Goal: Communication & Community: Participate in discussion

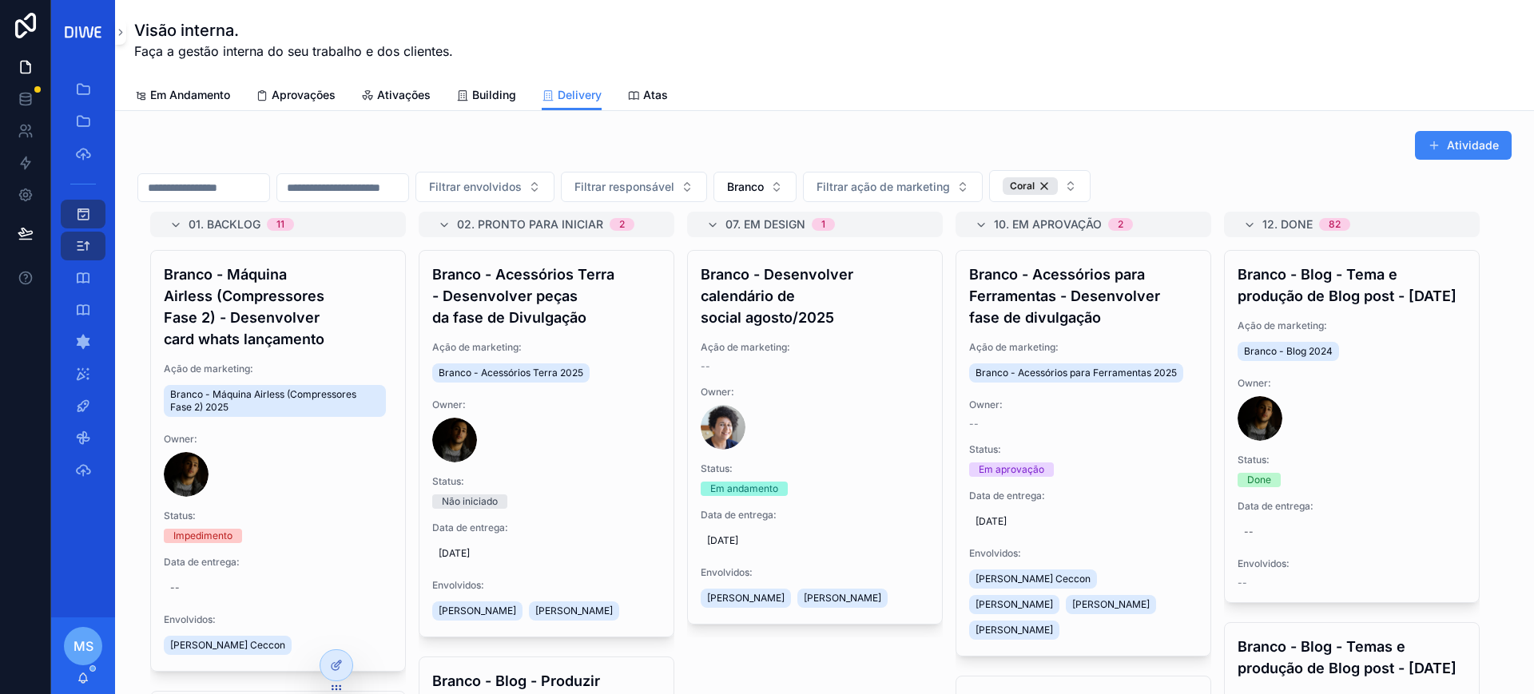
scroll to position [55, 0]
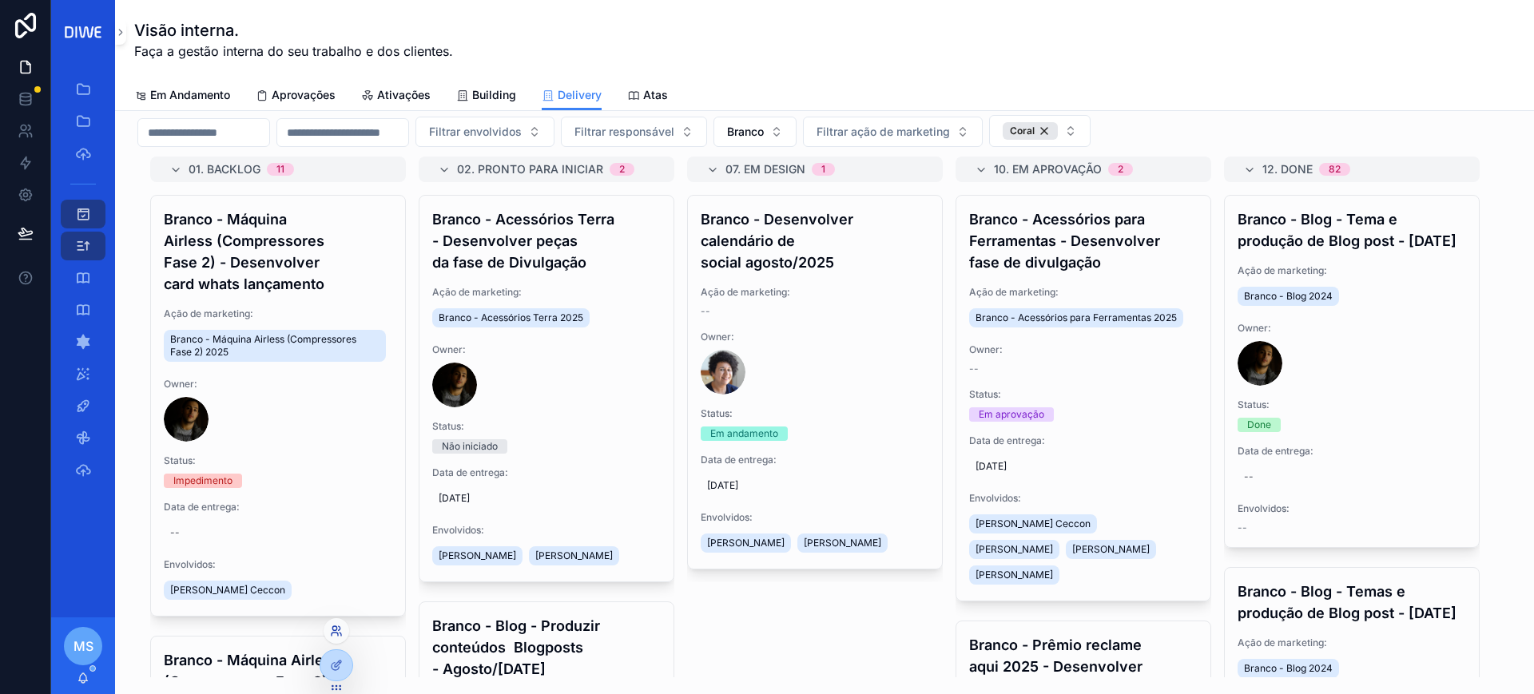
click at [334, 631] on icon at bounding box center [334, 629] width 4 height 4
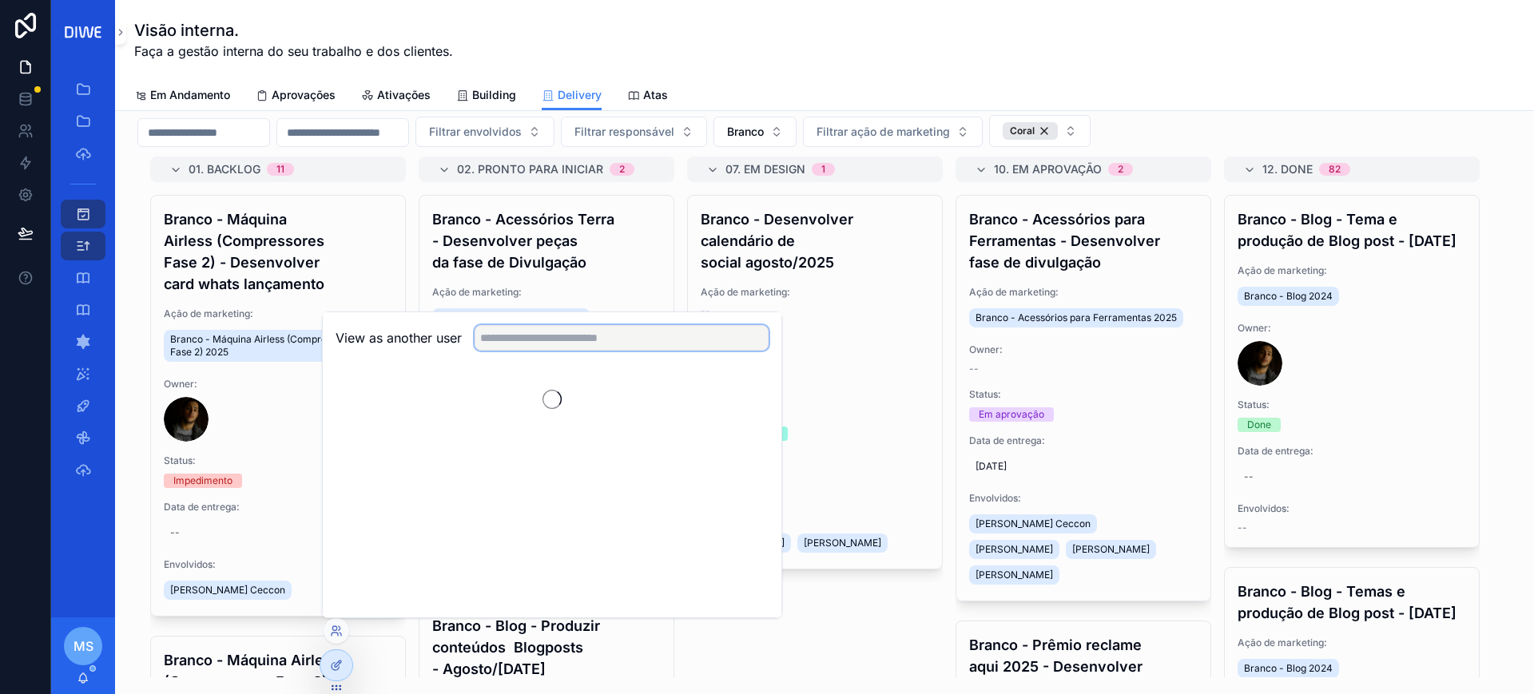
click at [539, 346] on input "text" at bounding box center [622, 338] width 294 height 26
type input "****"
click at [739, 400] on button "Select" at bounding box center [748, 396] width 42 height 23
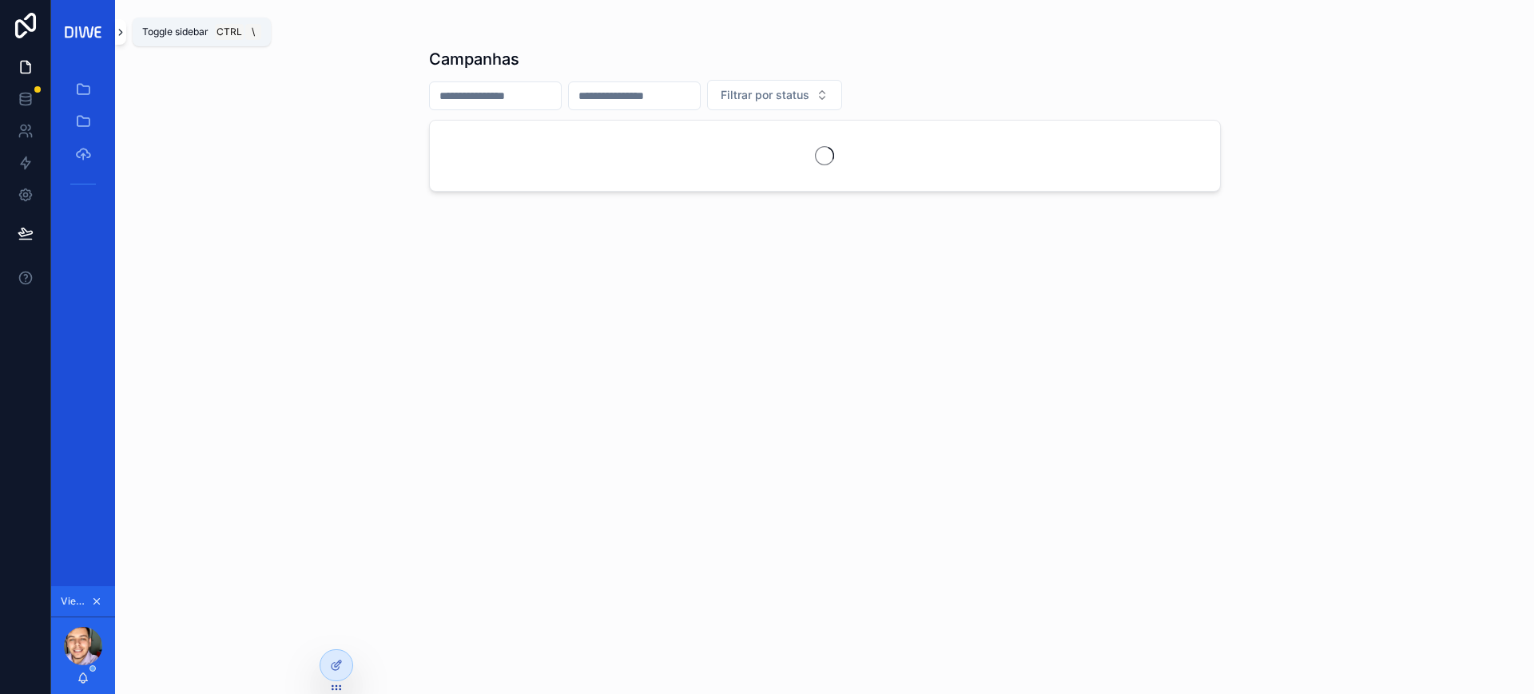
click at [117, 22] on button "scrollable content" at bounding box center [120, 32] width 11 height 26
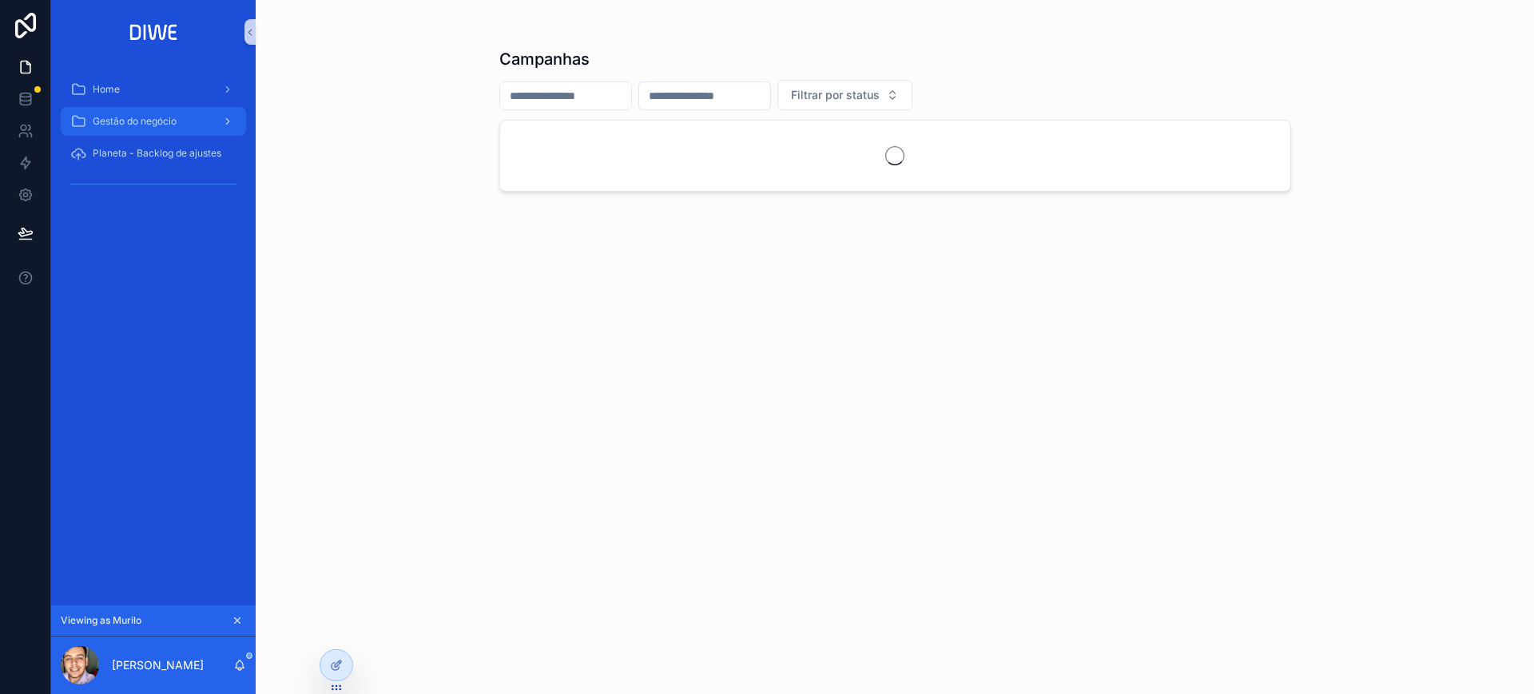
click at [170, 126] on span "Gestão do negócio" at bounding box center [135, 121] width 84 height 13
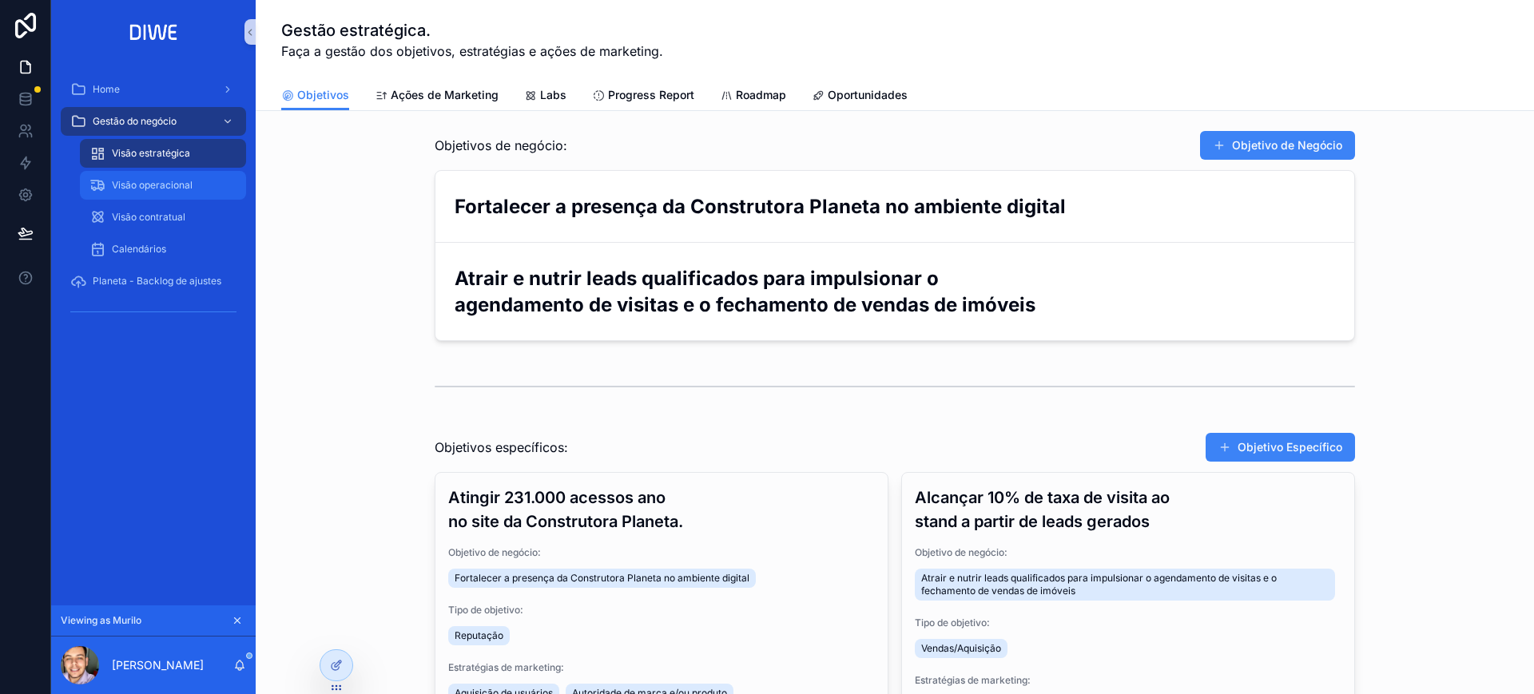
click at [173, 181] on span "Visão operacional" at bounding box center [152, 185] width 81 height 13
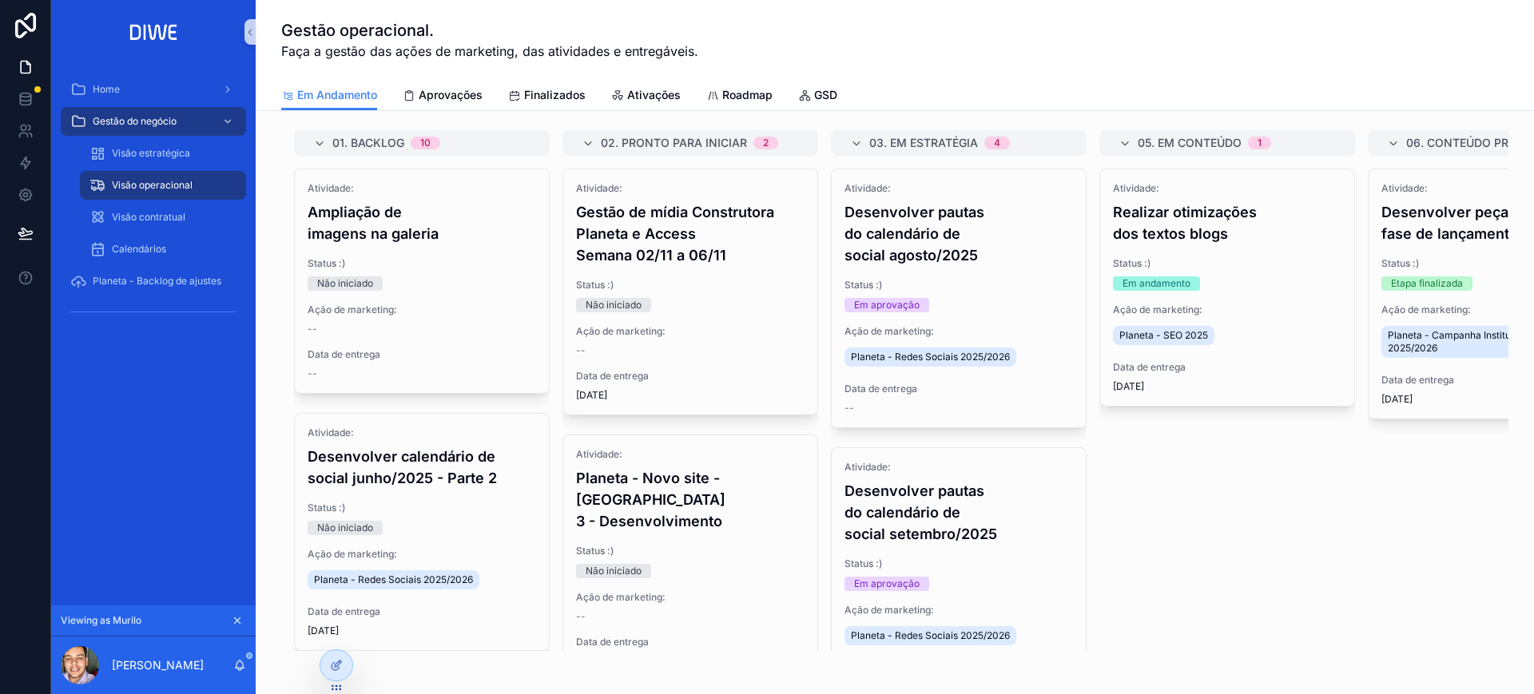
click at [1049, 82] on div "Em Andamento Aprovações Finalizados Ativações Roadmap GSD" at bounding box center [894, 95] width 1227 height 30
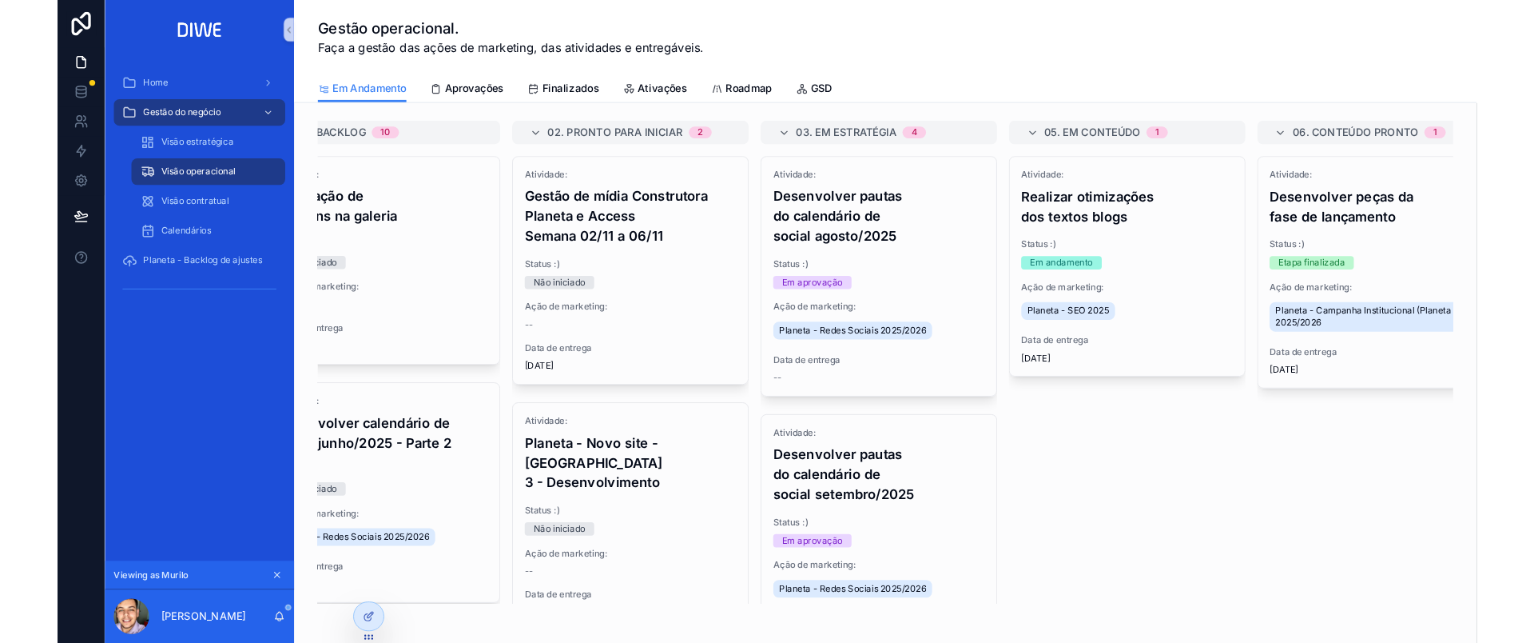
scroll to position [0, 405]
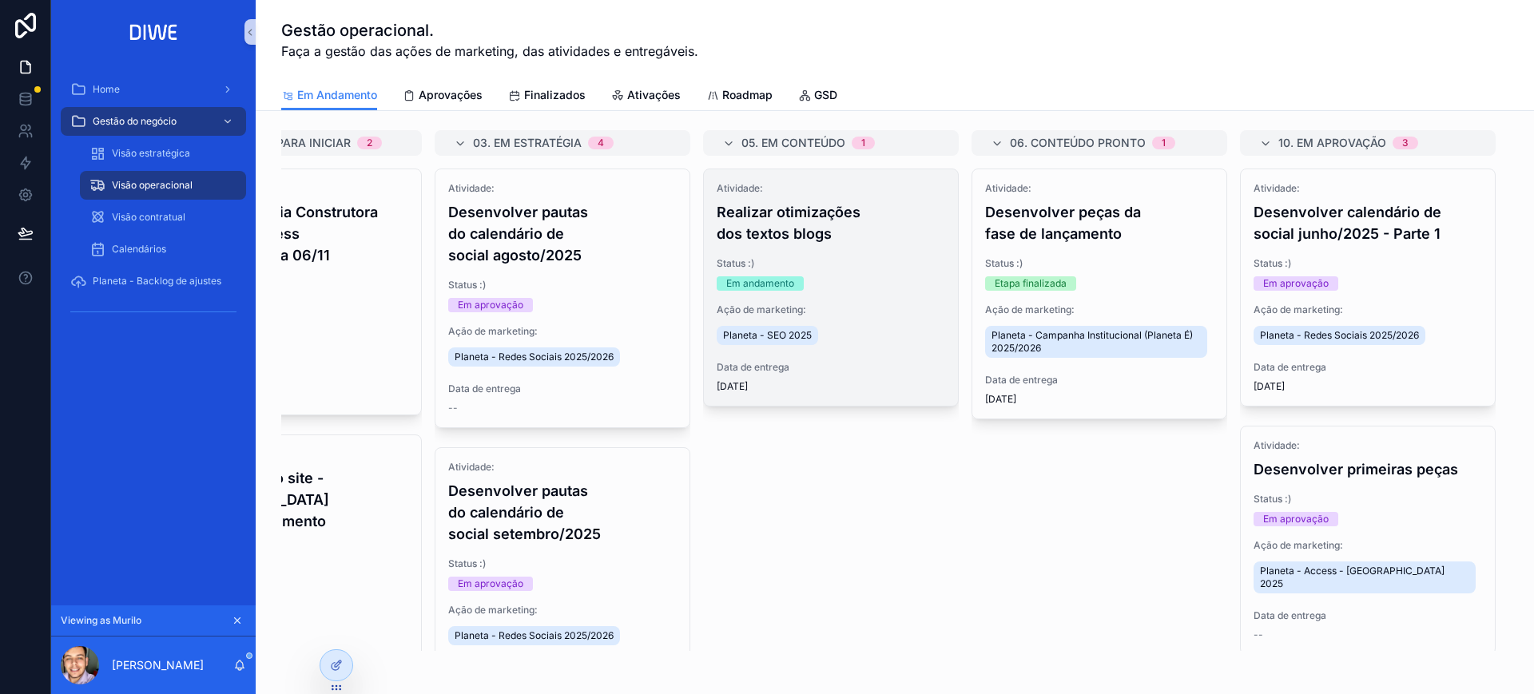
click at [889, 238] on h4 "Realizar otimizações dos textos blogs" at bounding box center [831, 222] width 229 height 43
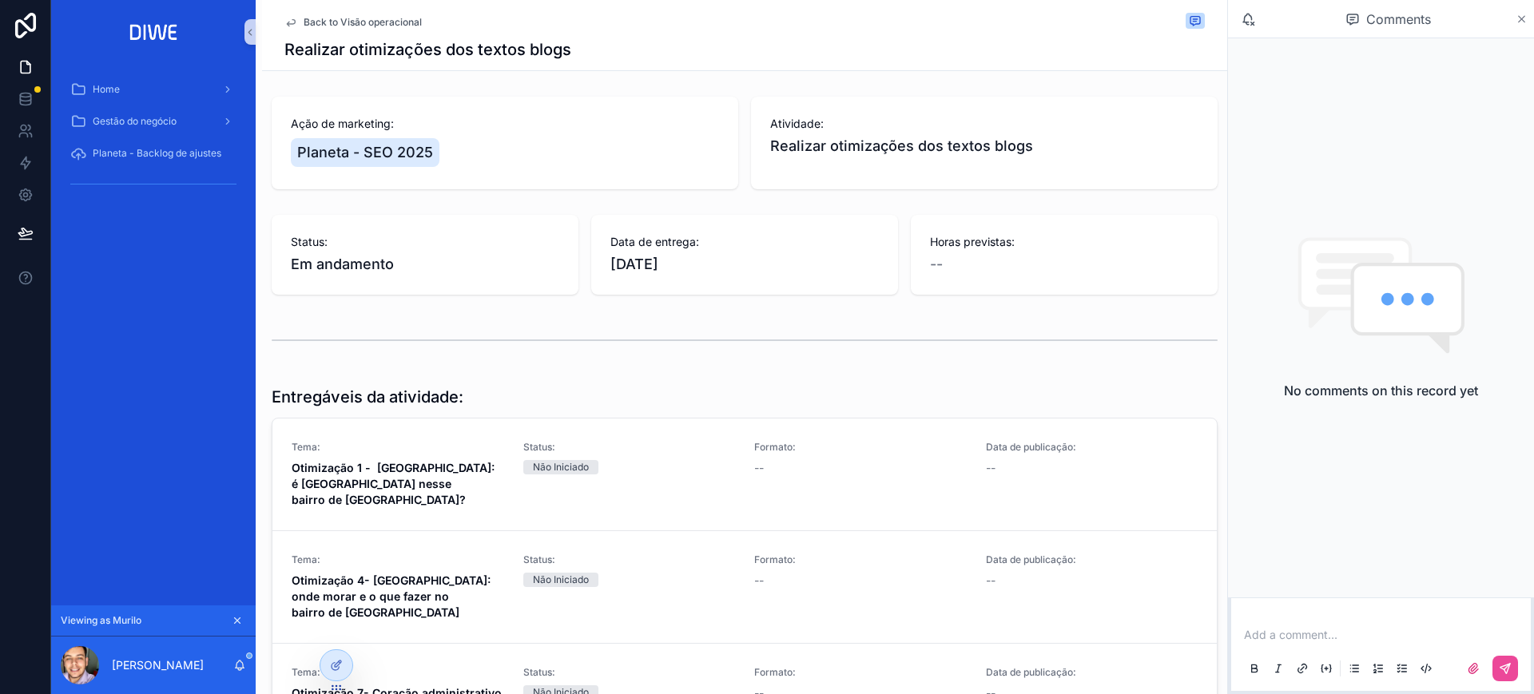
click at [1523, 24] on div "Comments" at bounding box center [1381, 19] width 306 height 38
click at [1523, 25] on div "Comments" at bounding box center [1381, 19] width 306 height 38
click at [1514, 13] on div "Comments" at bounding box center [1389, 19] width 254 height 27
click at [304, 22] on span "Back to Visão operacional" at bounding box center [363, 22] width 118 height 13
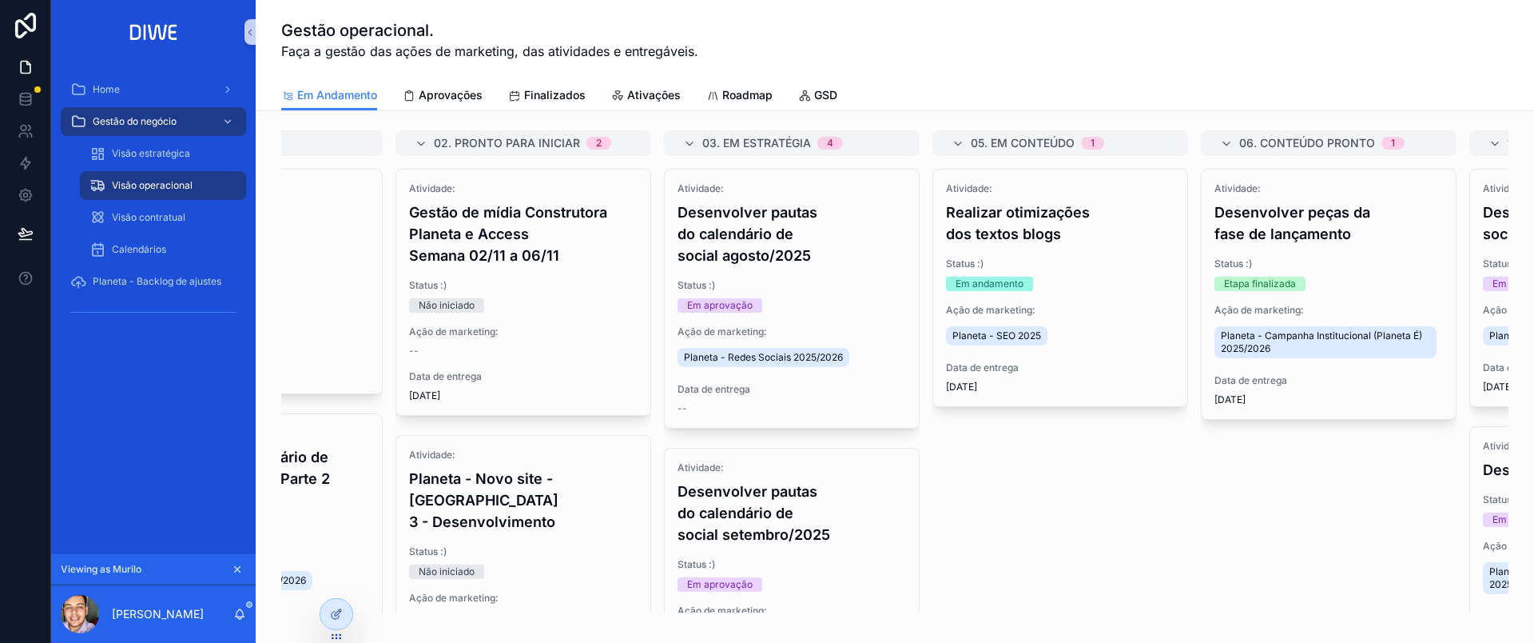
scroll to position [0, 191]
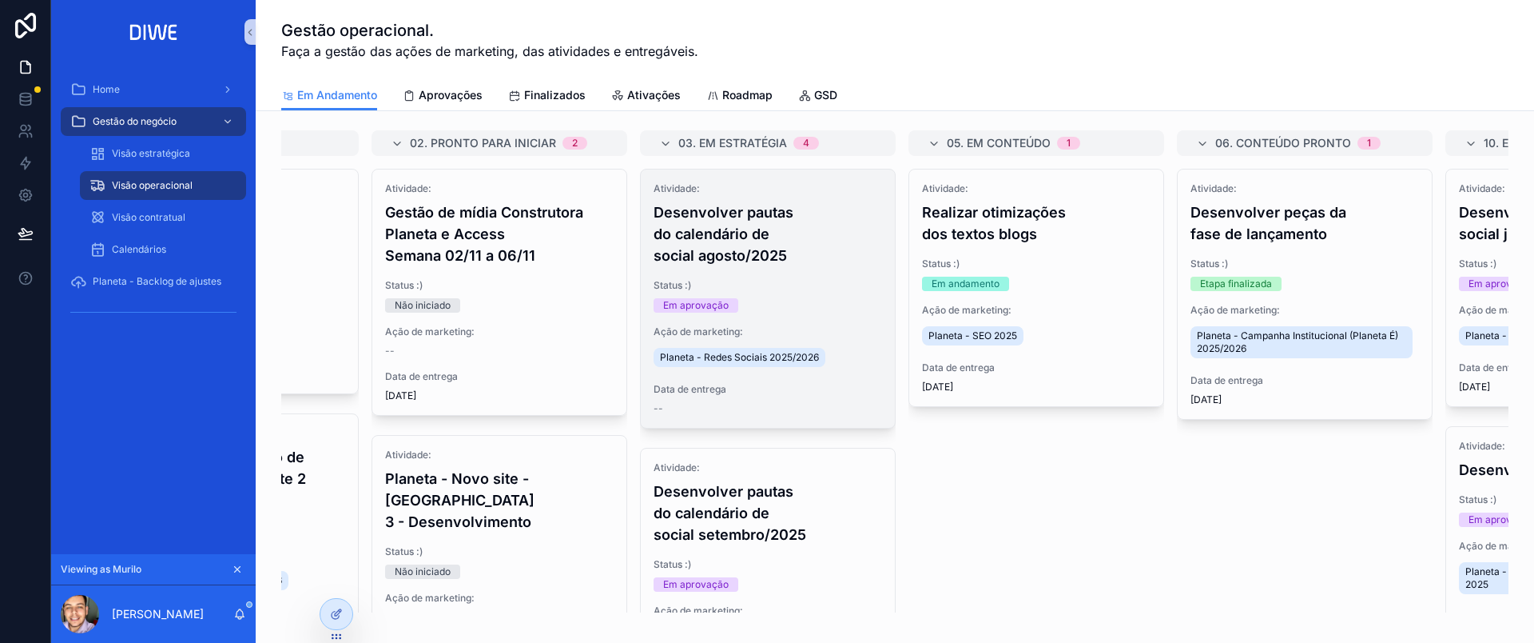
click at [813, 265] on h4 "Desenvolver pautas do calendário de social agosto/2025" at bounding box center [768, 233] width 229 height 65
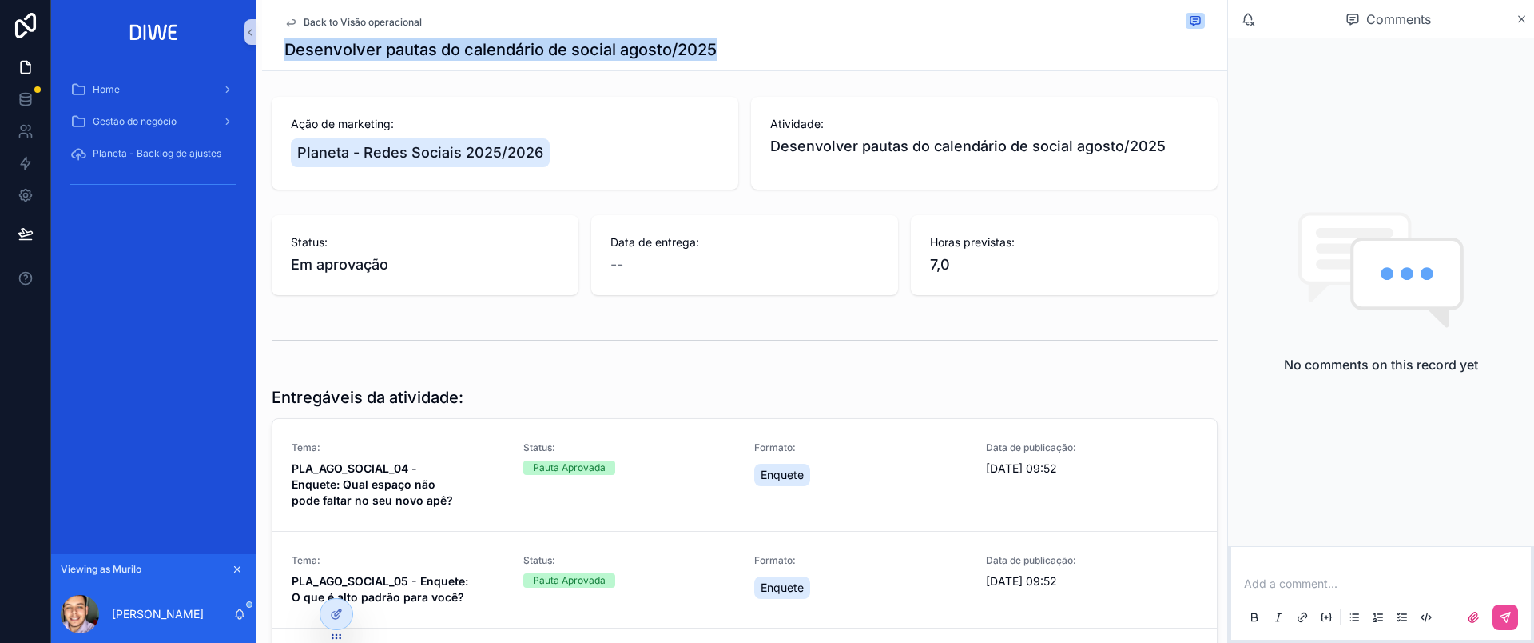
drag, startPoint x: 273, startPoint y: 42, endPoint x: 786, endPoint y: 47, distance: 513.9
click at [786, 47] on div "Back to Visão operacional Desenvolver pautas do calendário de social agosto/2025" at bounding box center [744, 35] width 965 height 71
click at [786, 46] on div "Desenvolver pautas do calendário de social agosto/2025" at bounding box center [744, 49] width 921 height 22
click at [1516, 20] on icon "scrollable content" at bounding box center [1522, 19] width 12 height 13
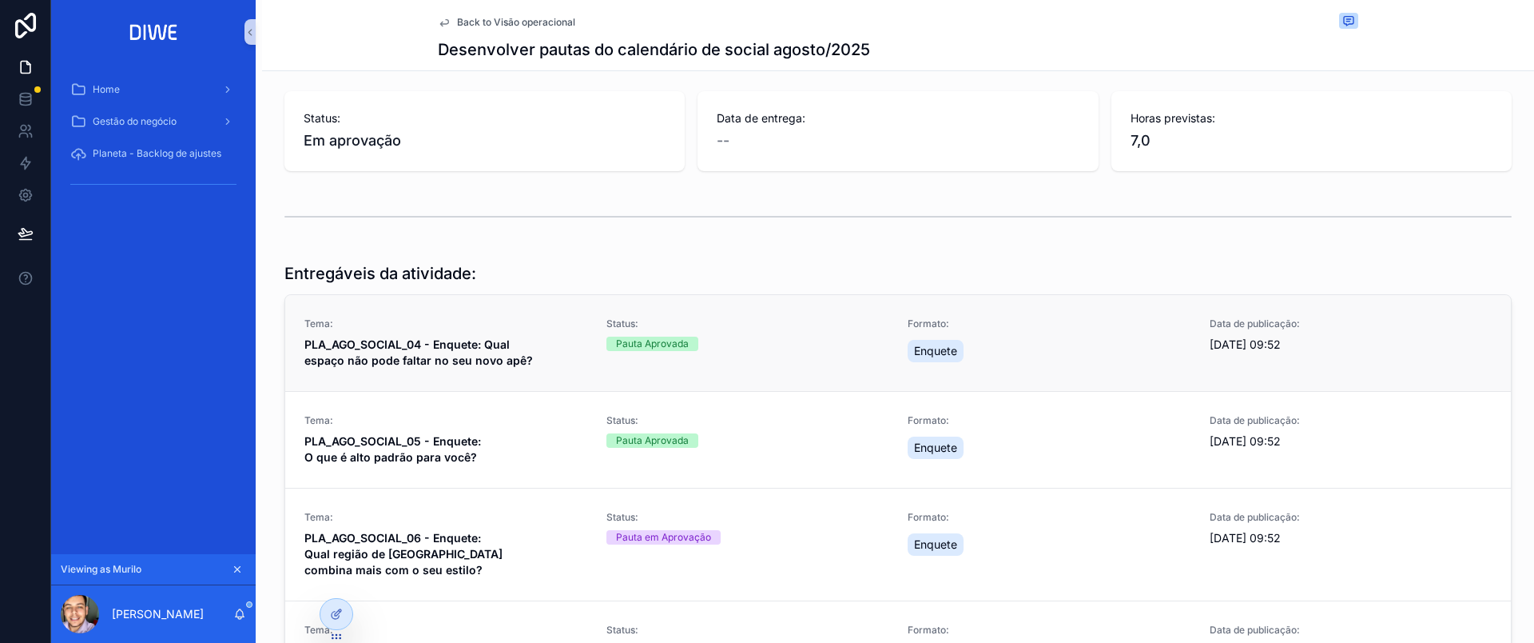
click at [754, 336] on div "Pauta Aprovada" at bounding box center [748, 343] width 283 height 14
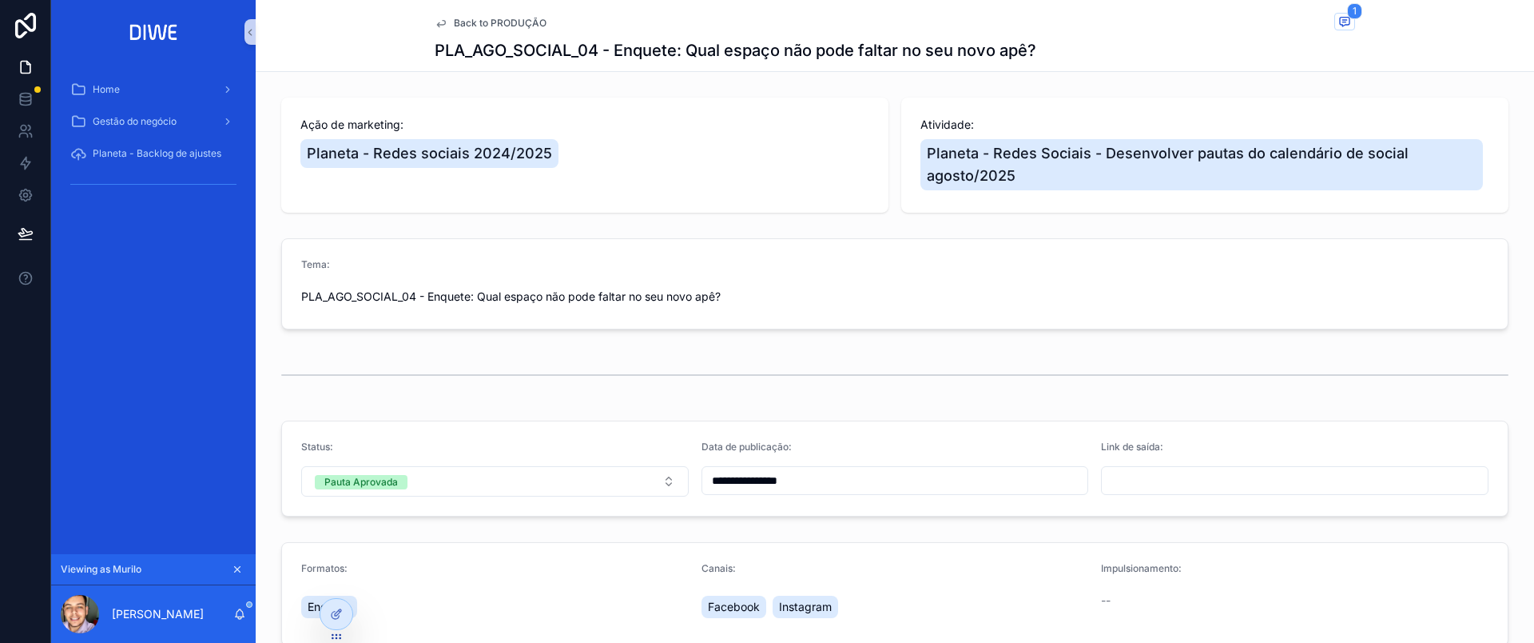
click at [488, 22] on span "Back to PRODUÇÃO" at bounding box center [500, 23] width 93 height 13
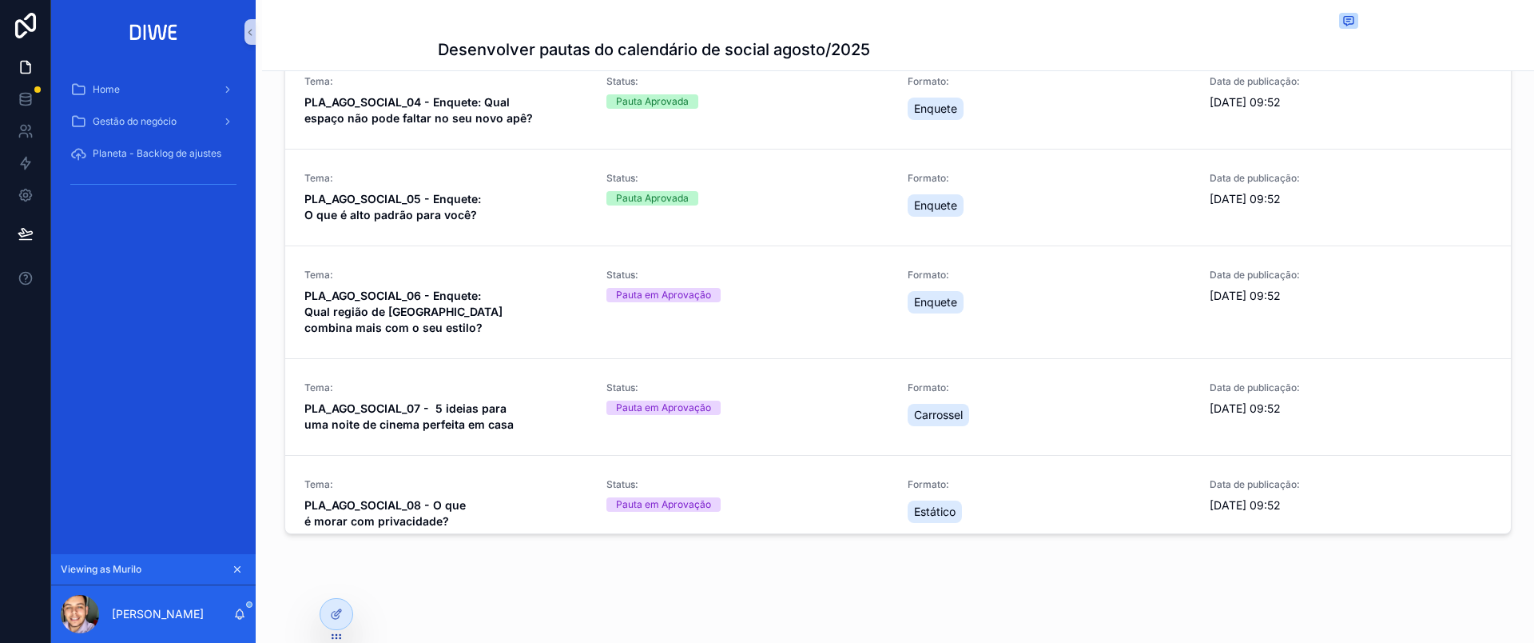
scroll to position [362, 0]
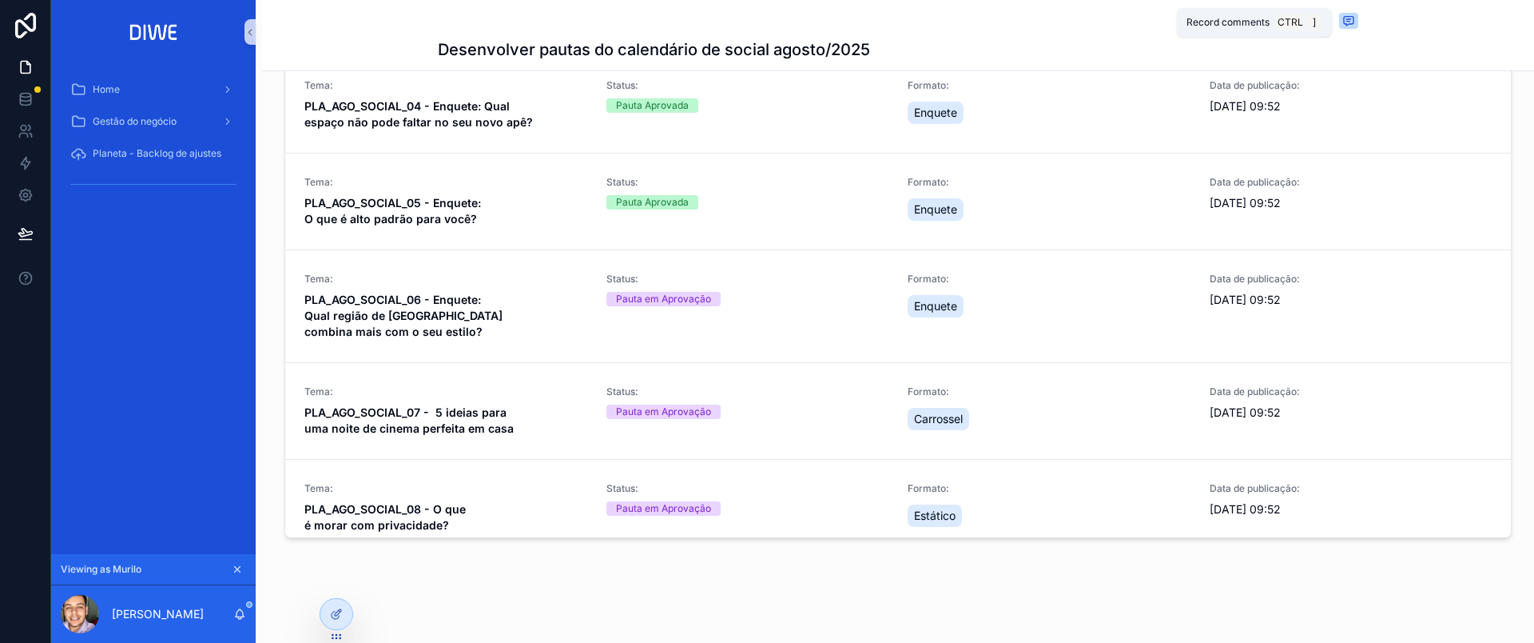
click at [1343, 20] on icon "scrollable content" at bounding box center [1349, 20] width 13 height 13
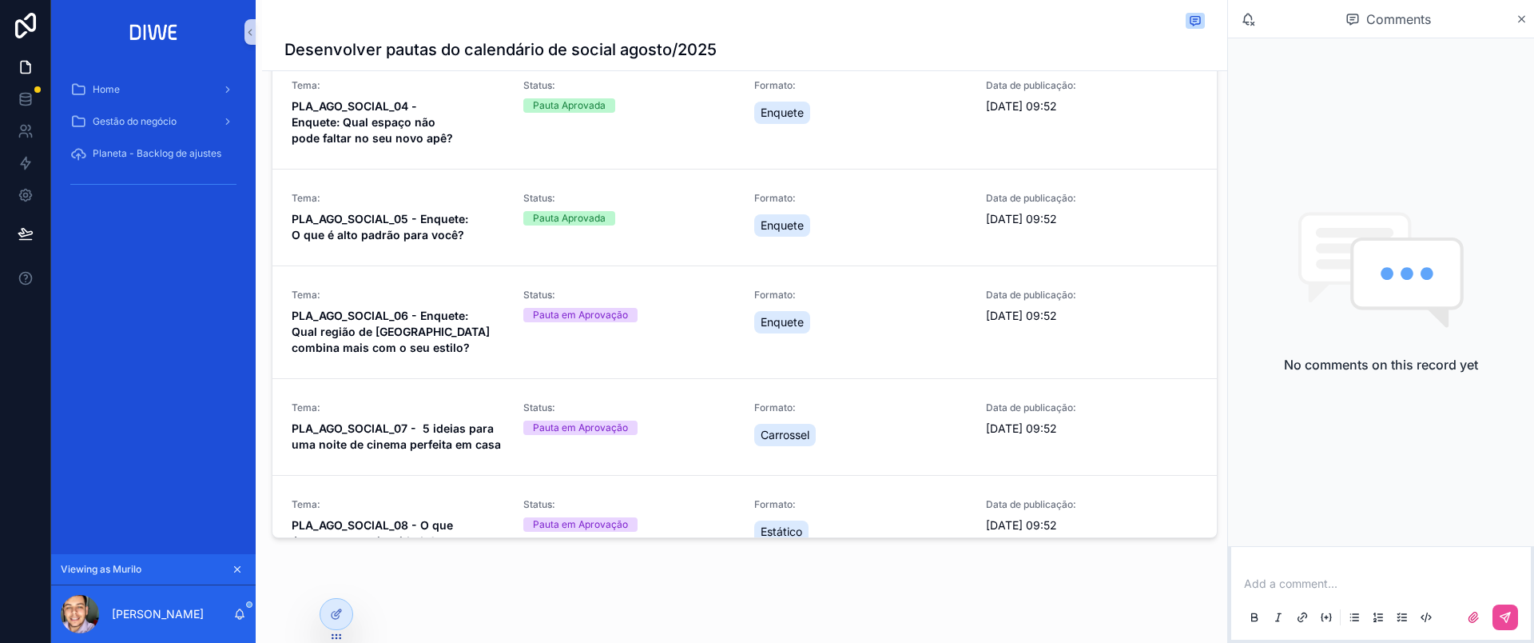
click at [1310, 571] on div "Add a comment..." at bounding box center [1381, 599] width 280 height 67
click at [1323, 580] on p "scrollable content" at bounding box center [1384, 583] width 280 height 16
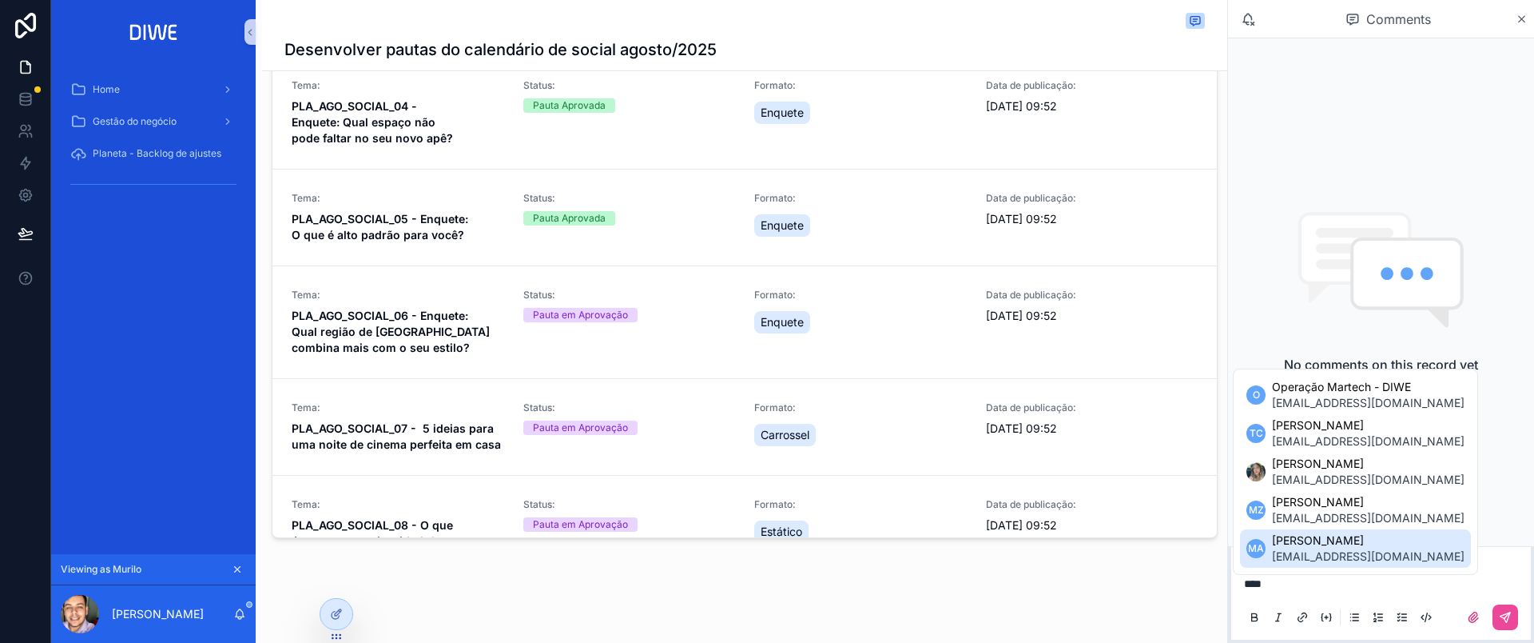
click at [1343, 589] on p "****" at bounding box center [1384, 583] width 280 height 16
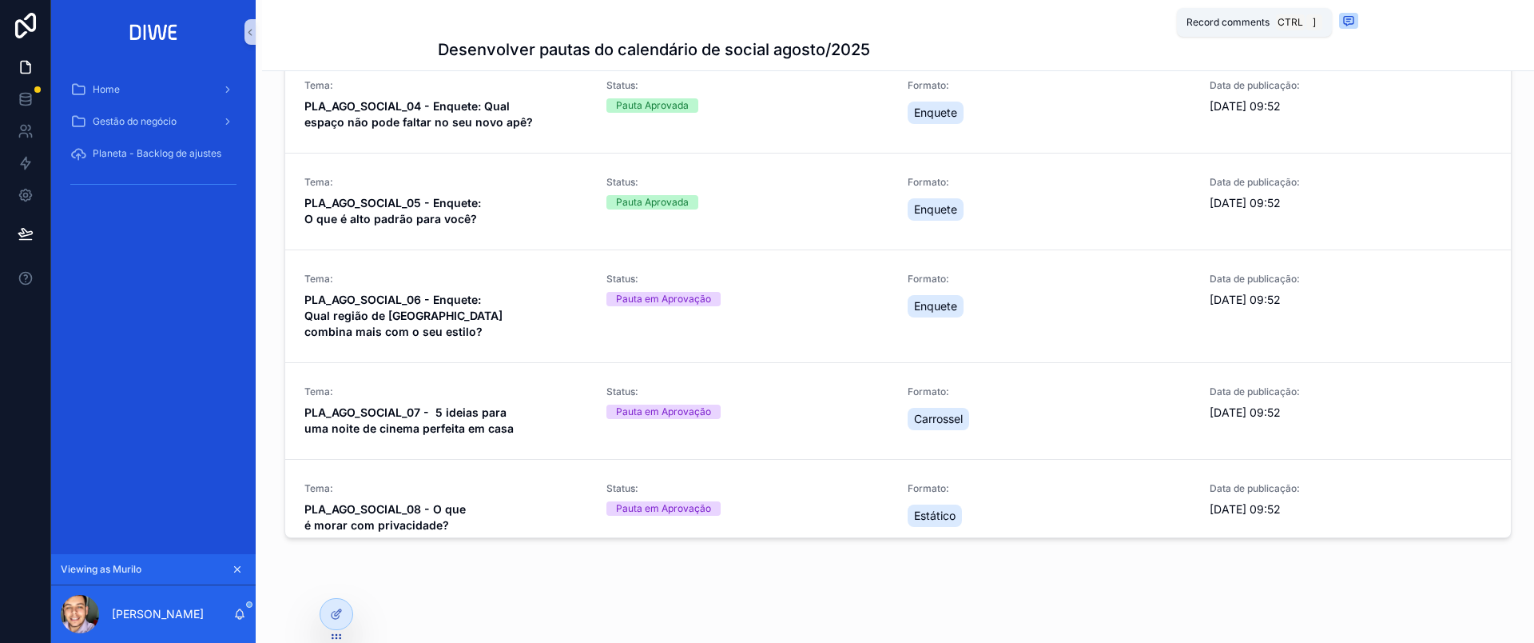
click at [1343, 22] on icon "scrollable content" at bounding box center [1349, 20] width 13 height 13
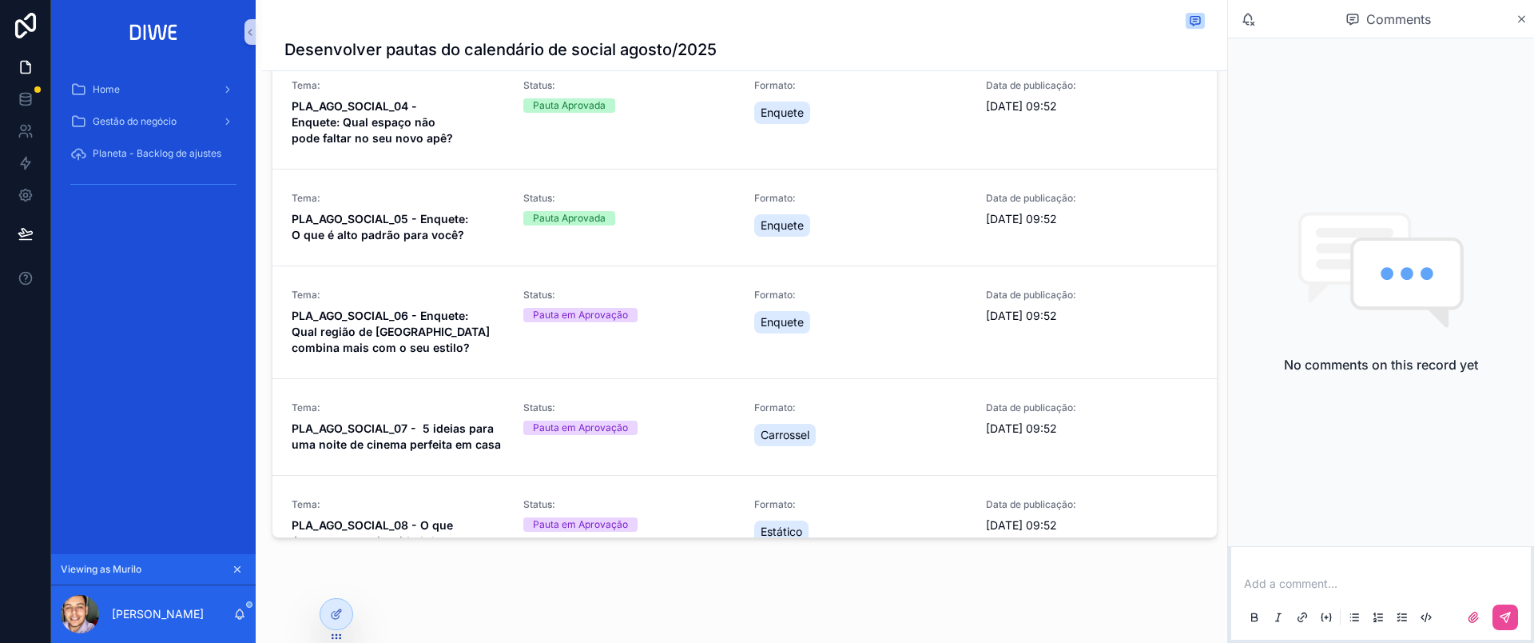
click at [1303, 583] on p "scrollable content" at bounding box center [1384, 583] width 280 height 16
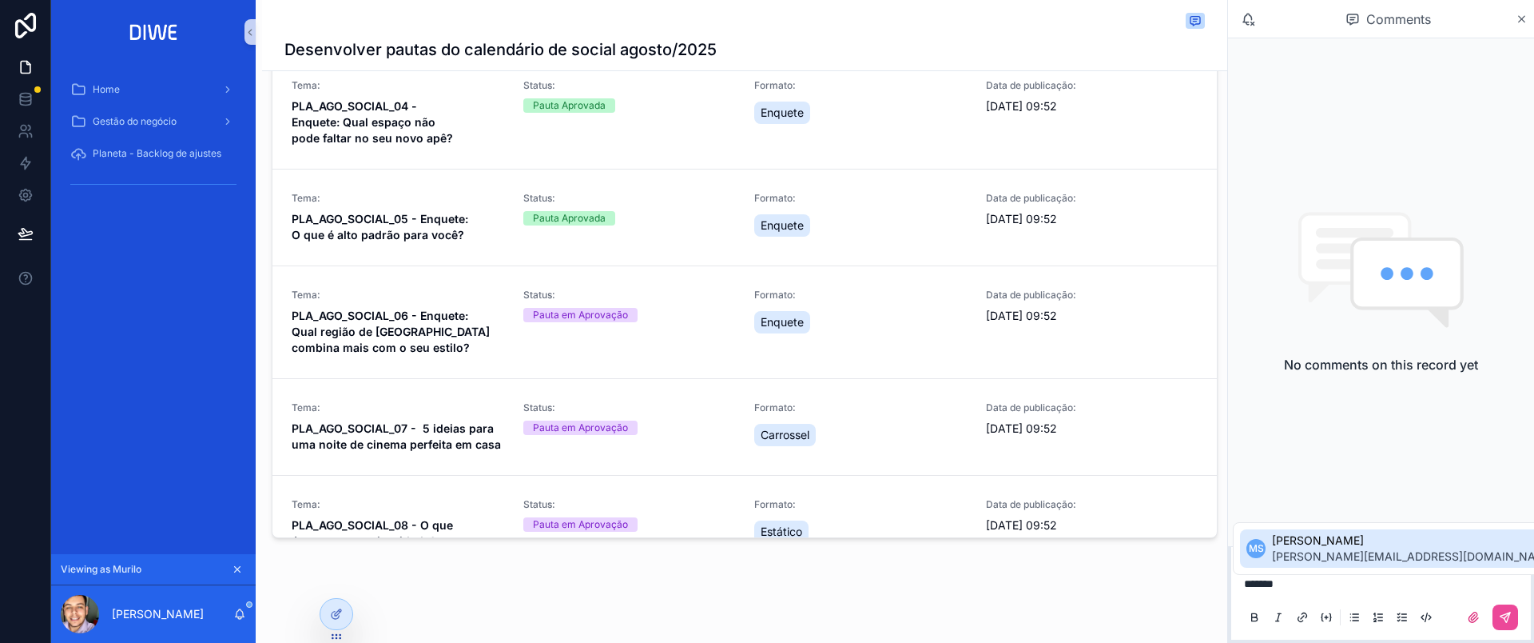
click at [1314, 554] on span "mariah.sirvent@diwe.com.br" at bounding box center [1414, 556] width 284 height 16
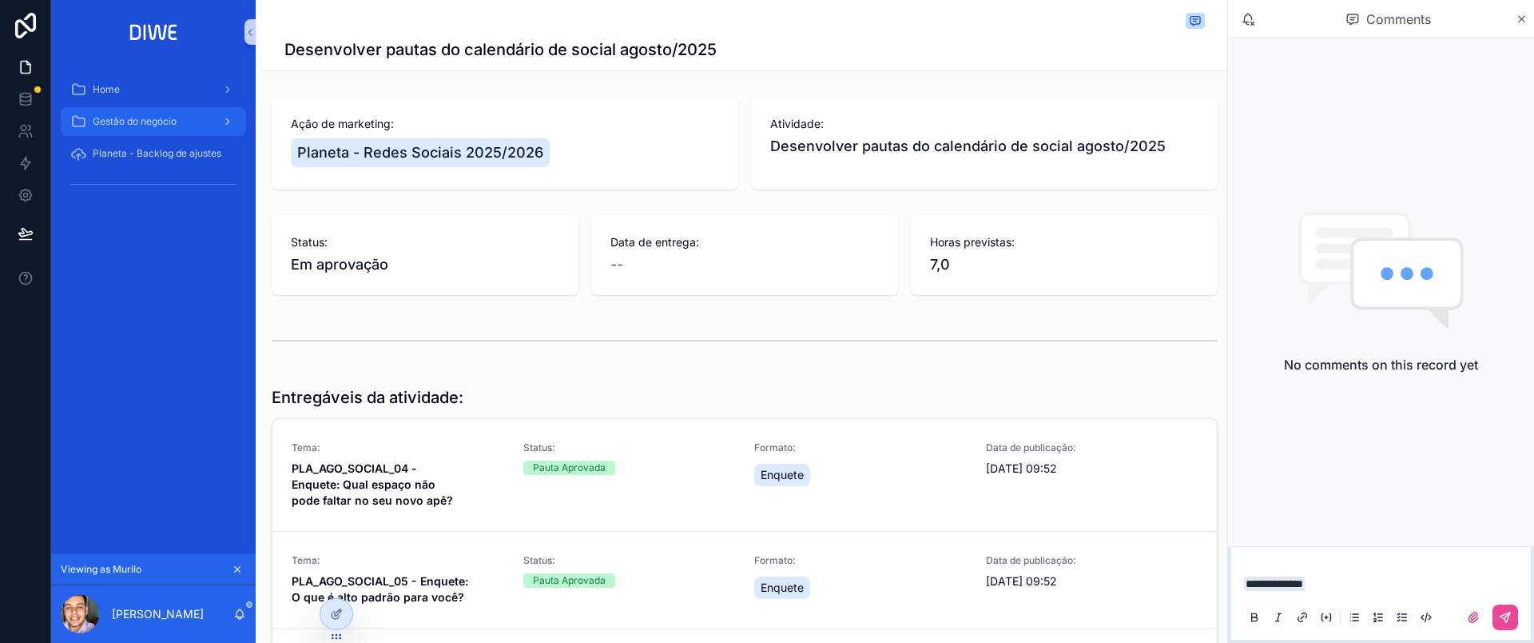
click at [180, 122] on div "Gestão do negócio" at bounding box center [153, 122] width 166 height 26
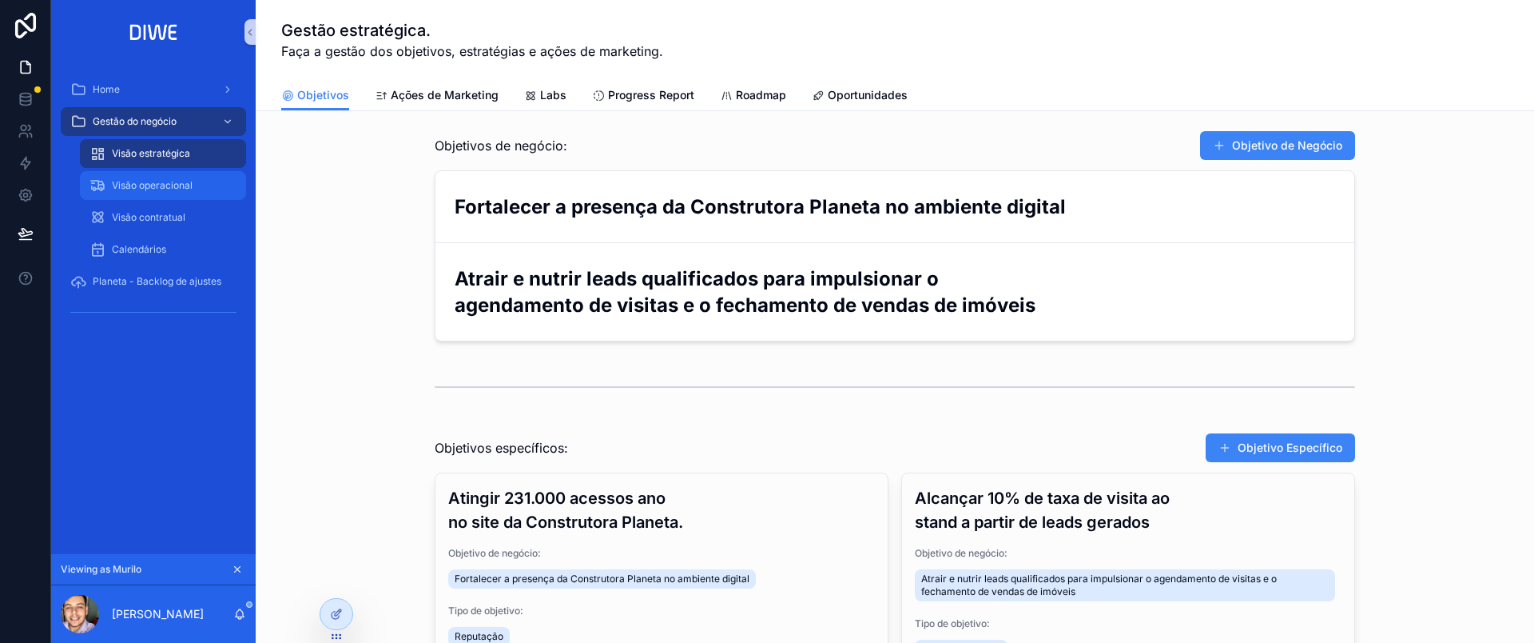
click at [178, 185] on span "Visão operacional" at bounding box center [152, 185] width 81 height 13
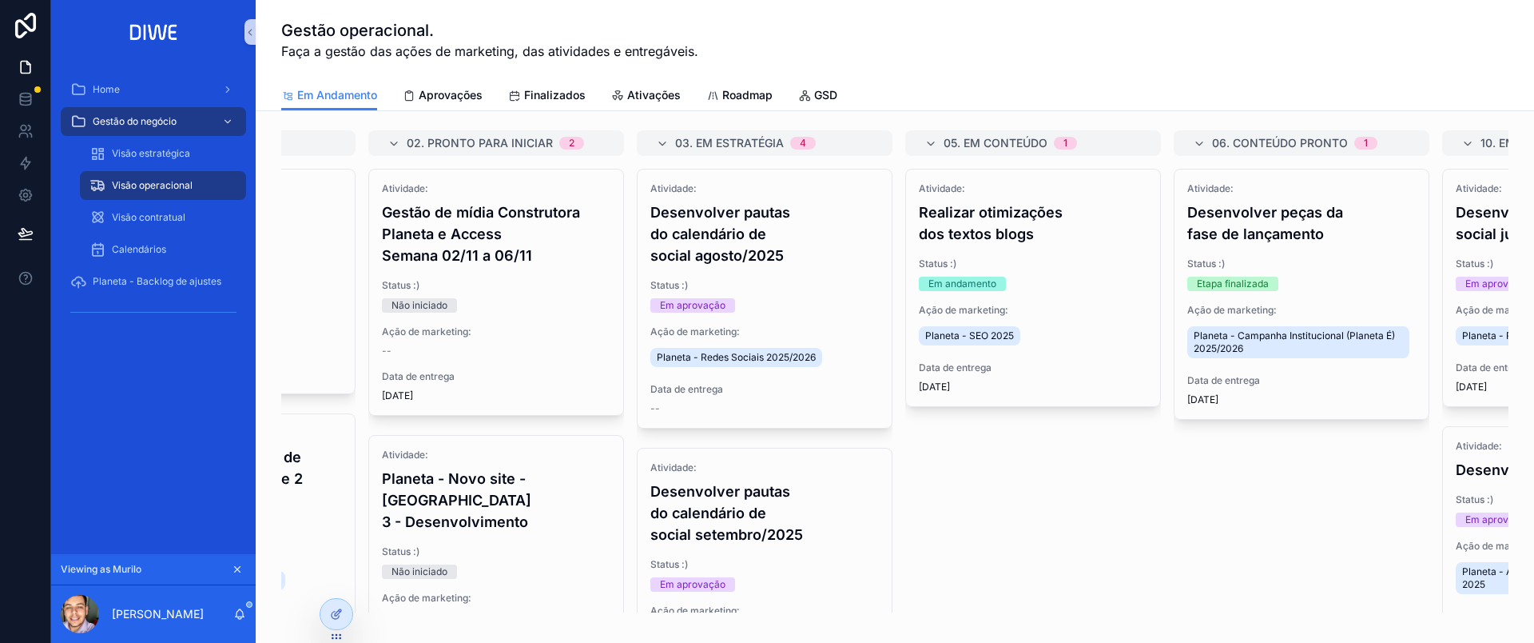
scroll to position [0, 222]
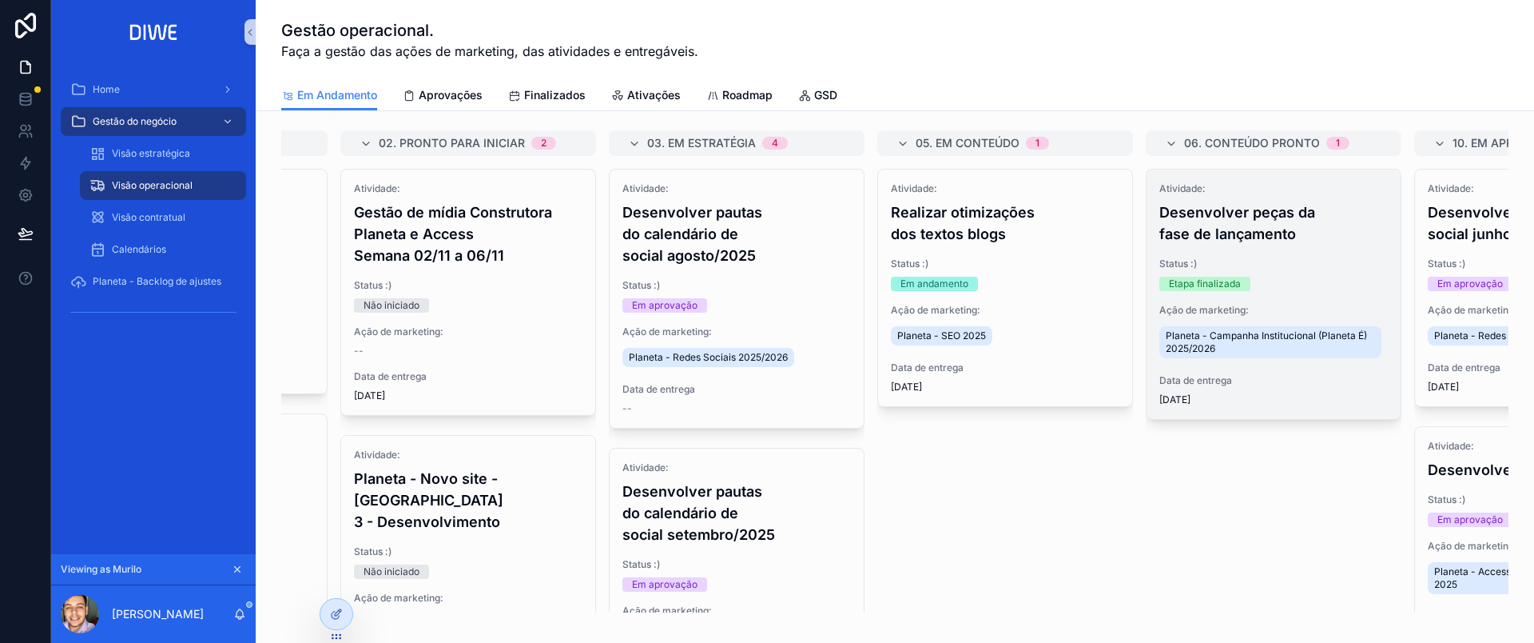
click at [1301, 244] on h4 "Desenvolver peças da fase de lançamento" at bounding box center [1274, 222] width 229 height 43
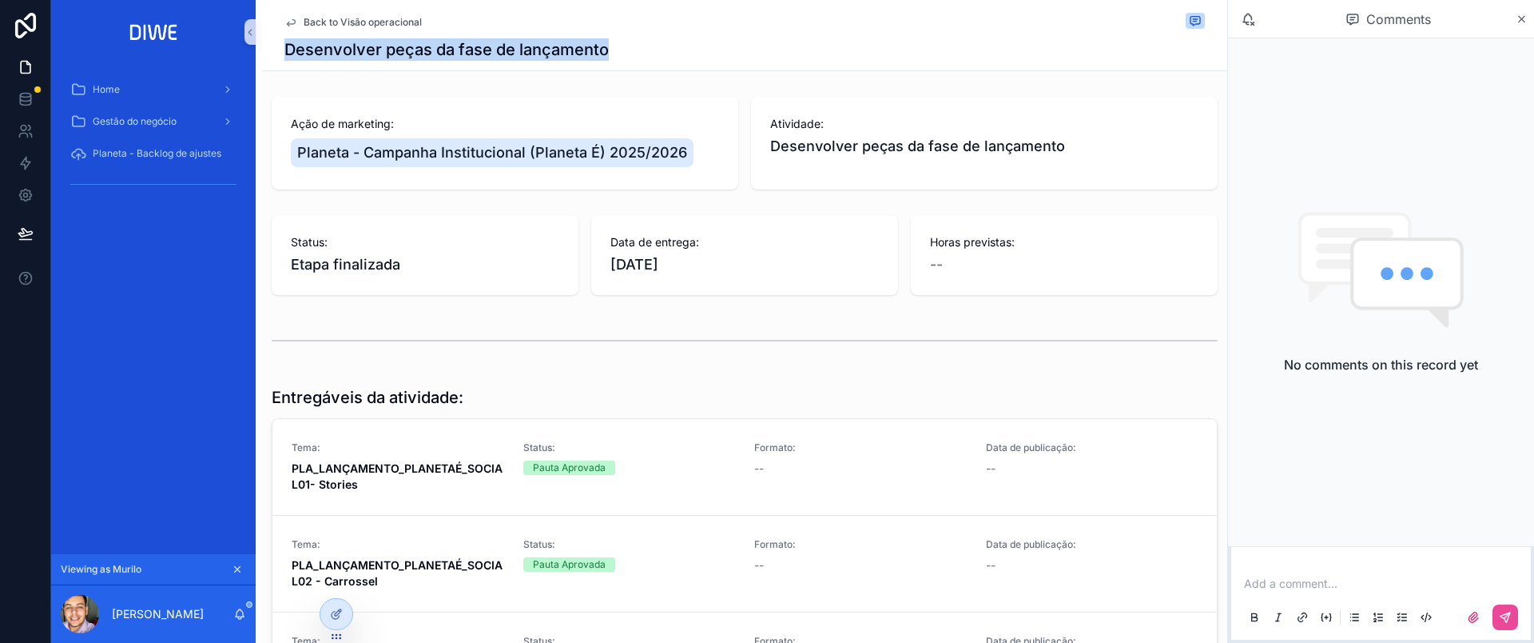
drag, startPoint x: 368, startPoint y: 38, endPoint x: 643, endPoint y: 43, distance: 275.0
click at [643, 43] on div "Back to Visão operacional Desenvolver peças da fase de lançamento" at bounding box center [744, 35] width 965 height 71
click at [702, 44] on div "Desenvolver peças da fase de lançamento" at bounding box center [744, 49] width 921 height 22
drag, startPoint x: 277, startPoint y: 51, endPoint x: 658, endPoint y: 30, distance: 382.6
click at [658, 30] on div "Back to Visão operacional Desenvolver peças da fase de lançamento" at bounding box center [744, 35] width 965 height 71
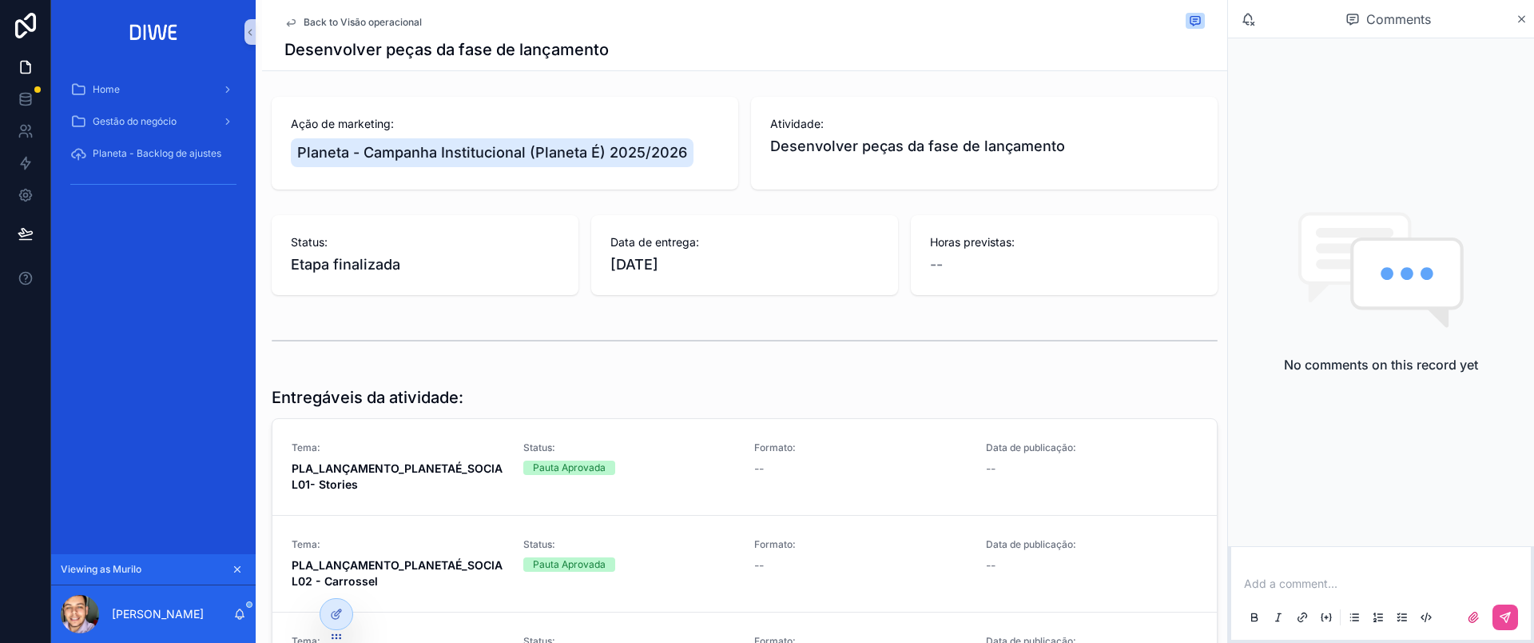
scroll to position [197, 0]
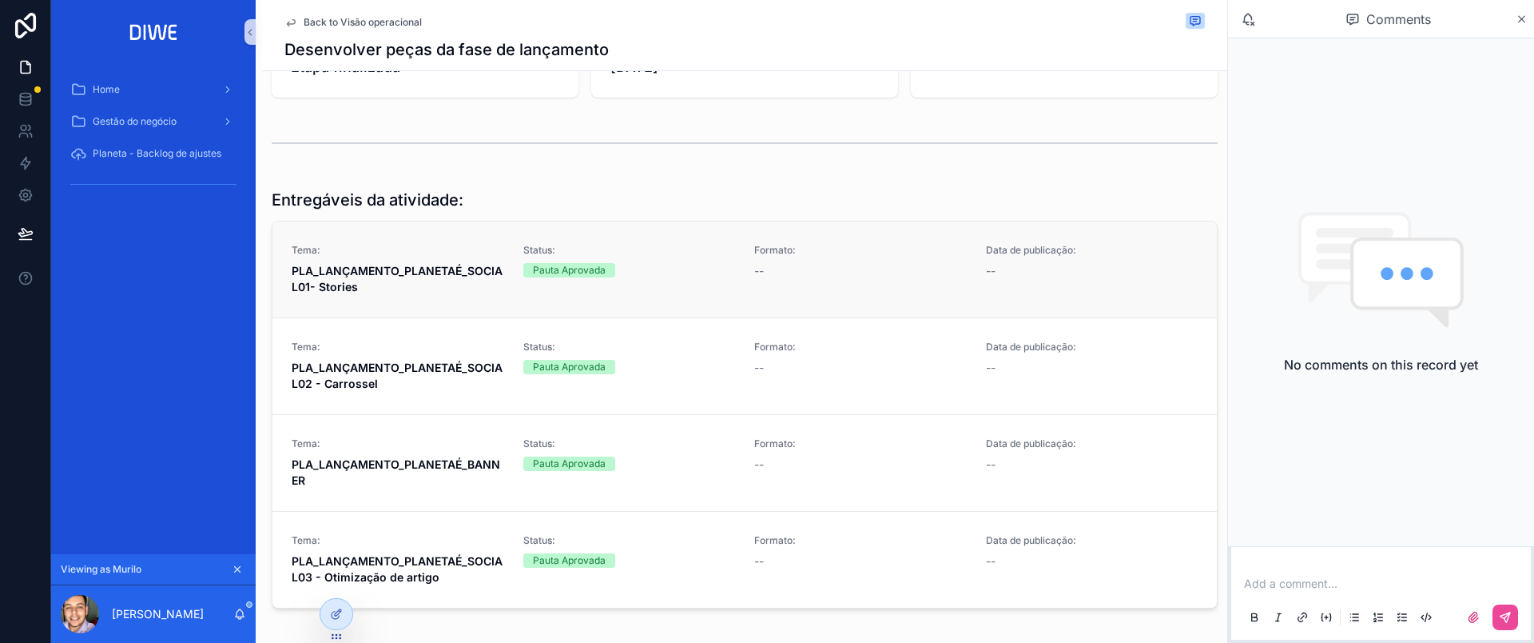
click at [682, 255] on span "Status:" at bounding box center [629, 250] width 213 height 13
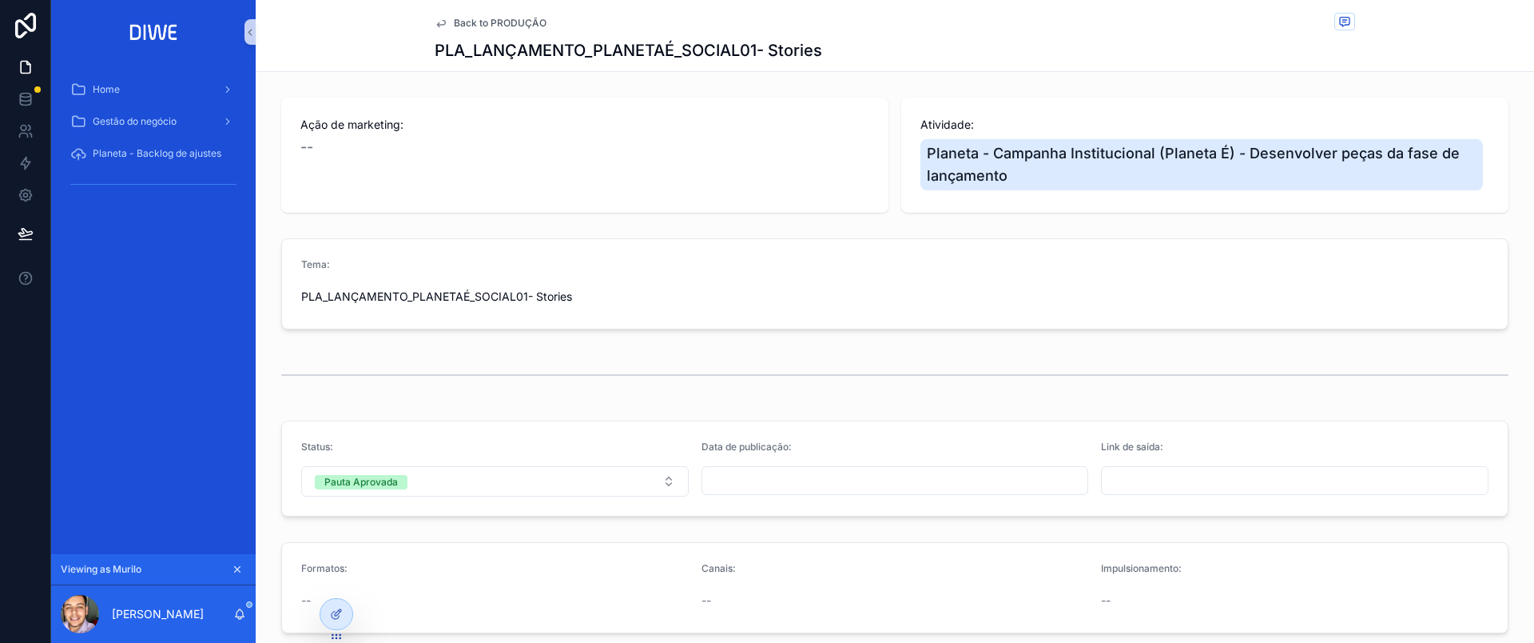
click at [524, 22] on span "Back to PRODUÇÃO" at bounding box center [500, 23] width 93 height 13
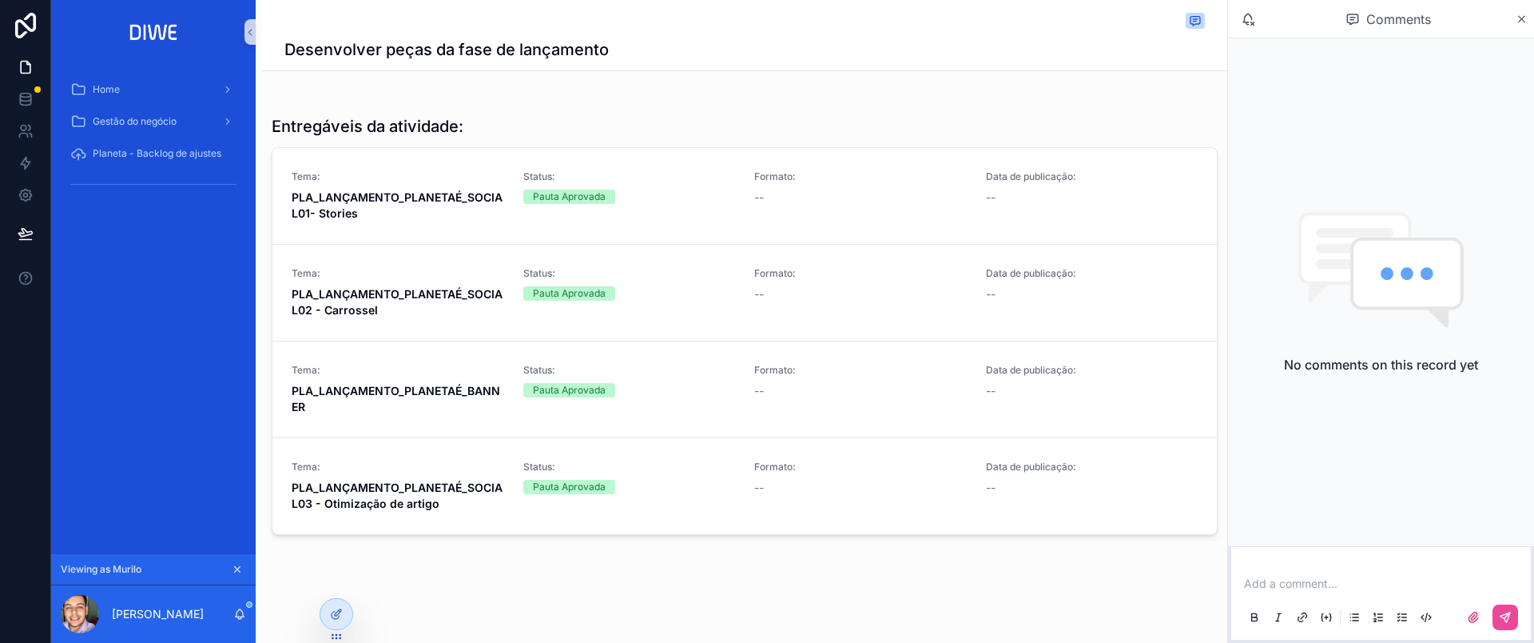
scroll to position [272, 0]
click at [1526, 15] on icon "scrollable content" at bounding box center [1522, 19] width 12 height 13
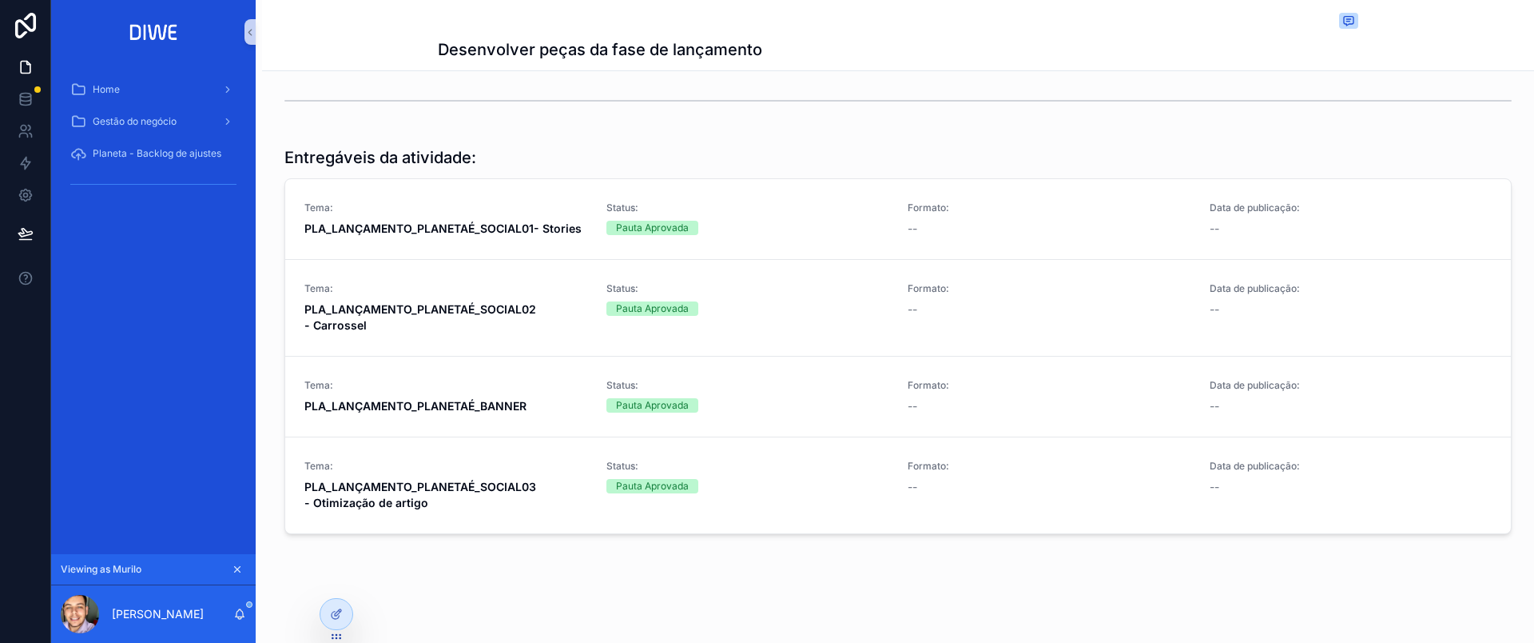
scroll to position [240, 0]
click at [1345, 18] on icon "scrollable content" at bounding box center [1349, 20] width 13 height 13
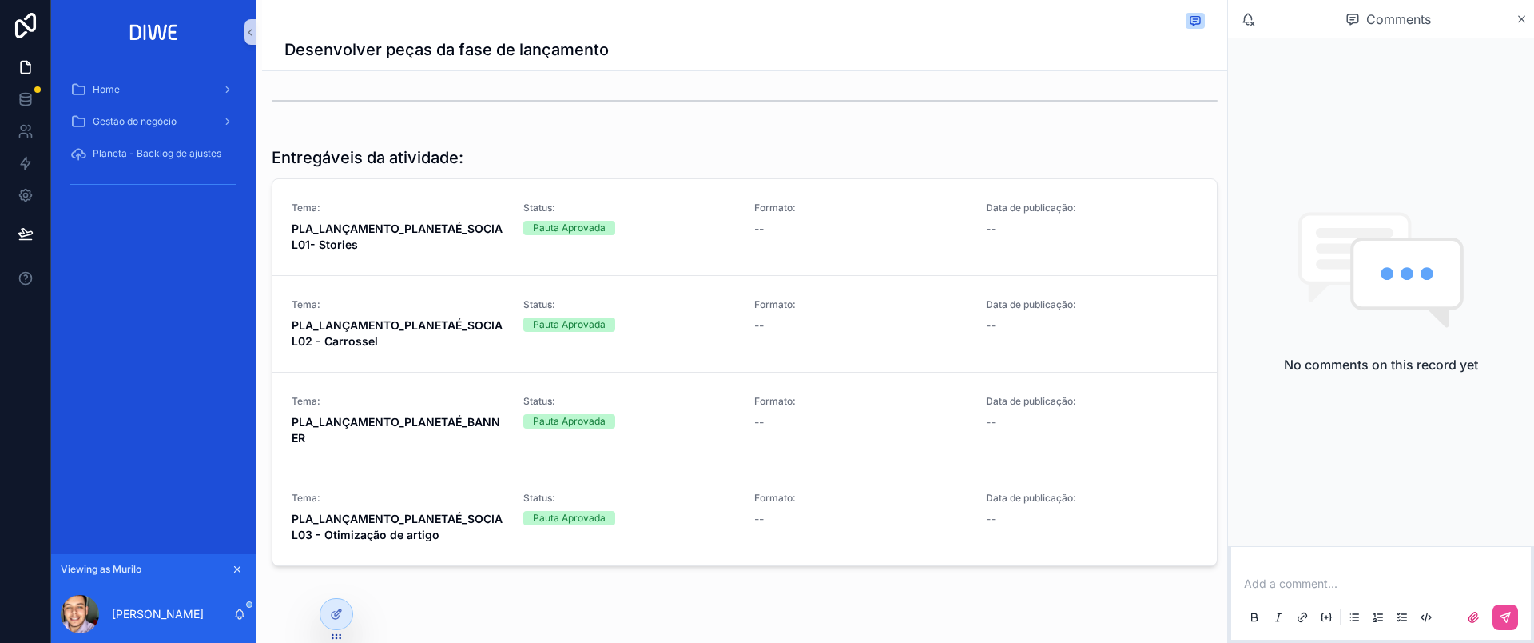
click at [1284, 576] on p "scrollable content" at bounding box center [1384, 583] width 280 height 16
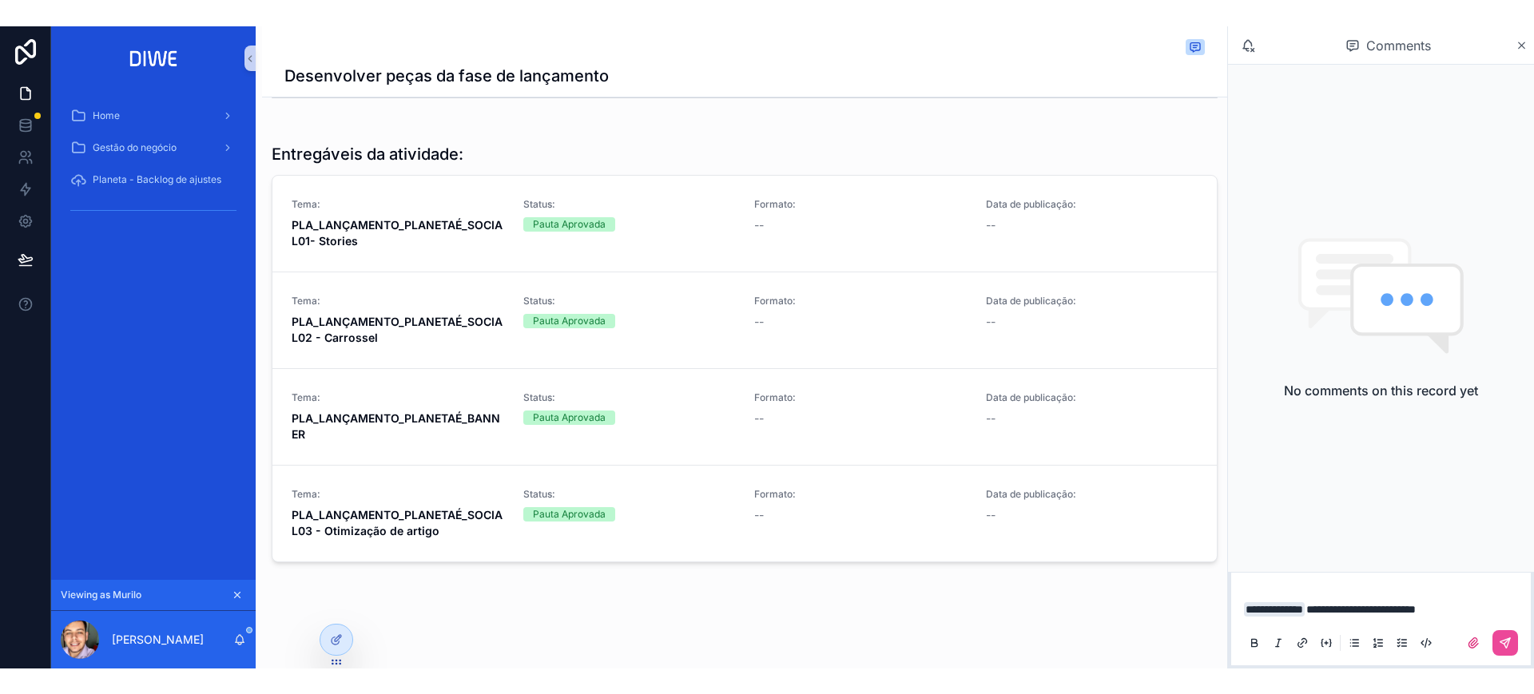
scroll to position [272, 0]
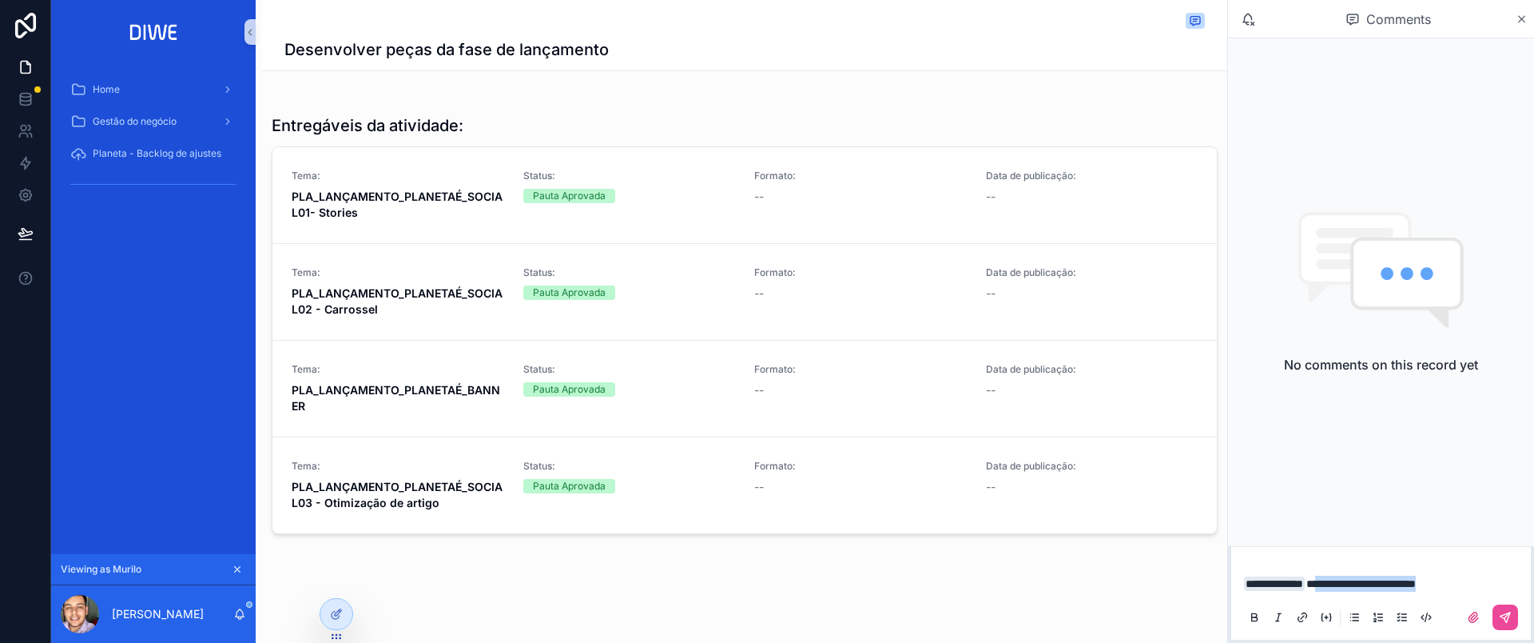
drag, startPoint x: 1335, startPoint y: 583, endPoint x: 1472, endPoint y: 575, distance: 136.9
click at [1472, 575] on p "**********" at bounding box center [1384, 583] width 280 height 16
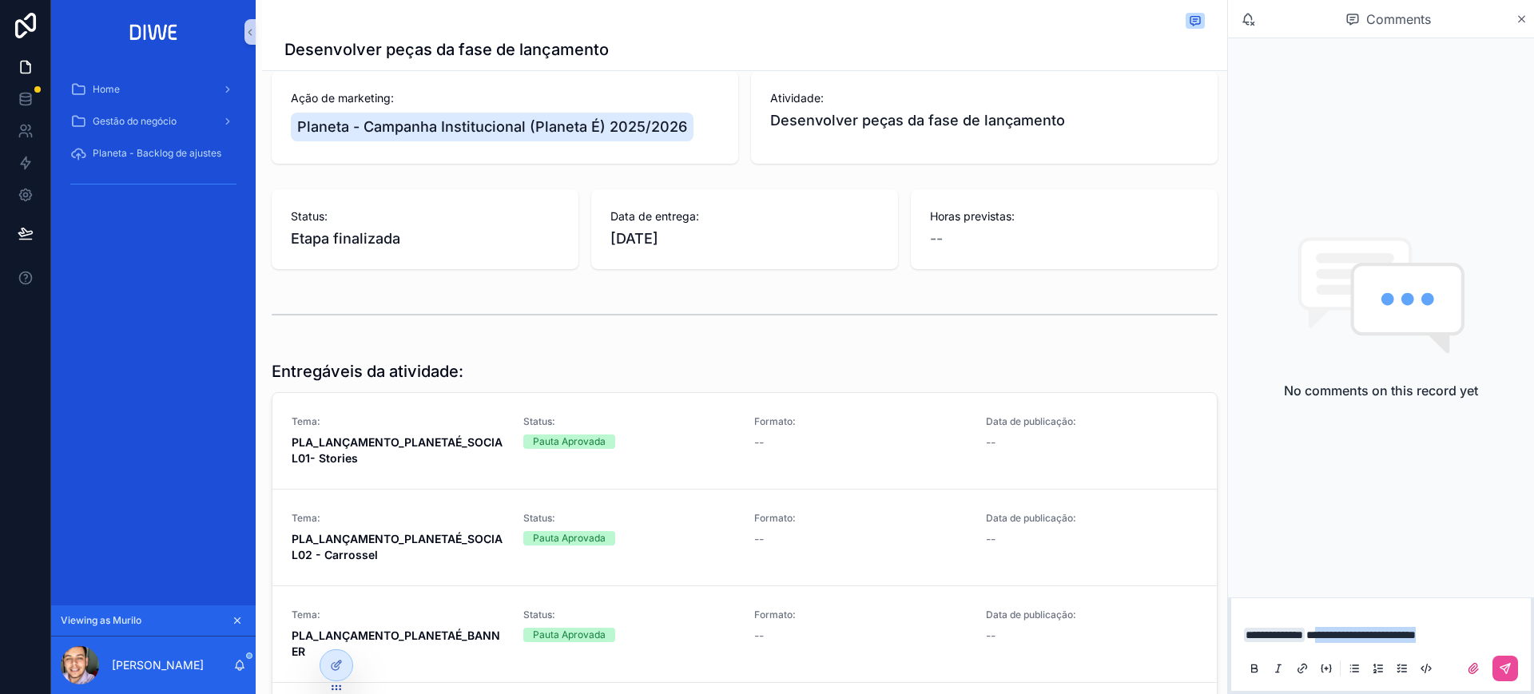
scroll to position [0, 0]
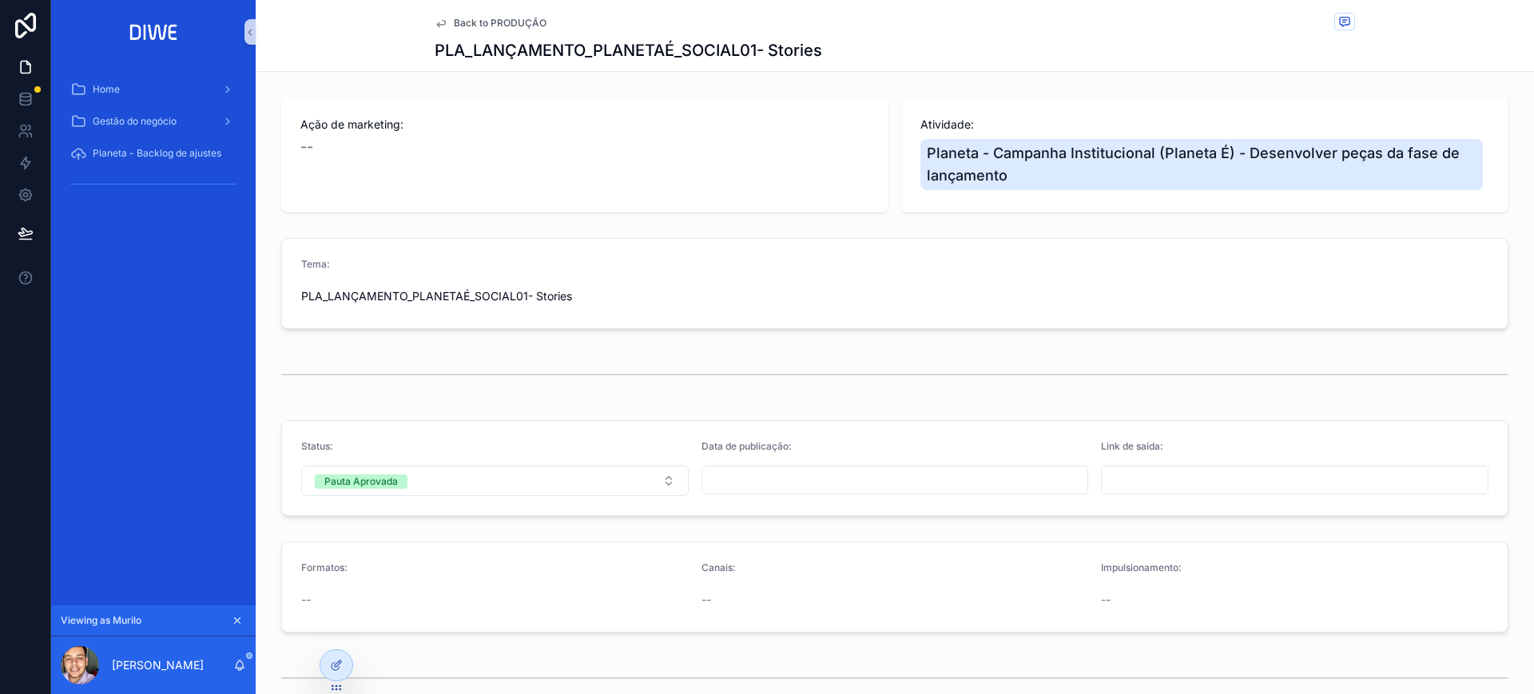
click at [514, 20] on span "Back to PRODUÇÃO" at bounding box center [500, 23] width 93 height 13
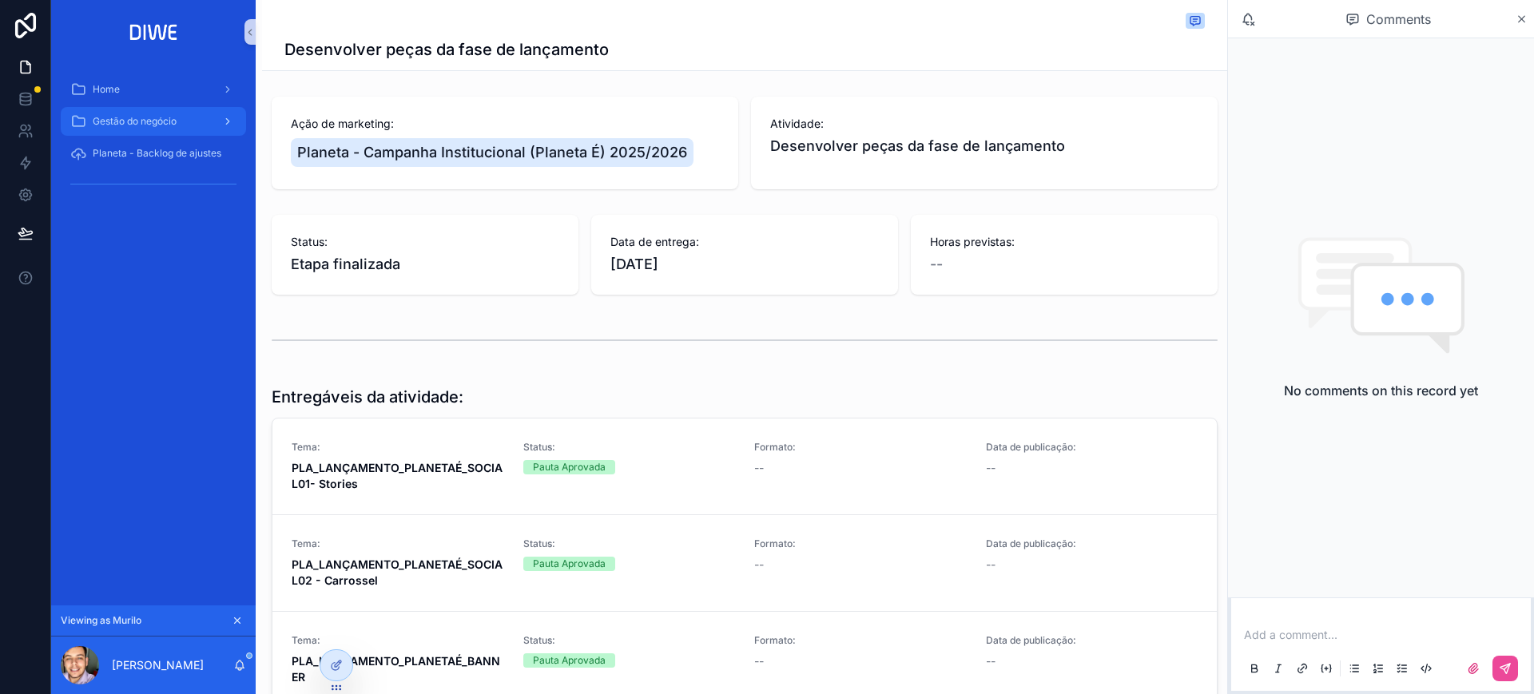
click at [169, 122] on span "Gestão do negócio" at bounding box center [135, 121] width 84 height 13
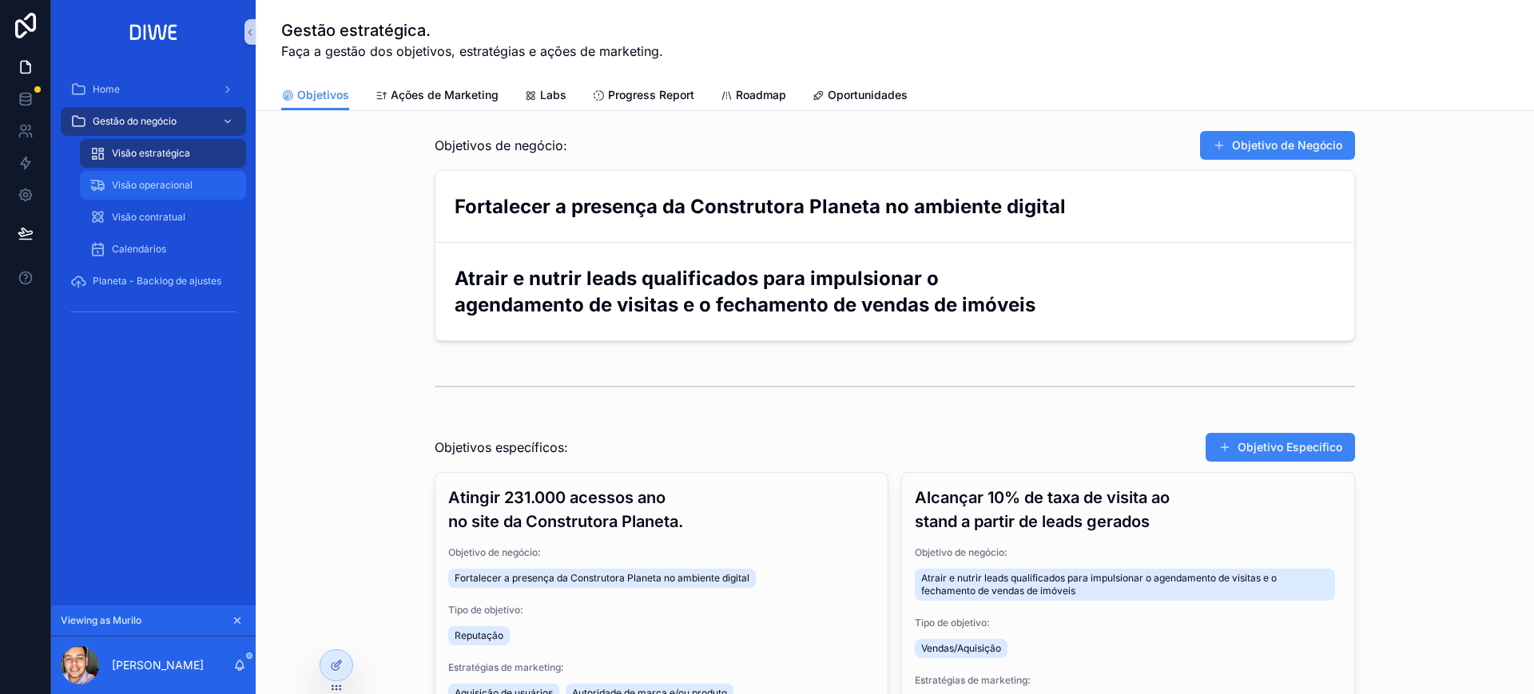
click at [179, 181] on span "Visão operacional" at bounding box center [152, 185] width 81 height 13
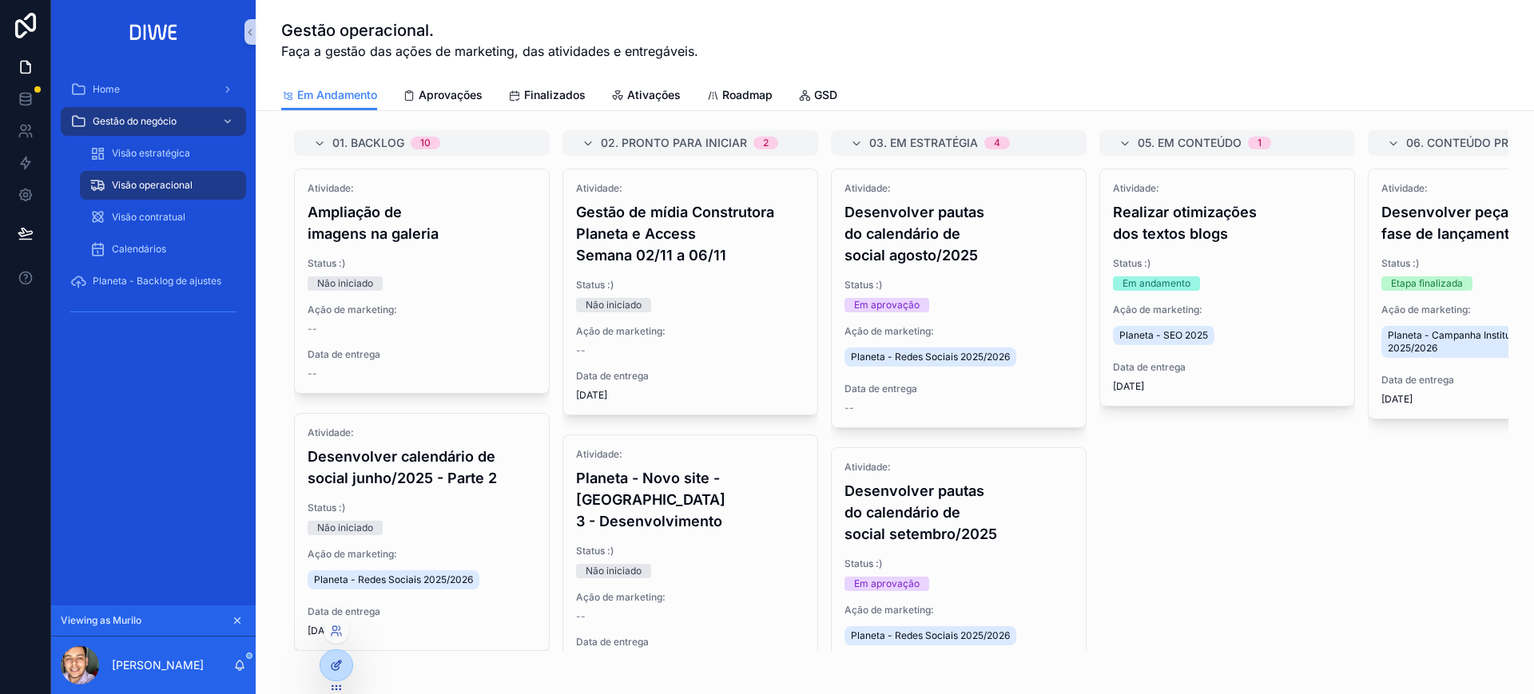
click at [332, 668] on icon at bounding box center [335, 666] width 7 height 7
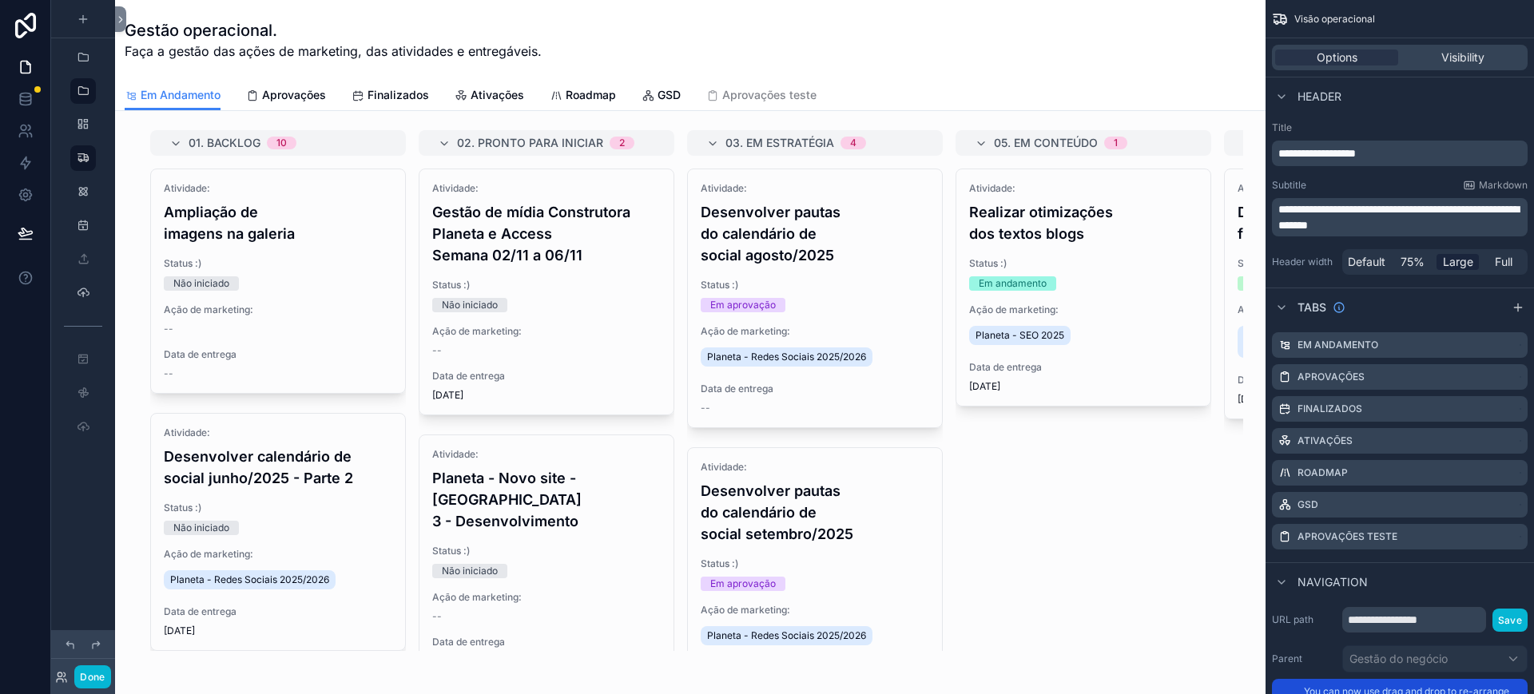
click at [255, 132] on div "scrollable content" at bounding box center [690, 391] width 1125 height 534
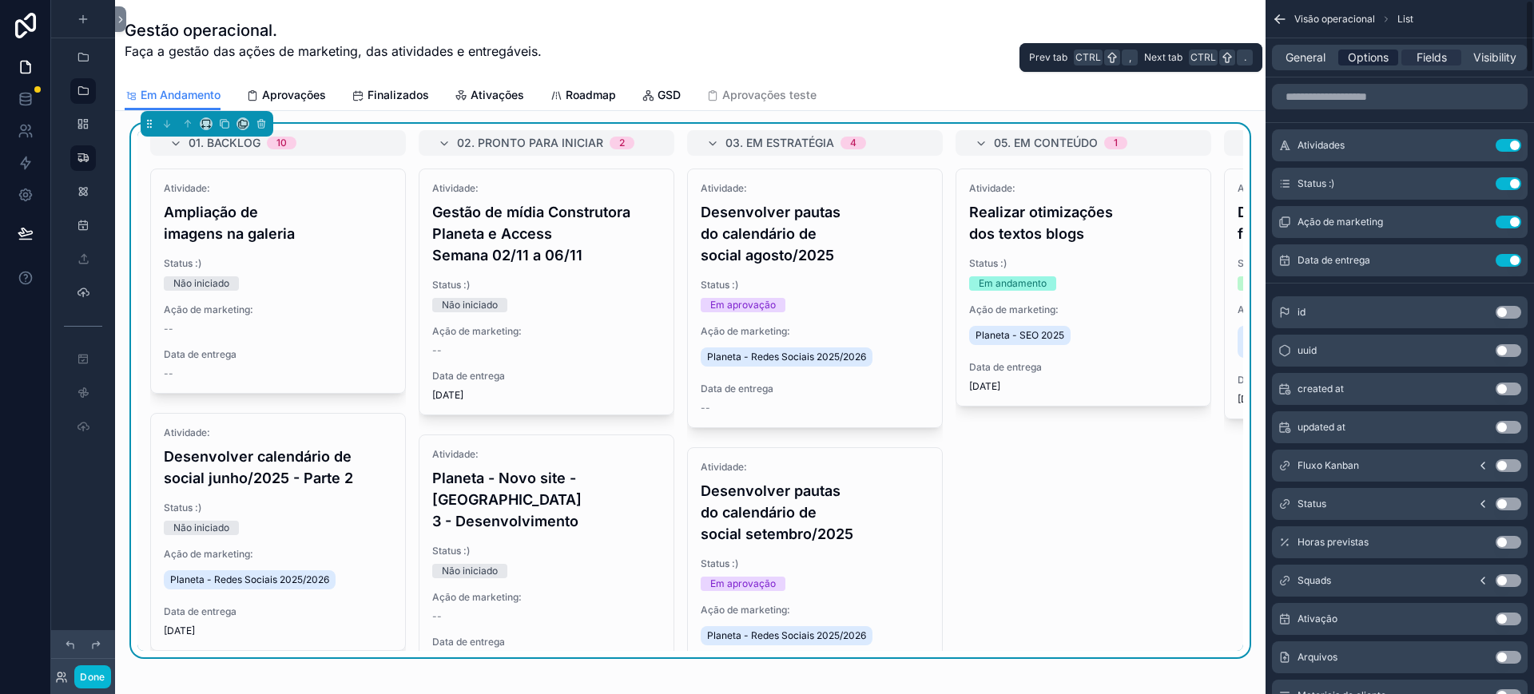
click at [1369, 56] on span "Options" at bounding box center [1368, 58] width 41 height 16
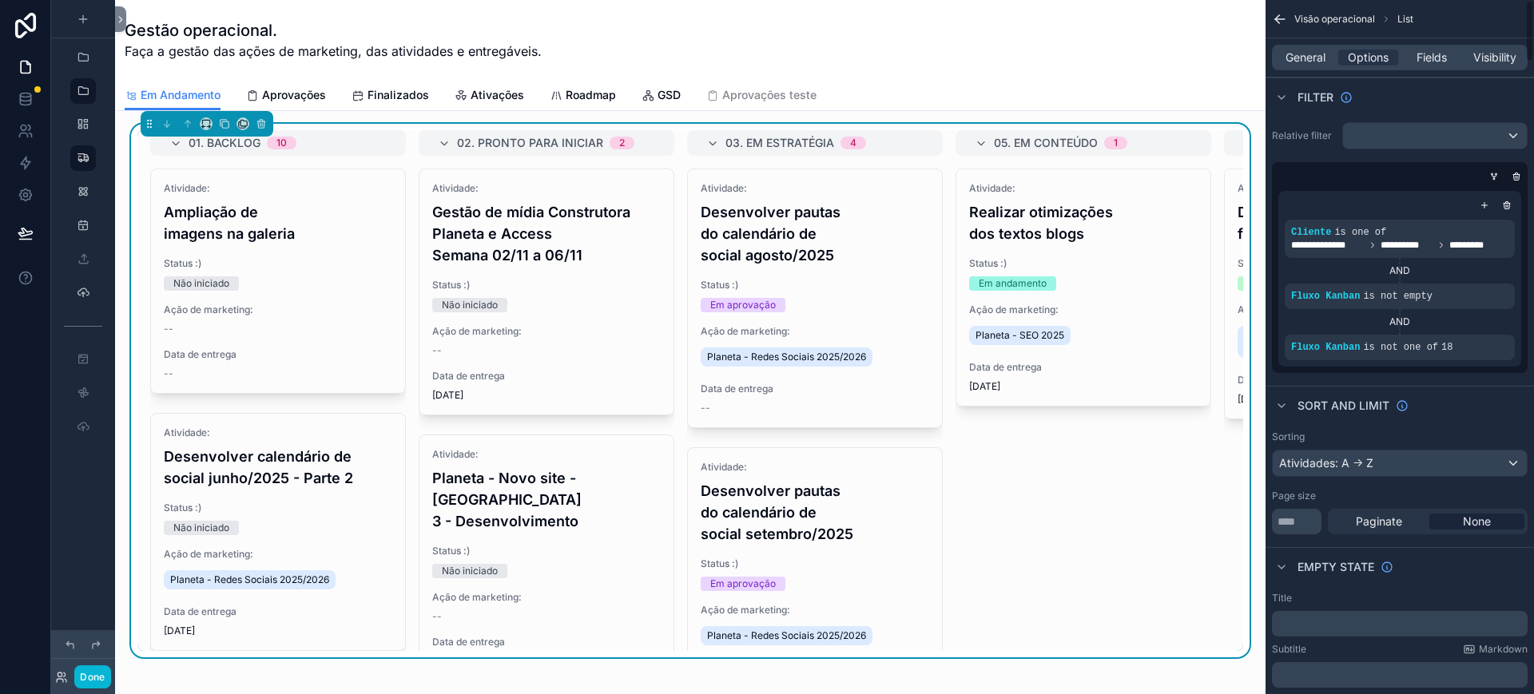
click at [1418, 70] on div "General Options Fields Visibility" at bounding box center [1400, 57] width 269 height 38
click at [1420, 62] on span "Fields" at bounding box center [1432, 58] width 30 height 16
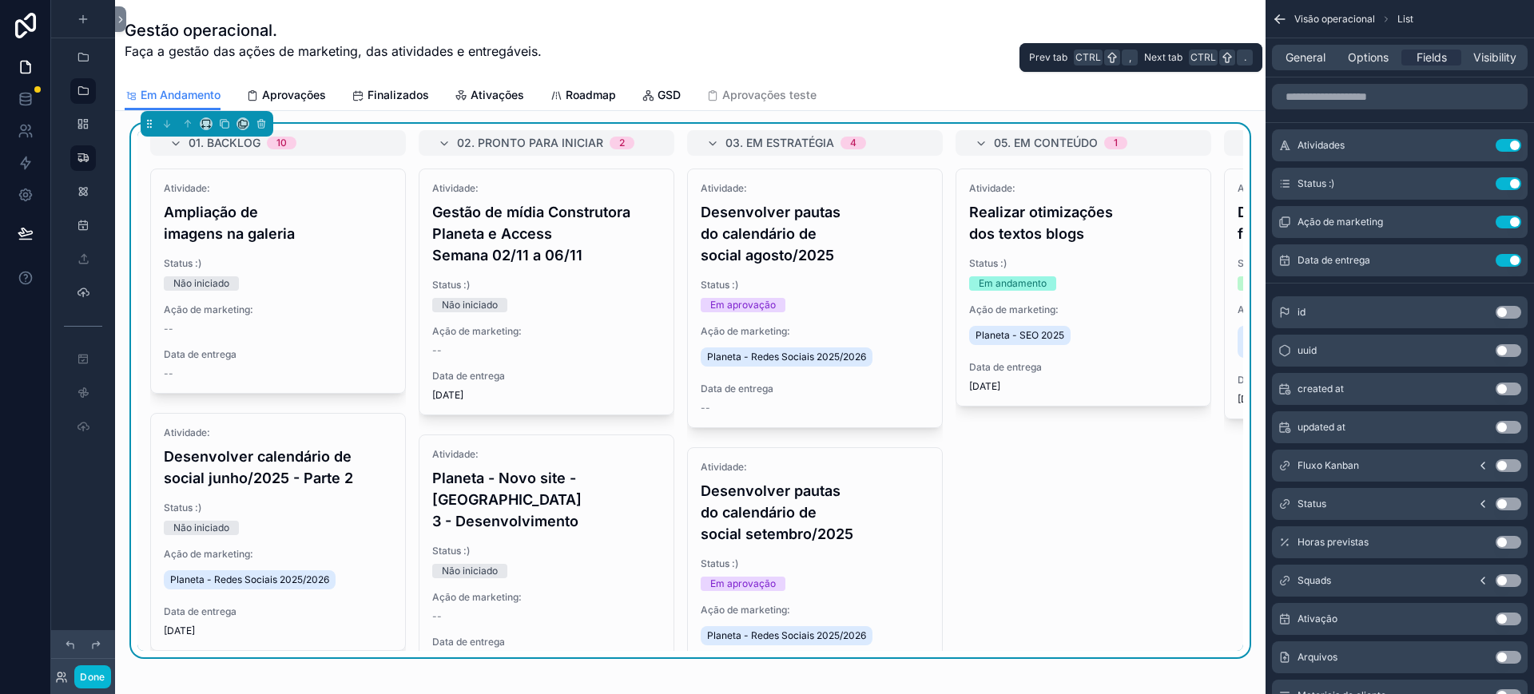
click at [1379, 65] on span "Options" at bounding box center [1368, 58] width 41 height 16
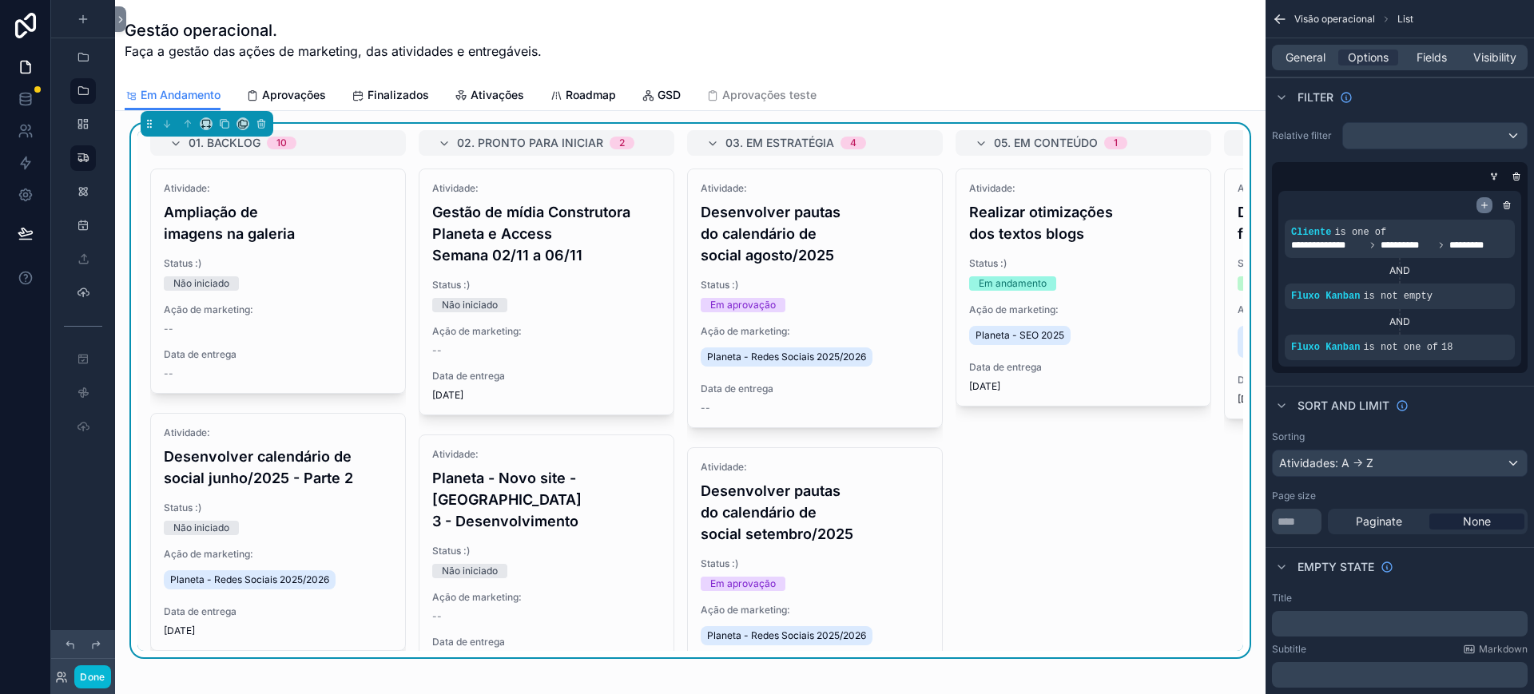
click at [1486, 205] on icon "scrollable content" at bounding box center [1485, 206] width 10 height 10
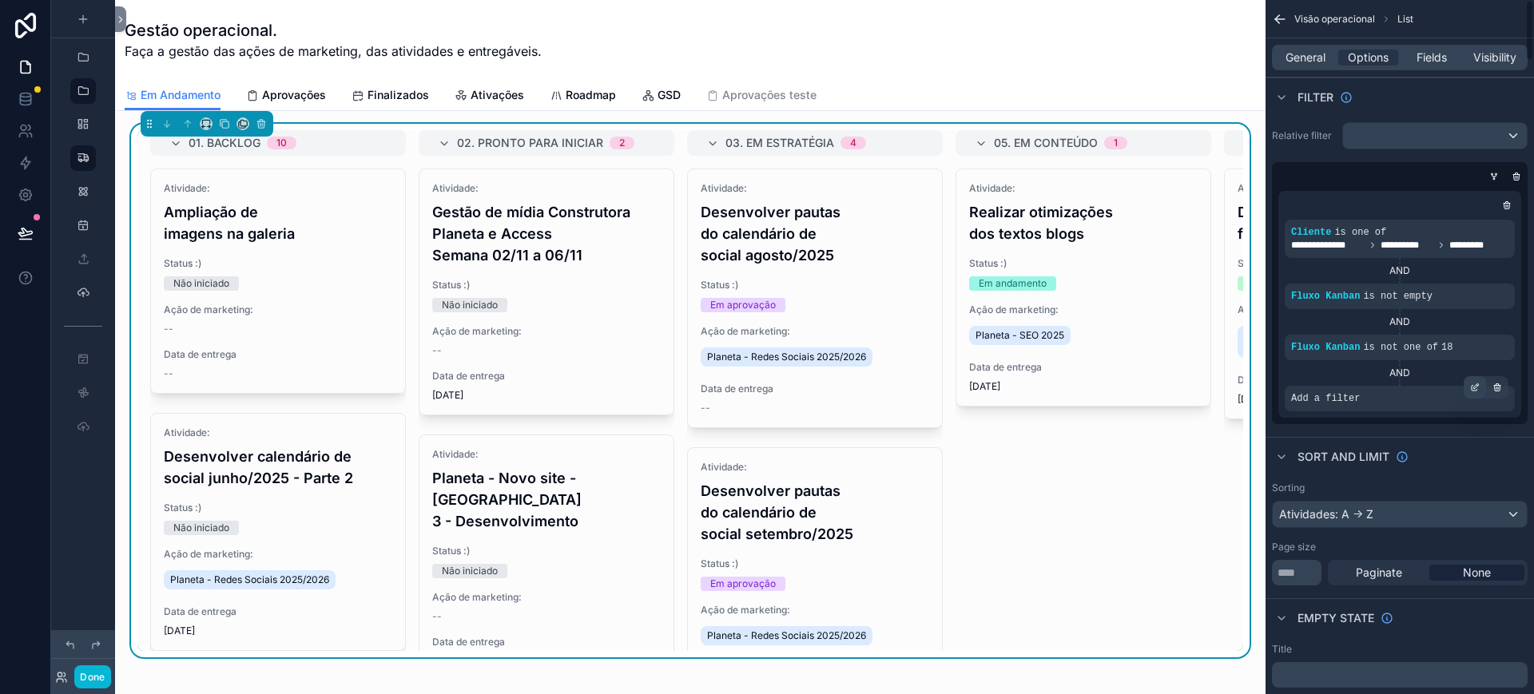
click at [1469, 388] on div "scrollable content" at bounding box center [1475, 387] width 22 height 22
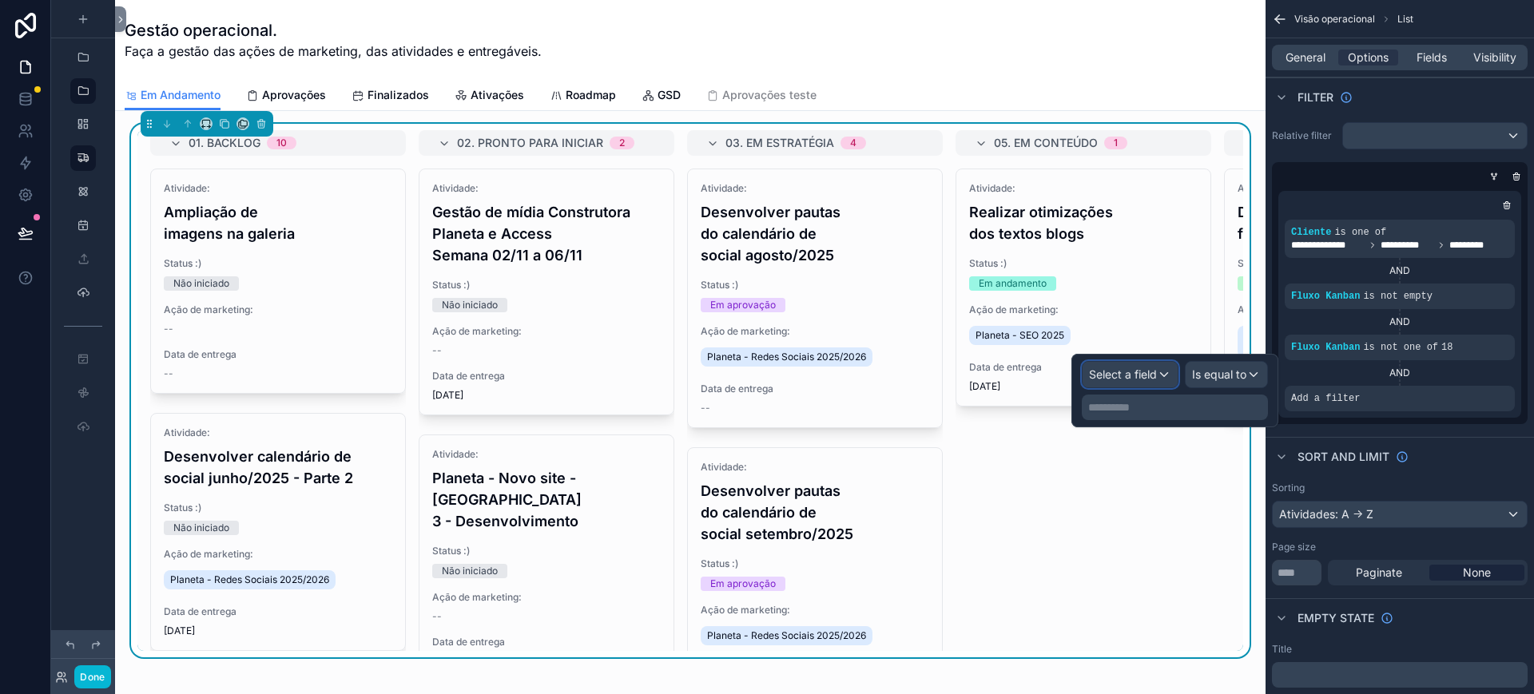
click at [1136, 373] on span "Select a field" at bounding box center [1123, 375] width 68 height 14
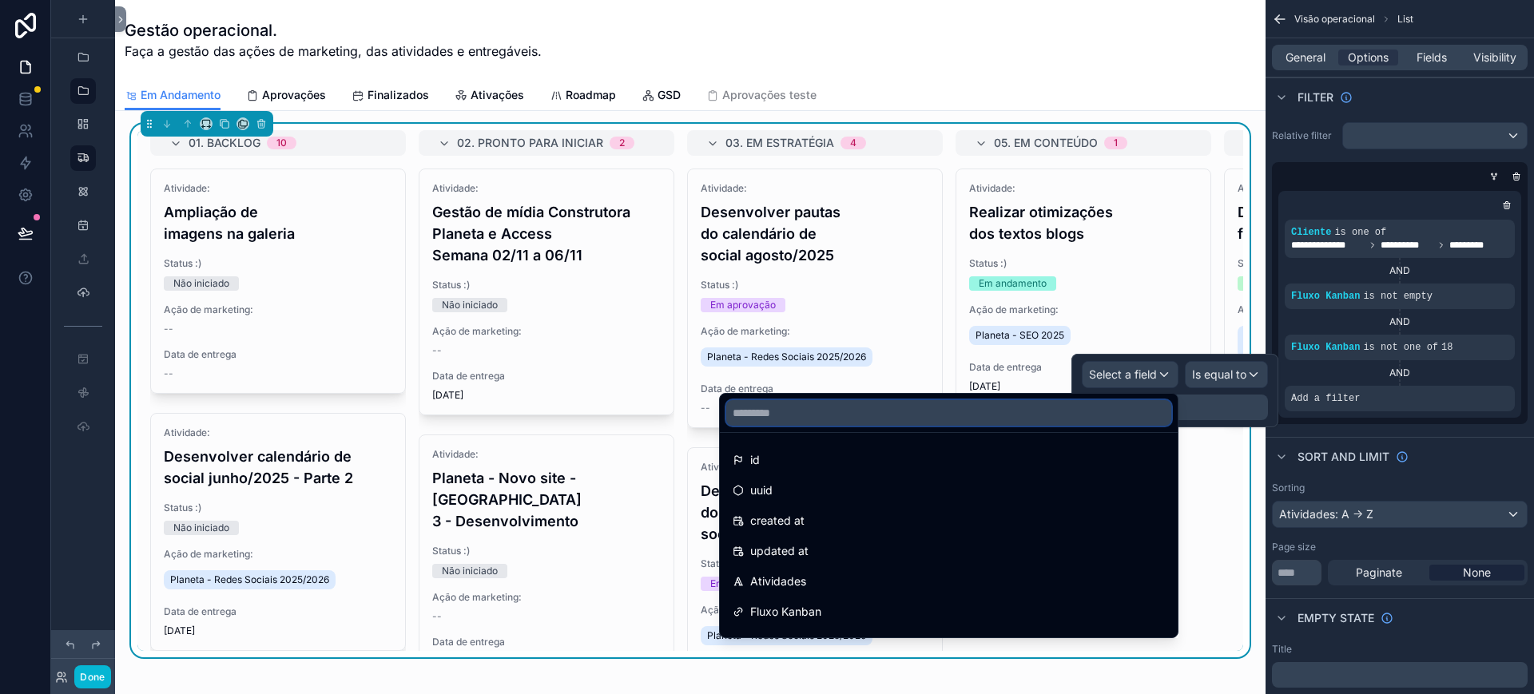
click at [851, 416] on input "text" at bounding box center [948, 413] width 445 height 26
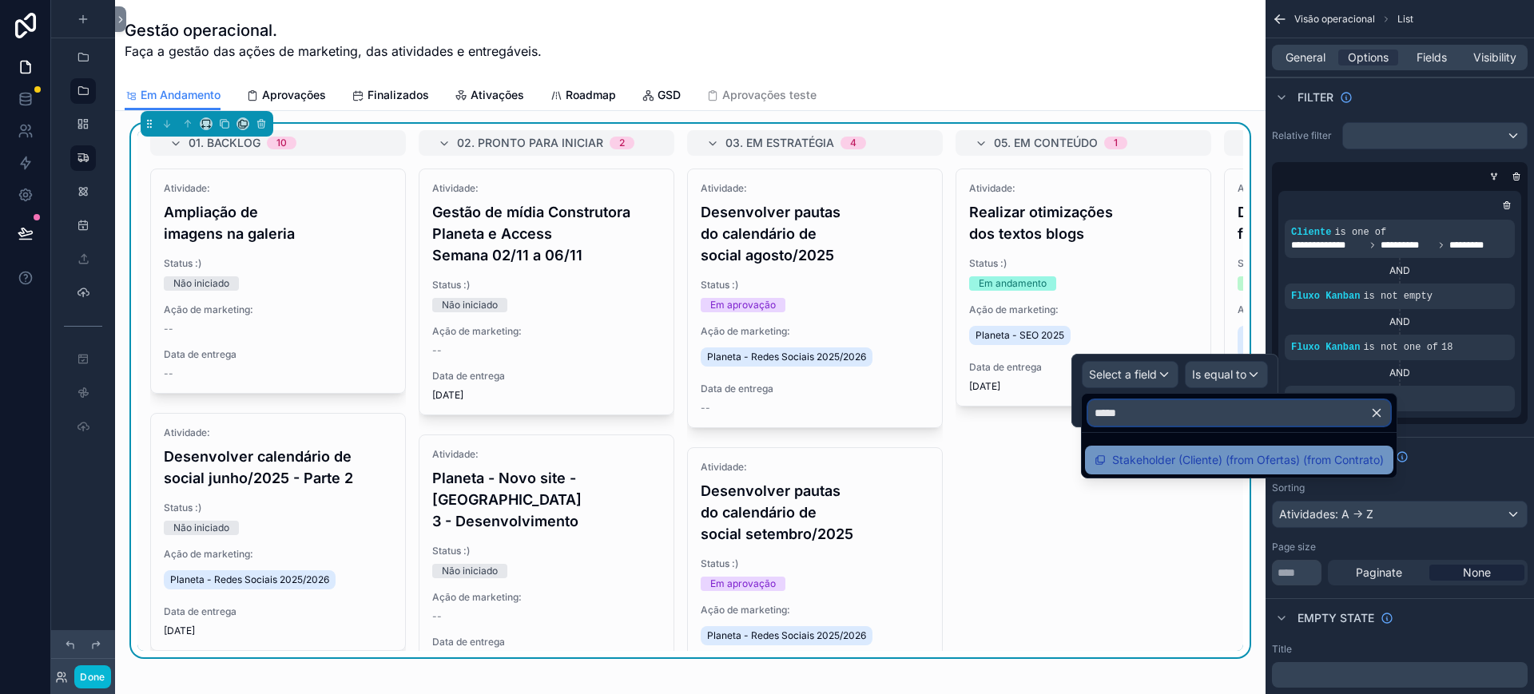
type input "*****"
click at [1168, 452] on span "Stakeholder (Cliente) (from Ofertas) (from Contrato)" at bounding box center [1248, 460] width 272 height 19
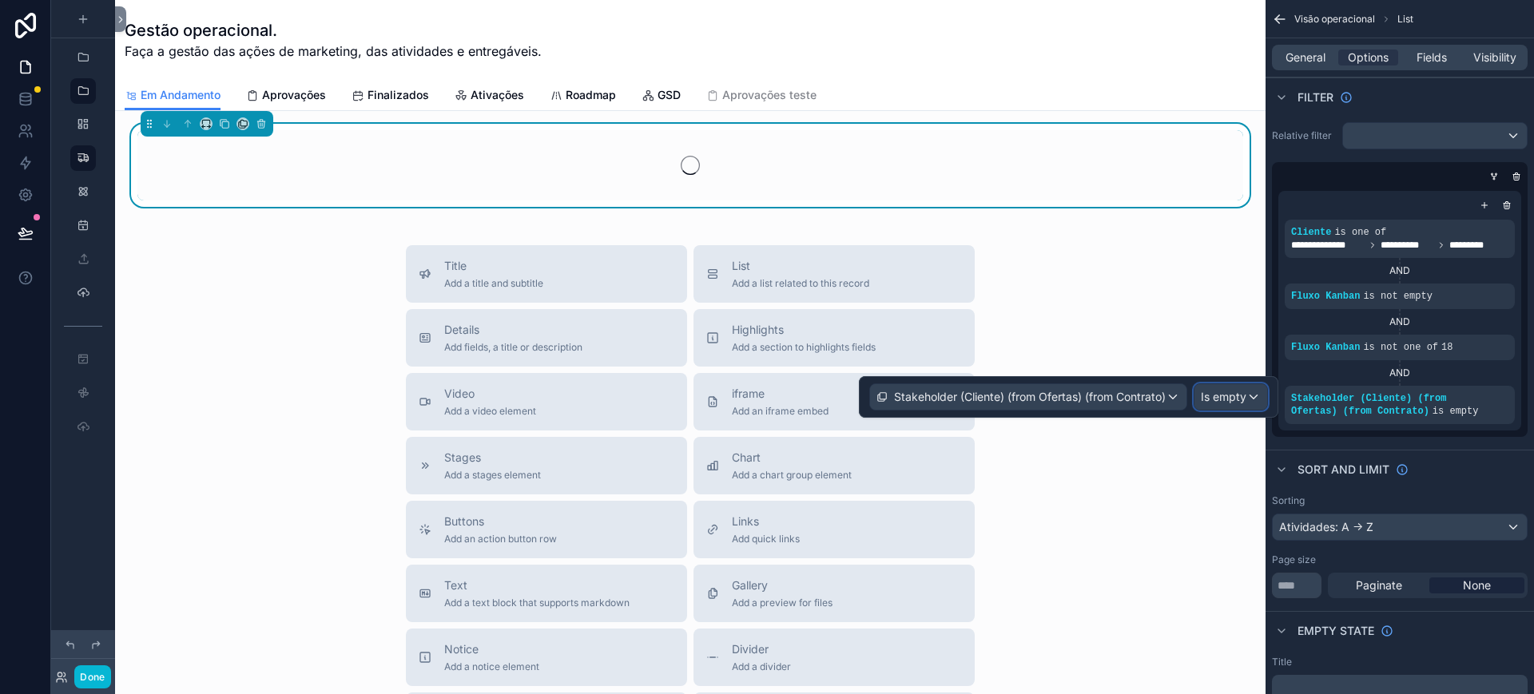
click at [1226, 393] on span "Is empty" at bounding box center [1224, 397] width 46 height 16
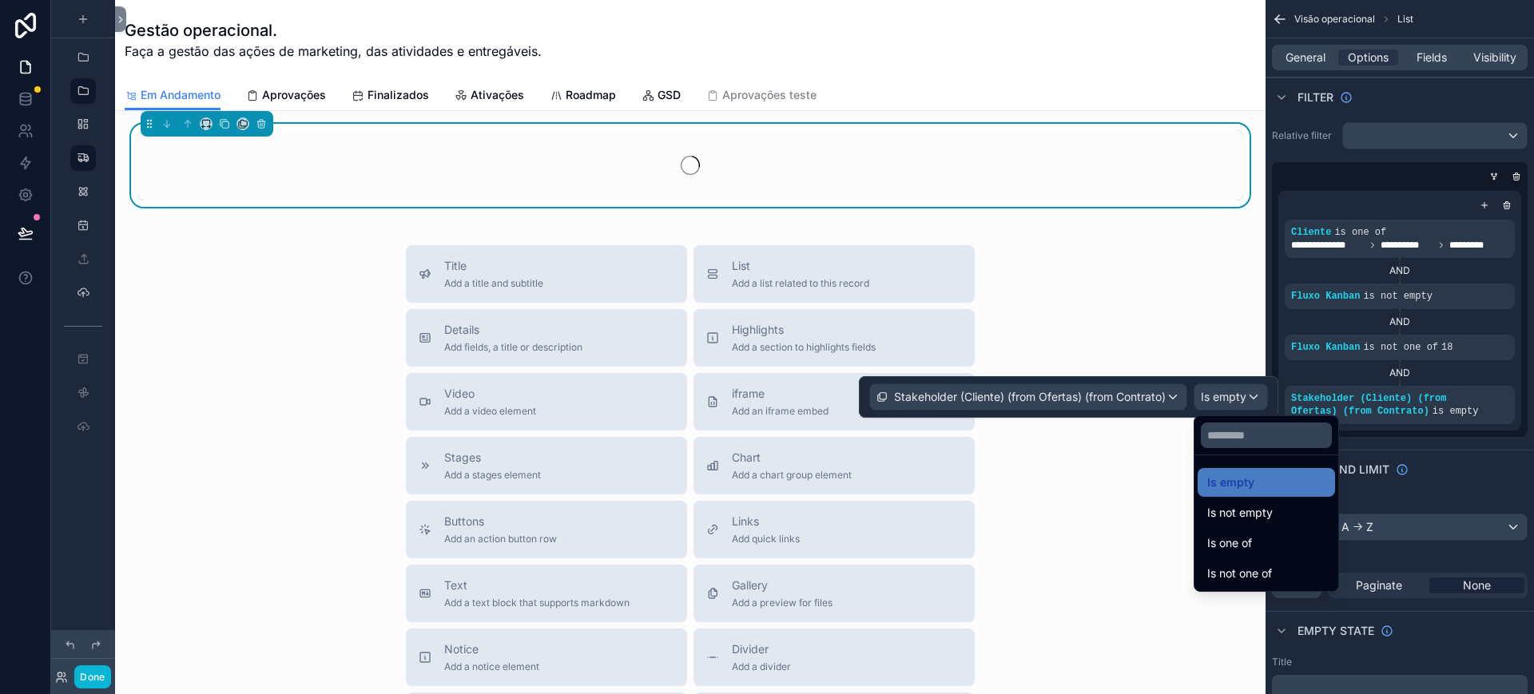
click at [1226, 393] on div at bounding box center [1069, 397] width 420 height 42
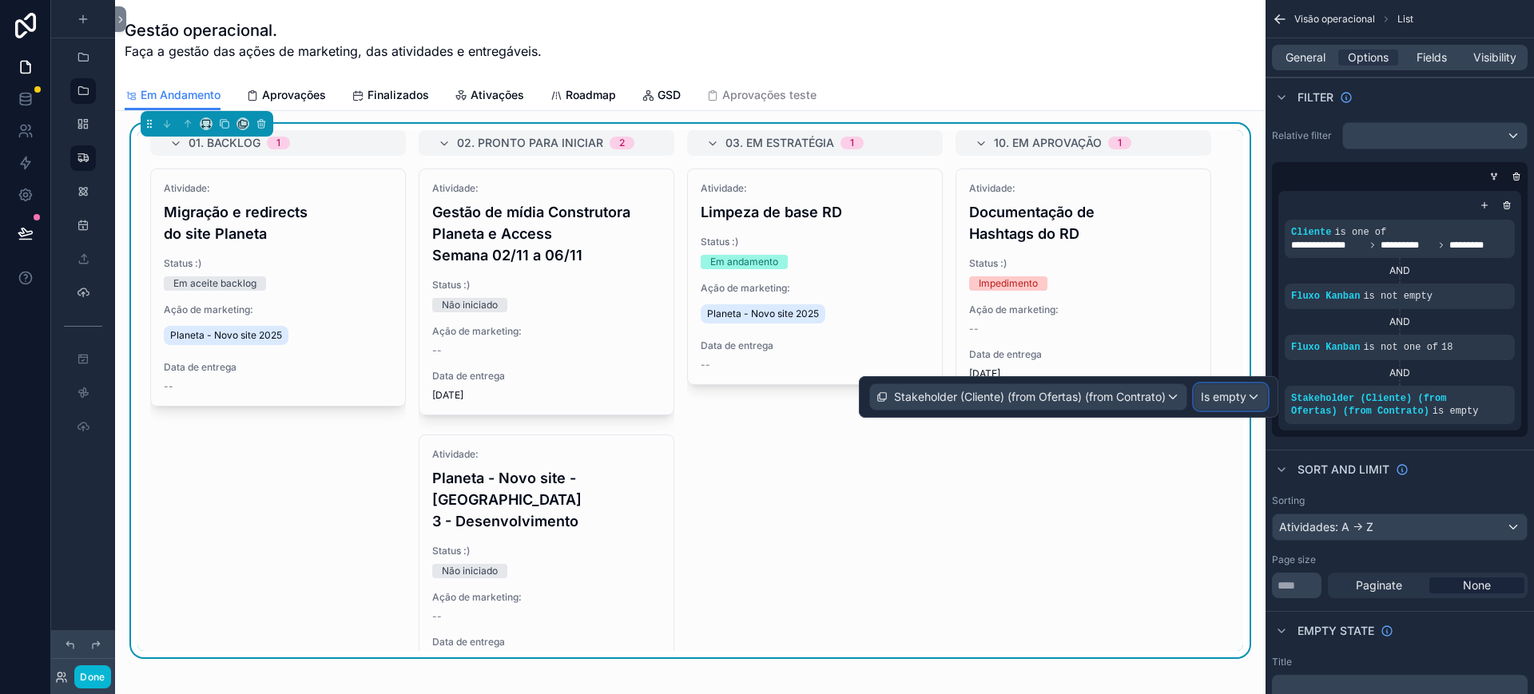
click at [1225, 394] on span "Is empty" at bounding box center [1224, 397] width 46 height 16
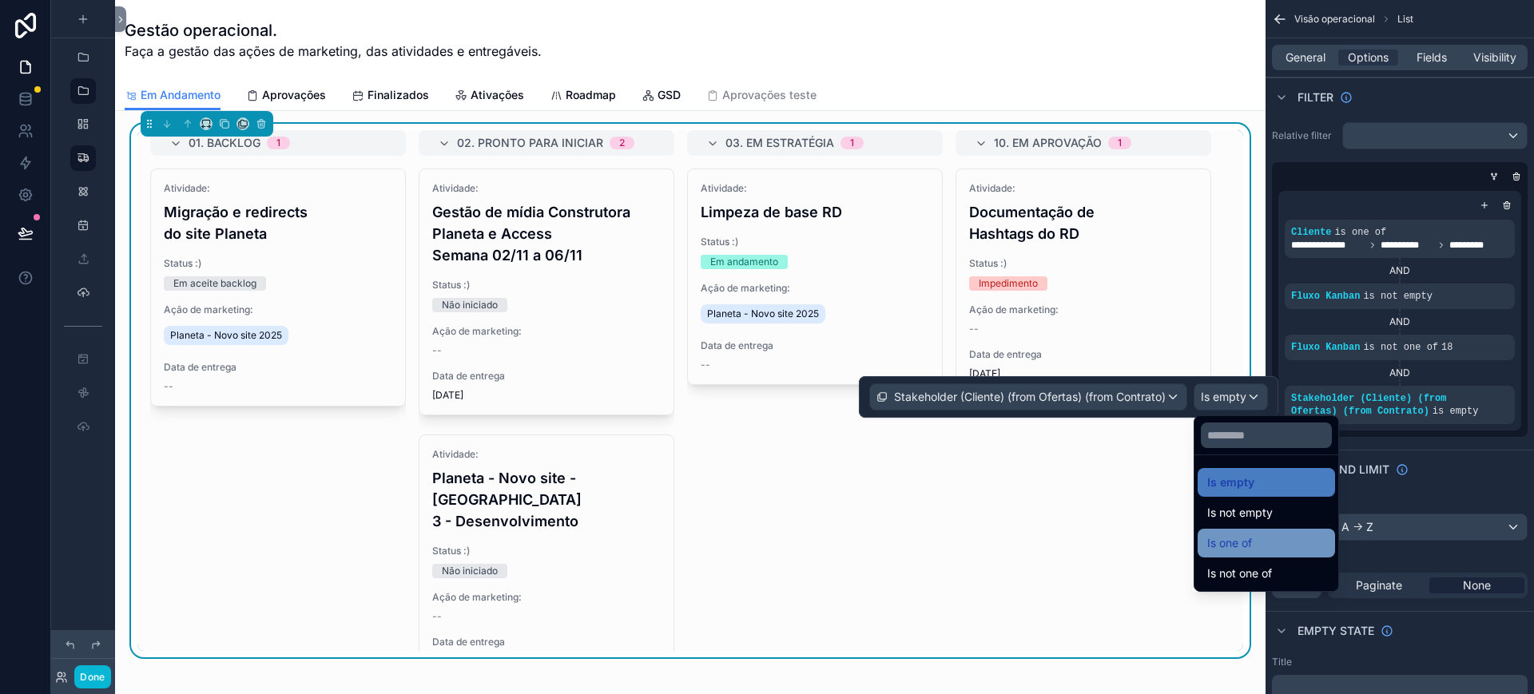
click at [1284, 544] on div "Is one of" at bounding box center [1266, 543] width 118 height 19
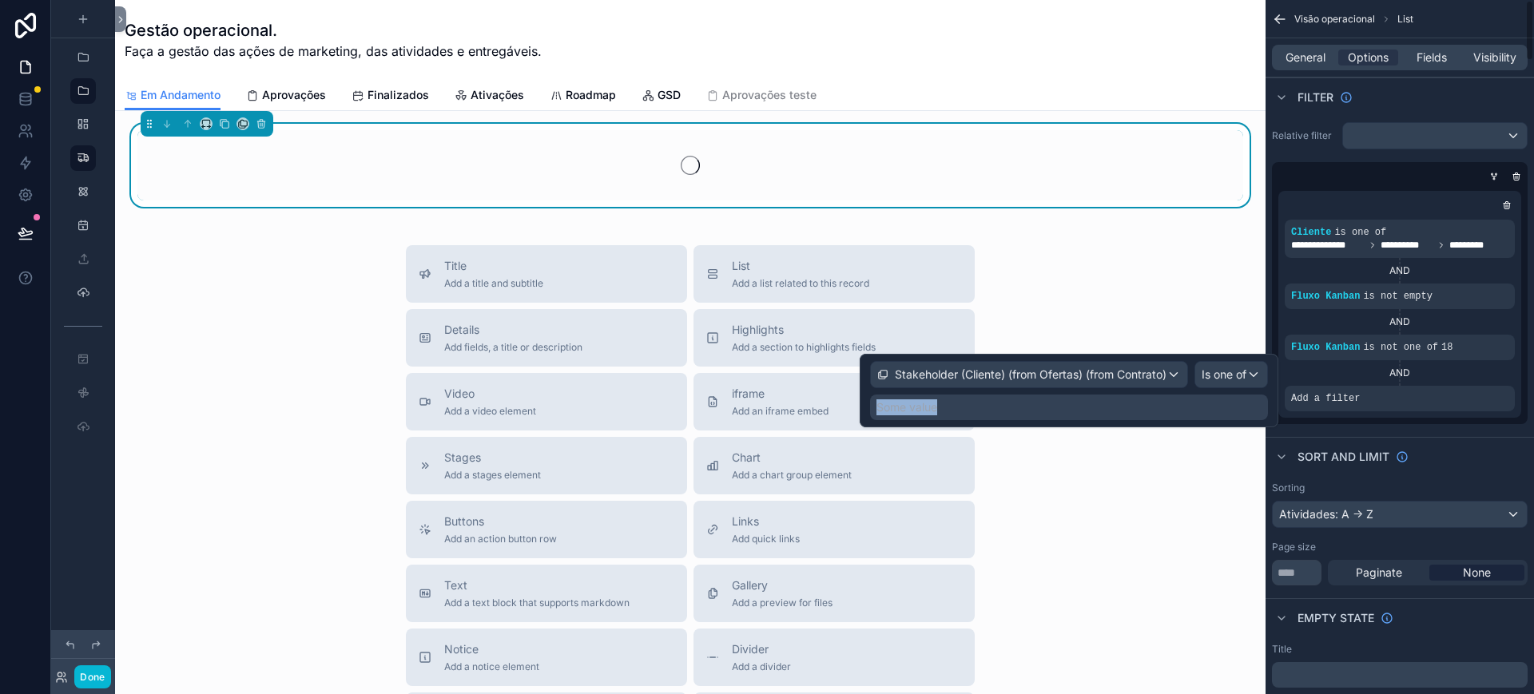
click at [1040, 420] on div "Some value" at bounding box center [1069, 408] width 398 height 26
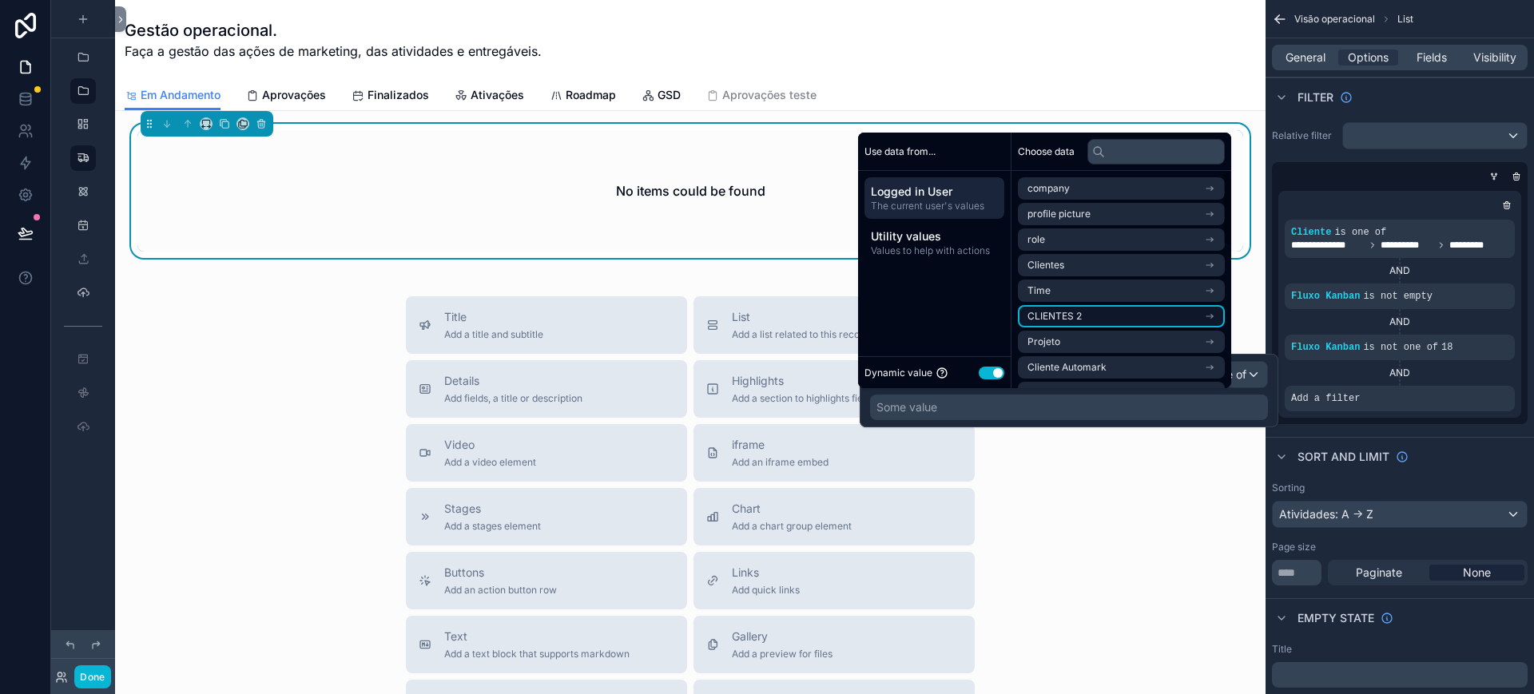
click at [1106, 309] on li "CLIENTES 2" at bounding box center [1121, 316] width 207 height 22
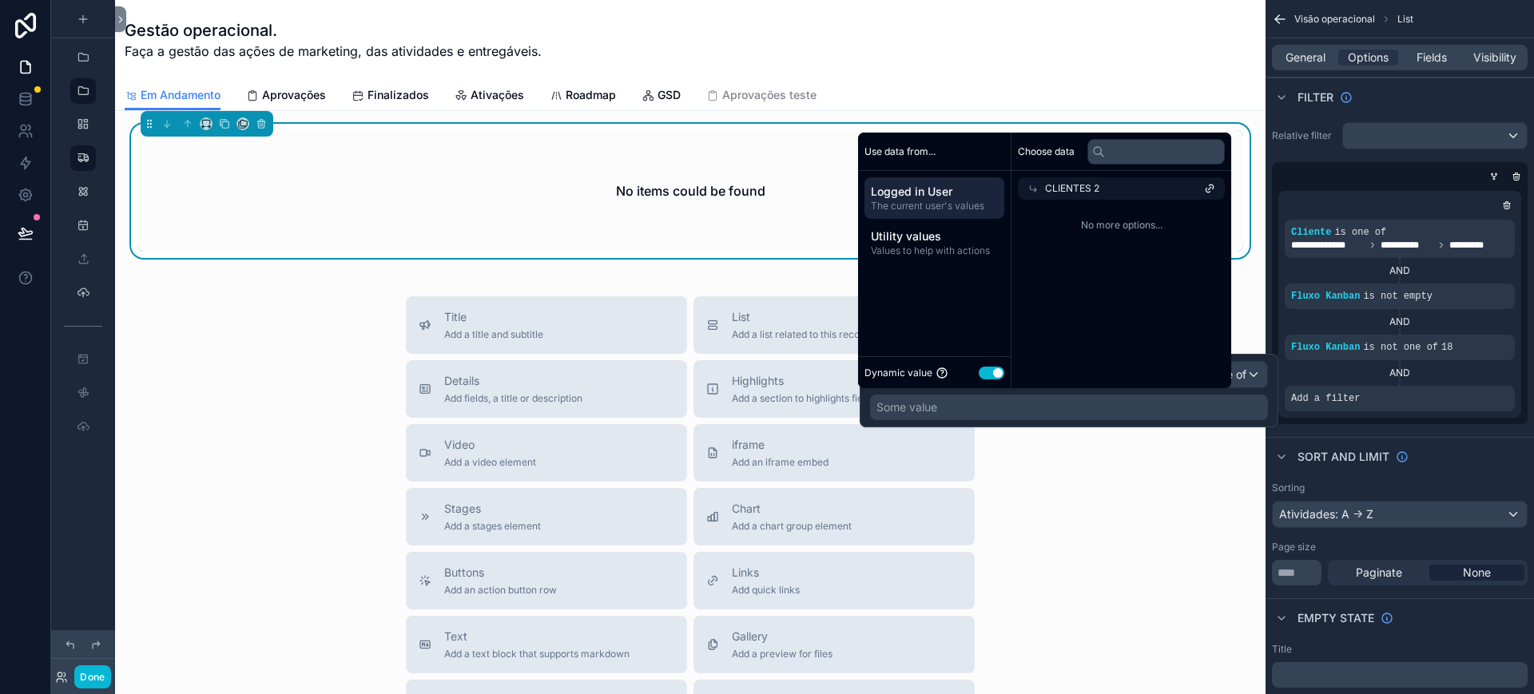
click at [910, 195] on span "Logged in User" at bounding box center [934, 192] width 127 height 16
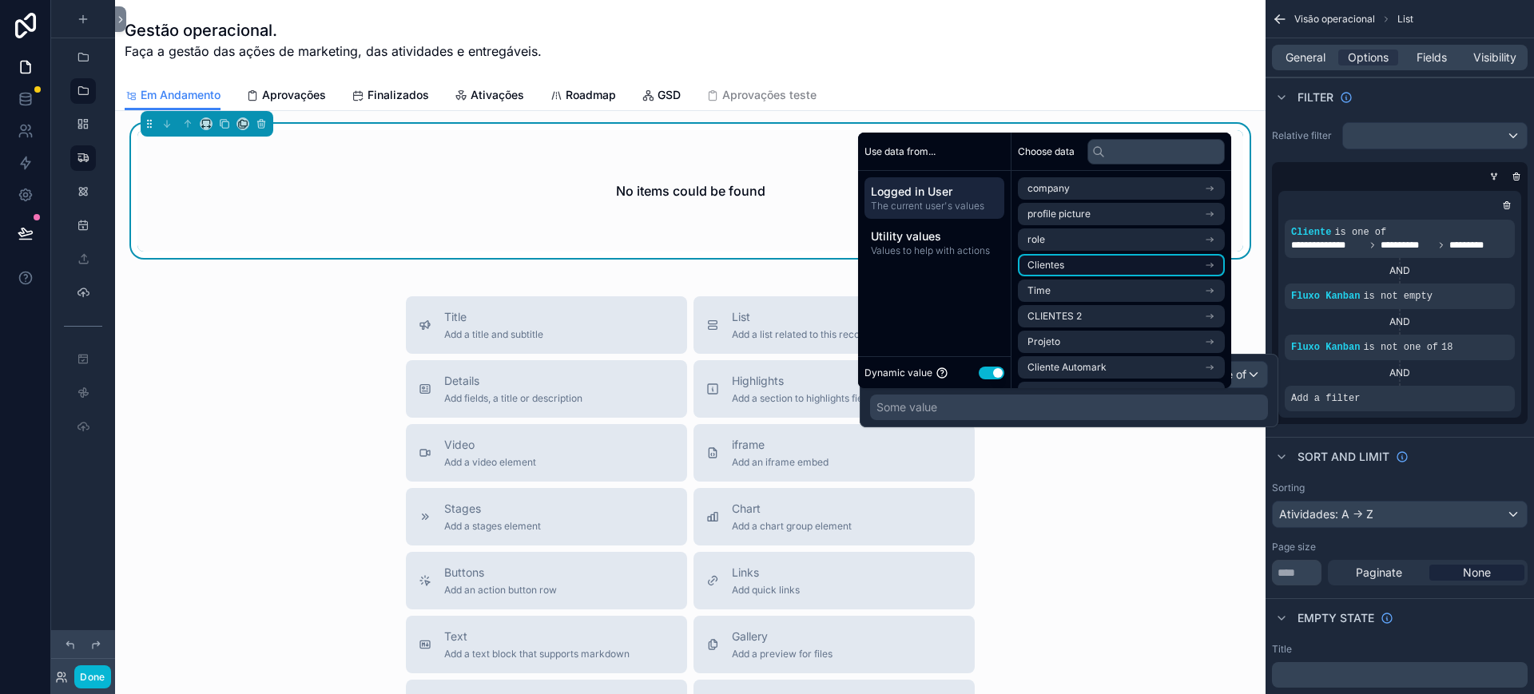
click at [1088, 269] on li "Clientes" at bounding box center [1121, 265] width 207 height 22
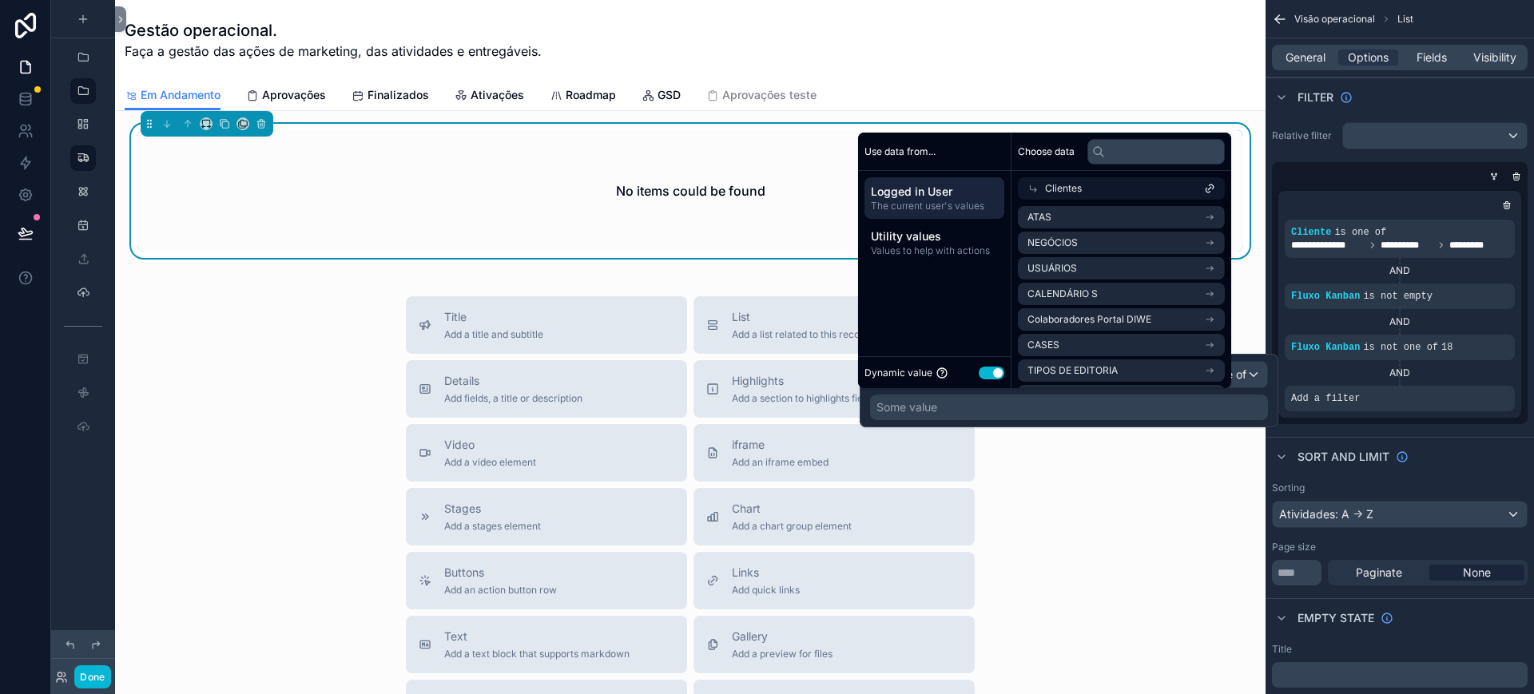
click at [929, 198] on span "Logged in User" at bounding box center [934, 192] width 127 height 16
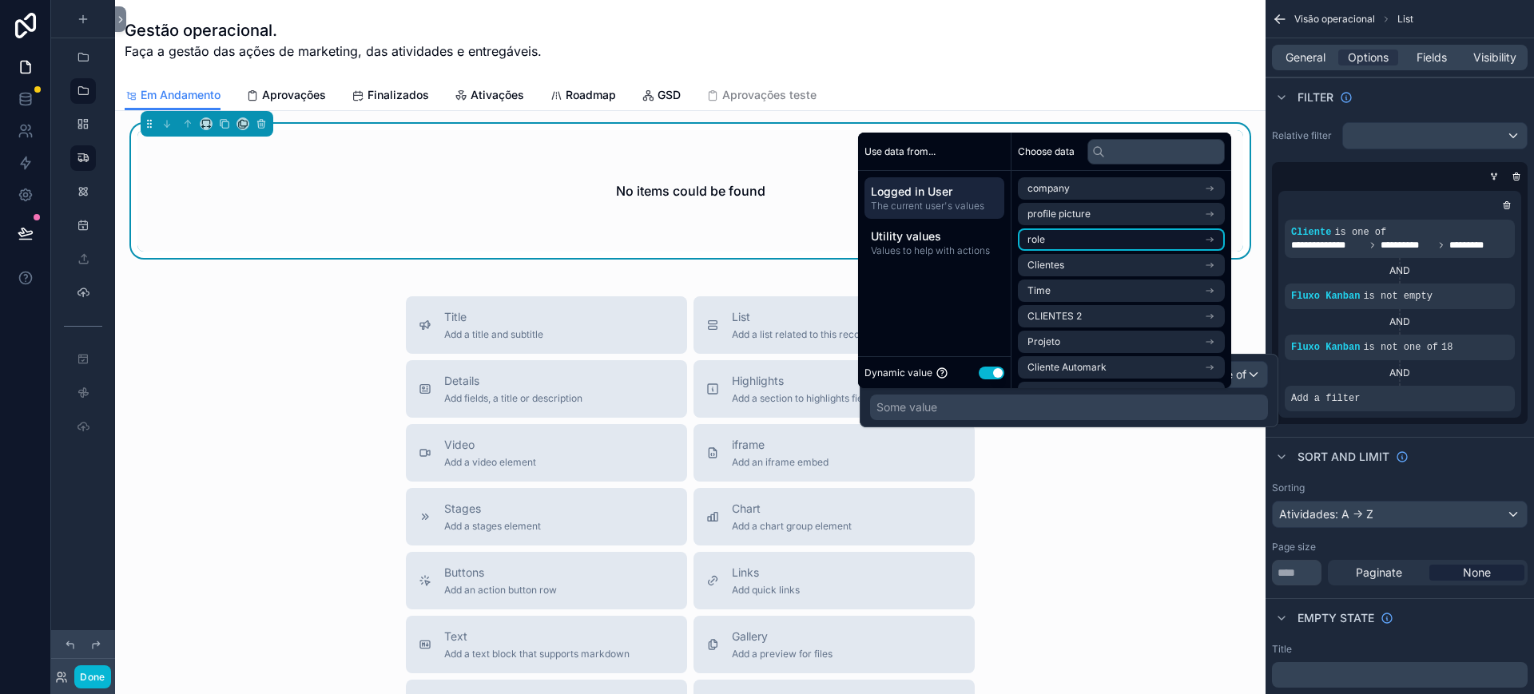
click at [1067, 245] on li "role" at bounding box center [1121, 240] width 207 height 22
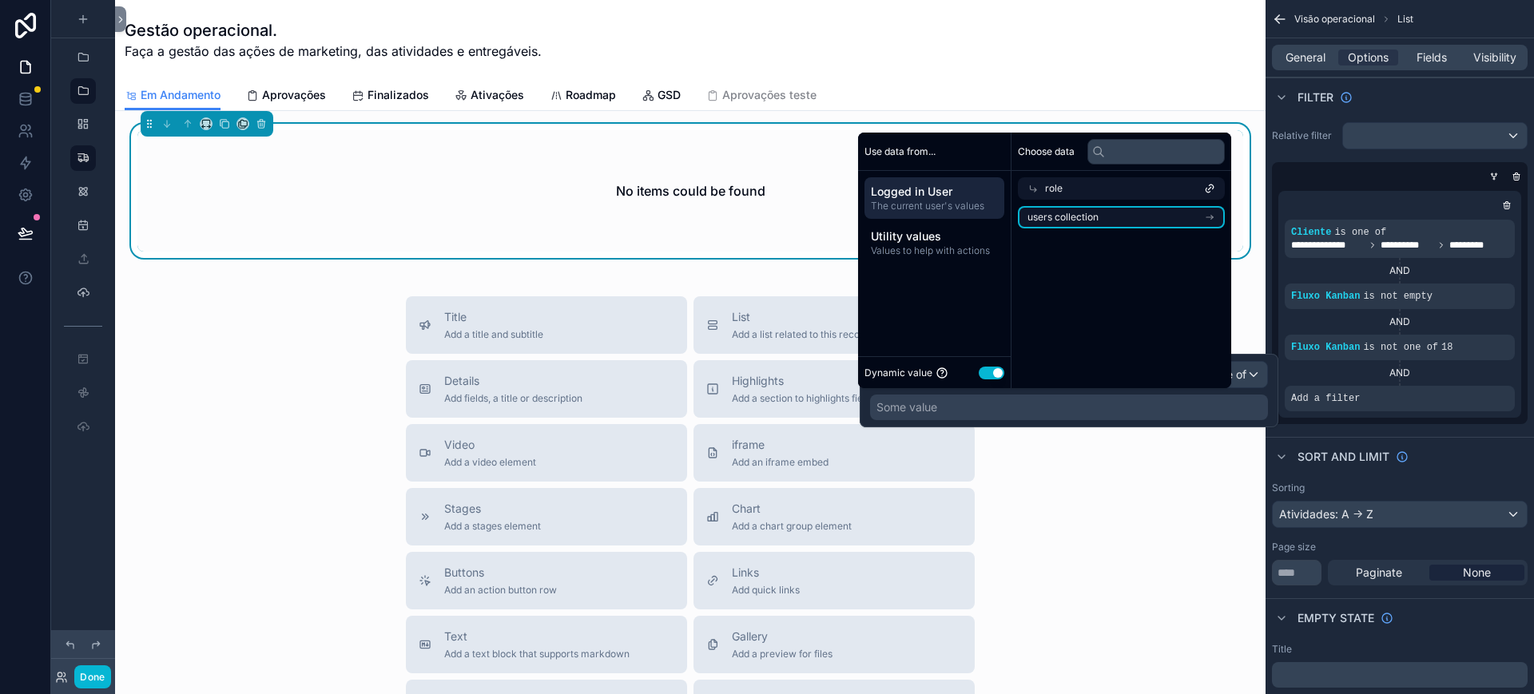
click at [1060, 214] on span "users collection" at bounding box center [1063, 217] width 71 height 13
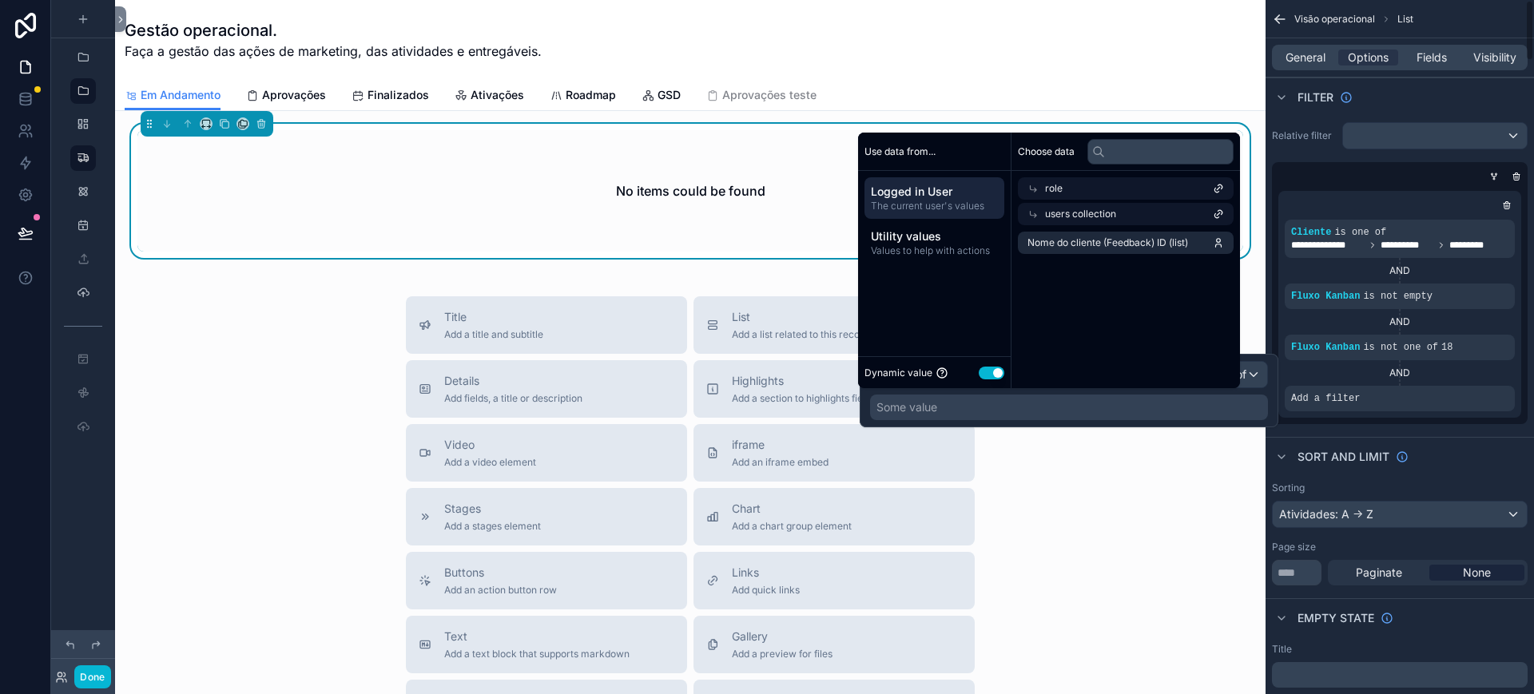
click at [1483, 445] on div "Sort And Limit" at bounding box center [1400, 456] width 269 height 38
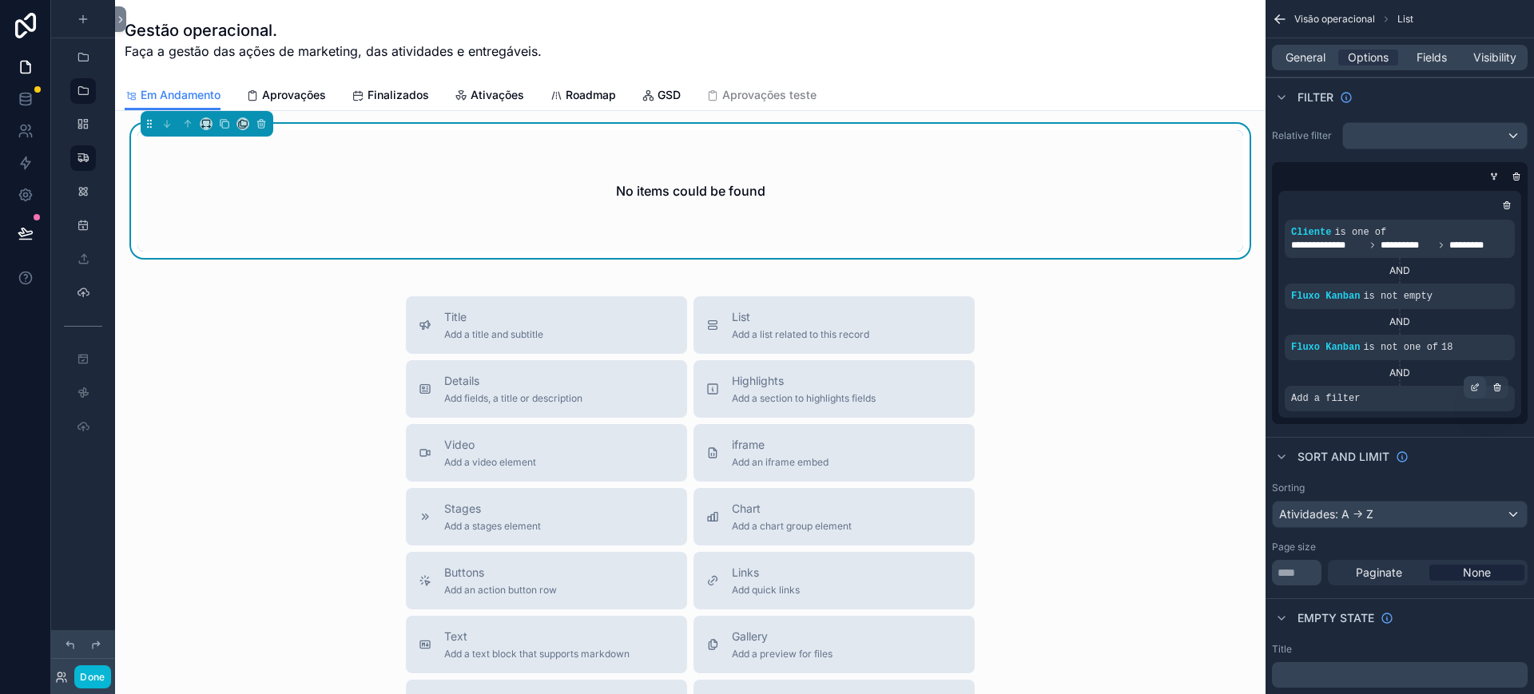
click at [1468, 391] on div "scrollable content" at bounding box center [1475, 387] width 22 height 22
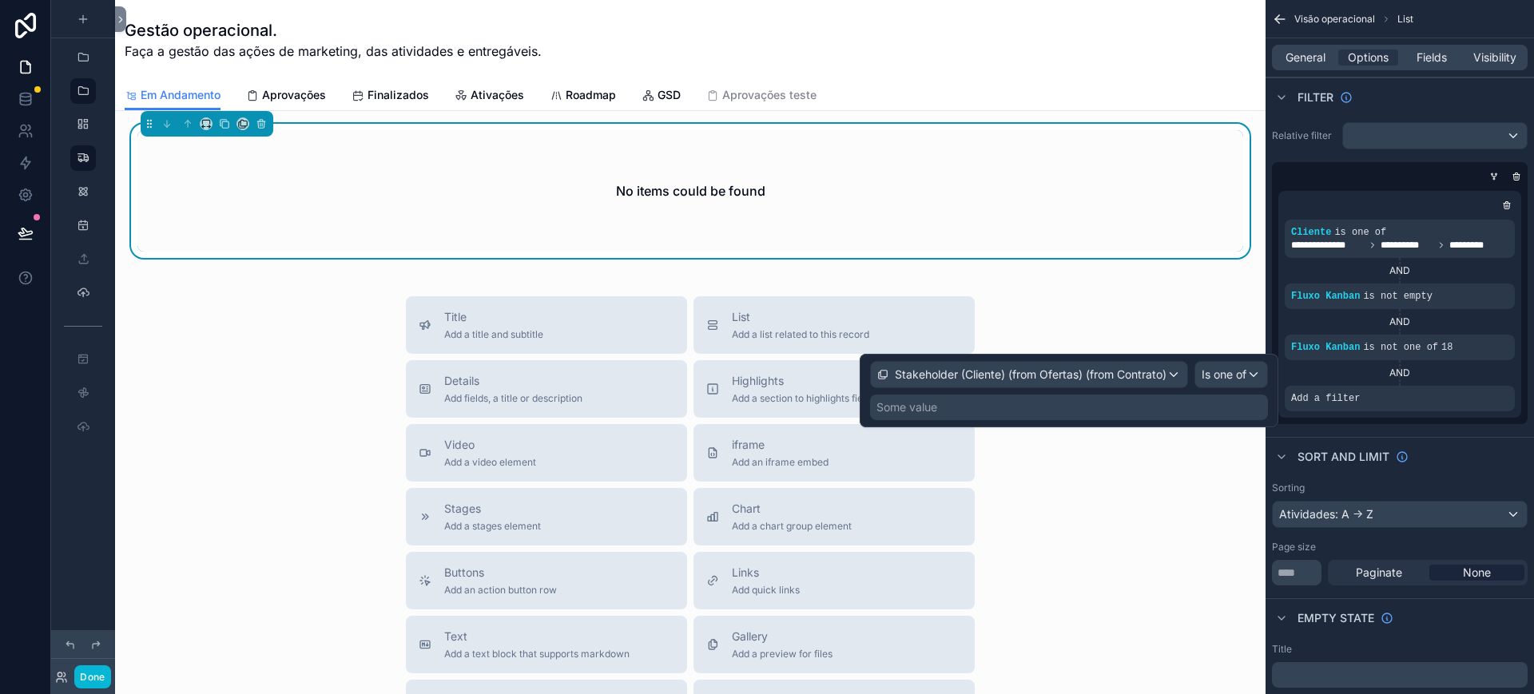
click at [1112, 410] on div "Some value" at bounding box center [1069, 408] width 398 height 26
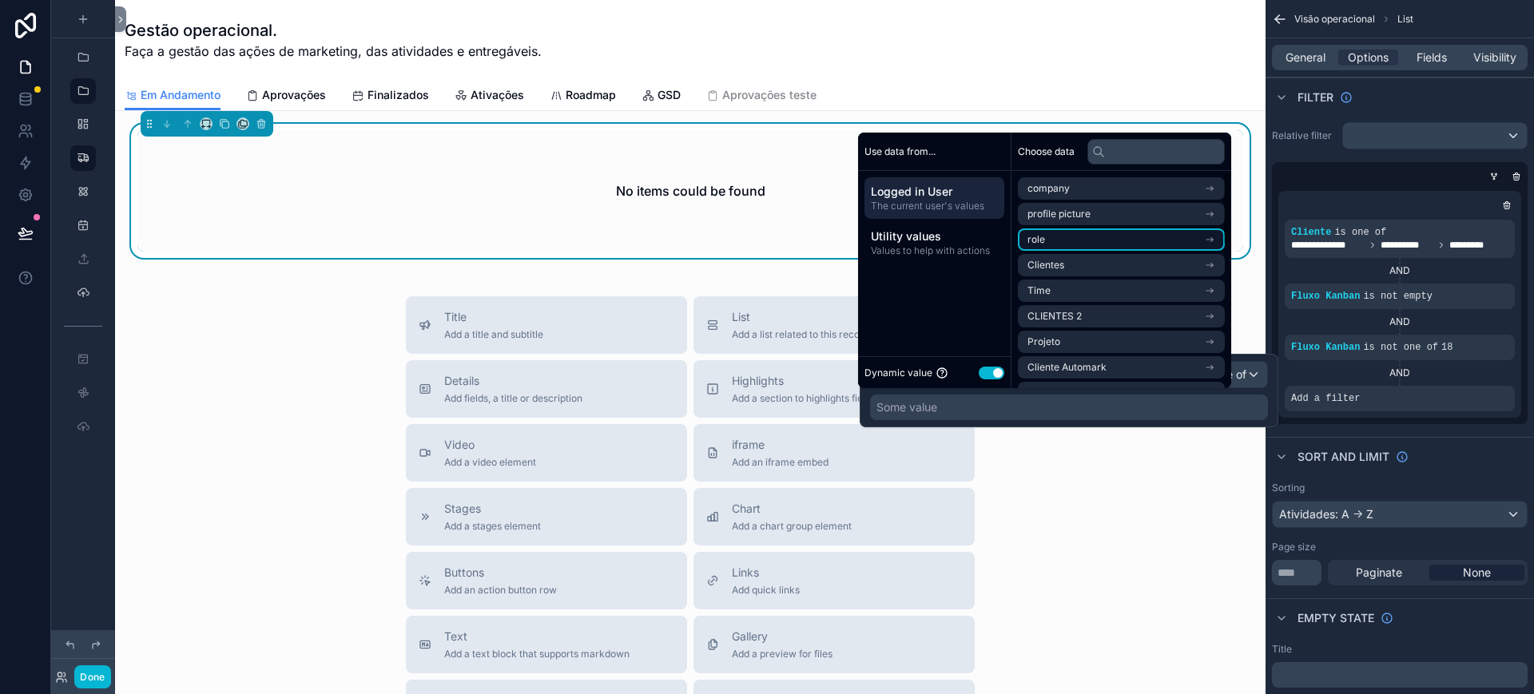
click at [1052, 239] on li "role" at bounding box center [1121, 240] width 207 height 22
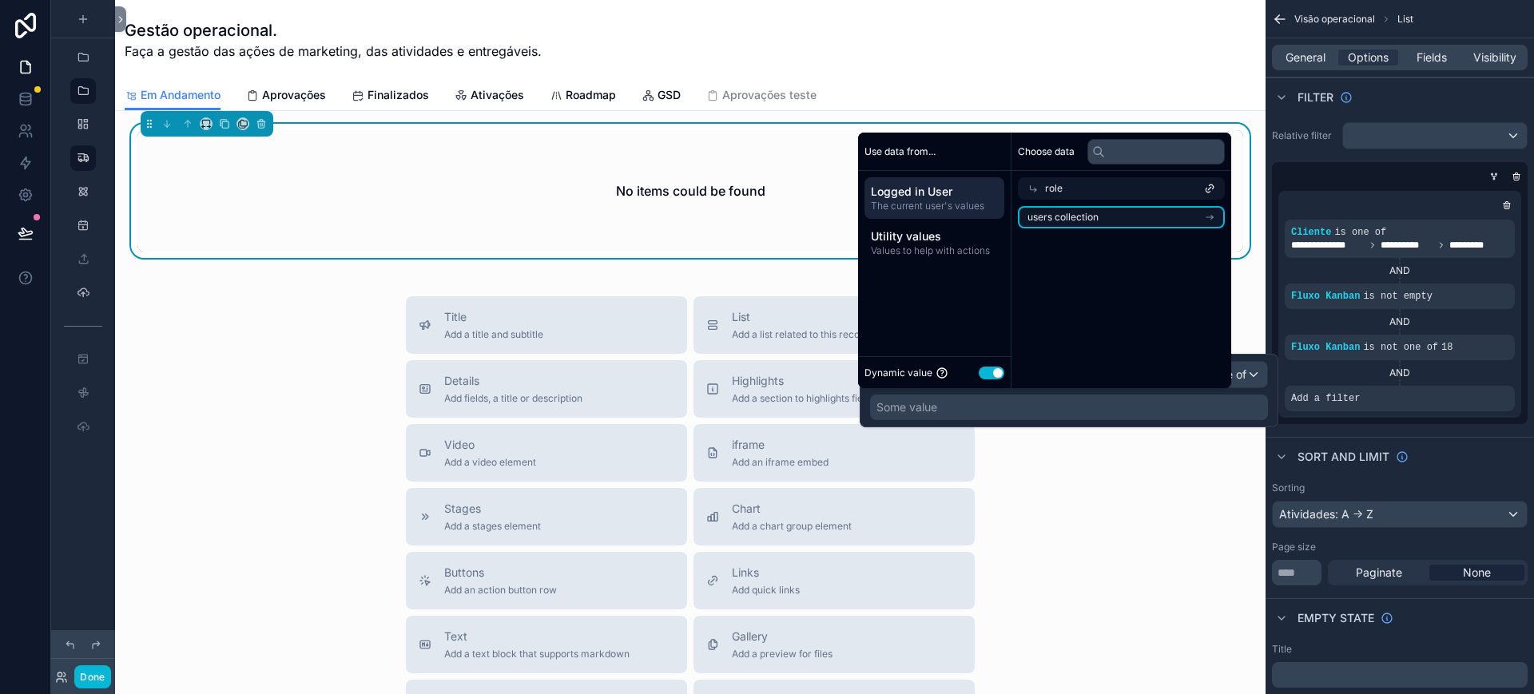
click at [1067, 215] on span "users collection" at bounding box center [1063, 217] width 71 height 13
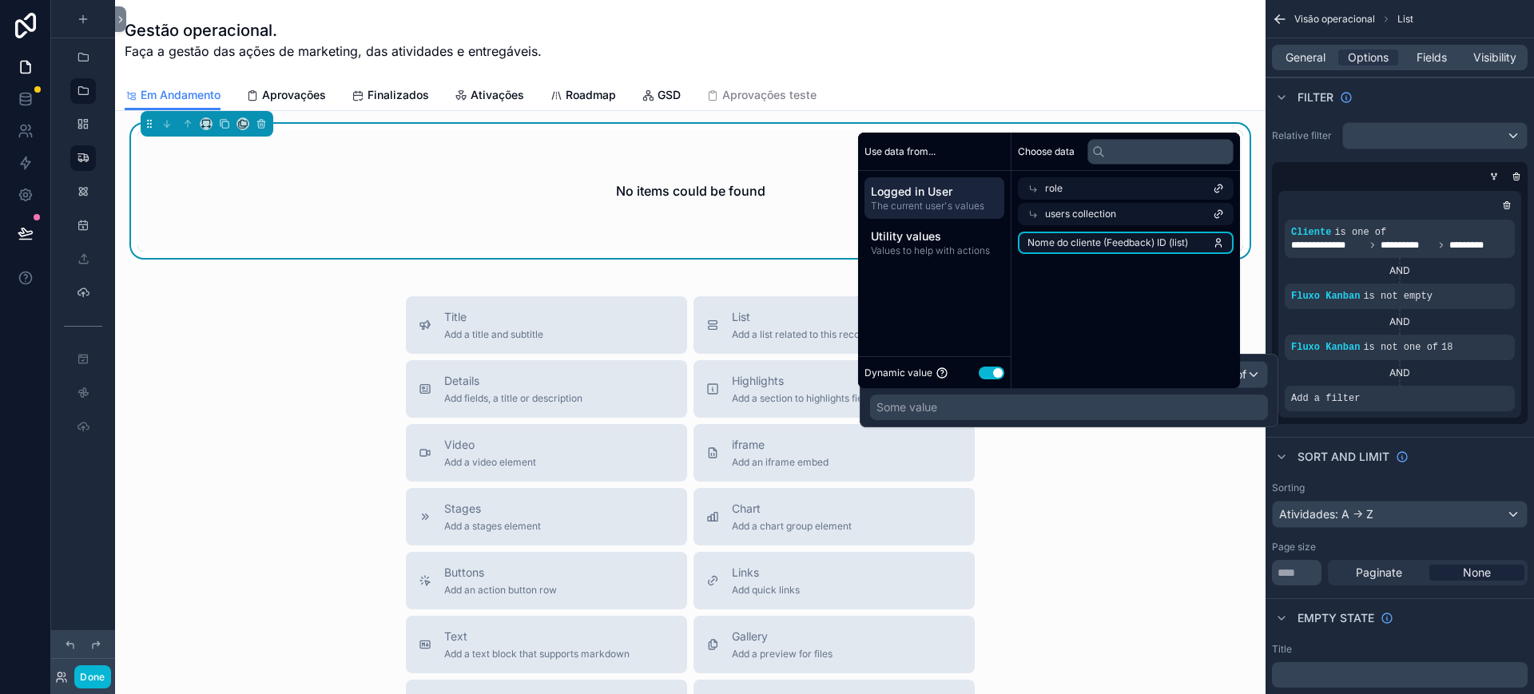
click at [1100, 239] on span "Nome do cliente (Feedback) ID (list)" at bounding box center [1108, 243] width 161 height 13
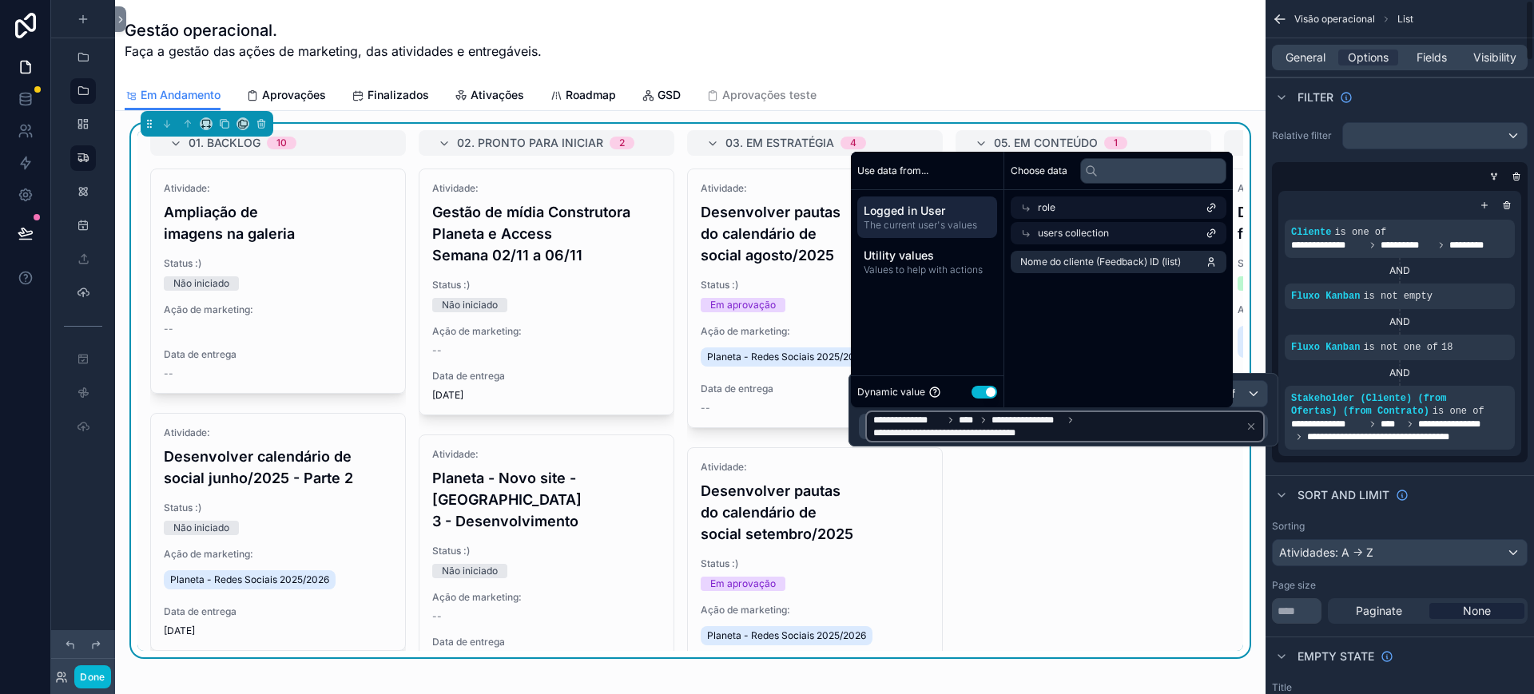
click at [1470, 495] on div "Sort And Limit" at bounding box center [1400, 494] width 269 height 38
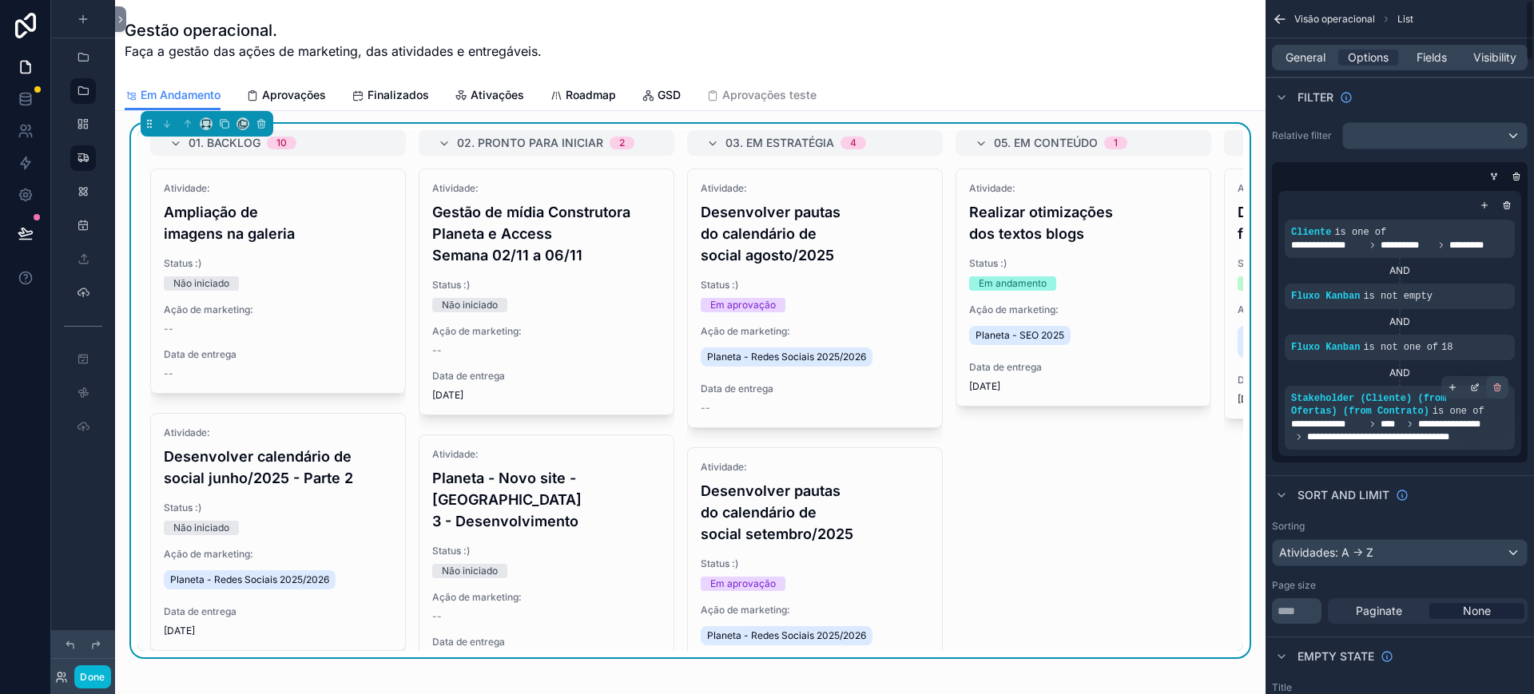
click at [1493, 388] on icon "scrollable content" at bounding box center [1498, 388] width 10 height 10
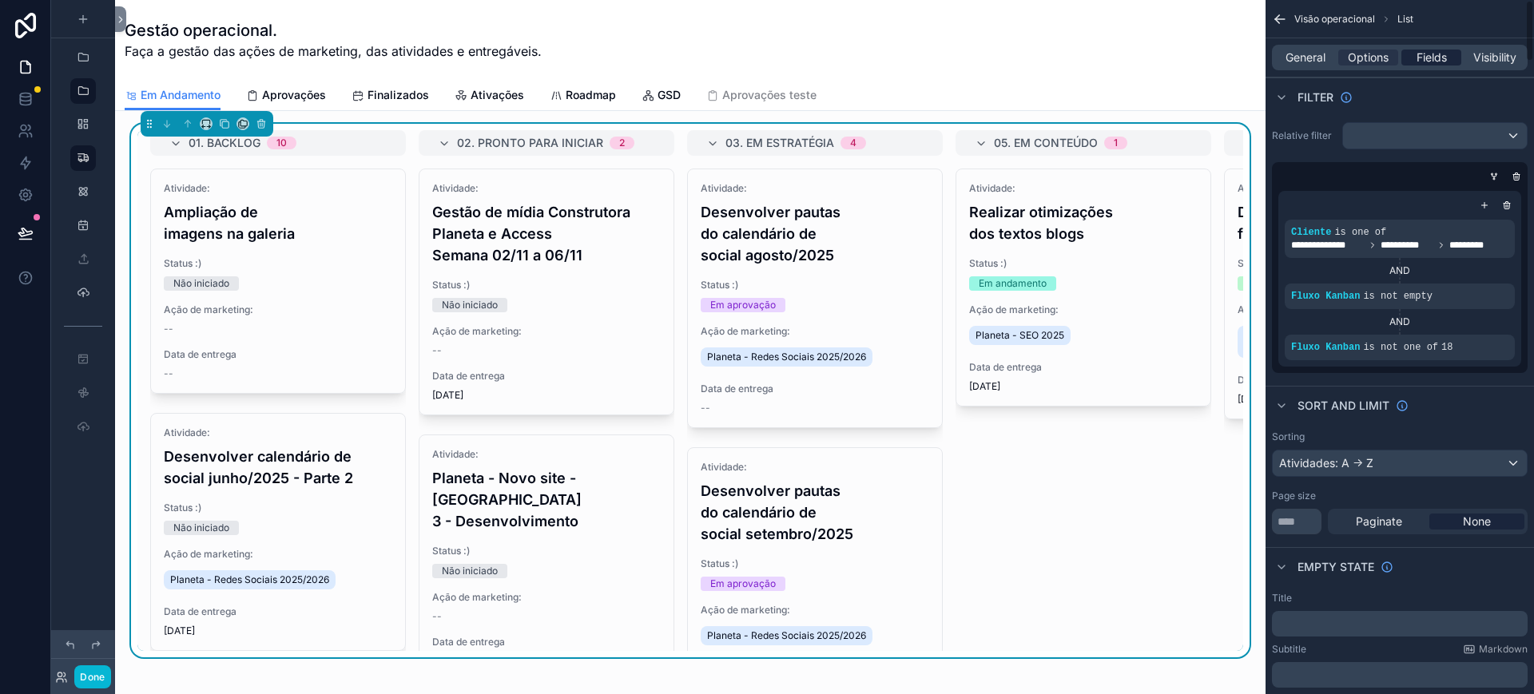
click at [1423, 51] on span "Fields" at bounding box center [1432, 58] width 30 height 16
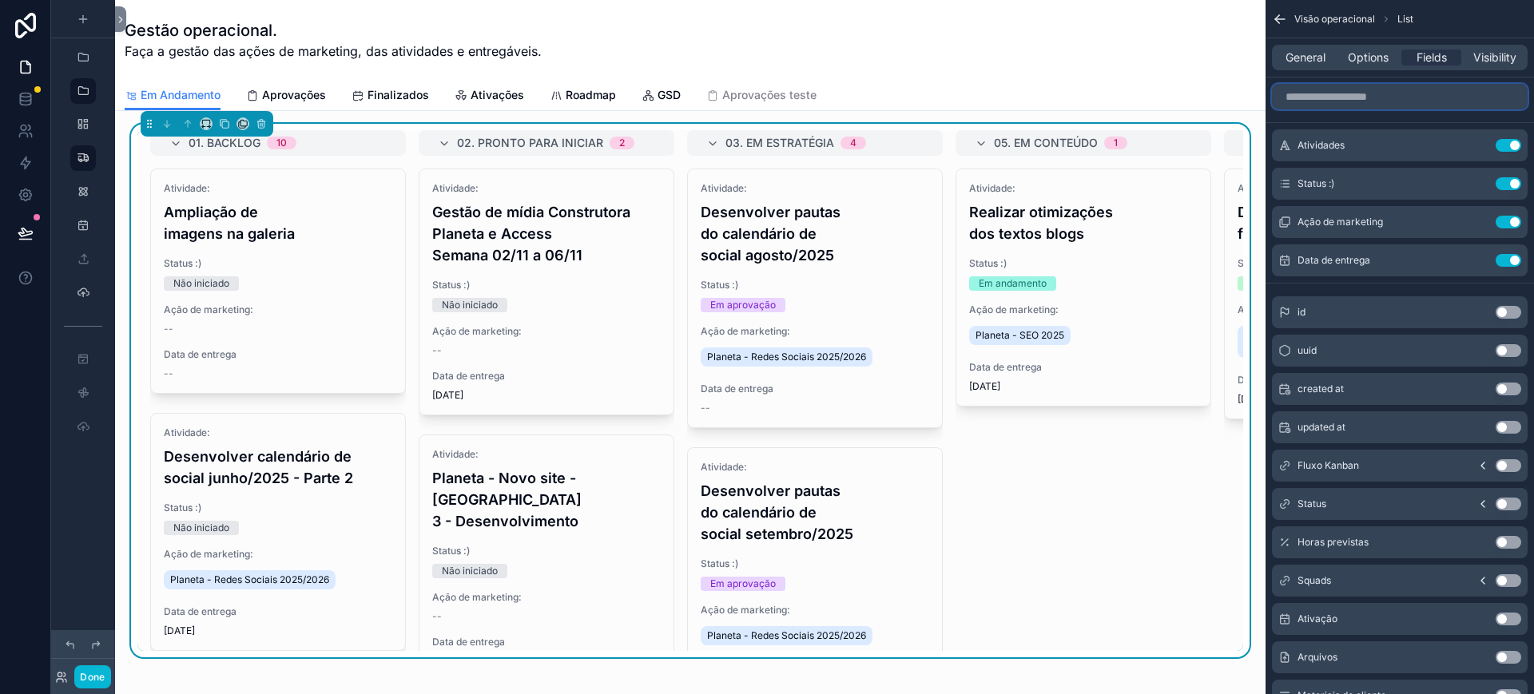
click at [1383, 99] on input "scrollable content" at bounding box center [1400, 97] width 256 height 26
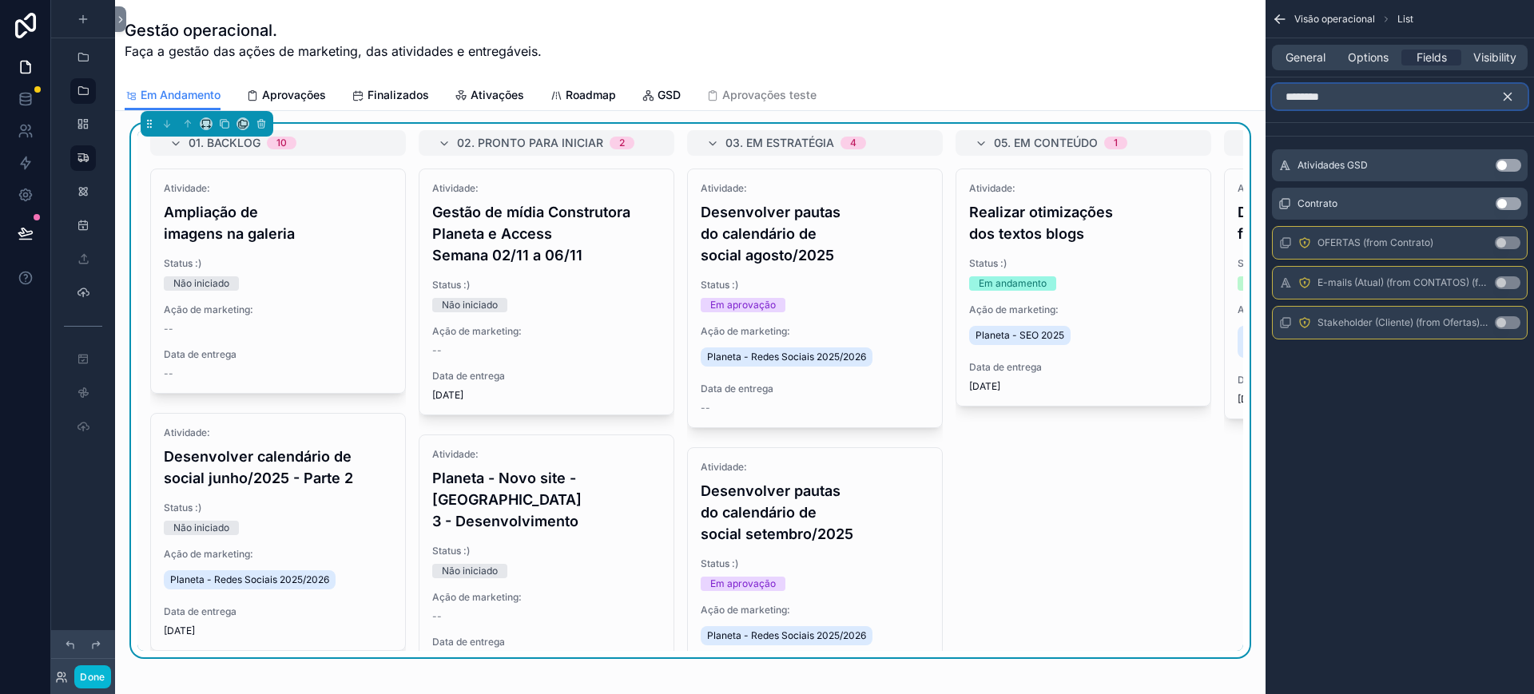
type input "********"
click at [1511, 207] on button "Use setting" at bounding box center [1509, 203] width 26 height 13
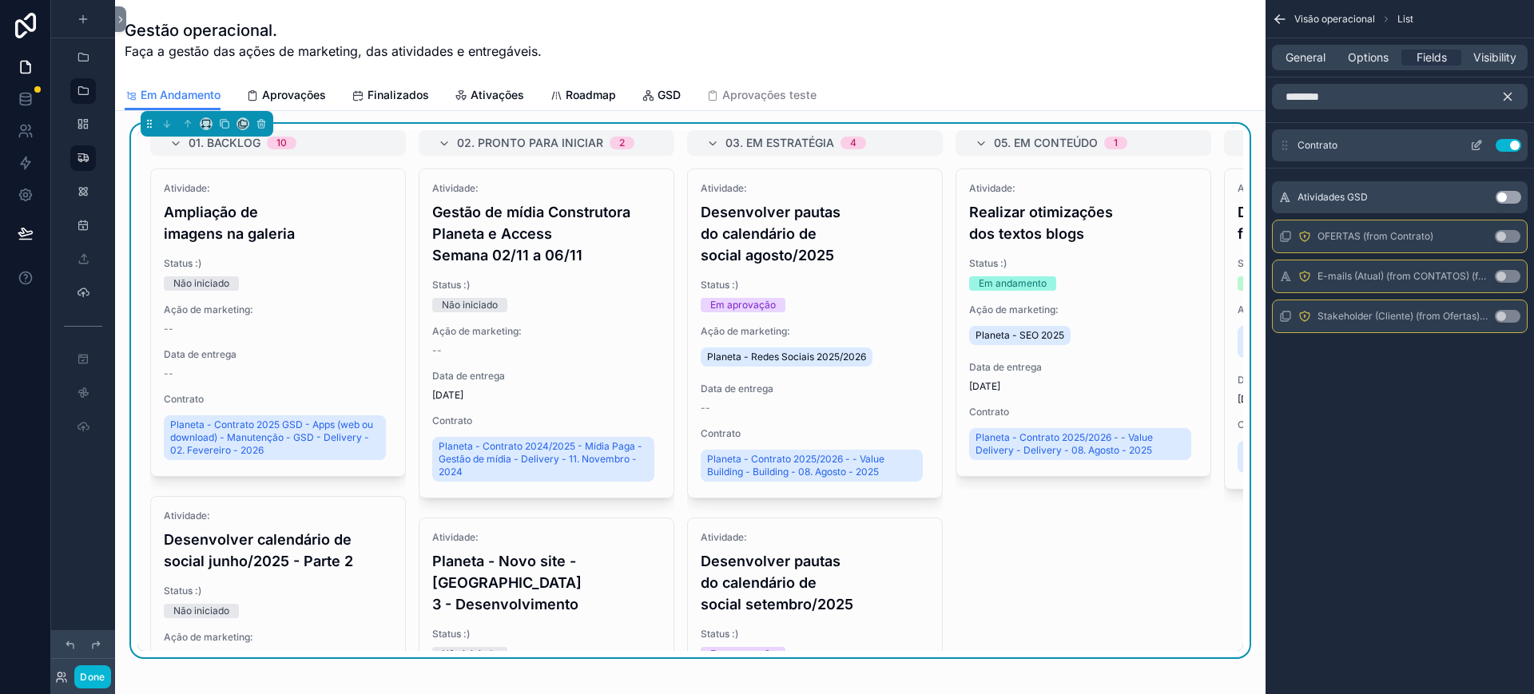
click at [1476, 143] on icon "scrollable content" at bounding box center [1476, 145] width 13 height 13
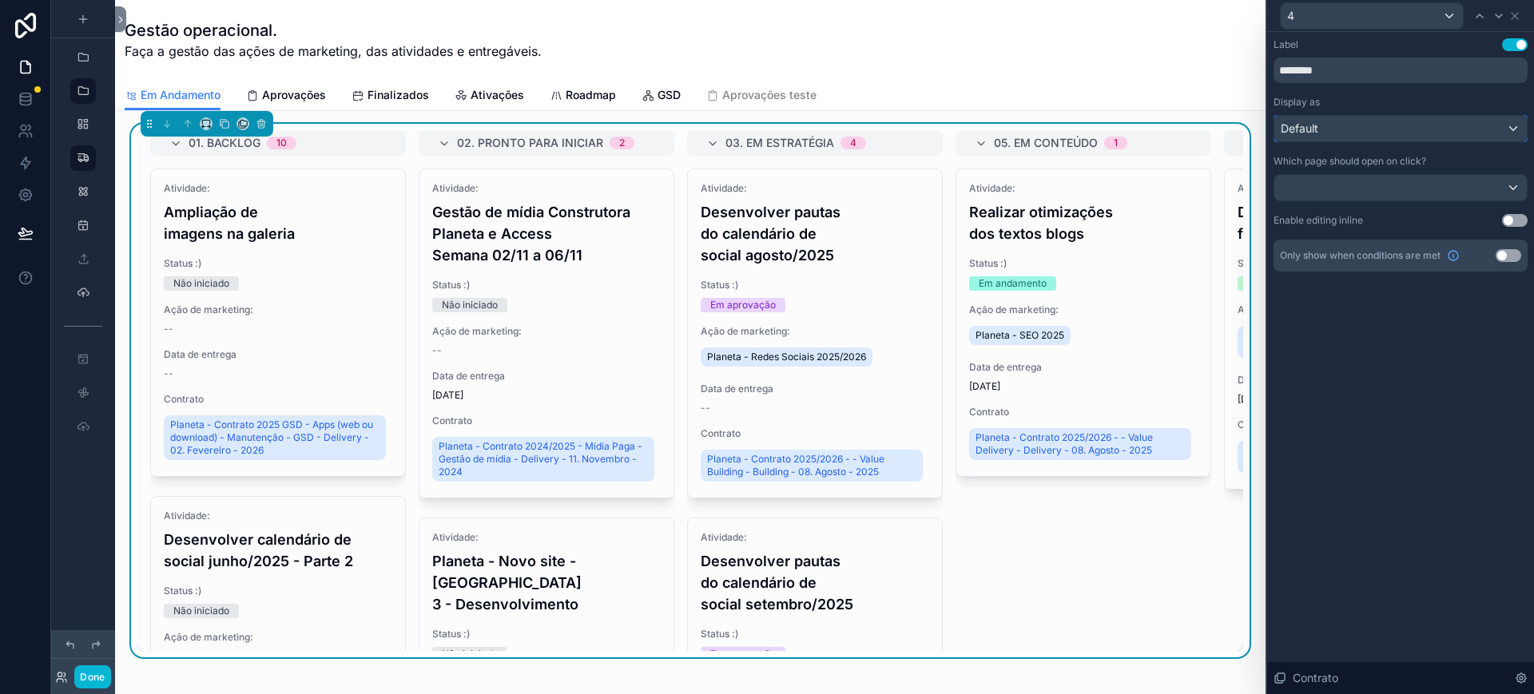
click at [1346, 125] on div "Default" at bounding box center [1401, 129] width 253 height 26
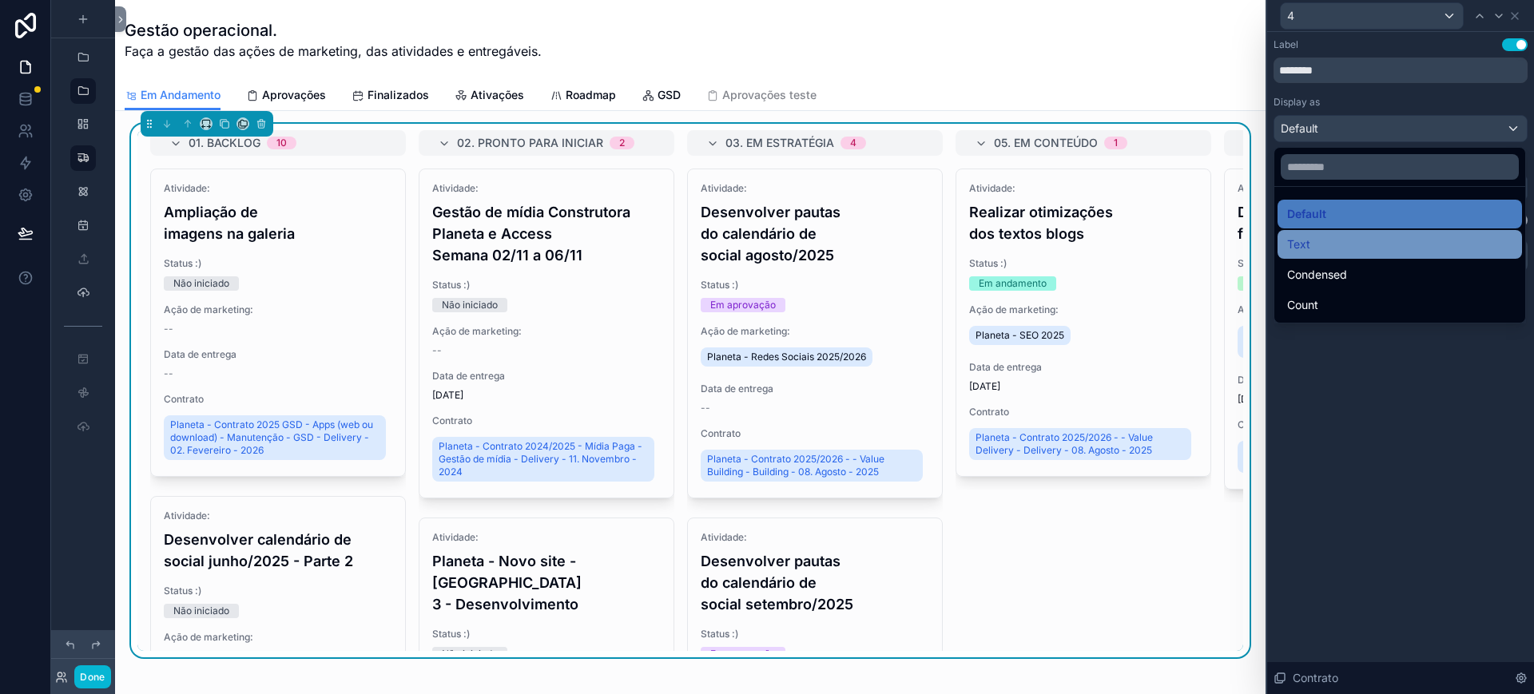
click at [1337, 245] on div "Text" at bounding box center [1399, 244] width 225 height 19
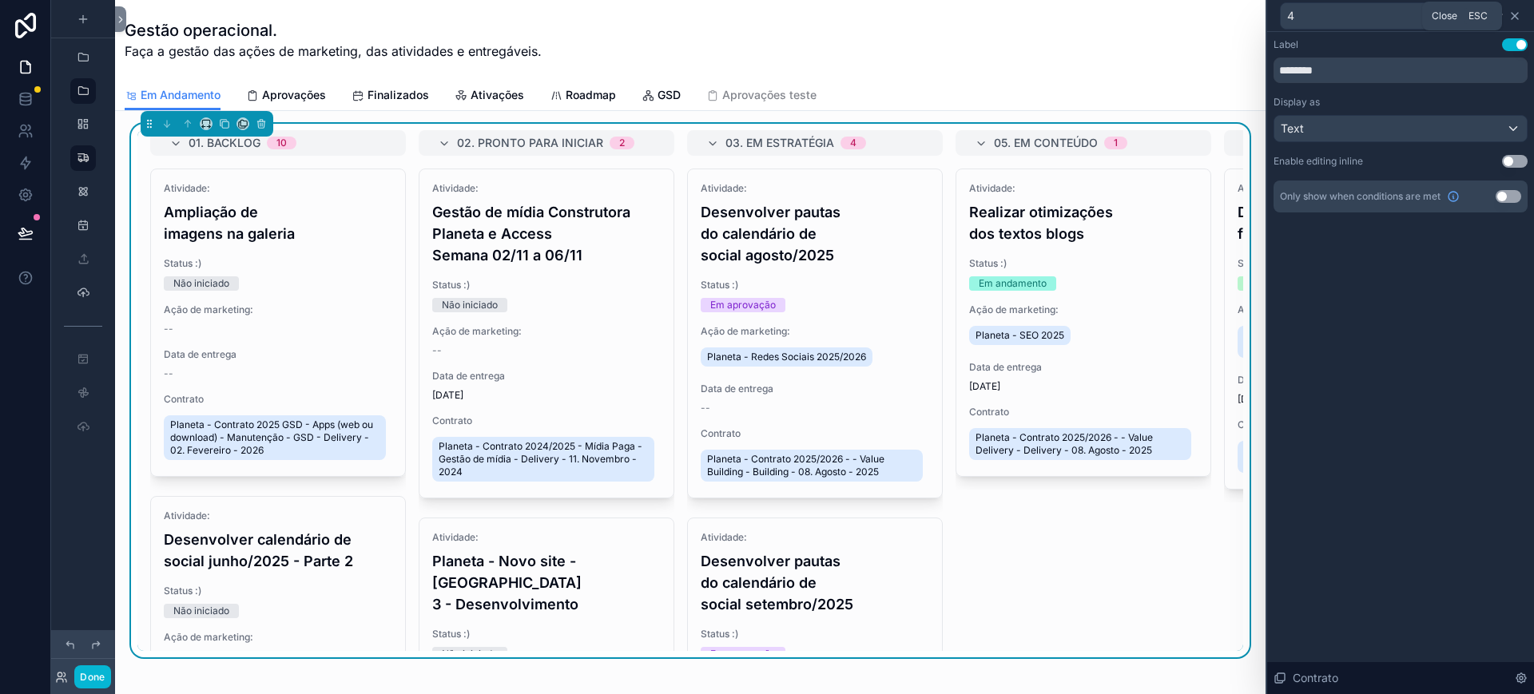
click at [1513, 10] on icon at bounding box center [1515, 16] width 13 height 13
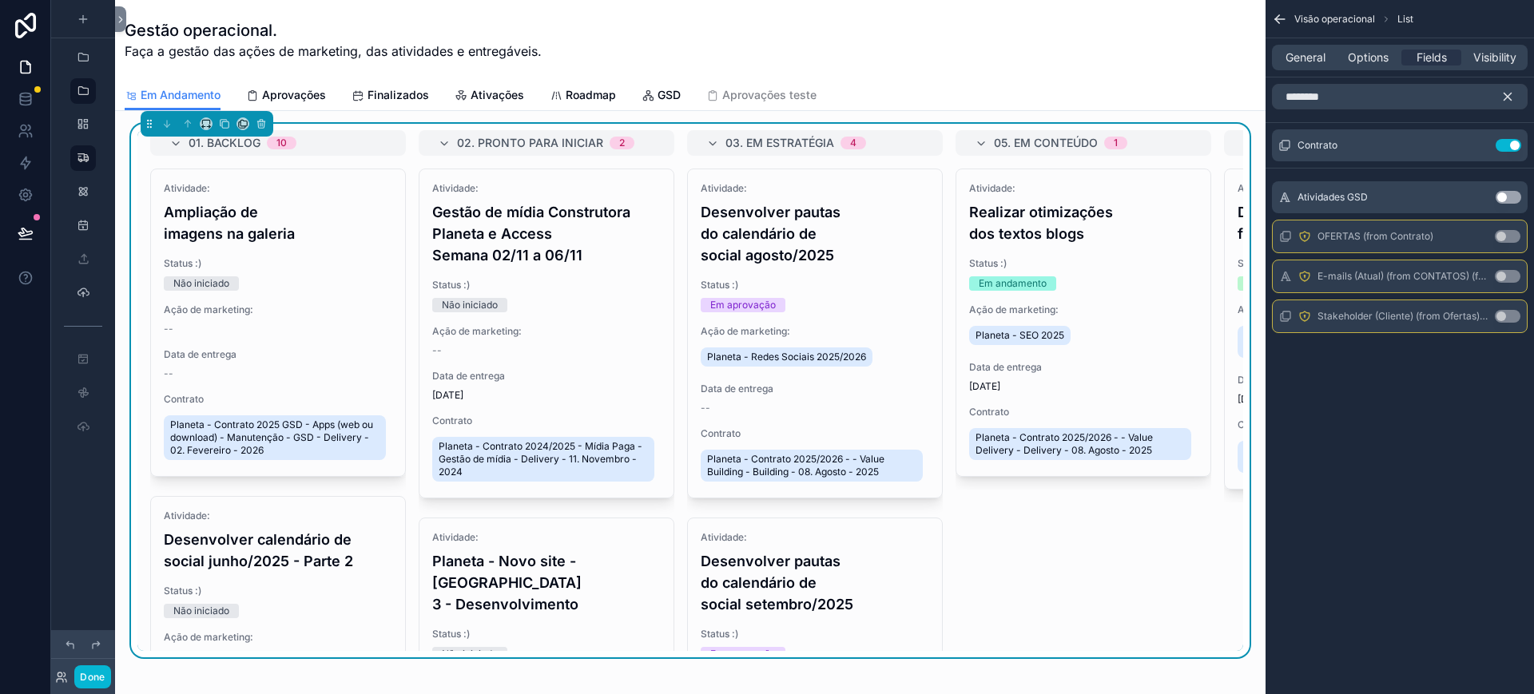
drag, startPoint x: 1513, startPoint y: 105, endPoint x: 1505, endPoint y: 97, distance: 11.9
click at [1513, 105] on button "scrollable content" at bounding box center [1514, 97] width 27 height 26
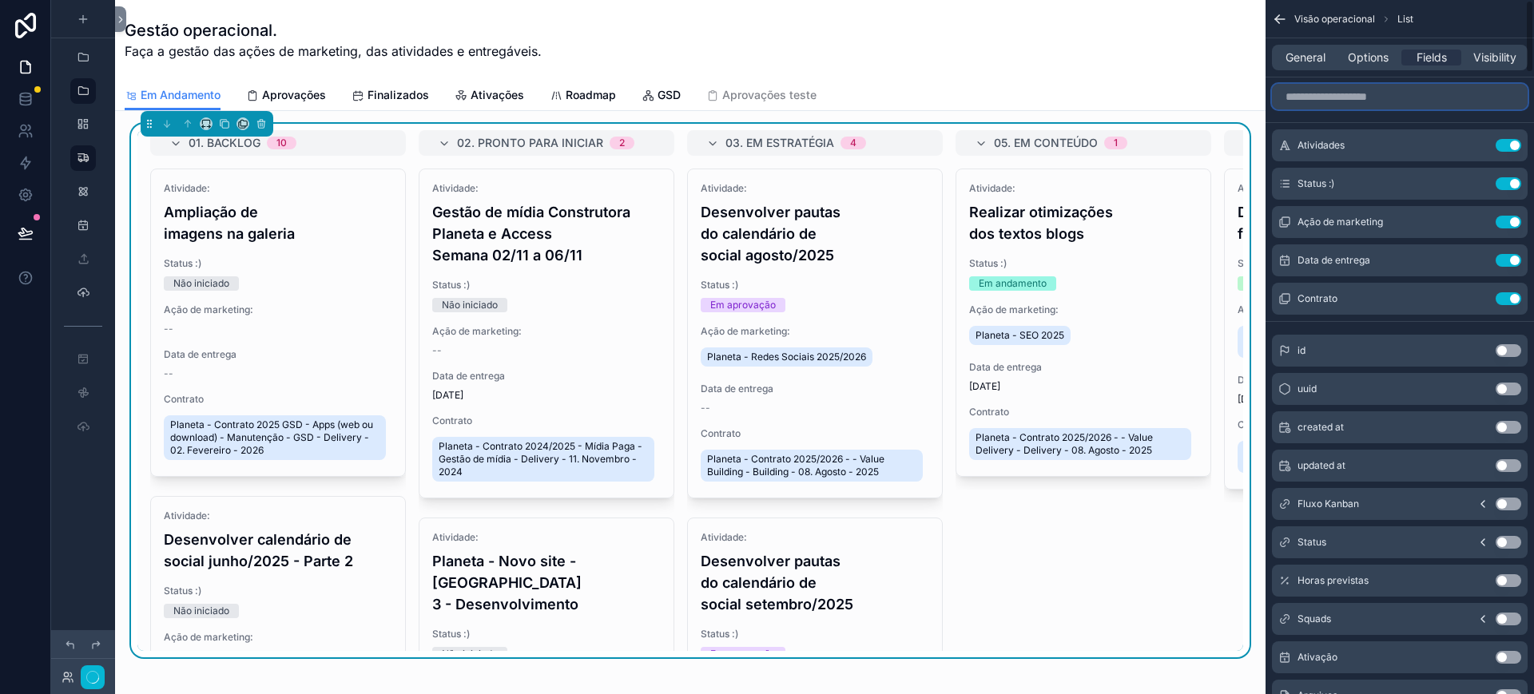
click at [1505, 97] on input "scrollable content" at bounding box center [1400, 97] width 256 height 26
click at [1478, 302] on icon "scrollable content" at bounding box center [1476, 299] width 7 height 7
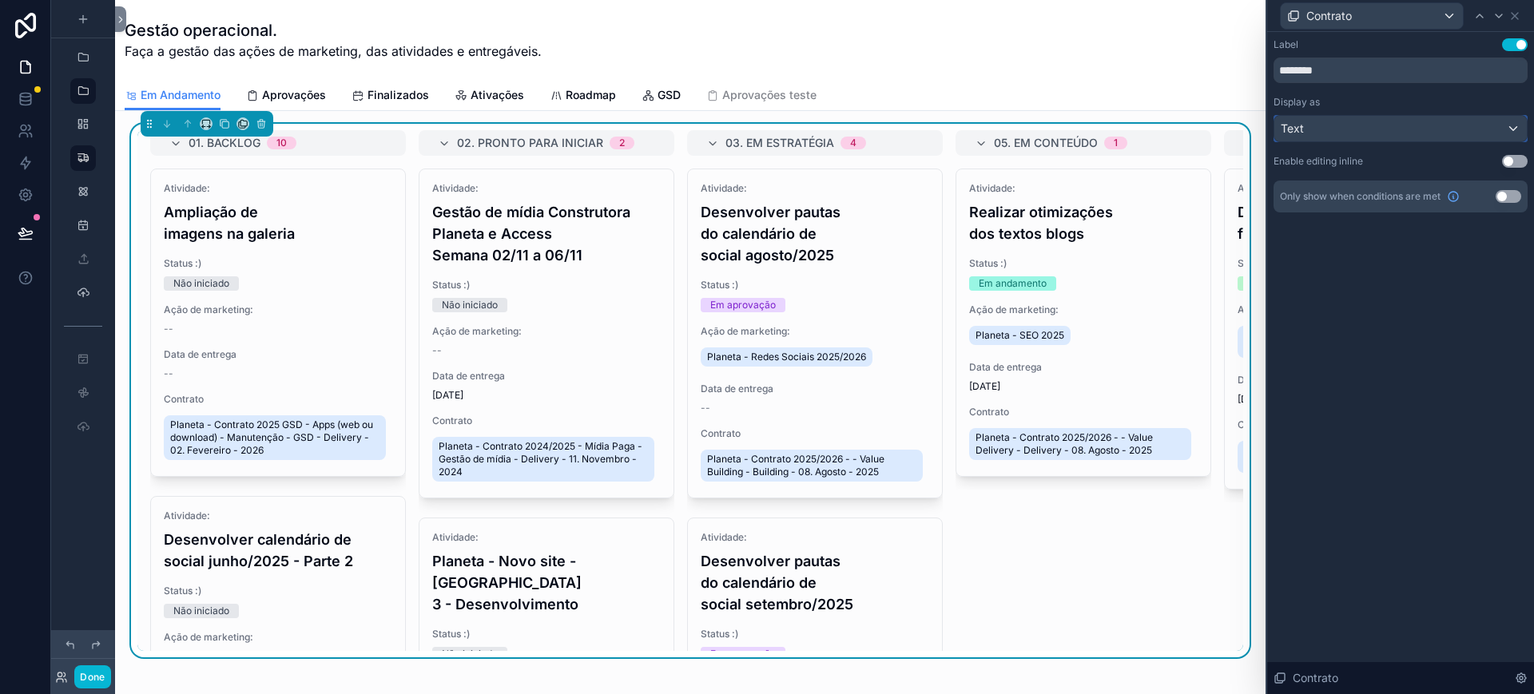
click at [1354, 131] on div "Text" at bounding box center [1401, 129] width 253 height 26
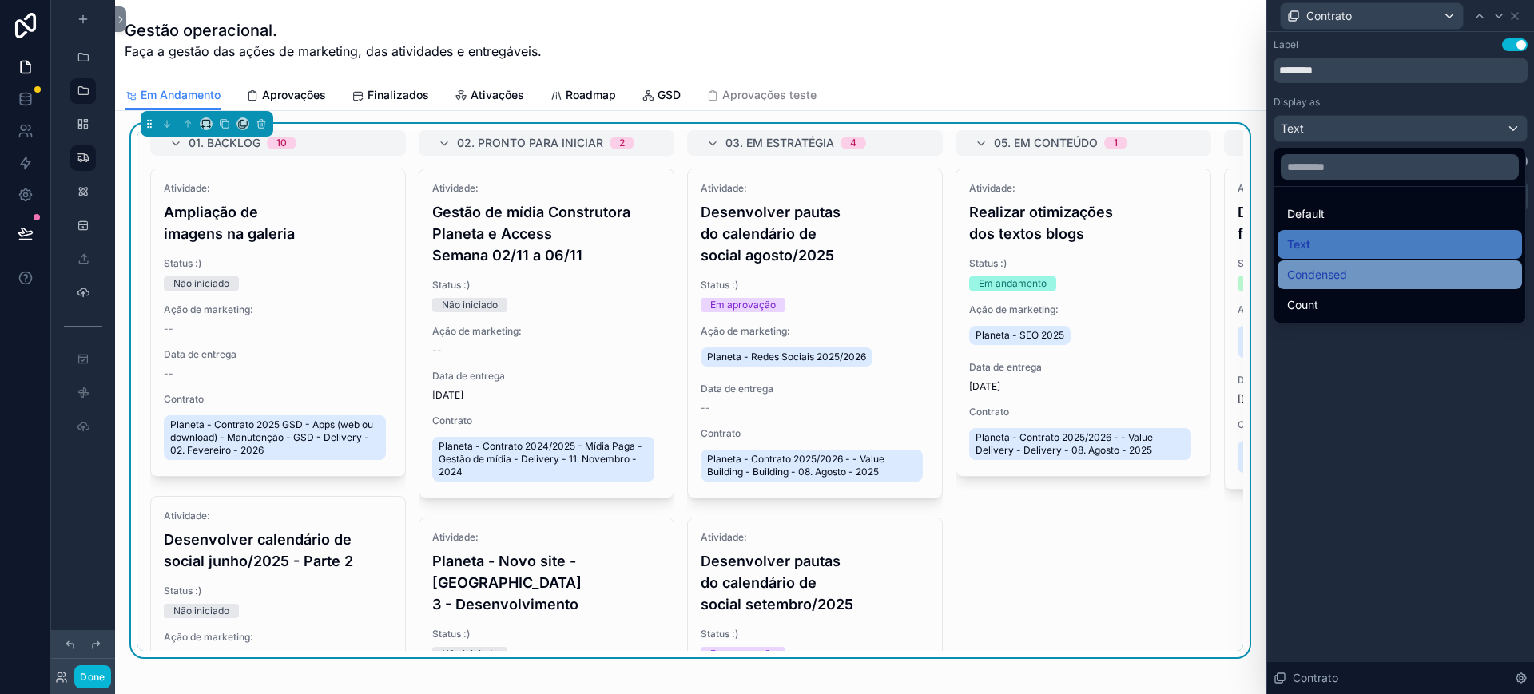
click at [1343, 273] on span "Condensed" at bounding box center [1317, 274] width 60 height 19
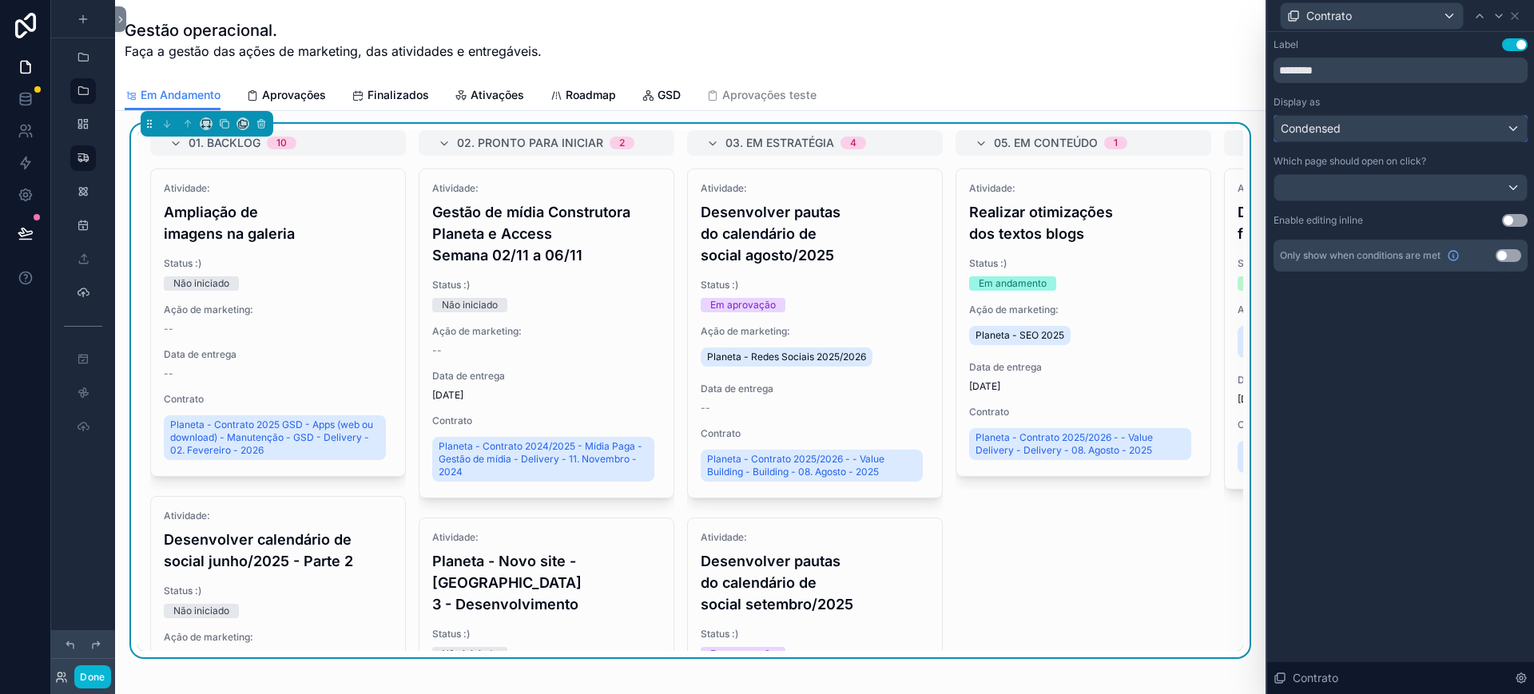
click at [1309, 127] on span "Condensed" at bounding box center [1311, 129] width 60 height 16
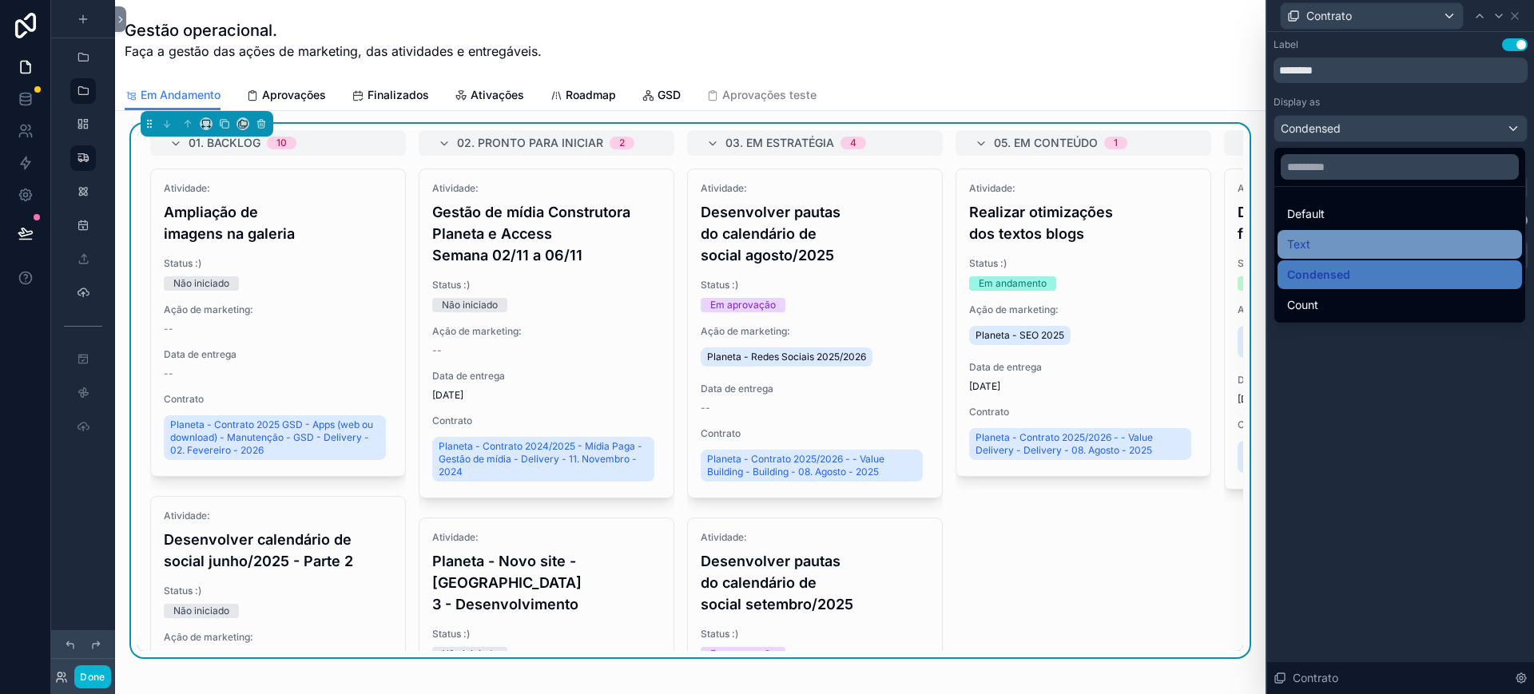
click at [1335, 241] on div "Text" at bounding box center [1399, 244] width 225 height 19
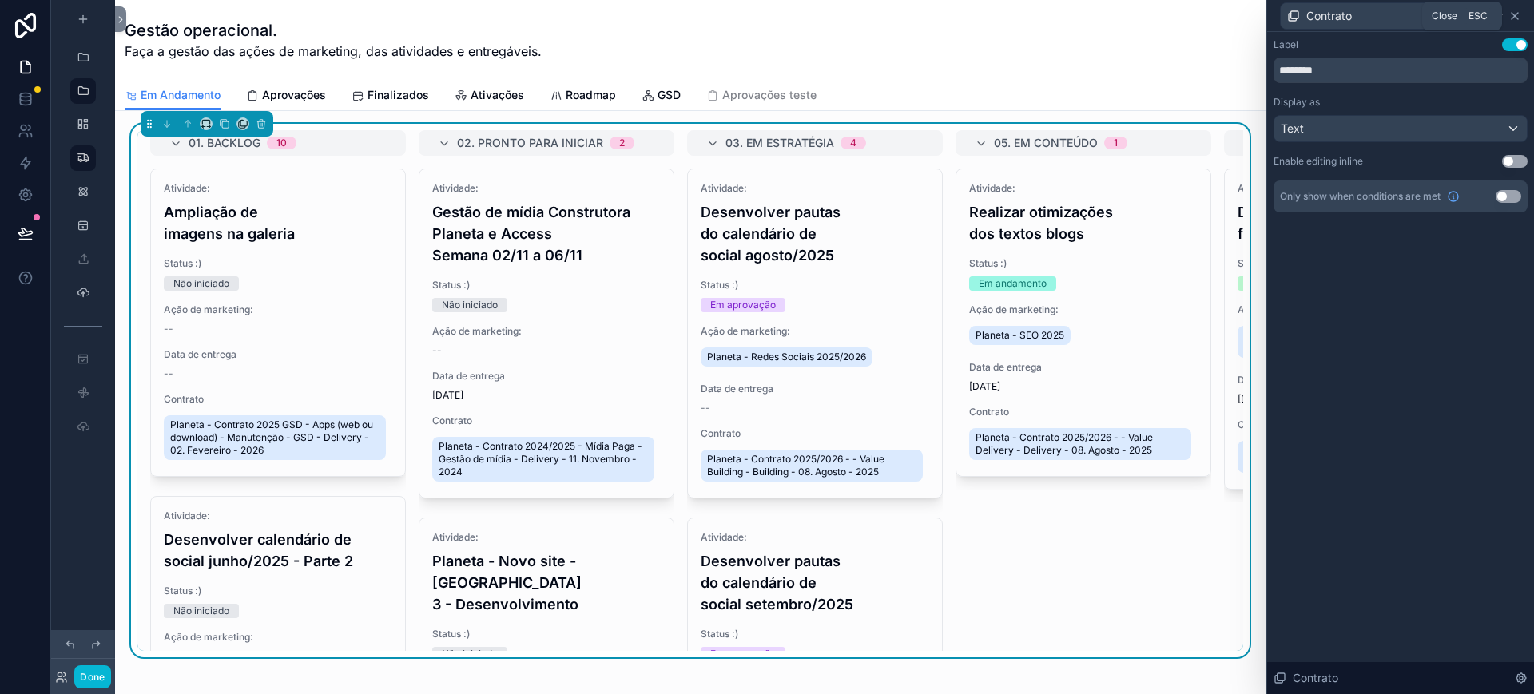
click at [1515, 16] on icon at bounding box center [1515, 16] width 13 height 13
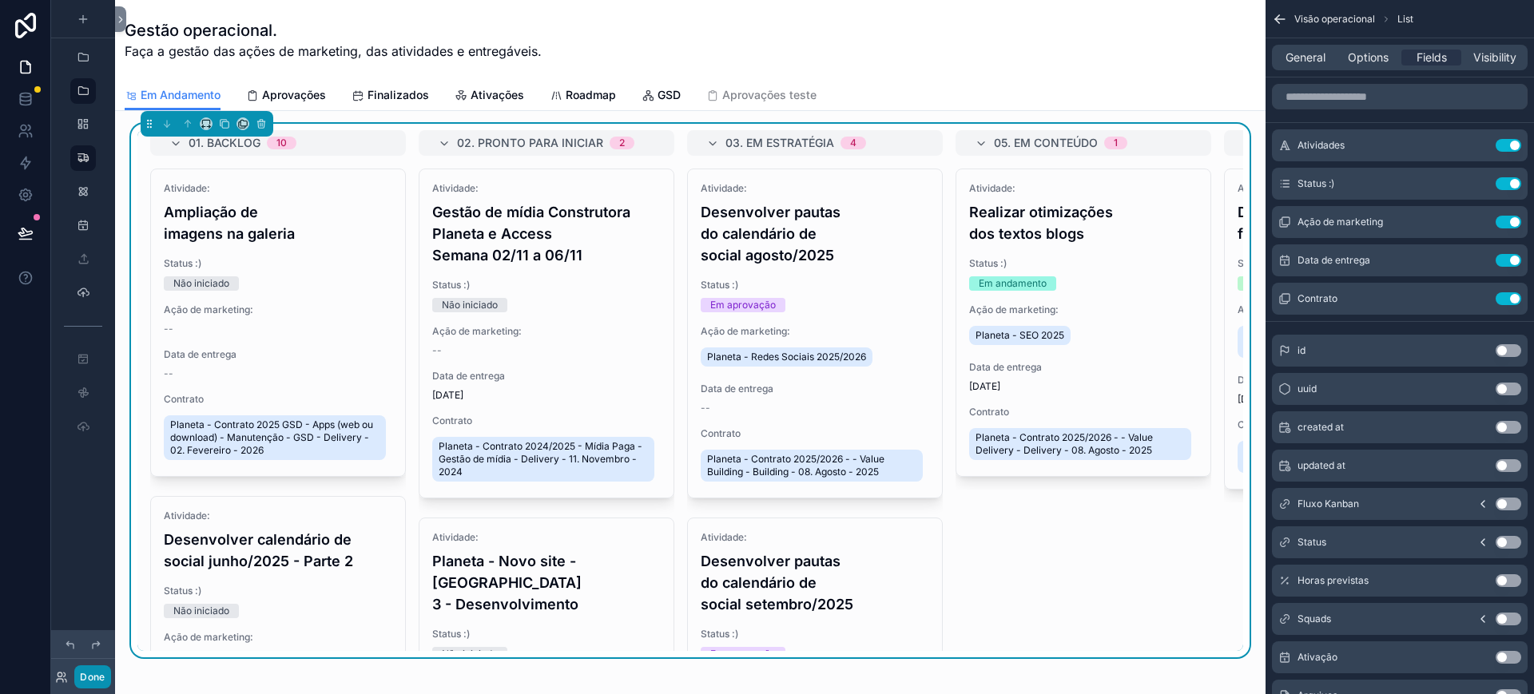
click at [84, 680] on button "Done" at bounding box center [92, 677] width 36 height 23
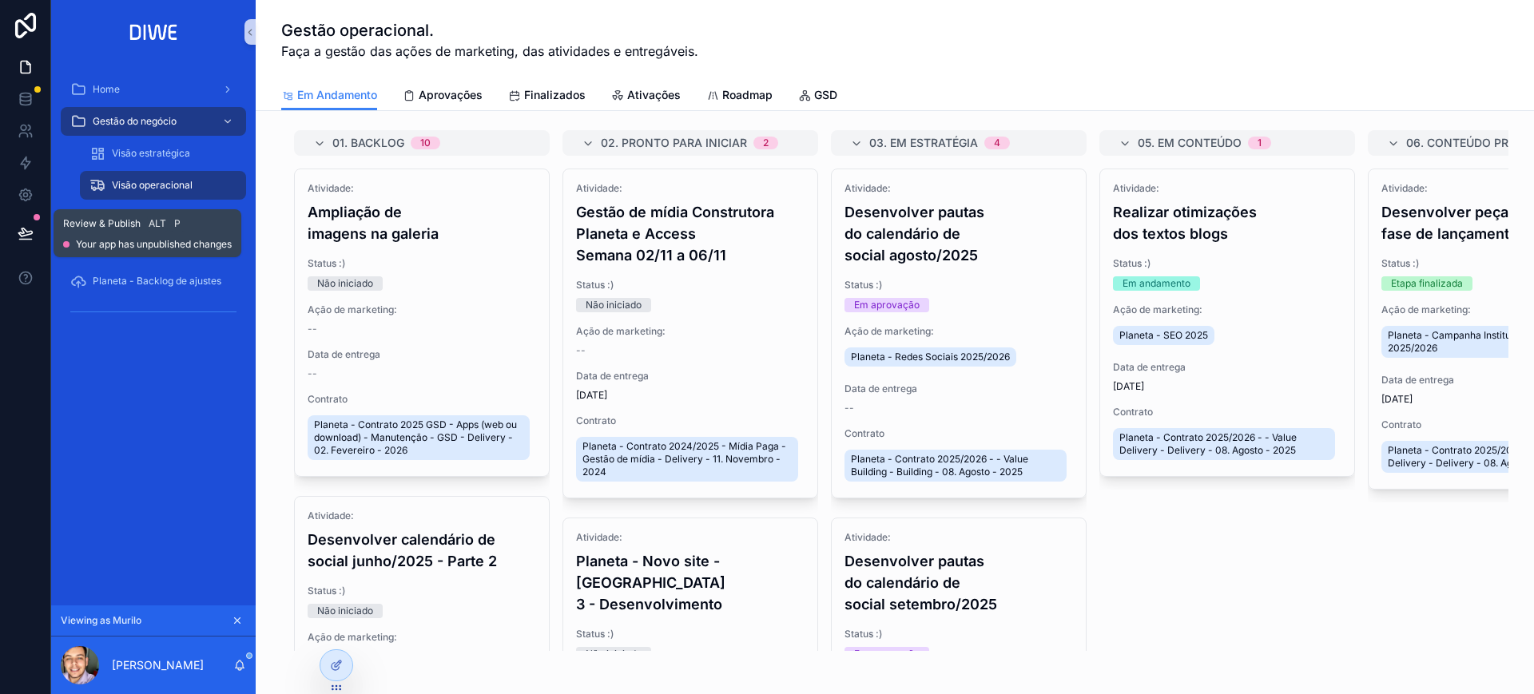
click at [18, 231] on icon at bounding box center [26, 233] width 16 height 16
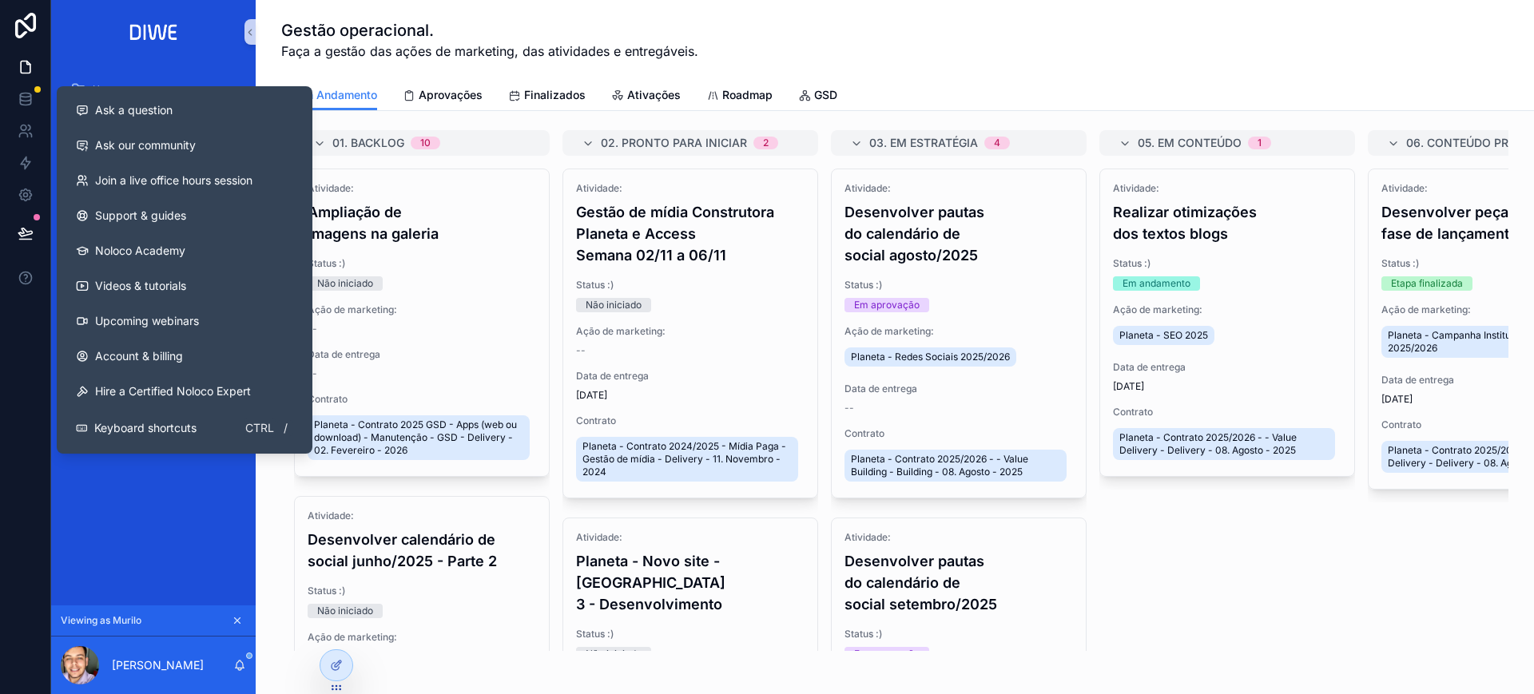
click at [310, 322] on div "Ask a question Ask our community Join a live office hours session Support & gui…" at bounding box center [185, 270] width 256 height 368
click at [29, 240] on icon at bounding box center [26, 233] width 16 height 16
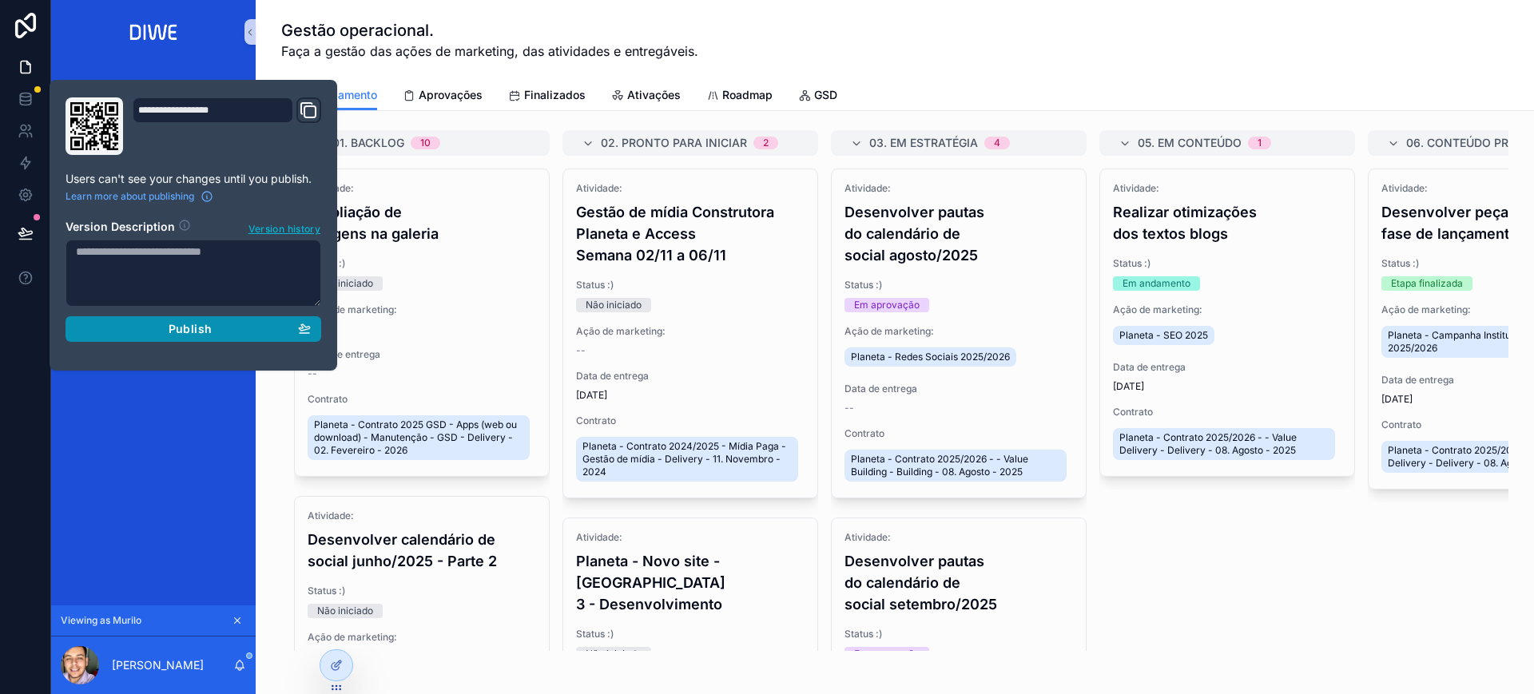
click at [232, 327] on div "Publish" at bounding box center [193, 329] width 235 height 14
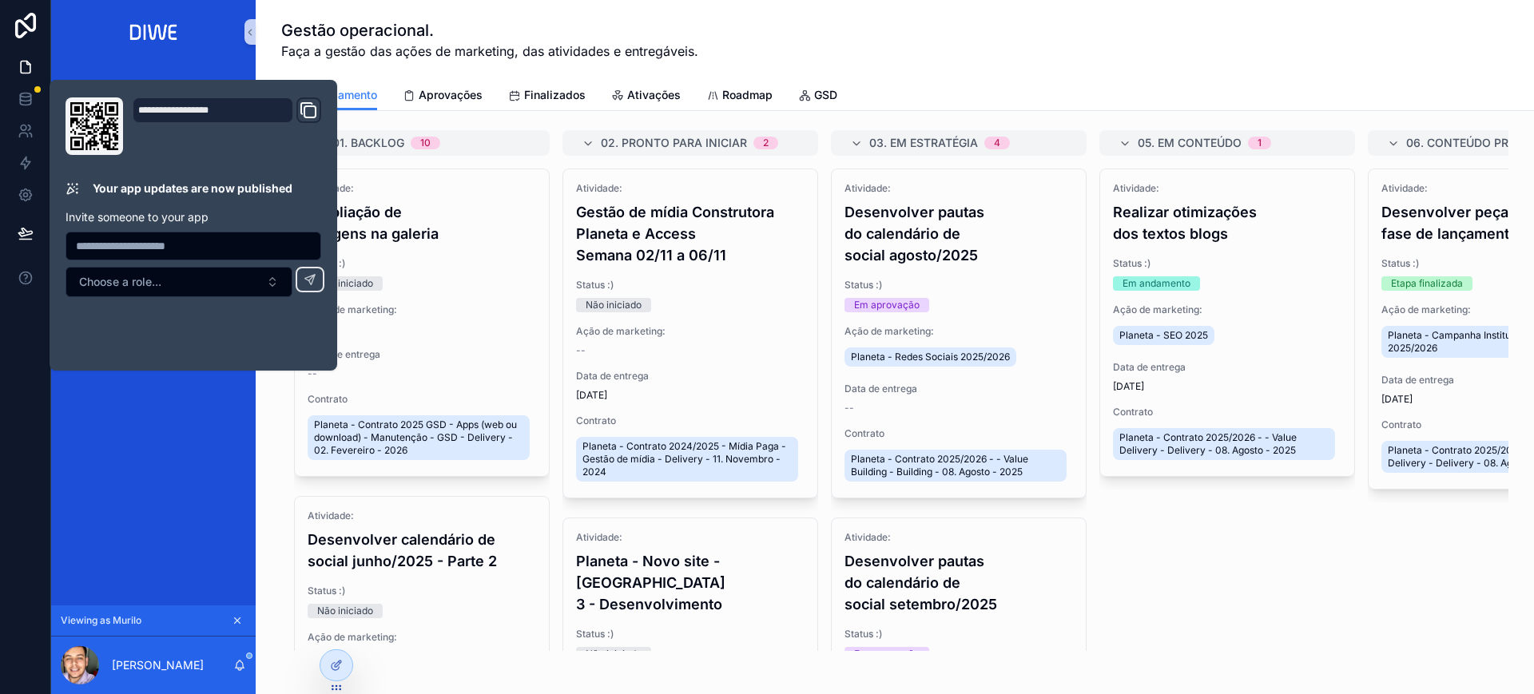
click at [930, 48] on div "Gestão operacional. Faça a gestão das ações de marketing, das atividades e entr…" at bounding box center [894, 40] width 1227 height 42
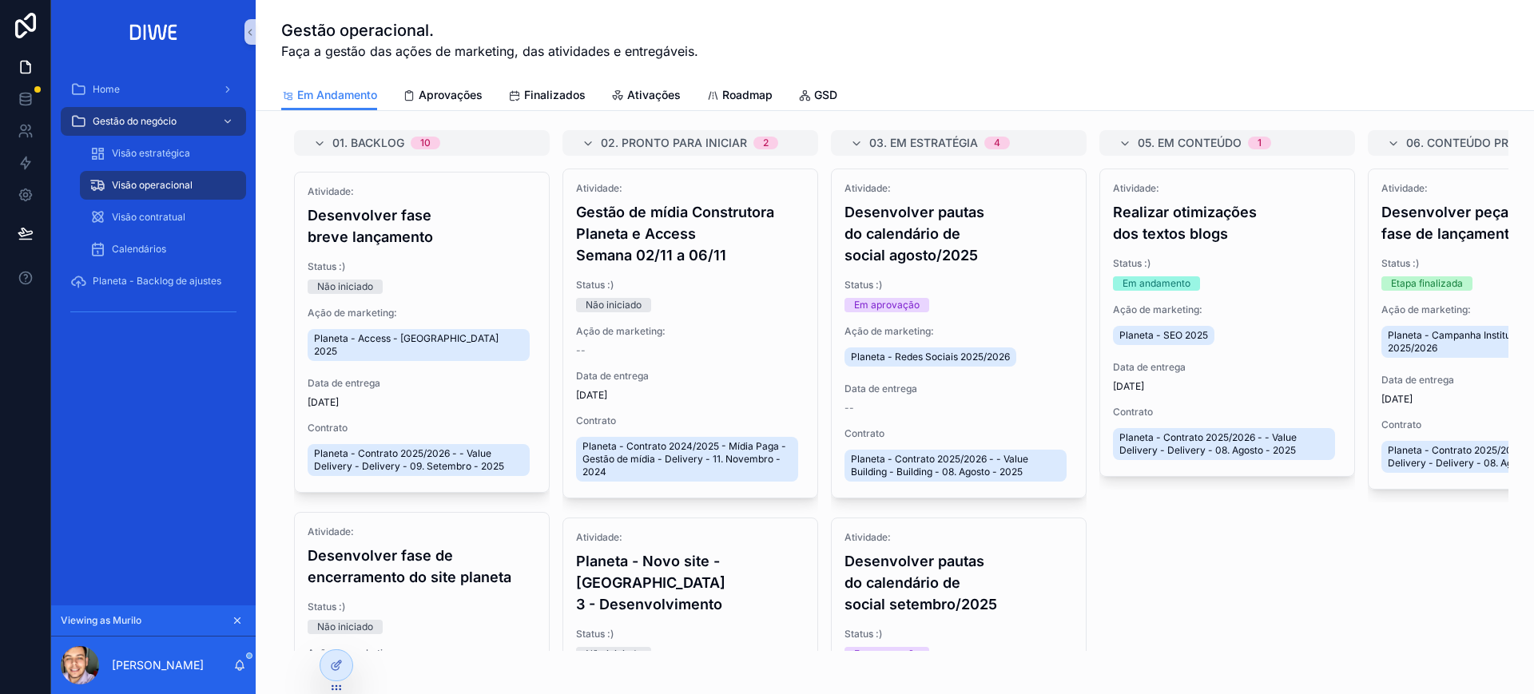
scroll to position [658, 0]
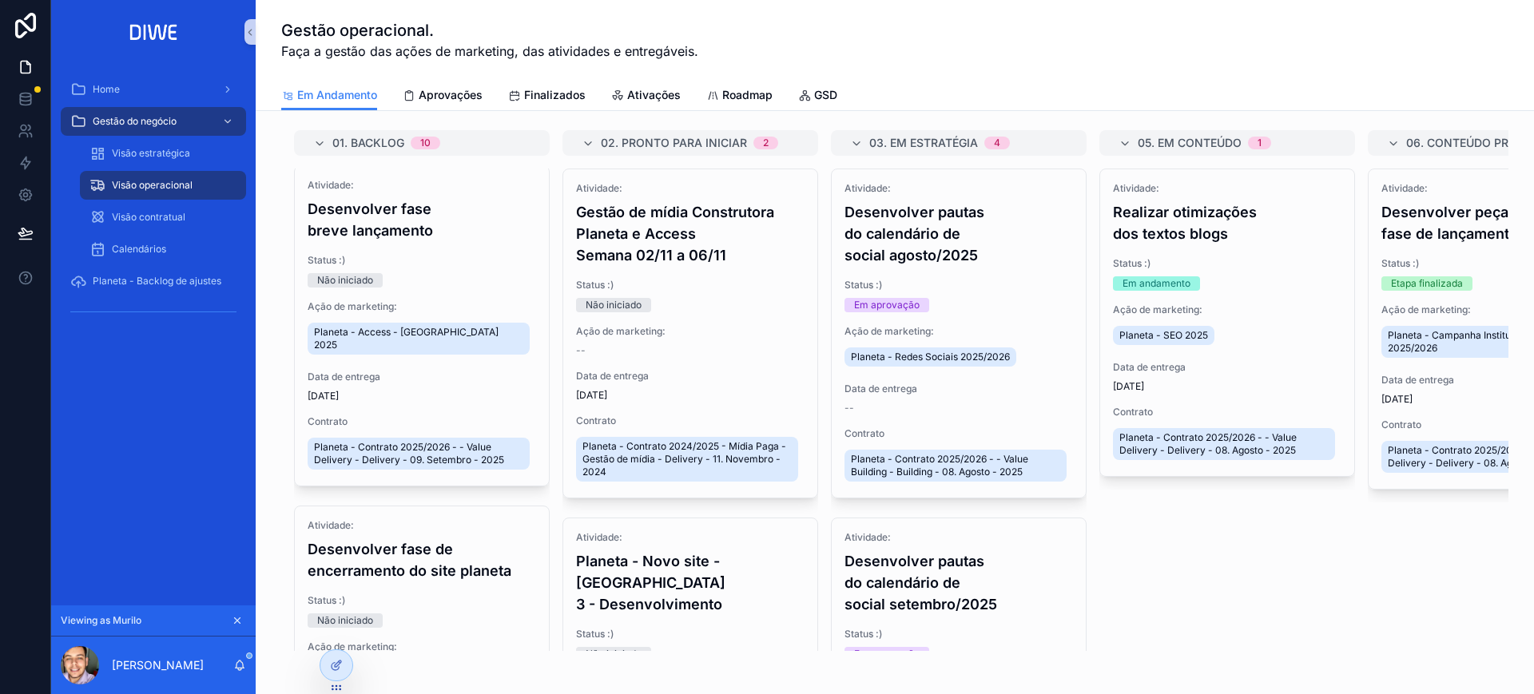
click at [551, 336] on div "01. Backlog 10 Atividade: Ampliação de imagens na galeria Status :) Não iniciad…" at bounding box center [894, 390] width 1227 height 521
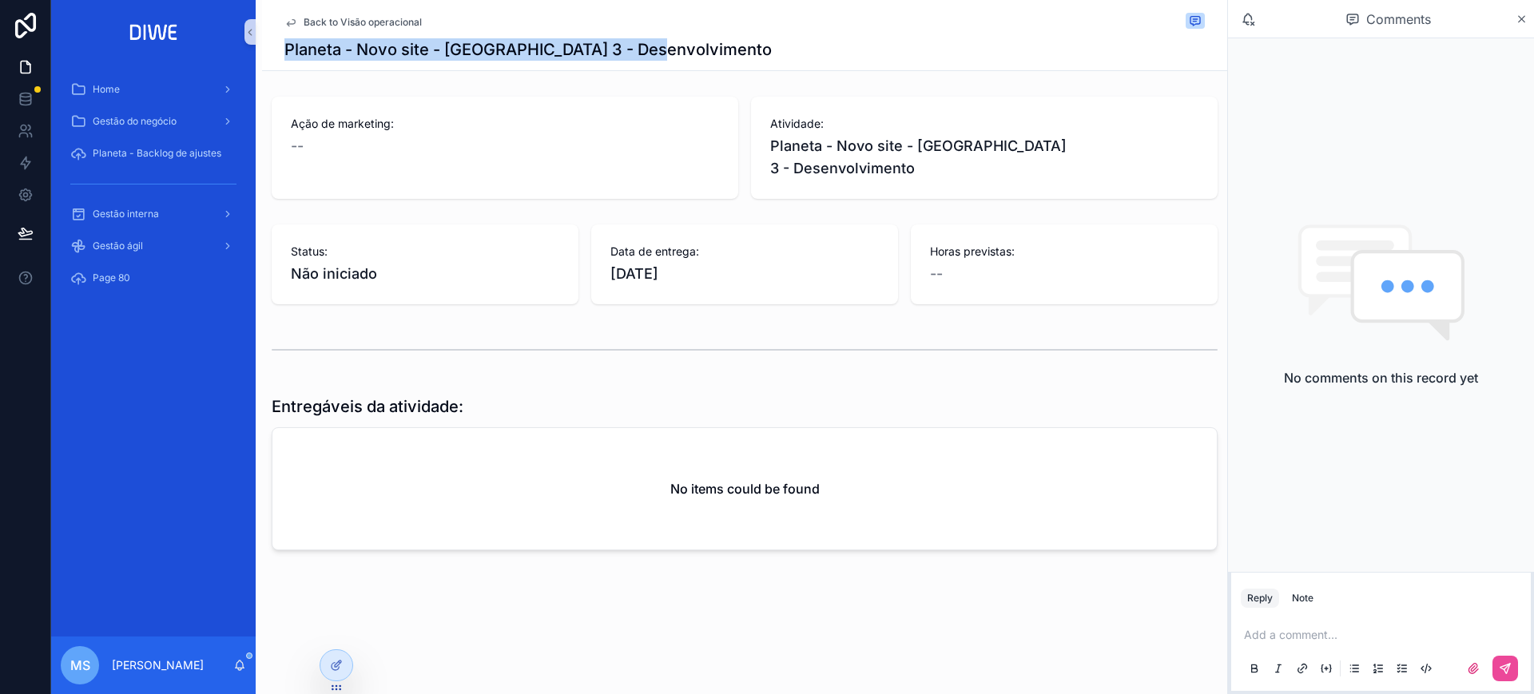
drag, startPoint x: 637, startPoint y: 42, endPoint x: 318, endPoint y: 45, distance: 318.9
click at [288, 50] on div "Planeta - Novo site - [GEOGRAPHIC_DATA] 3 - Desenvolvimento" at bounding box center [744, 49] width 921 height 22
copy h1 "Planeta - Novo site - [GEOGRAPHIC_DATA] 3 - Desenvolvimento"
drag, startPoint x: 288, startPoint y: 55, endPoint x: 839, endPoint y: 47, distance: 551.5
click at [839, 47] on div "Gestão de mídia Construtora Planeta e Access Semana 02/11 a 06/11" at bounding box center [744, 49] width 921 height 22
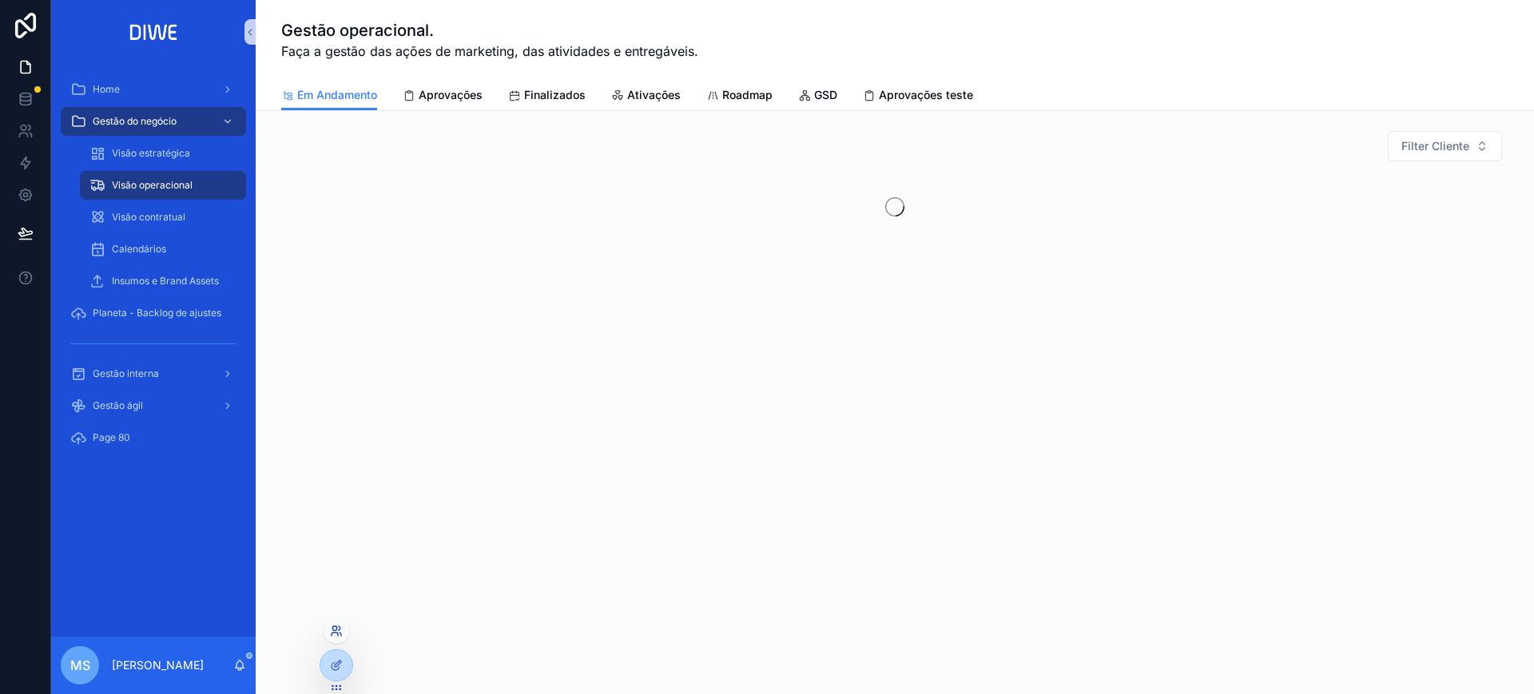
click at [336, 635] on icon at bounding box center [336, 631] width 13 height 13
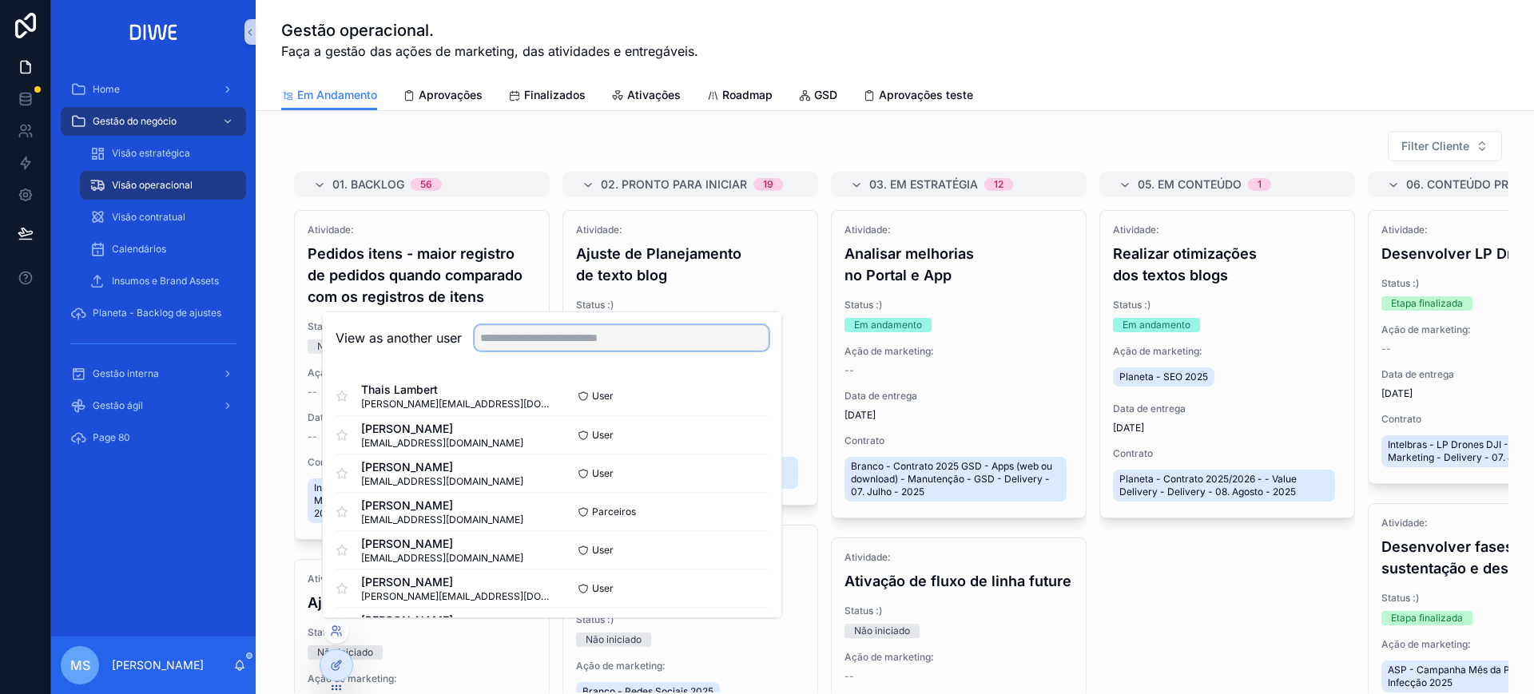
click at [550, 338] on input "text" at bounding box center [622, 338] width 294 height 26
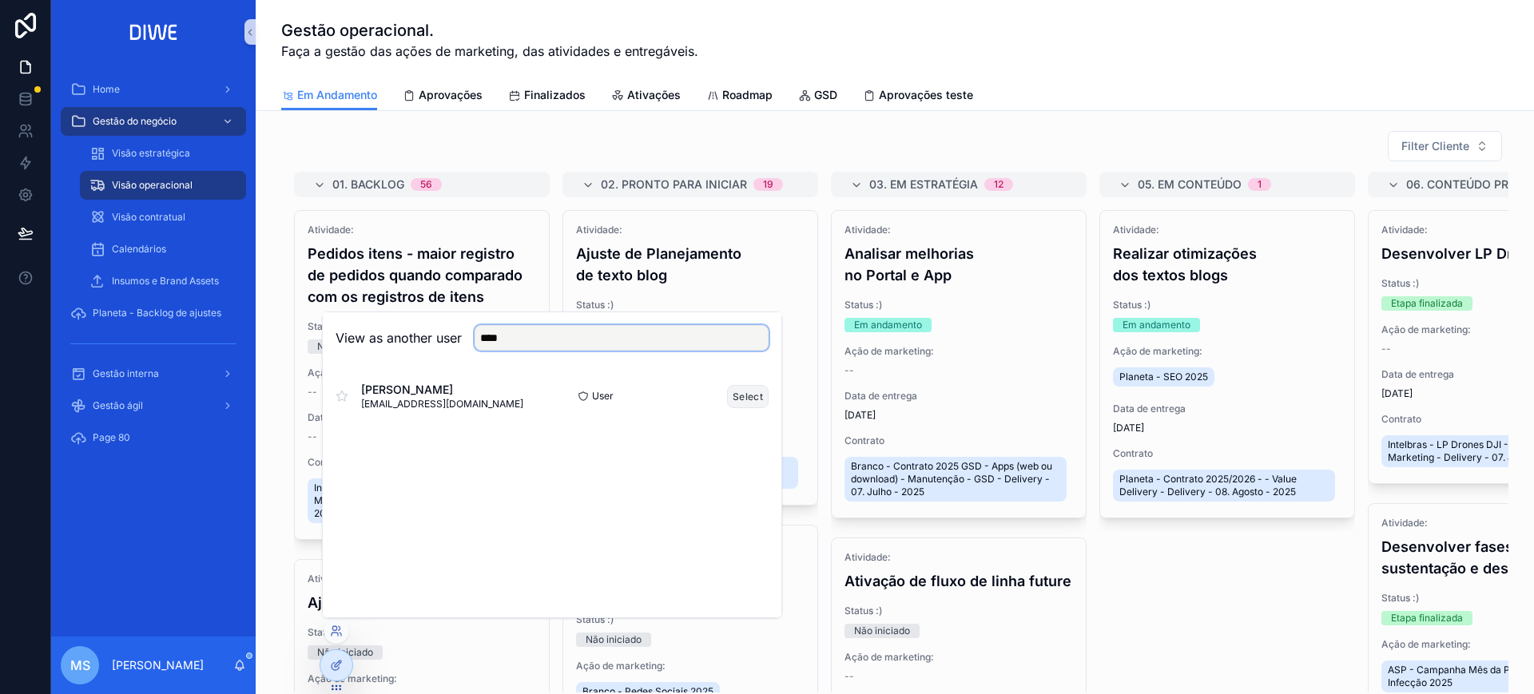
type input "****"
click at [744, 392] on button "Select" at bounding box center [748, 396] width 42 height 23
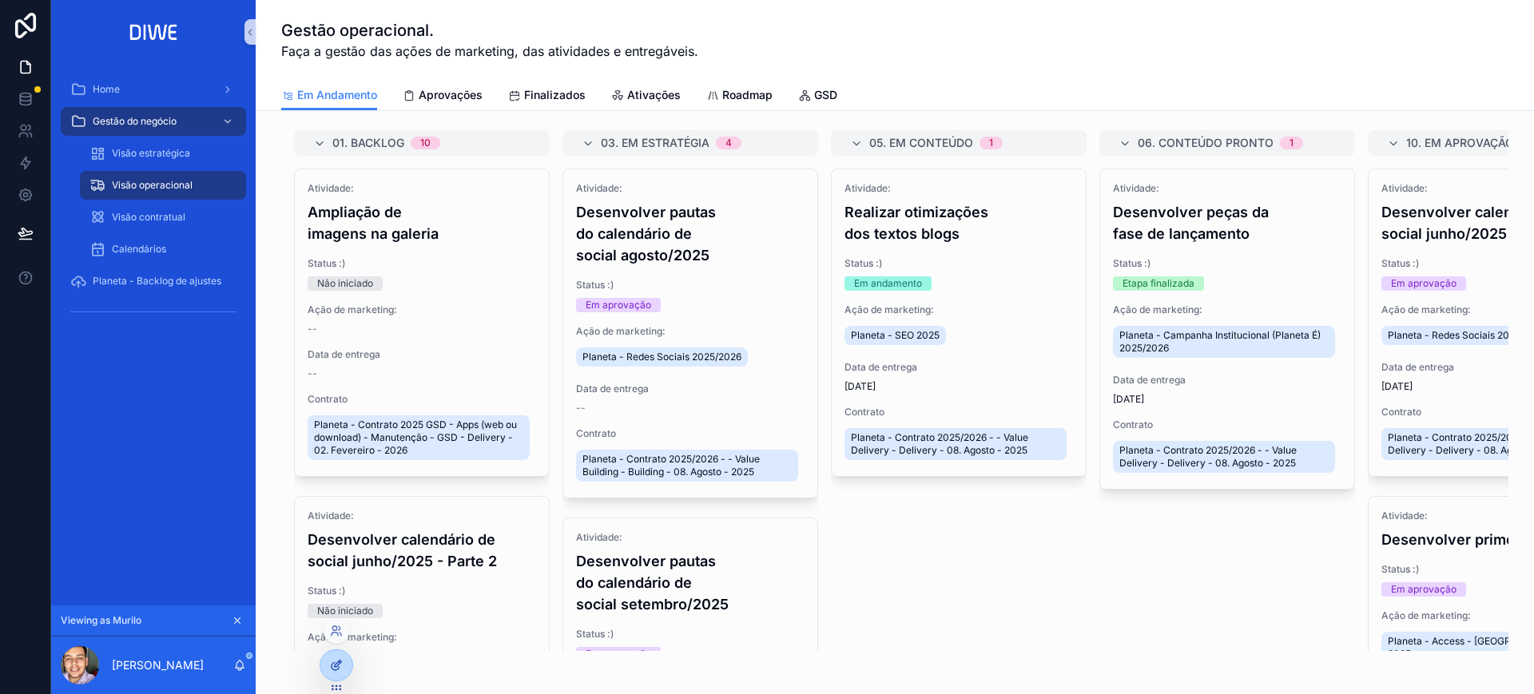
click at [336, 670] on icon at bounding box center [335, 666] width 7 height 7
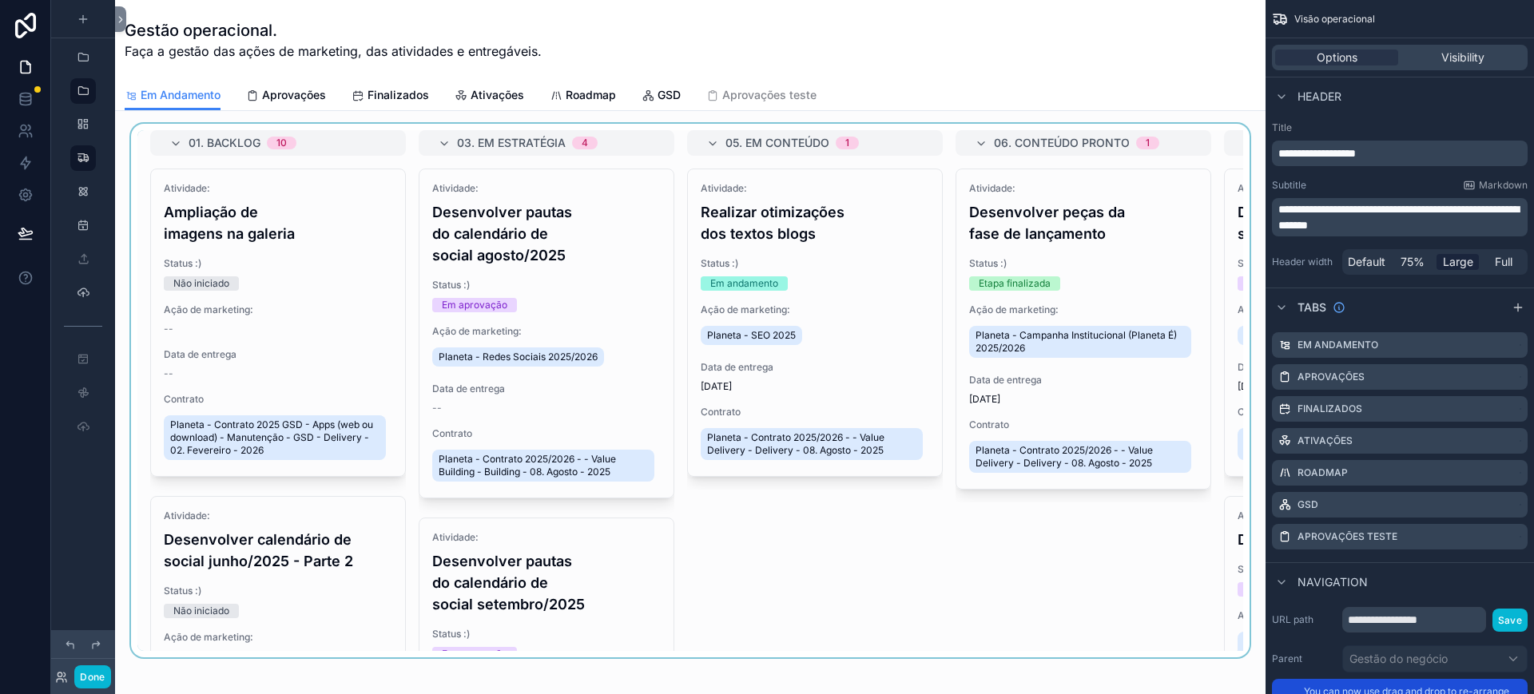
click at [1024, 131] on div "scrollable content" at bounding box center [690, 391] width 1125 height 534
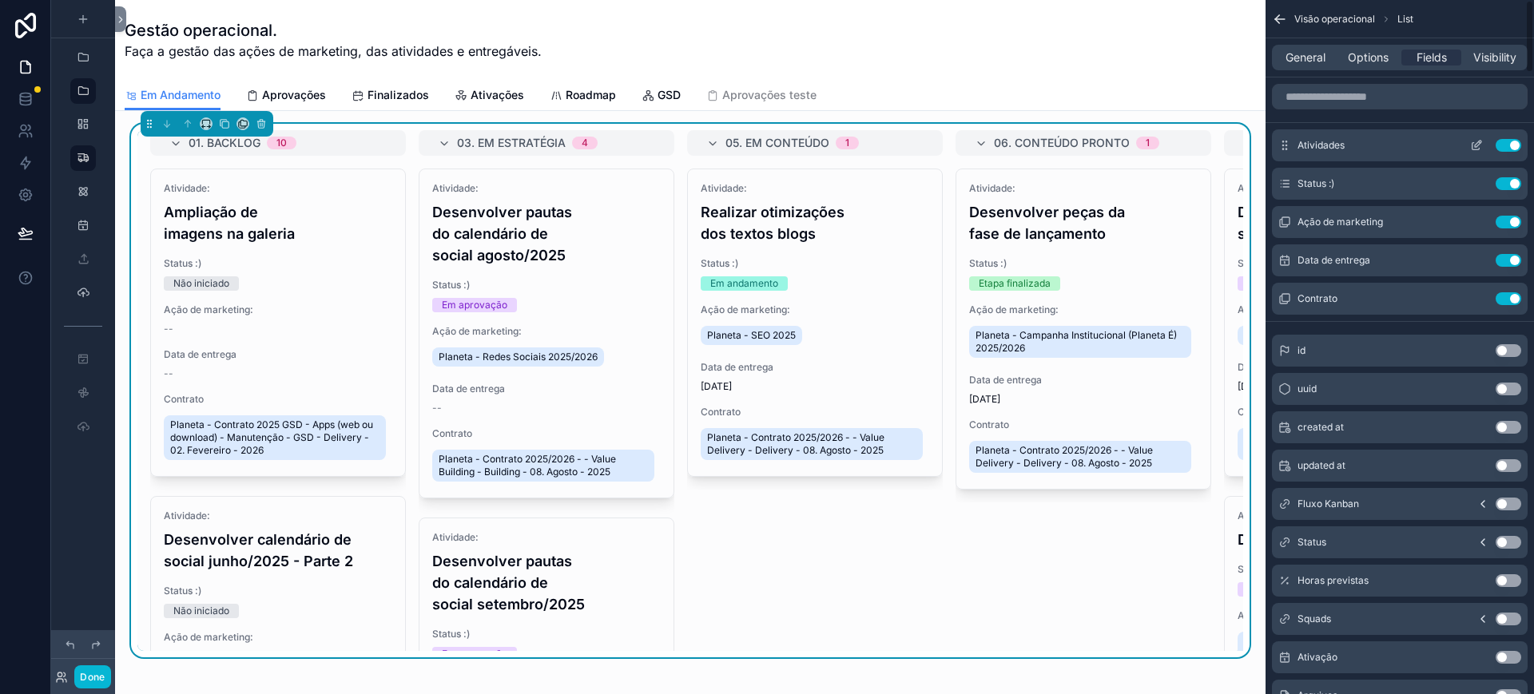
click at [1506, 142] on button "Use setting" at bounding box center [1509, 145] width 26 height 13
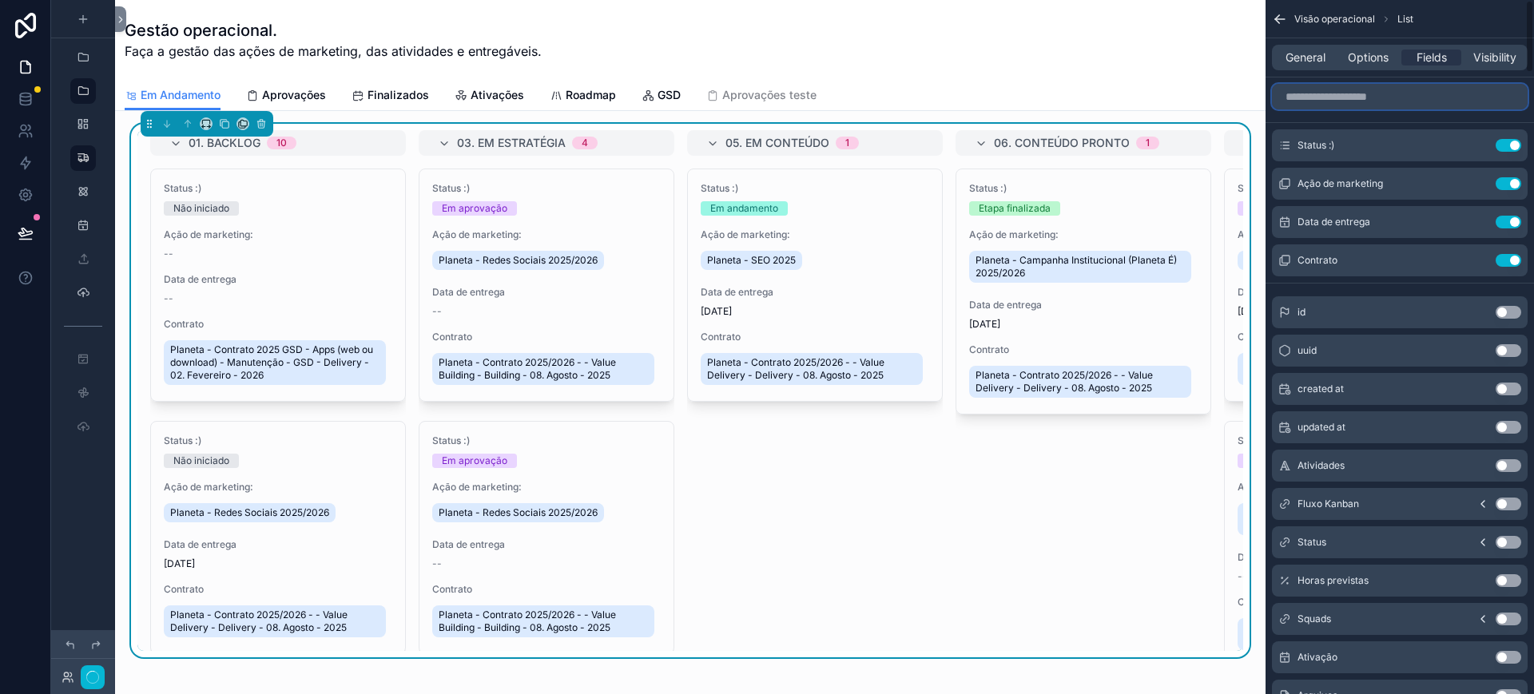
click at [1417, 93] on input "scrollable content" at bounding box center [1400, 97] width 256 height 26
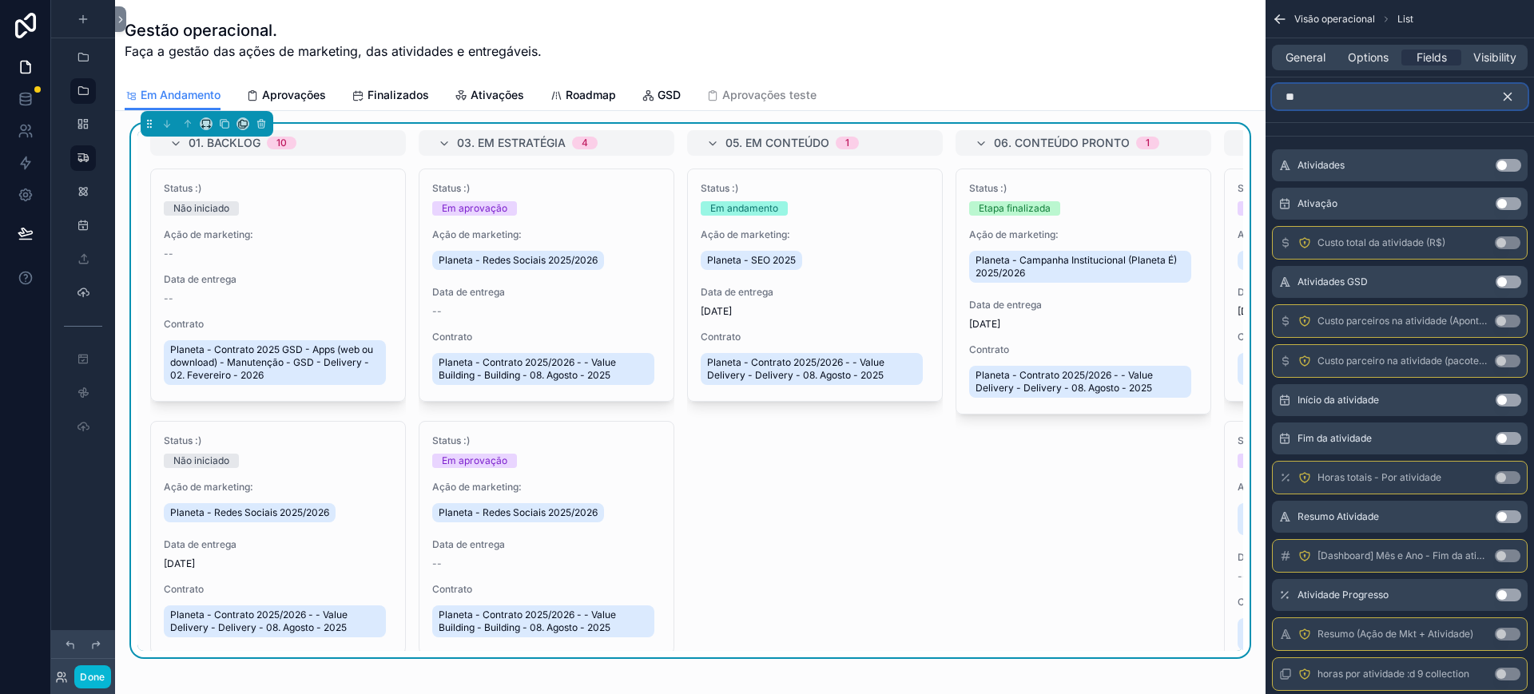
type input "*"
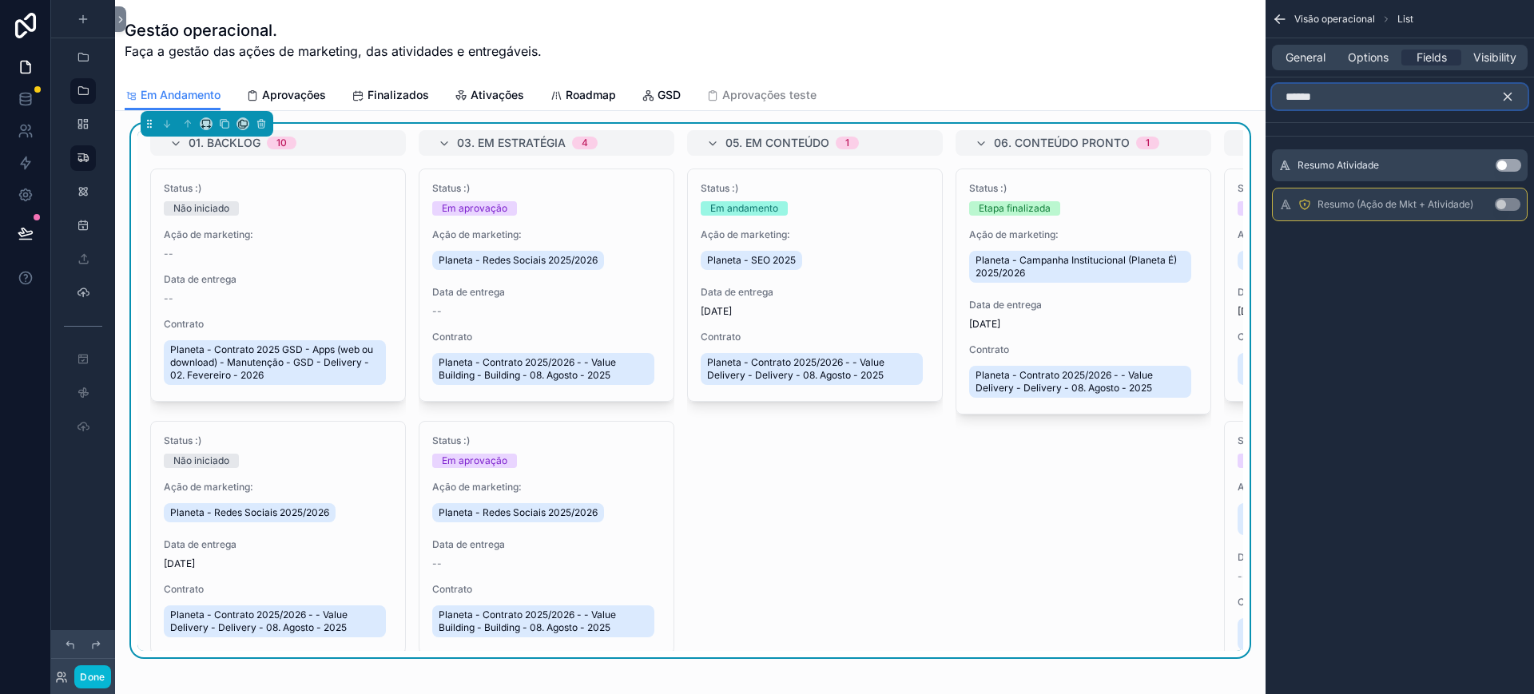
type input "******"
click at [1512, 160] on button "Use setting" at bounding box center [1509, 165] width 26 height 13
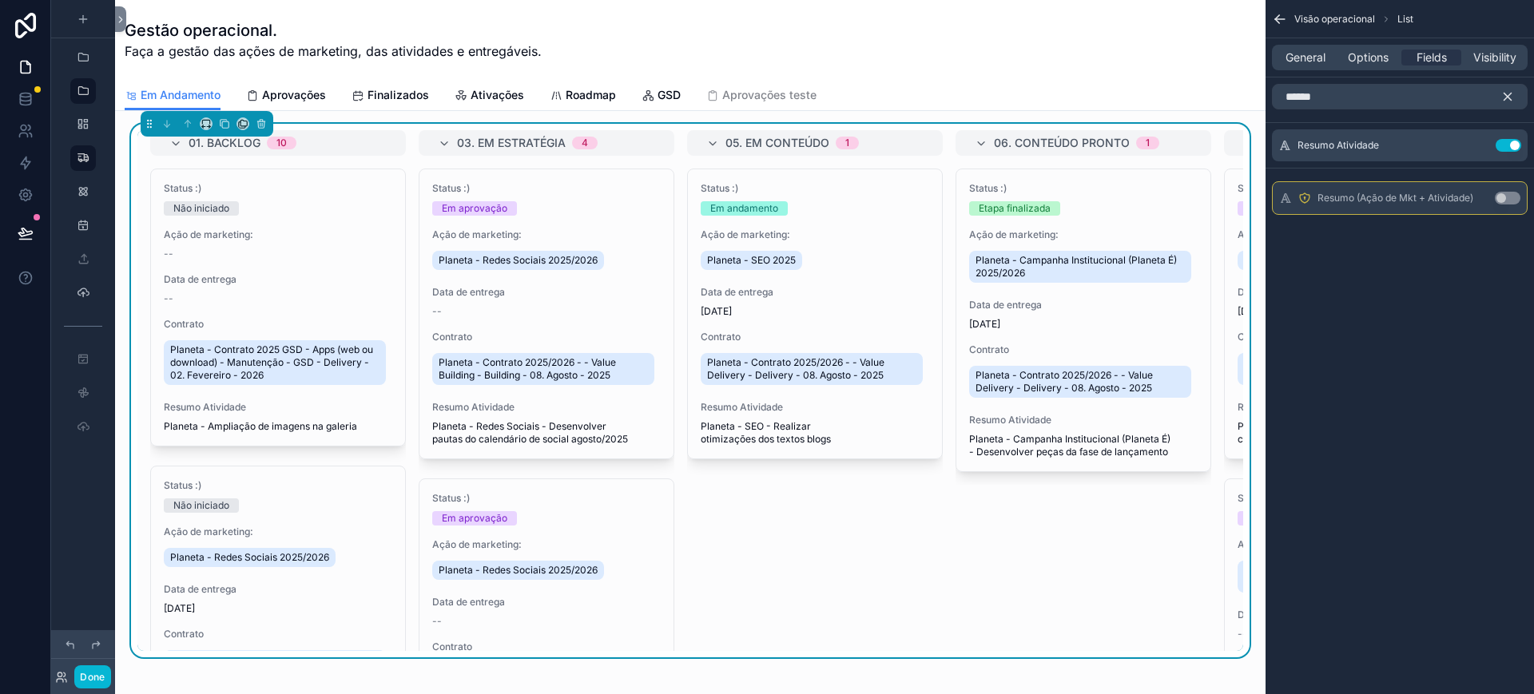
click at [1506, 92] on icon "scrollable content" at bounding box center [1508, 97] width 14 height 14
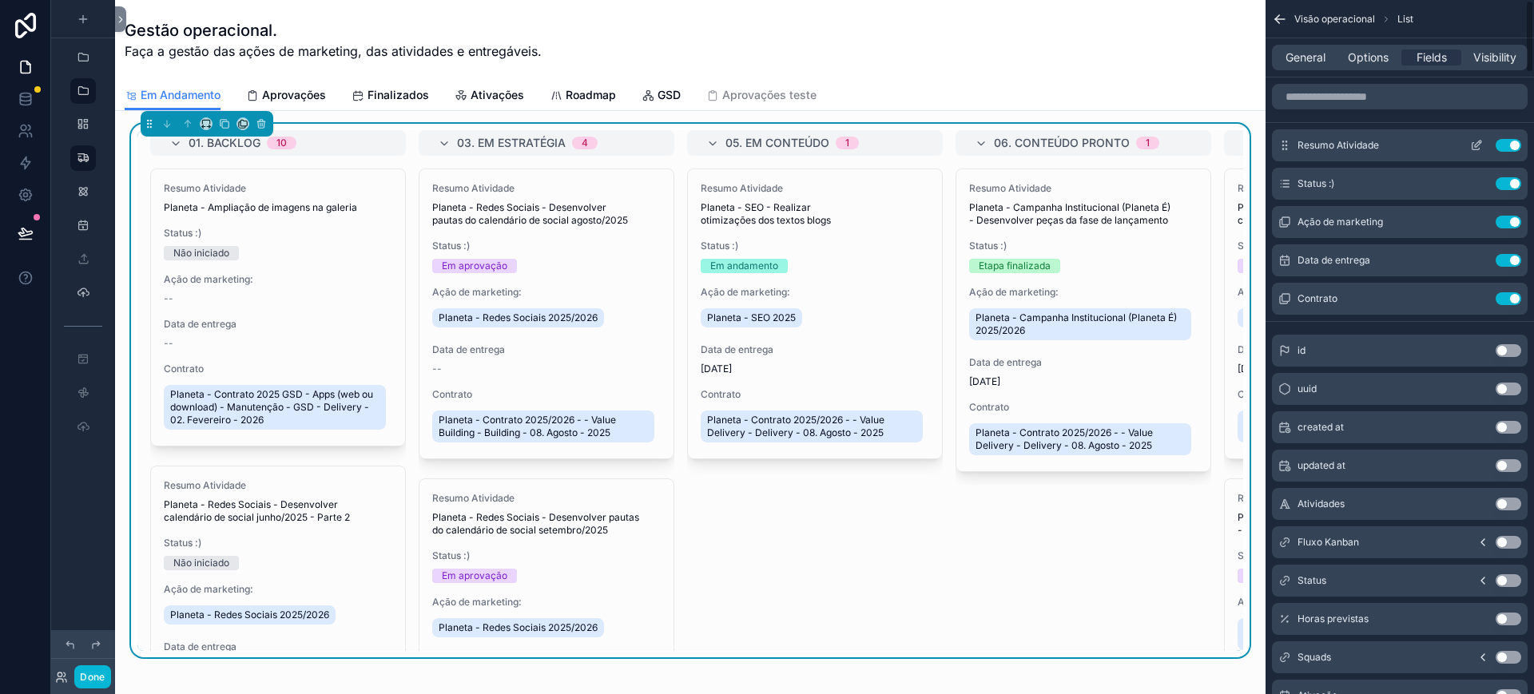
click at [1479, 146] on icon "scrollable content" at bounding box center [1476, 145] width 13 height 13
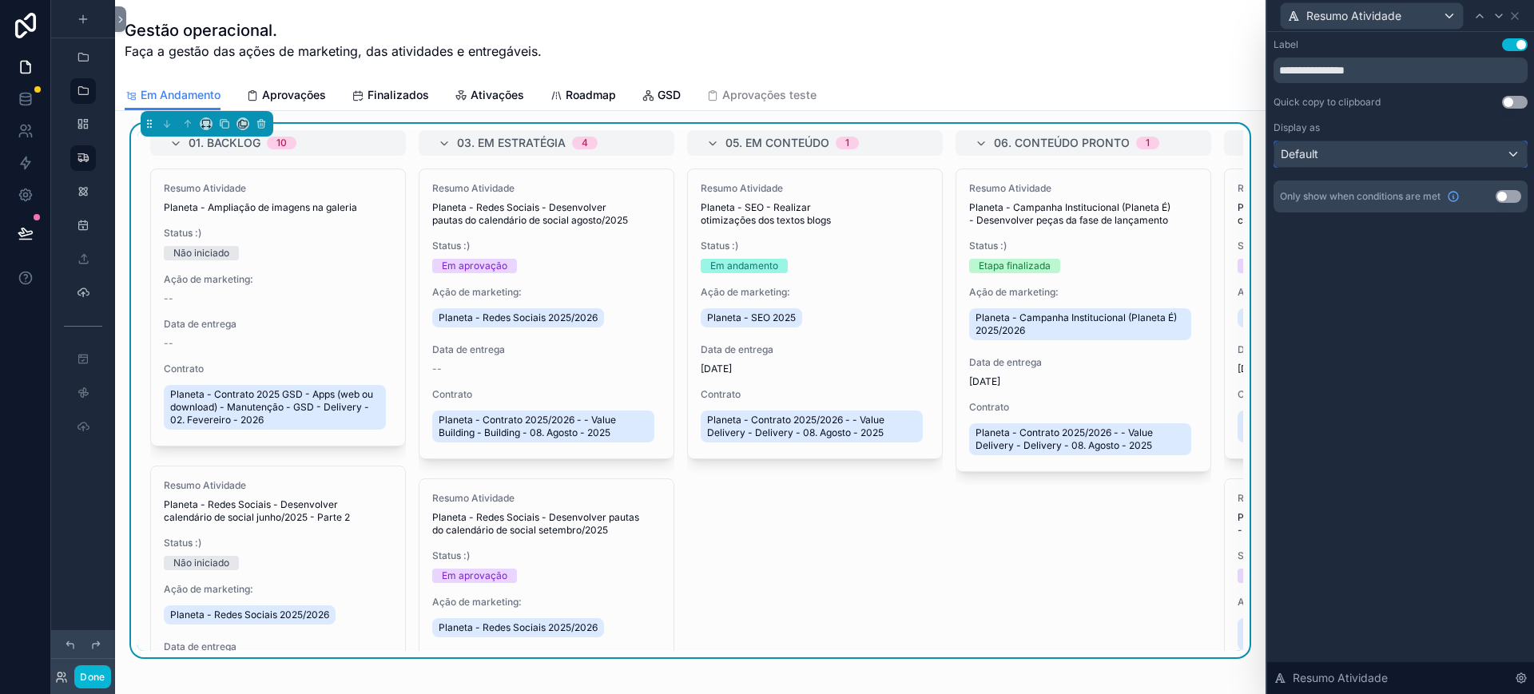
click at [1487, 151] on div "Default" at bounding box center [1401, 154] width 253 height 26
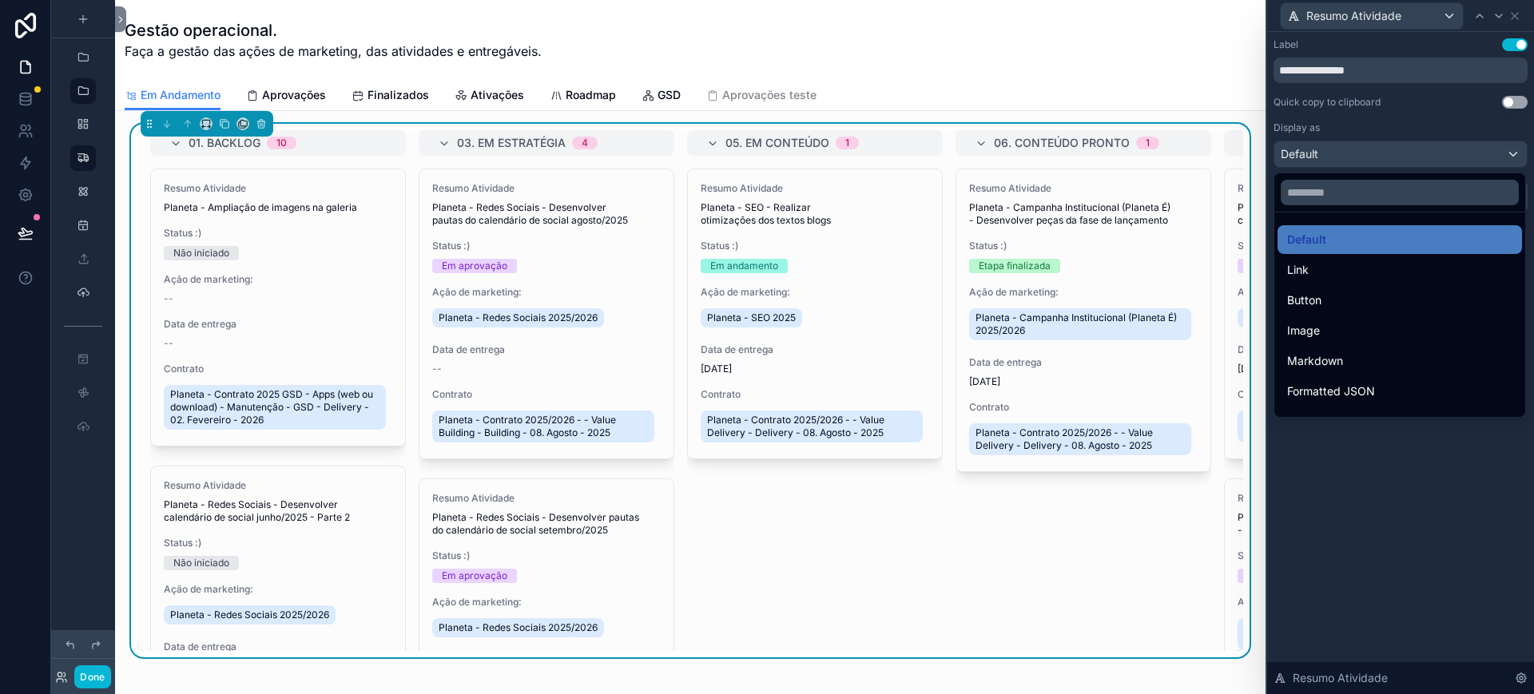
click at [1359, 372] on div "Markdown" at bounding box center [1400, 361] width 245 height 29
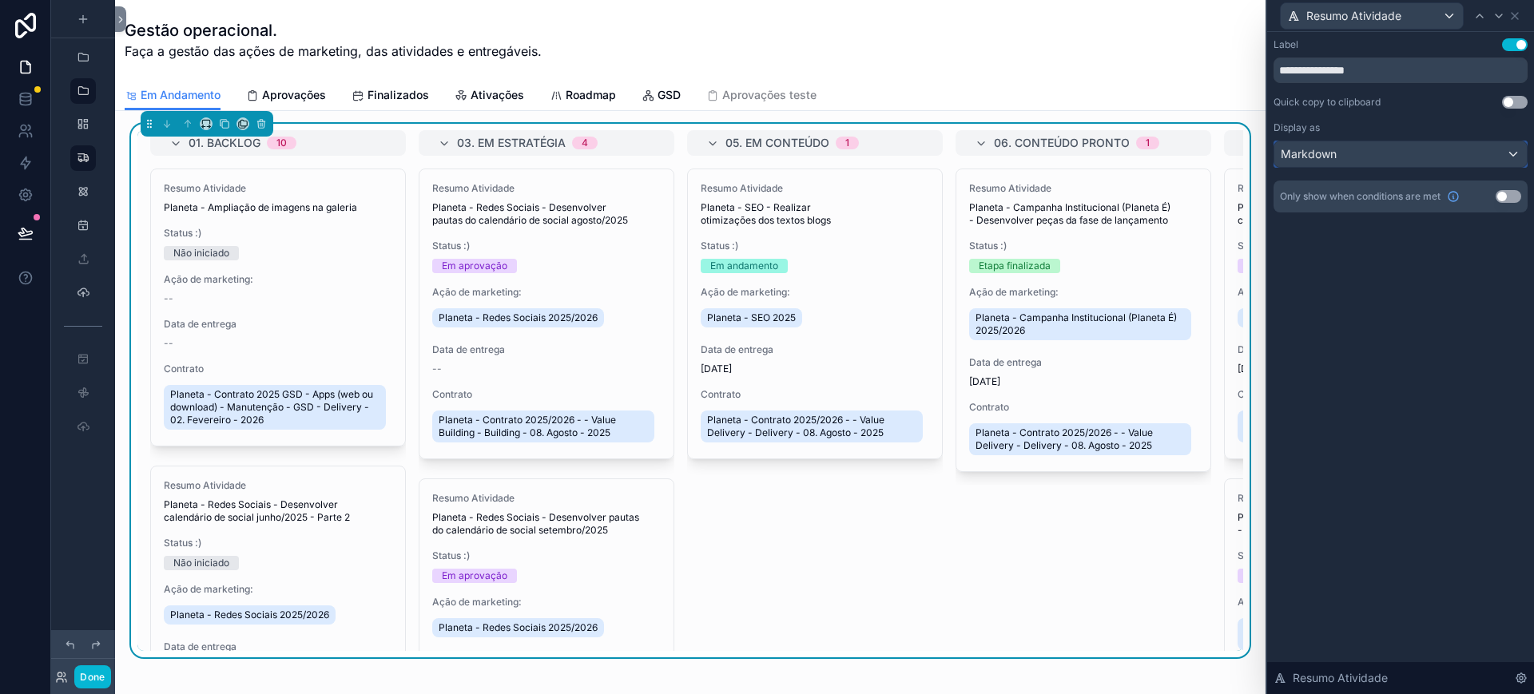
click at [1428, 142] on div "Markdown" at bounding box center [1401, 154] width 253 height 26
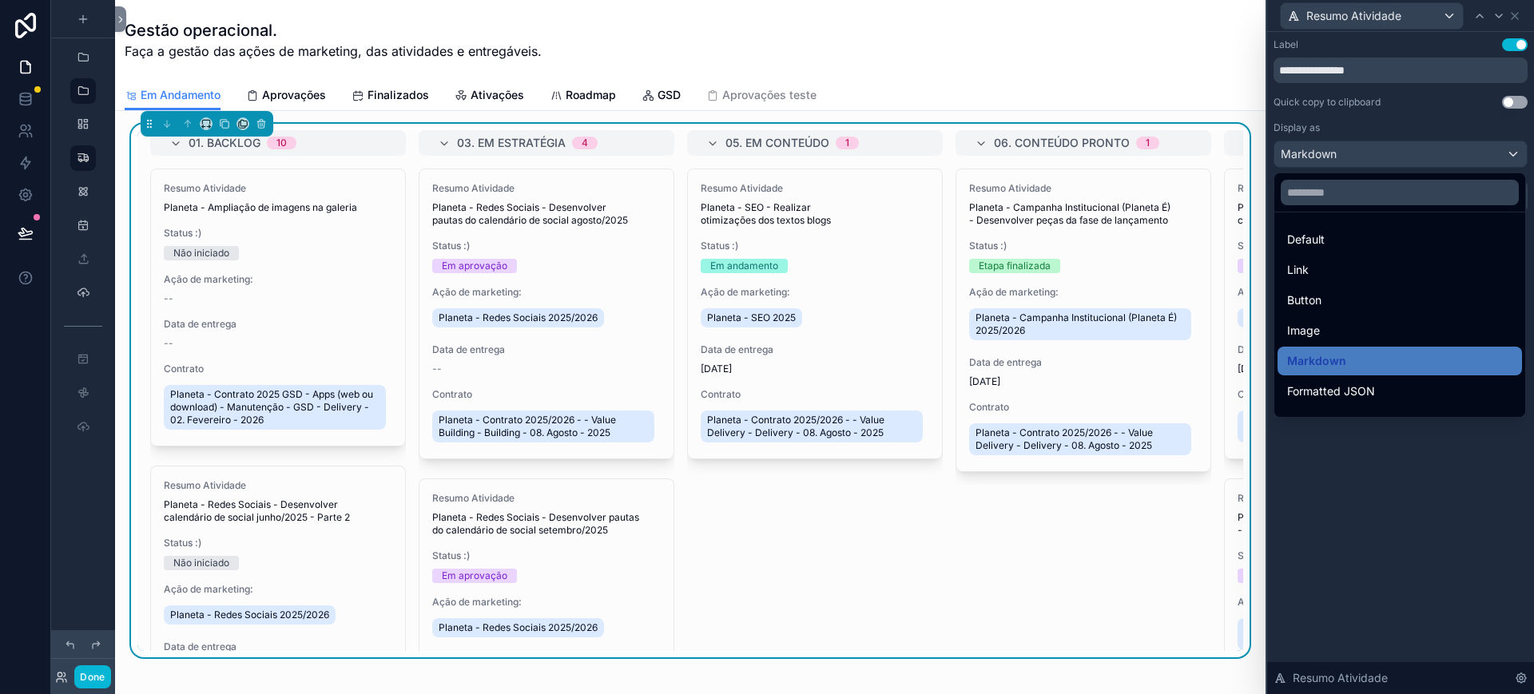
scroll to position [174, 0]
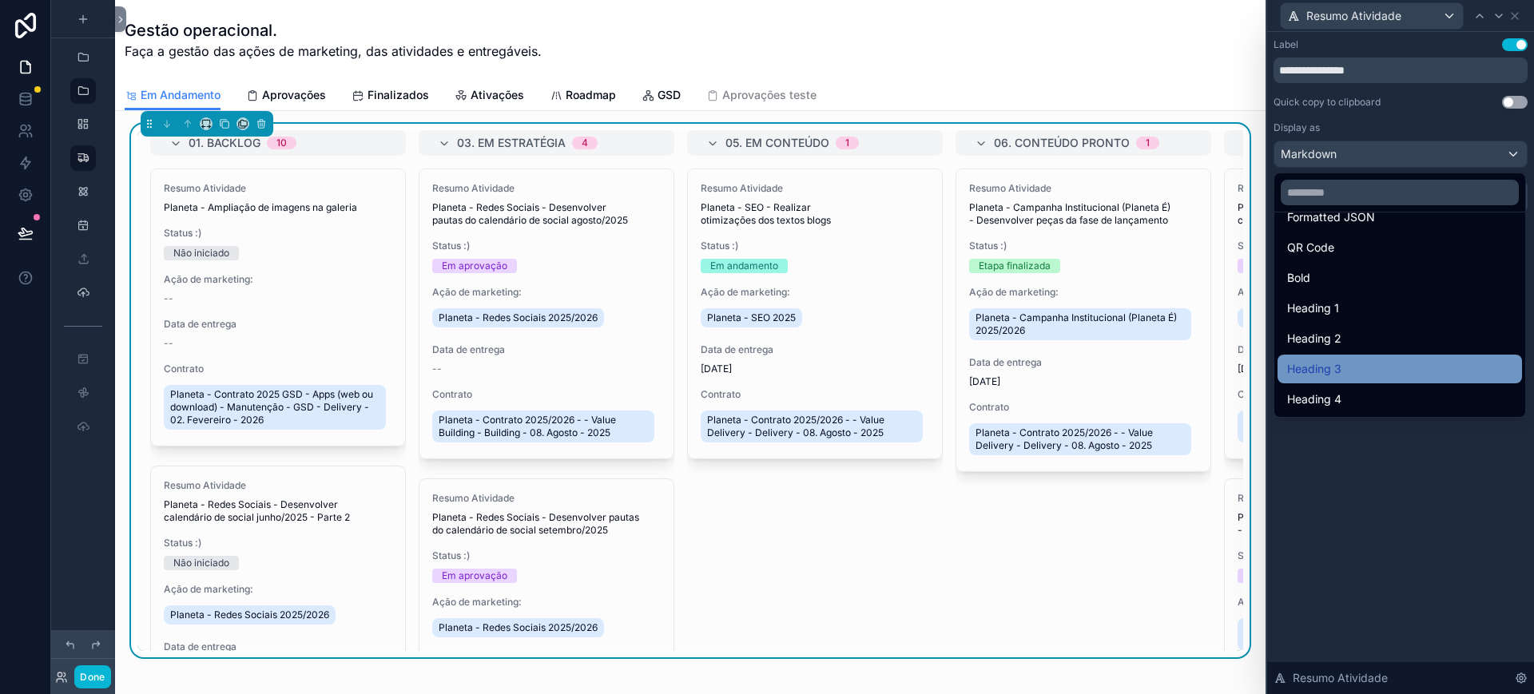
click at [1394, 367] on div "Heading 3" at bounding box center [1399, 369] width 225 height 19
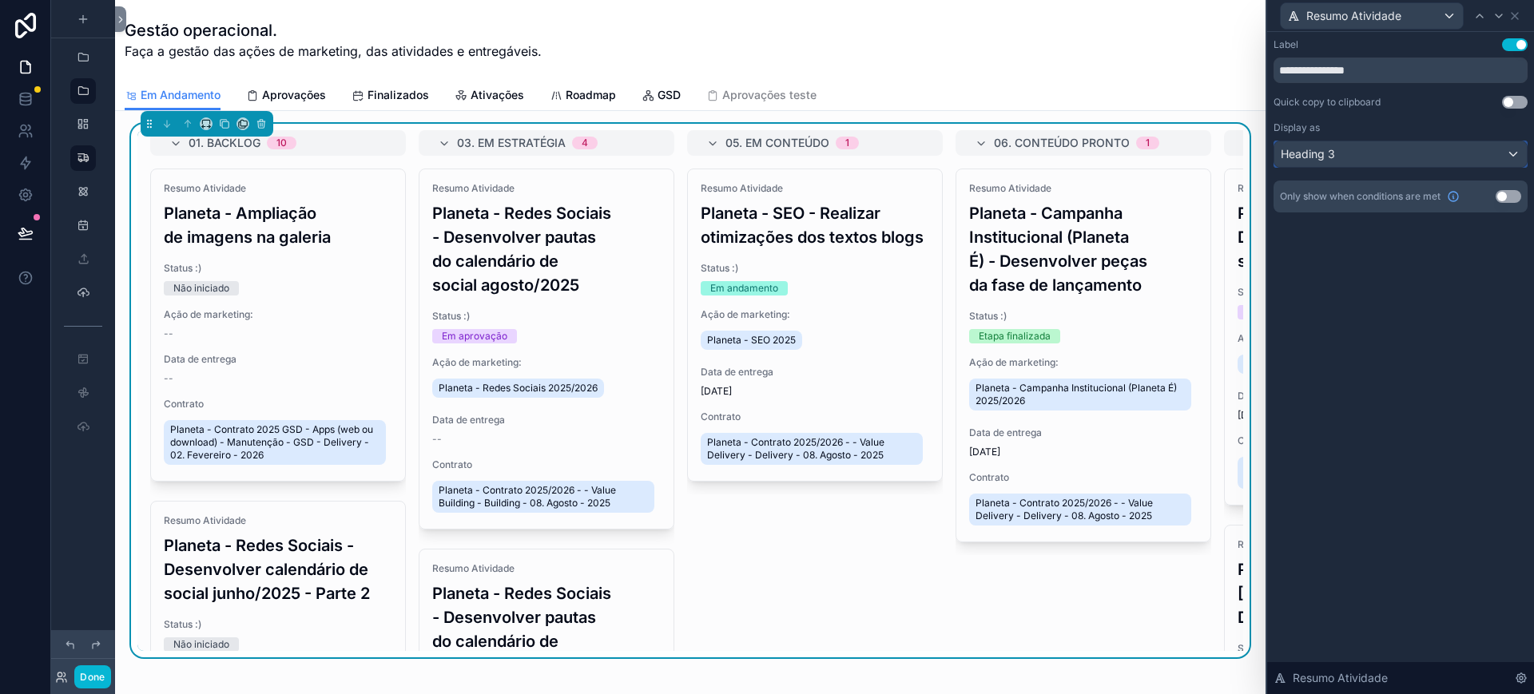
click at [1345, 151] on div "Heading 3" at bounding box center [1401, 154] width 253 height 26
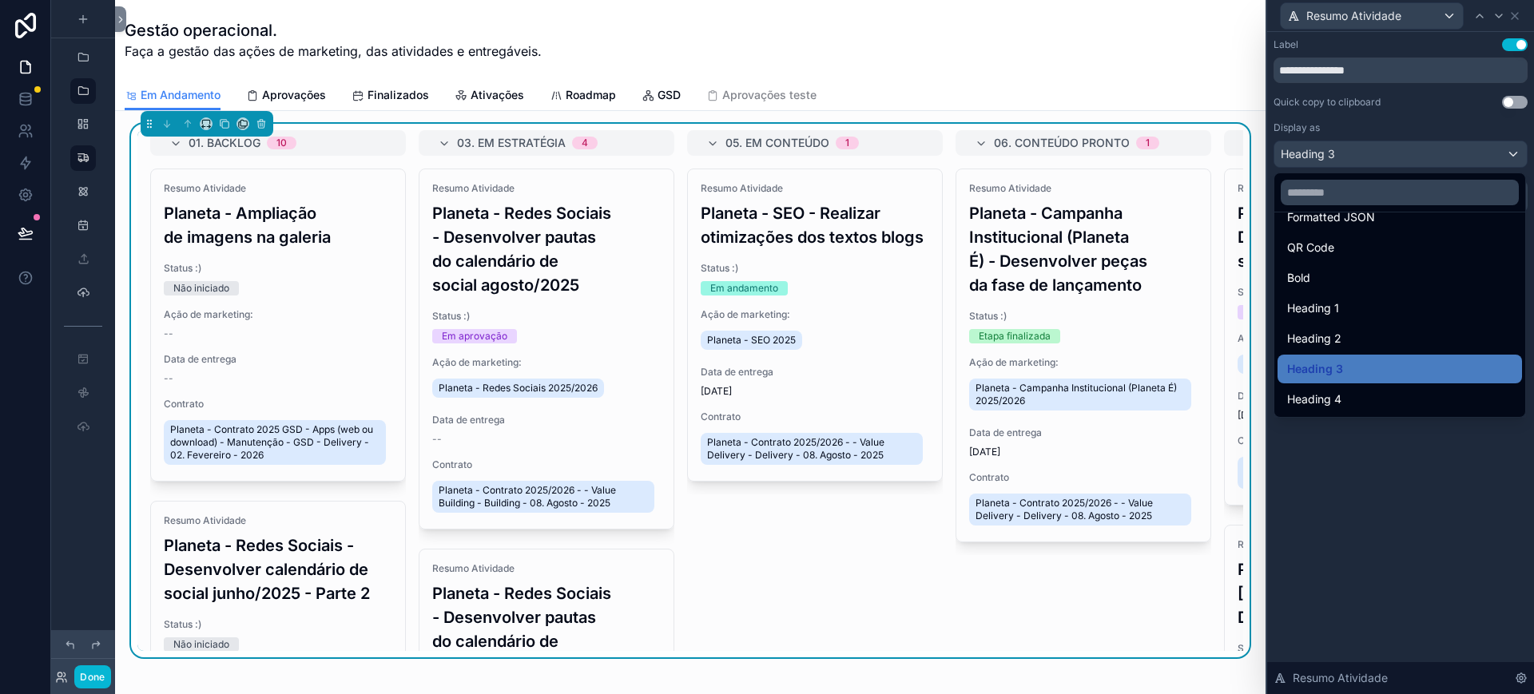
click at [1393, 388] on div "Heading 4" at bounding box center [1400, 399] width 245 height 29
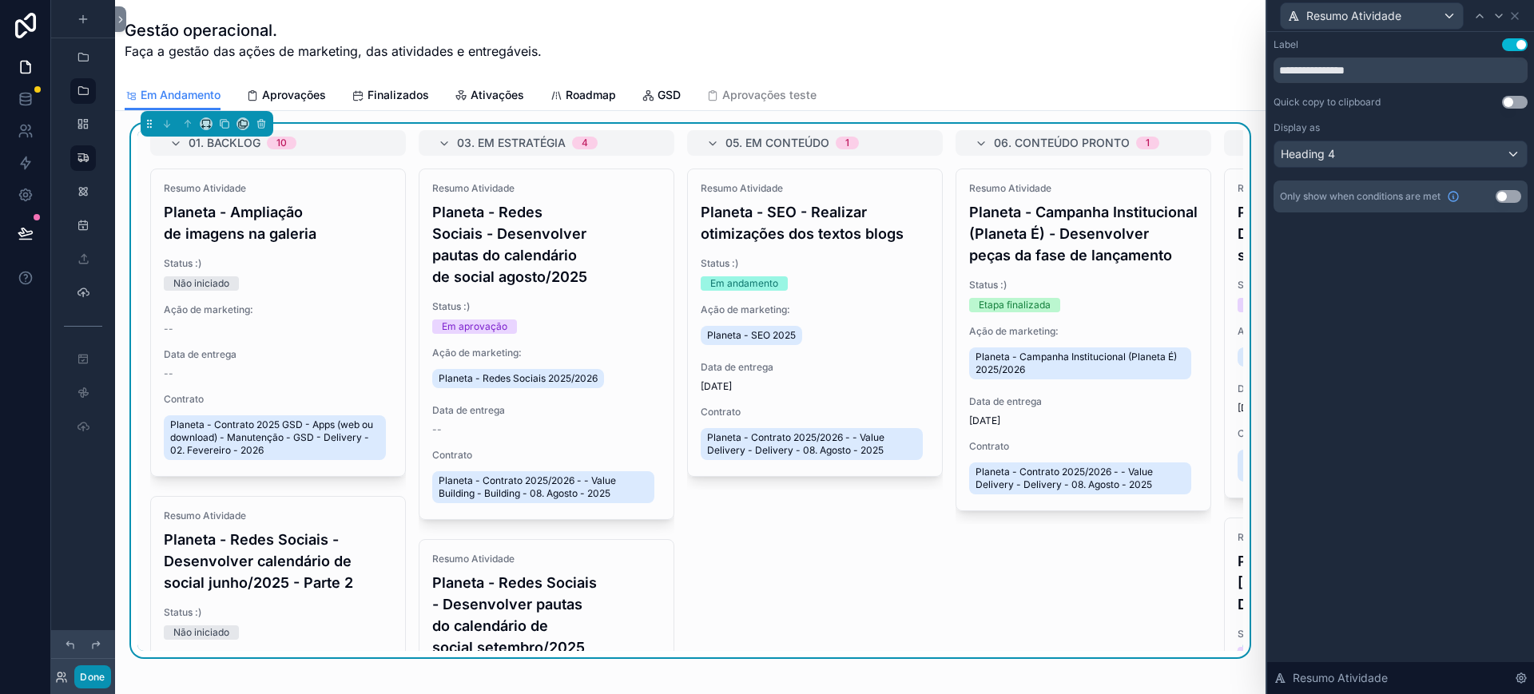
click at [101, 675] on button "Done" at bounding box center [92, 677] width 36 height 23
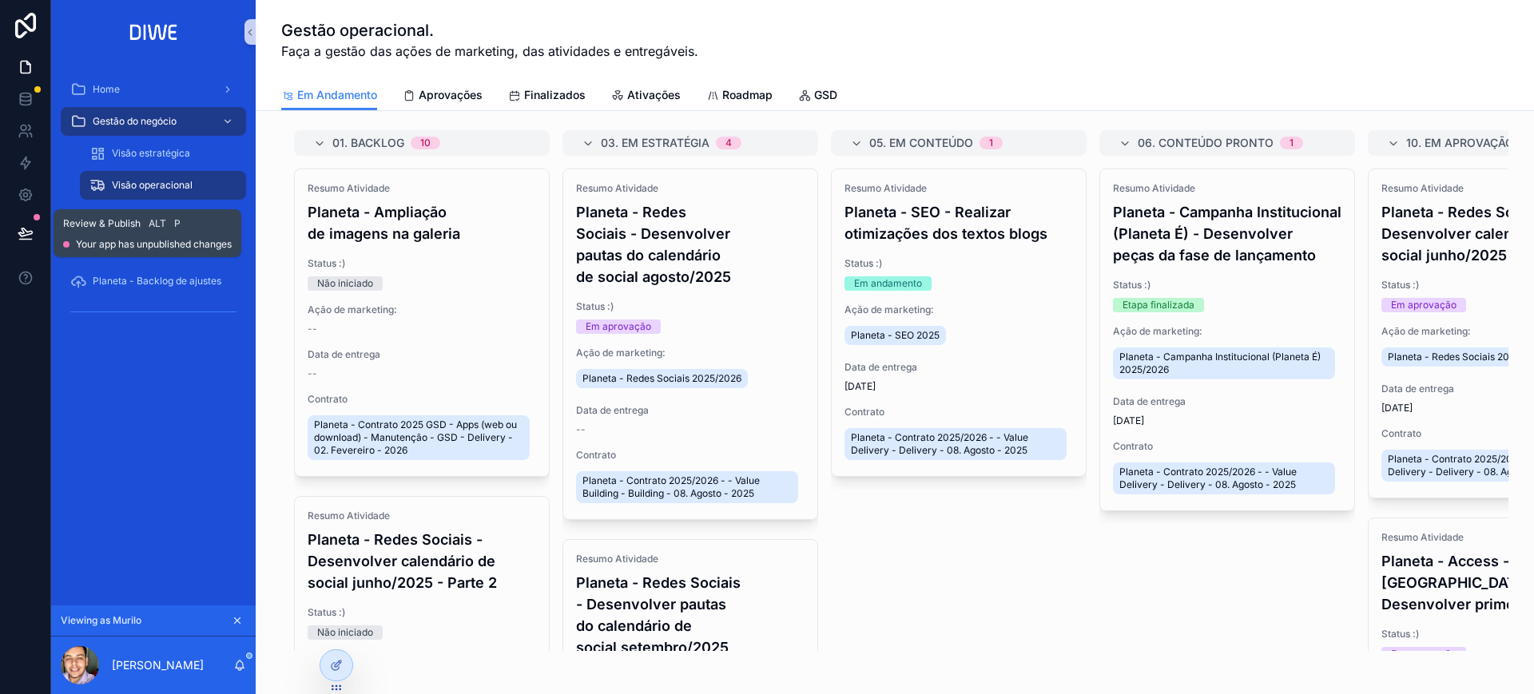
click at [26, 233] on icon at bounding box center [26, 233] width 16 height 16
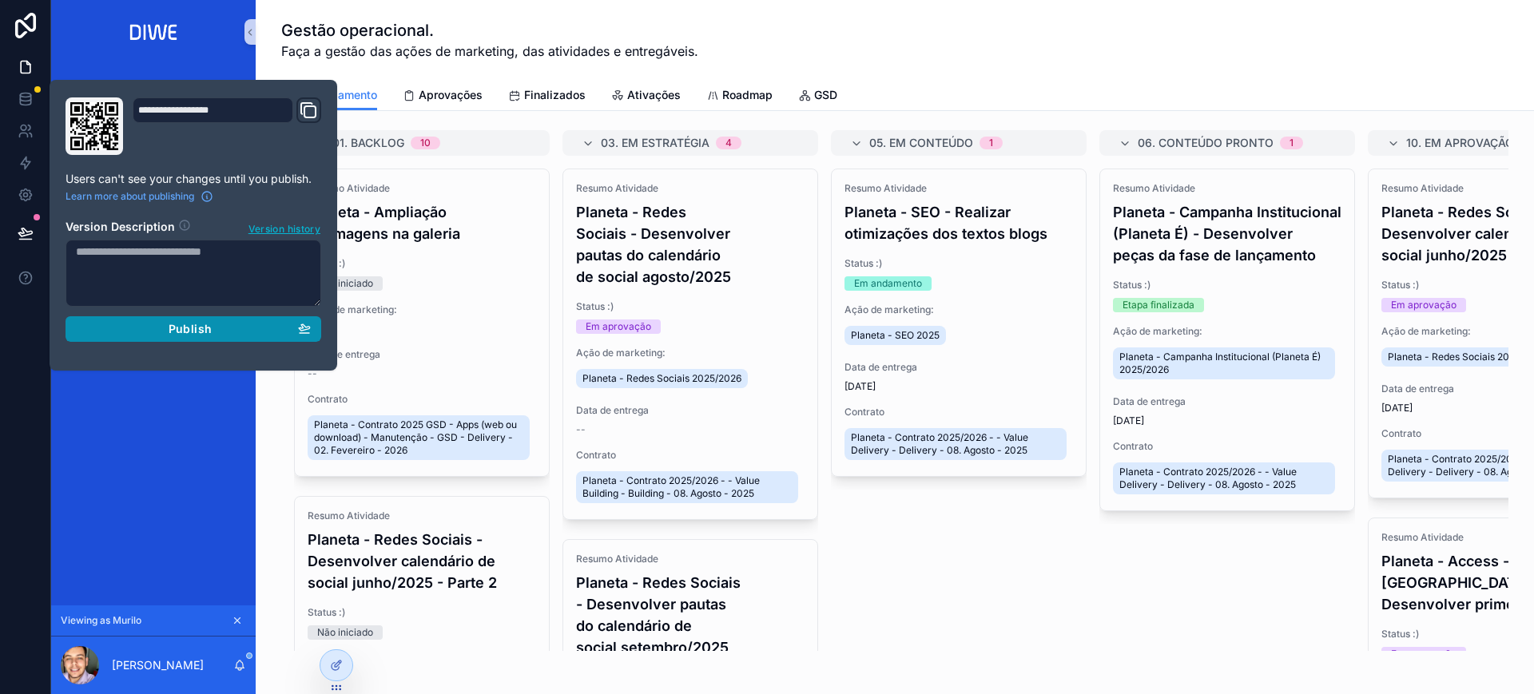
click at [270, 328] on div "Publish" at bounding box center [193, 329] width 235 height 14
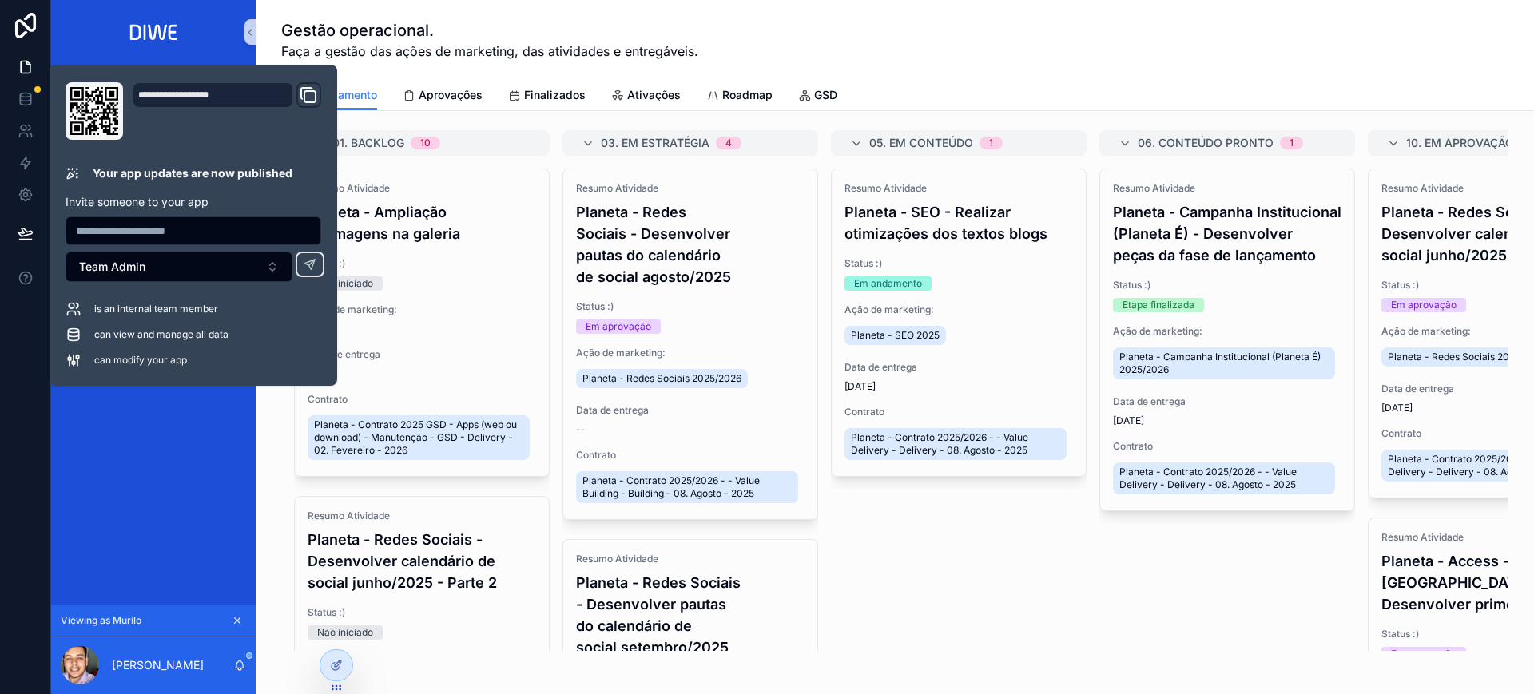
click at [1123, 90] on div "Em Andamento Aprovações Finalizados Ativações Roadmap GSD" at bounding box center [894, 95] width 1227 height 30
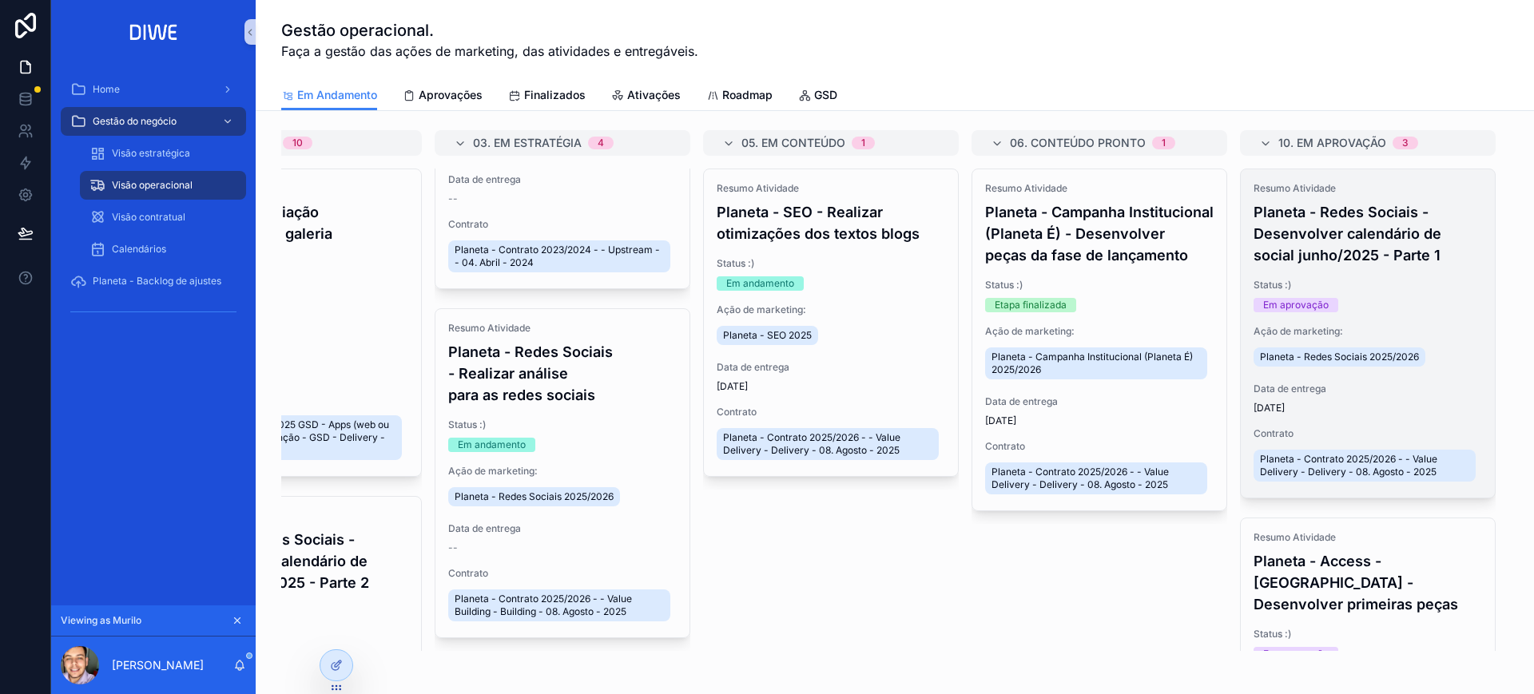
click at [1334, 243] on h4 "Planeta - Redes Sociais - Desenvolver calendário de social junho/2025 - Parte 1" at bounding box center [1368, 233] width 229 height 65
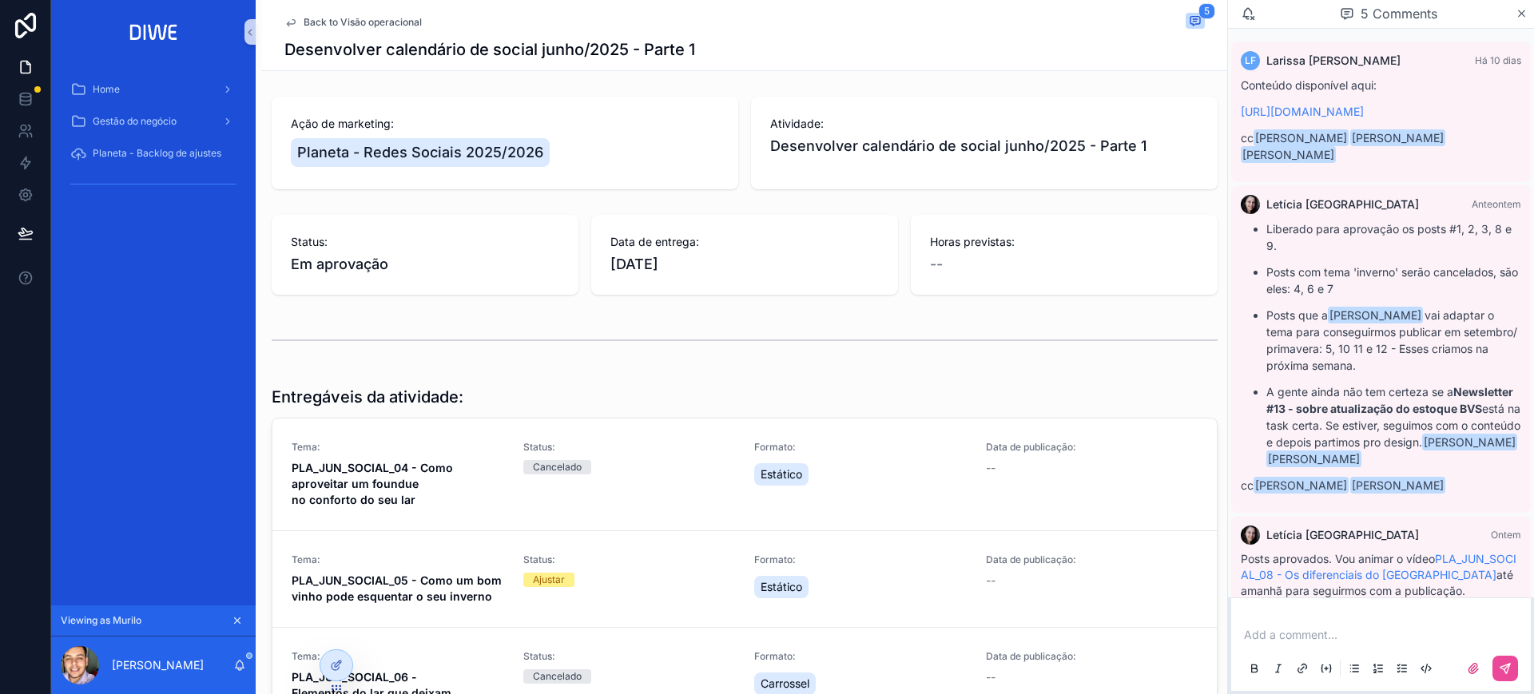
scroll to position [278, 0]
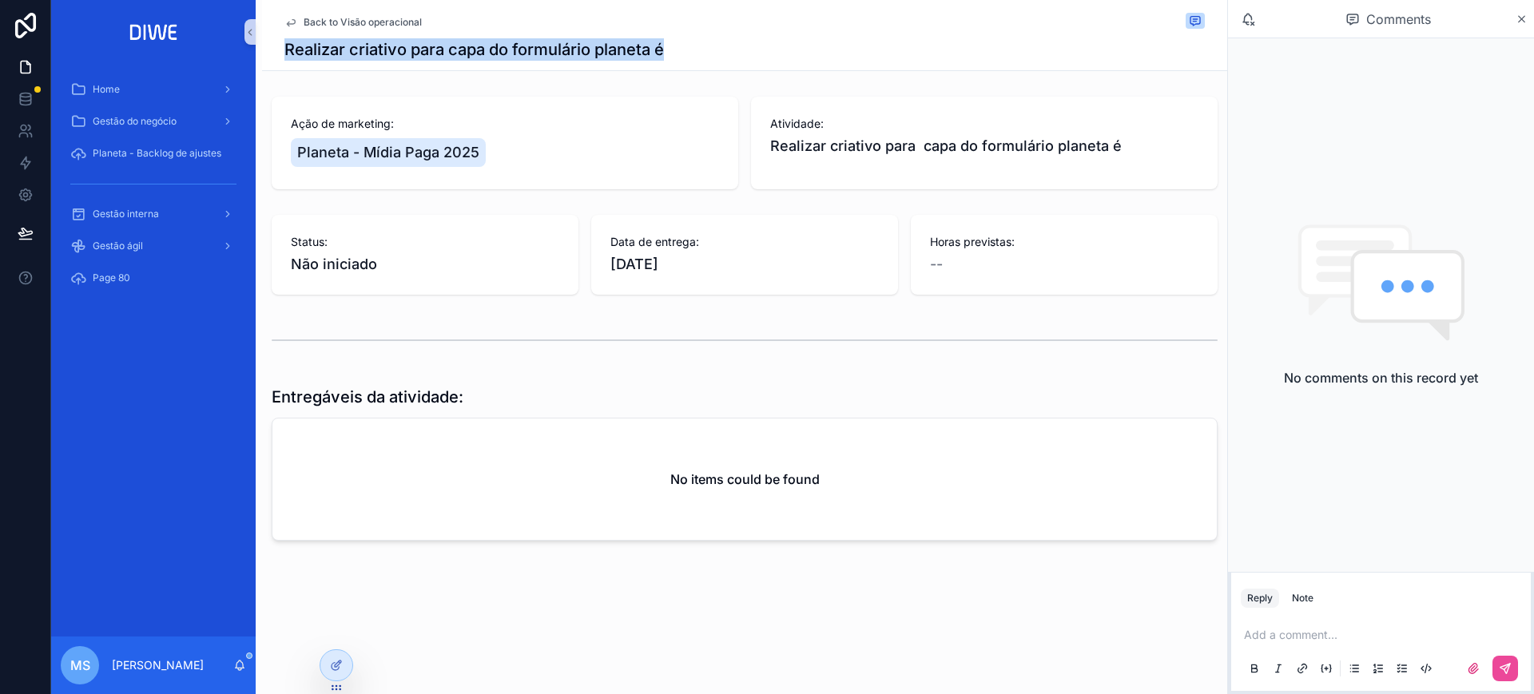
drag, startPoint x: 563, startPoint y: 38, endPoint x: 287, endPoint y: 59, distance: 277.3
click at [287, 59] on div "Realizar criativo para capa do formulário planeta é" at bounding box center [744, 49] width 921 height 22
copy h1 "Realizar criativo para capa do formulário planeta é"
click at [350, 22] on span "Back to Visão operacional" at bounding box center [363, 22] width 118 height 13
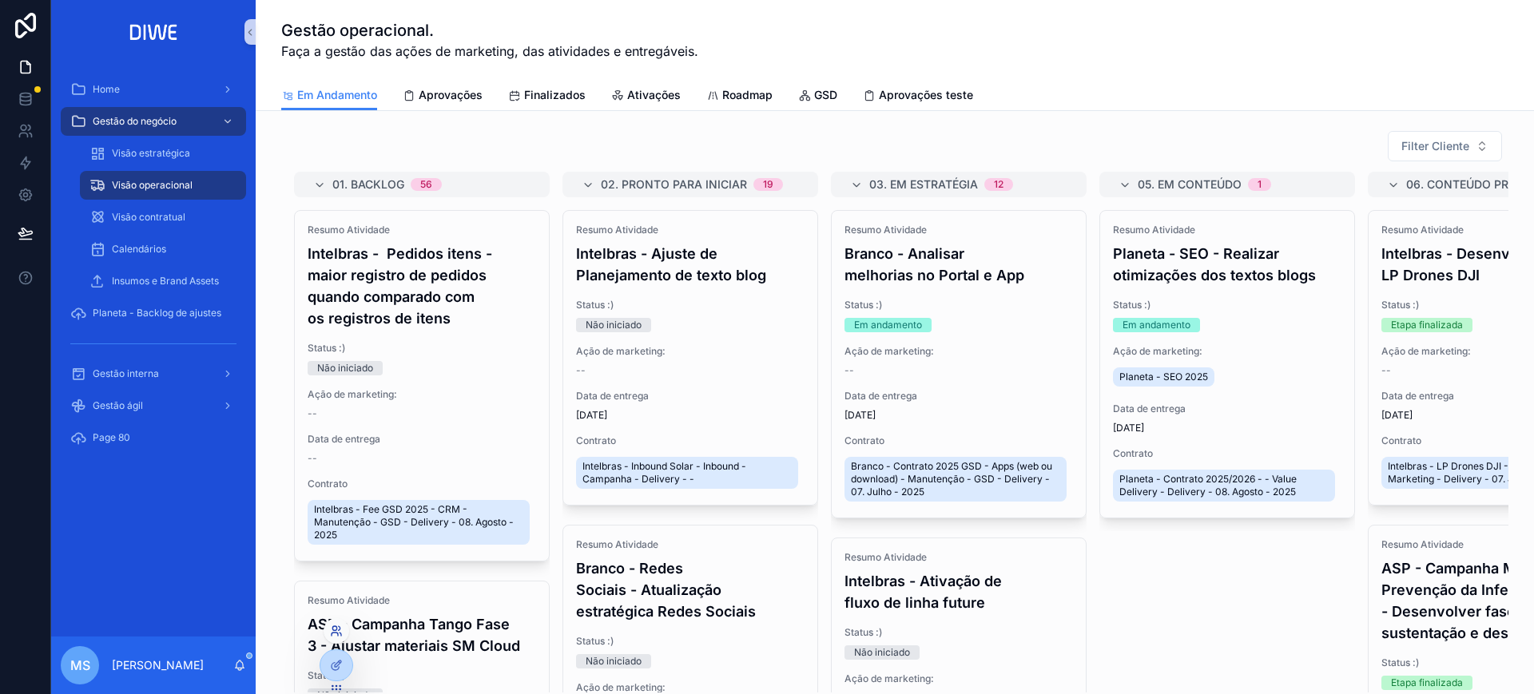
click at [333, 628] on icon at bounding box center [334, 629] width 4 height 4
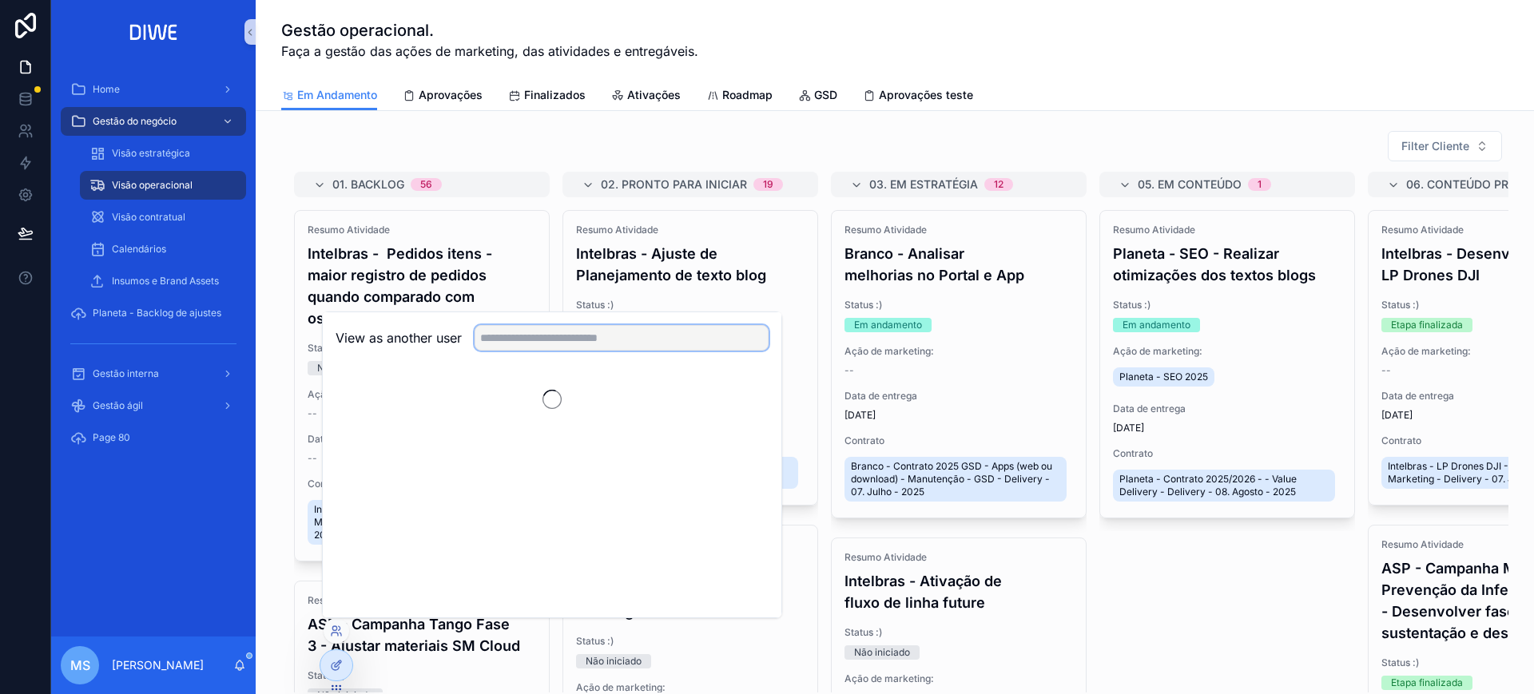
click at [587, 332] on input "text" at bounding box center [622, 338] width 294 height 26
type input "****"
click at [753, 402] on button "Select" at bounding box center [748, 396] width 42 height 23
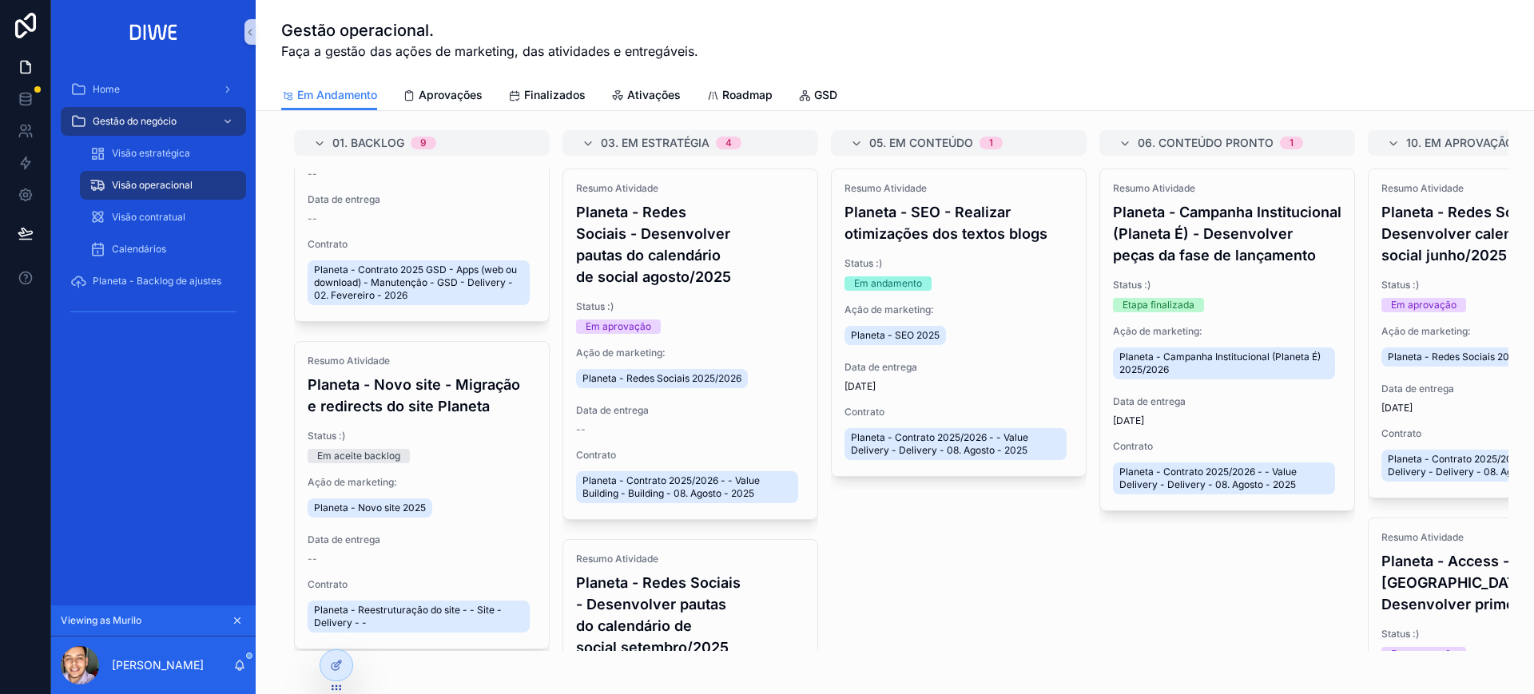
scroll to position [2636, 0]
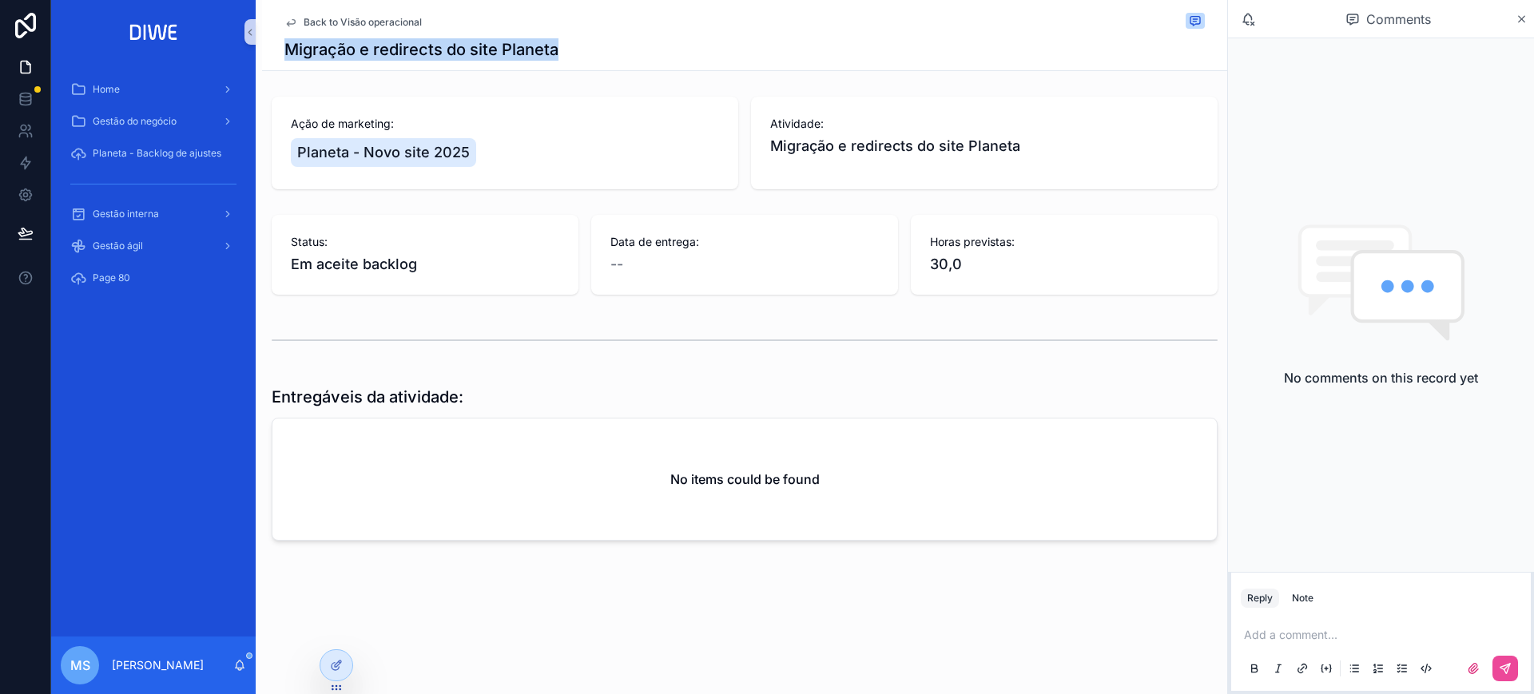
drag, startPoint x: 604, startPoint y: 54, endPoint x: 284, endPoint y: 42, distance: 320.7
click at [284, 42] on div "Back to Visão operacional Migração e redirects do site Planeta" at bounding box center [744, 35] width 965 height 71
copy h1 "Migração e redirects do site Planeta"
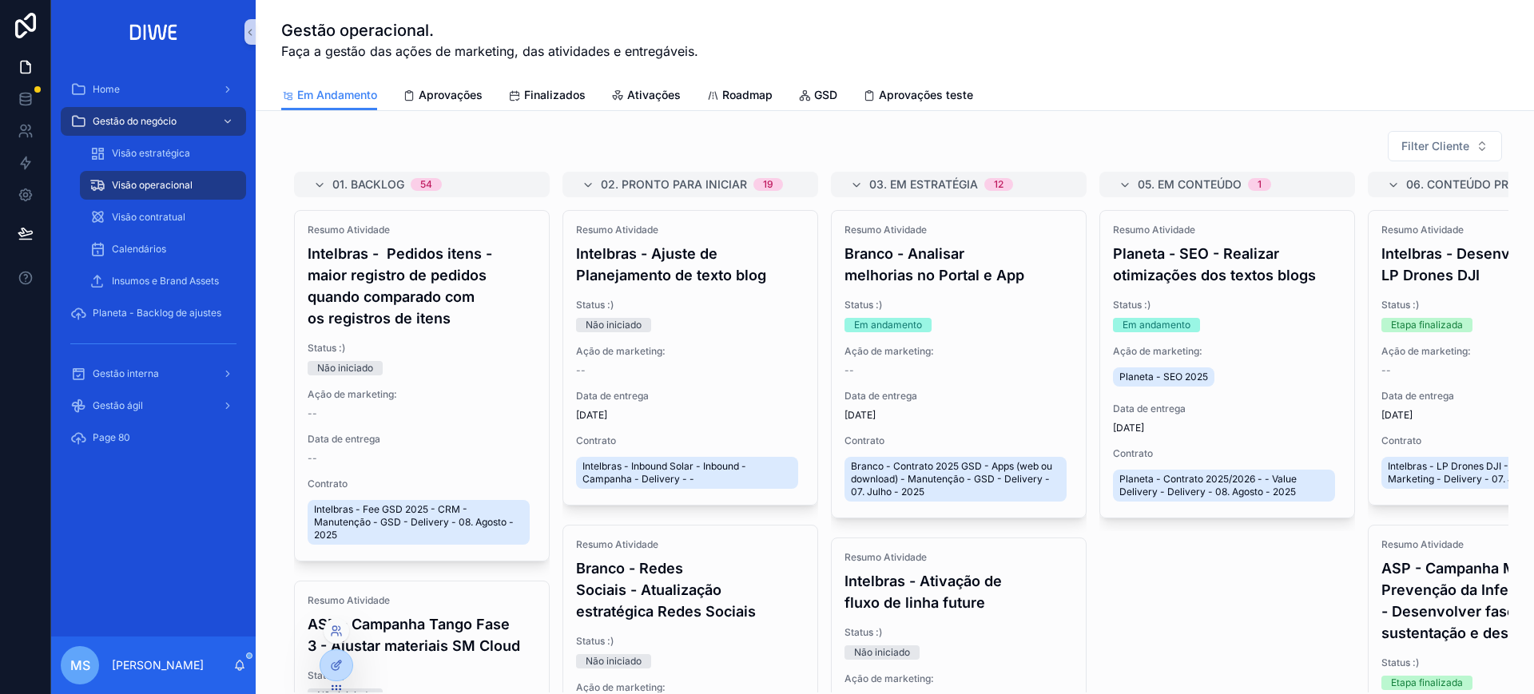
click at [336, 638] on div at bounding box center [337, 632] width 26 height 26
click at [338, 632] on icon at bounding box center [336, 631] width 13 height 13
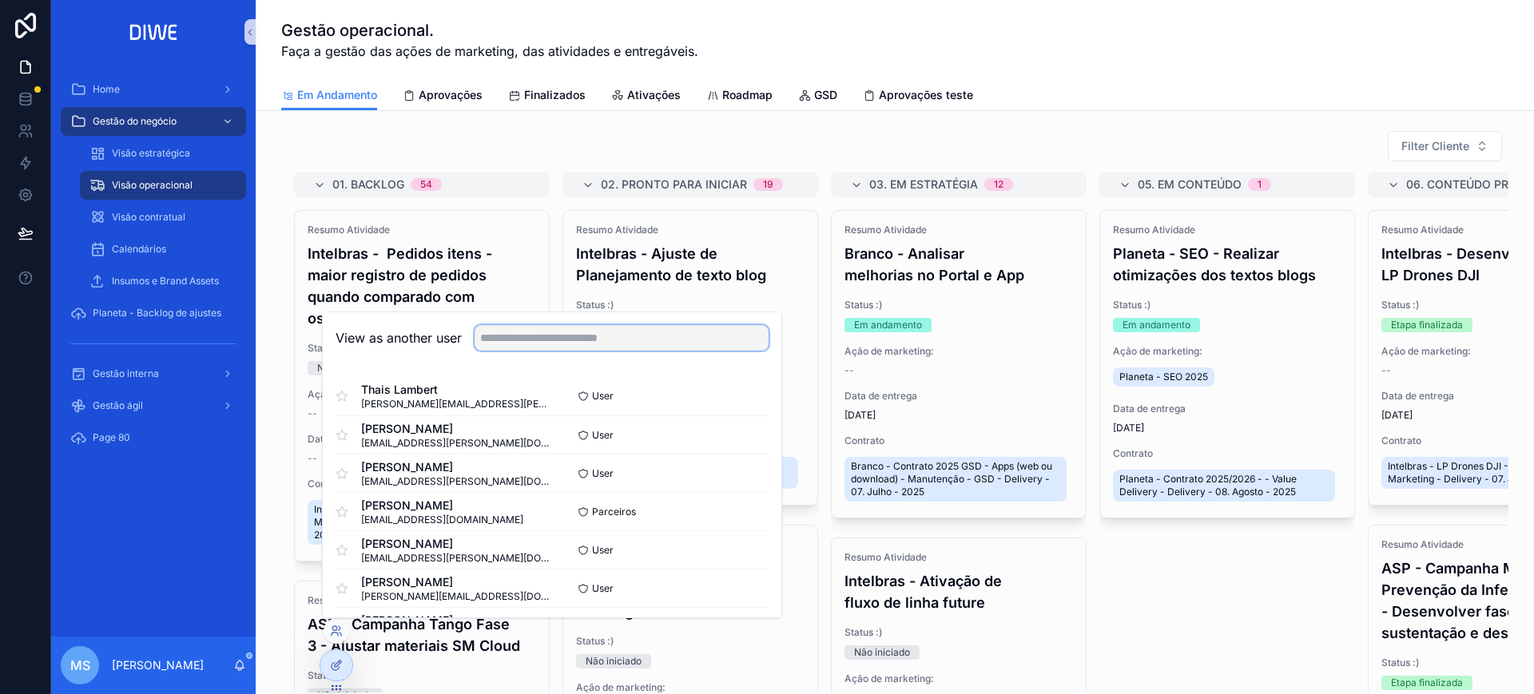
click at [538, 340] on input "text" at bounding box center [622, 338] width 294 height 26
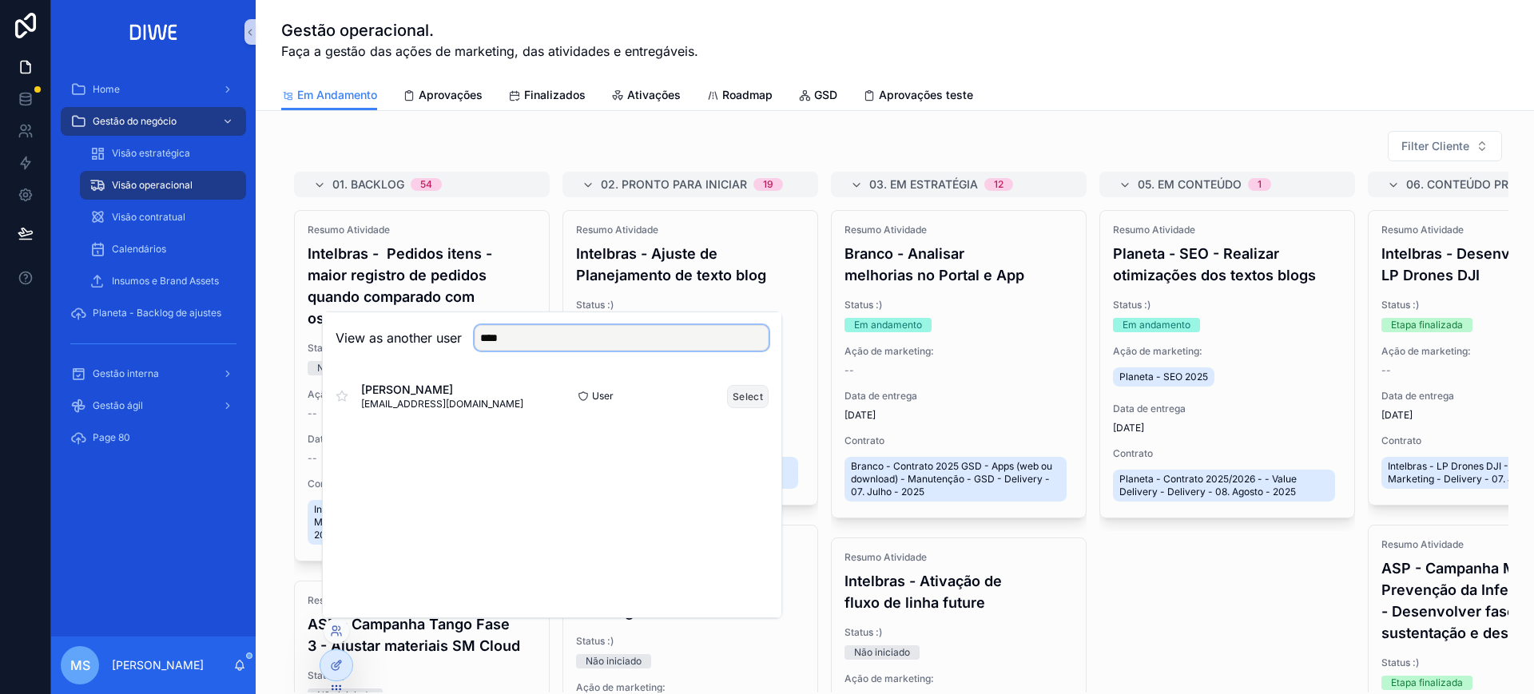
type input "****"
click at [742, 392] on button "Select" at bounding box center [748, 396] width 42 height 23
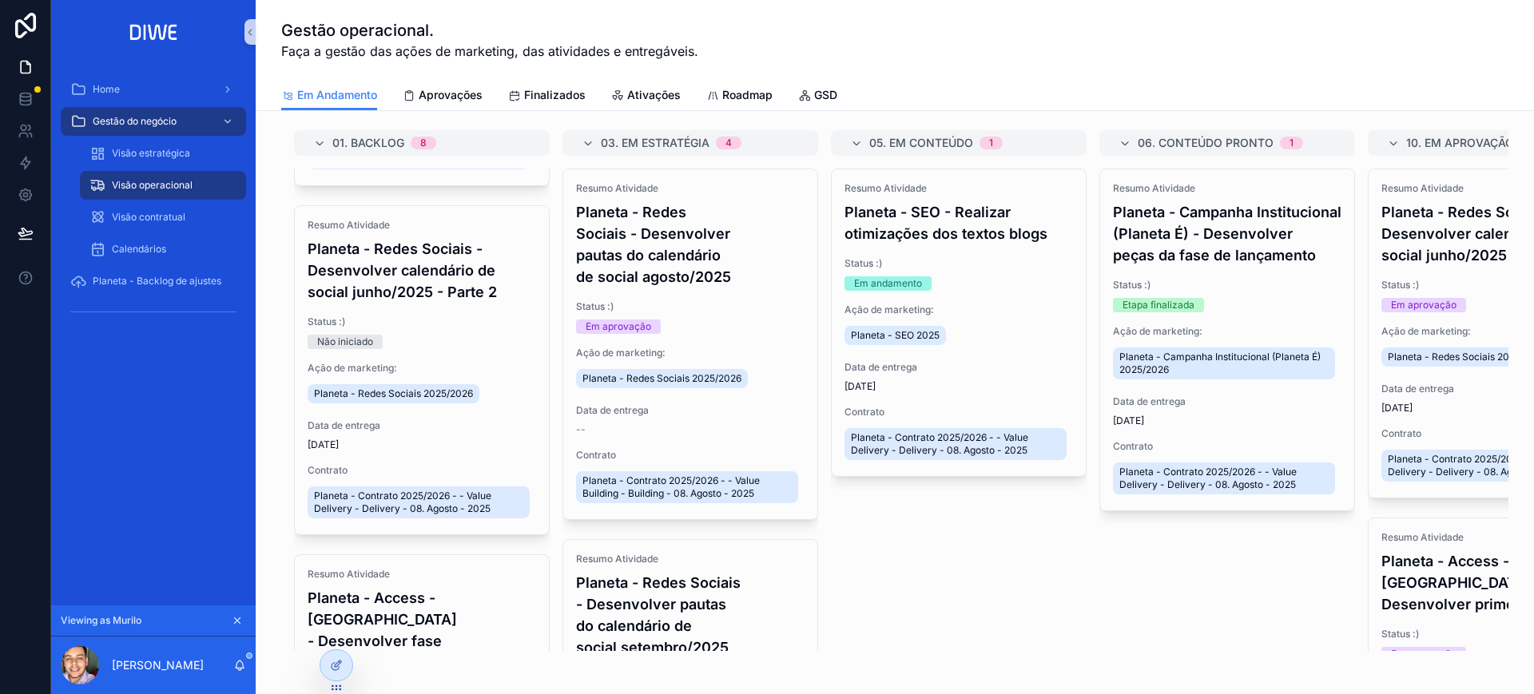
scroll to position [296, 0]
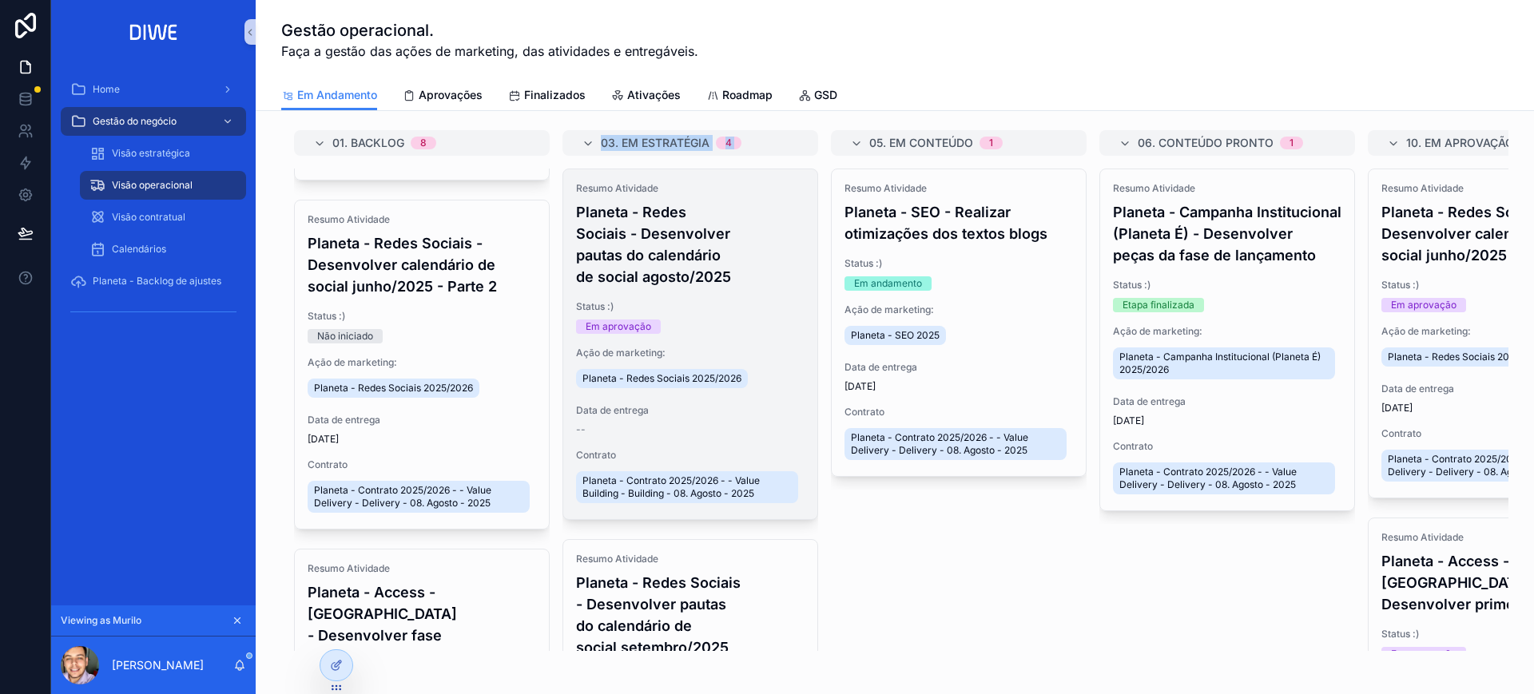
drag, startPoint x: 548, startPoint y: 267, endPoint x: 566, endPoint y: 173, distance: 95.9
click at [566, 171] on div "01. Backlog 8 Resumo Atividade Planeta - Ampliação de imagens na galeria Status…" at bounding box center [894, 390] width 1227 height 521
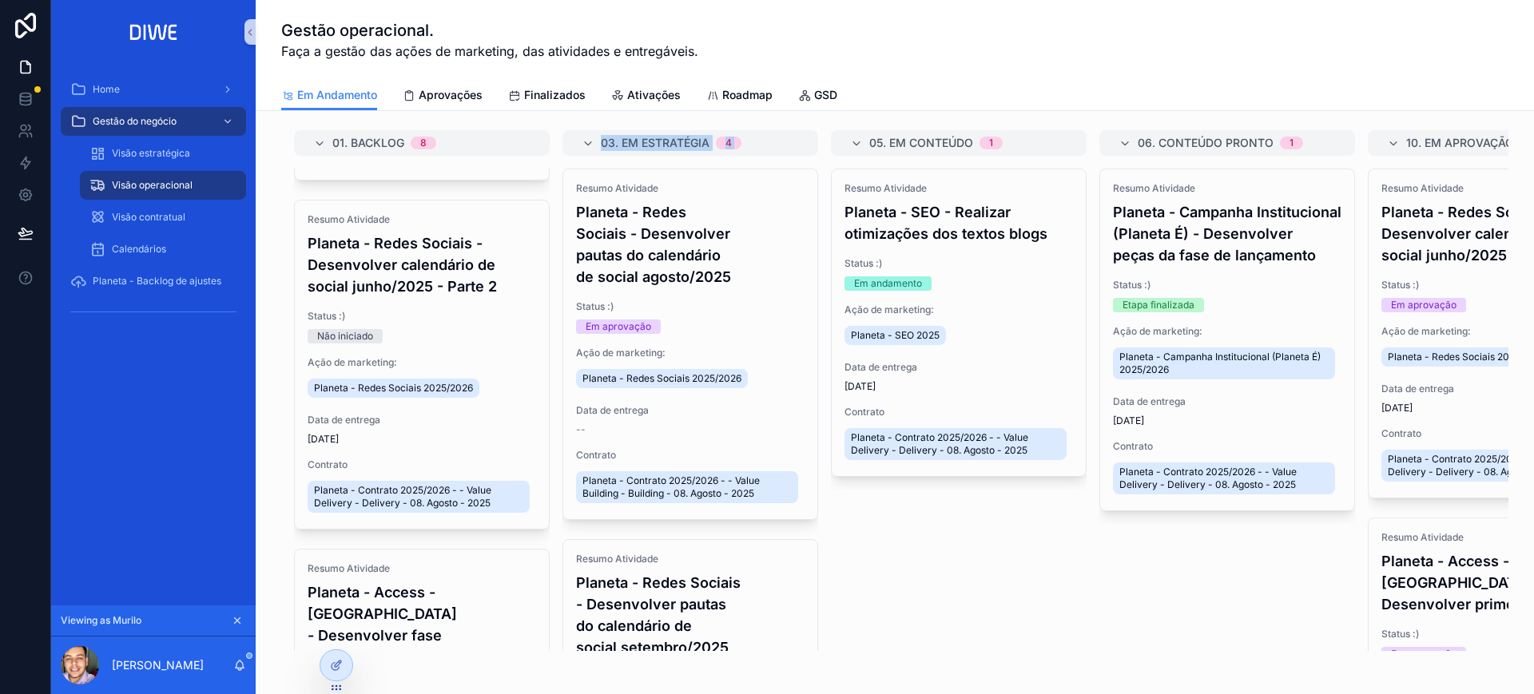
scroll to position [0, 0]
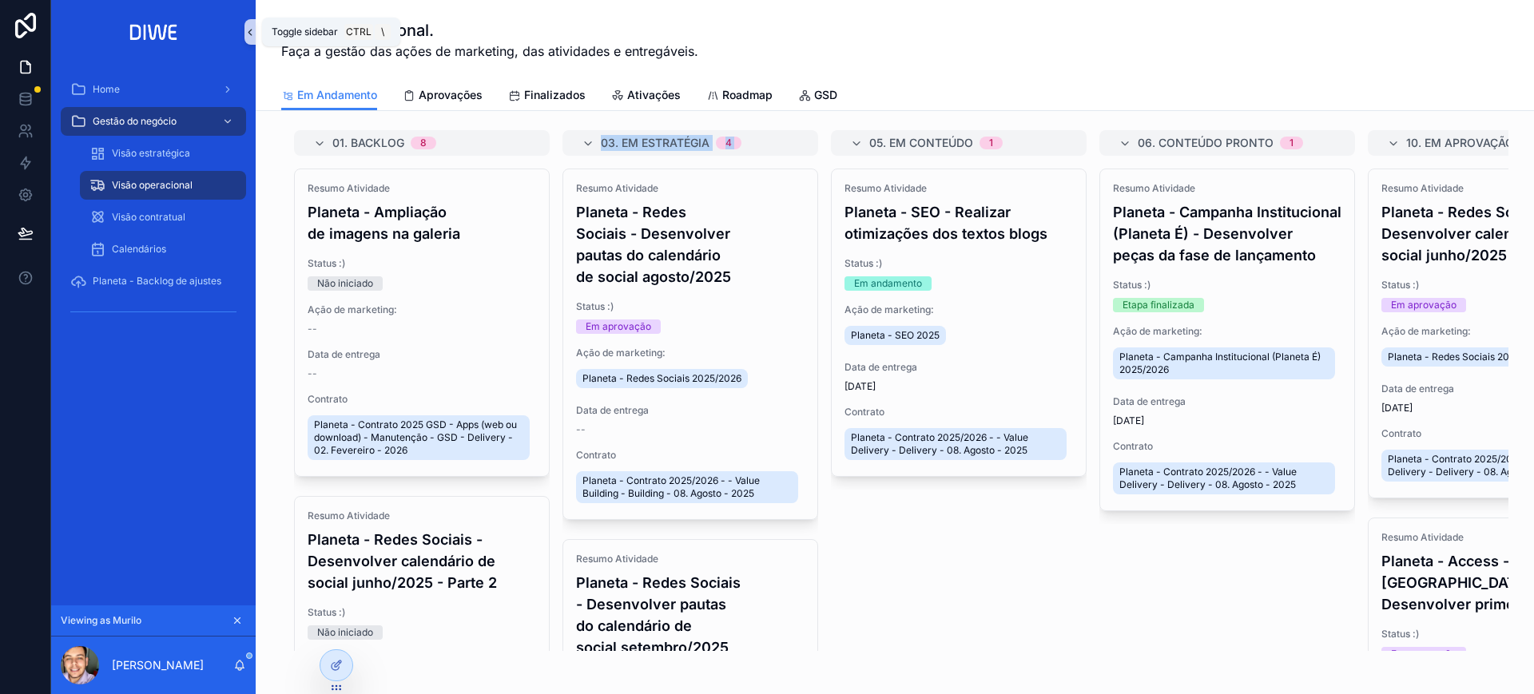
click at [249, 32] on icon "scrollable content" at bounding box center [250, 32] width 11 height 12
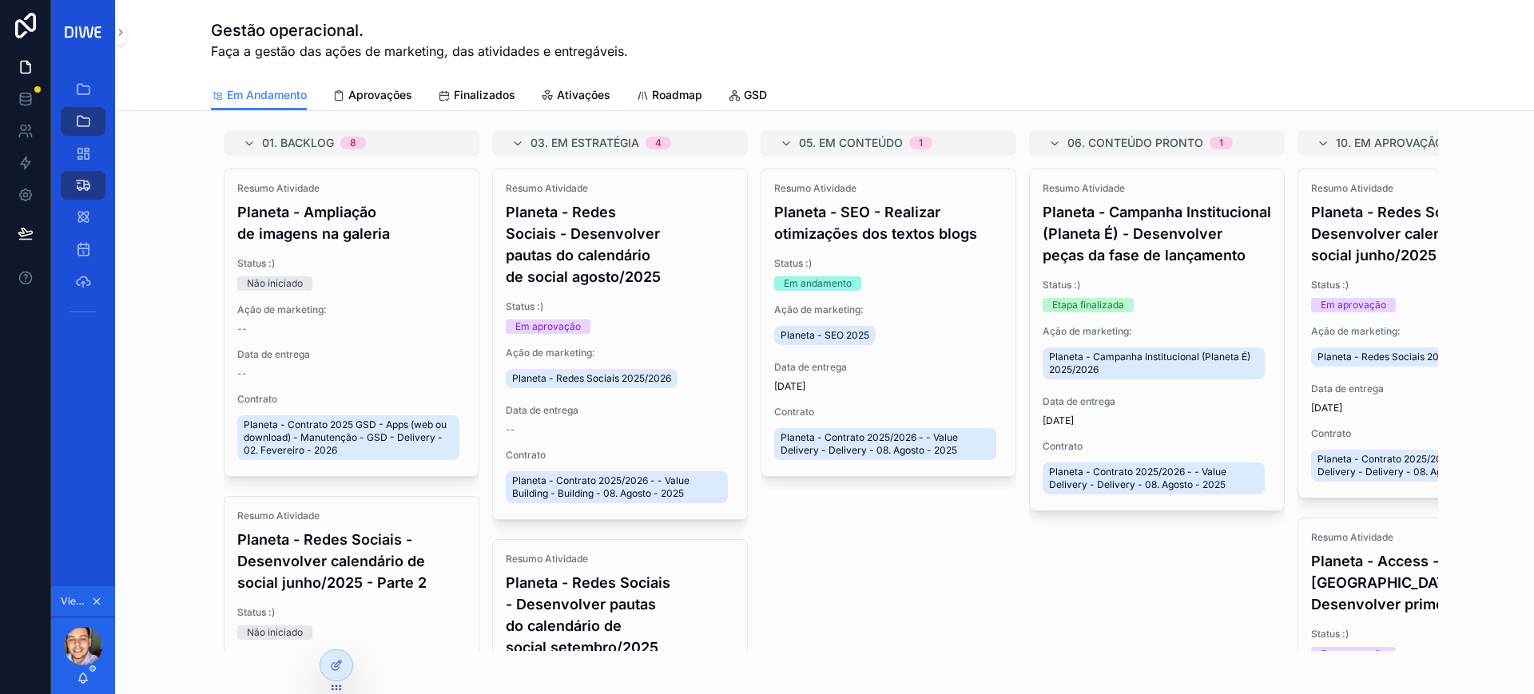
click at [903, 52] on div "Gestão operacional. Faça a gestão das ações de marketing, das atividades e entr…" at bounding box center [824, 40] width 1227 height 42
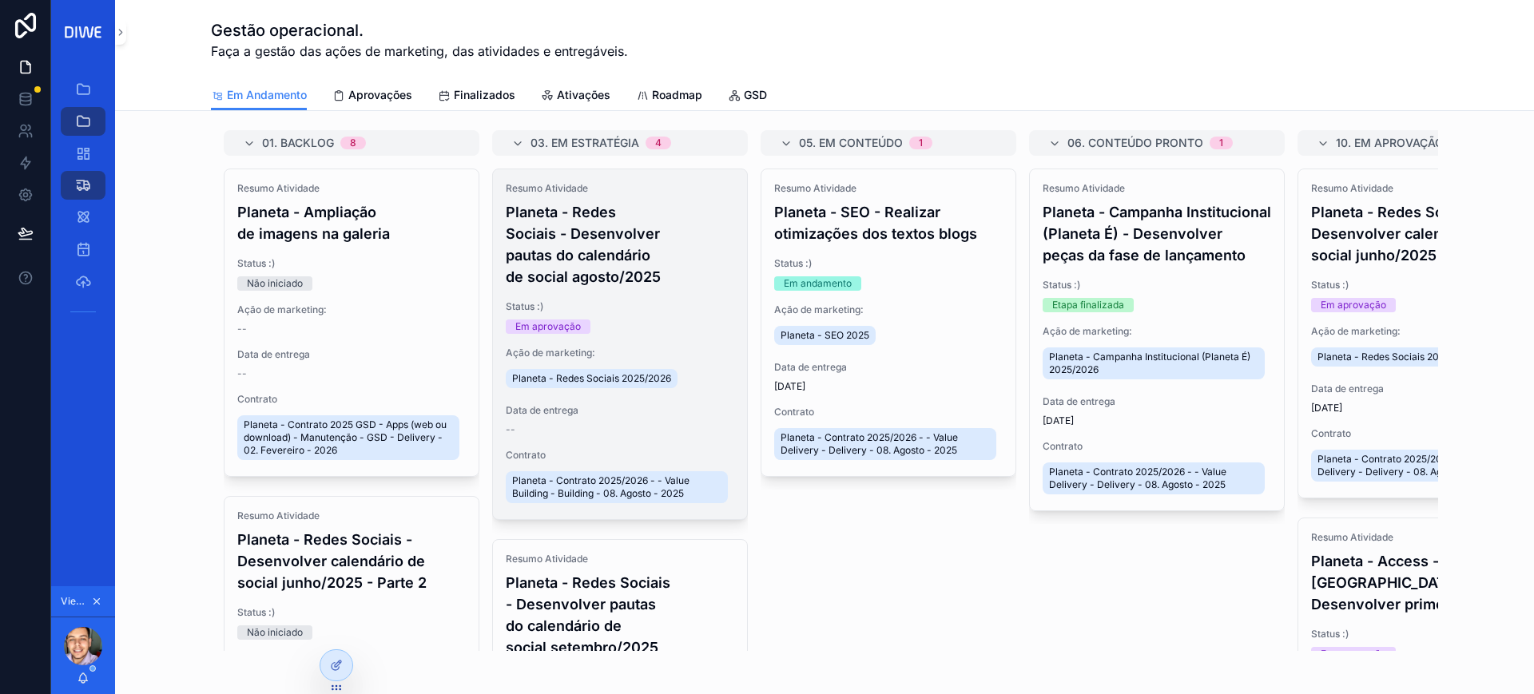
click at [661, 219] on h4 "Planeta - Redes Sociais - Desenvolver pautas do calendário de social agosto/2025" at bounding box center [620, 244] width 229 height 86
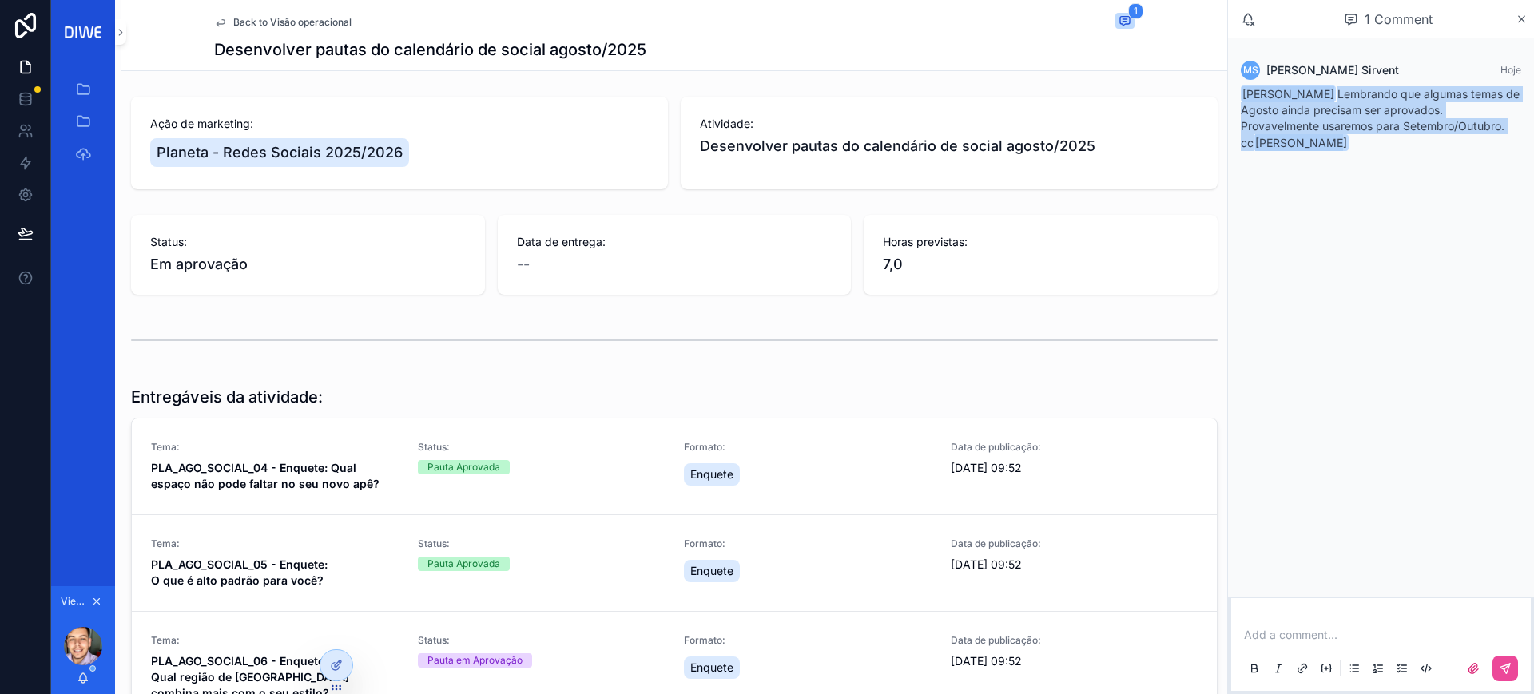
drag, startPoint x: 1366, startPoint y: 157, endPoint x: 1240, endPoint y: 91, distance: 141.9
click at [1240, 91] on div "MS Mariah Sirvent Hoje Murilo Ruiz Lembrando que algumas temas de Agosto ainda …" at bounding box center [1381, 110] width 300 height 119
copy div "Murilo Ruiz Lembrando que algumas temas de Agosto ainda precisam ser aprovados.…"
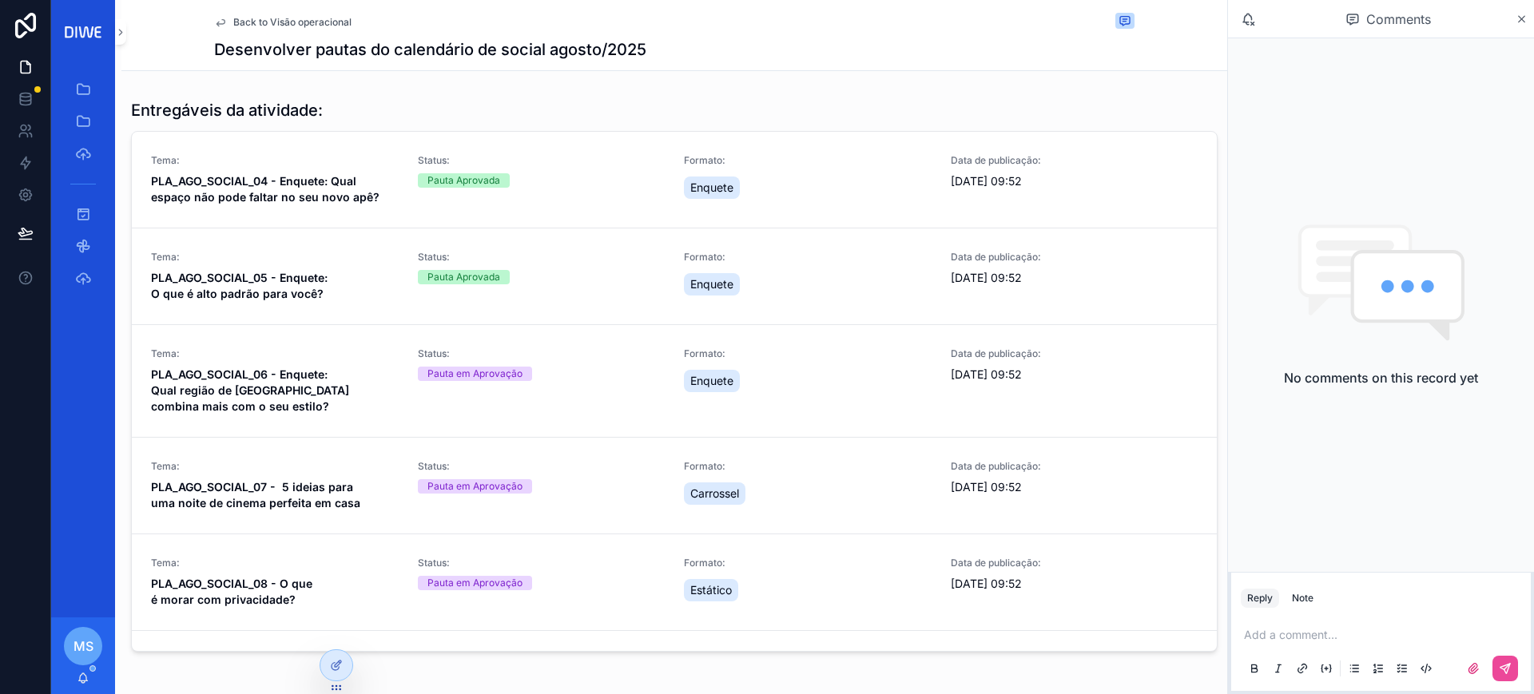
click at [1291, 646] on div "Add a comment..." at bounding box center [1381, 651] width 280 height 67
click at [1280, 631] on p "scrollable content" at bounding box center [1384, 635] width 280 height 16
click at [1325, 597] on span "[PERSON_NAME]" at bounding box center [1368, 592] width 193 height 16
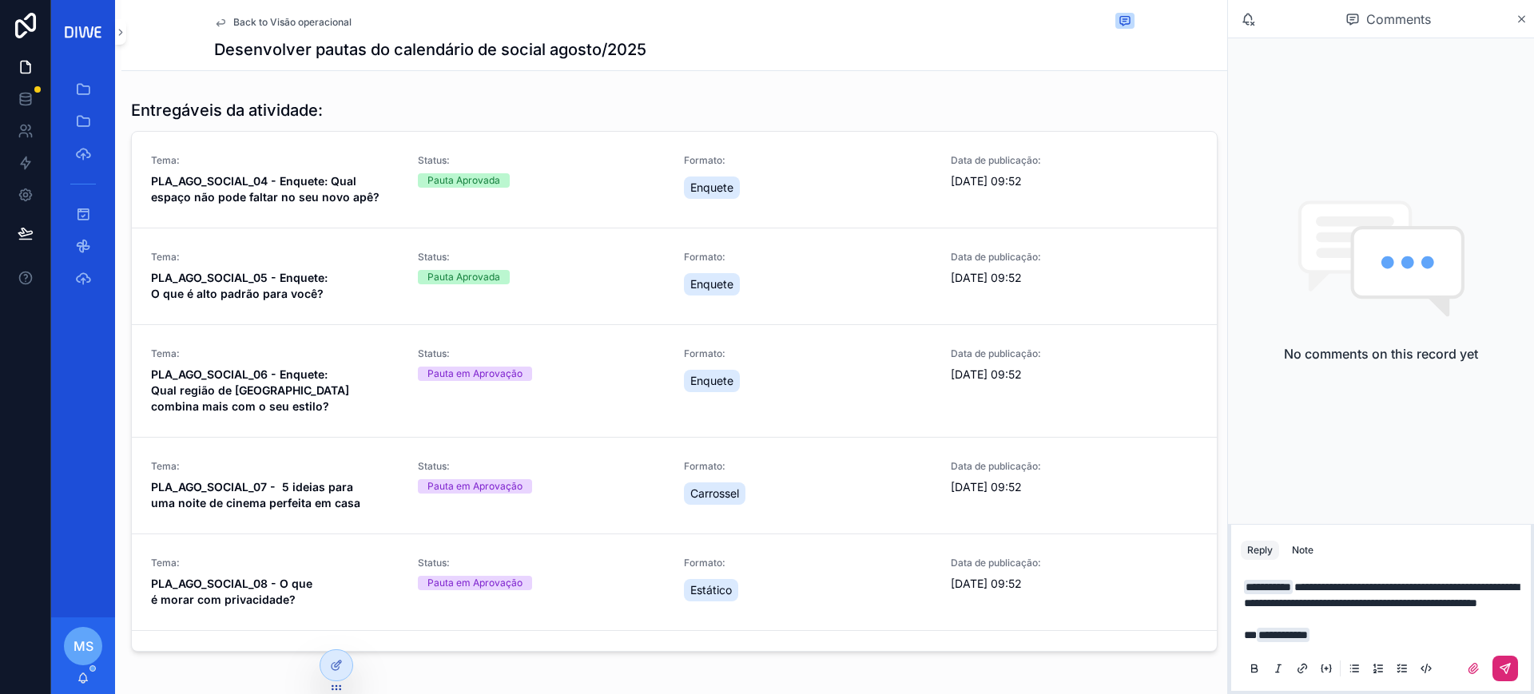
click at [1507, 670] on icon "scrollable content" at bounding box center [1505, 668] width 13 height 13
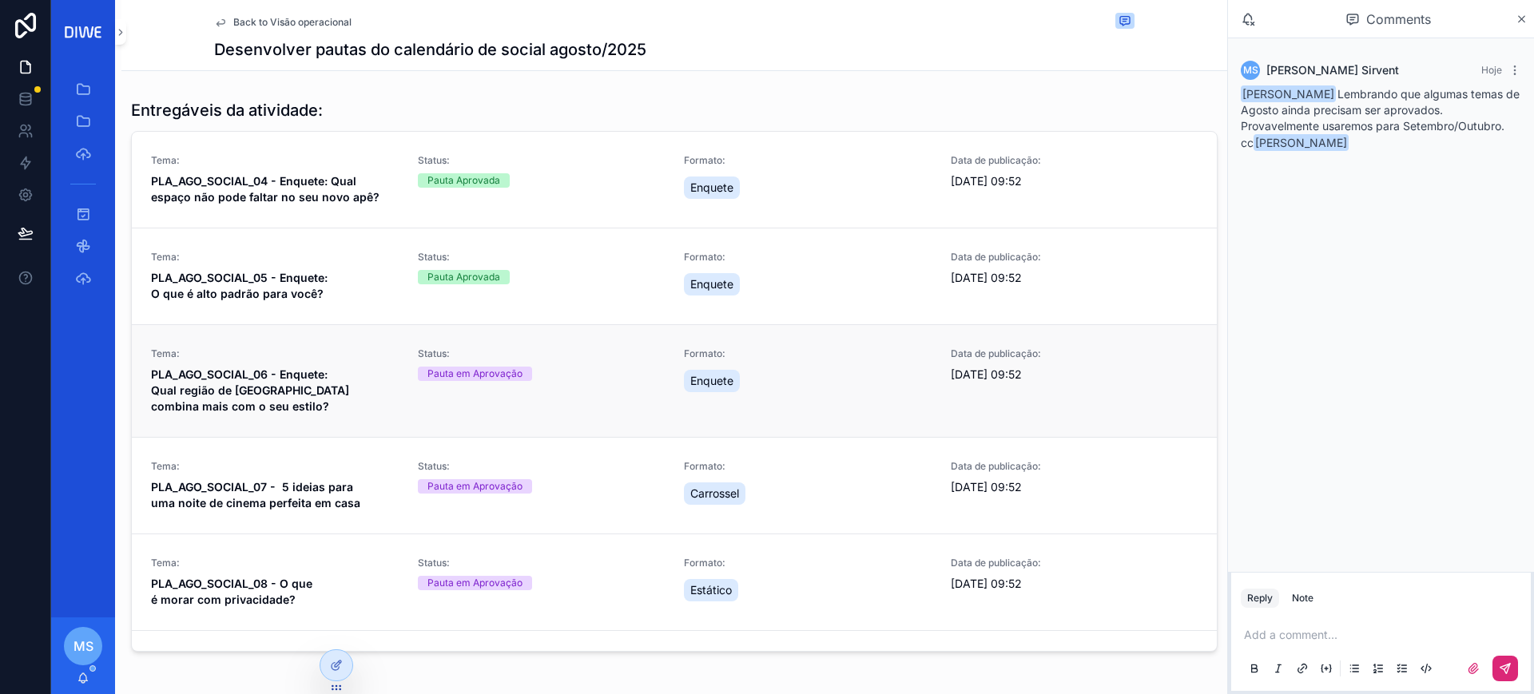
click at [322, 356] on span "Tema:" at bounding box center [275, 354] width 248 height 13
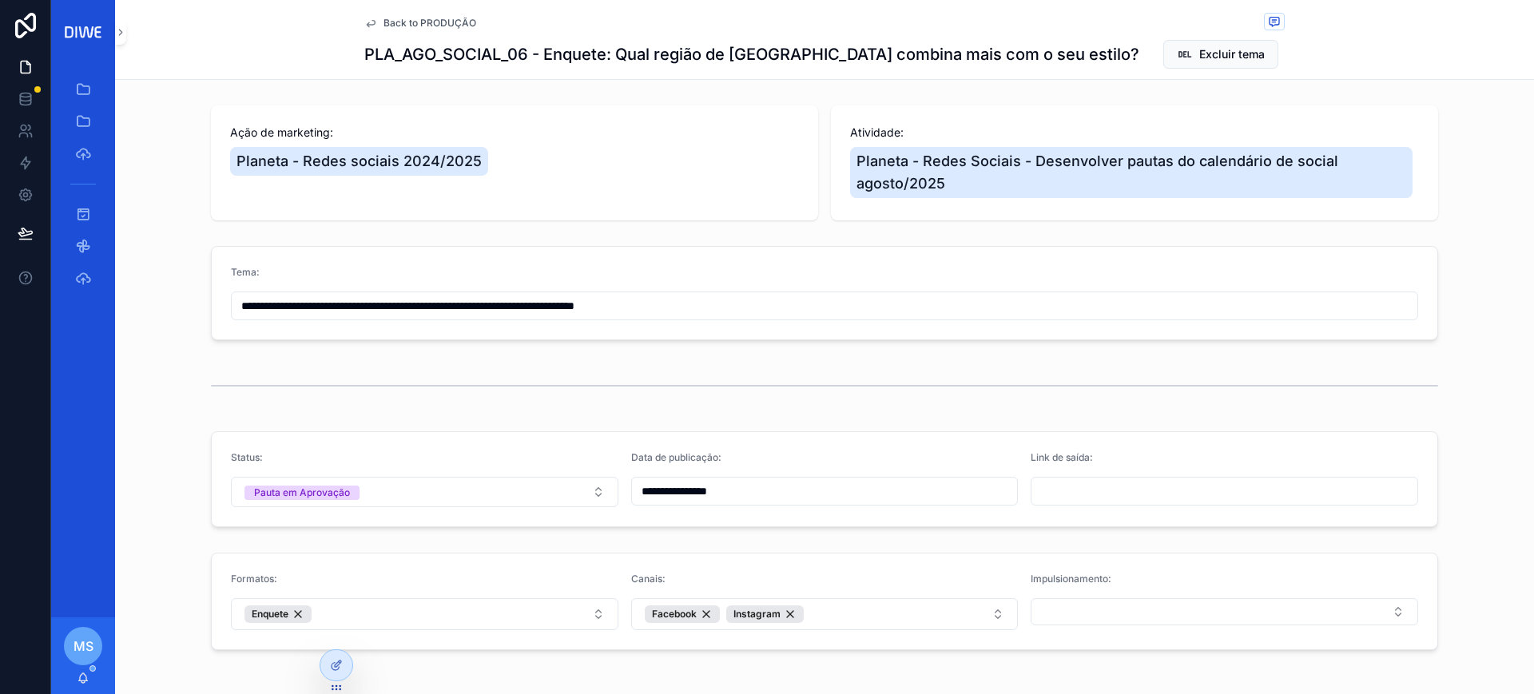
click at [460, 30] on div "Back to PRODUÇÃO" at bounding box center [824, 23] width 921 height 20
click at [450, 17] on span "Back to PRODUÇÃO" at bounding box center [430, 23] width 93 height 13
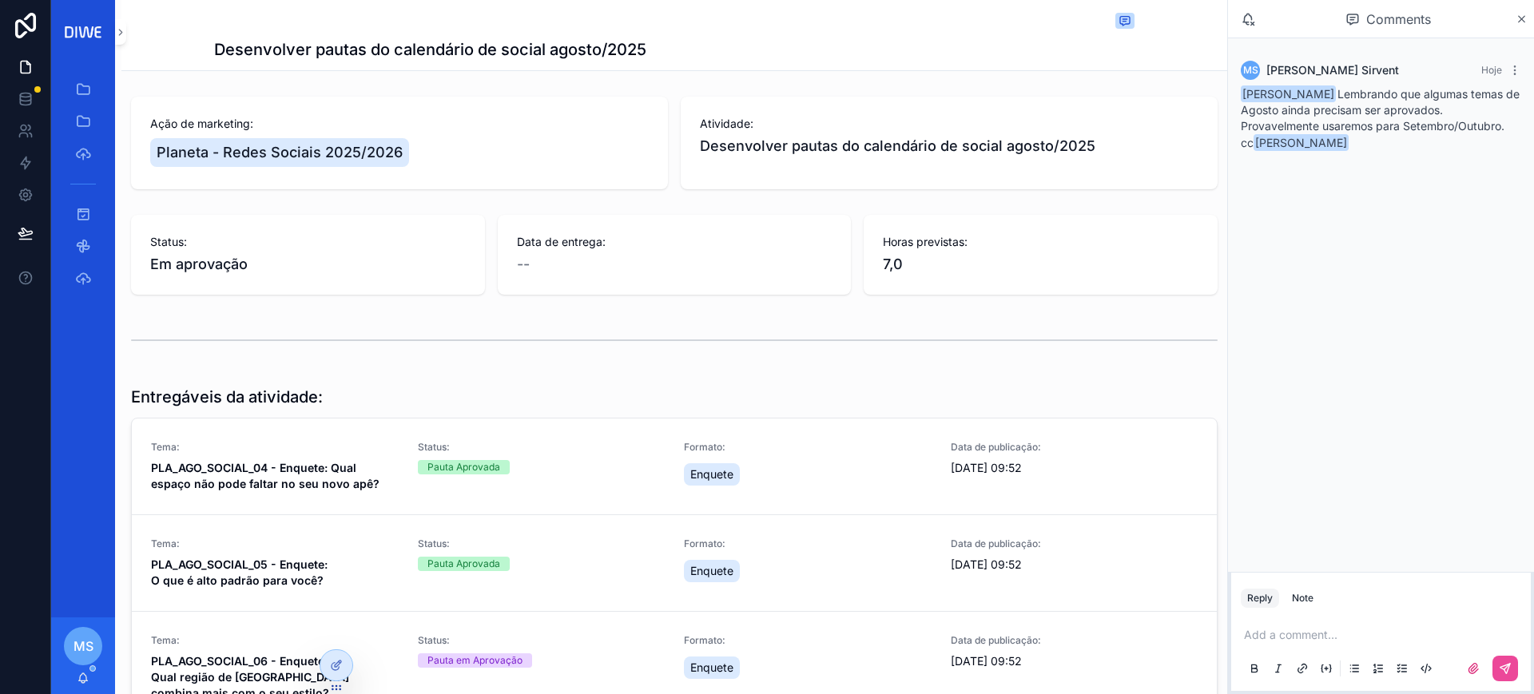
click at [306, 468] on strong "PLA_AGO_SOCIAL_04 - Enquete: Qual espaço não pode faltar no seu novo apê?" at bounding box center [265, 476] width 229 height 30
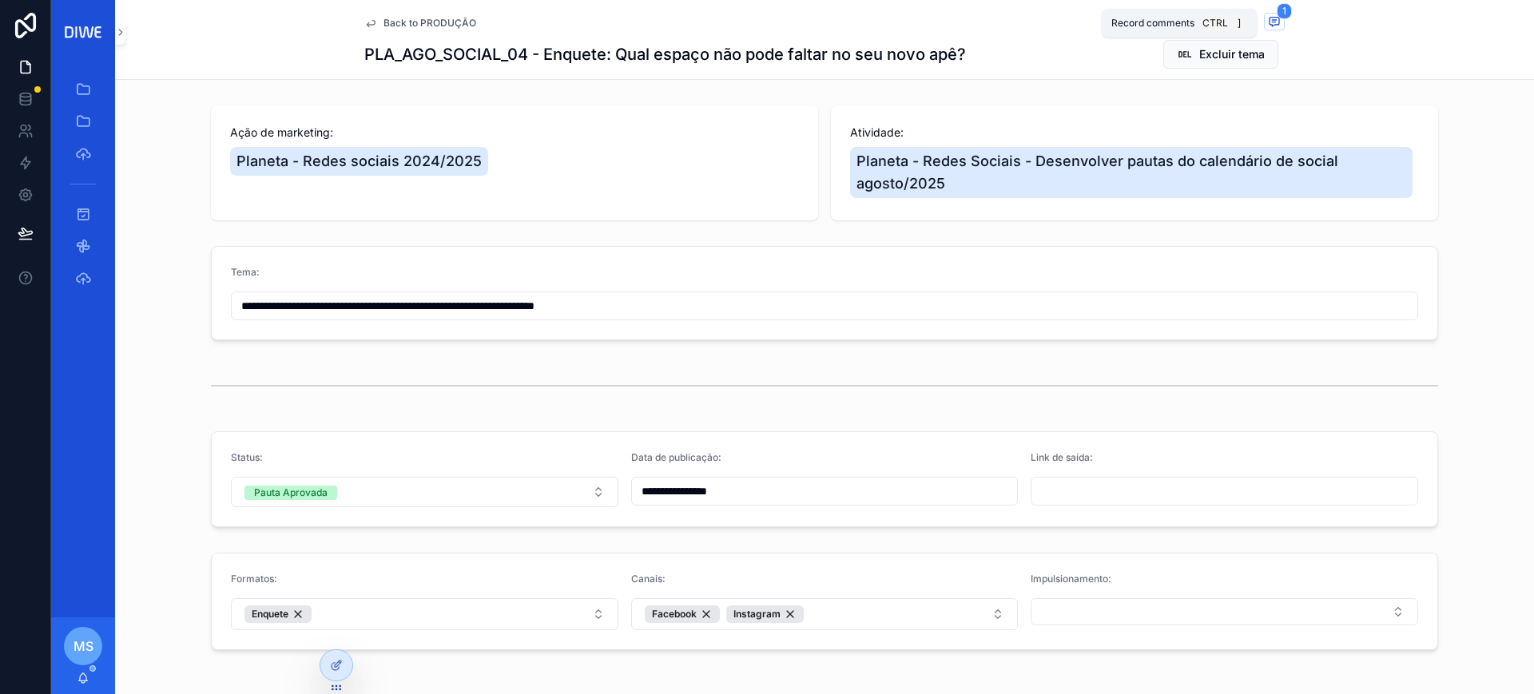
click at [1264, 13] on span "scrollable content" at bounding box center [1274, 22] width 21 height 18
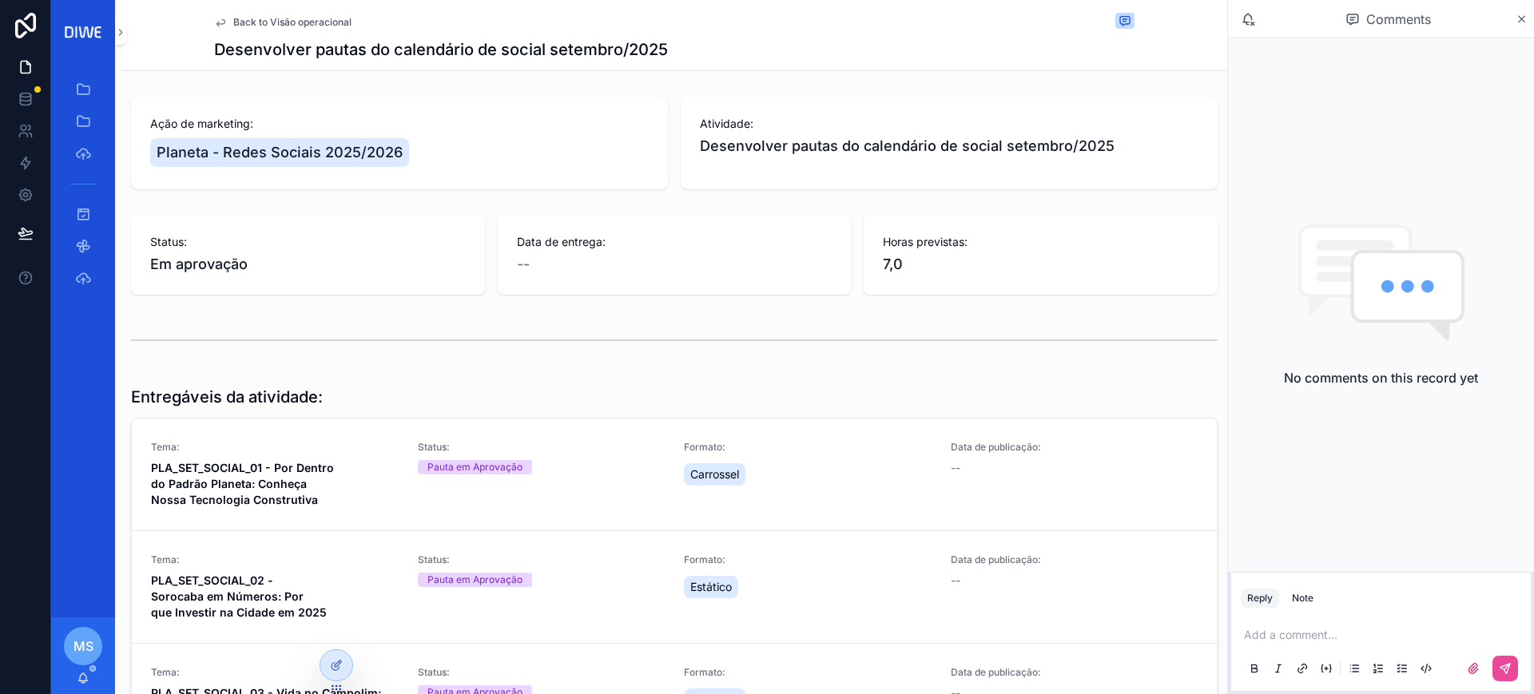
click at [1331, 639] on p "scrollable content" at bounding box center [1384, 635] width 280 height 16
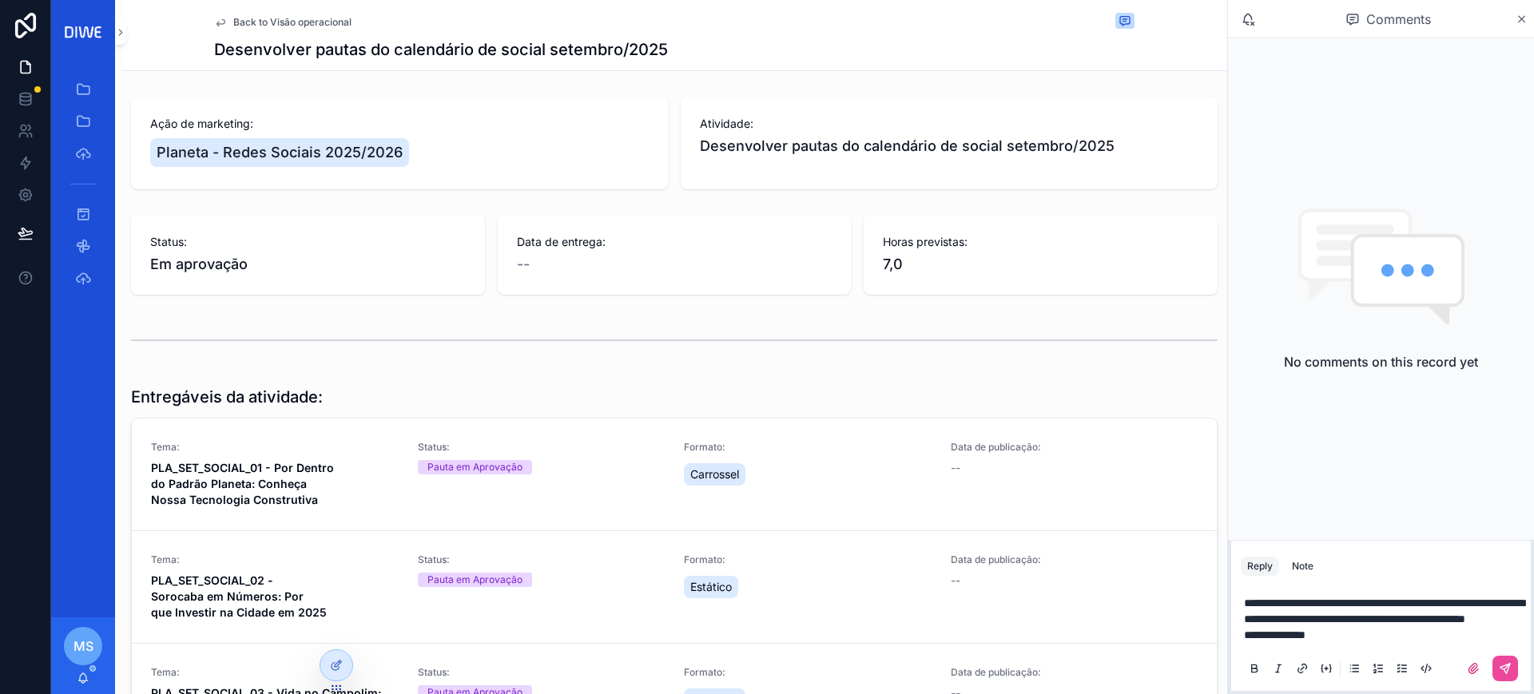
drag, startPoint x: 1243, startPoint y: 585, endPoint x: 1261, endPoint y: 592, distance: 19.0
click at [1243, 587] on div "**********" at bounding box center [1381, 635] width 280 height 99
drag, startPoint x: 1303, startPoint y: 582, endPoint x: 1230, endPoint y: 566, distance: 74.5
click at [1230, 566] on div "**********" at bounding box center [1381, 617] width 306 height 154
click at [1509, 618] on span "**********" at bounding box center [1381, 611] width 275 height 27
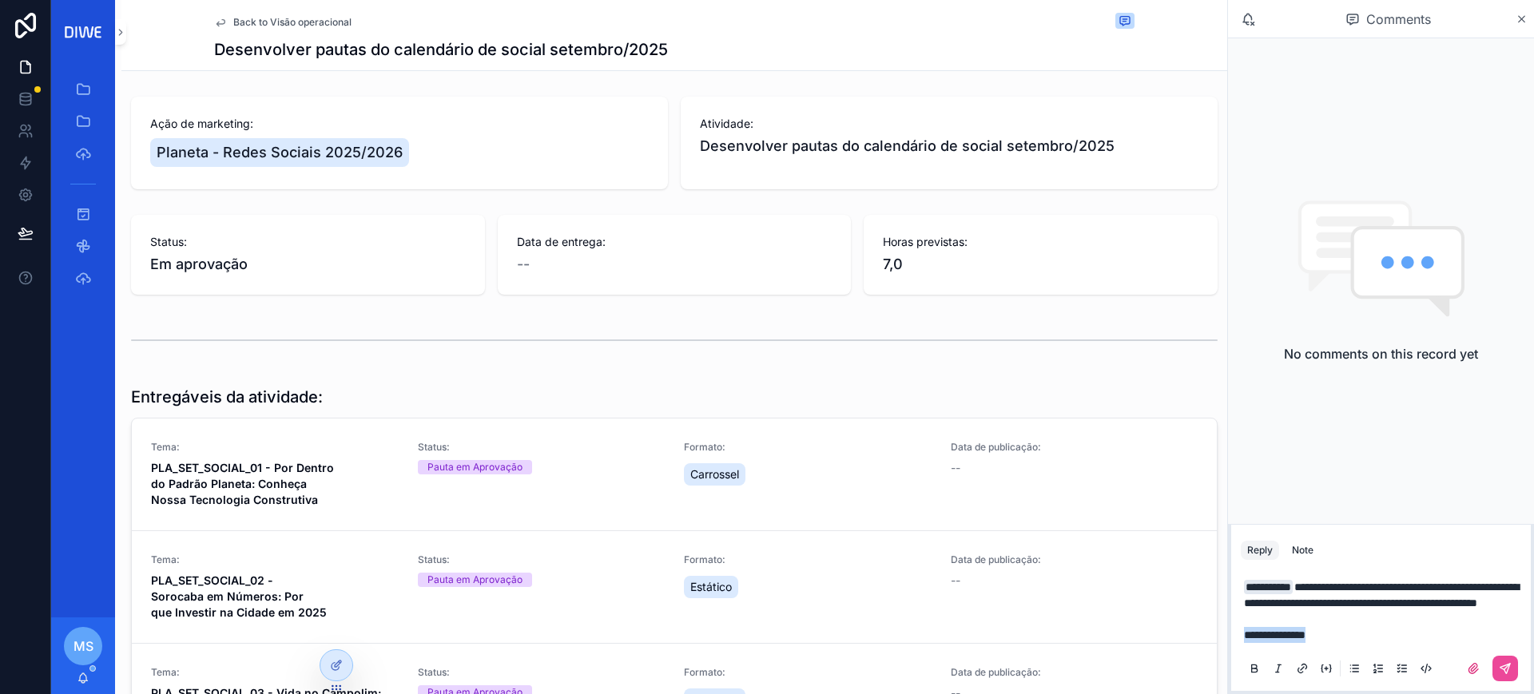
drag, startPoint x: 1273, startPoint y: 638, endPoint x: 1239, endPoint y: 636, distance: 34.4
click at [1237, 637] on div "**********" at bounding box center [1381, 627] width 300 height 128
click at [1293, 631] on p "******" at bounding box center [1384, 635] width 280 height 16
click at [1316, 634] on p "******" at bounding box center [1384, 635] width 280 height 16
click at [1339, 589] on span "[PERSON_NAME]" at bounding box center [1384, 592] width 193 height 16
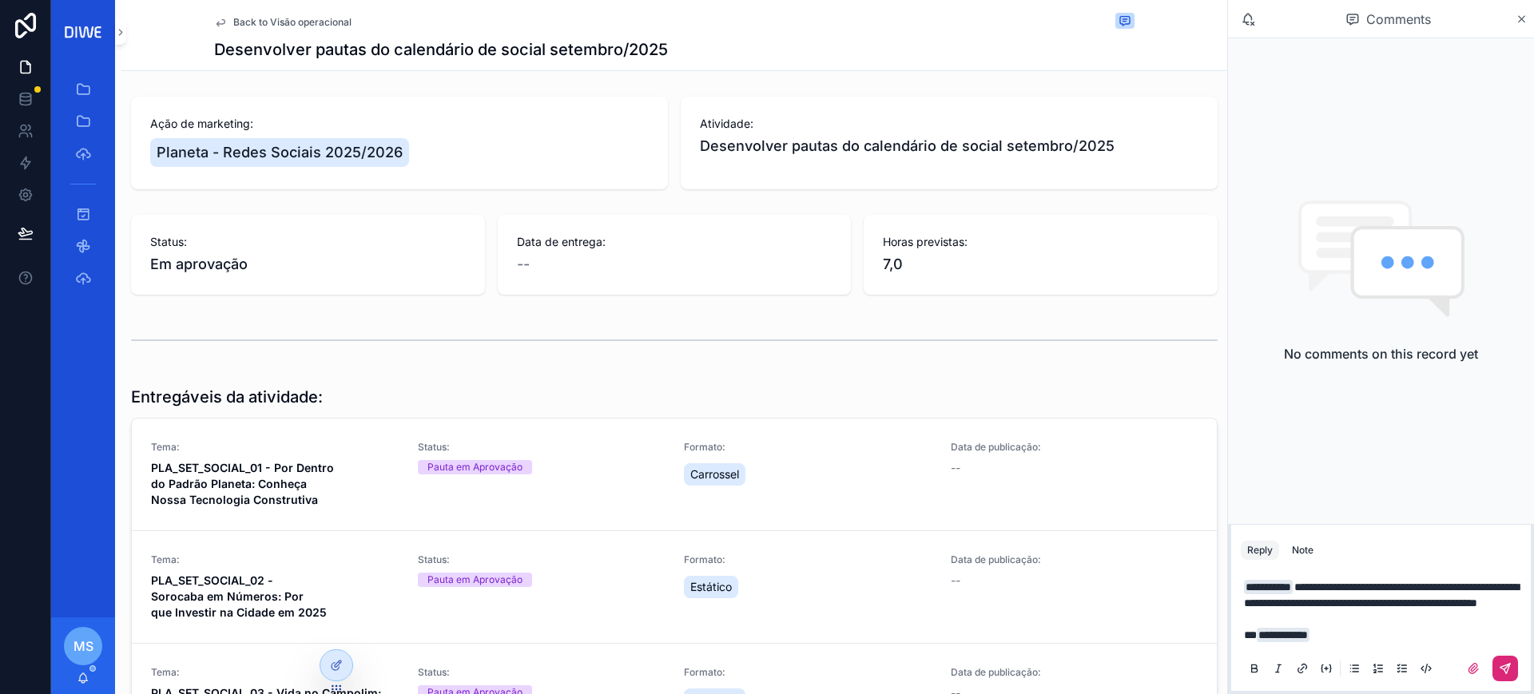
click at [1515, 672] on button "scrollable content" at bounding box center [1506, 669] width 26 height 26
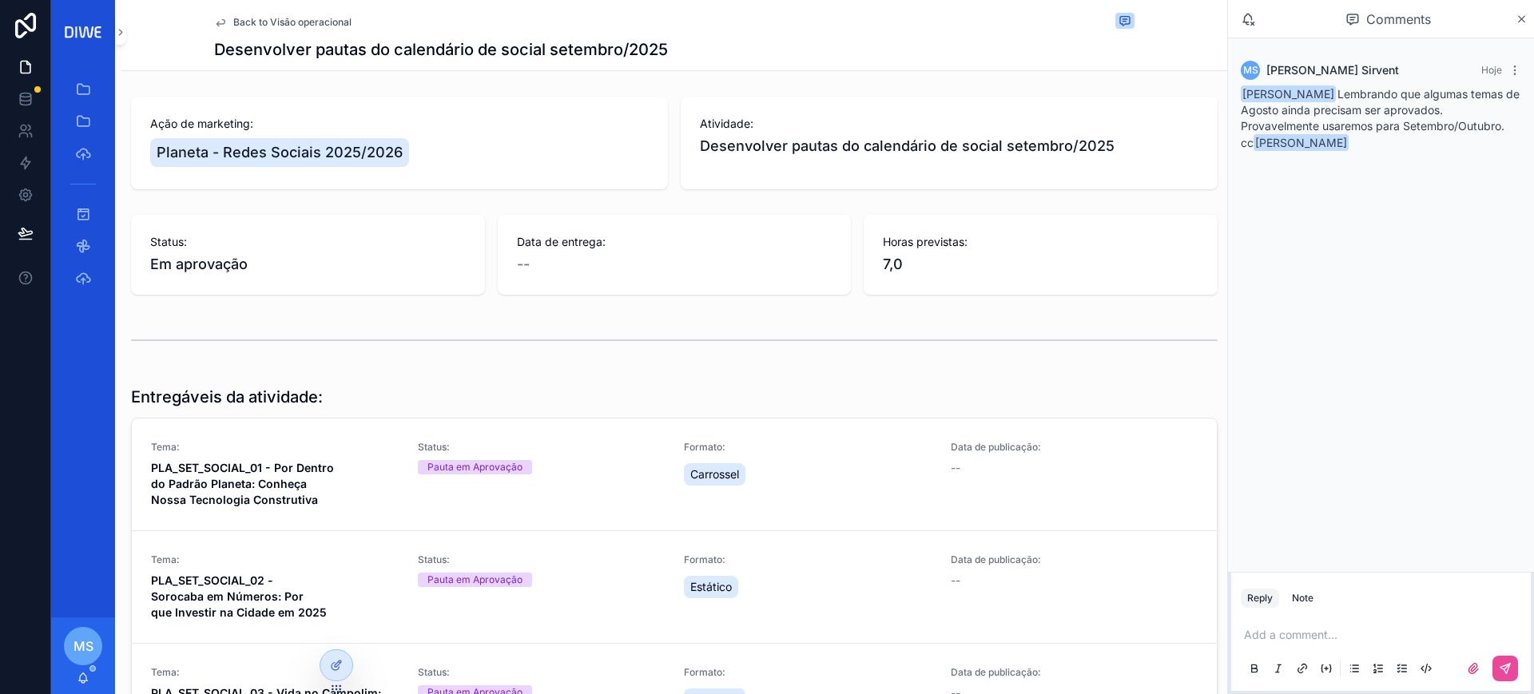
drag, startPoint x: 893, startPoint y: 269, endPoint x: 865, endPoint y: 246, distance: 36.3
click at [865, 246] on div "Horas previstas: 7,0" at bounding box center [1041, 255] width 354 height 80
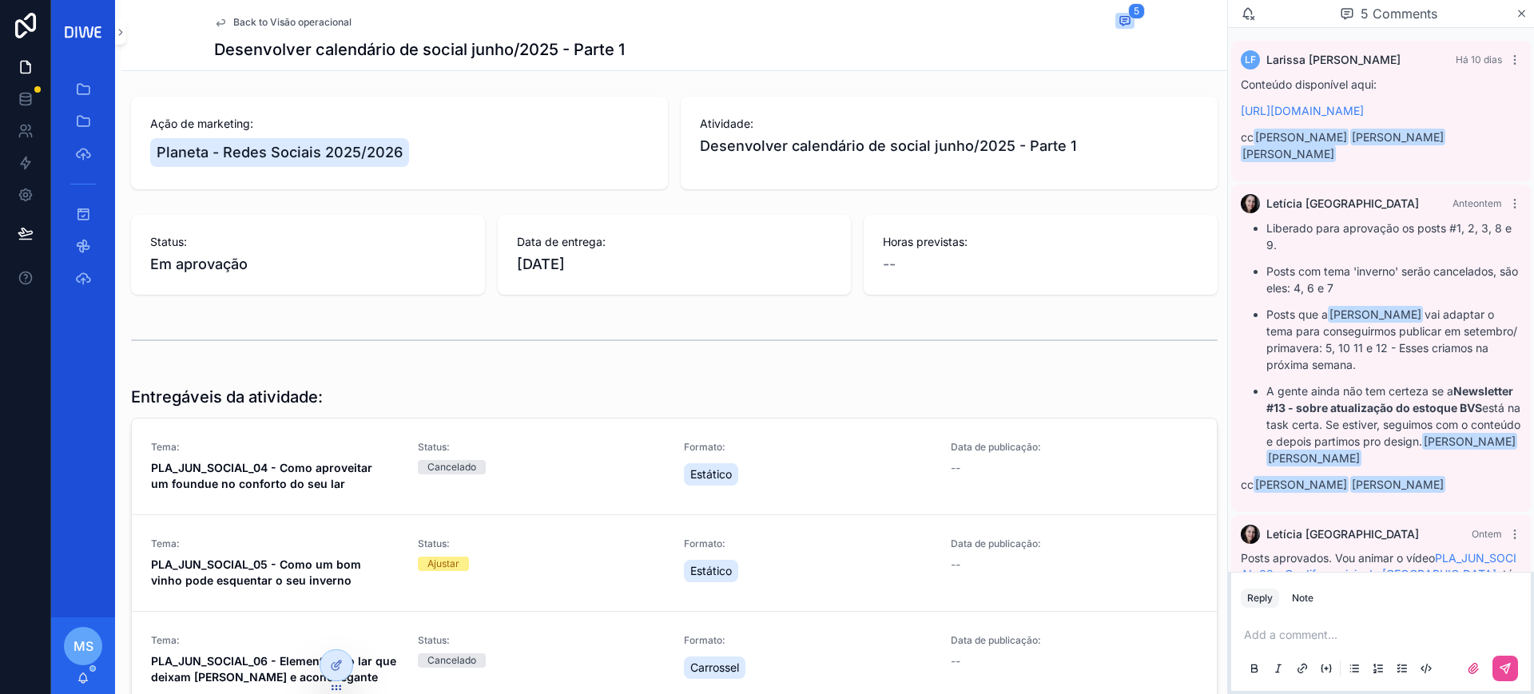
scroll to position [304, 0]
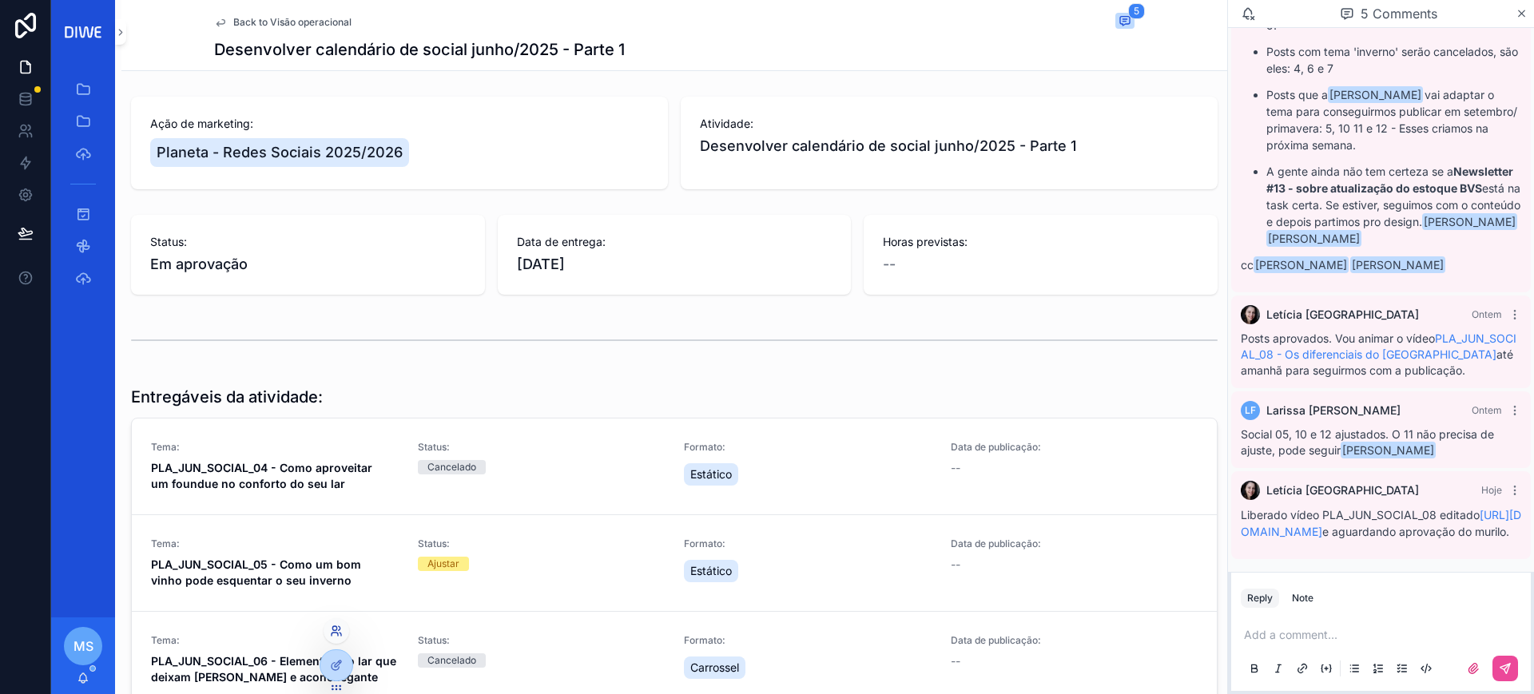
click at [335, 634] on icon at bounding box center [336, 631] width 13 height 13
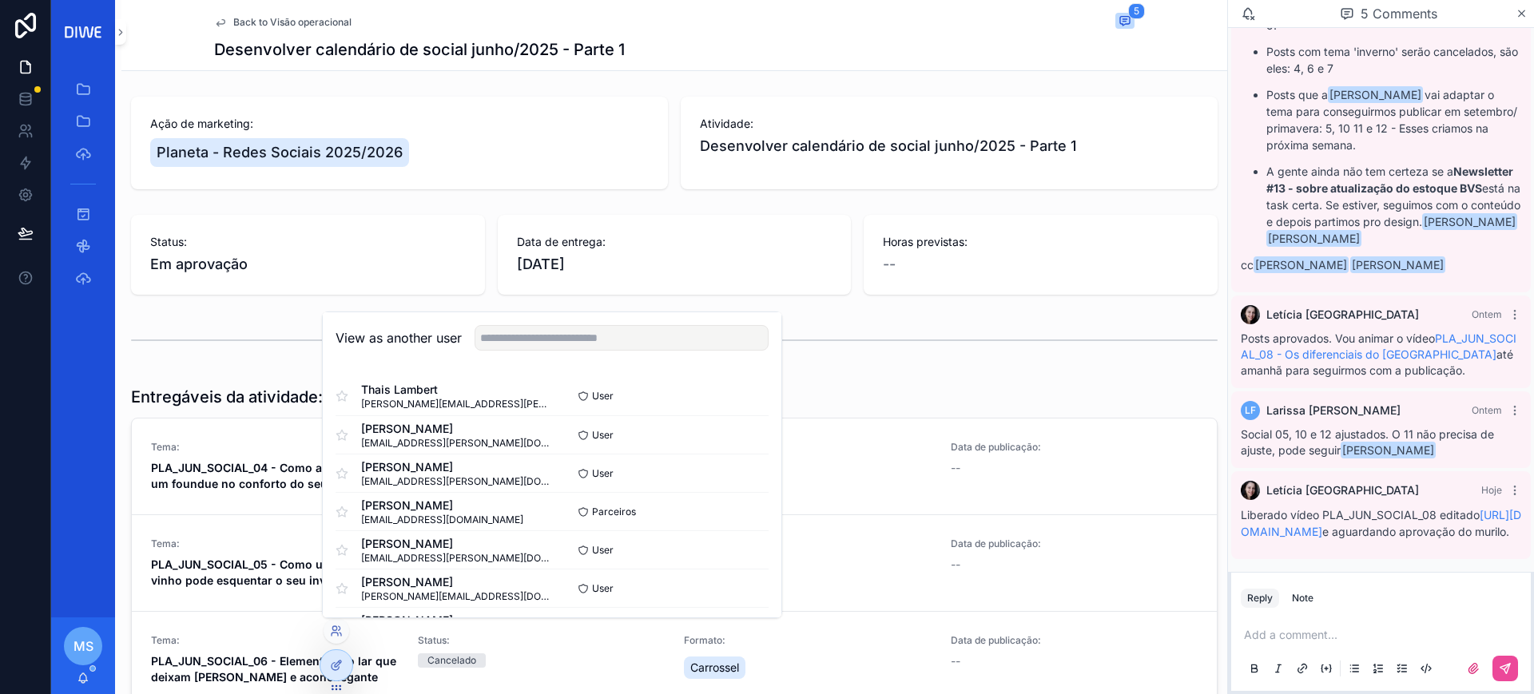
click at [503, 349] on div "View as another user" at bounding box center [552, 338] width 459 height 52
click at [504, 349] on input "text" at bounding box center [622, 338] width 294 height 26
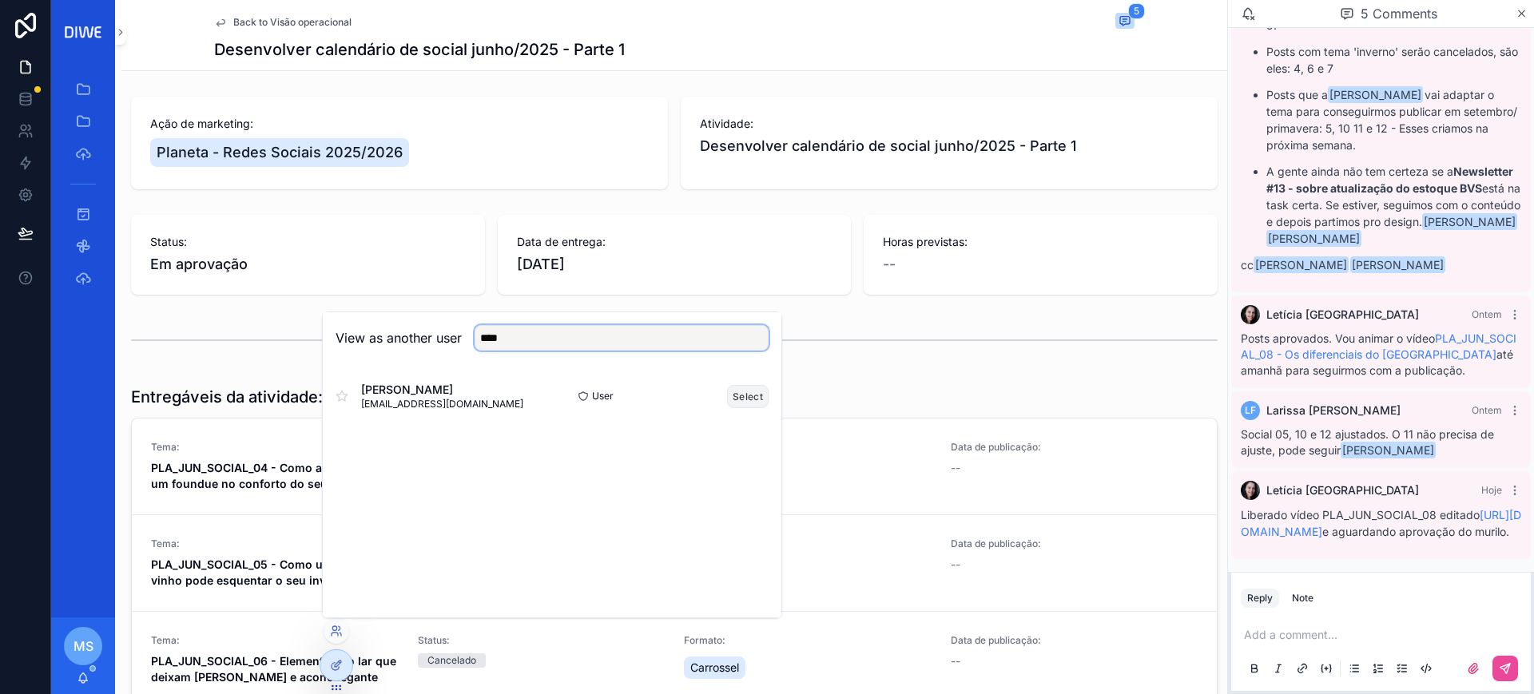
type input "****"
click at [746, 398] on button "Select" at bounding box center [748, 396] width 42 height 23
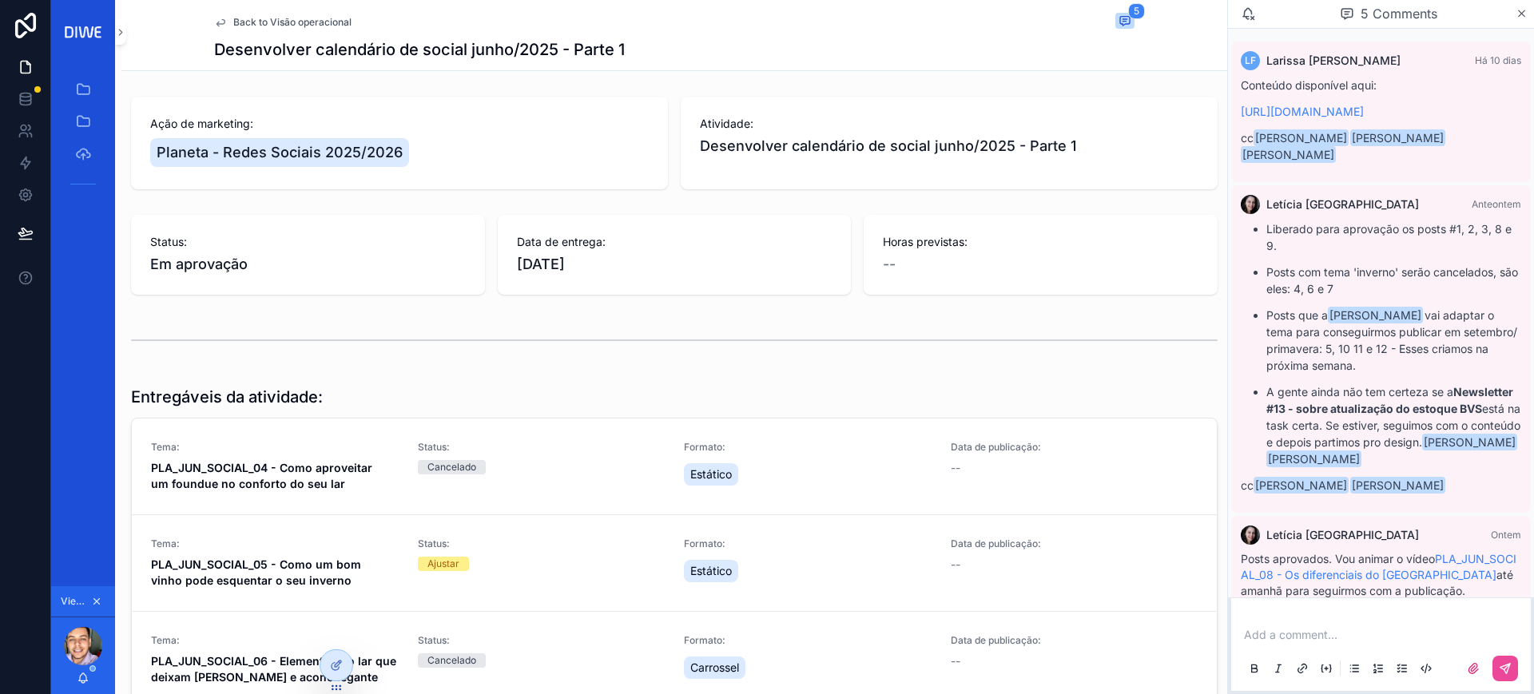
scroll to position [278, 0]
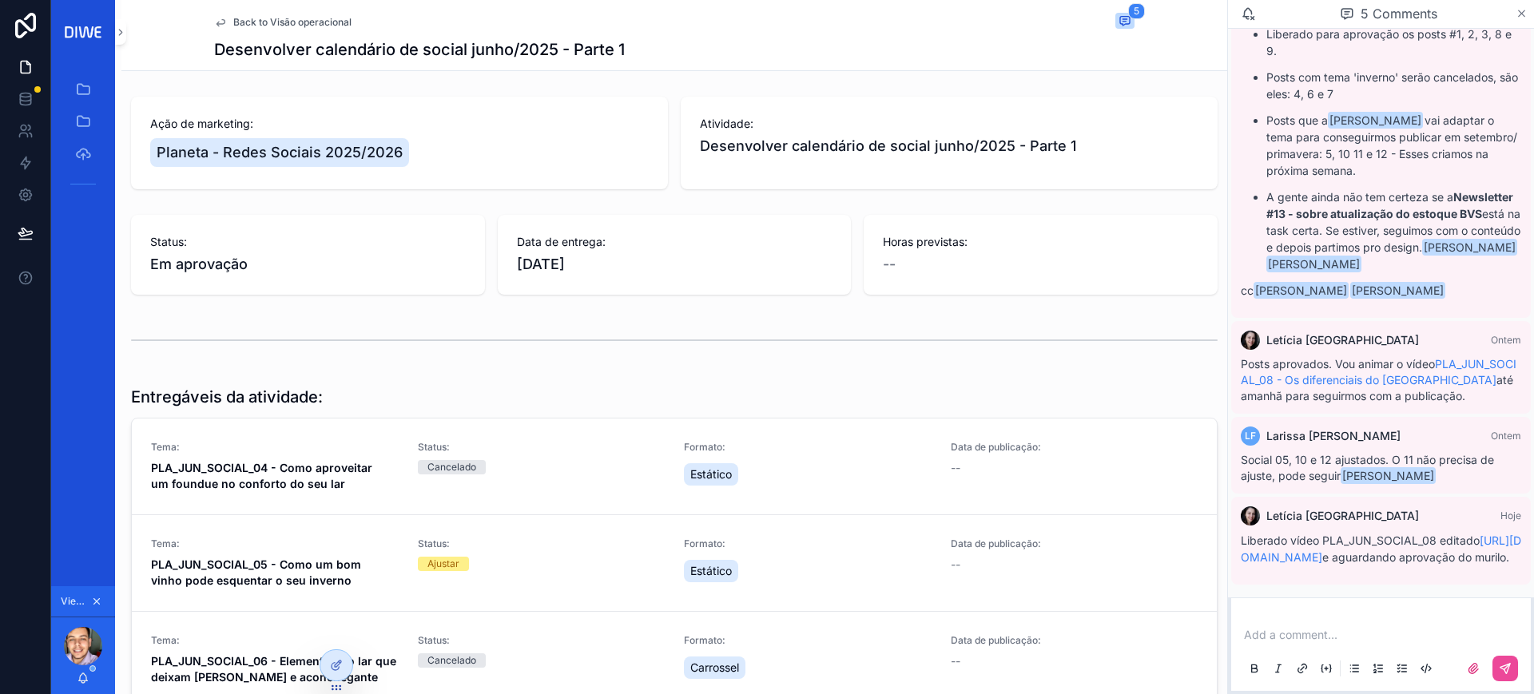
click at [1520, 14] on icon "scrollable content" at bounding box center [1522, 14] width 6 height 6
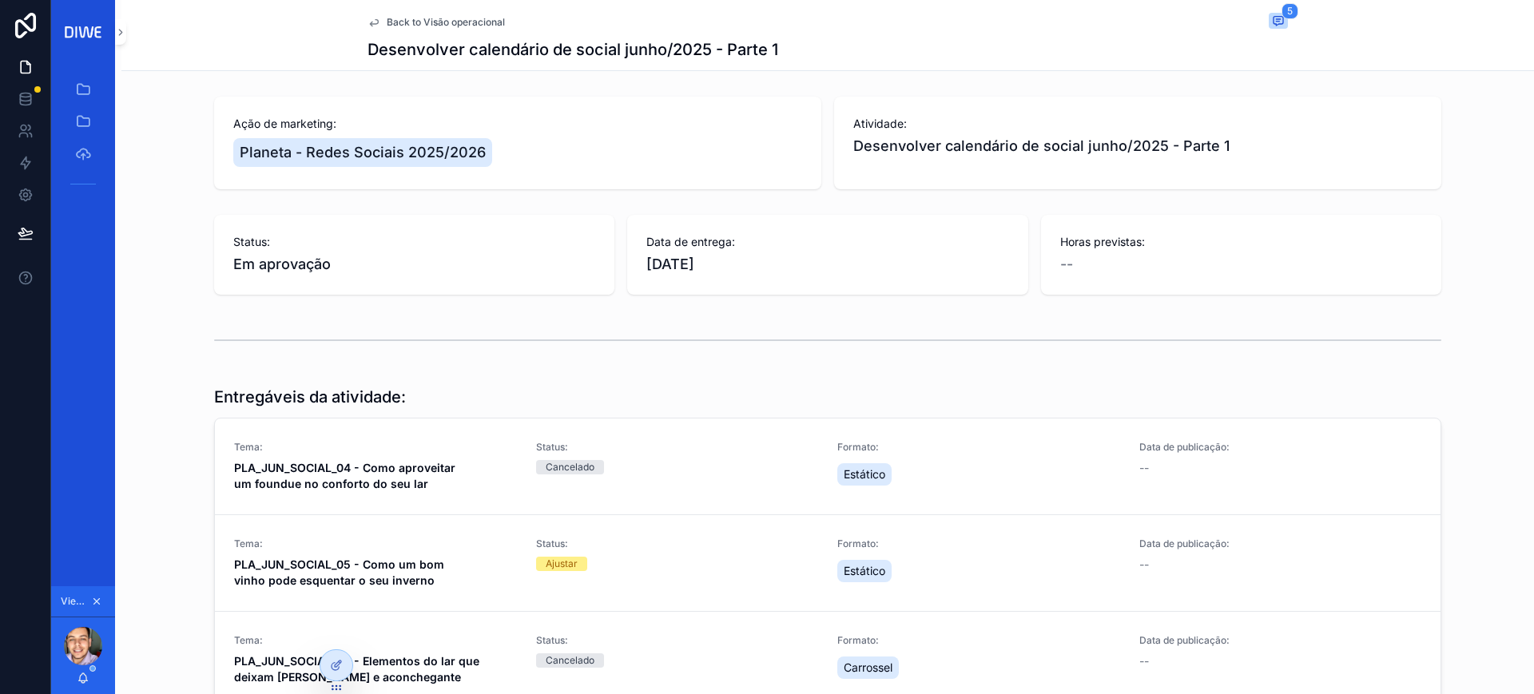
click at [1267, 11] on div "Back to Visão operacional 5 Desenvolver calendário de social junho/2025 - Parte…" at bounding box center [828, 35] width 921 height 70
click at [1279, 22] on span "scrollable content" at bounding box center [1278, 21] width 19 height 16
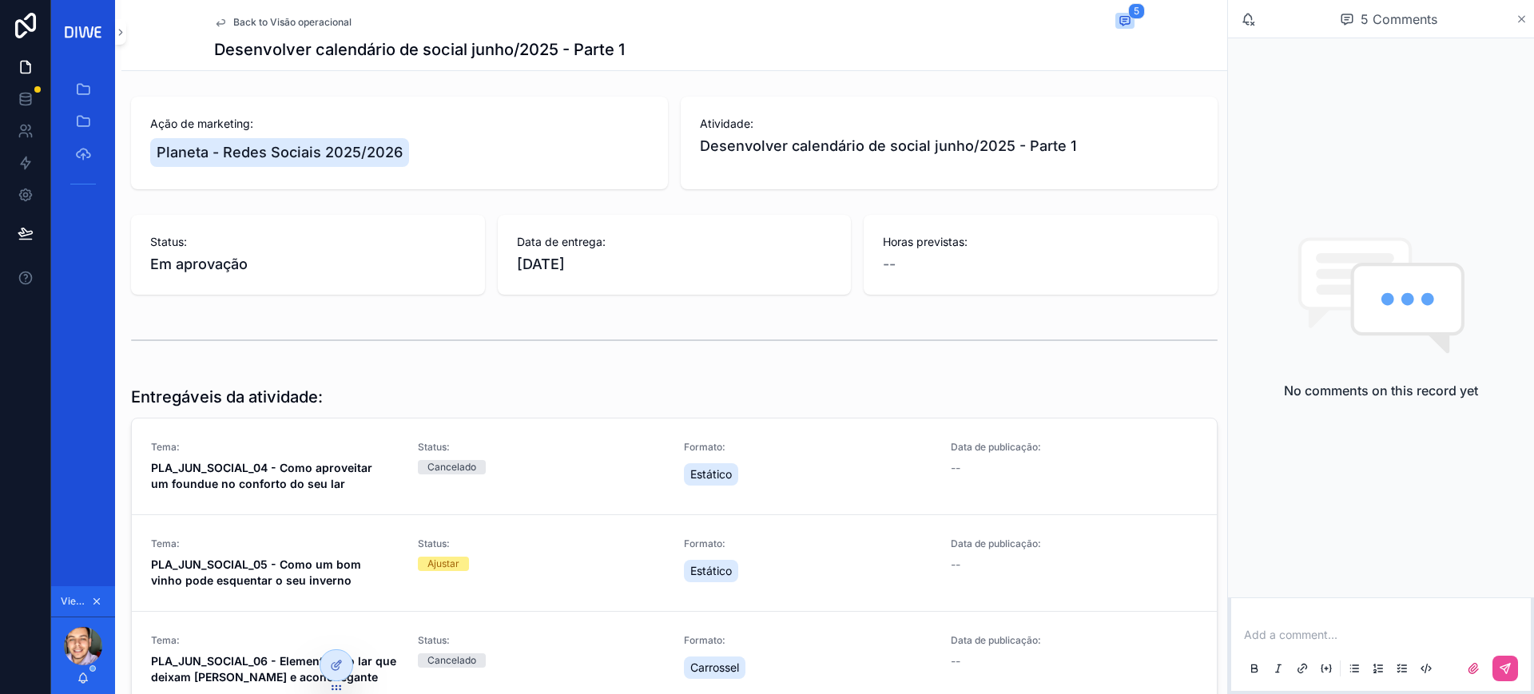
click at [1518, 22] on icon "scrollable content" at bounding box center [1522, 19] width 12 height 13
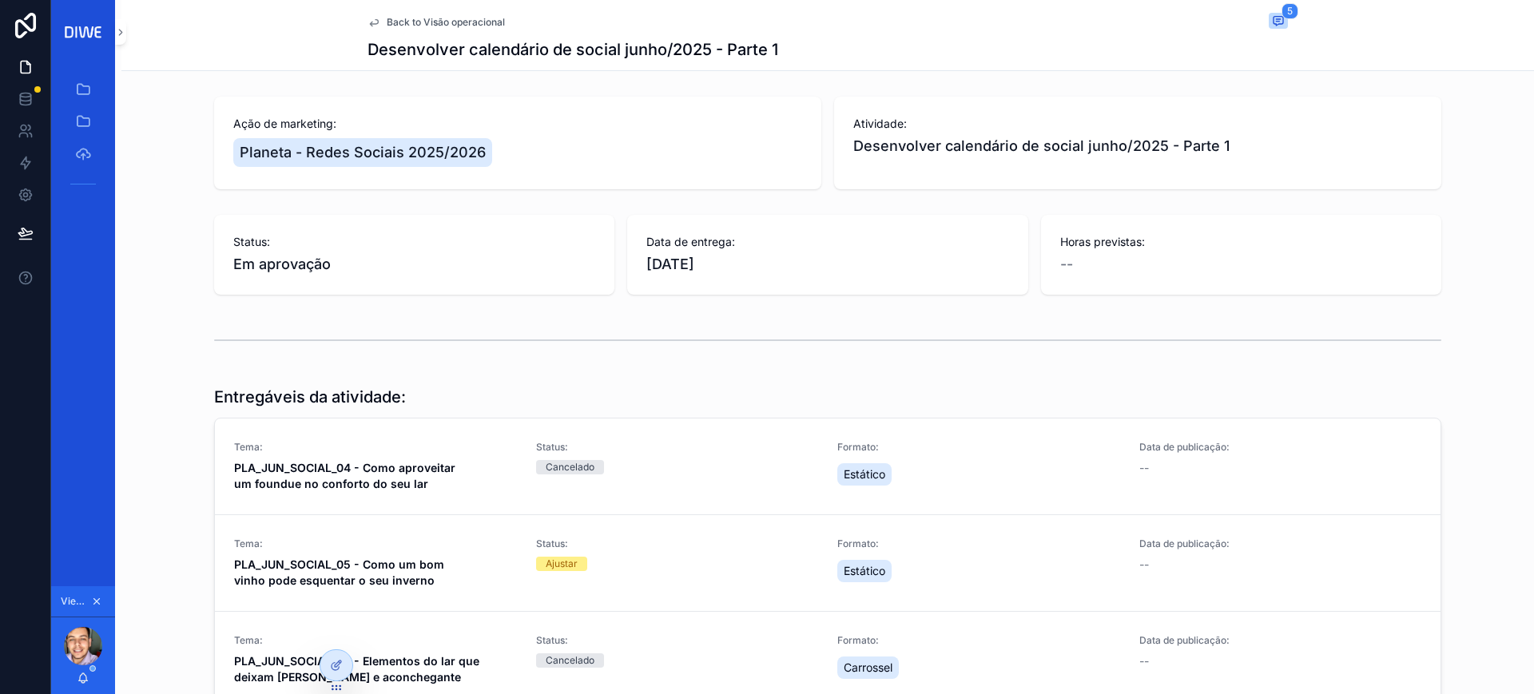
click at [444, 25] on span "Back to Visão operacional" at bounding box center [446, 22] width 118 height 13
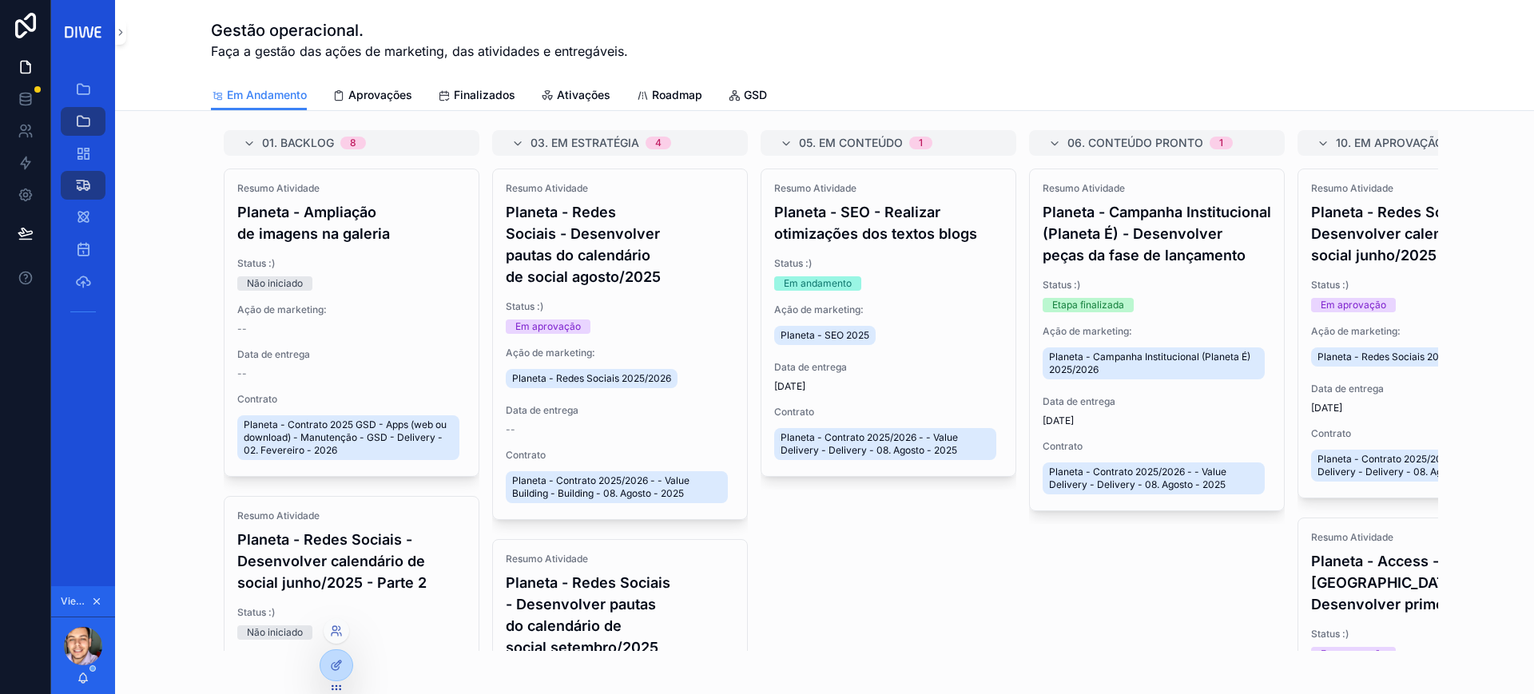
click at [333, 638] on div at bounding box center [337, 632] width 26 height 26
click at [336, 626] on icon at bounding box center [336, 631] width 13 height 13
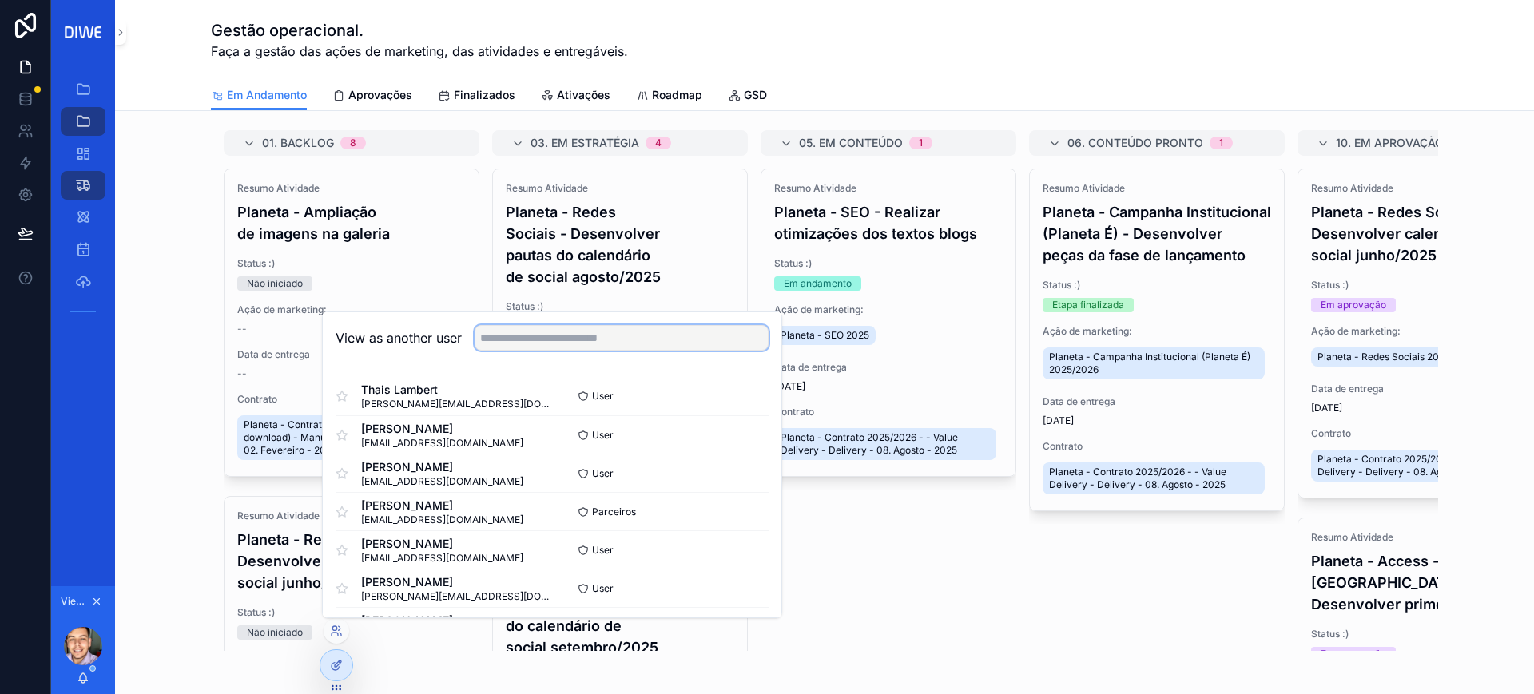
click at [524, 349] on input "text" at bounding box center [622, 338] width 294 height 26
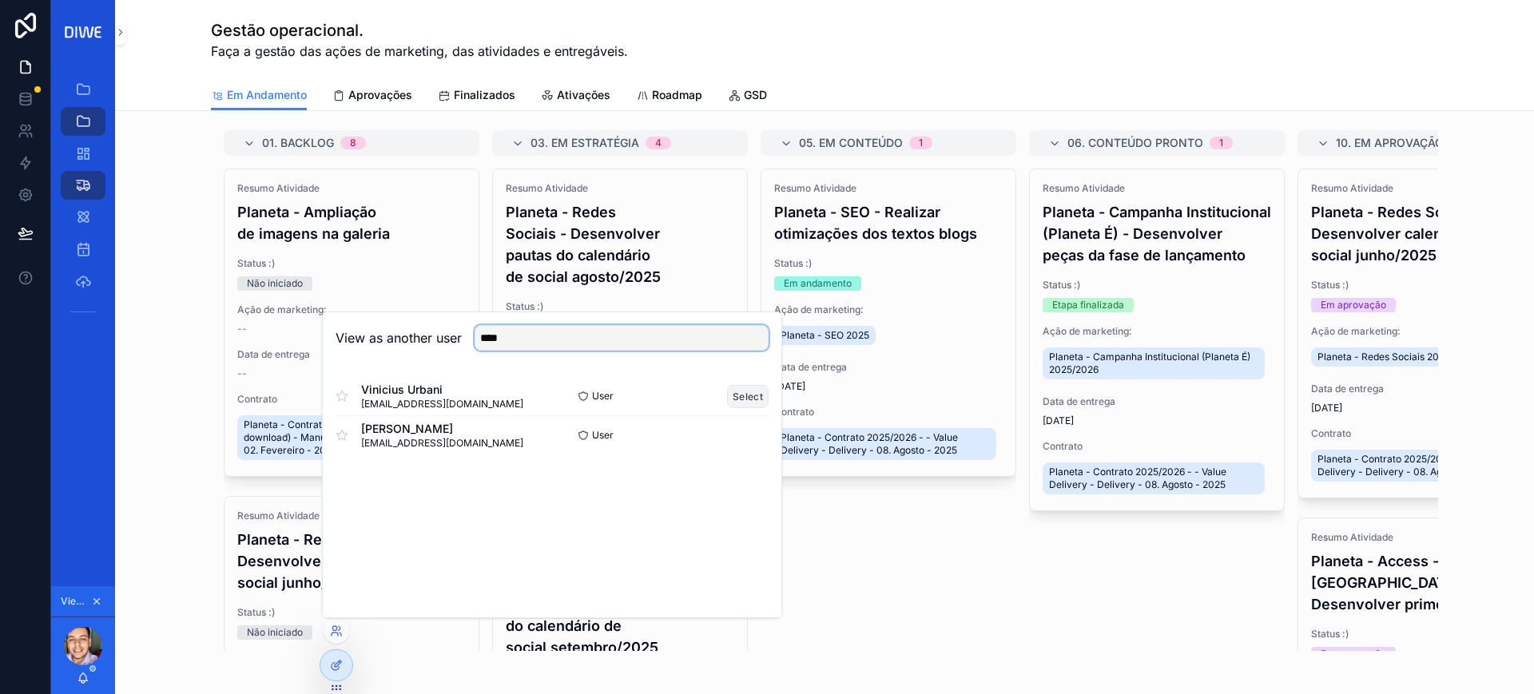
type input "****"
click at [738, 397] on button "Select" at bounding box center [748, 396] width 42 height 23
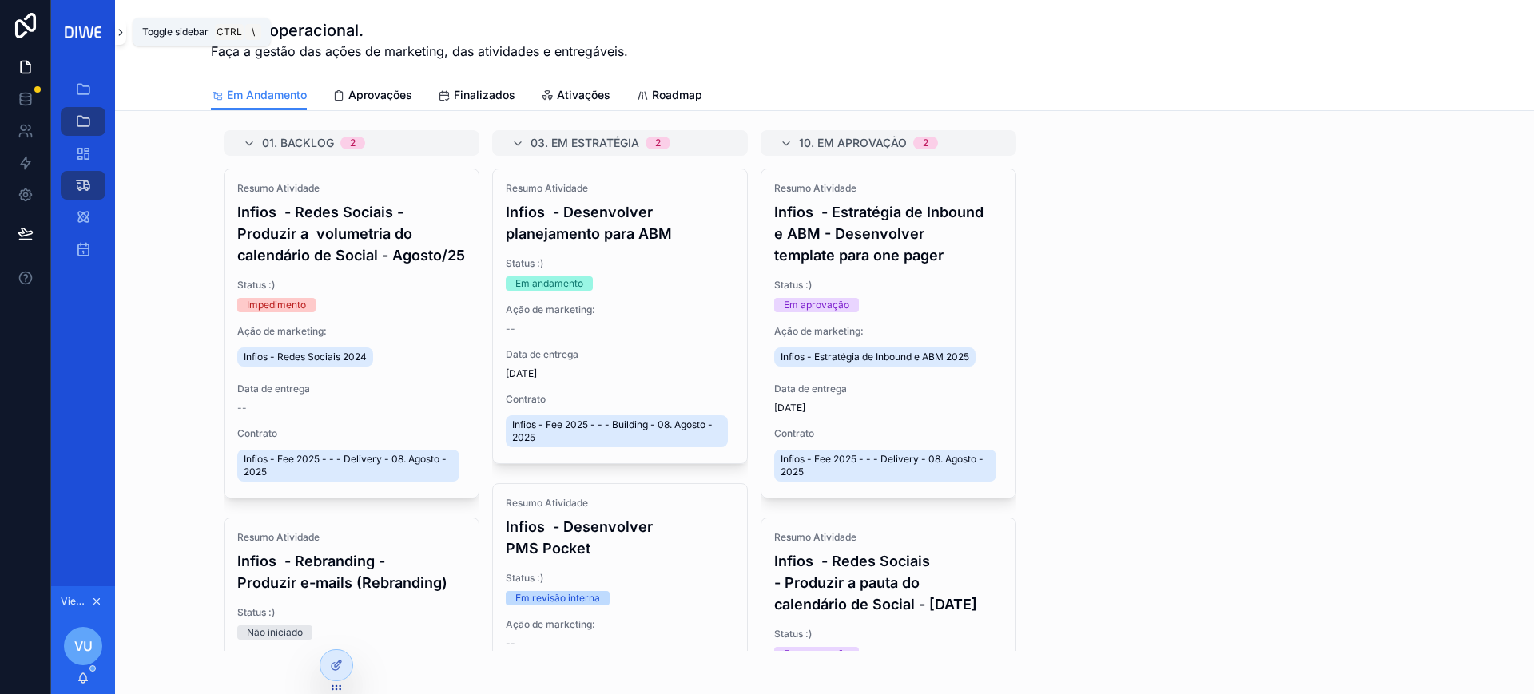
click at [120, 35] on icon "scrollable content" at bounding box center [120, 32] width 11 height 12
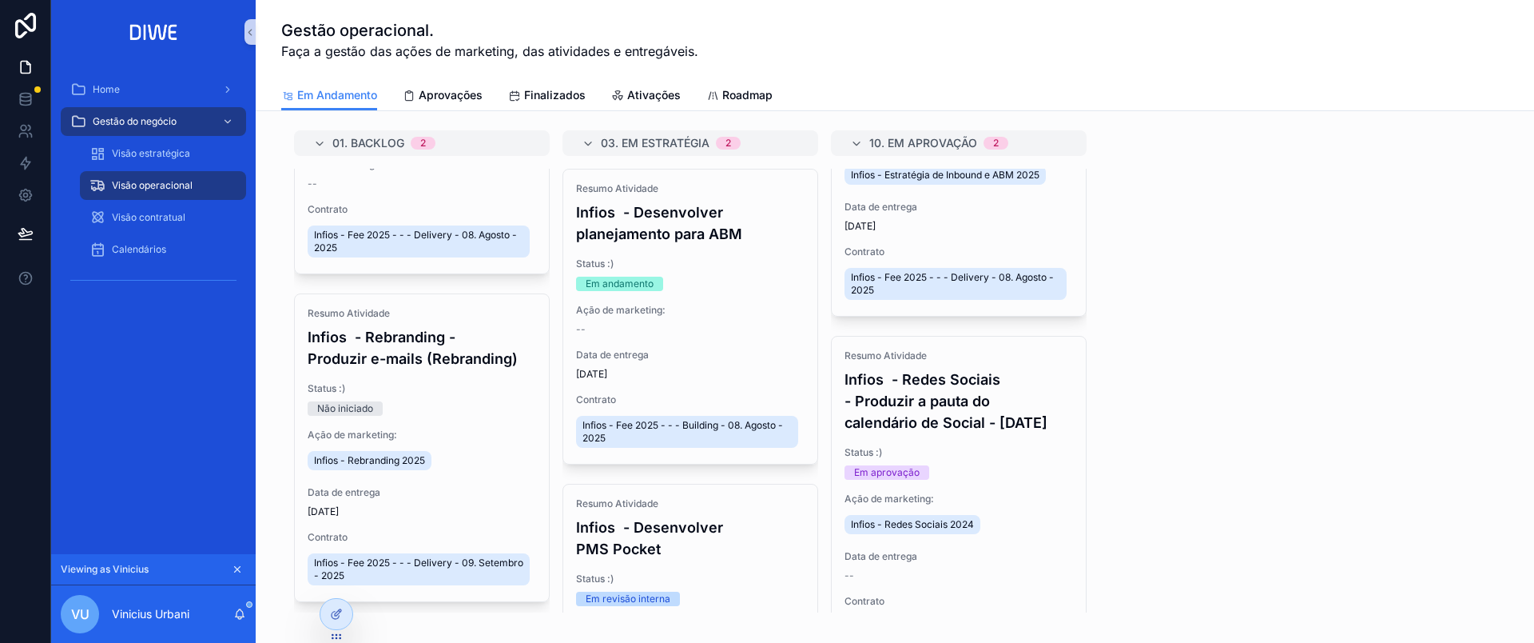
scroll to position [225, 0]
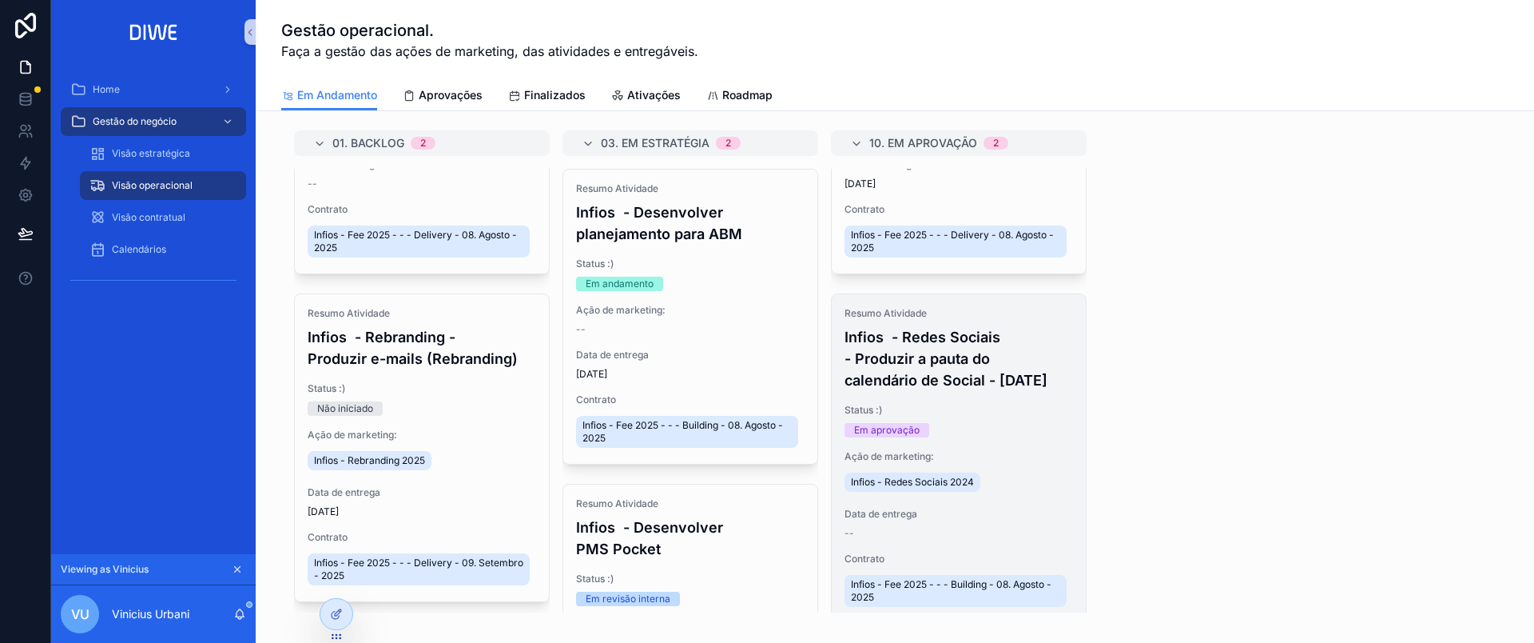
click at [970, 353] on h4 "Infios - Redes Sociais - Produzir a pauta do calendário de Social - [DATE]" at bounding box center [959, 358] width 229 height 65
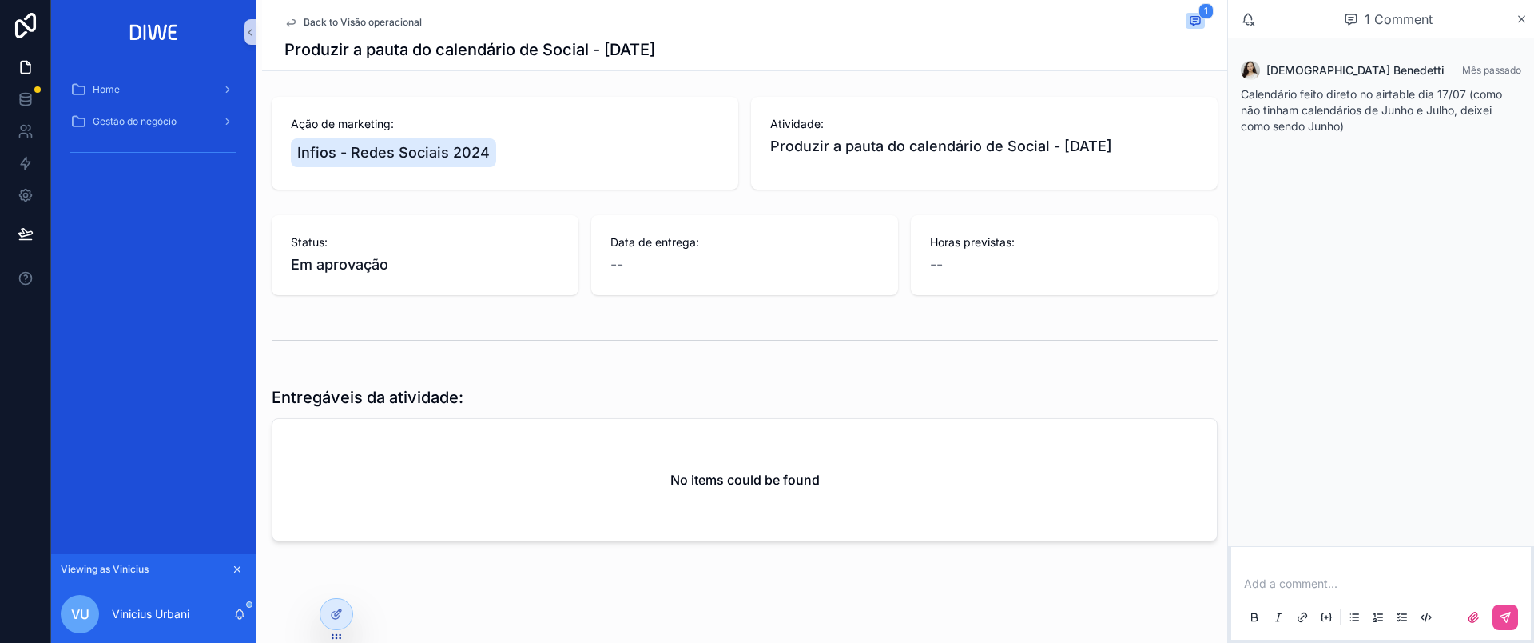
click at [376, 20] on span "Back to Visão operacional" at bounding box center [363, 22] width 118 height 13
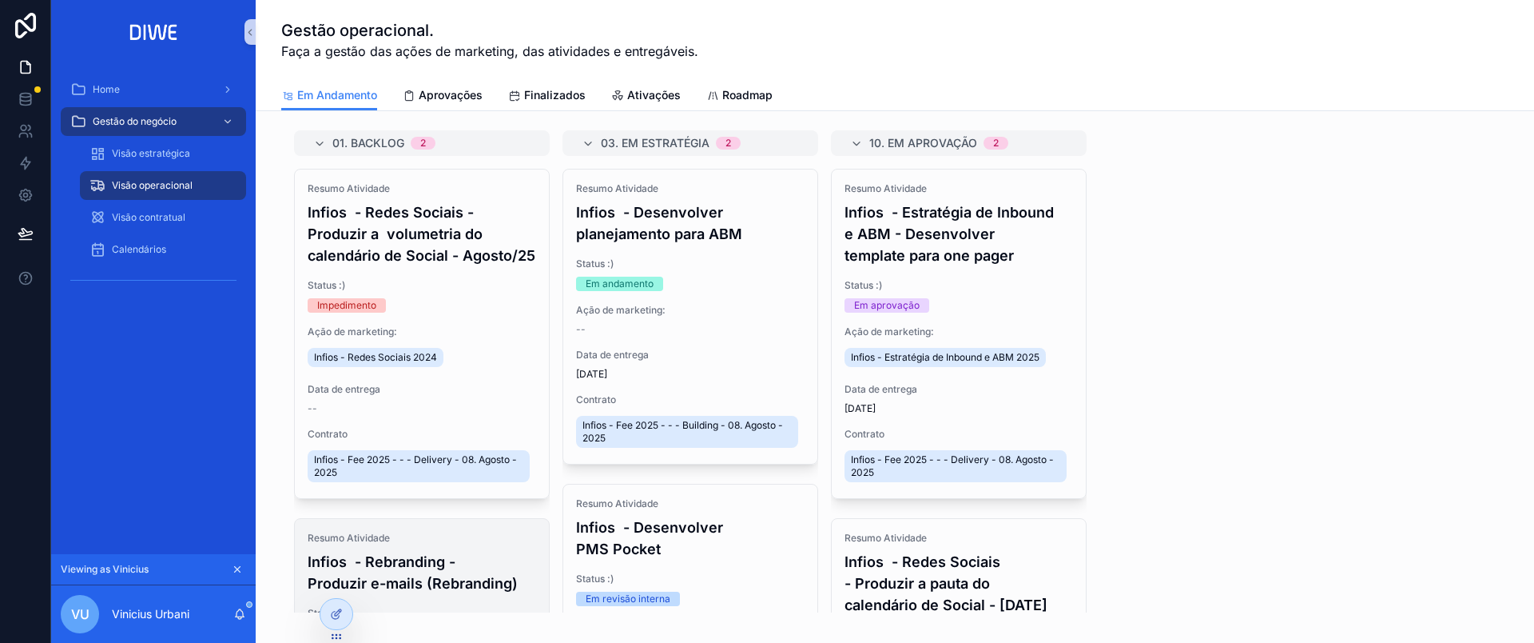
click at [459, 571] on div "Resumo Atividade Infios - Rebranding - Produzir e-mails (Rebranding)" at bounding box center [422, 562] width 229 height 62
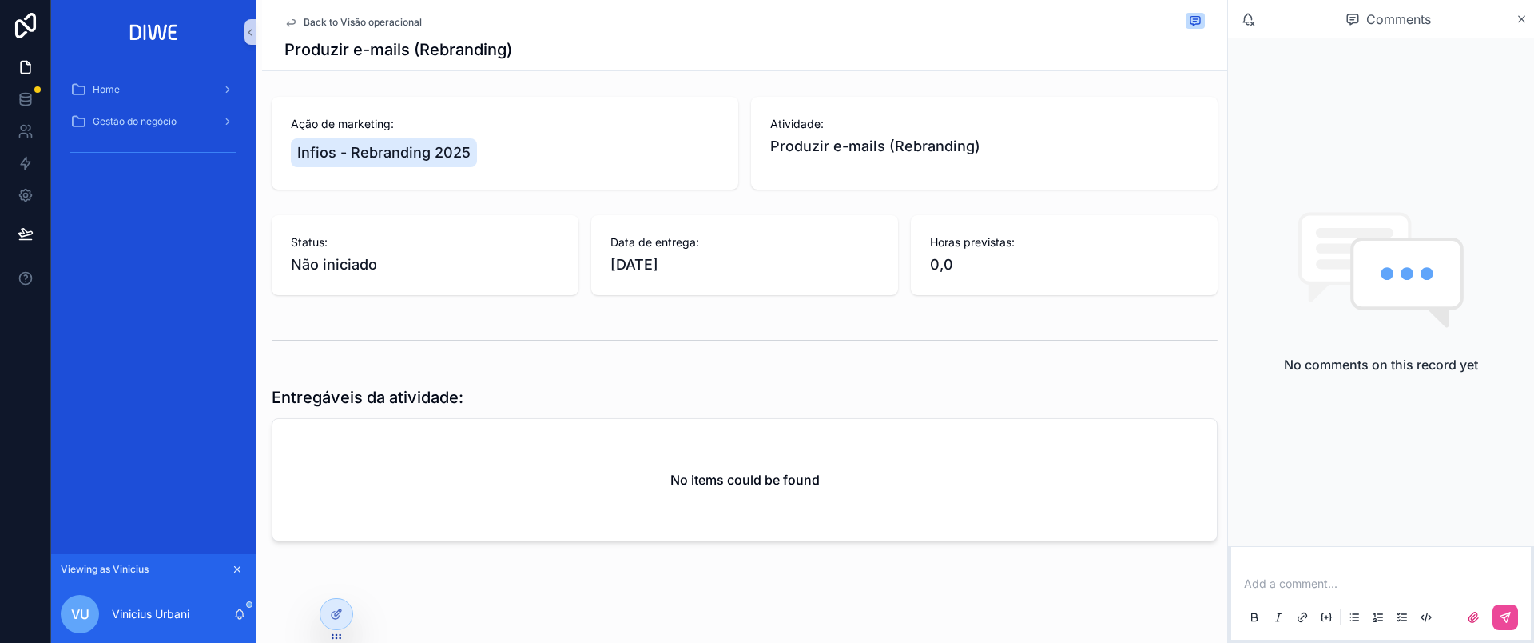
click at [344, 19] on span "Back to Visão operacional" at bounding box center [363, 22] width 118 height 13
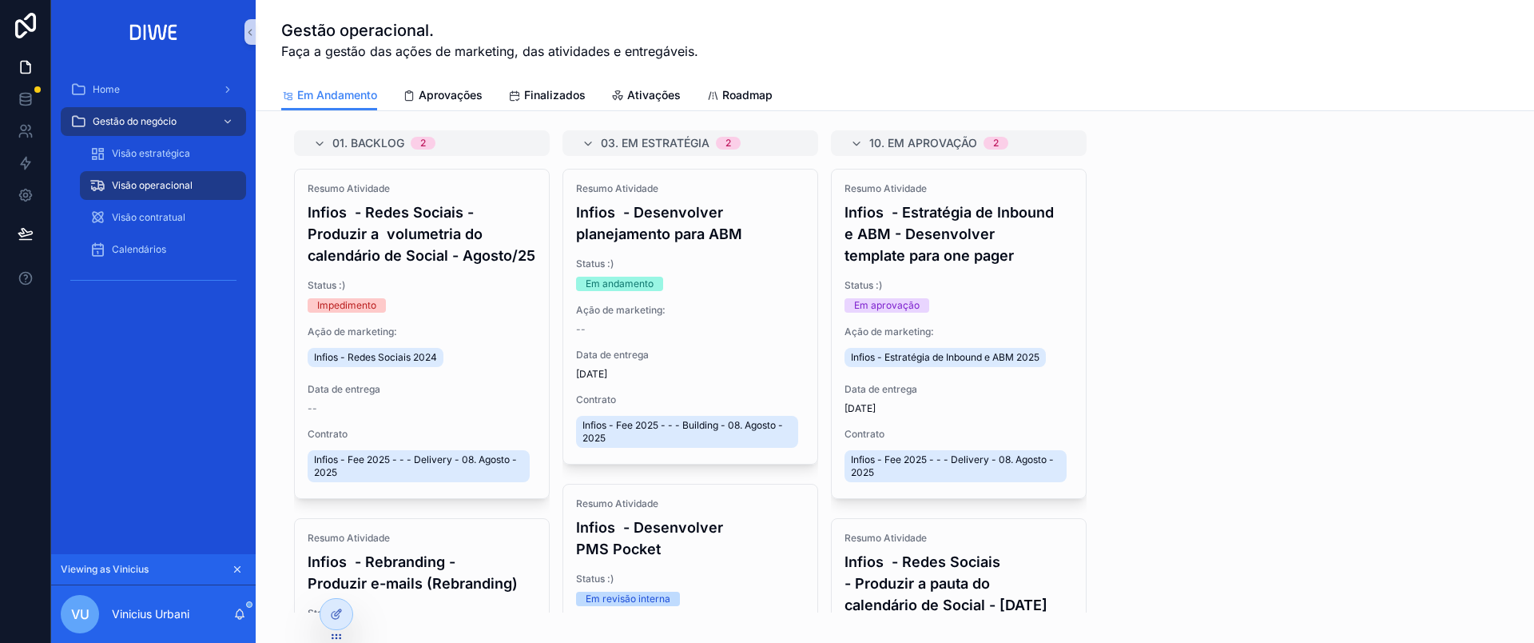
click at [449, 266] on h4 "Infios - Redes Sociais - Produzir a volumetria do calendário de Social - Agosto…" at bounding box center [422, 233] width 229 height 65
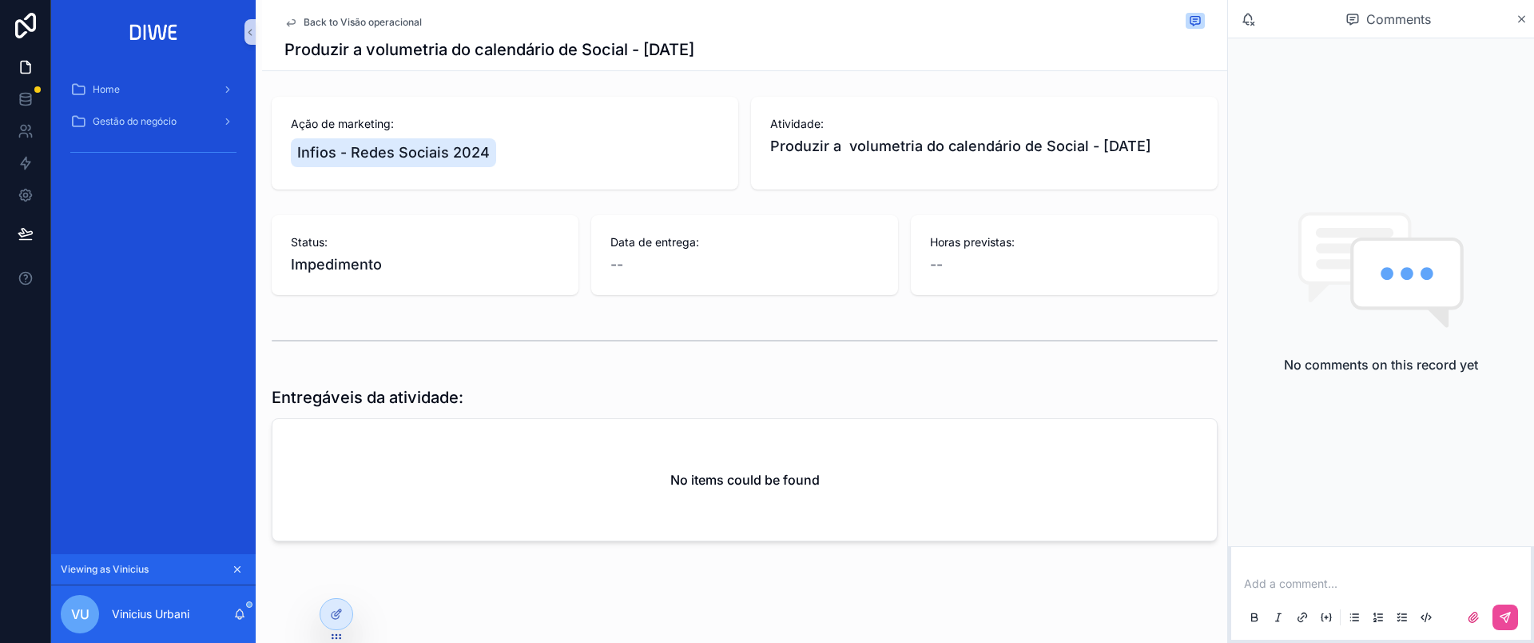
click at [318, 25] on span "Back to Visão operacional" at bounding box center [363, 22] width 118 height 13
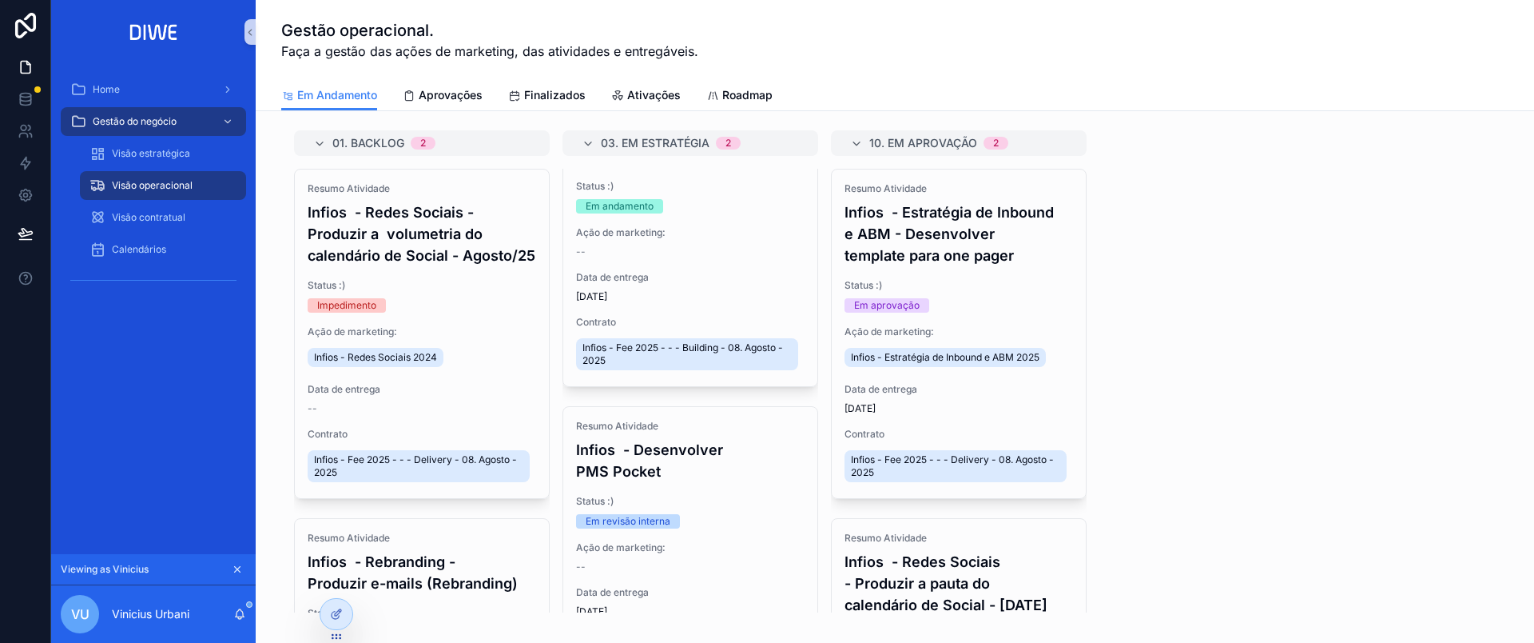
scroll to position [180, 0]
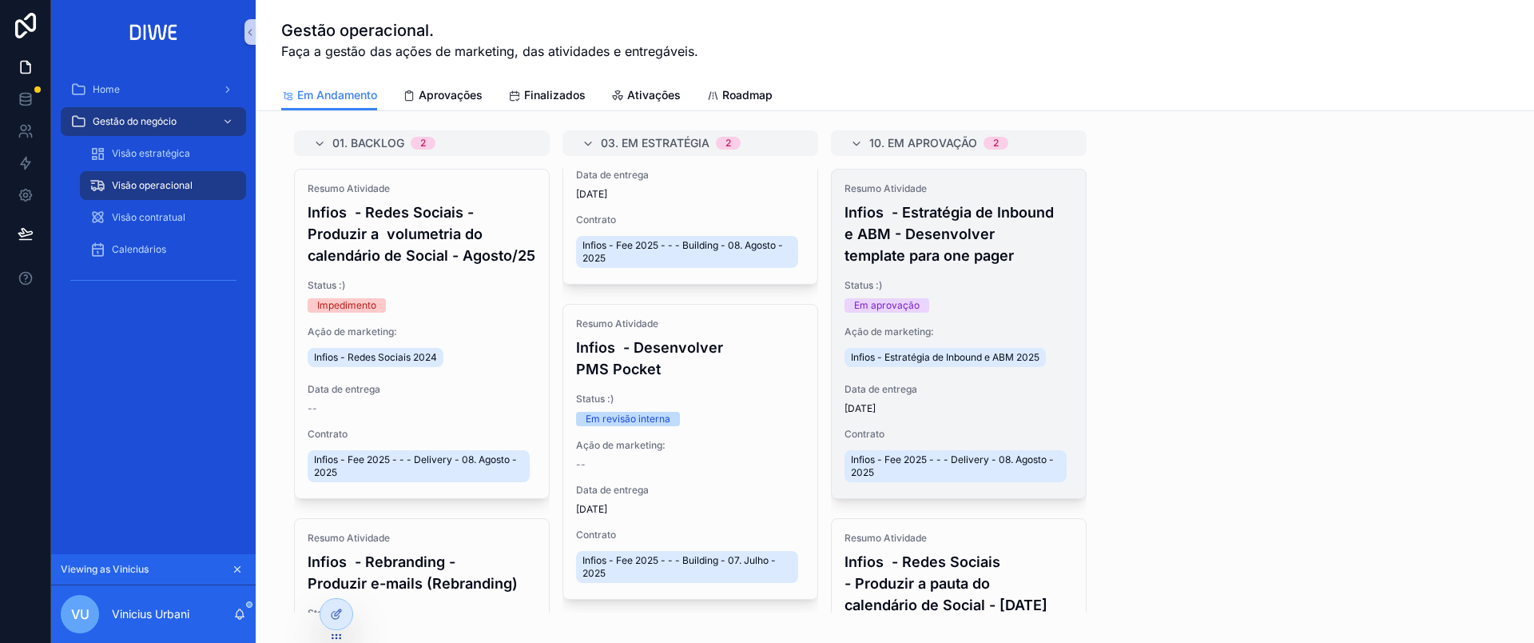
click at [1036, 265] on h4 "Infios - Estratégia de Inbound e ABM - Desenvolver template para one pager" at bounding box center [959, 233] width 229 height 65
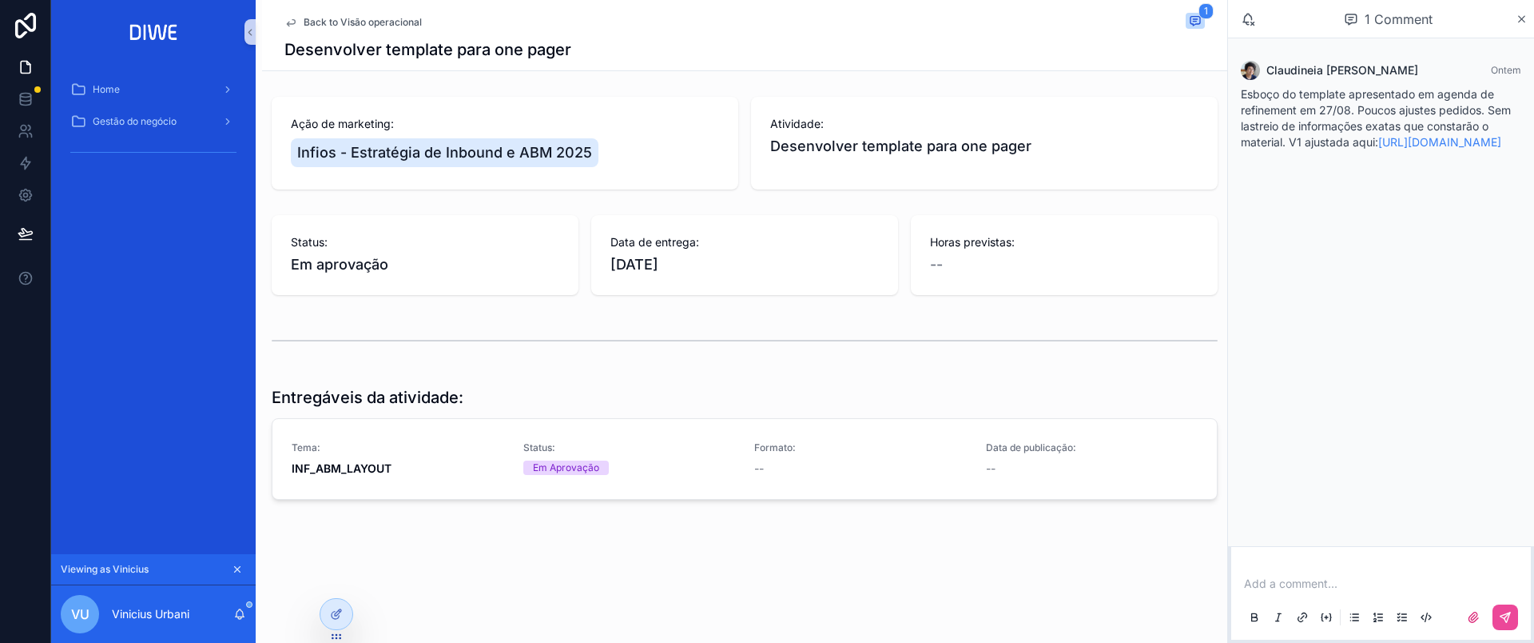
click at [392, 22] on span "Back to Visão operacional" at bounding box center [363, 22] width 118 height 13
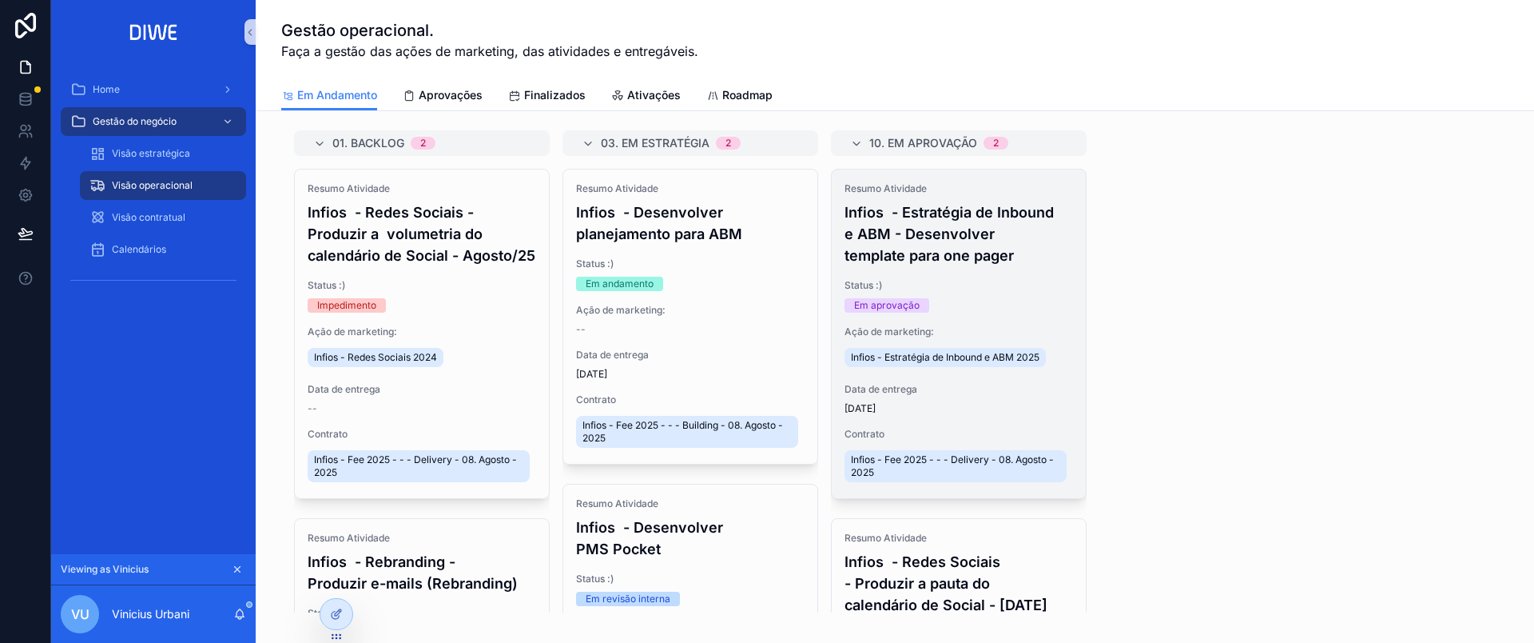
click at [983, 236] on h4 "Infios - Estratégia de Inbound e ABM - Desenvolver template para one pager" at bounding box center [959, 233] width 229 height 65
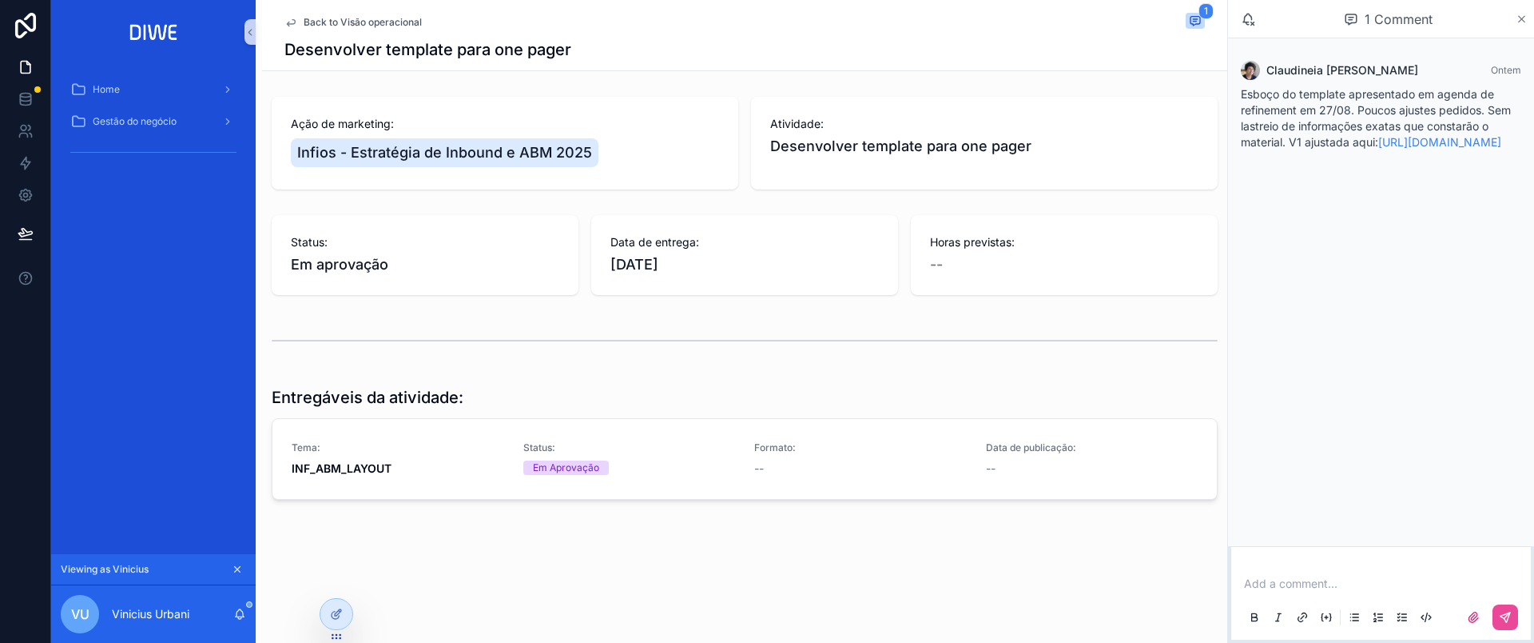
click at [1518, 22] on icon "scrollable content" at bounding box center [1522, 19] width 12 height 13
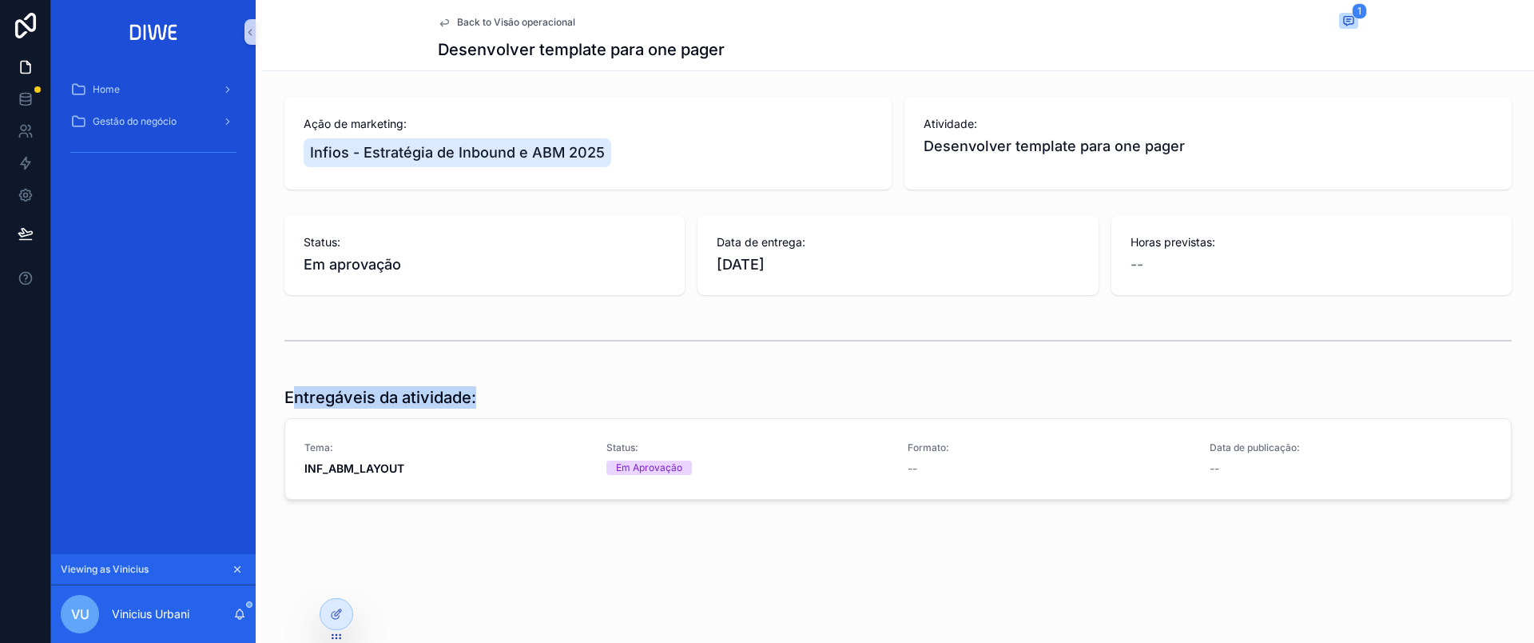
drag, startPoint x: 308, startPoint y: 396, endPoint x: 482, endPoint y: 400, distance: 174.3
click at [482, 400] on div "Entregáveis da atividade:" at bounding box center [897, 397] width 1227 height 22
click at [491, 463] on span "INF_ABM_LAYOUT" at bounding box center [445, 468] width 283 height 16
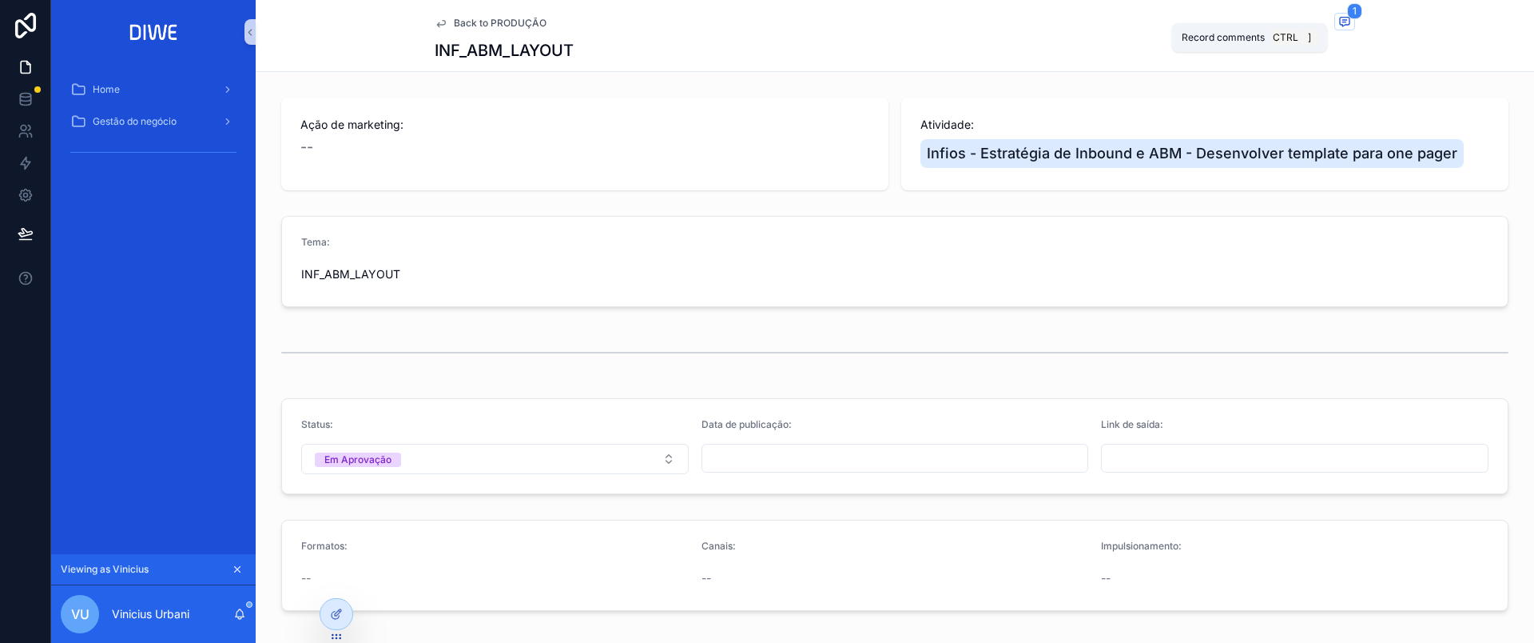
click at [1341, 20] on icon "scrollable content" at bounding box center [1345, 21] width 13 height 13
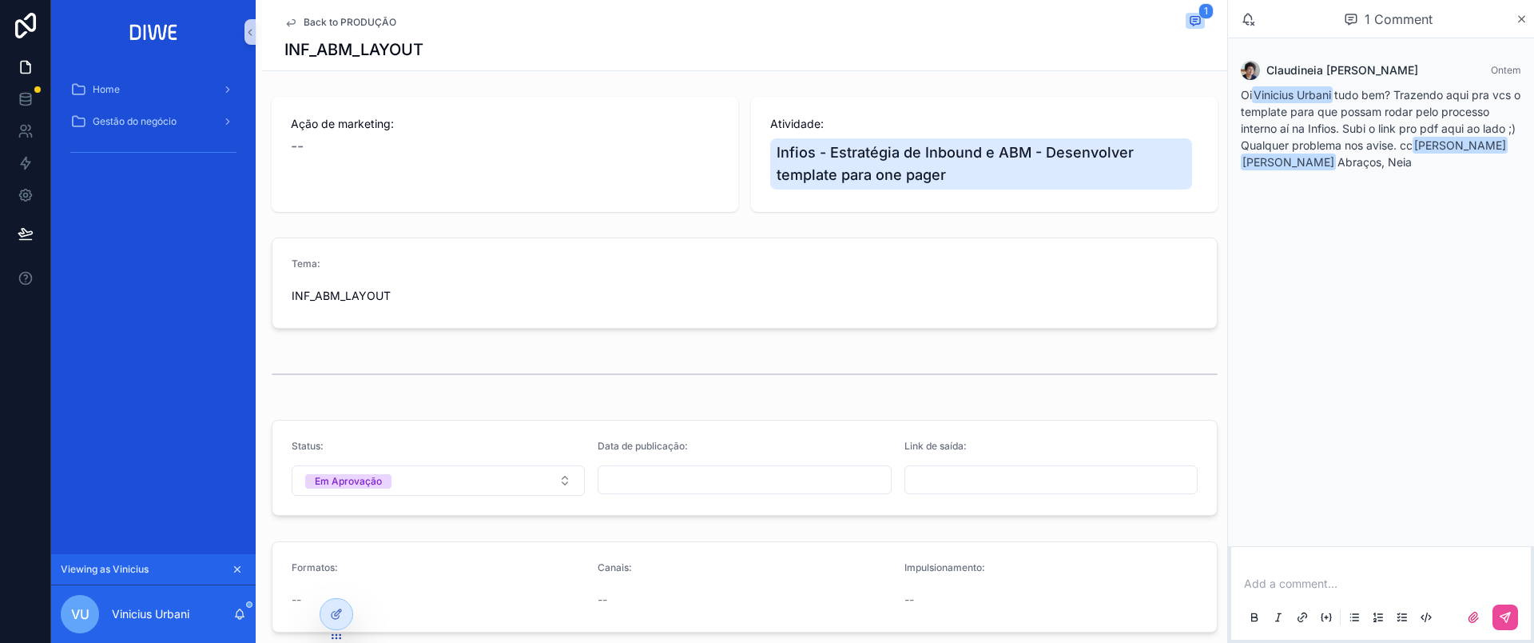
click at [356, 20] on span "Back to PRODUÇÃO" at bounding box center [350, 22] width 93 height 13
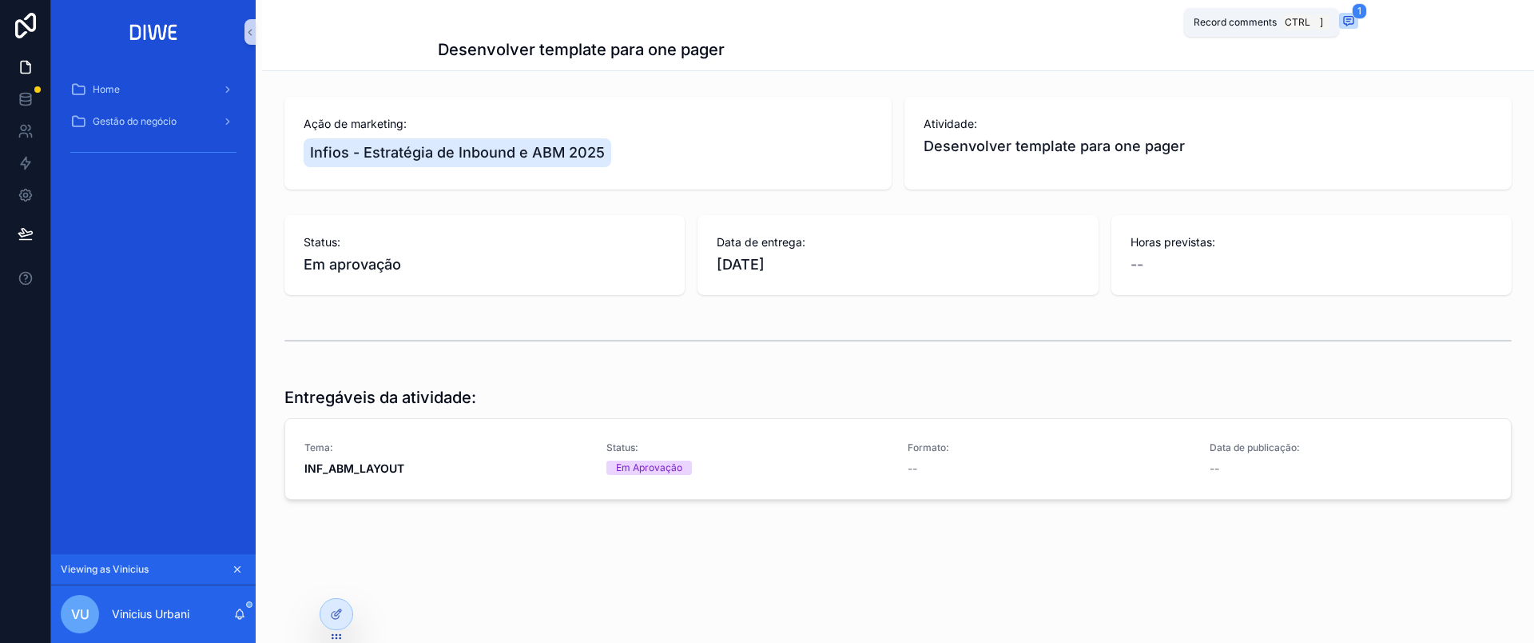
click at [1346, 17] on icon "scrollable content" at bounding box center [1349, 21] width 10 height 9
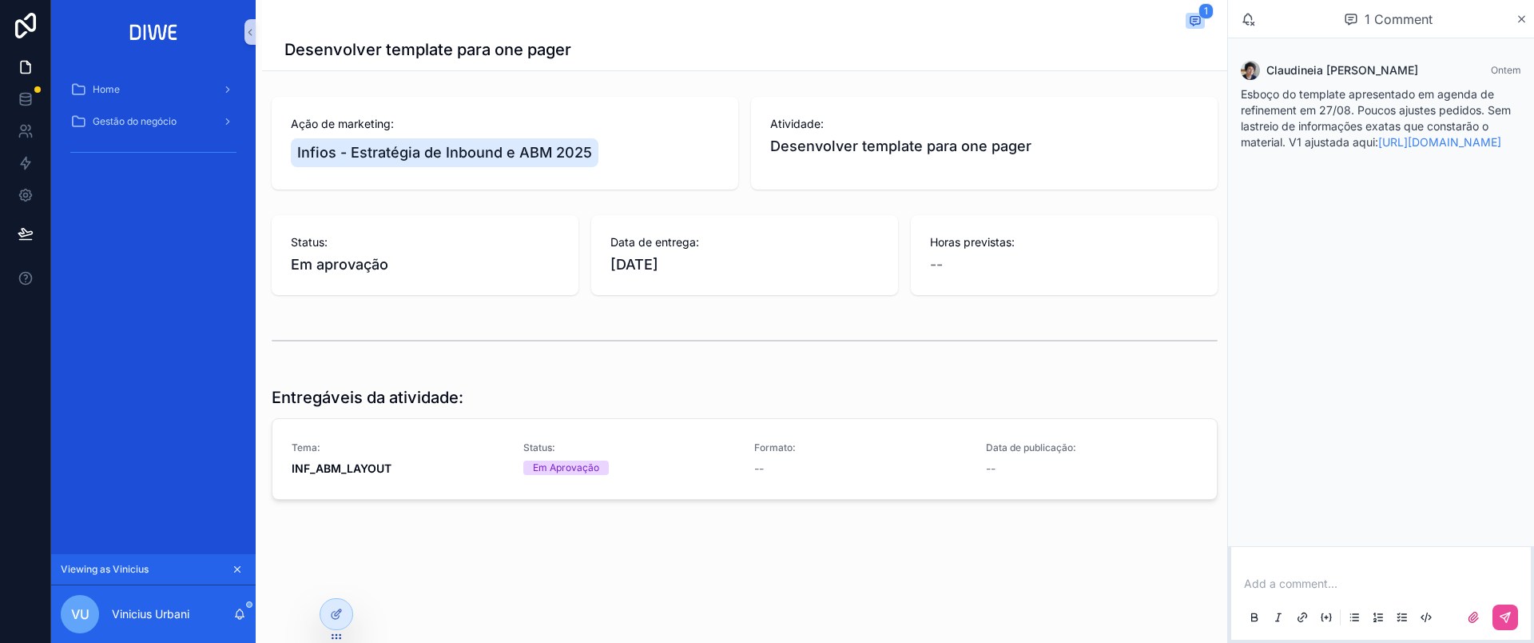
click at [1300, 578] on p "scrollable content" at bounding box center [1384, 583] width 280 height 16
drag, startPoint x: 332, startPoint y: 398, endPoint x: 477, endPoint y: 400, distance: 145.5
click at [477, 400] on div "Entregáveis da atividade:" at bounding box center [745, 397] width 946 height 22
click at [1280, 580] on p "scrollable content" at bounding box center [1384, 583] width 280 height 16
drag, startPoint x: 1347, startPoint y: 81, endPoint x: 1423, endPoint y: 101, distance: 79.3
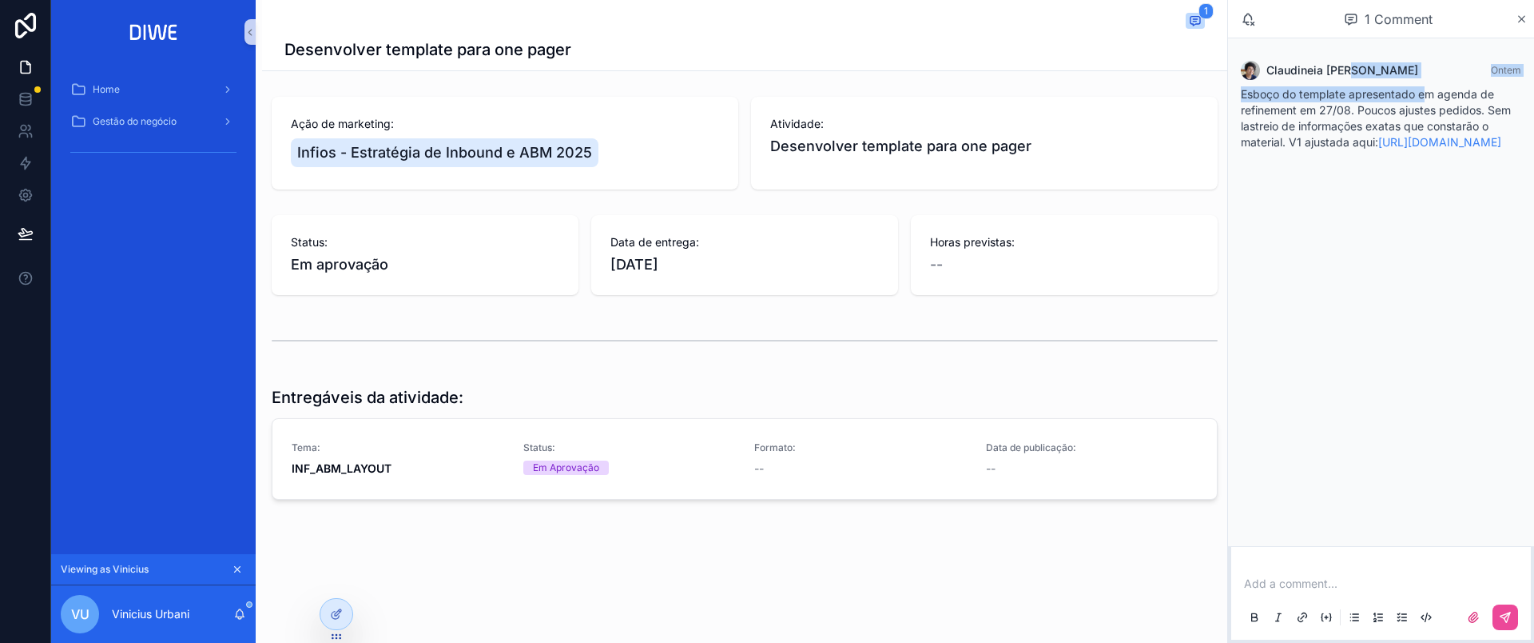
click at [1424, 101] on div "Claudineia Ferreira dos Santos Ontem Esboço do template apresentado em agenda d…" at bounding box center [1381, 105] width 300 height 109
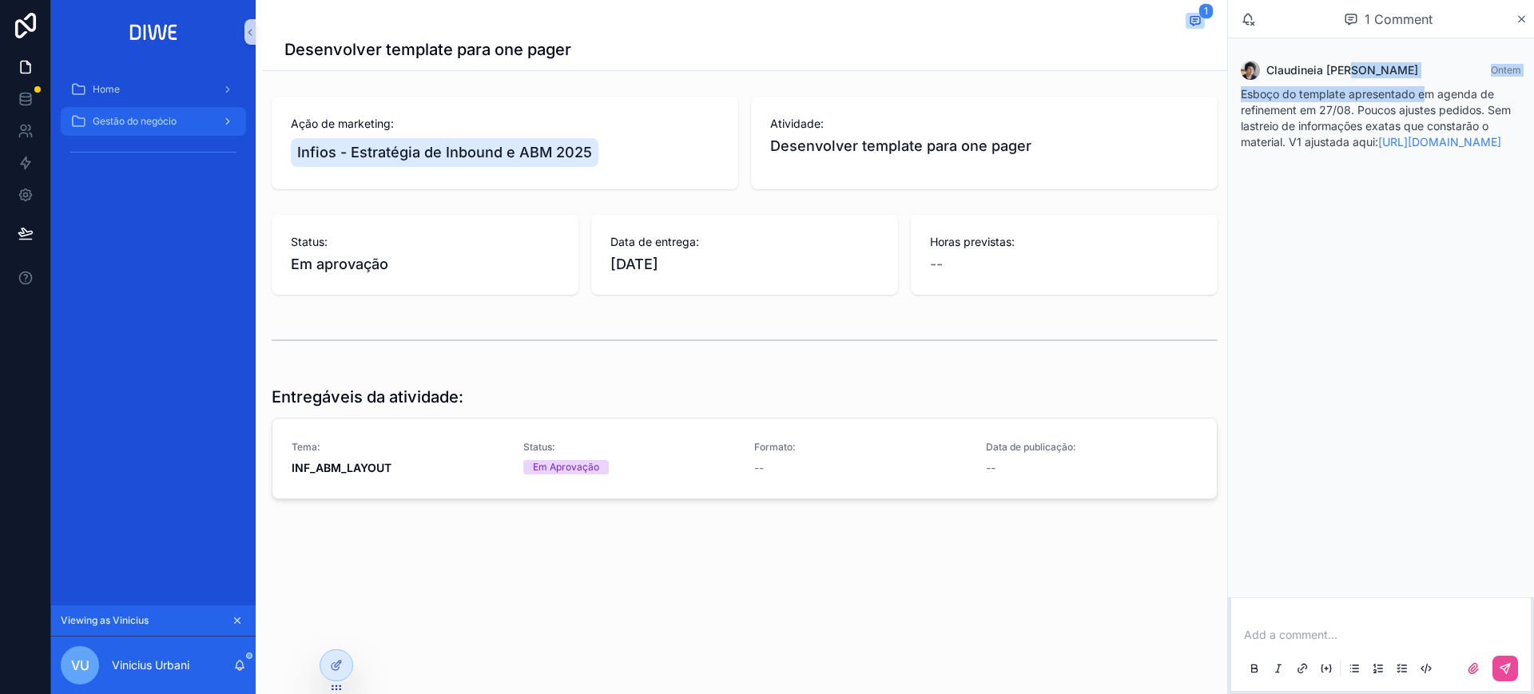
click at [153, 117] on span "Gestão do negócio" at bounding box center [135, 121] width 84 height 13
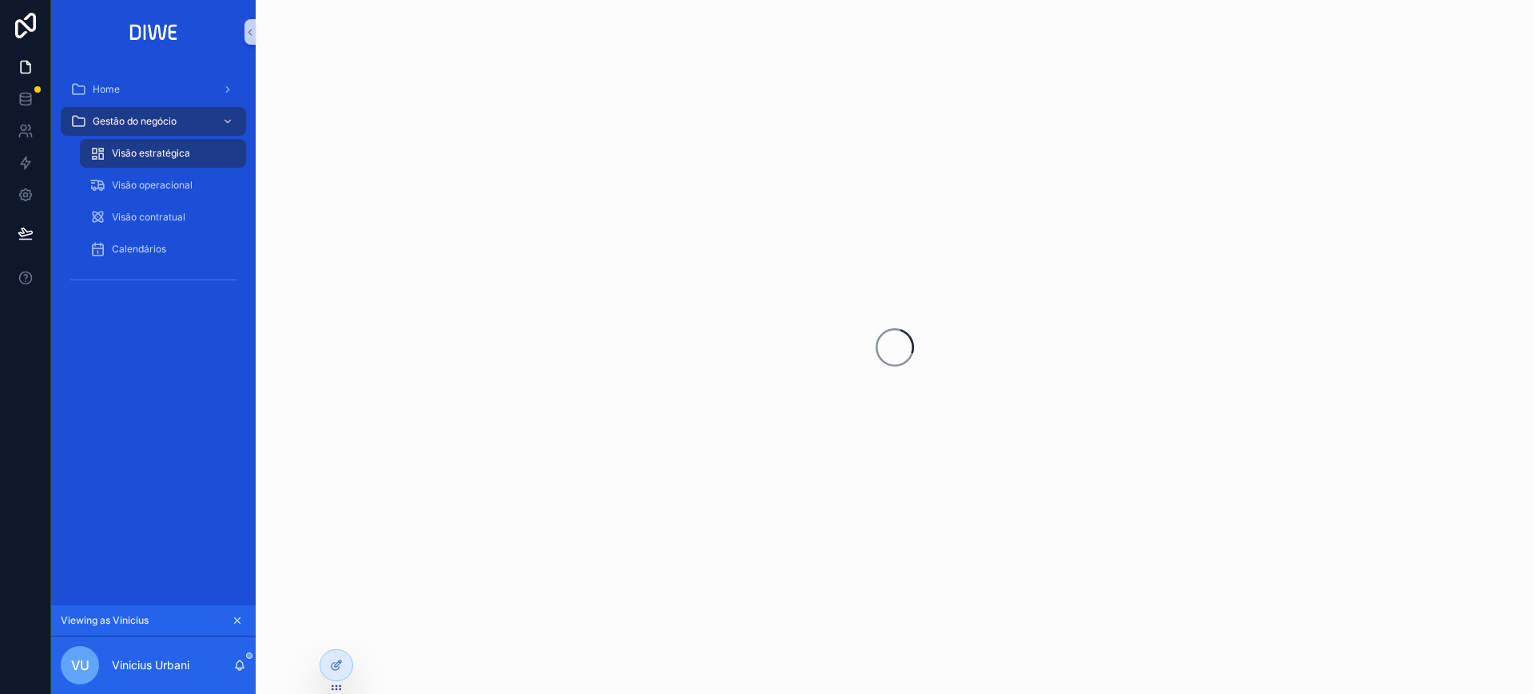
click at [236, 613] on button "scrollable content" at bounding box center [238, 621] width 18 height 18
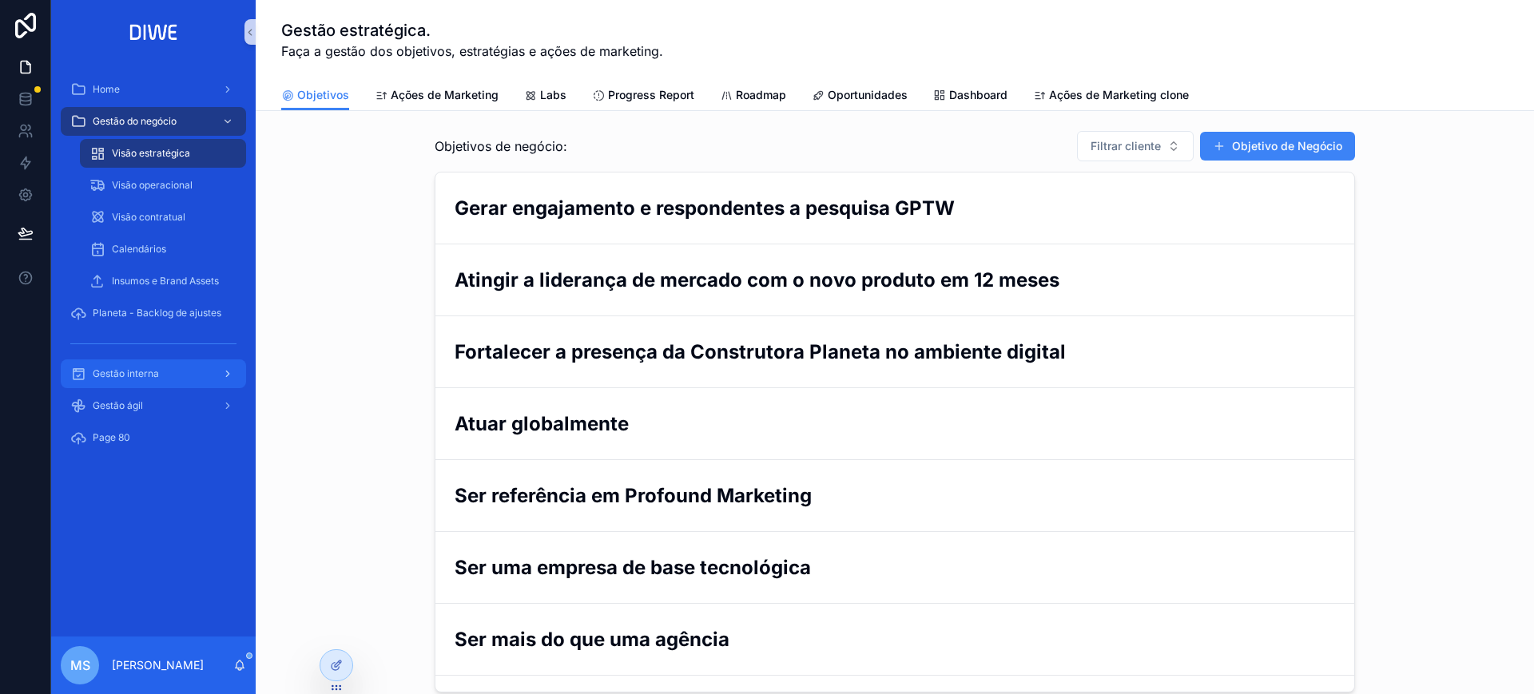
click at [163, 382] on div "Gestão interna" at bounding box center [153, 374] width 166 height 26
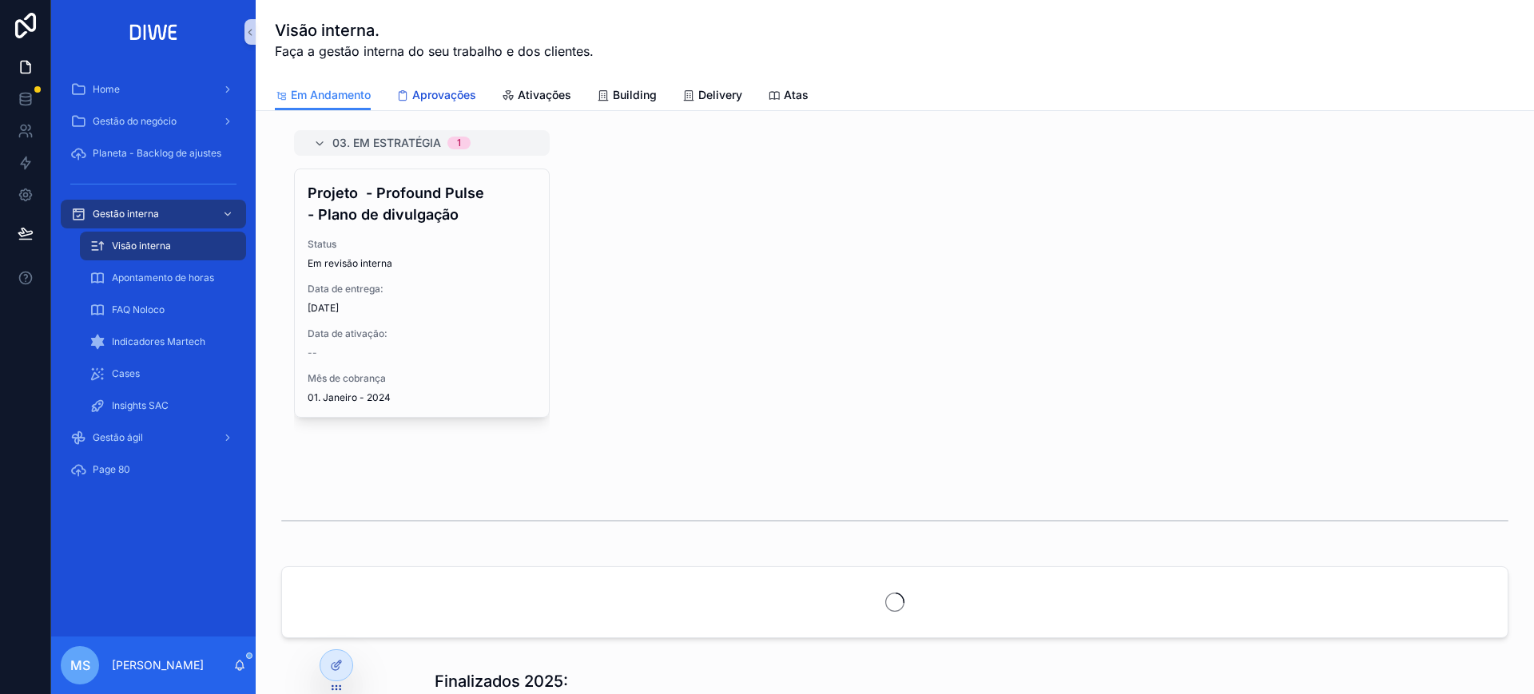
click at [430, 89] on span "Aprovações" at bounding box center [444, 95] width 64 height 16
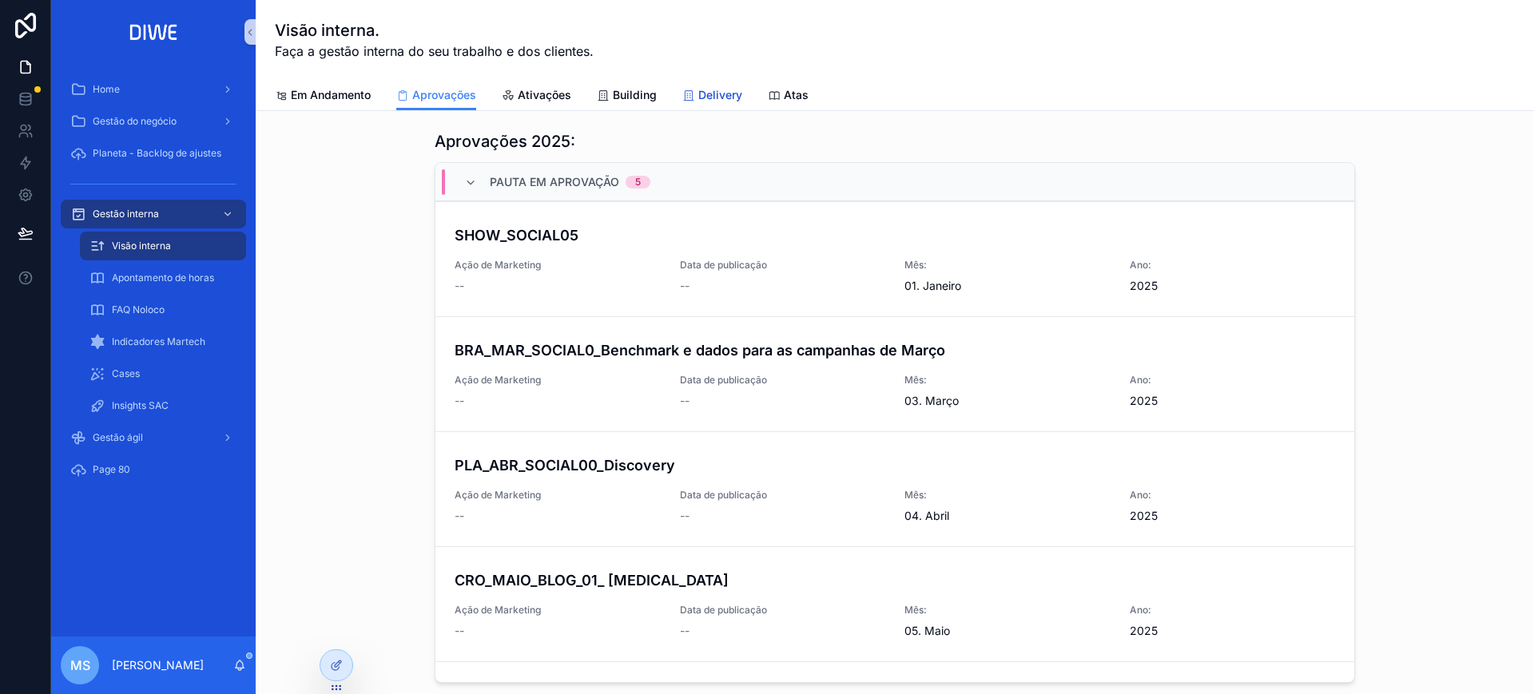
click at [694, 87] on div "Delivery" at bounding box center [712, 95] width 60 height 16
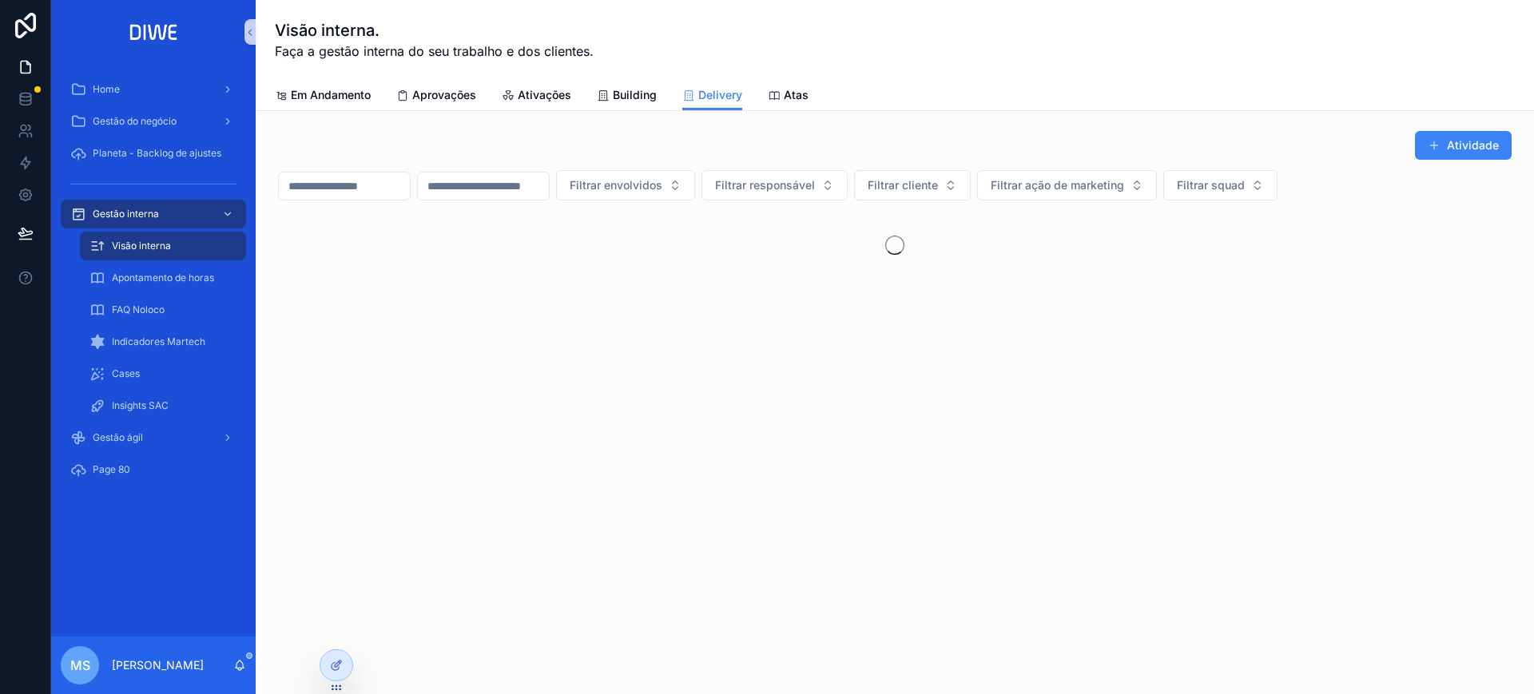
click at [1040, 114] on div "Atividade Filtrar envolvidos Filtrar responsável Filtrar cliente Filtrar ação d…" at bounding box center [895, 250] width 1279 height 278
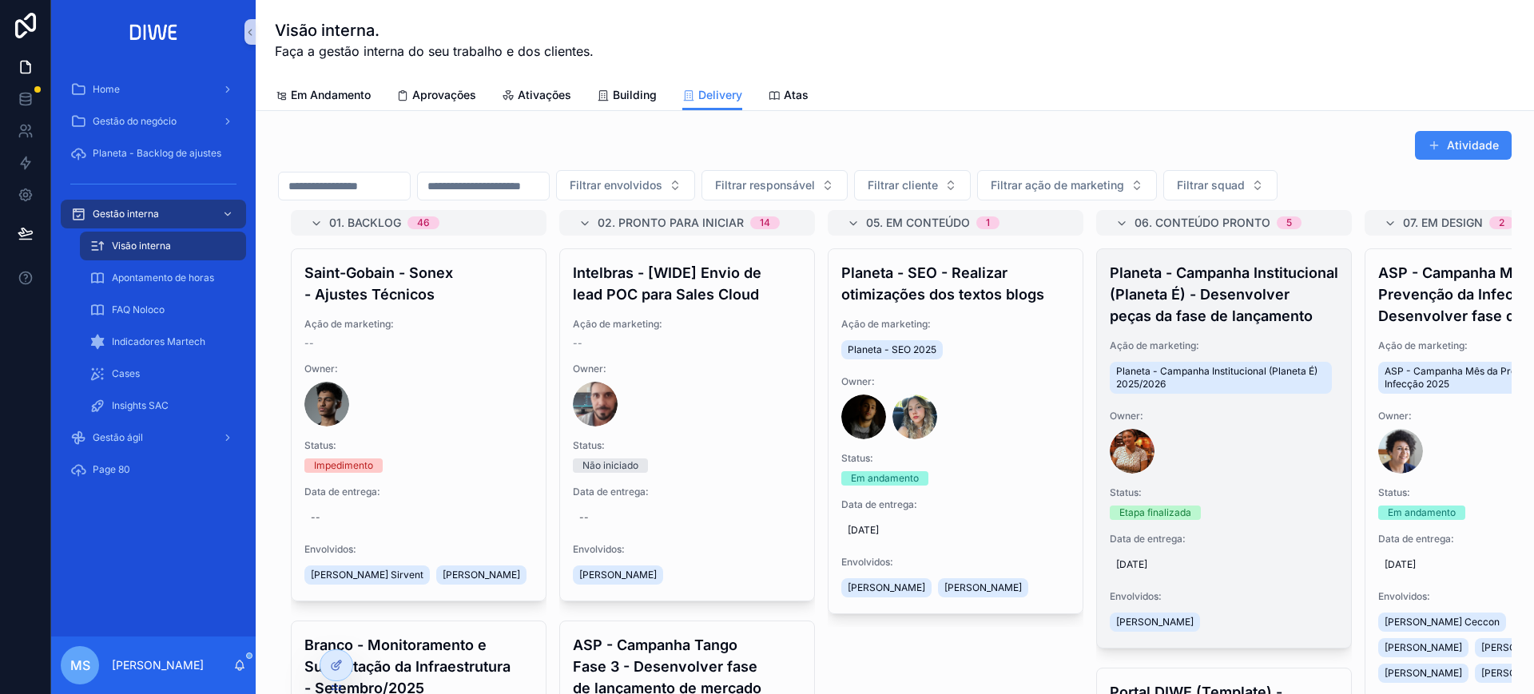
click at [1215, 316] on h4 "Planeta - Campanha Institucional (Planeta É) - Desenvolver peças da fase de lan…" at bounding box center [1224, 294] width 229 height 65
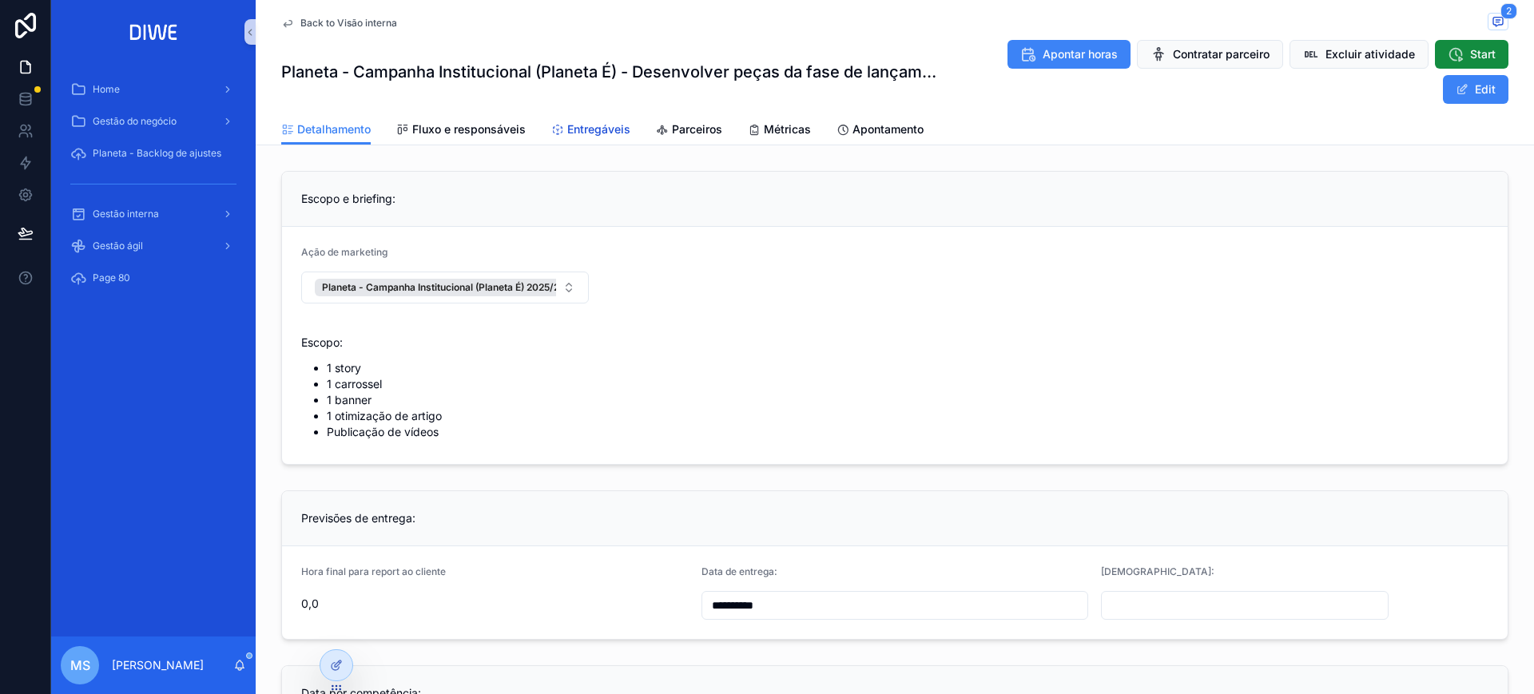
click at [571, 120] on link "Entregáveis" at bounding box center [590, 131] width 79 height 32
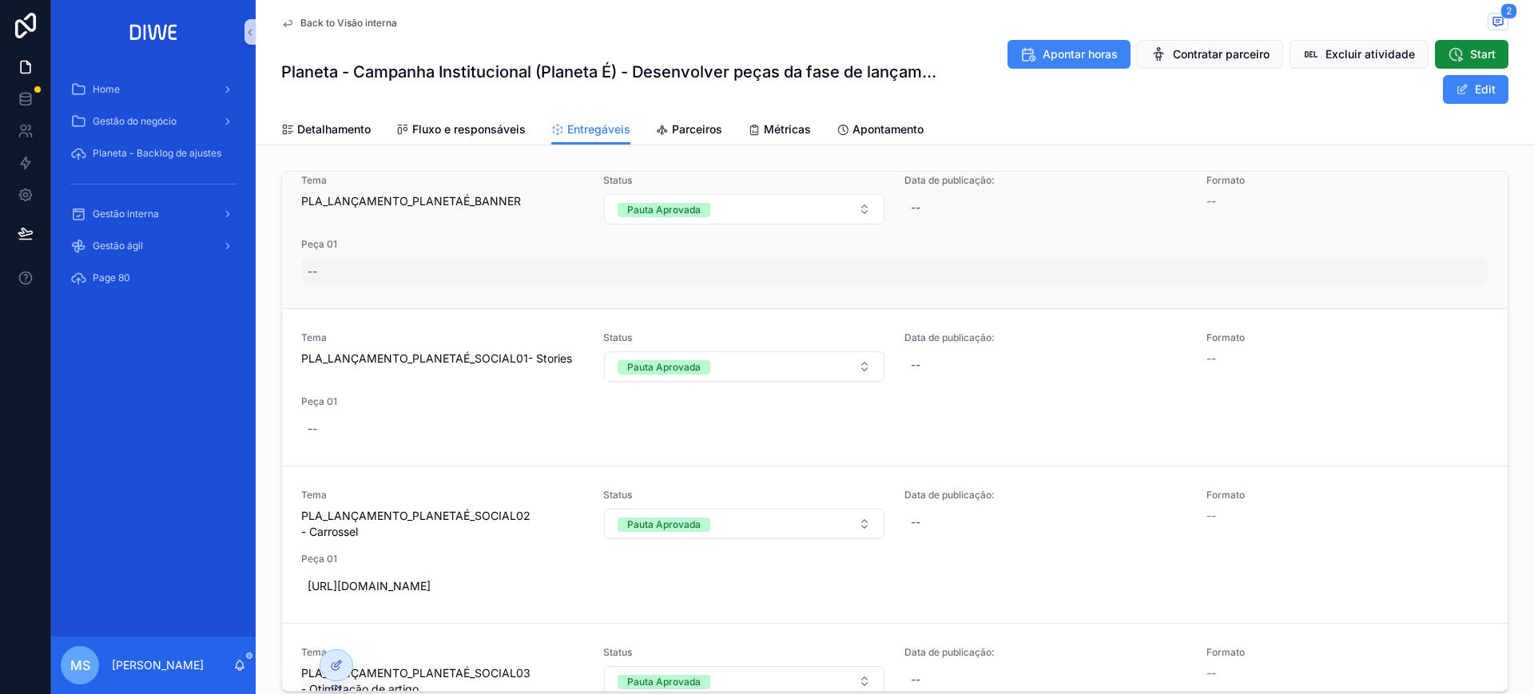
scroll to position [21, 0]
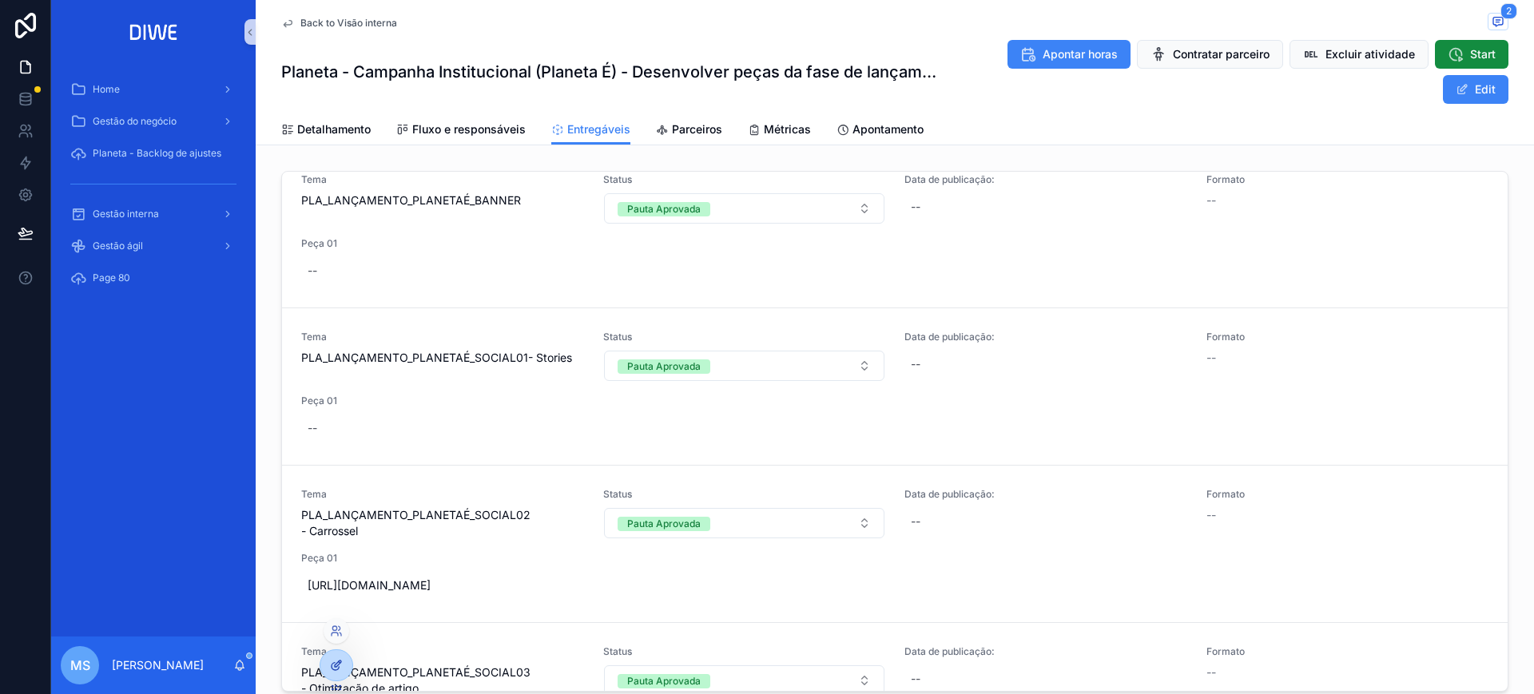
click at [340, 663] on icon at bounding box center [338, 664] width 6 height 6
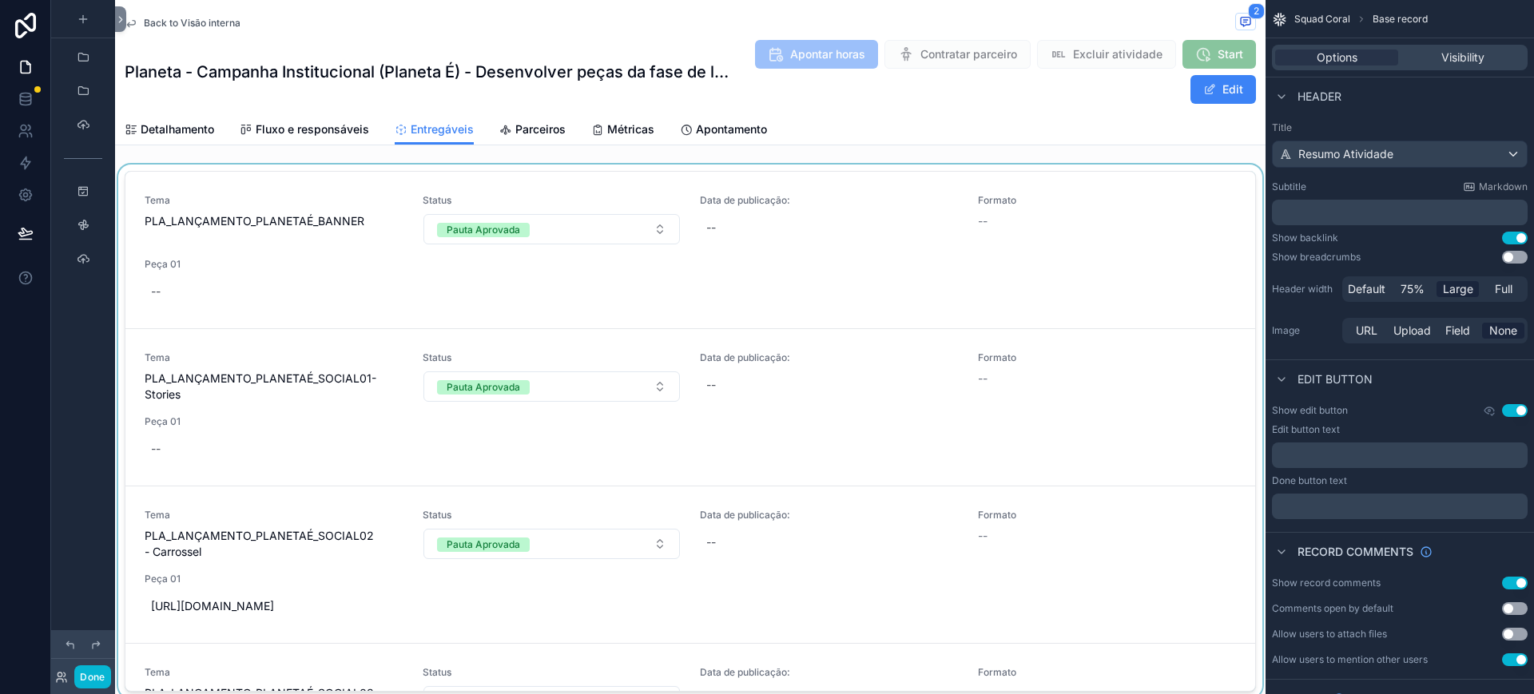
click at [380, 189] on div "scrollable content" at bounding box center [690, 435] width 1151 height 540
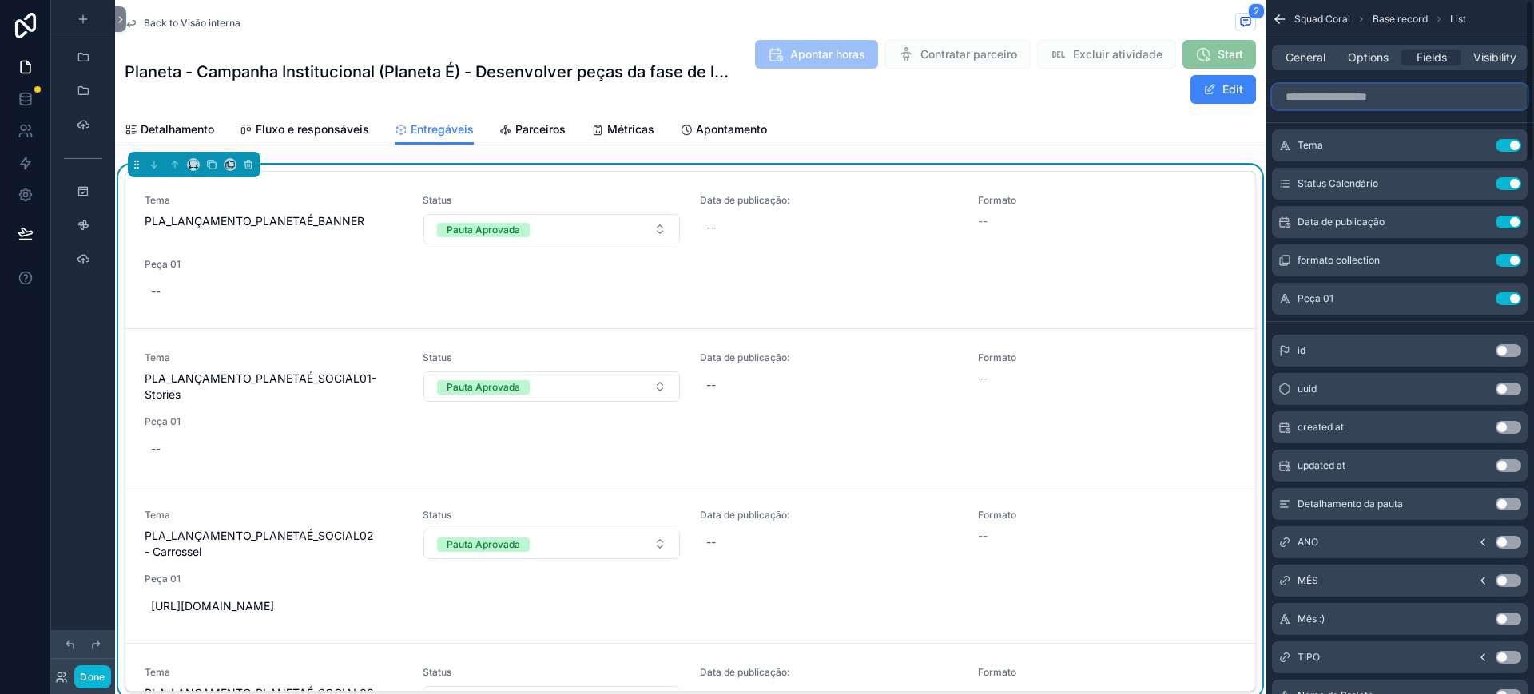
click at [1386, 97] on input "scrollable content" at bounding box center [1400, 97] width 256 height 26
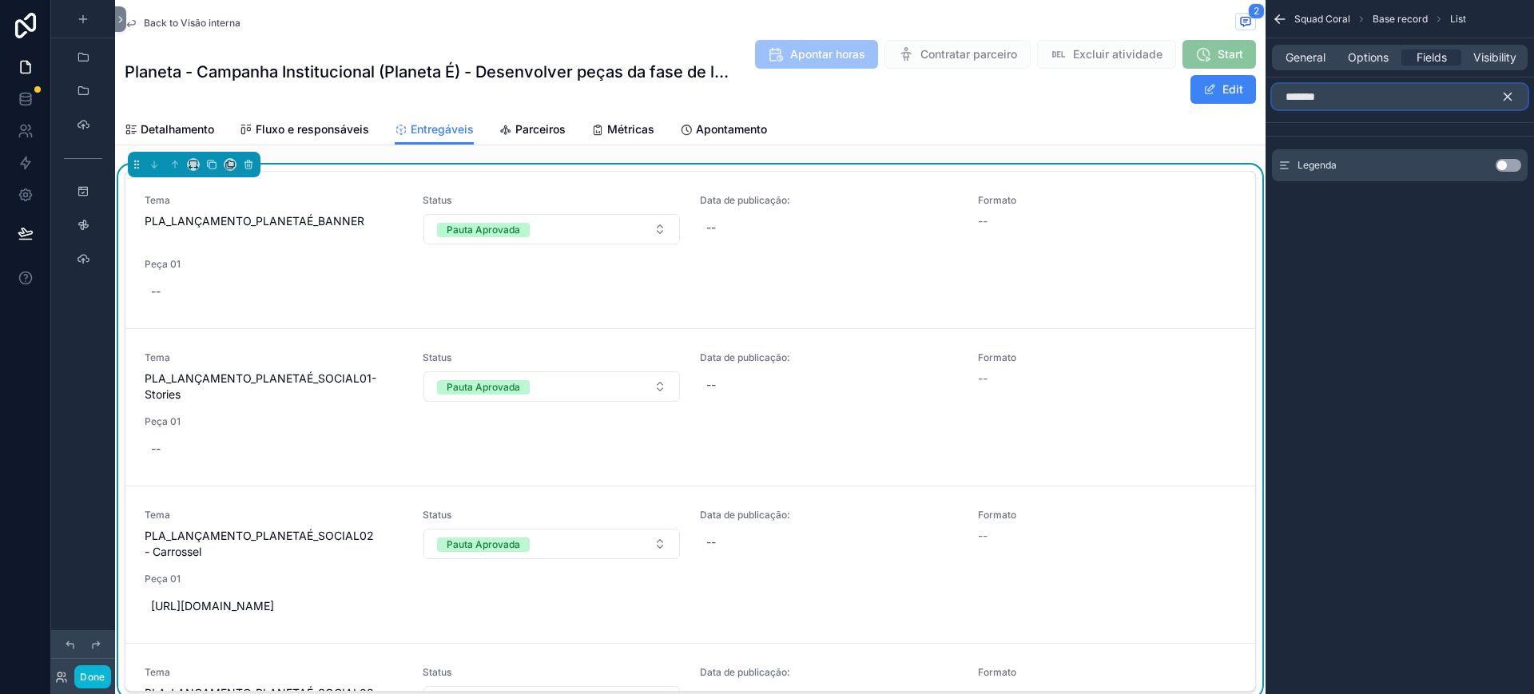
type input "*******"
click at [1502, 165] on button "Use setting" at bounding box center [1509, 165] width 26 height 13
click at [1502, 165] on div "******* Legenda Use setting" at bounding box center [1400, 139] width 269 height 123
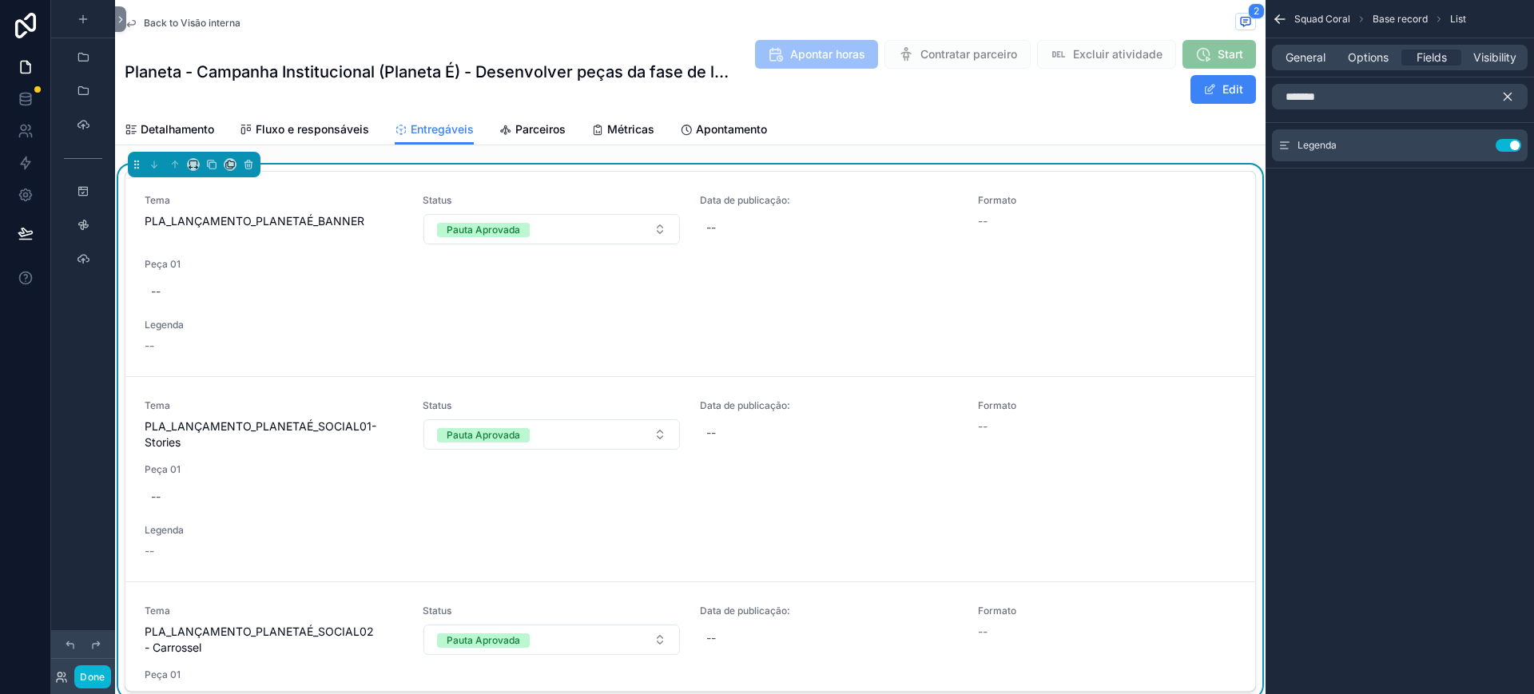
click at [1508, 98] on icon "scrollable content" at bounding box center [1508, 97] width 14 height 14
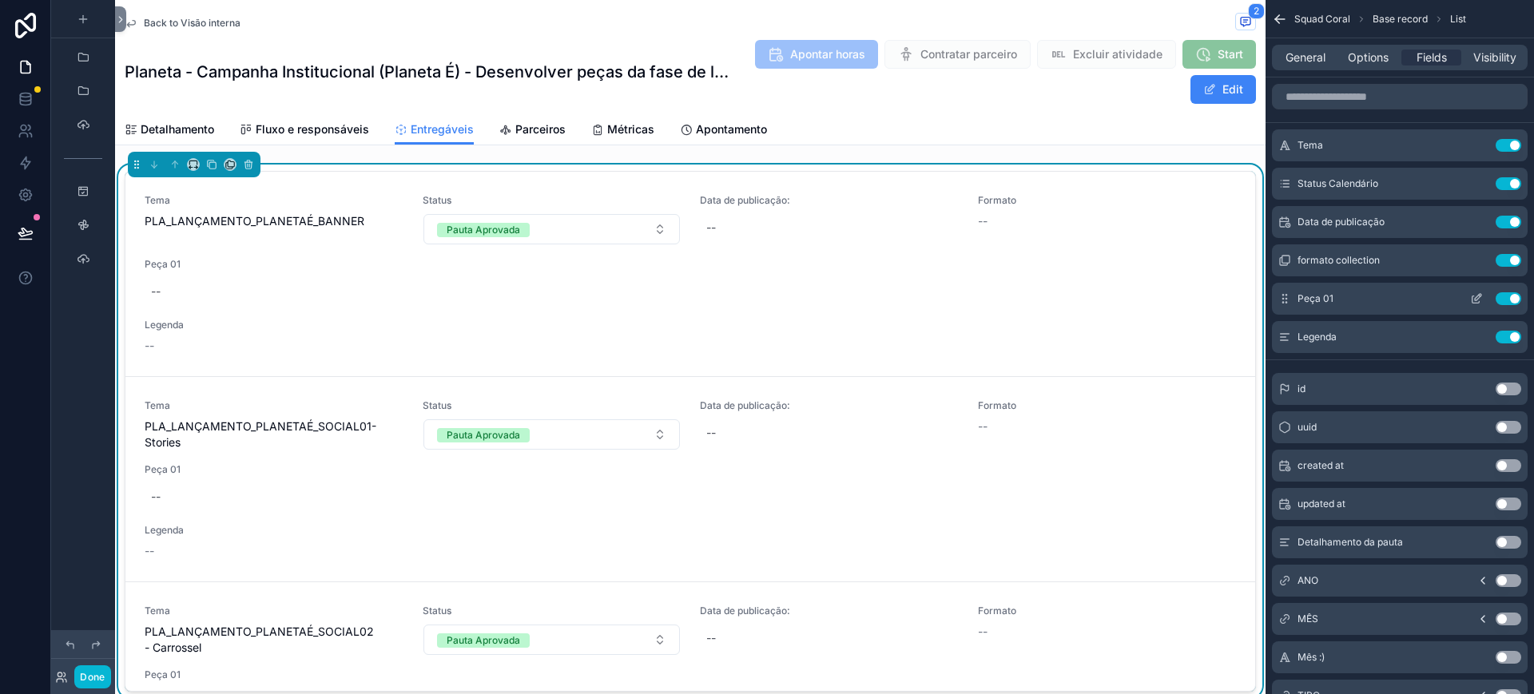
click at [1474, 295] on icon "scrollable content" at bounding box center [1476, 298] width 13 height 13
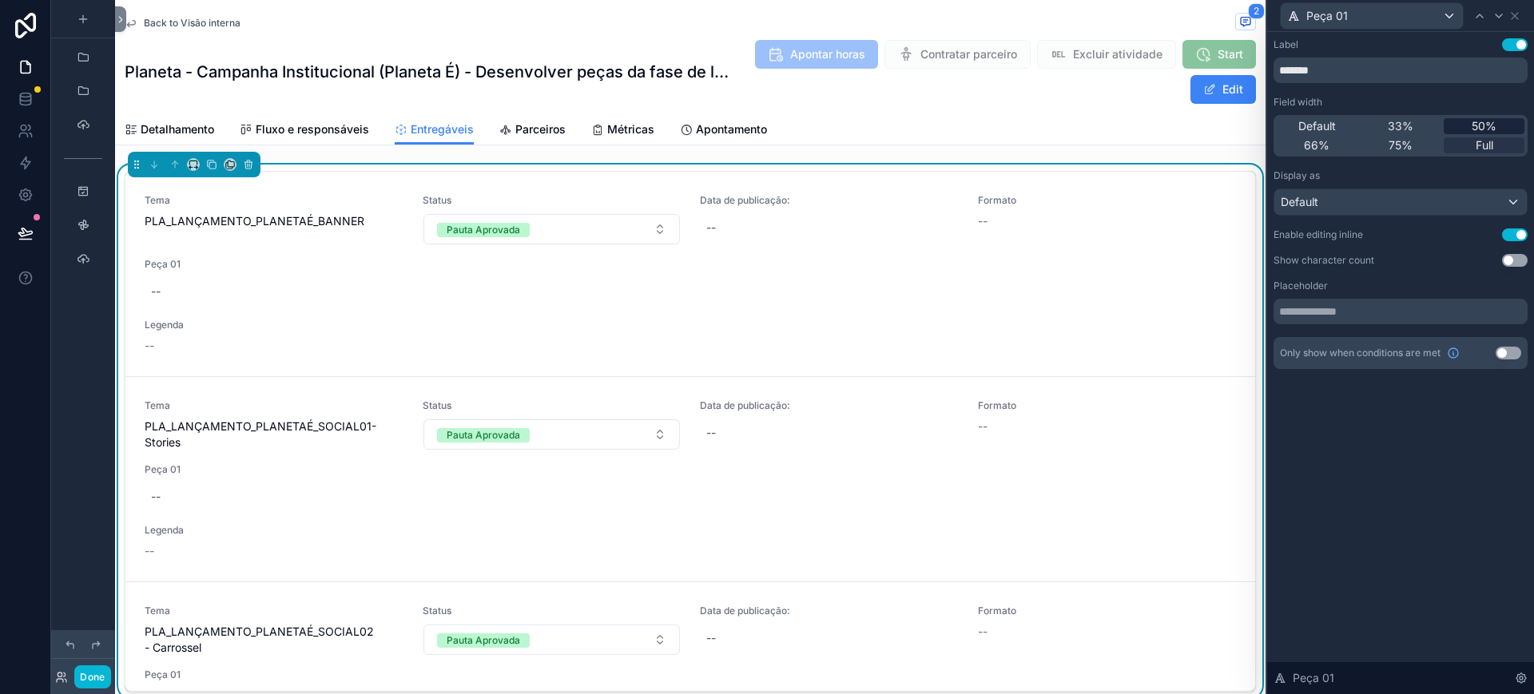
click at [1470, 127] on div "50%" at bounding box center [1484, 126] width 81 height 16
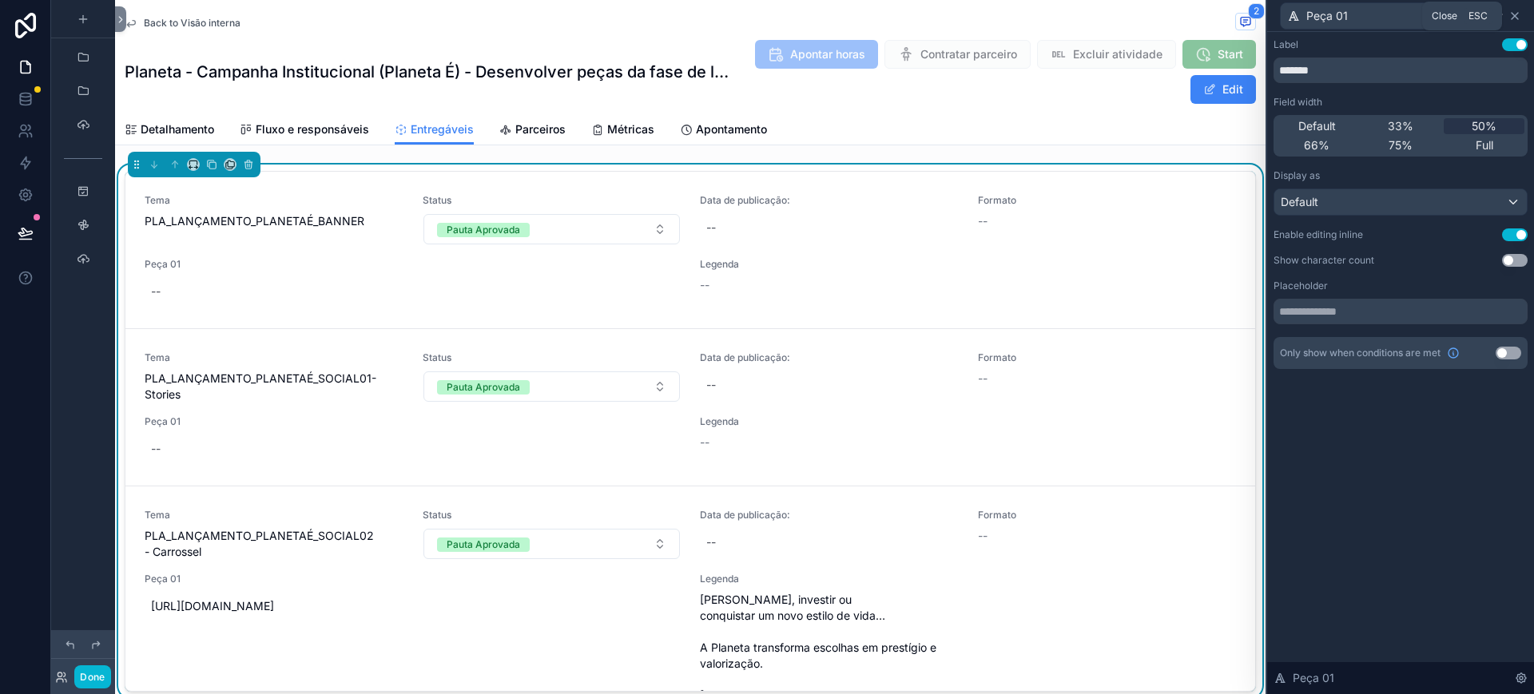
click at [1518, 10] on icon at bounding box center [1515, 16] width 13 height 13
click at [1518, 11] on div "Peça 01" at bounding box center [1401, 15] width 254 height 31
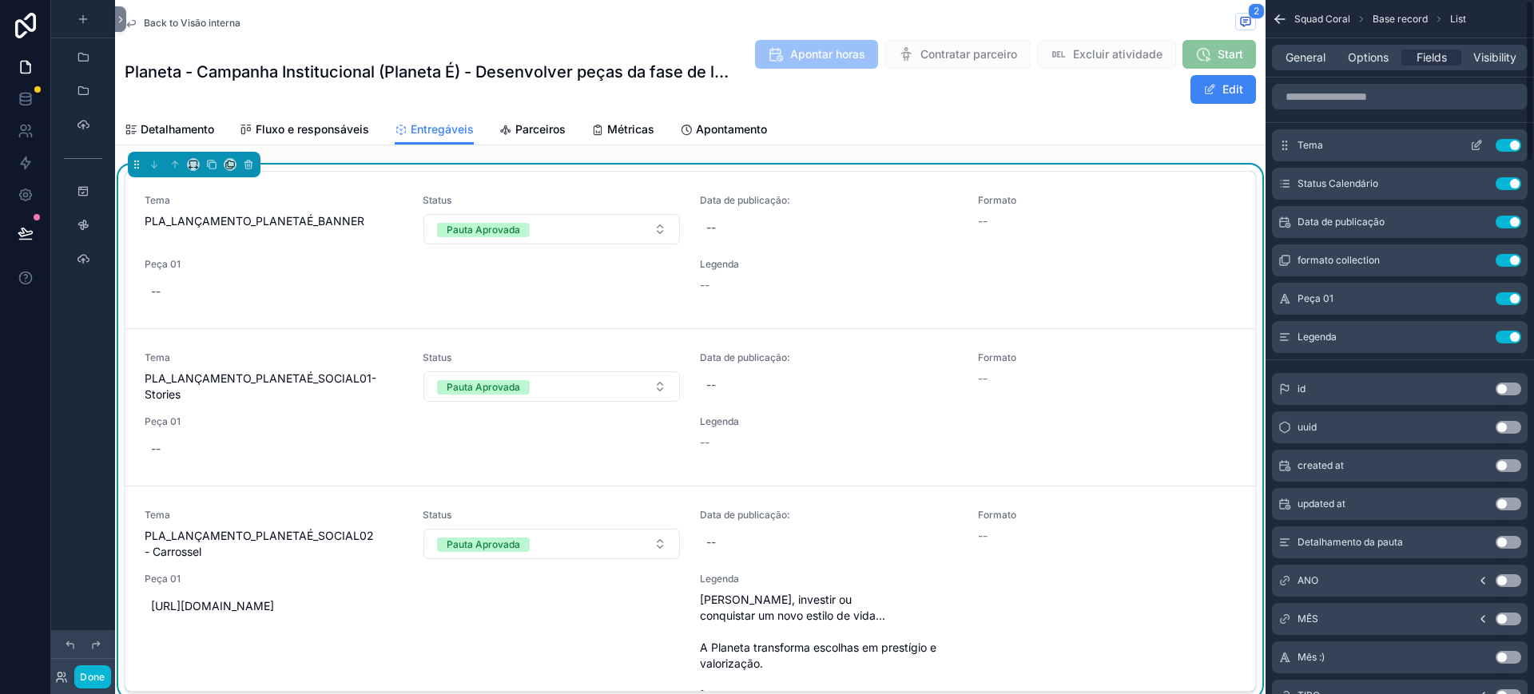
click at [1469, 143] on button "scrollable content" at bounding box center [1477, 145] width 26 height 13
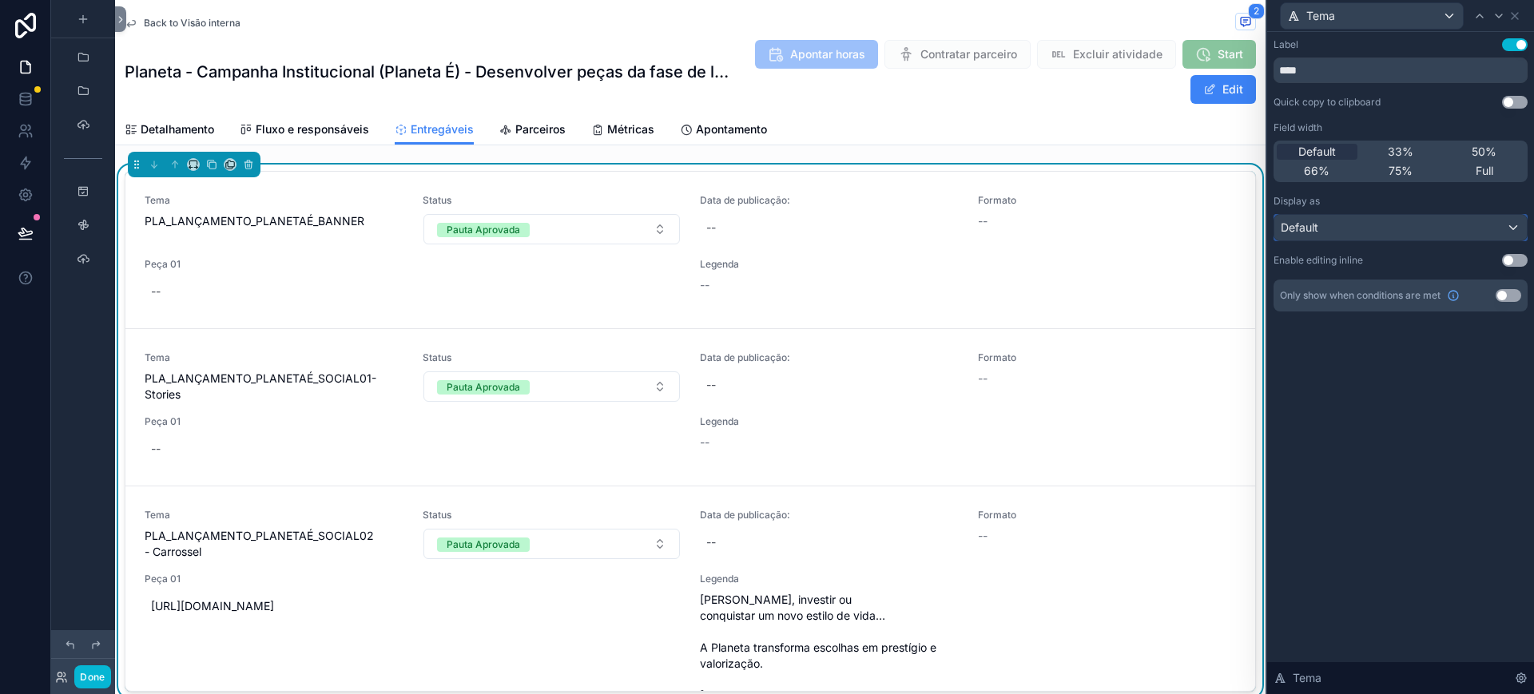
click at [1343, 233] on div "Default" at bounding box center [1401, 228] width 253 height 26
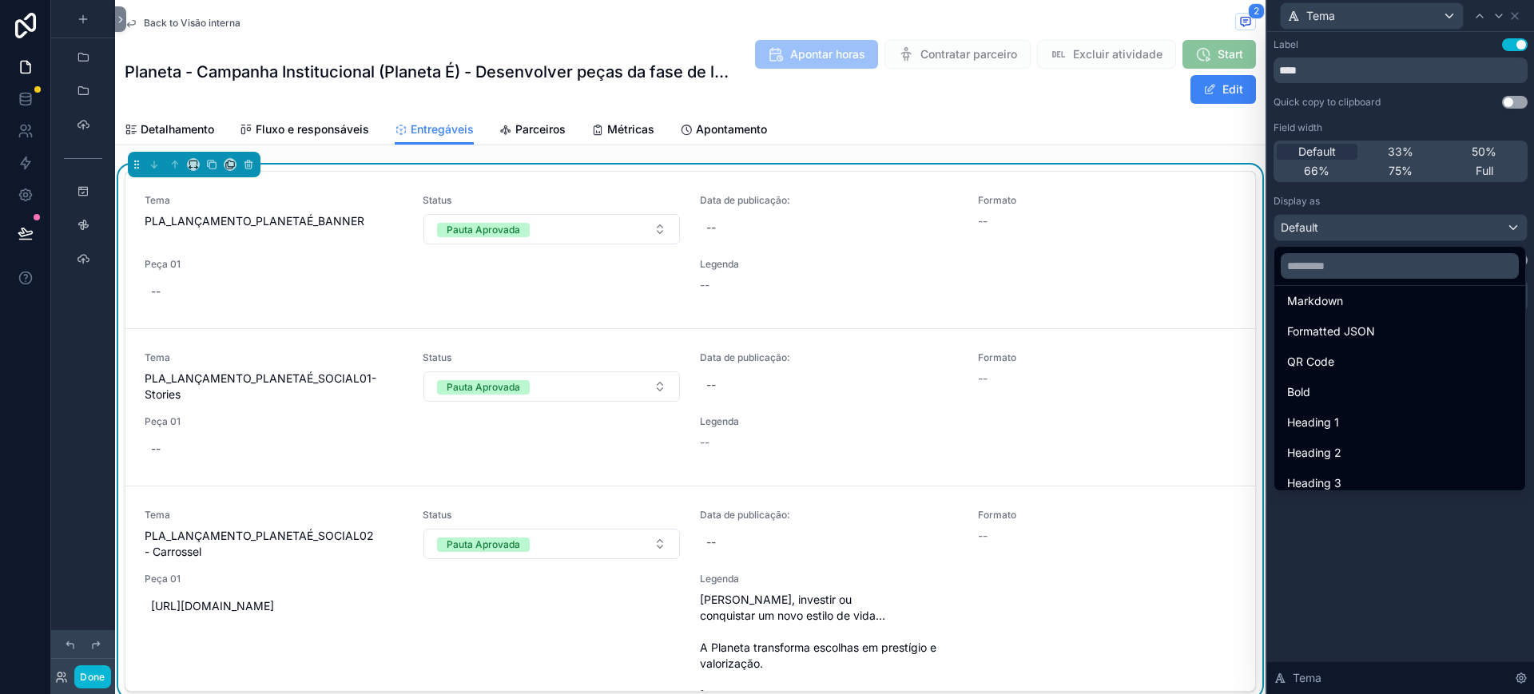
scroll to position [174, 0]
click at [1408, 437] on div "Heading 3" at bounding box center [1399, 442] width 225 height 19
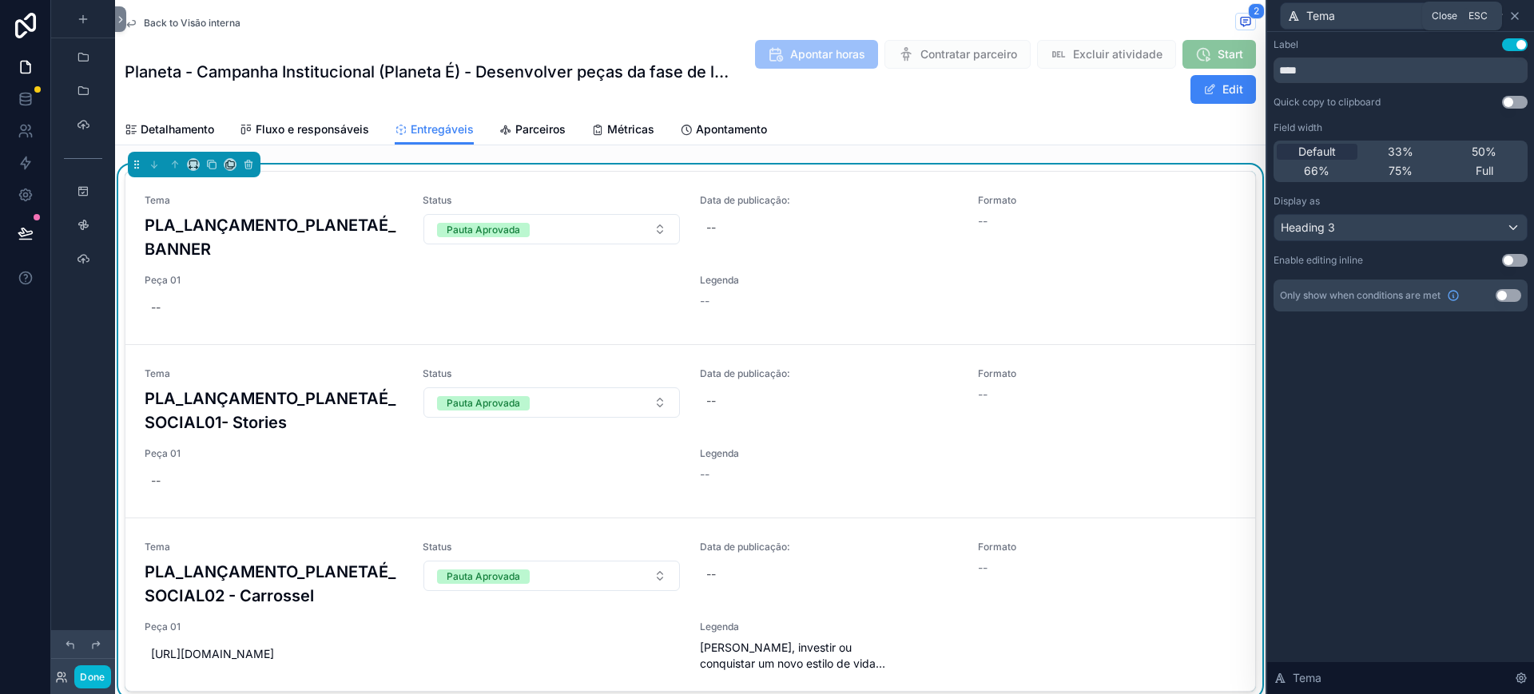
click at [1511, 18] on icon at bounding box center [1515, 16] width 13 height 13
click at [1511, 18] on div "Tema" at bounding box center [1401, 15] width 254 height 31
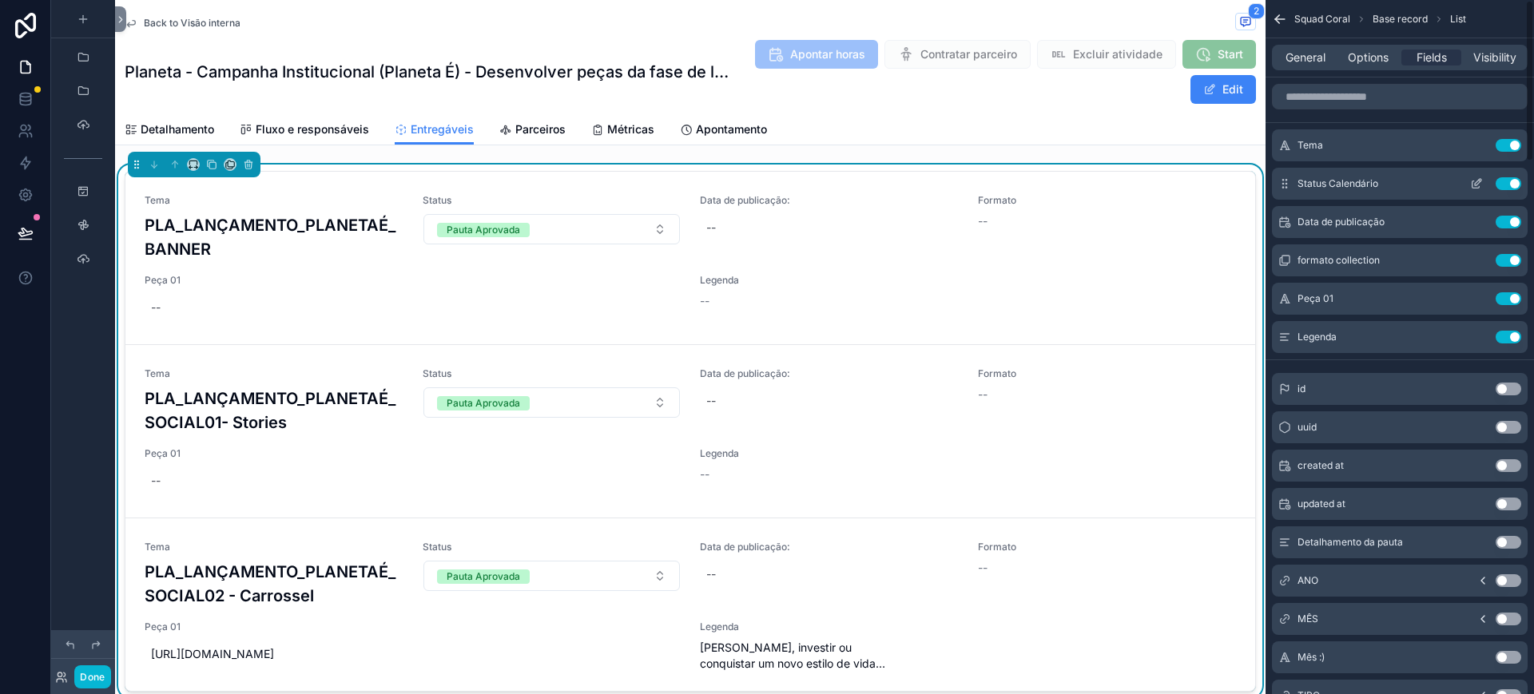
click at [1479, 184] on icon "scrollable content" at bounding box center [1476, 183] width 13 height 13
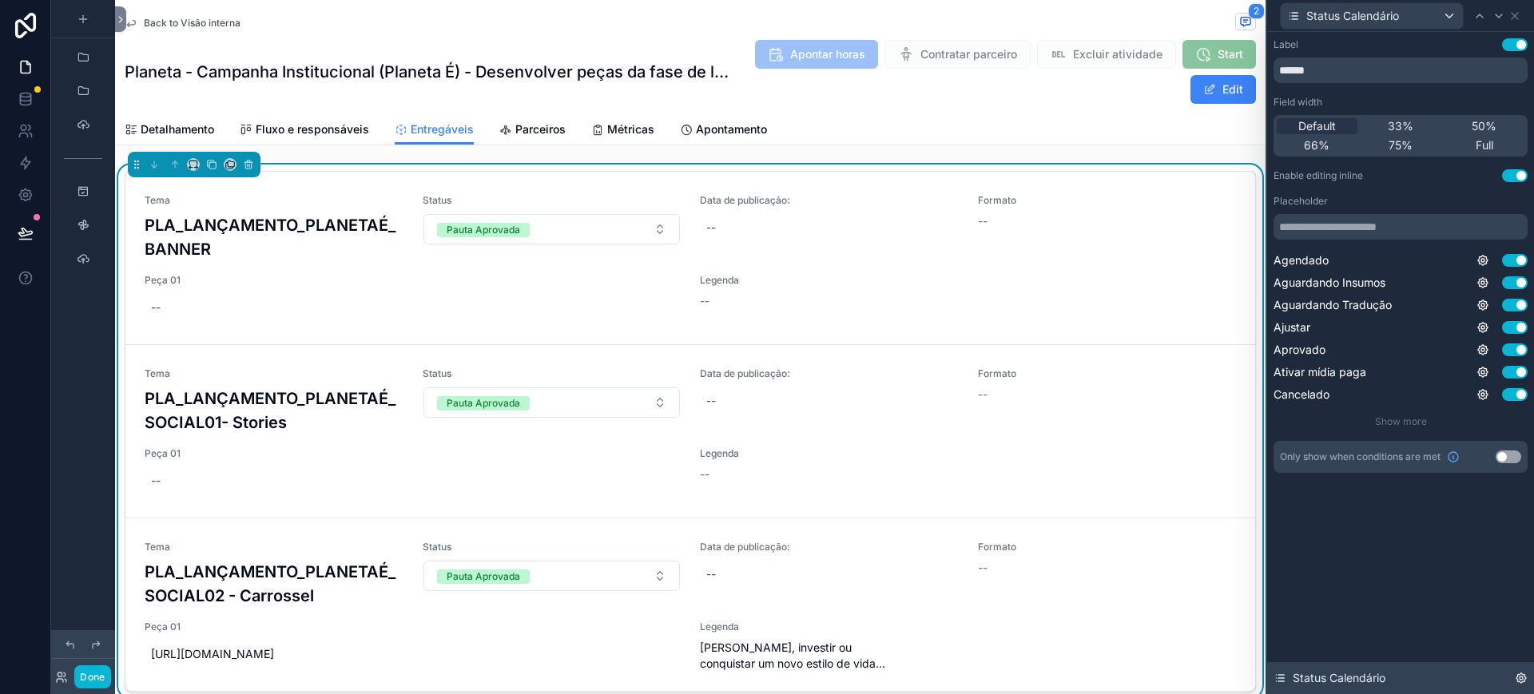
click at [1526, 679] on icon at bounding box center [1521, 678] width 13 height 13
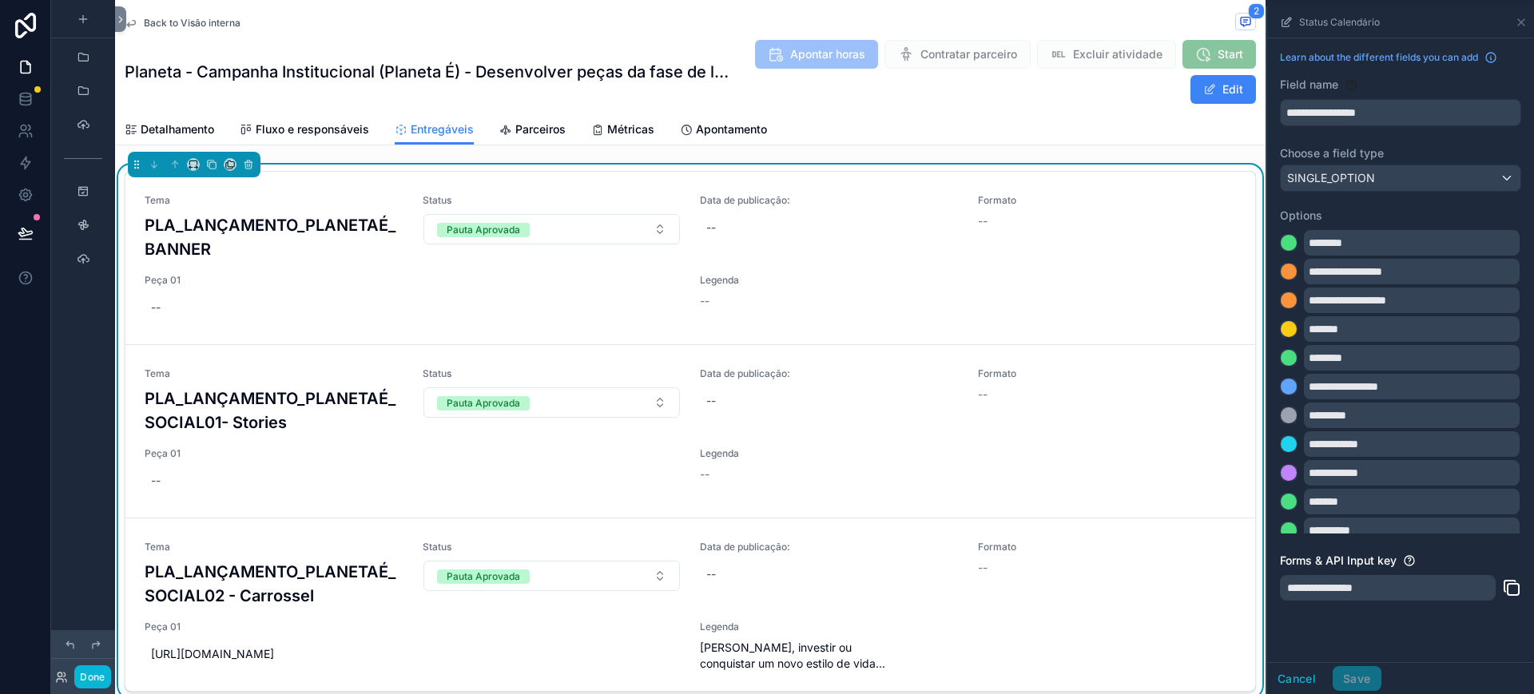
drag, startPoint x: 1396, startPoint y: 193, endPoint x: 1395, endPoint y: 180, distance: 12.8
click at [1397, 193] on div "**********" at bounding box center [1400, 330] width 267 height 585
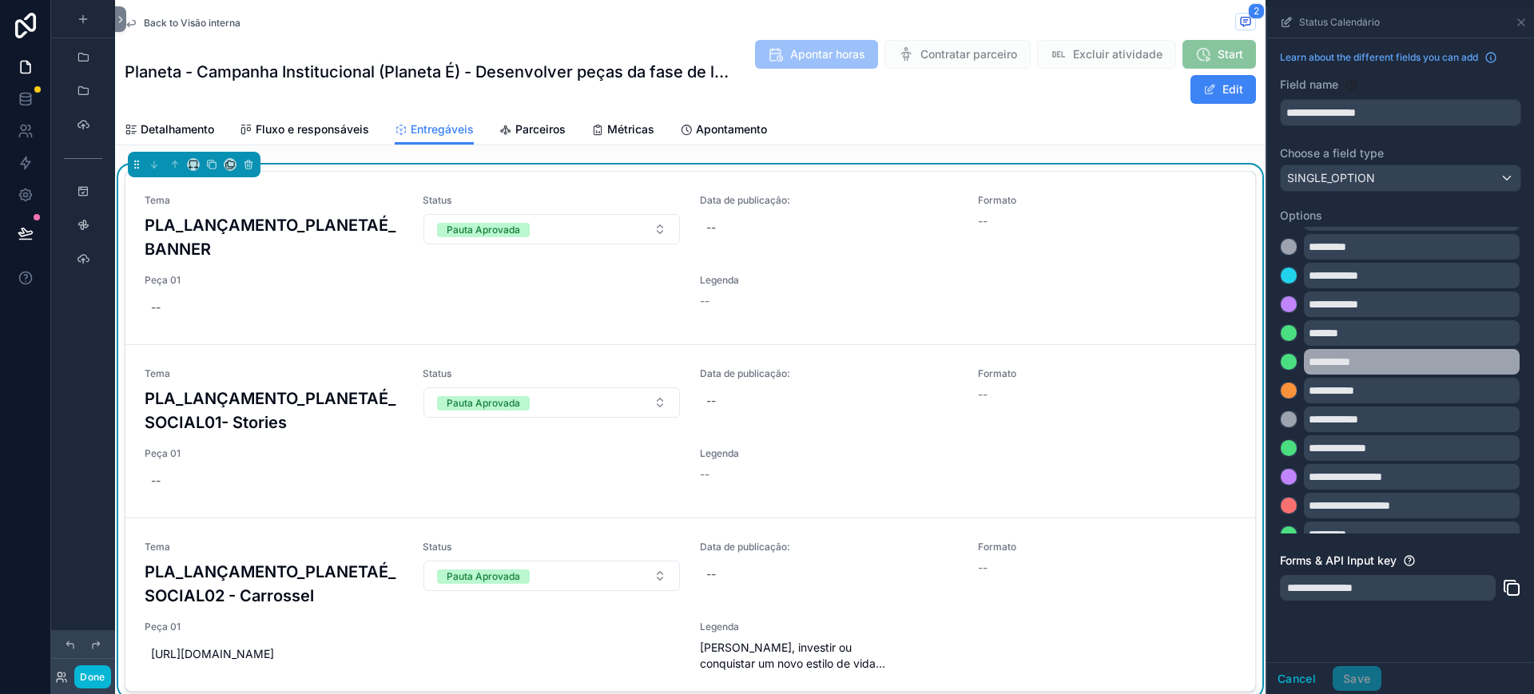
scroll to position [165, 0]
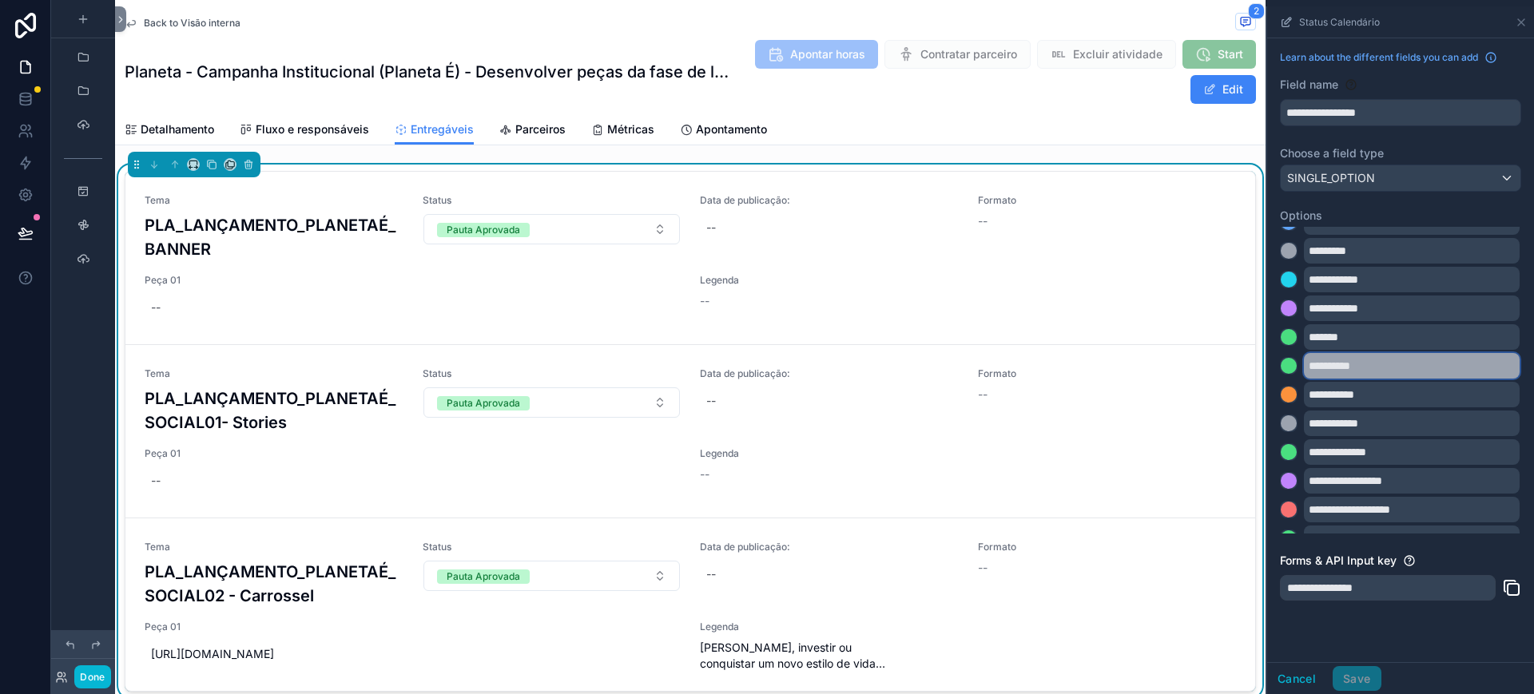
click at [1349, 355] on input "**********" at bounding box center [1412, 366] width 216 height 26
click at [1467, 635] on div "**********" at bounding box center [1400, 350] width 267 height 624
click at [1321, 677] on button "Cancel" at bounding box center [1296, 679] width 59 height 26
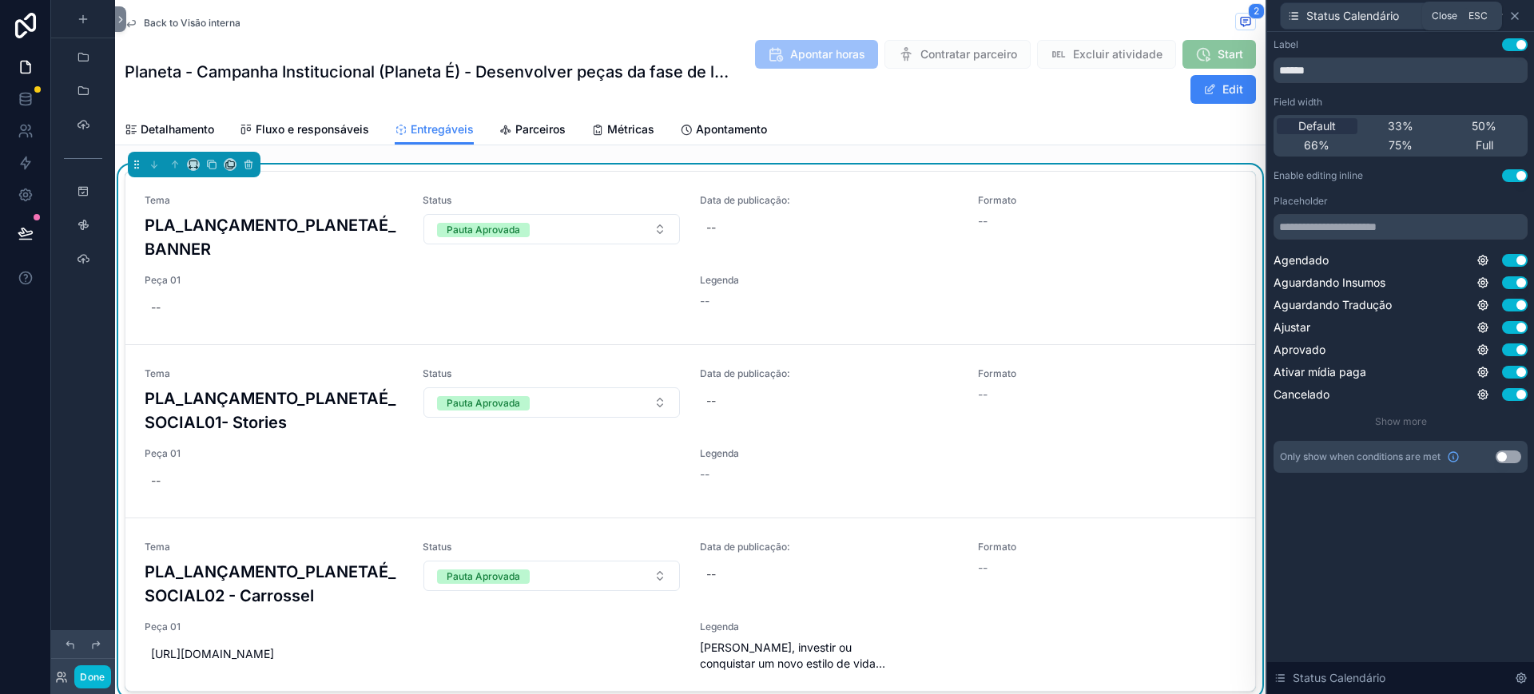
click at [1514, 10] on icon at bounding box center [1515, 16] width 13 height 13
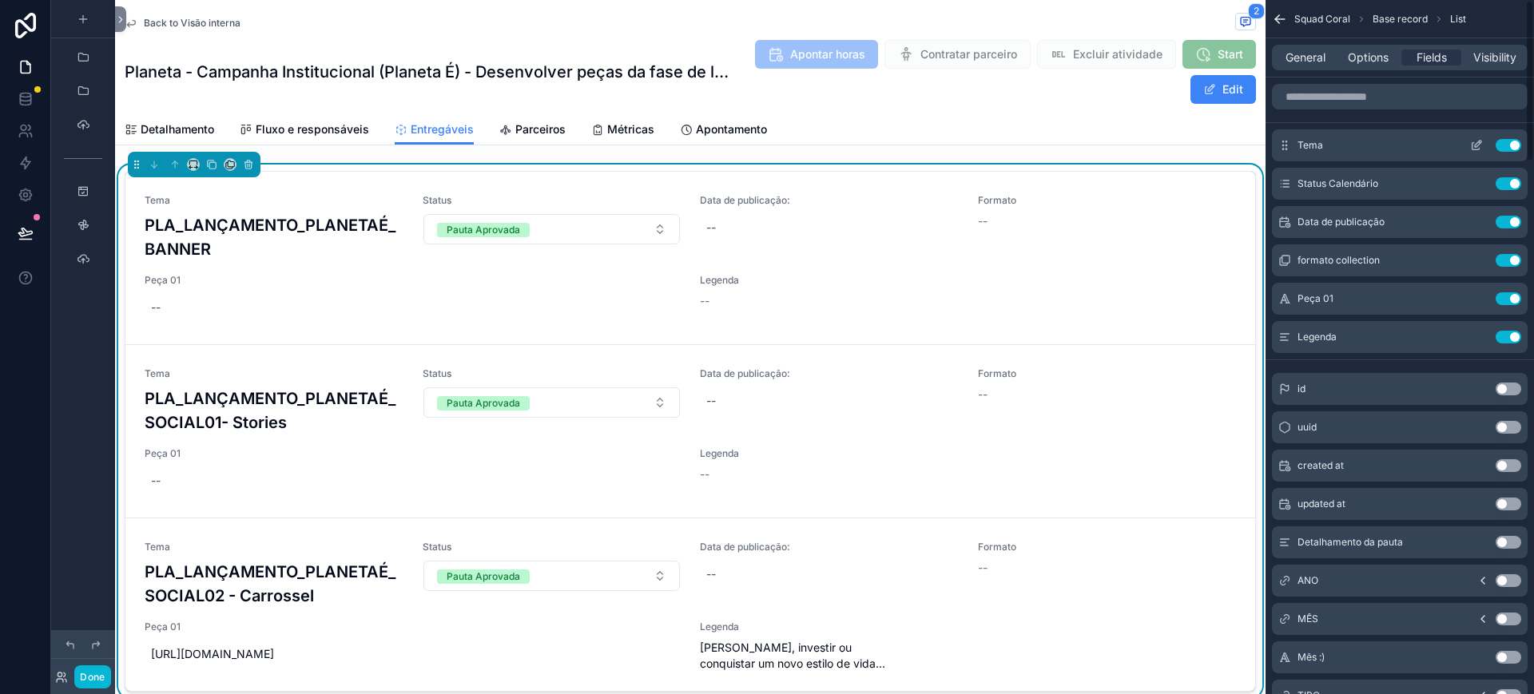
click at [1475, 147] on icon "scrollable content" at bounding box center [1476, 145] width 13 height 13
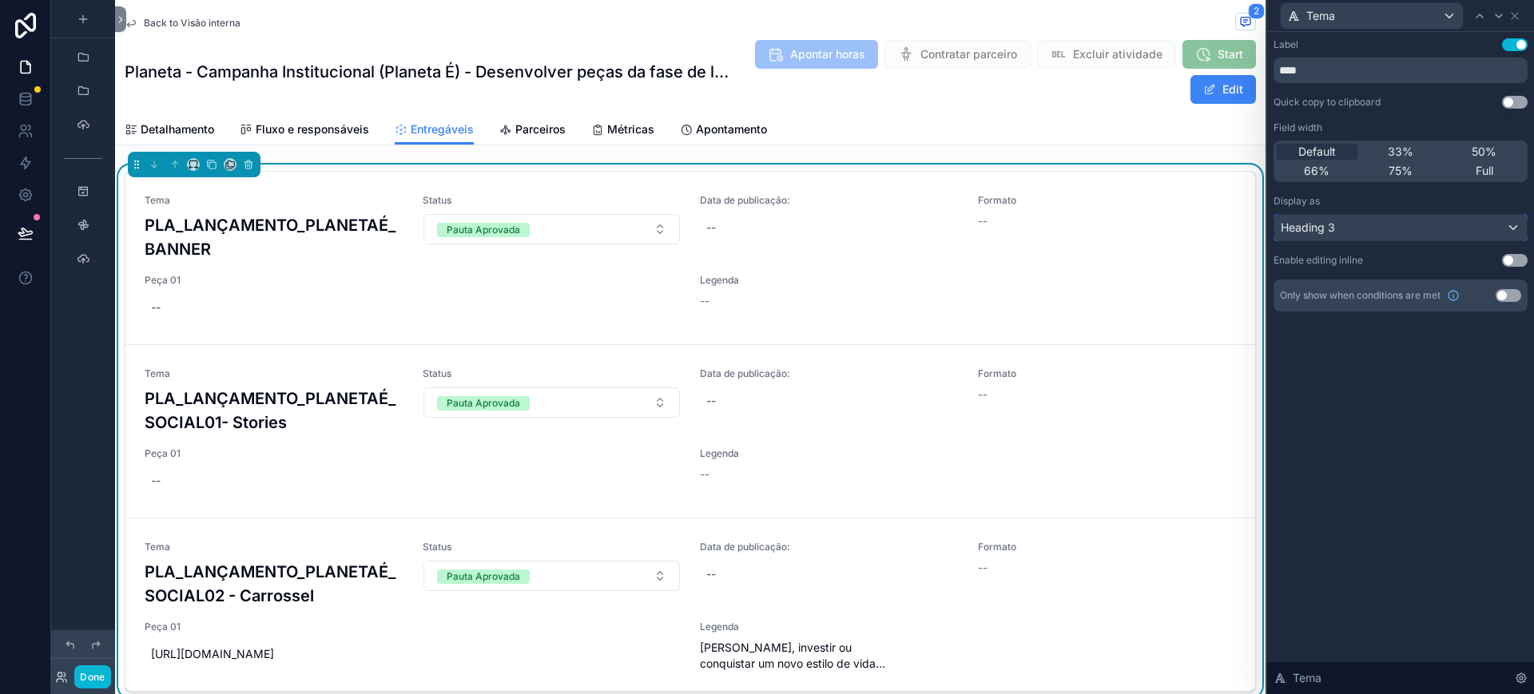
click at [1346, 226] on div "Heading 3" at bounding box center [1401, 228] width 253 height 26
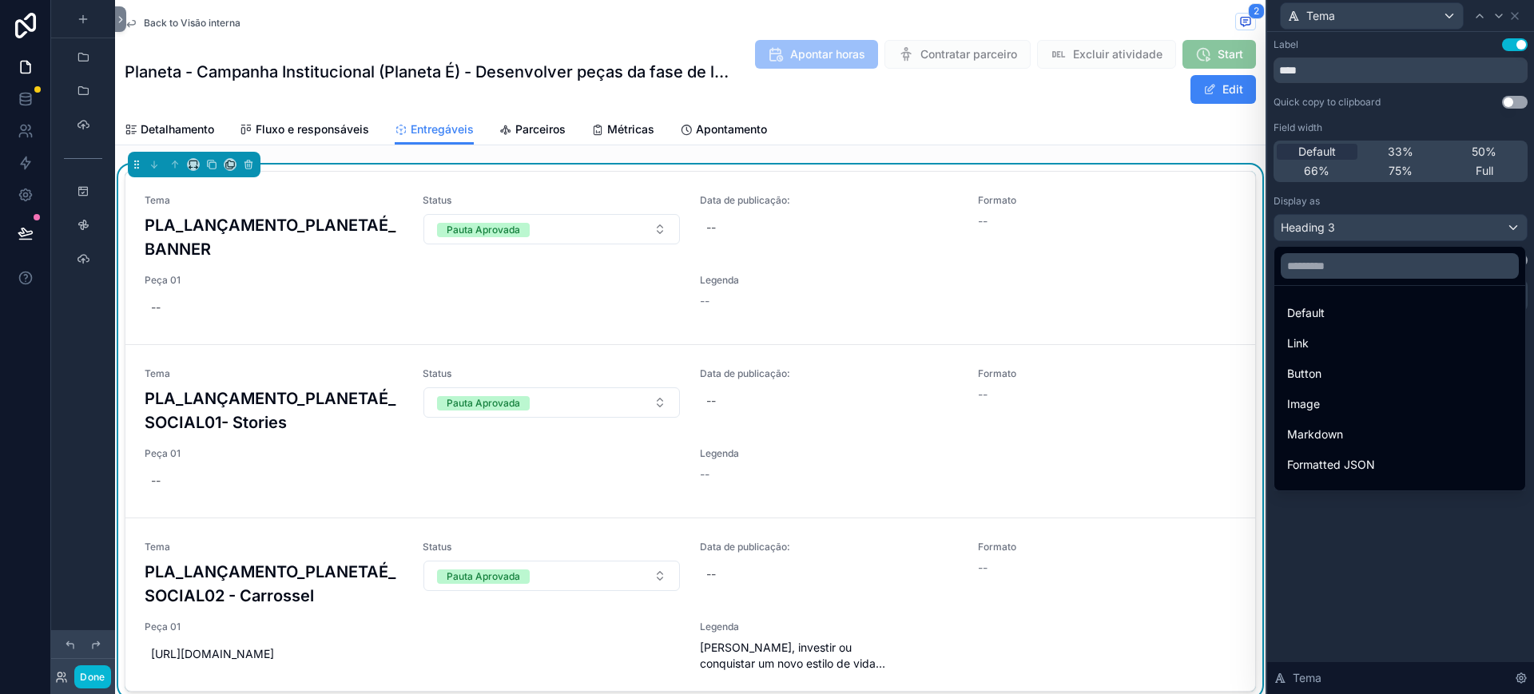
scroll to position [174, 0]
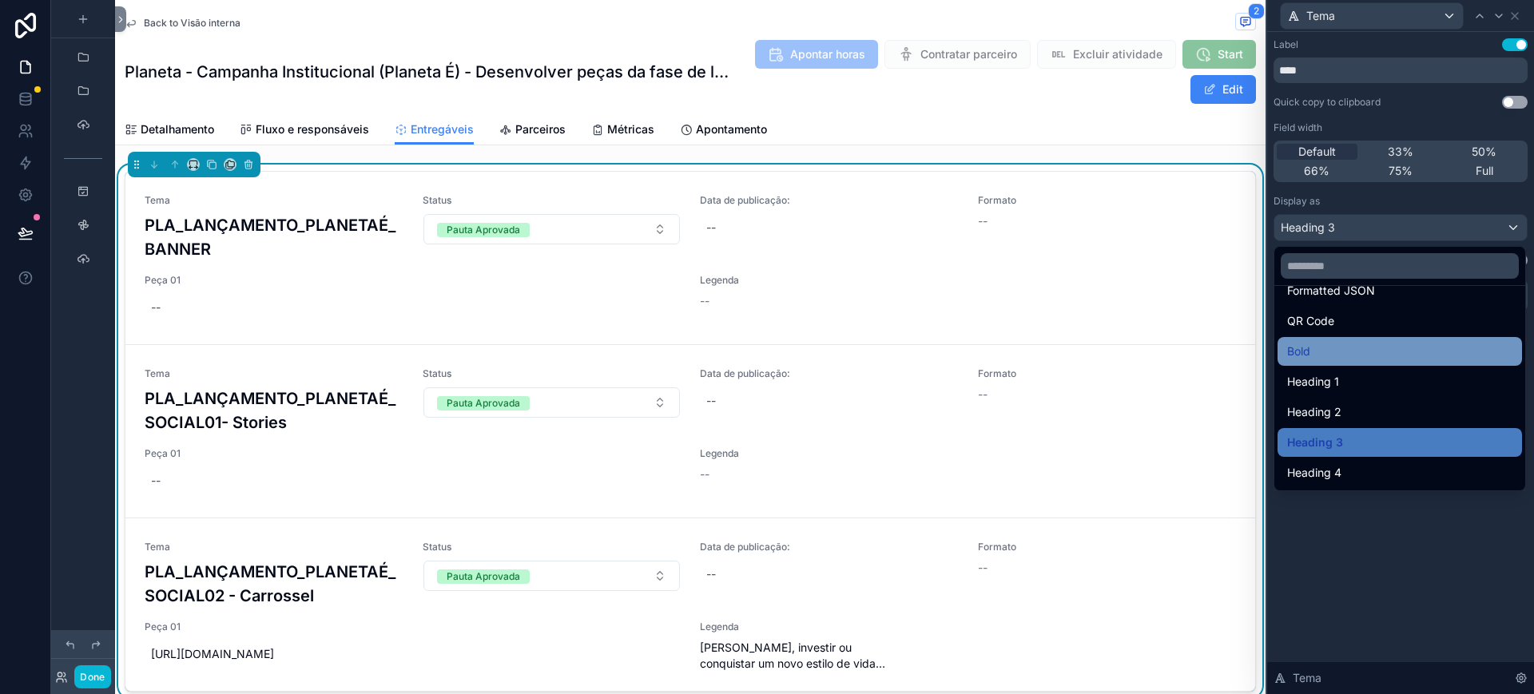
click at [1380, 348] on div "Bold" at bounding box center [1399, 351] width 225 height 19
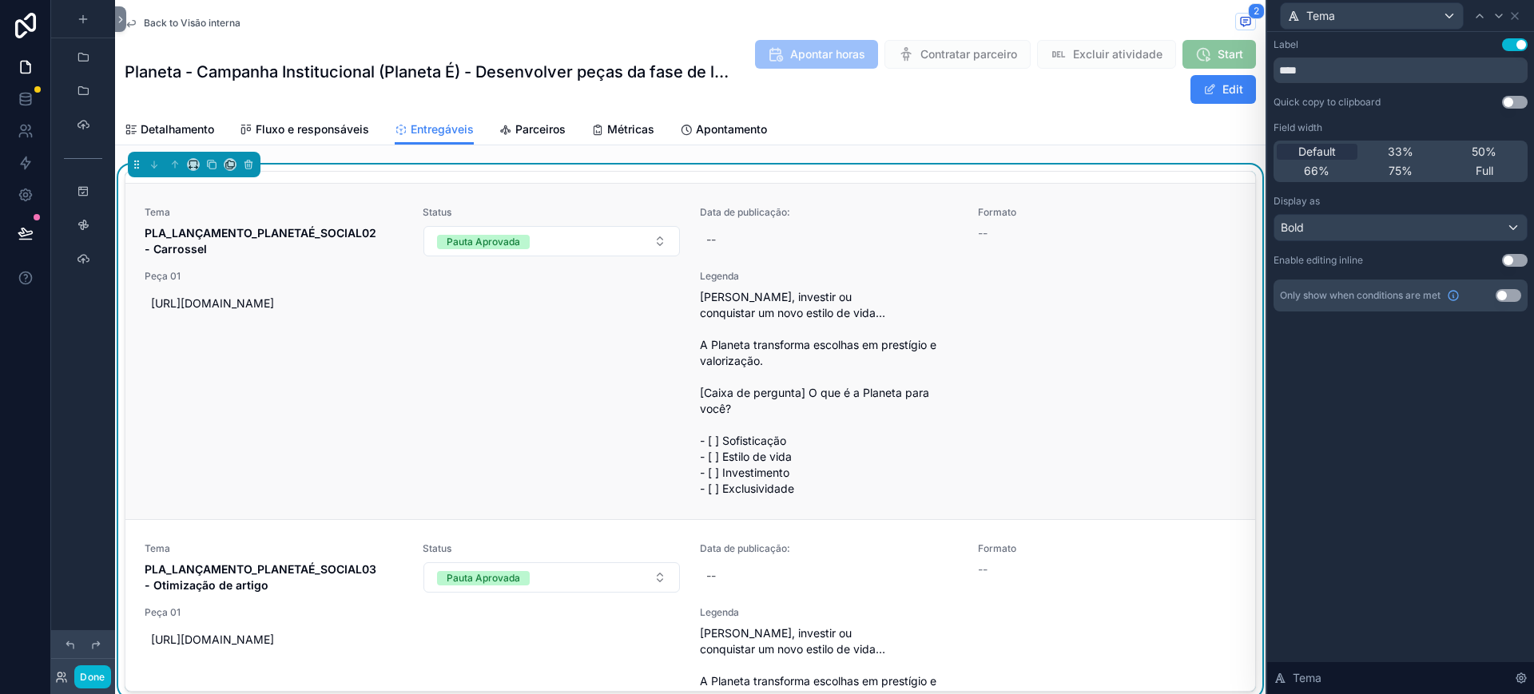
scroll to position [288, 0]
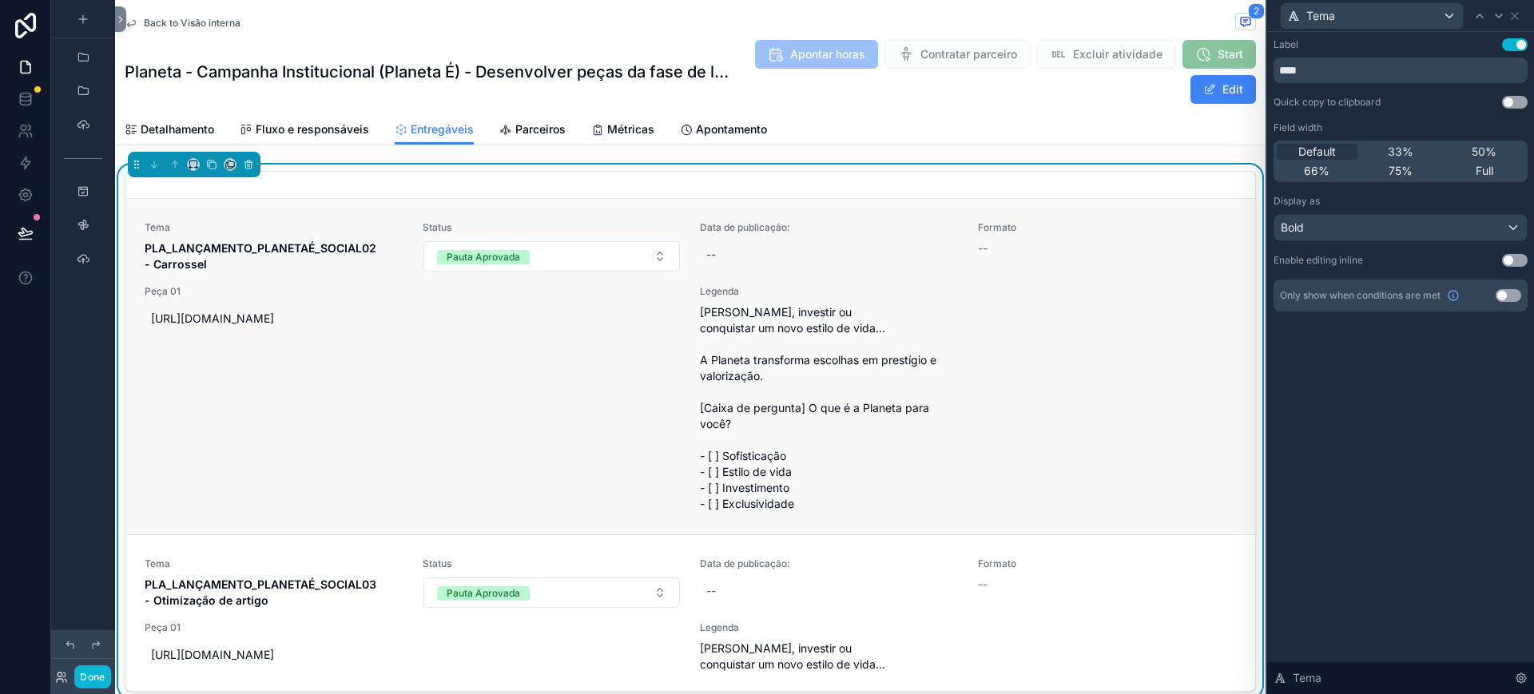
click at [811, 379] on span "Morar, investir ou conquistar um novo estilo de vida… A Planeta transforma esco…" at bounding box center [829, 408] width 259 height 208
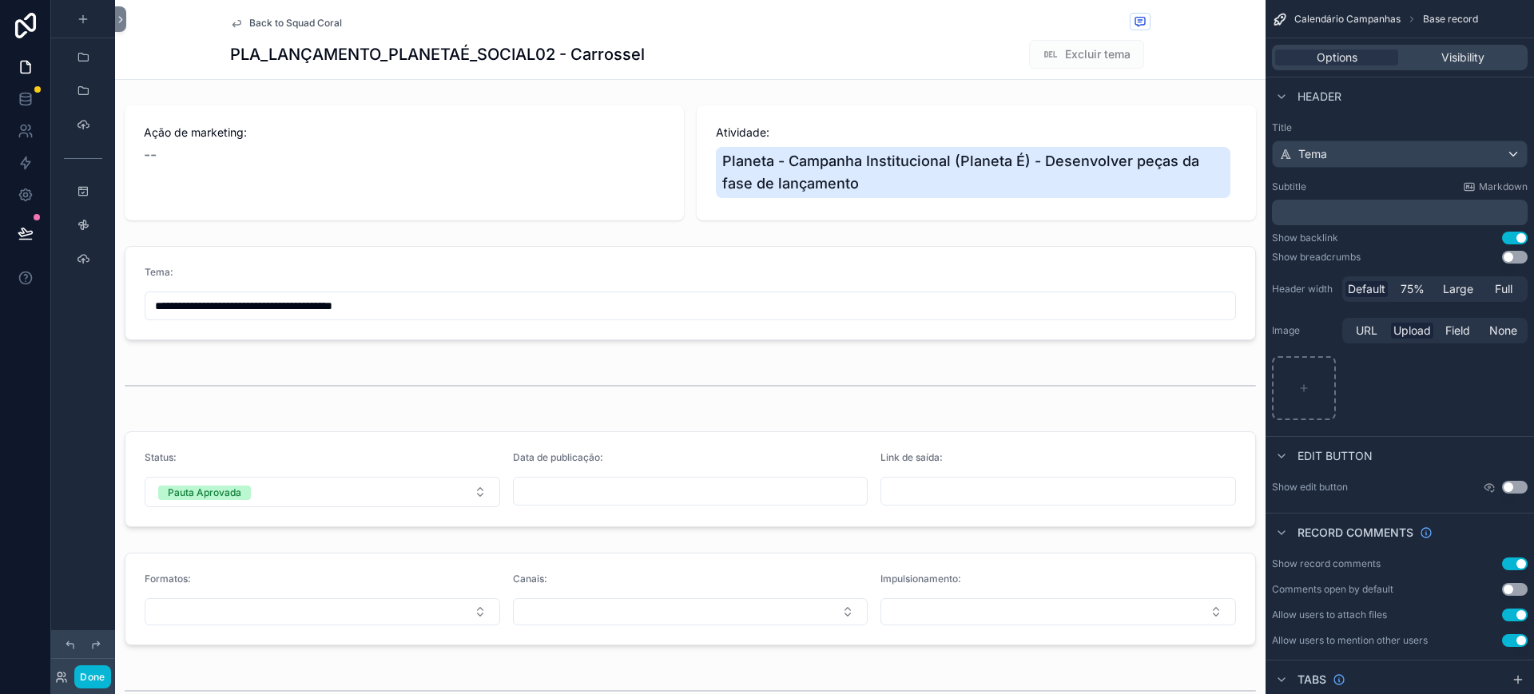
click at [313, 18] on span "Back to Squad Coral" at bounding box center [295, 23] width 93 height 13
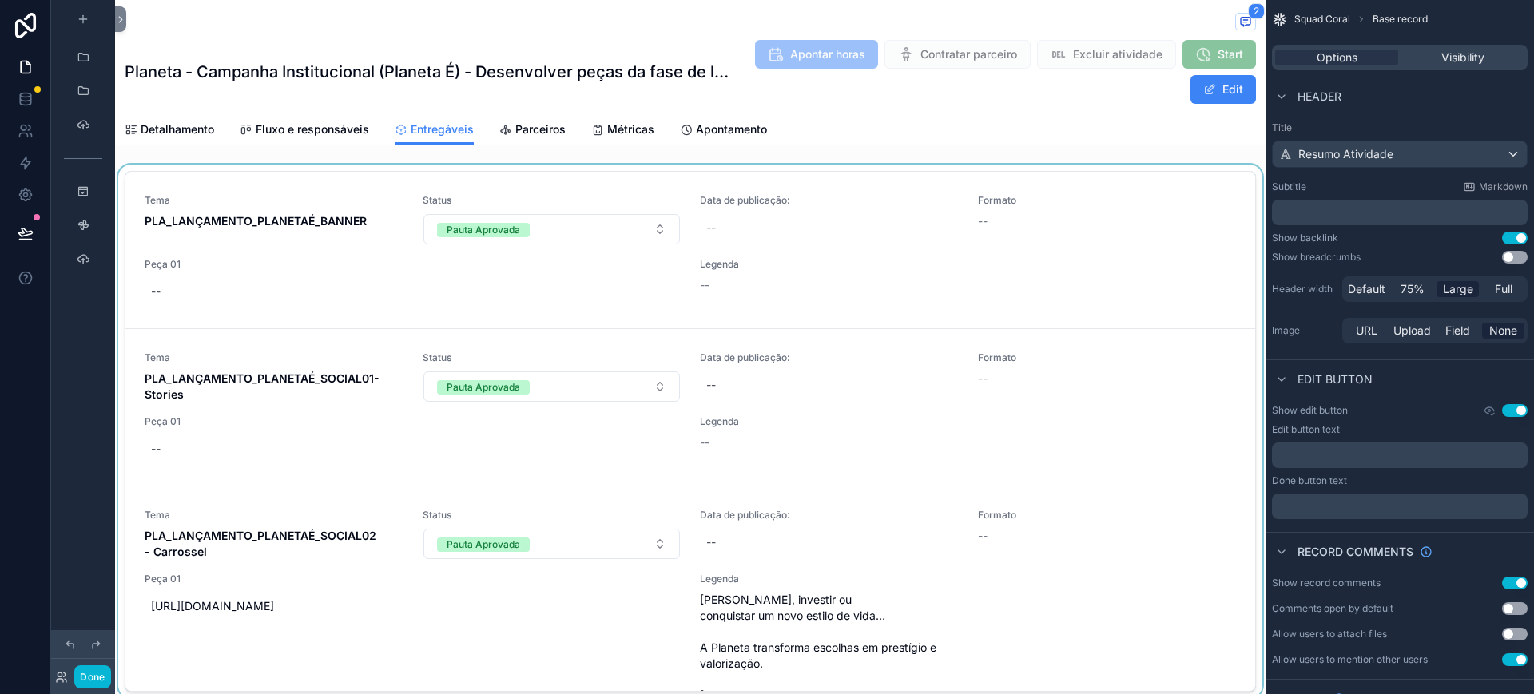
click at [278, 205] on div "scrollable content" at bounding box center [690, 435] width 1151 height 540
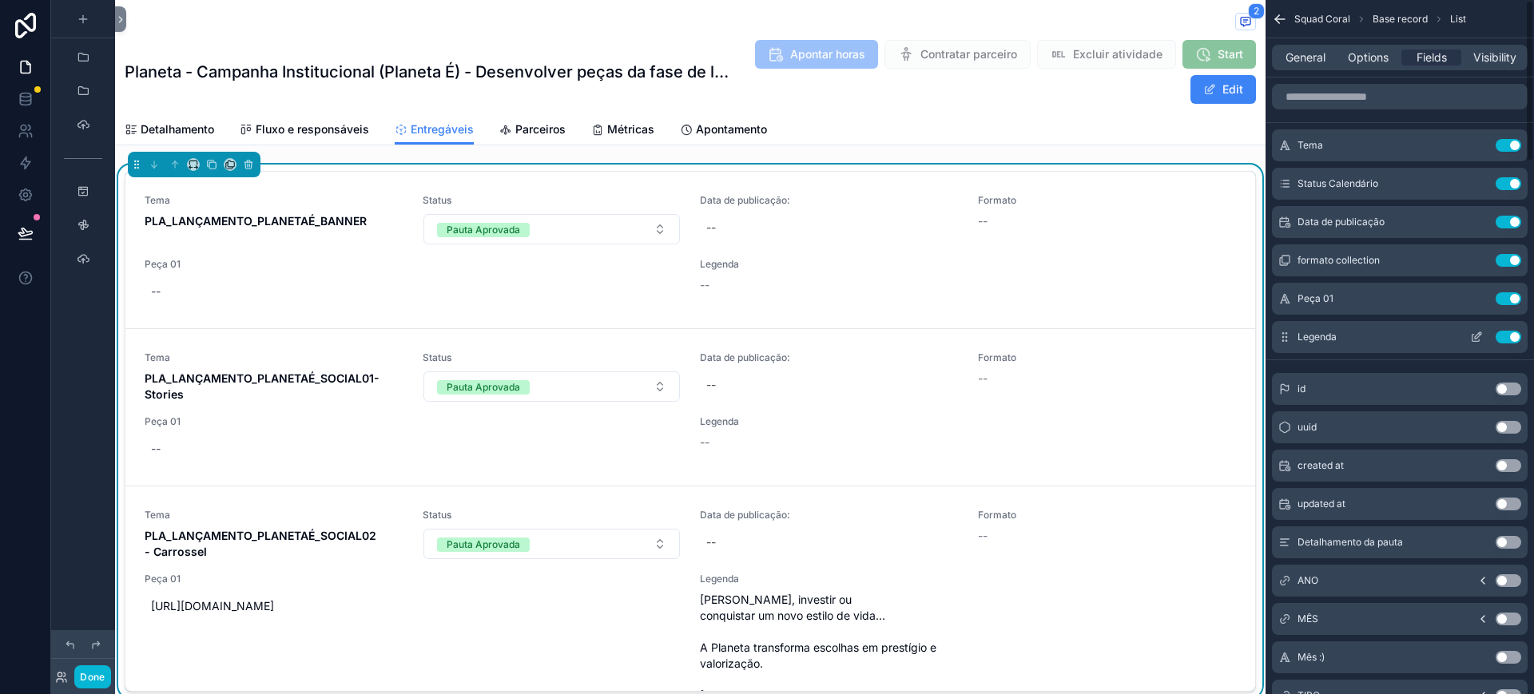
click at [1477, 332] on icon "scrollable content" at bounding box center [1476, 337] width 13 height 13
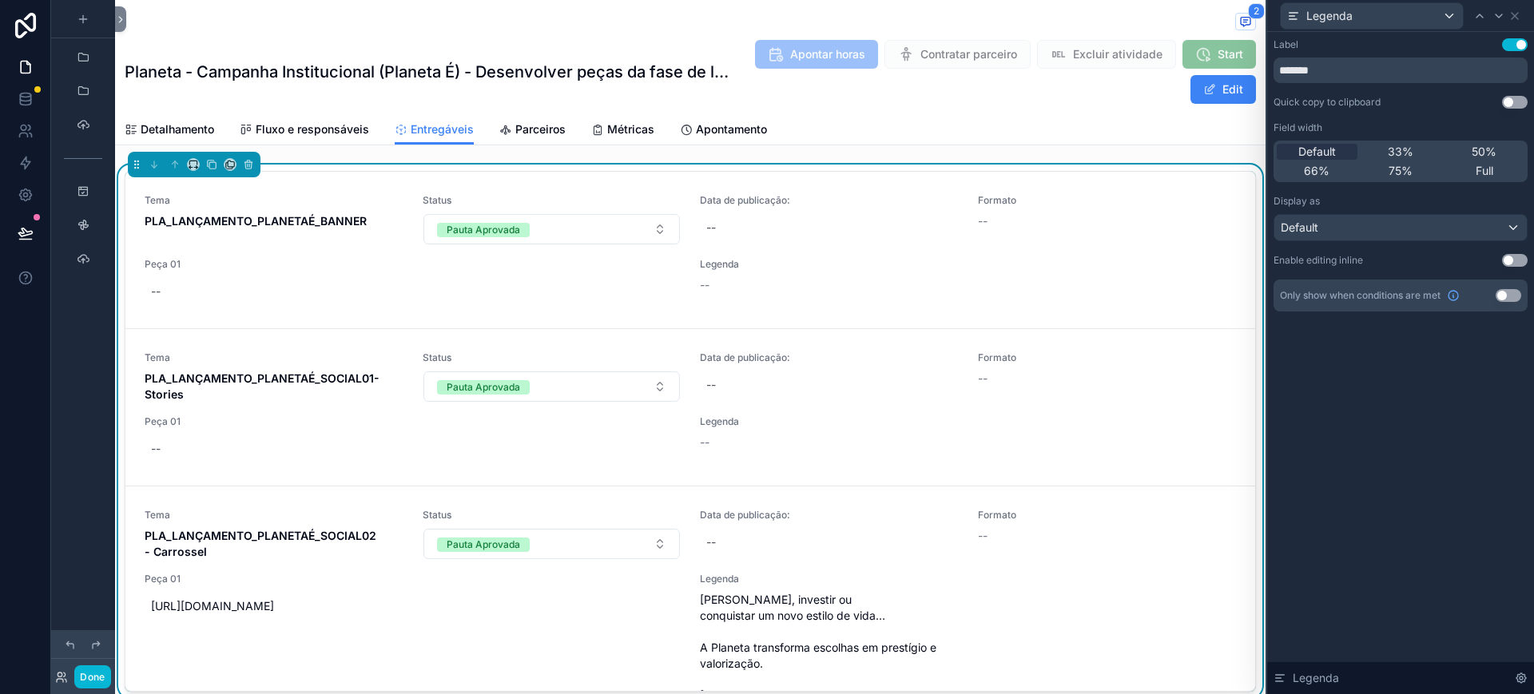
click at [1518, 259] on button "Use setting" at bounding box center [1515, 260] width 26 height 13
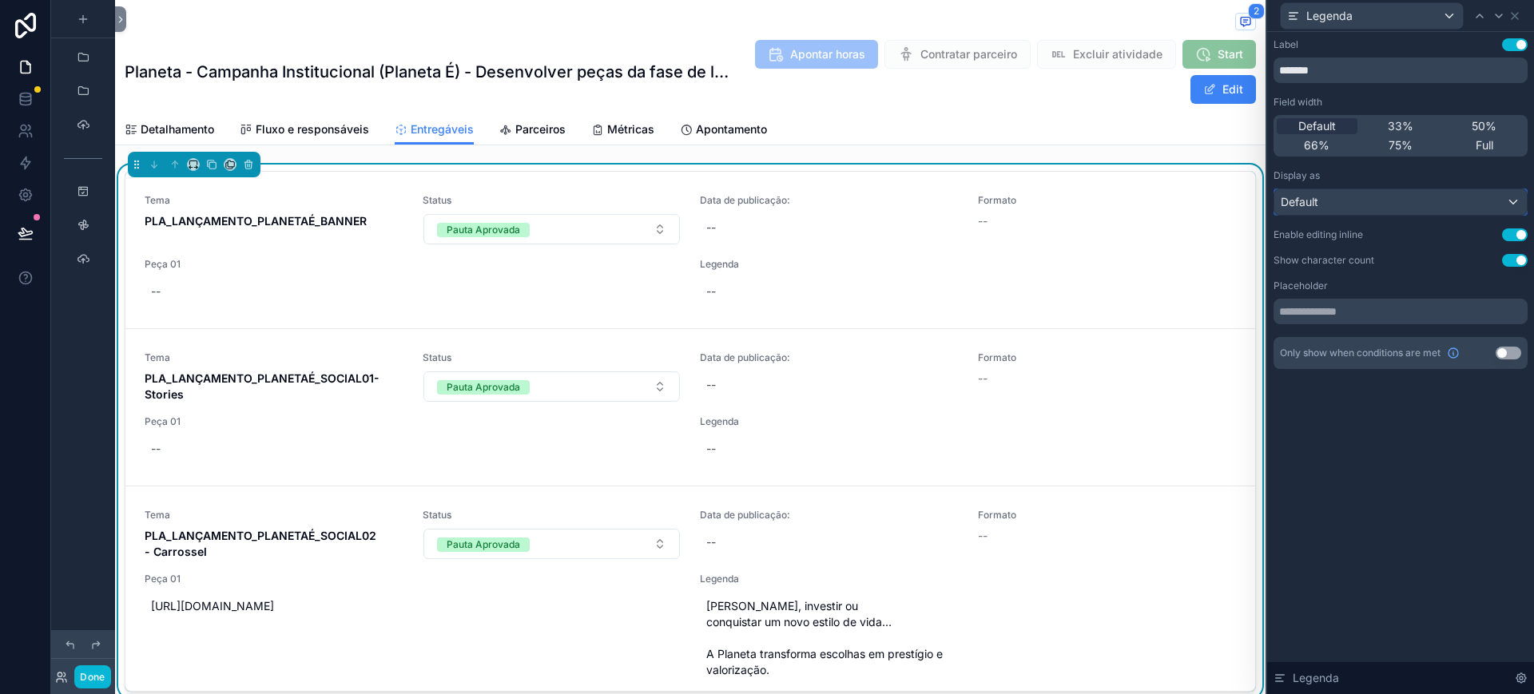
click at [1375, 202] on div "Default" at bounding box center [1401, 202] width 253 height 26
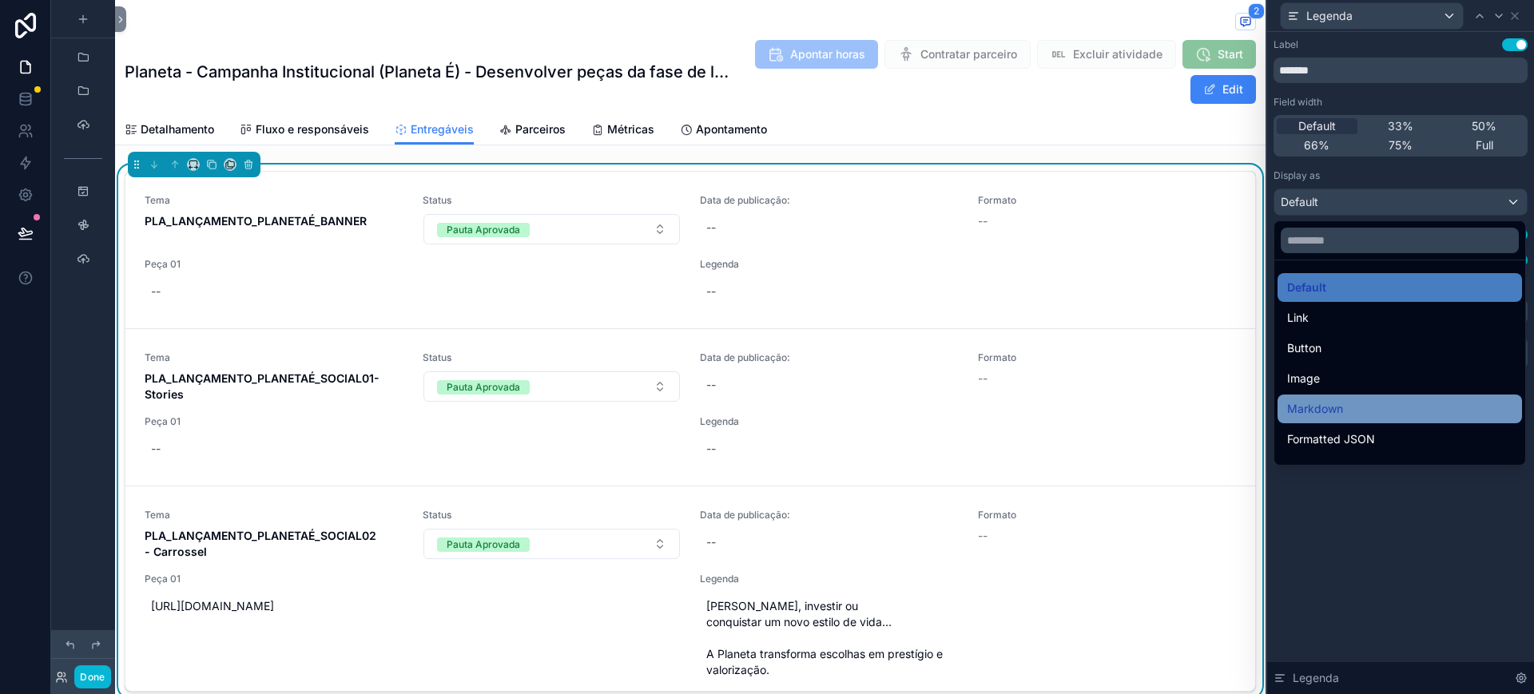
click at [1352, 395] on div "Markdown" at bounding box center [1400, 409] width 245 height 29
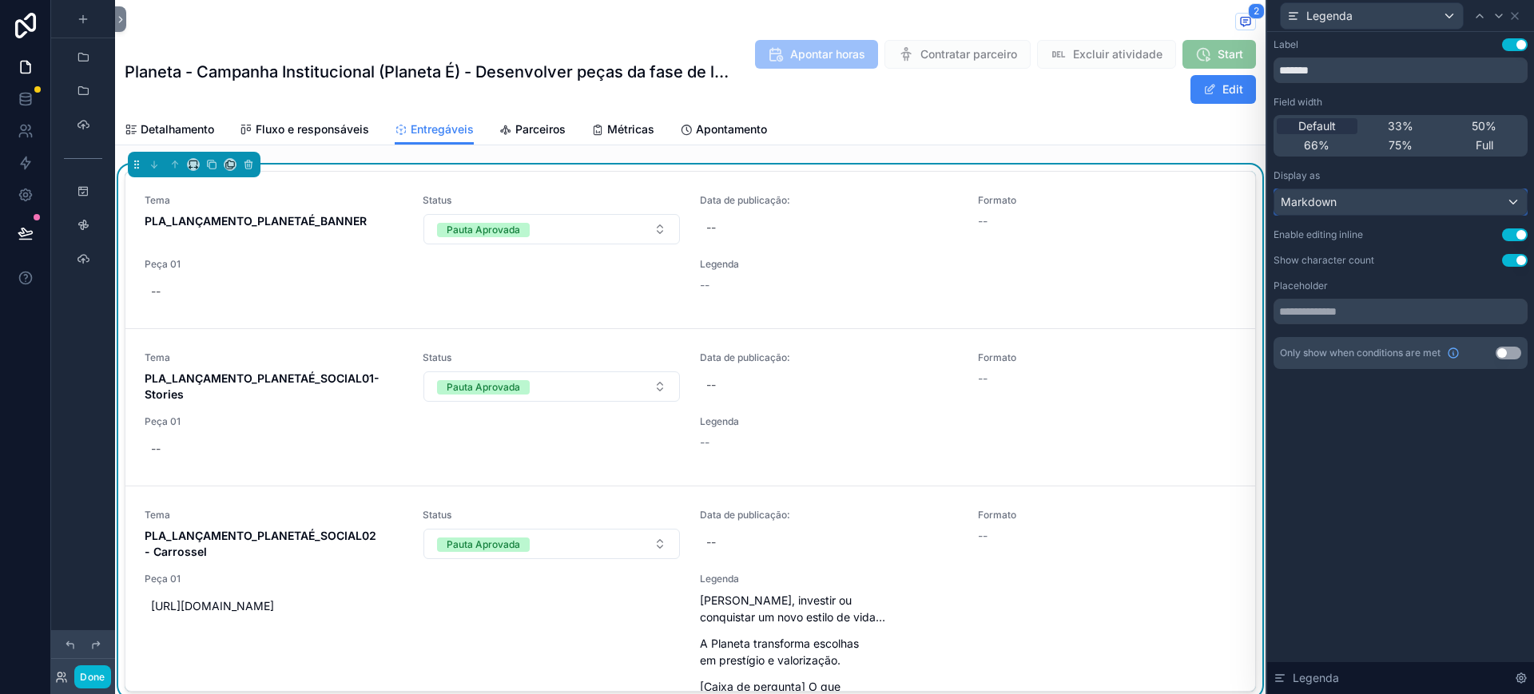
click at [1352, 189] on div "Markdown" at bounding box center [1401, 202] width 253 height 26
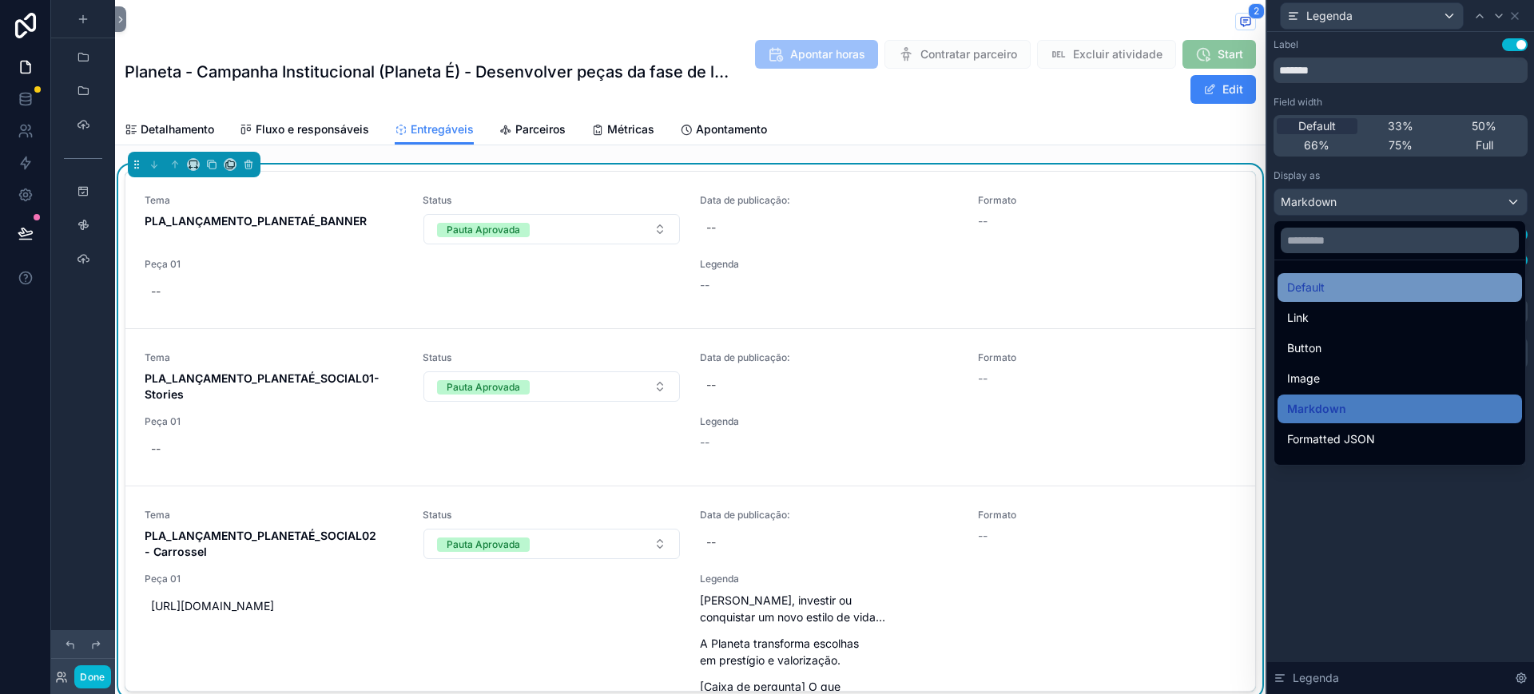
click at [1363, 296] on div "Default" at bounding box center [1399, 287] width 225 height 19
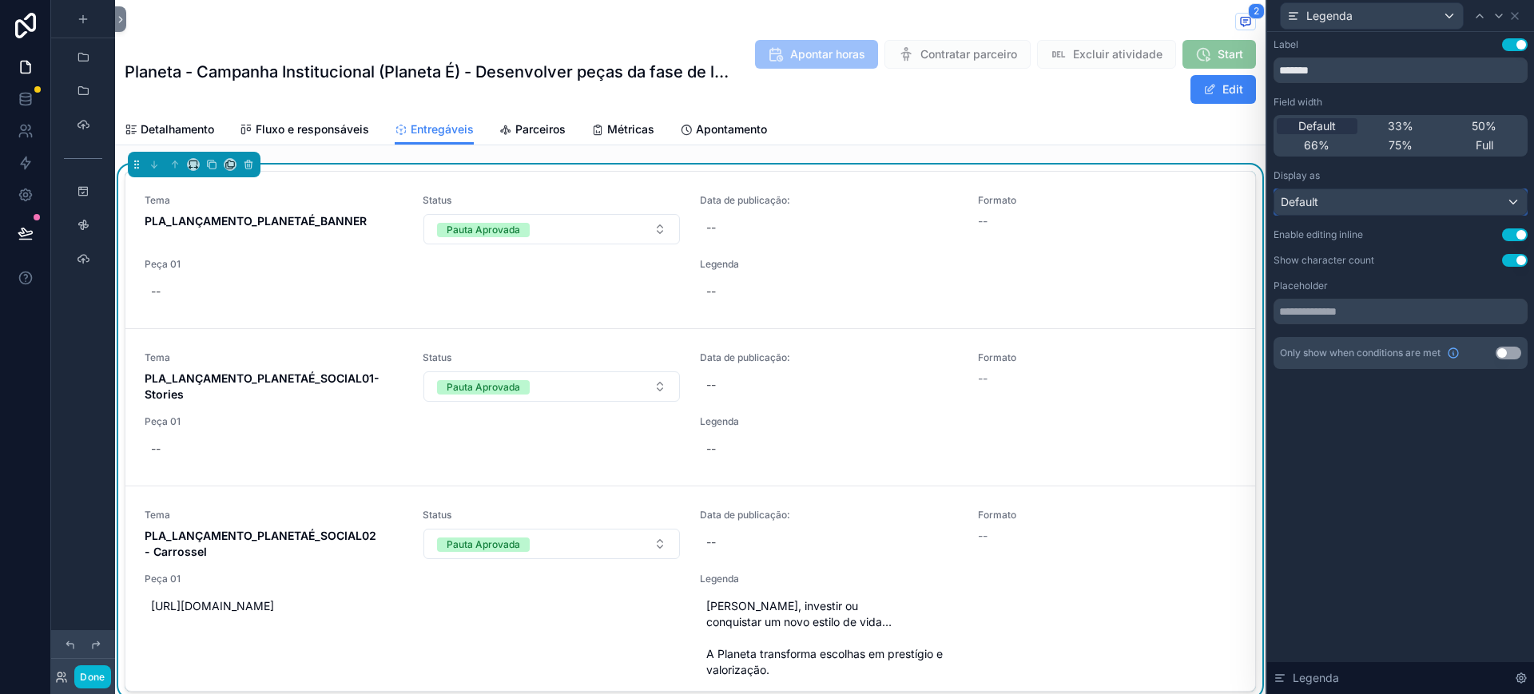
click at [1321, 200] on div "Default" at bounding box center [1401, 202] width 253 height 26
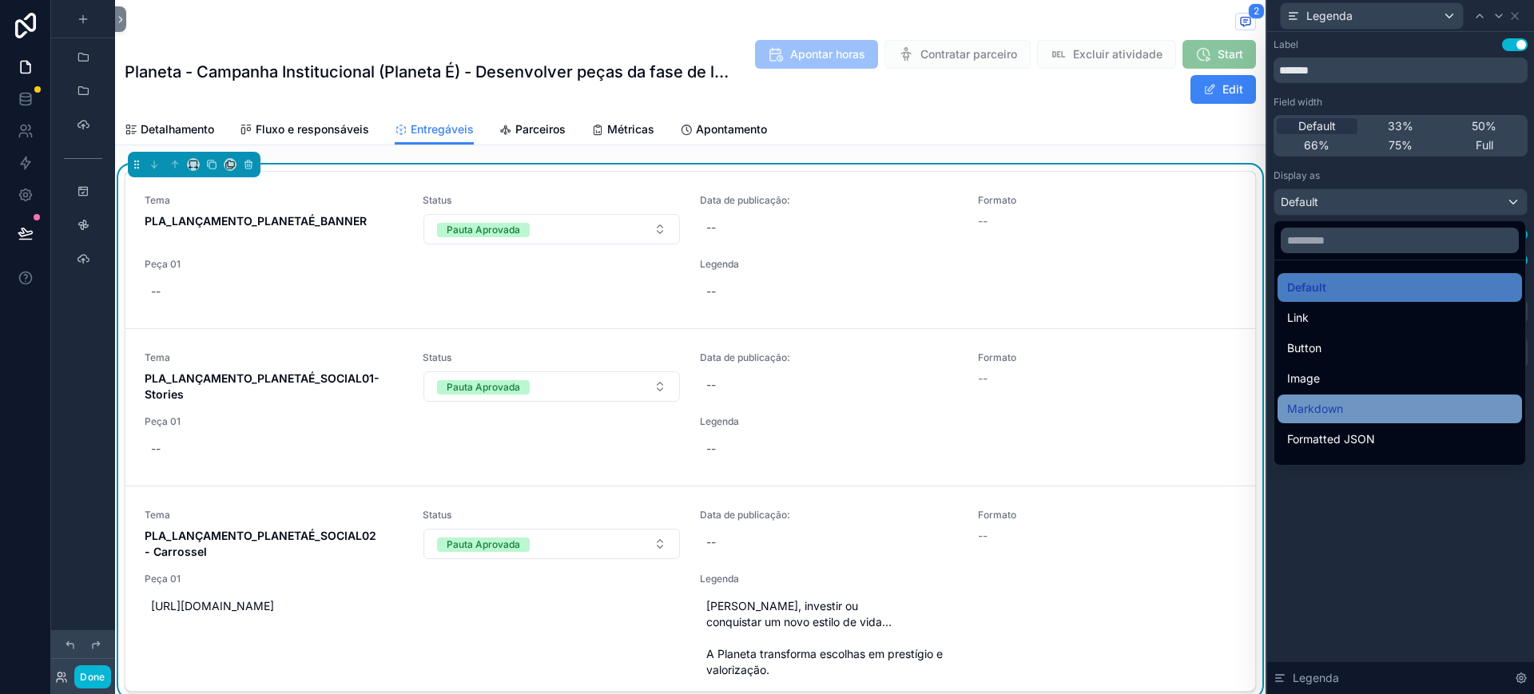
click at [1387, 413] on div "Markdown" at bounding box center [1399, 409] width 225 height 19
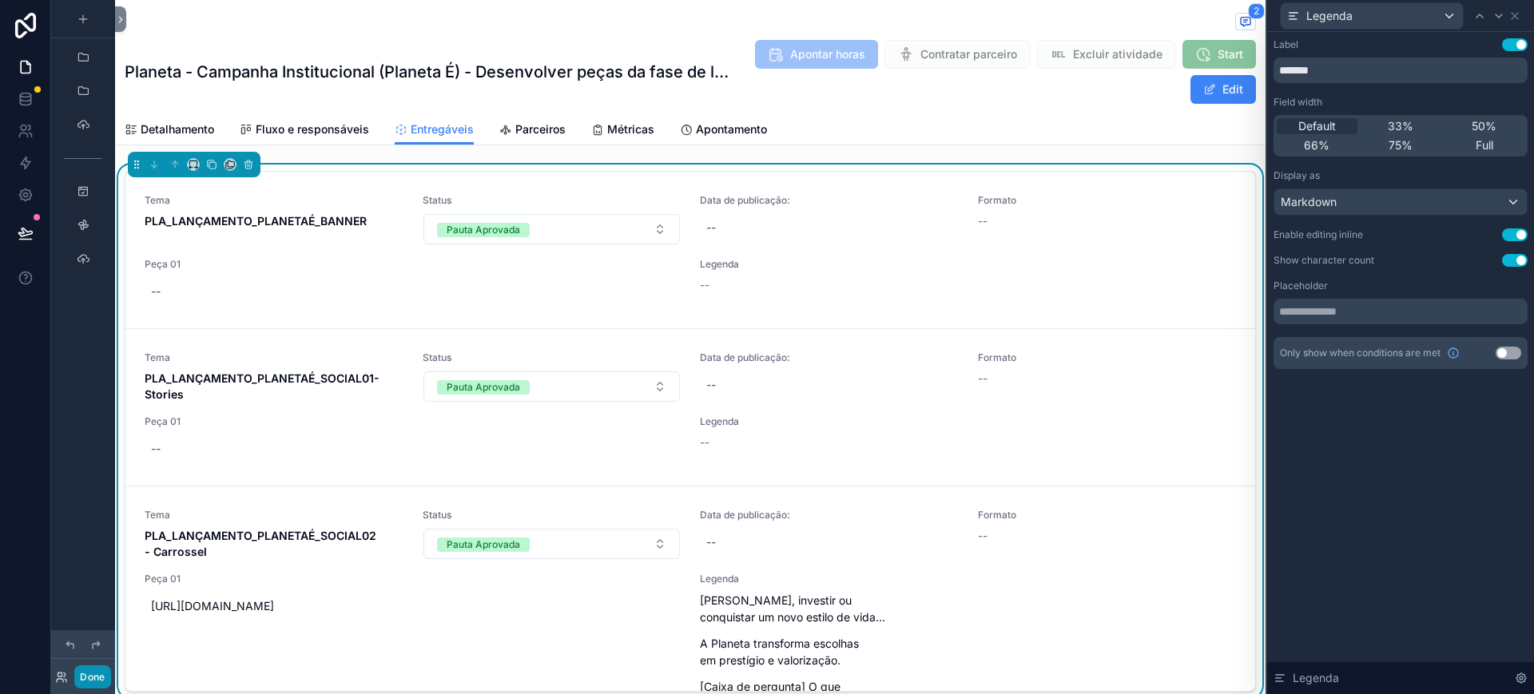
click at [82, 670] on button "Done" at bounding box center [92, 677] width 36 height 23
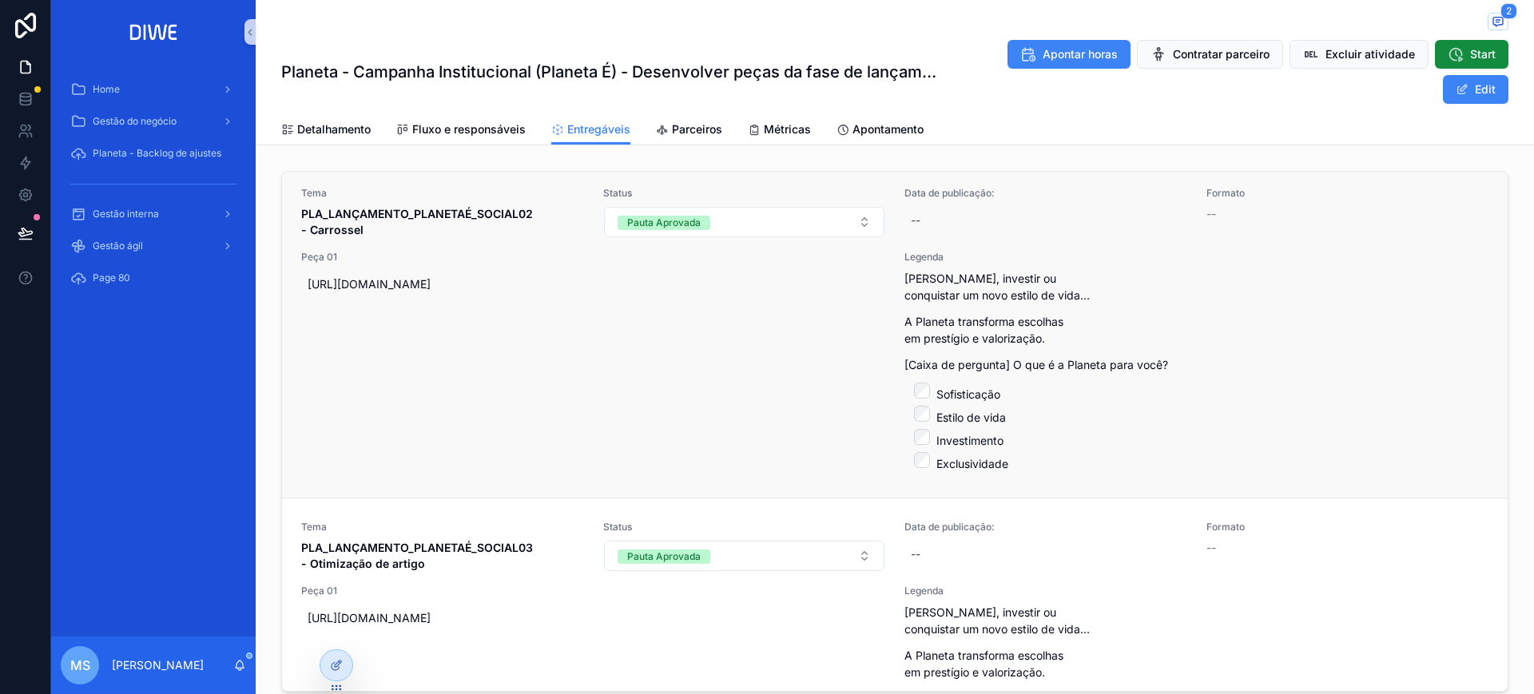
scroll to position [325, 0]
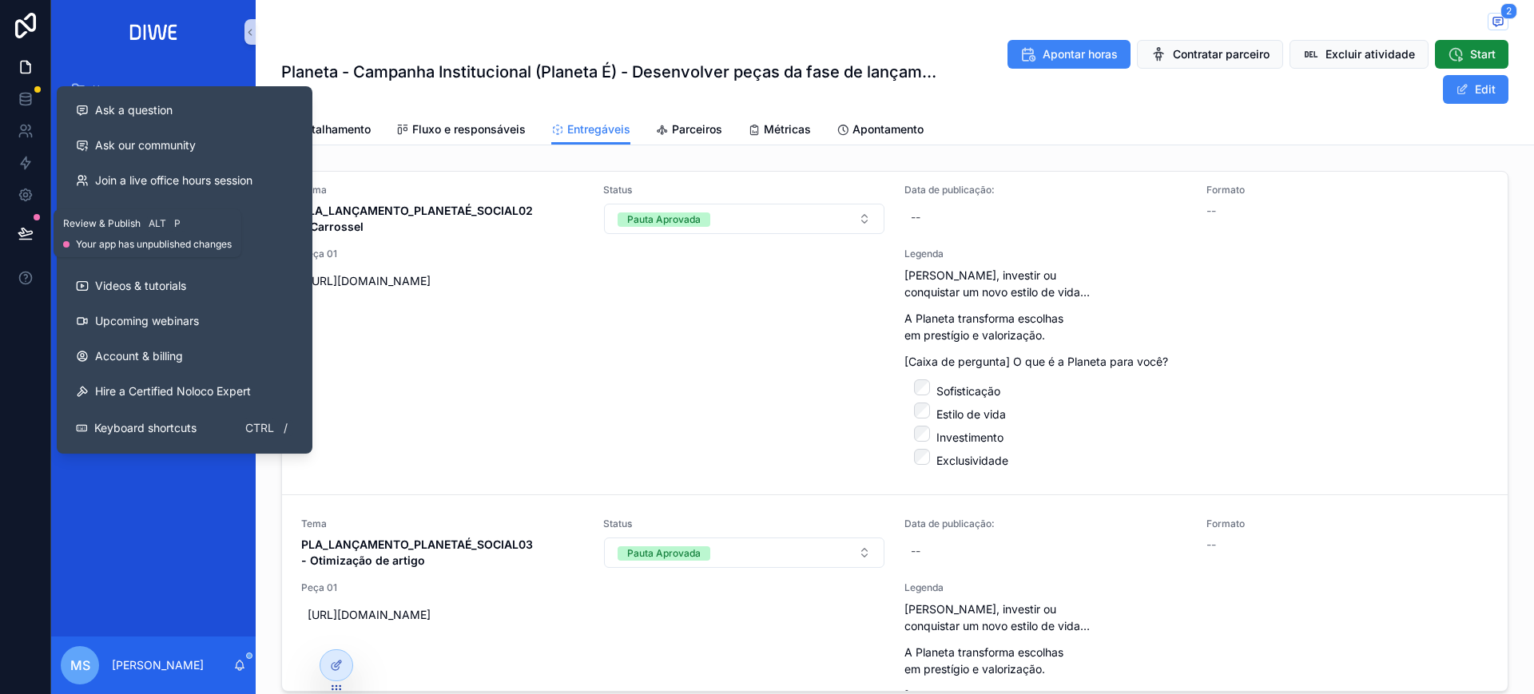
click at [15, 237] on button at bounding box center [25, 233] width 35 height 45
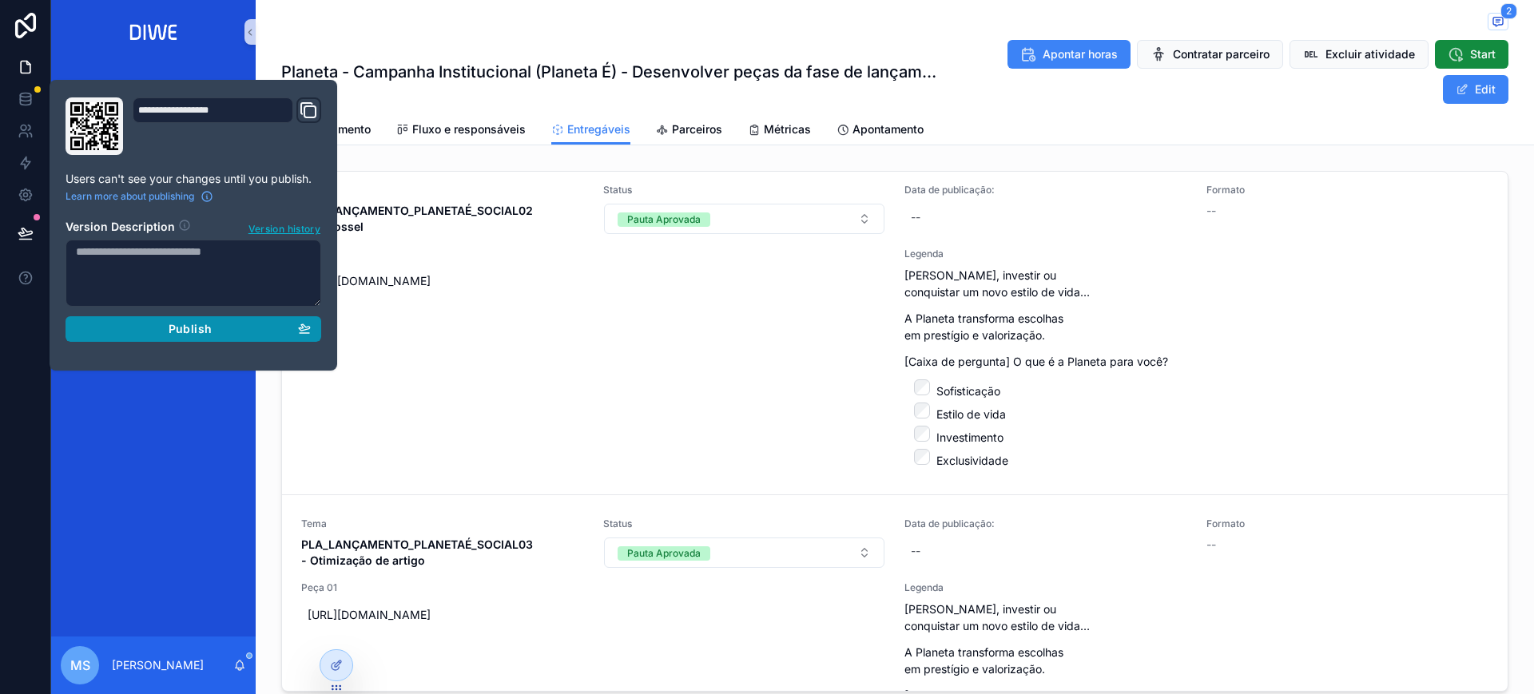
click at [207, 334] on span "Publish" at bounding box center [190, 329] width 43 height 14
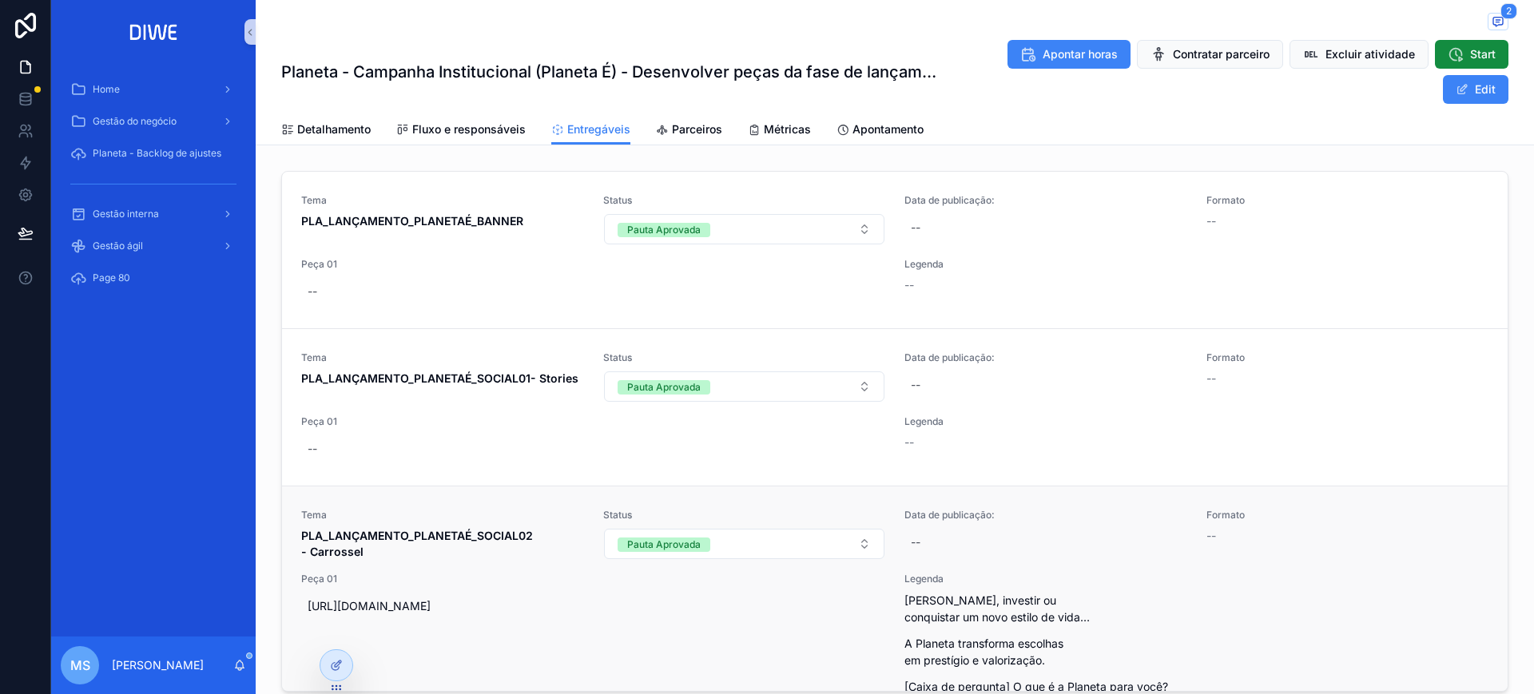
click at [1044, 601] on p "Morar, investir ou conquistar um novo estilo de vida…" at bounding box center [1046, 609] width 283 height 34
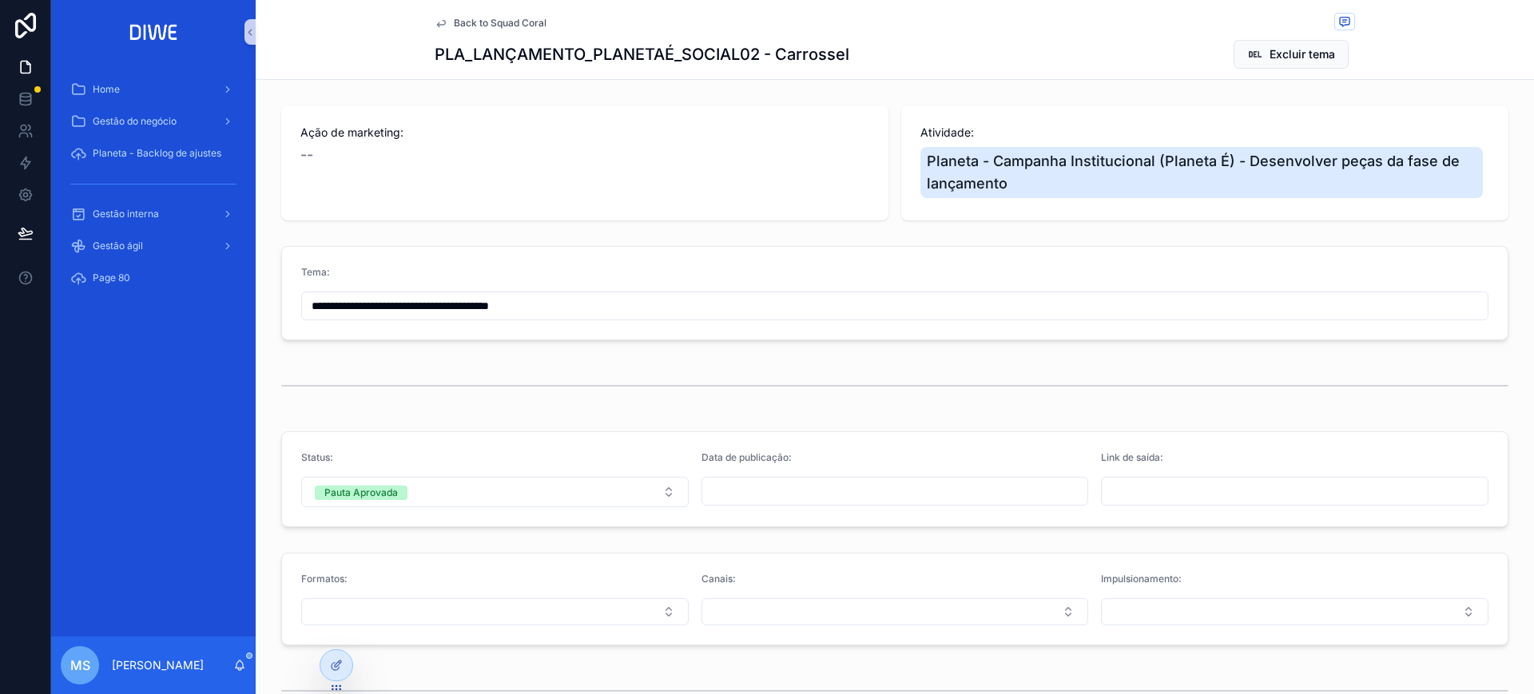
click at [510, 18] on span "Back to Squad Coral" at bounding box center [500, 23] width 93 height 13
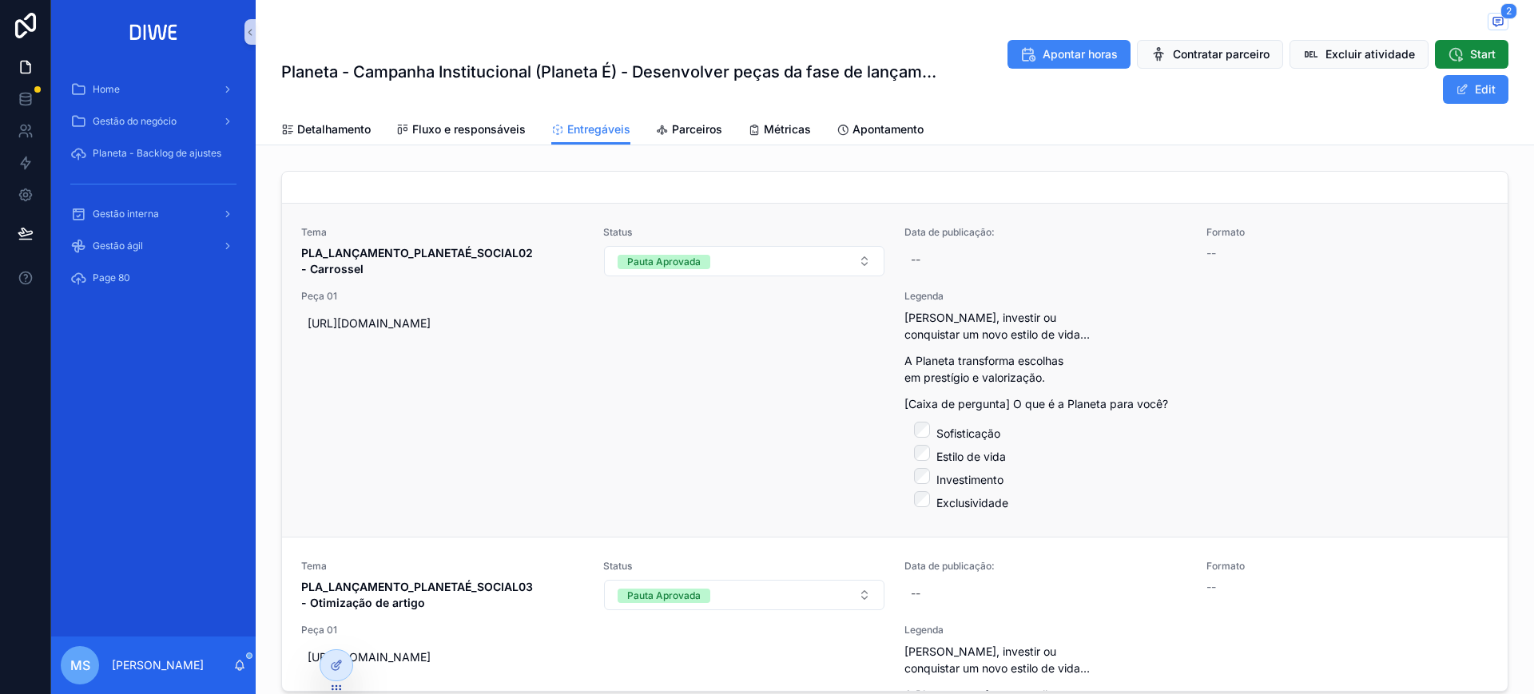
scroll to position [289, 0]
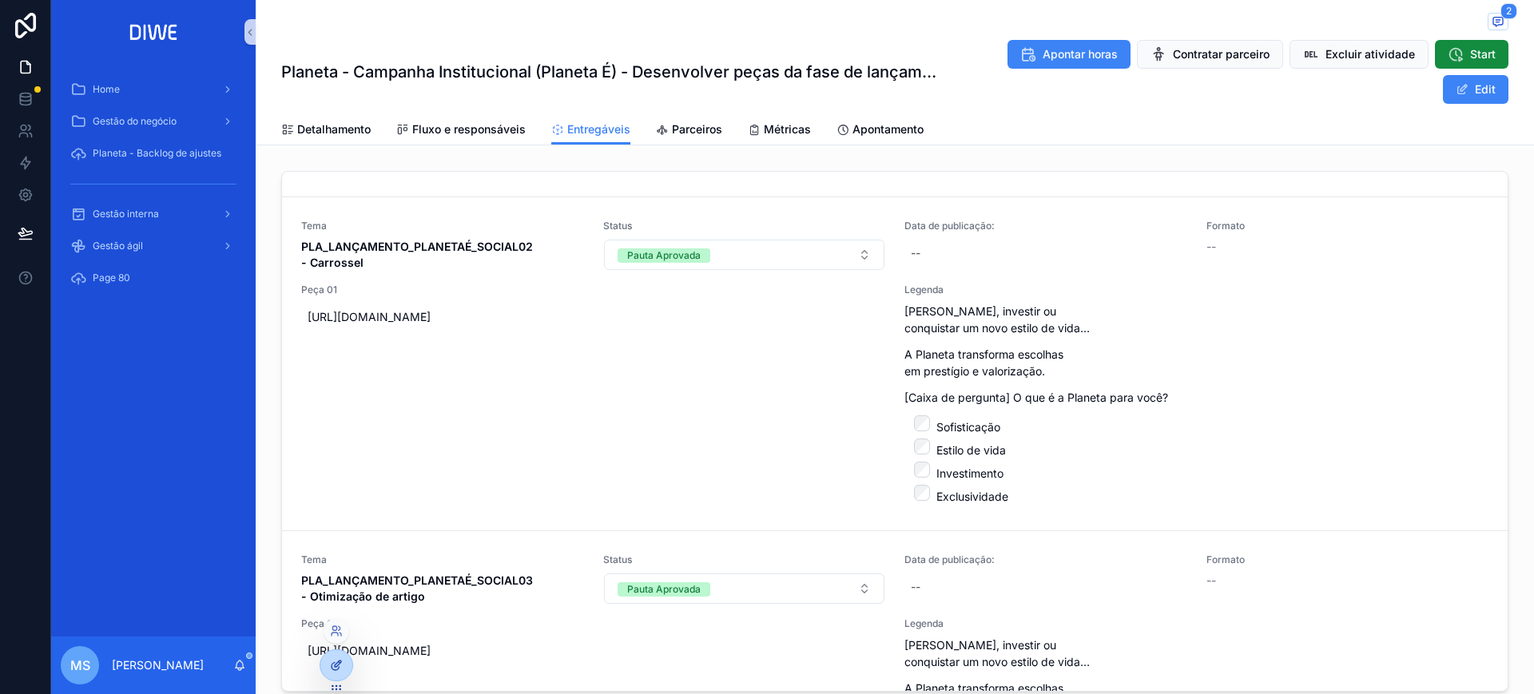
click at [331, 670] on icon at bounding box center [336, 665] width 13 height 13
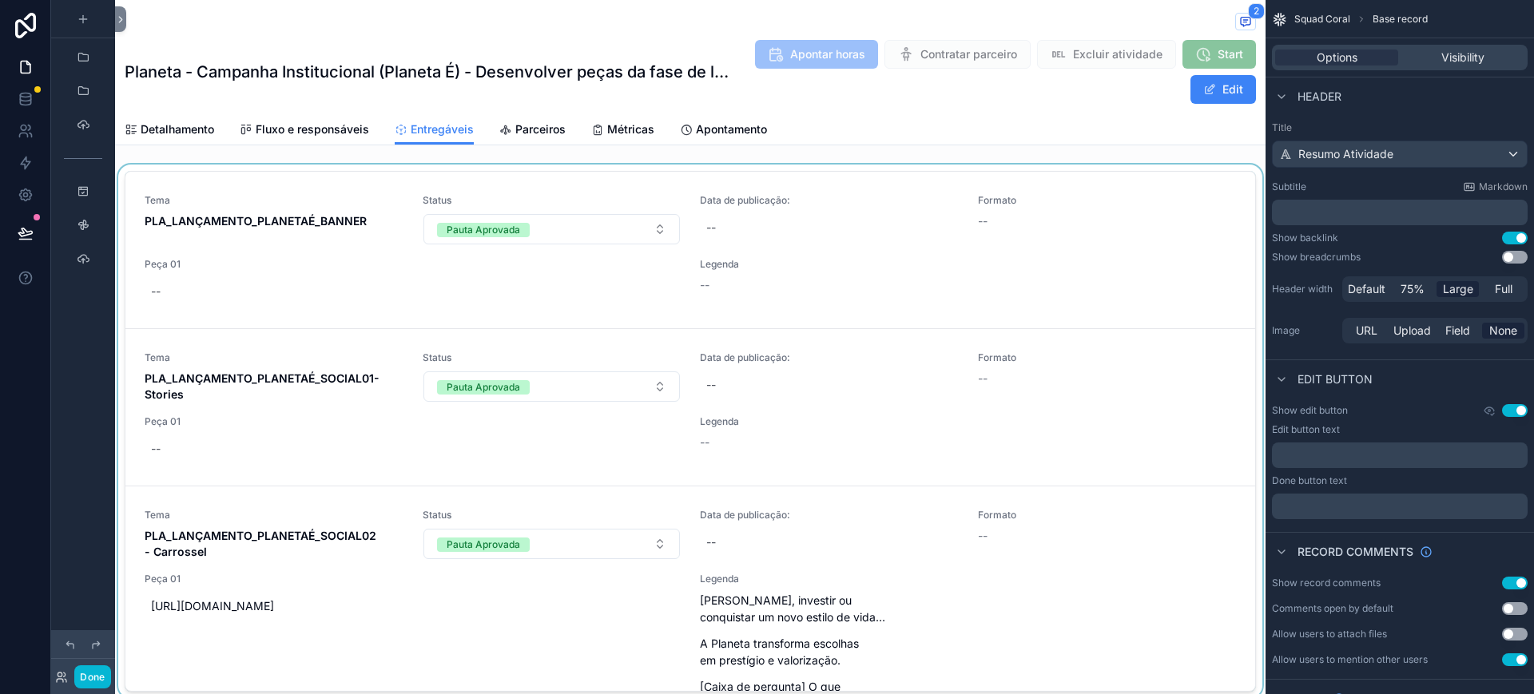
click at [772, 583] on div "scrollable content" at bounding box center [690, 435] width 1151 height 540
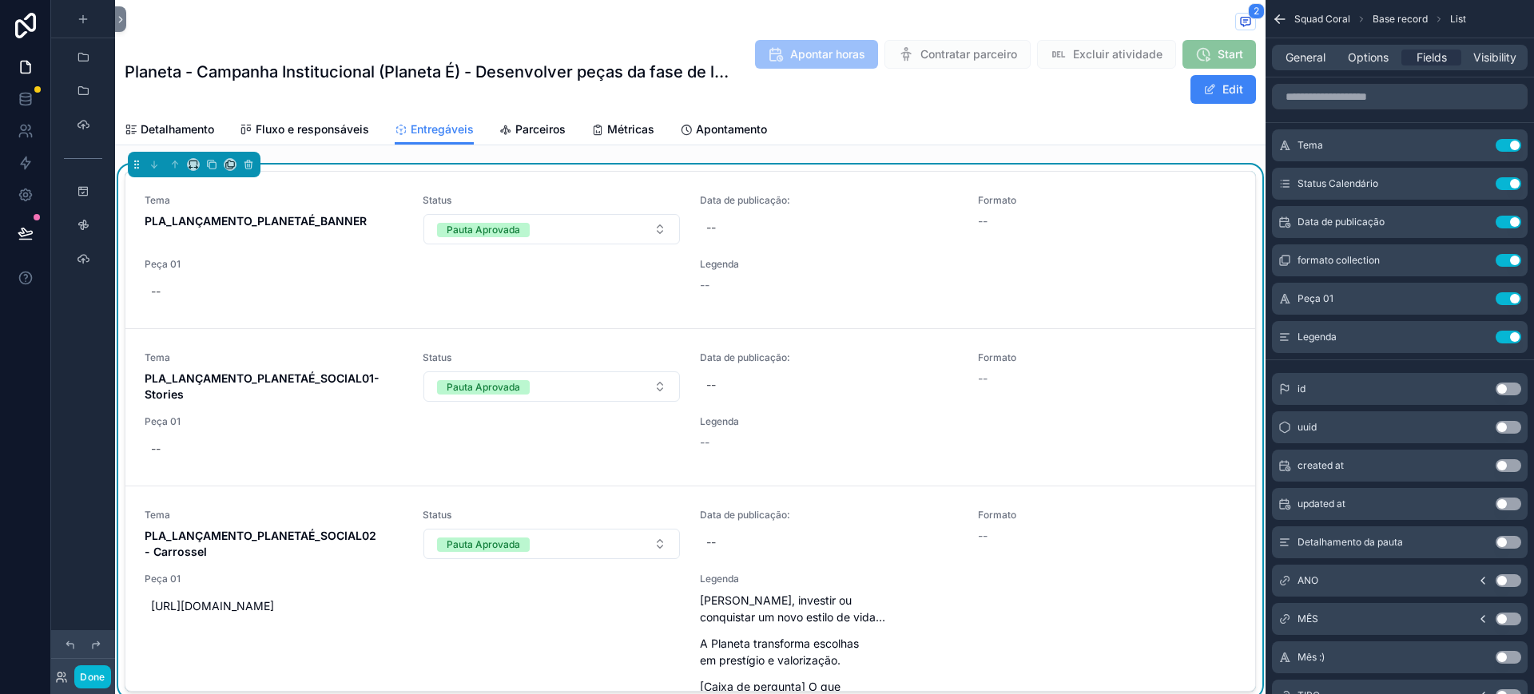
scroll to position [105, 0]
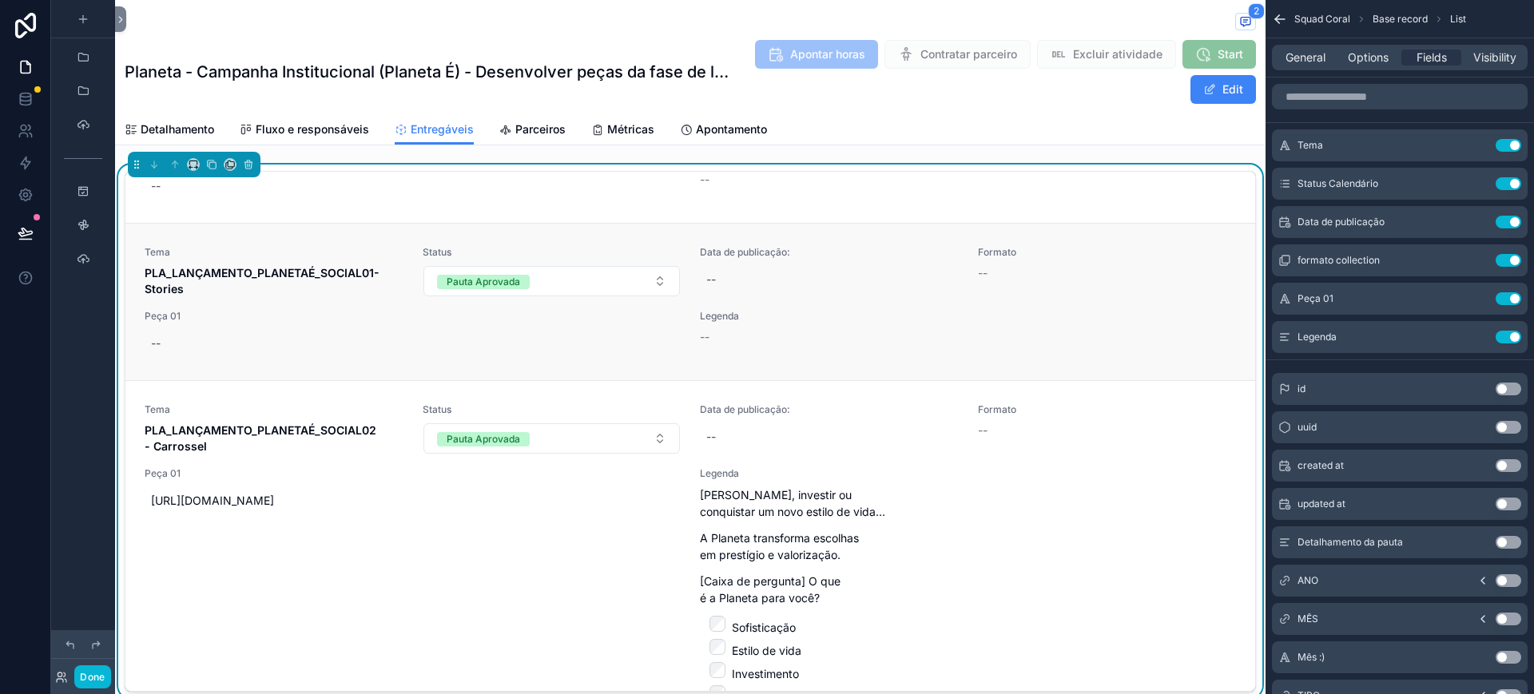
click at [1223, 352] on link "Tema PLA_LANÇAMENTO_PLANETAÉ_SOCIAL01- Stories Status Pauta Aprovada Data de pu…" at bounding box center [690, 301] width 1130 height 157
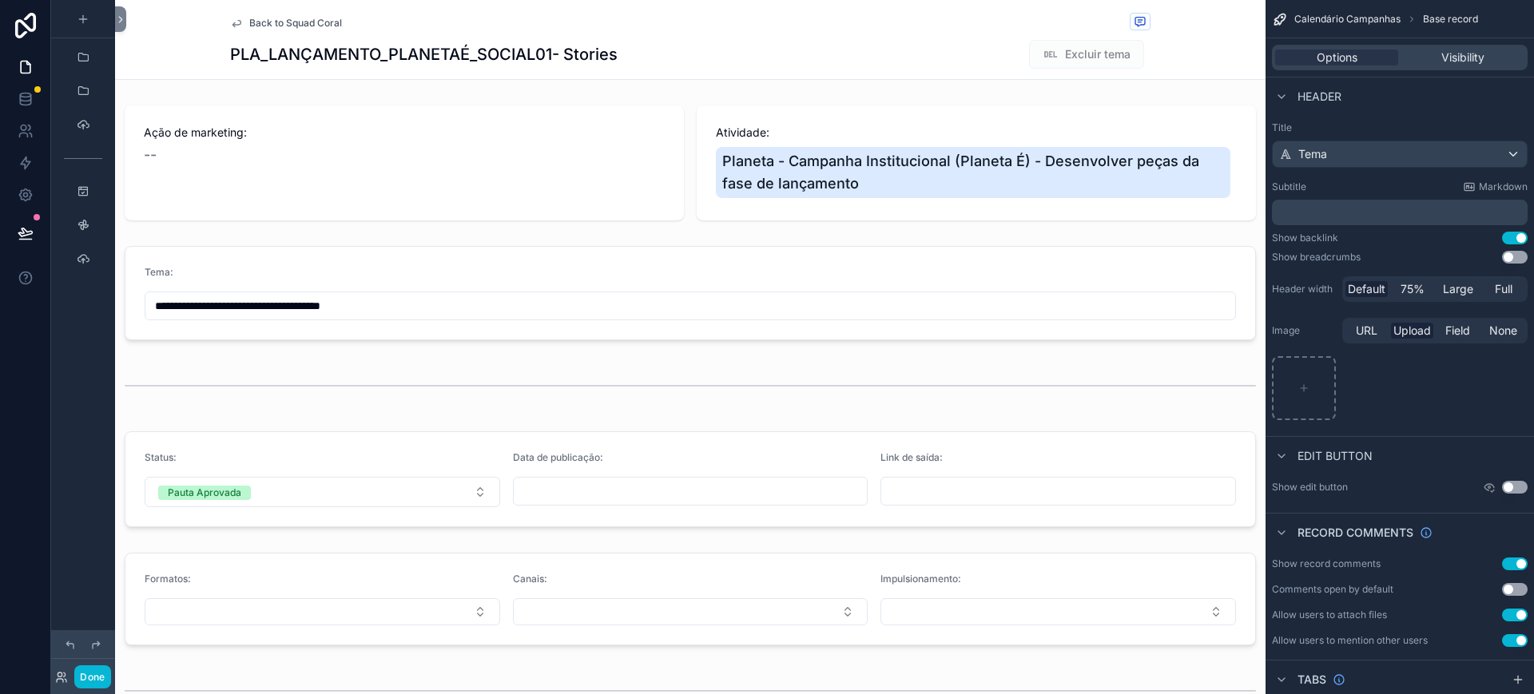
click at [306, 30] on div "Back to Squad Coral" at bounding box center [690, 23] width 921 height 20
click at [299, 21] on span "Back to Squad Coral" at bounding box center [295, 23] width 93 height 13
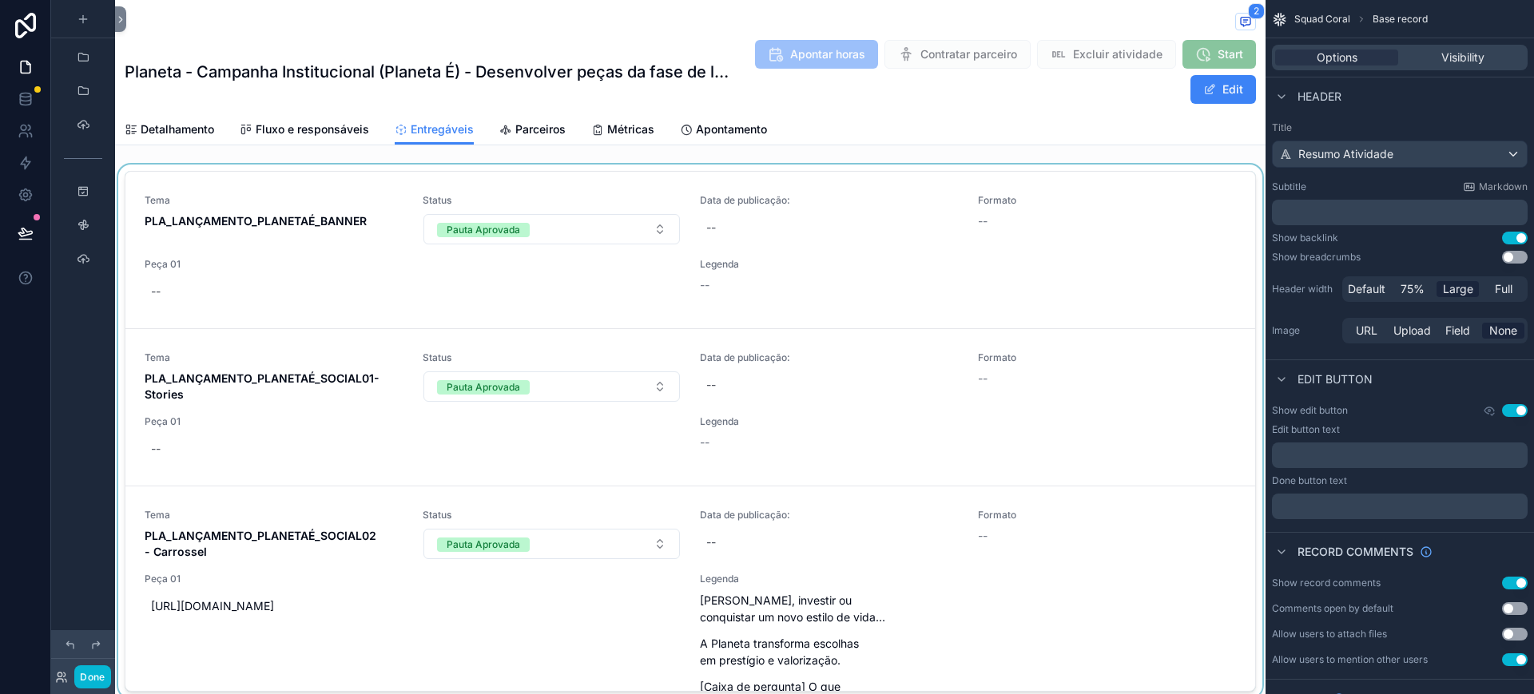
drag, startPoint x: 1231, startPoint y: 317, endPoint x: 1243, endPoint y: 390, distance: 73.8
click at [1243, 390] on div "scrollable content" at bounding box center [690, 435] width 1151 height 540
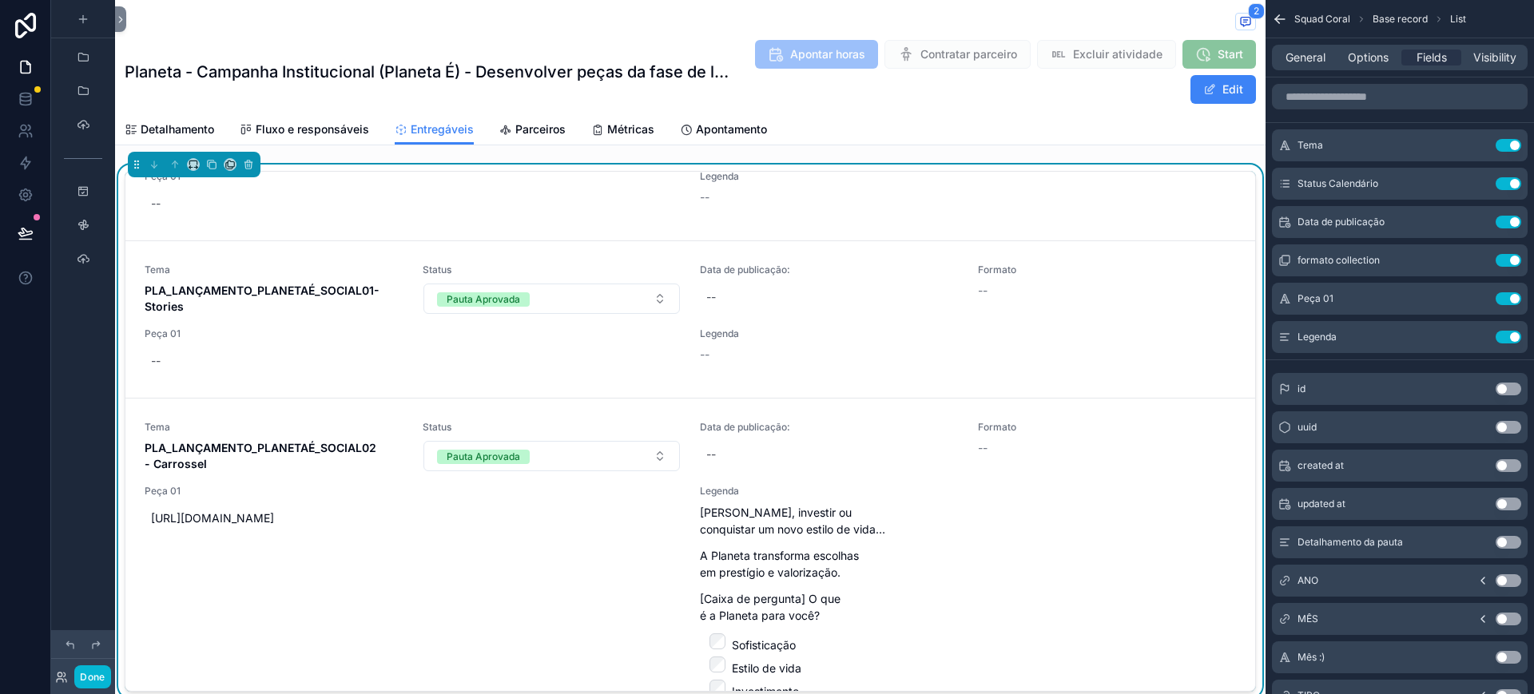
scroll to position [136, 0]
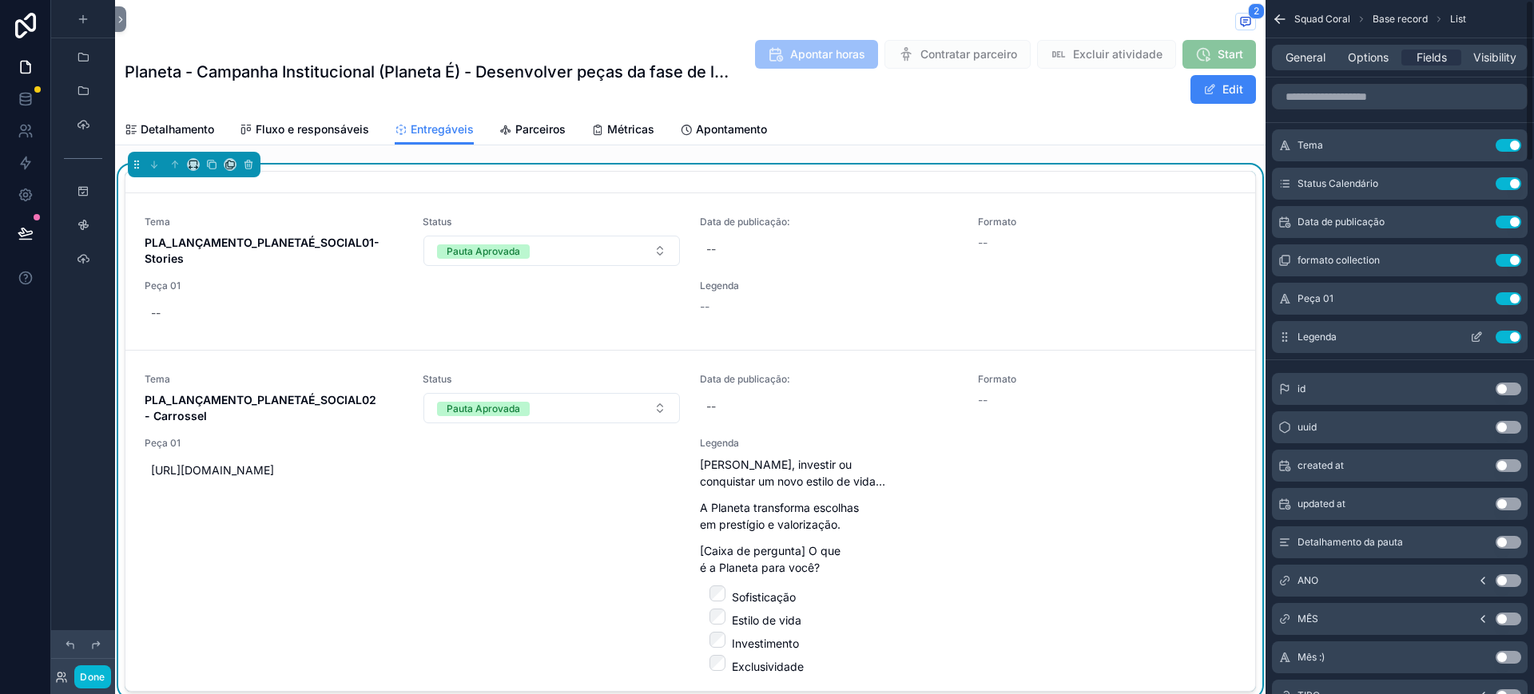
click at [1470, 332] on button "scrollable content" at bounding box center [1477, 337] width 26 height 13
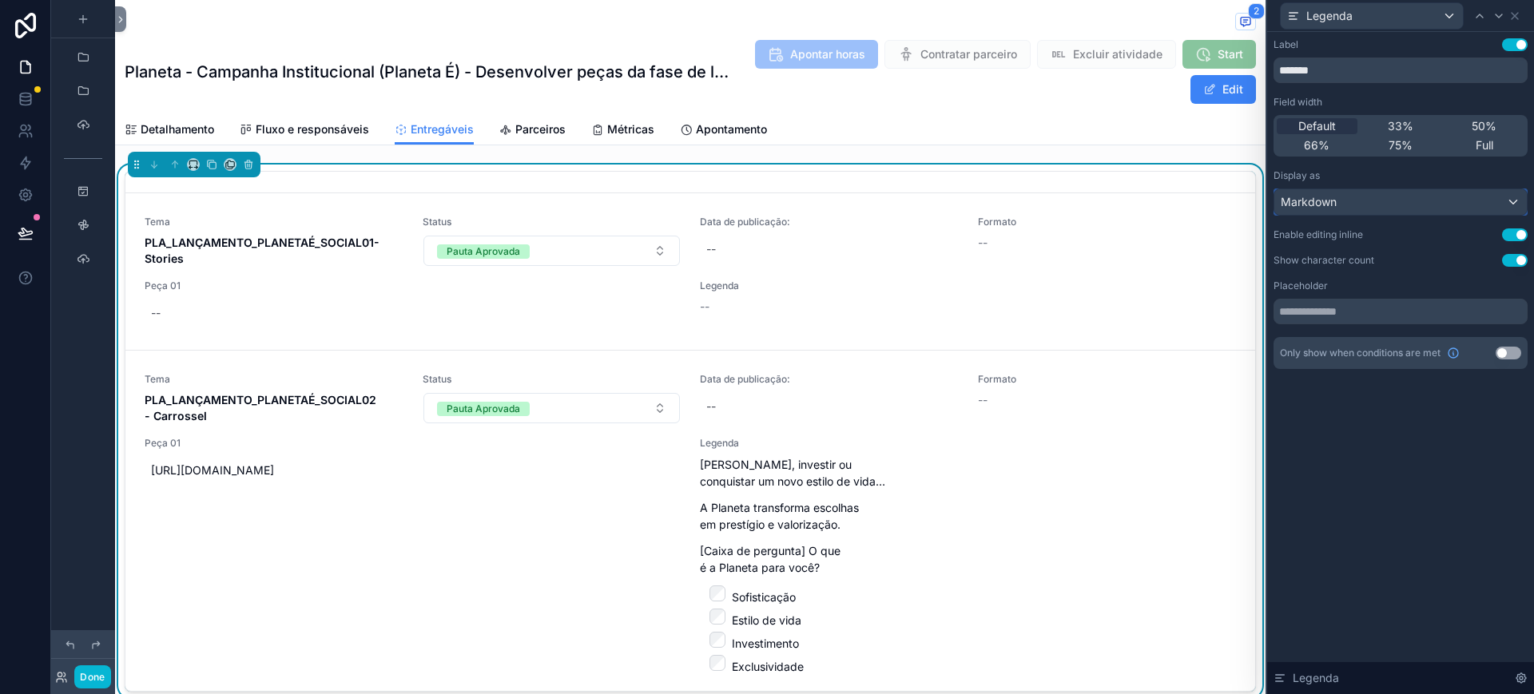
click at [1329, 200] on span "Markdown" at bounding box center [1309, 202] width 56 height 16
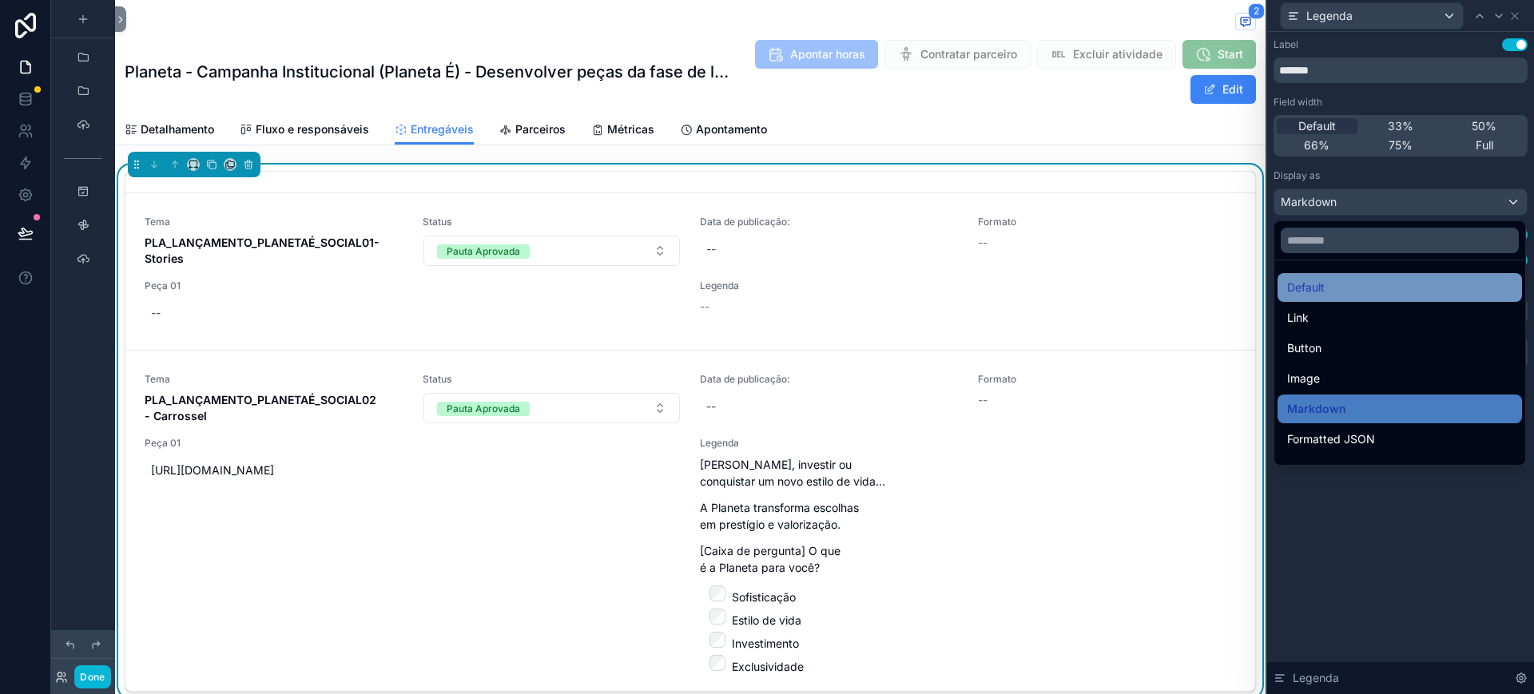
click at [1355, 292] on div "Default" at bounding box center [1399, 287] width 225 height 19
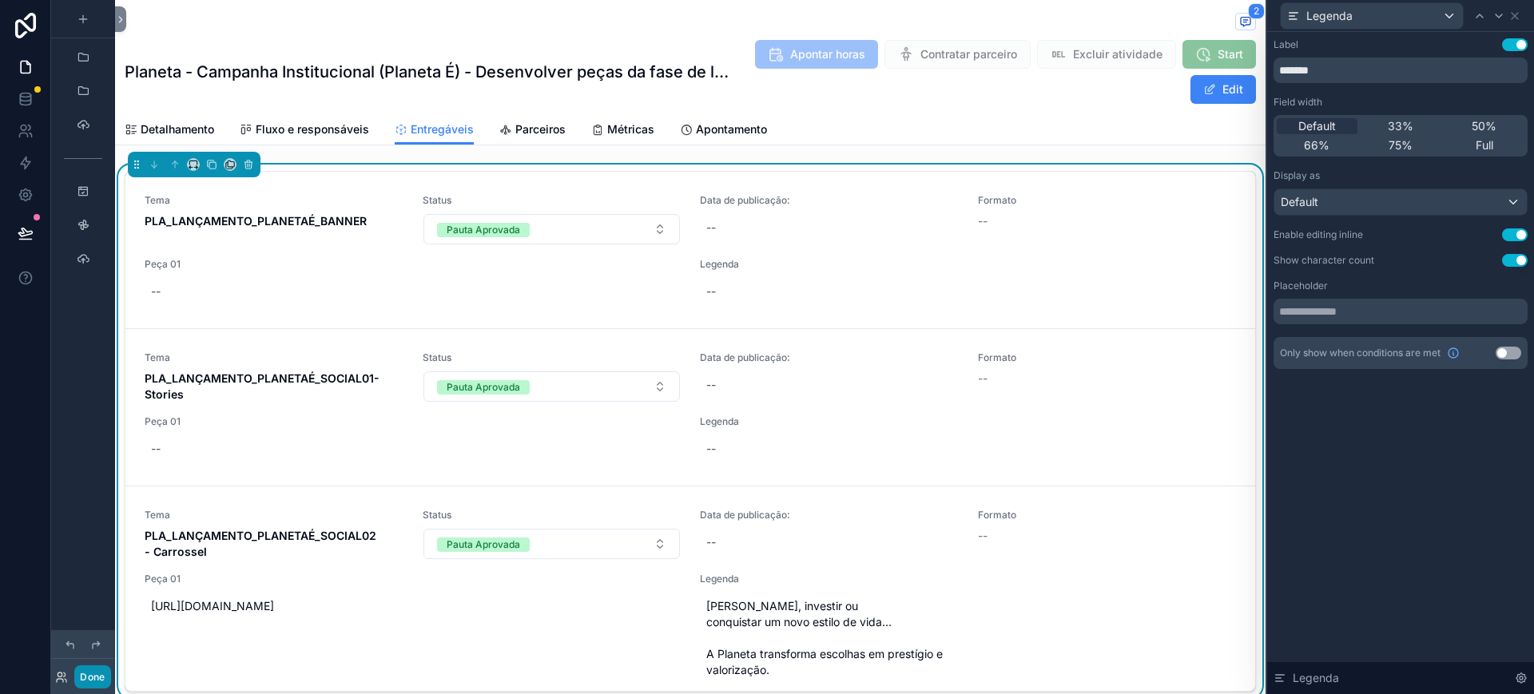
click at [97, 680] on button "Done" at bounding box center [92, 677] width 36 height 23
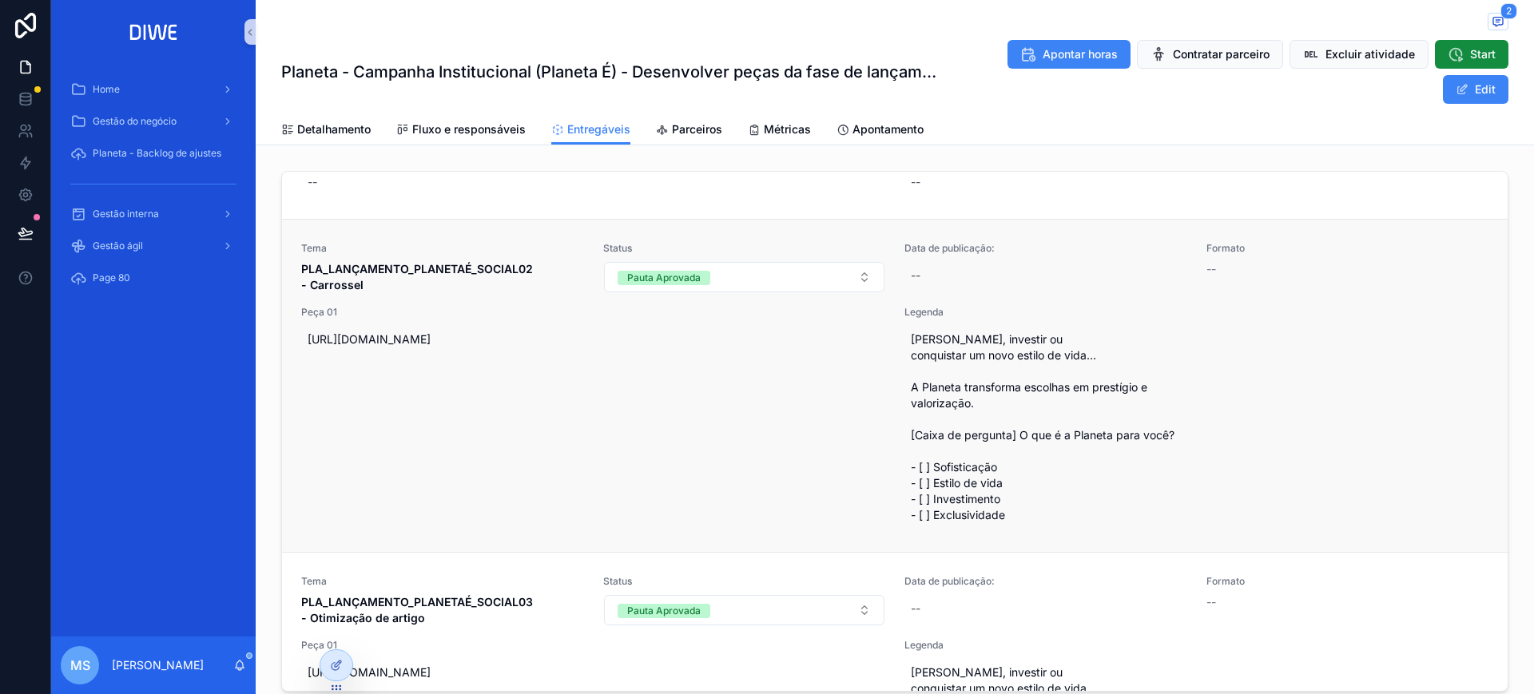
scroll to position [269, 0]
click at [330, 664] on icon at bounding box center [336, 665] width 13 height 13
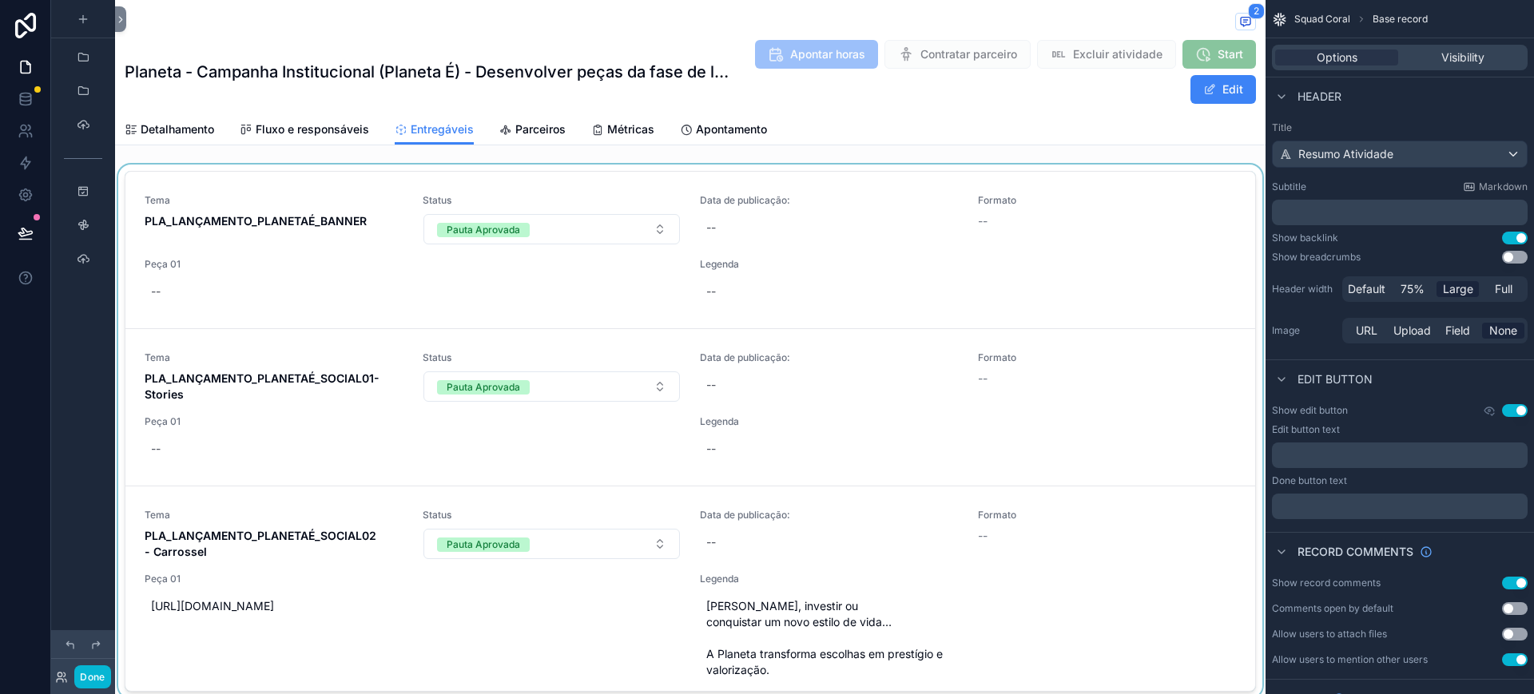
drag, startPoint x: 1231, startPoint y: 254, endPoint x: 1227, endPoint y: 401, distance: 147.1
click at [1227, 401] on div "scrollable content" at bounding box center [690, 435] width 1151 height 540
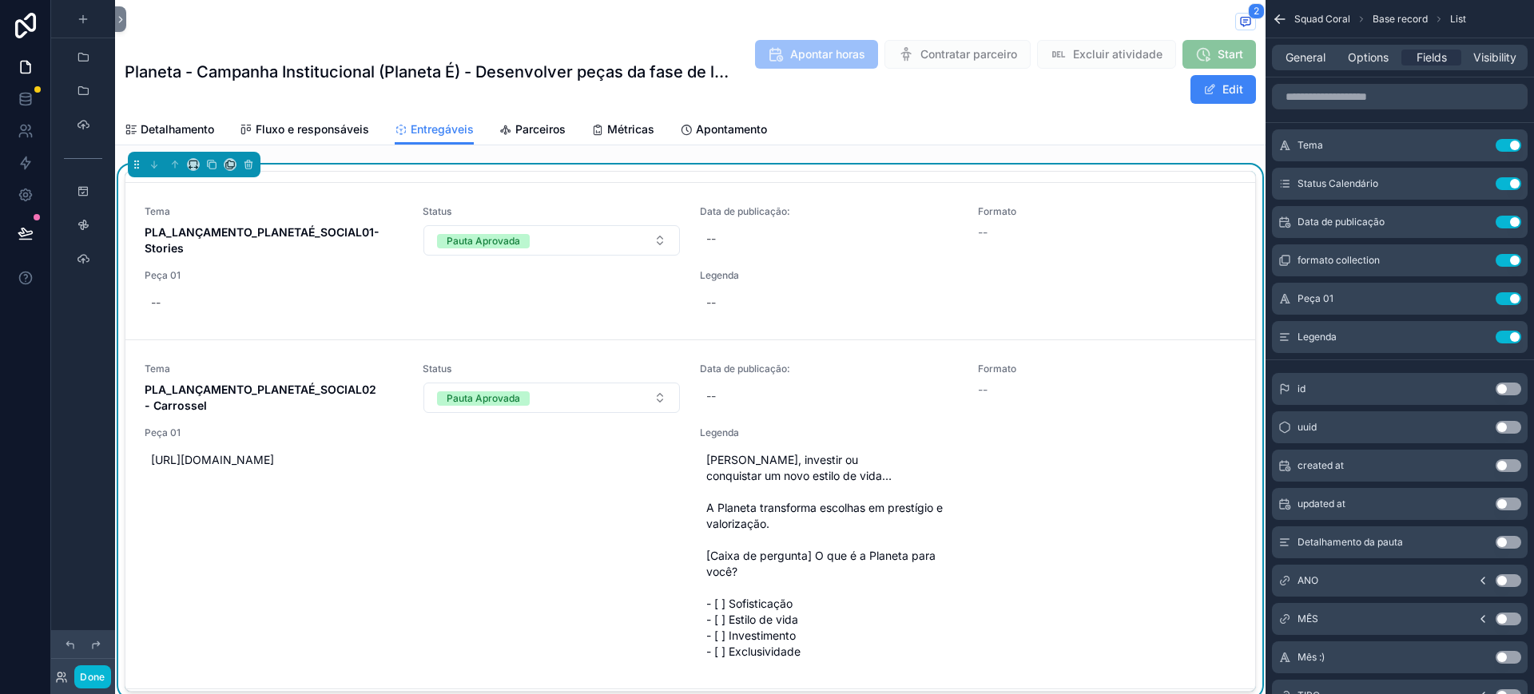
scroll to position [147, 0]
click at [1474, 297] on icon "scrollable content" at bounding box center [1476, 298] width 13 height 13
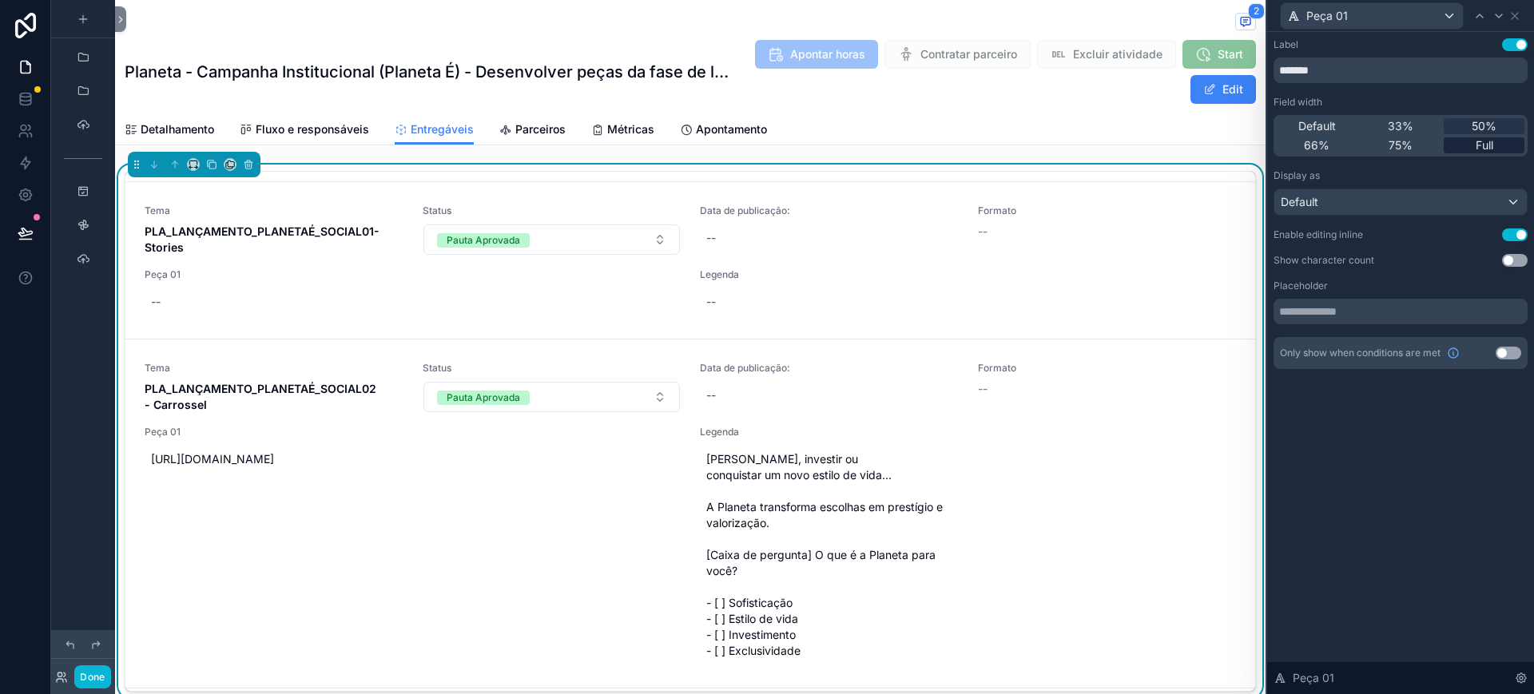
click at [1493, 146] on span "Full" at bounding box center [1485, 145] width 18 height 16
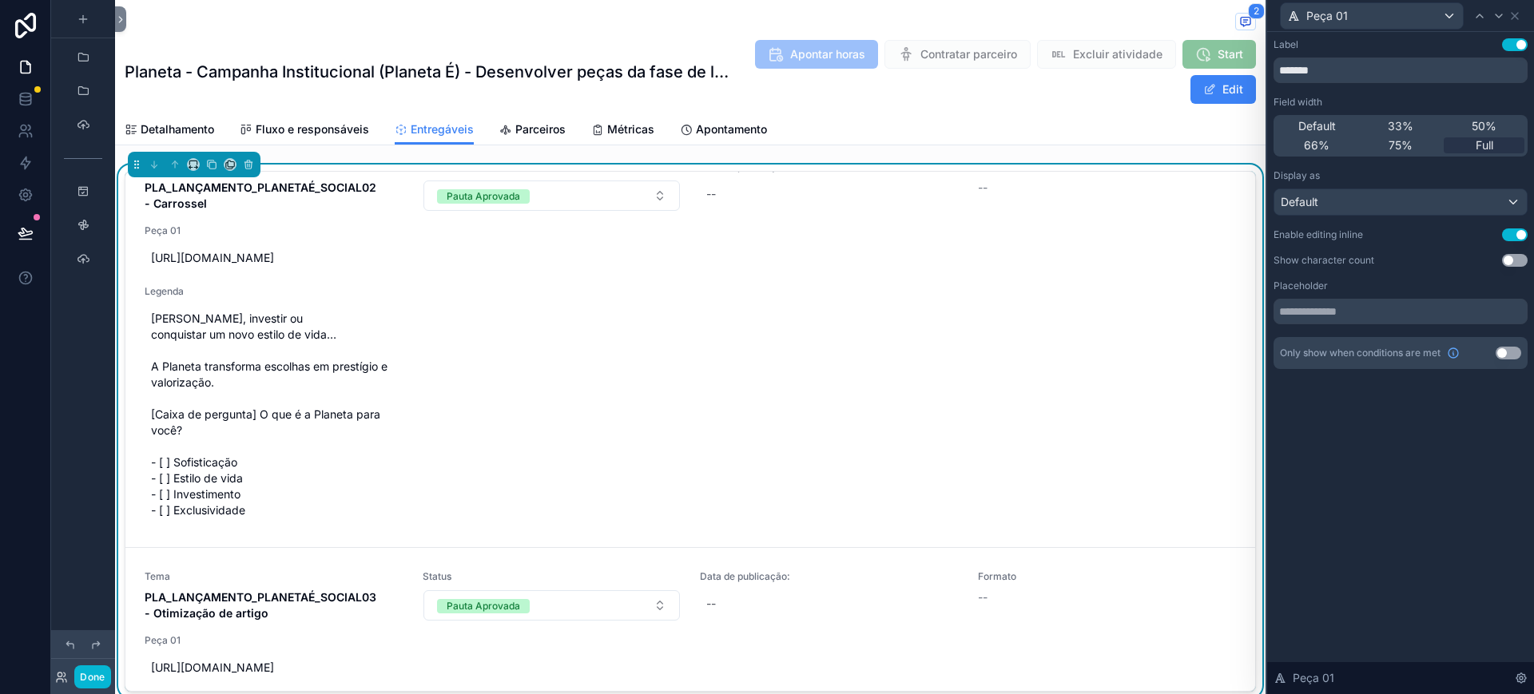
scroll to position [404, 0]
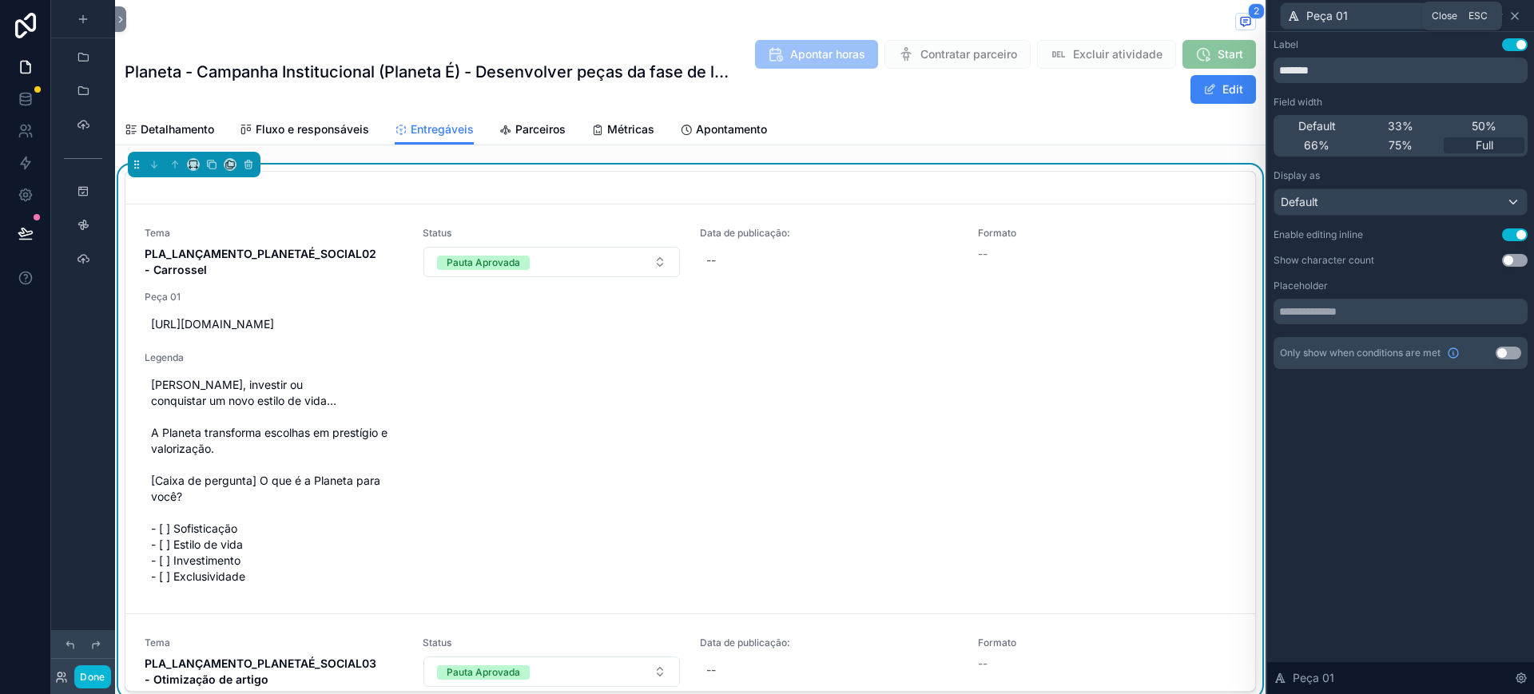
click at [1521, 17] on icon at bounding box center [1515, 16] width 13 height 13
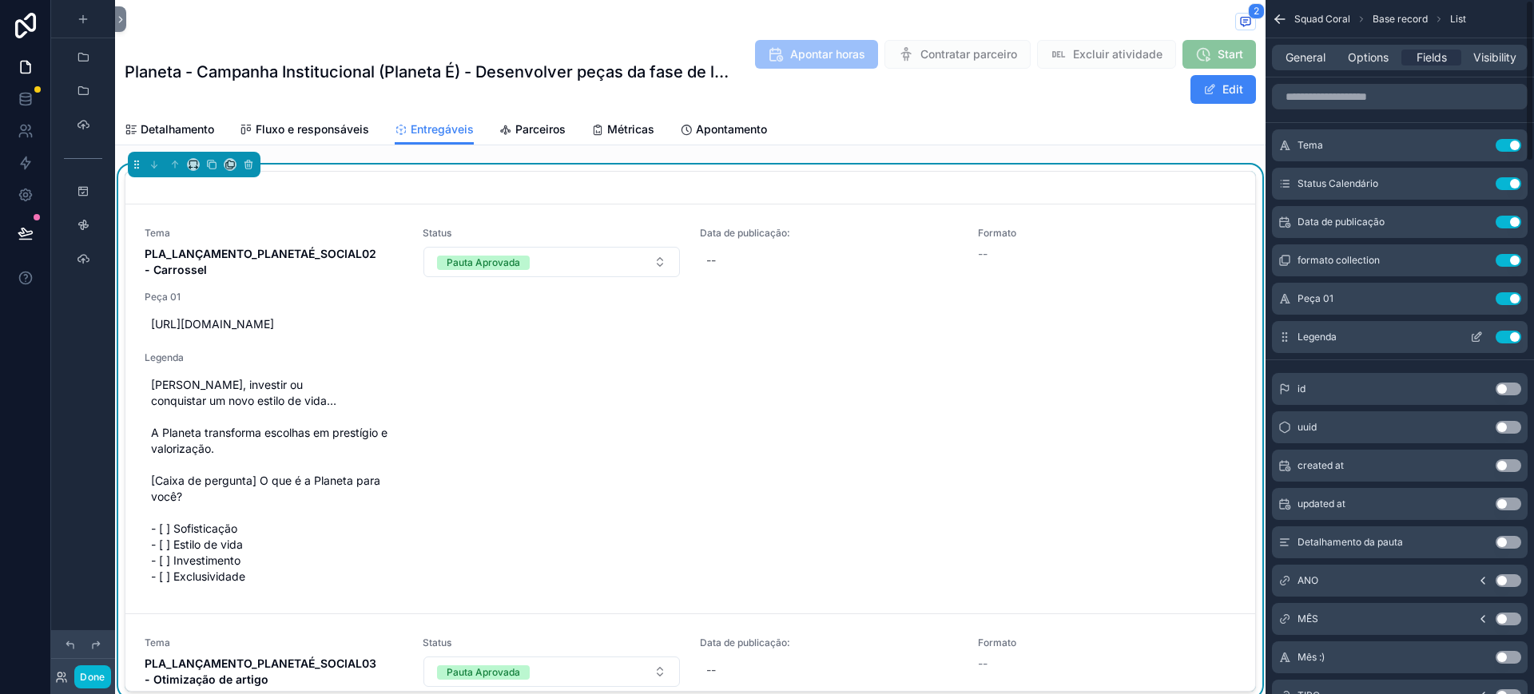
click at [1479, 331] on icon "scrollable content" at bounding box center [1476, 337] width 13 height 13
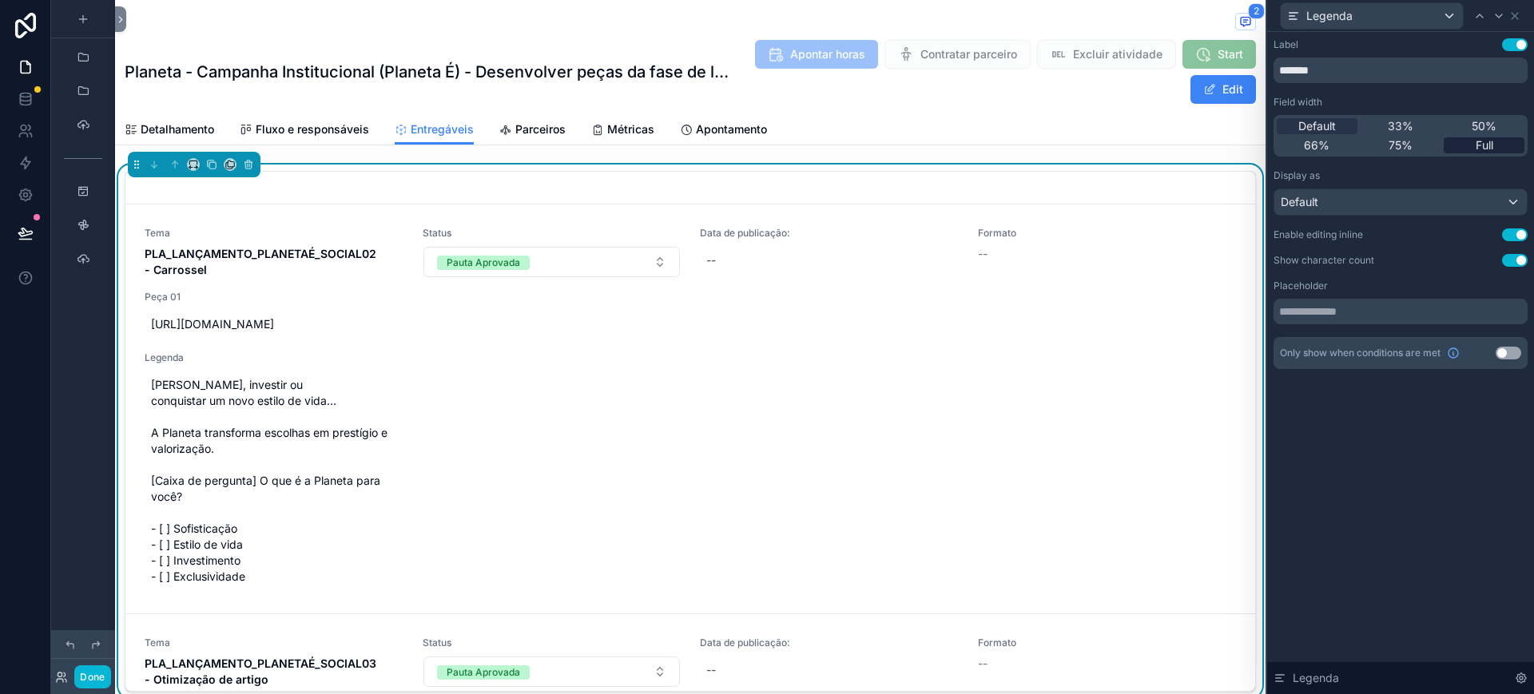
click at [1477, 148] on span "Full" at bounding box center [1485, 145] width 18 height 16
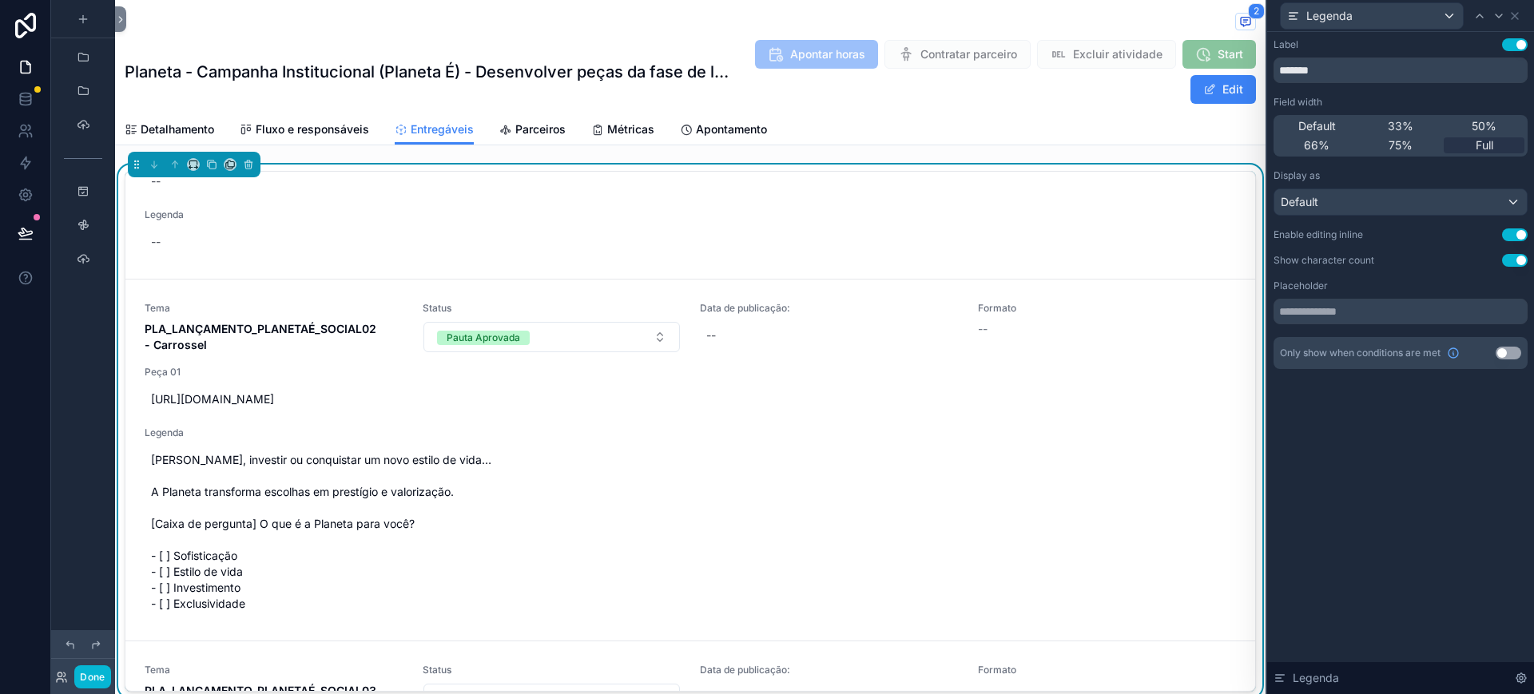
scroll to position [329, 0]
click at [97, 671] on button "Done" at bounding box center [92, 677] width 36 height 23
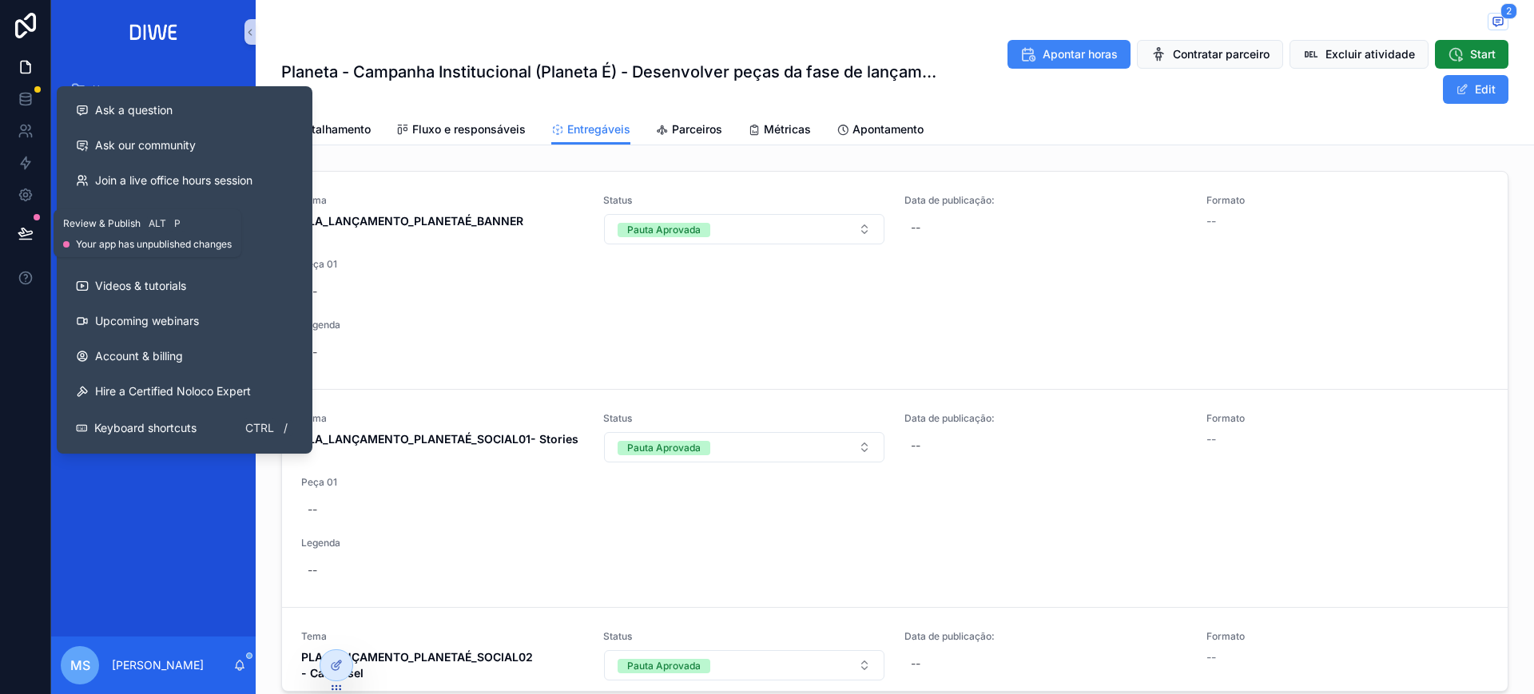
click at [18, 232] on icon at bounding box center [26, 233] width 16 height 16
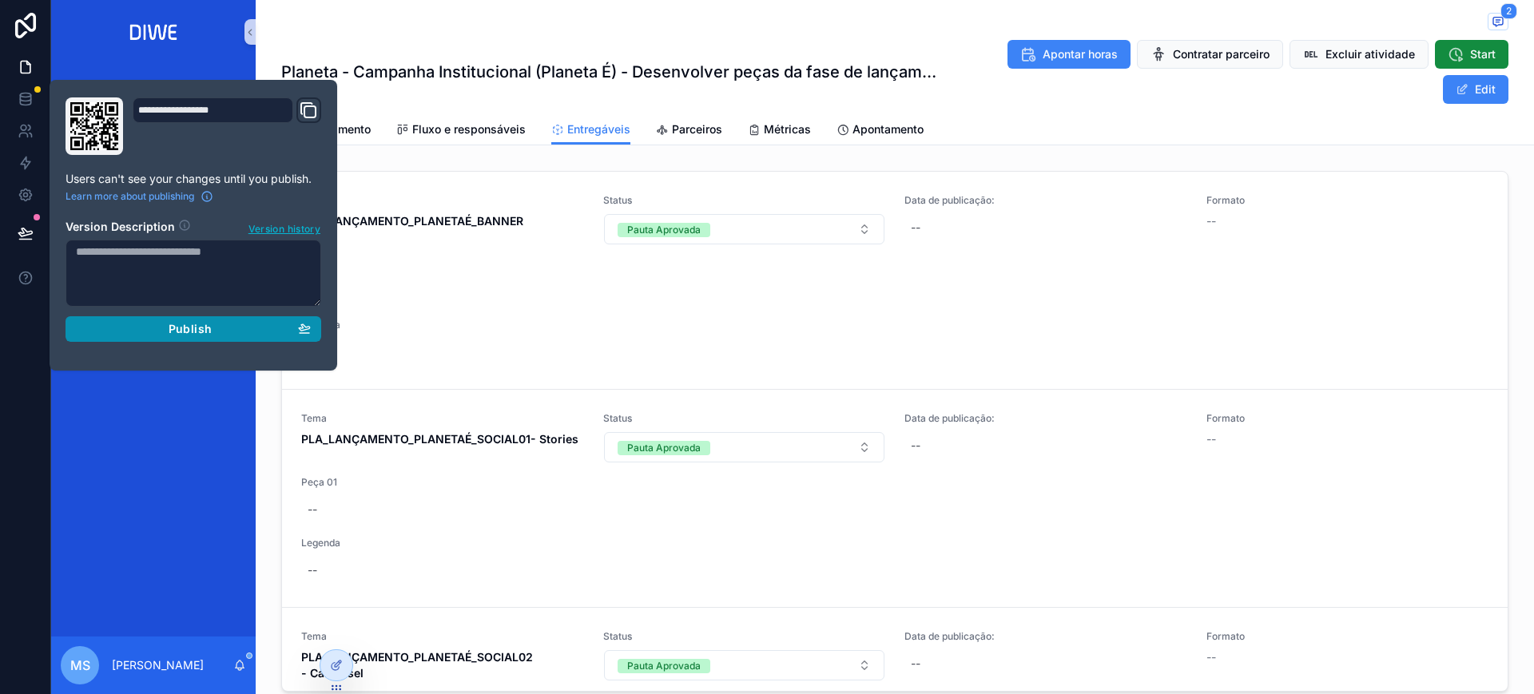
click at [267, 332] on div "Publish" at bounding box center [193, 329] width 235 height 14
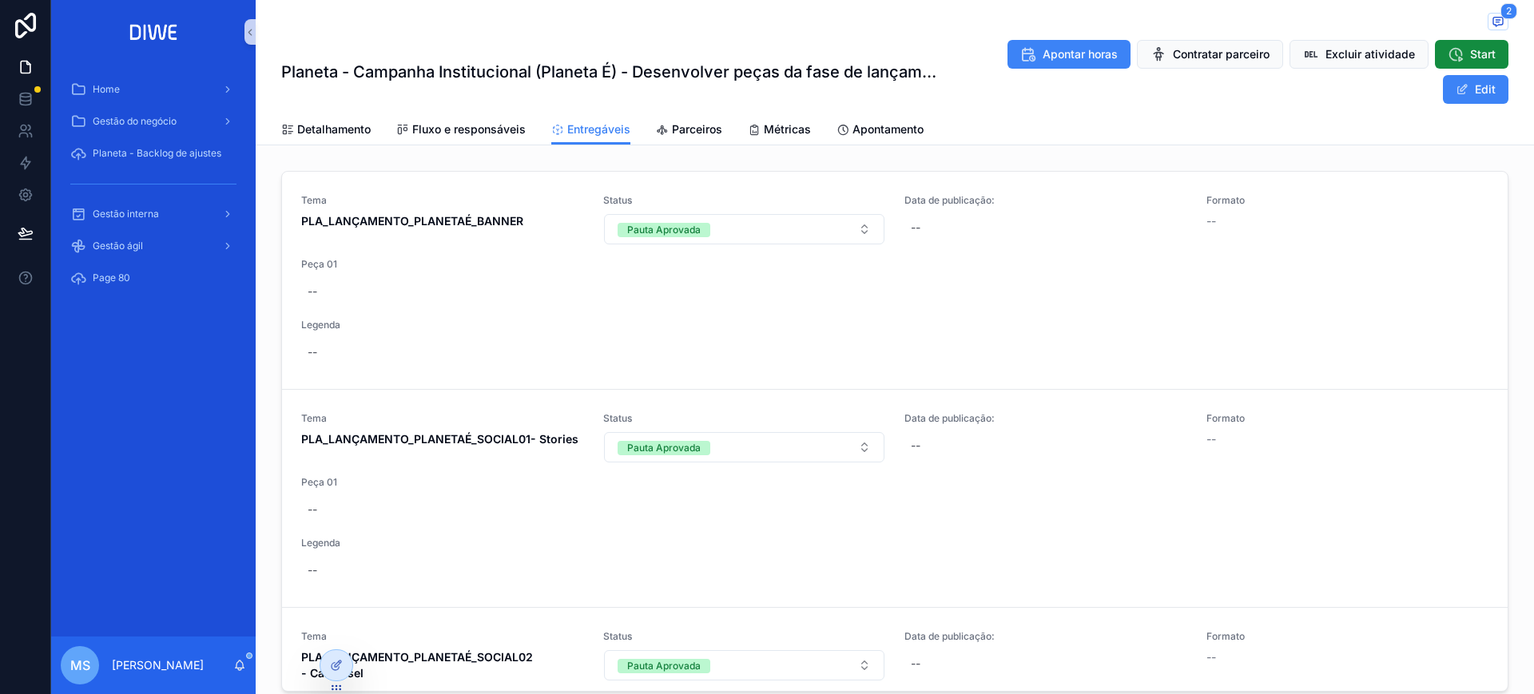
click at [476, 26] on div "2" at bounding box center [894, 23] width 1227 height 20
click at [150, 226] on div "Gestão interna" at bounding box center [153, 214] width 166 height 26
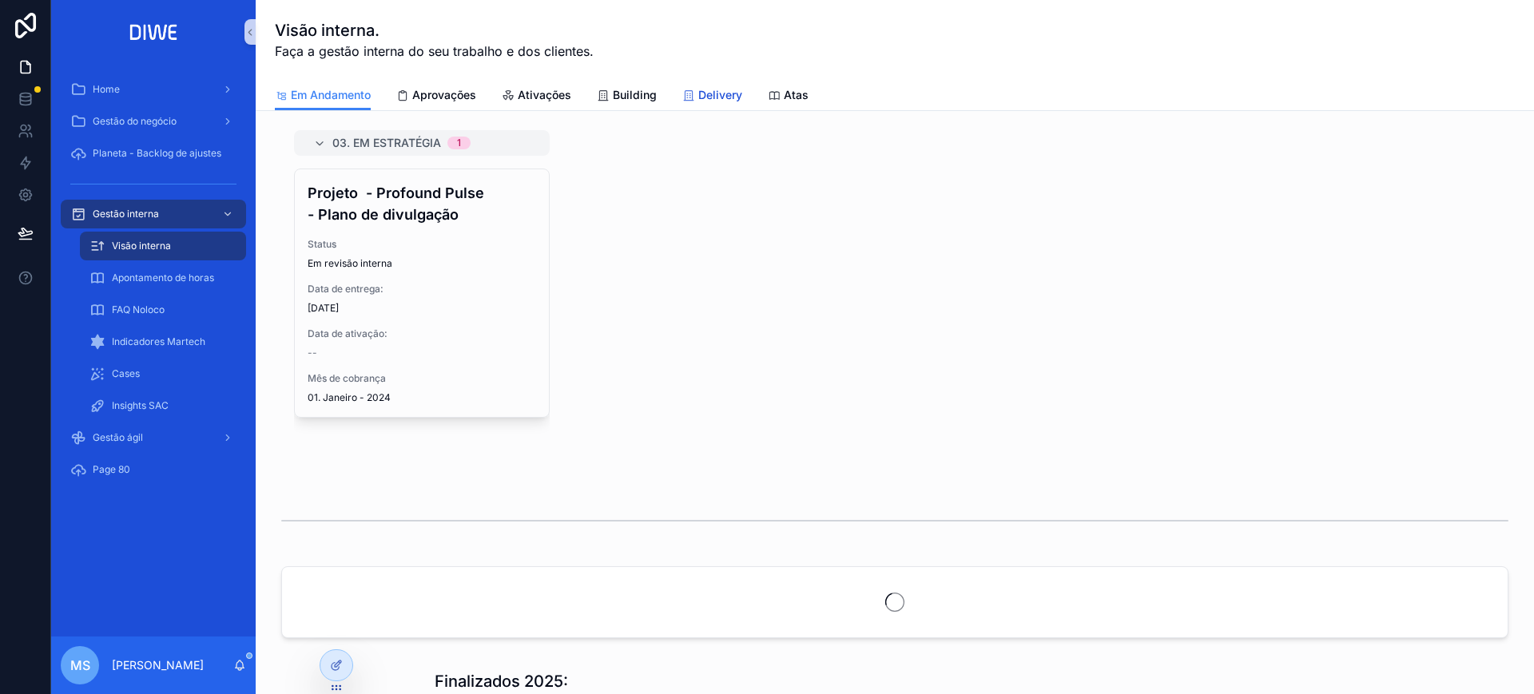
click at [698, 86] on link "Delivery" at bounding box center [712, 97] width 60 height 32
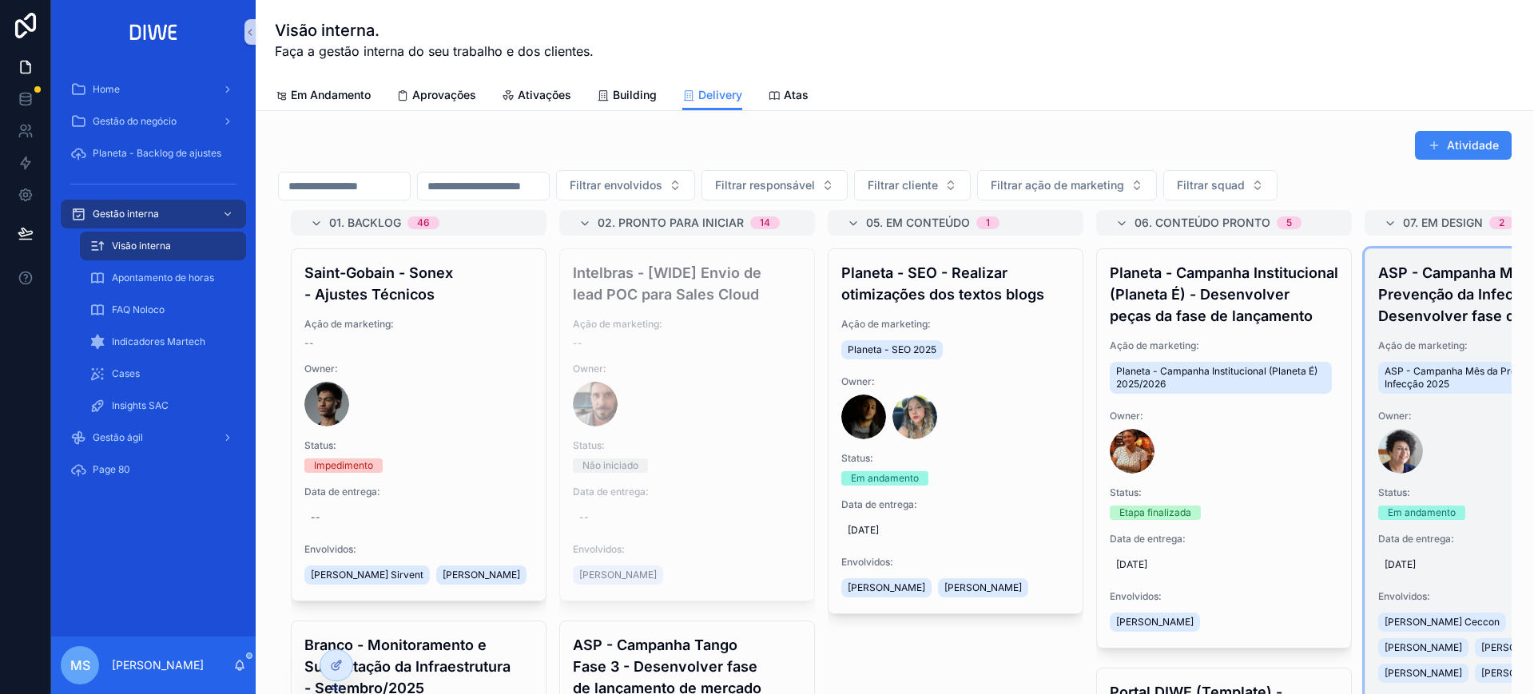
click at [1379, 308] on h4 "ASP - Campanha Mês da Prevenção da Infecção - Desenvolver fase de inicio" at bounding box center [1493, 294] width 229 height 65
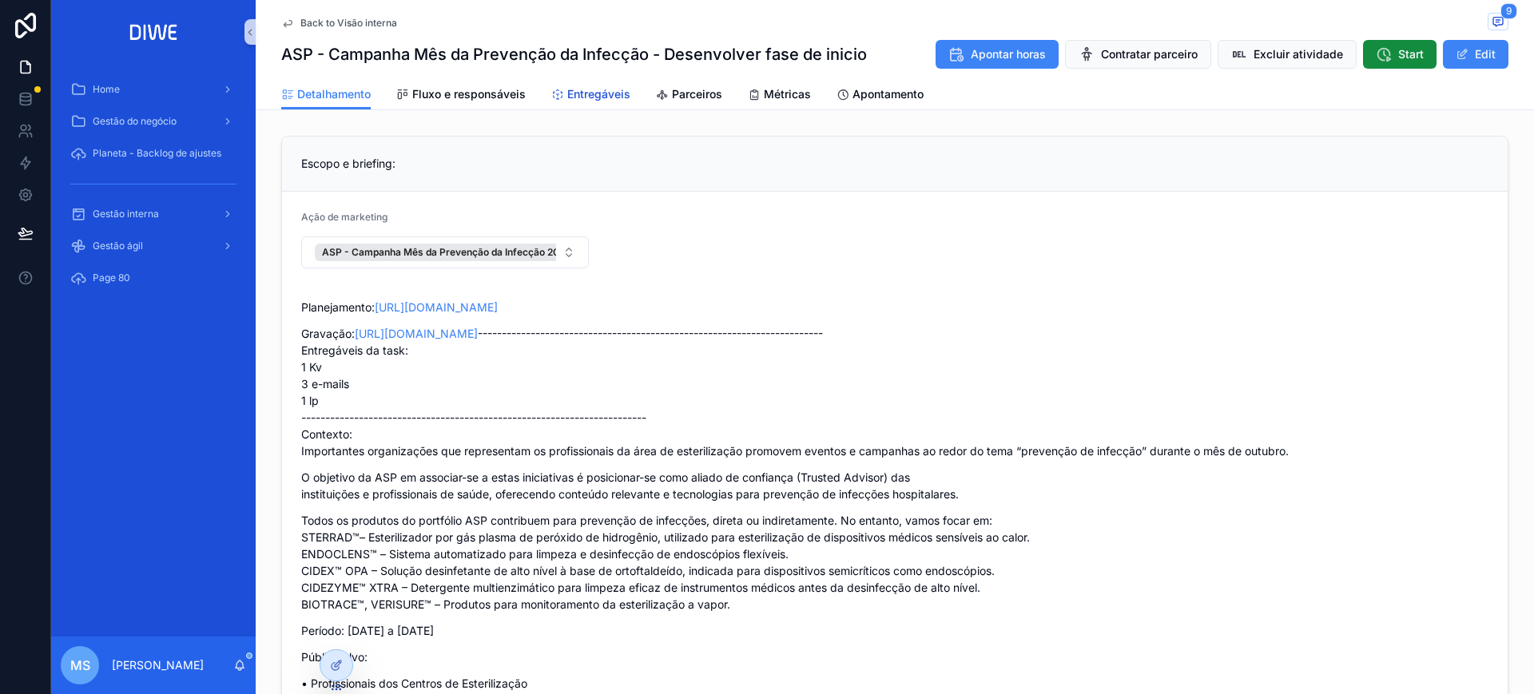
click at [586, 93] on span "Entregáveis" at bounding box center [598, 94] width 63 height 16
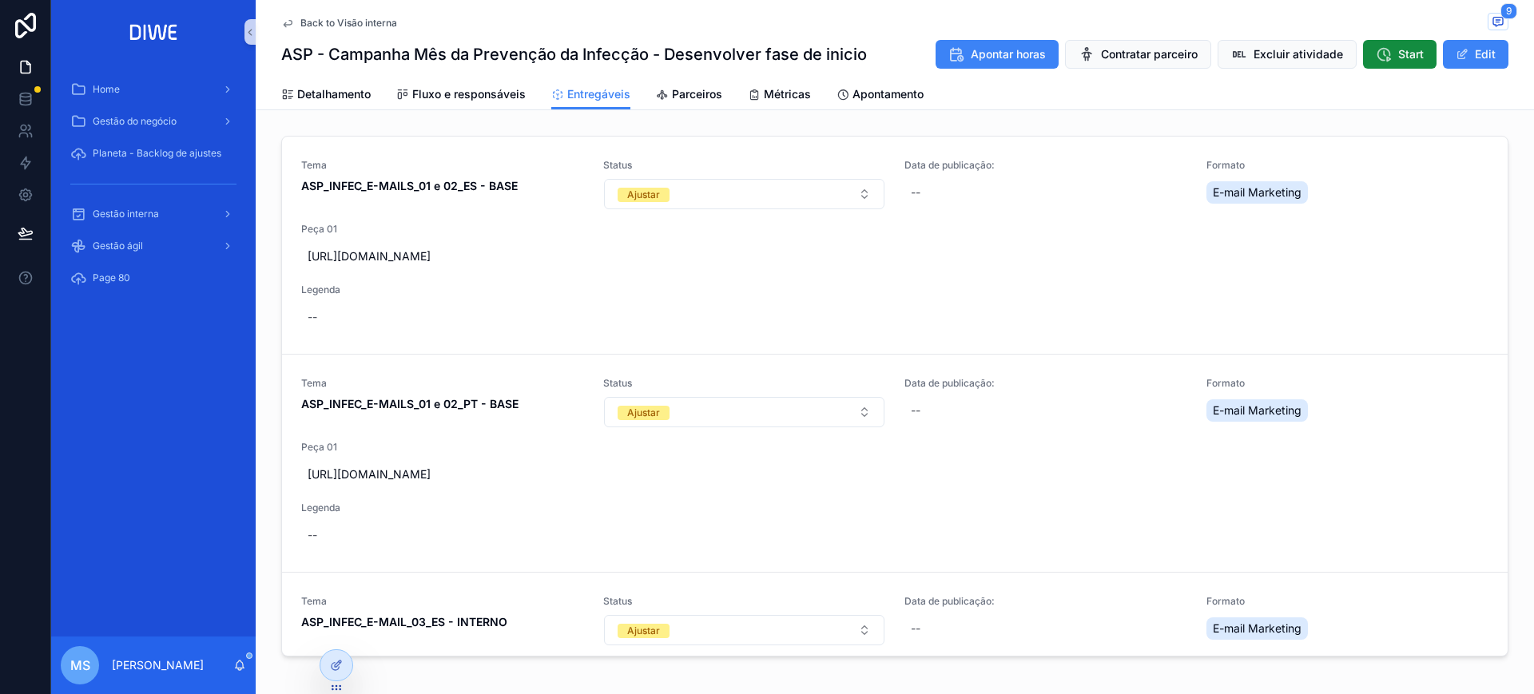
click at [339, 13] on div "Back to Visão interna 9" at bounding box center [894, 23] width 1227 height 20
click at [345, 25] on span "Back to Visão interna" at bounding box center [348, 23] width 97 height 13
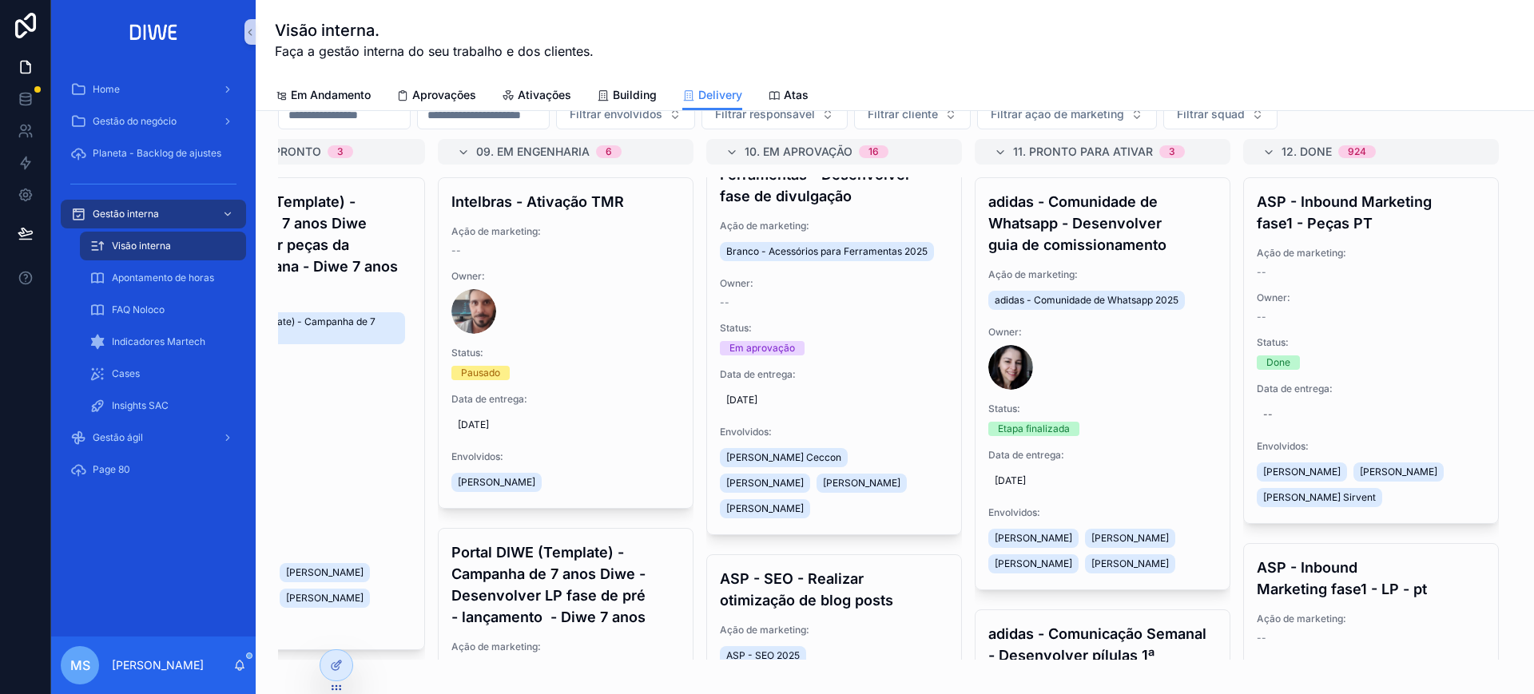
scroll to position [3299, 0]
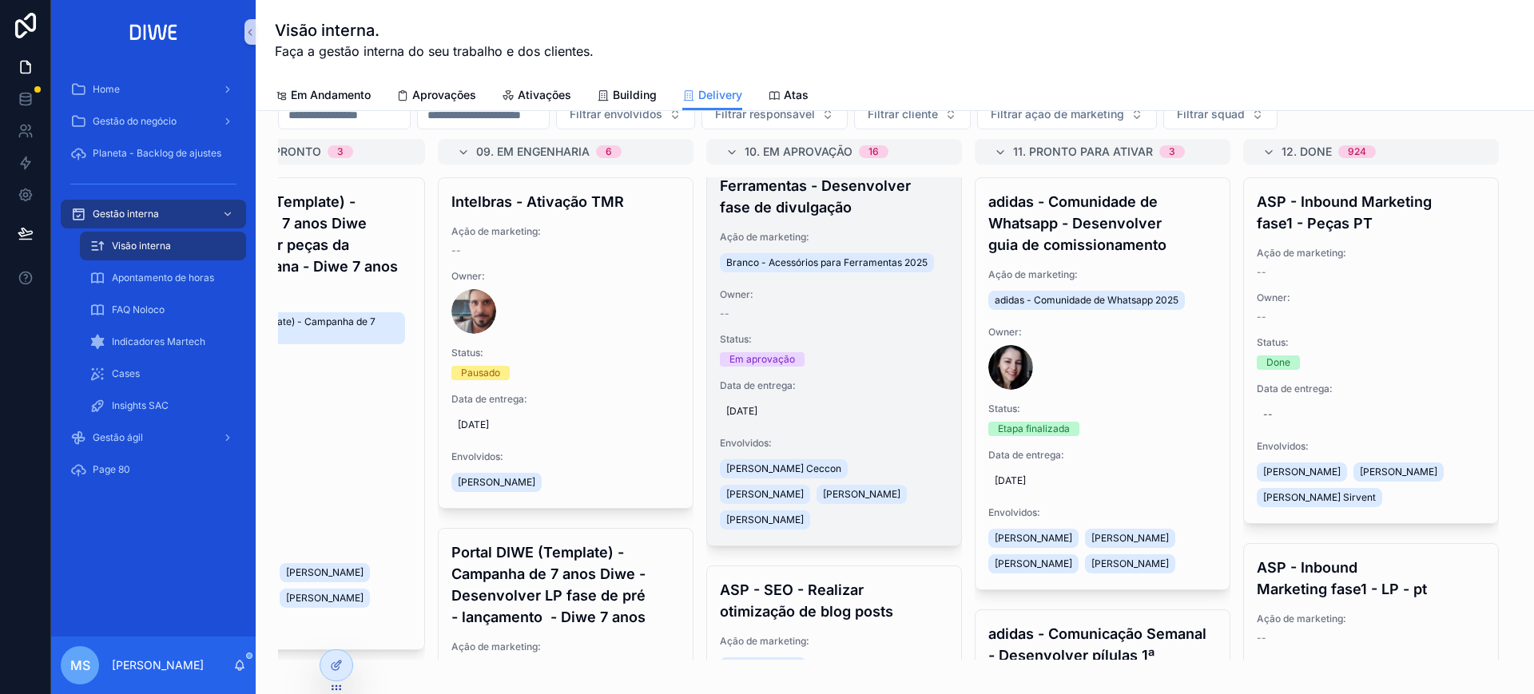
click at [865, 218] on h4 "Branco - Acessórios para Ferramentas - Desenvolver fase de divulgação" at bounding box center [834, 185] width 229 height 65
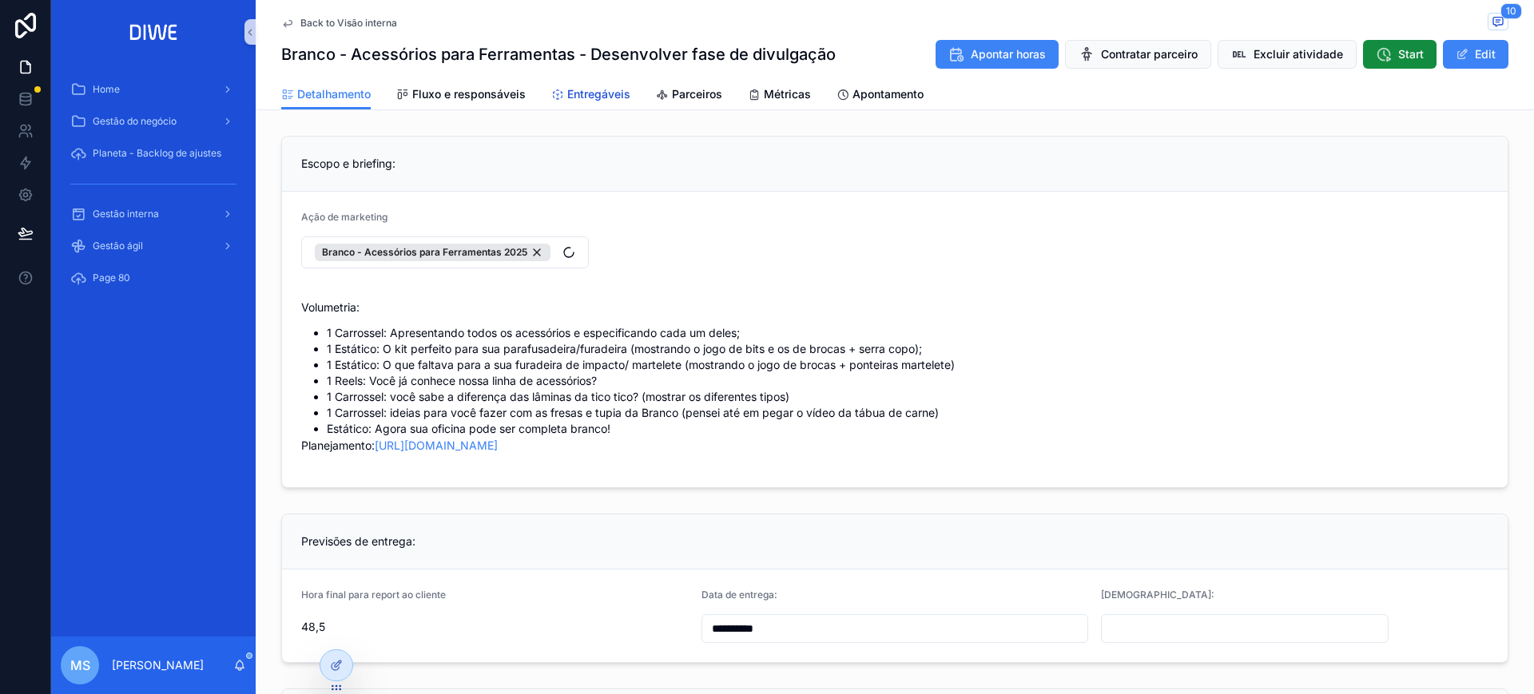
click at [603, 95] on span "Entregáveis" at bounding box center [598, 94] width 63 height 16
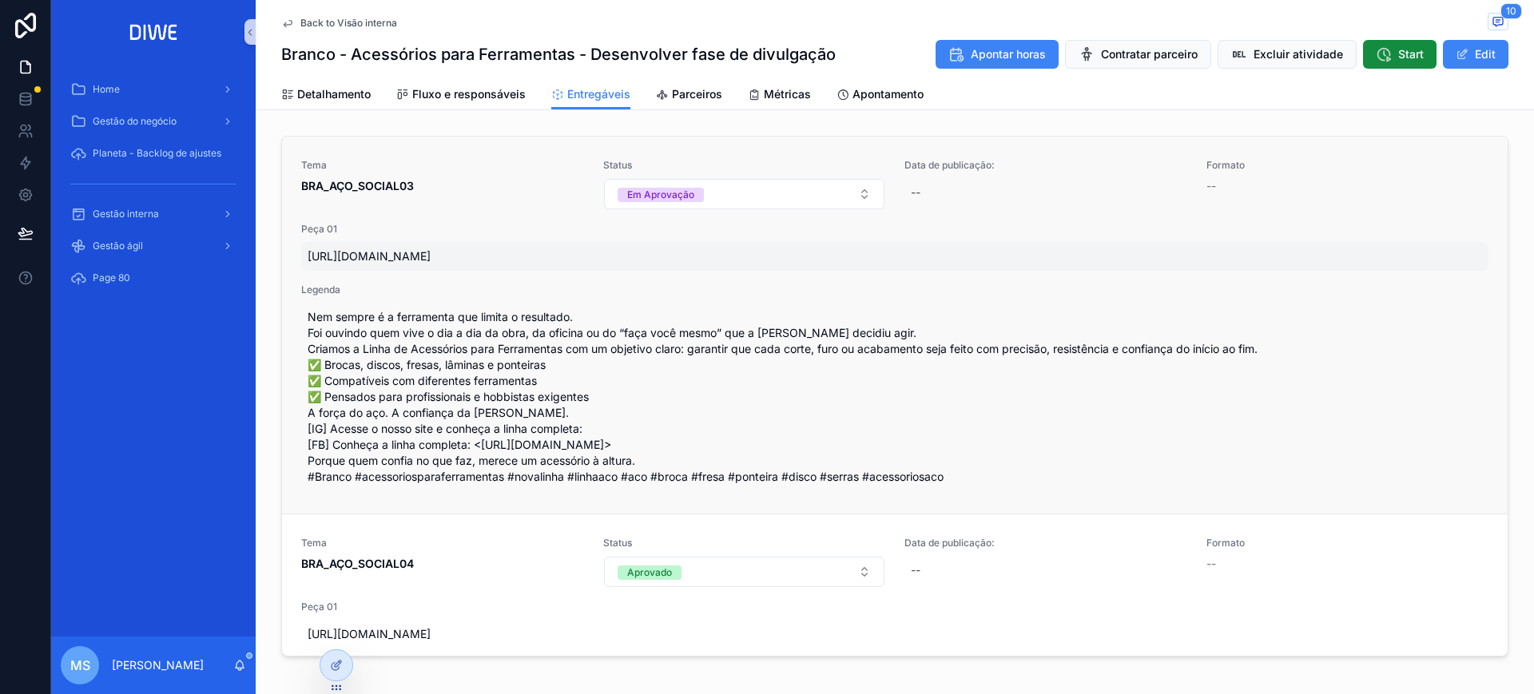
click at [780, 254] on span "https://www.figma.com/proto/0We4GGCU9z4NfTlJPM02og/Linha-A%C3%A7o-Acess%C3%B3ri…" at bounding box center [895, 257] width 1175 height 16
click at [1207, 181] on span "--" at bounding box center [1212, 186] width 10 height 16
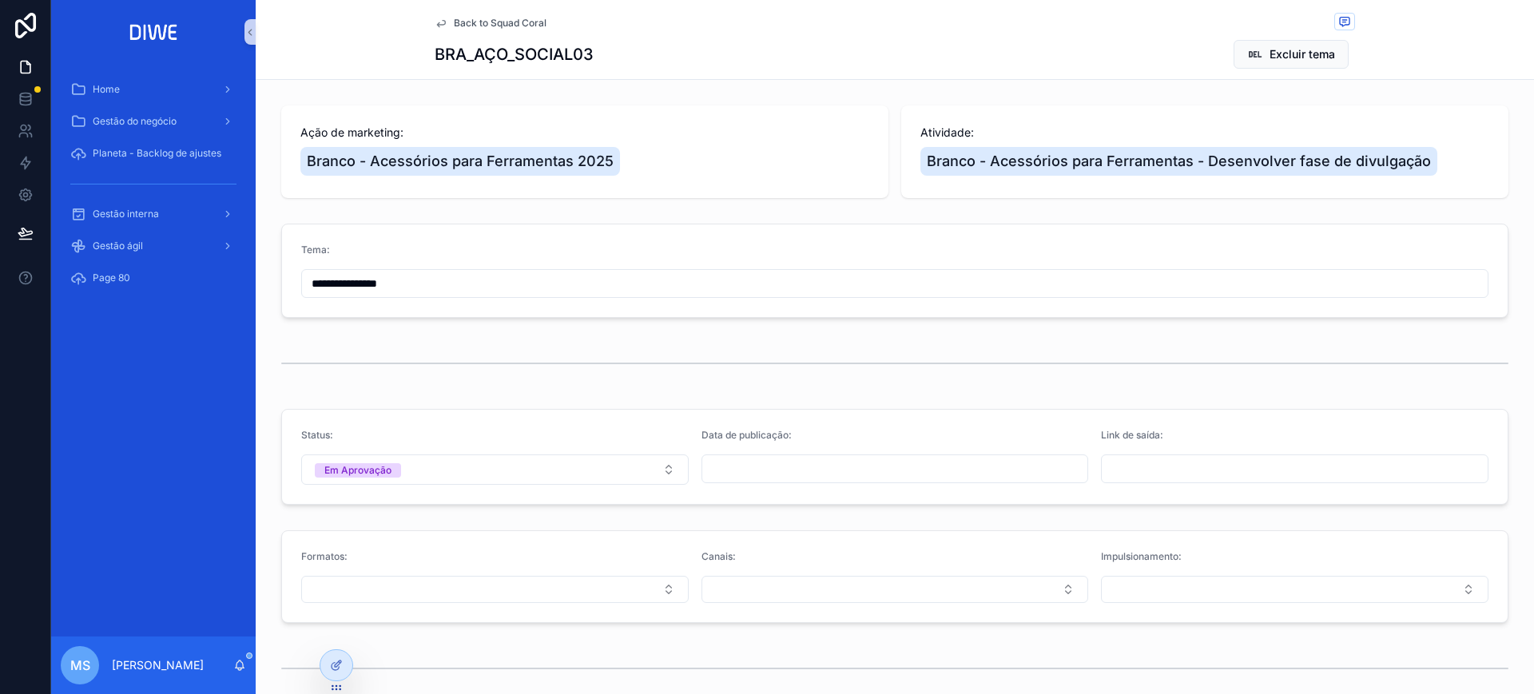
click at [523, 21] on span "Back to Squad Coral" at bounding box center [500, 23] width 93 height 13
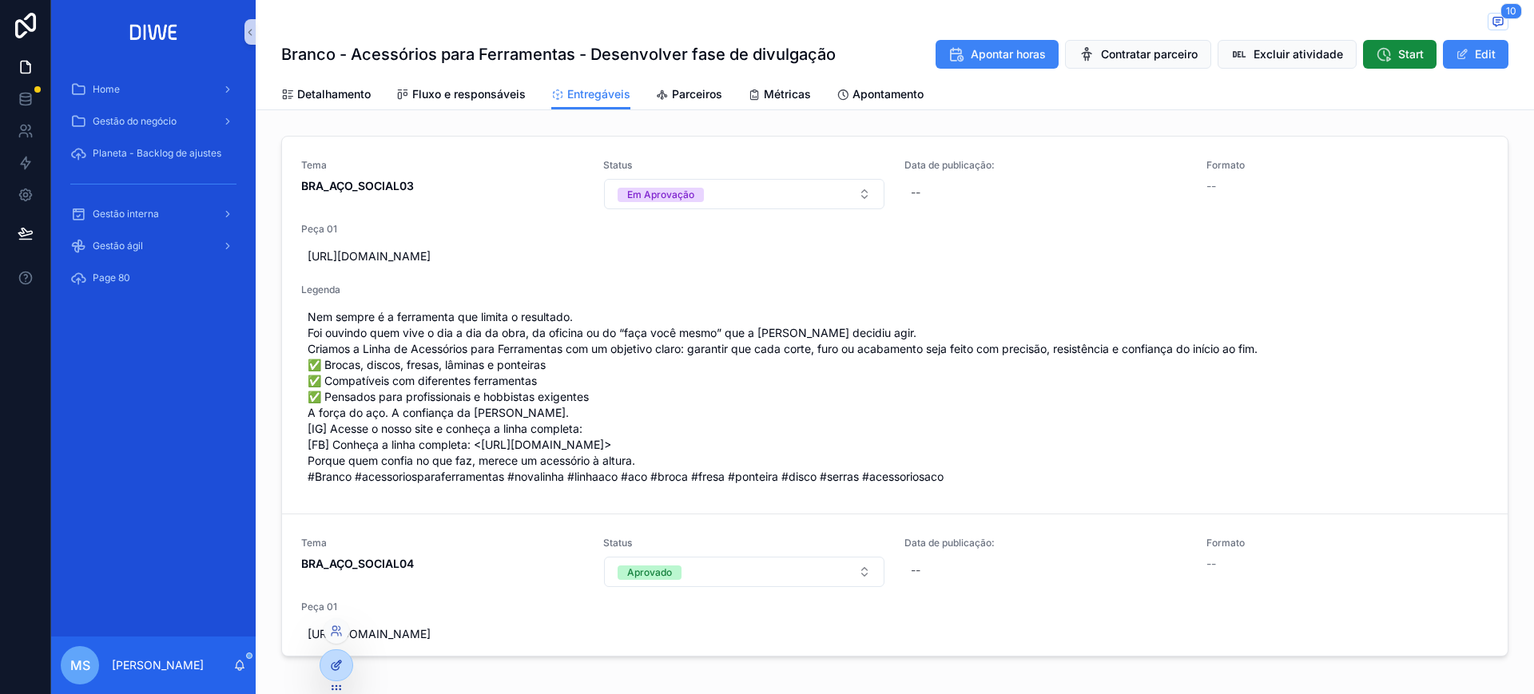
click at [343, 659] on div at bounding box center [336, 665] width 32 height 30
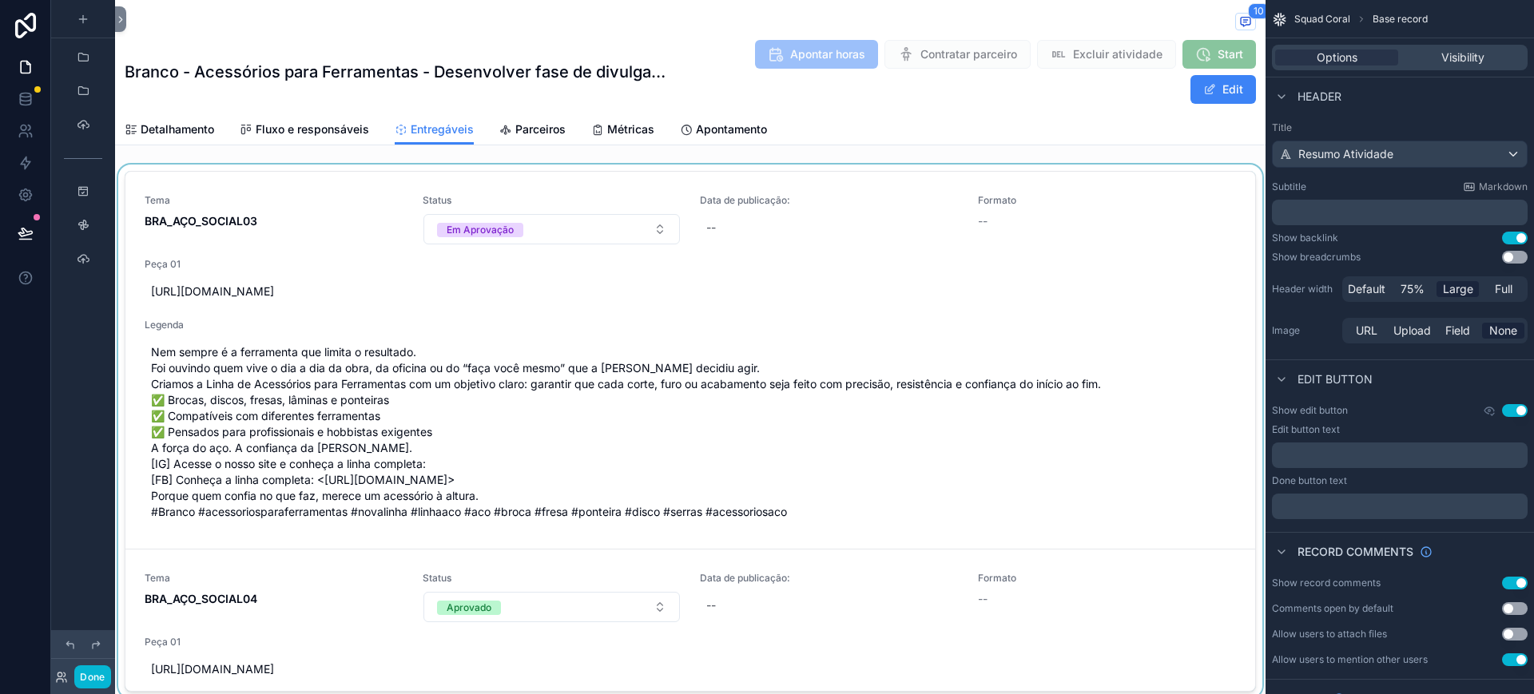
click at [580, 181] on div "scrollable content" at bounding box center [690, 435] width 1151 height 540
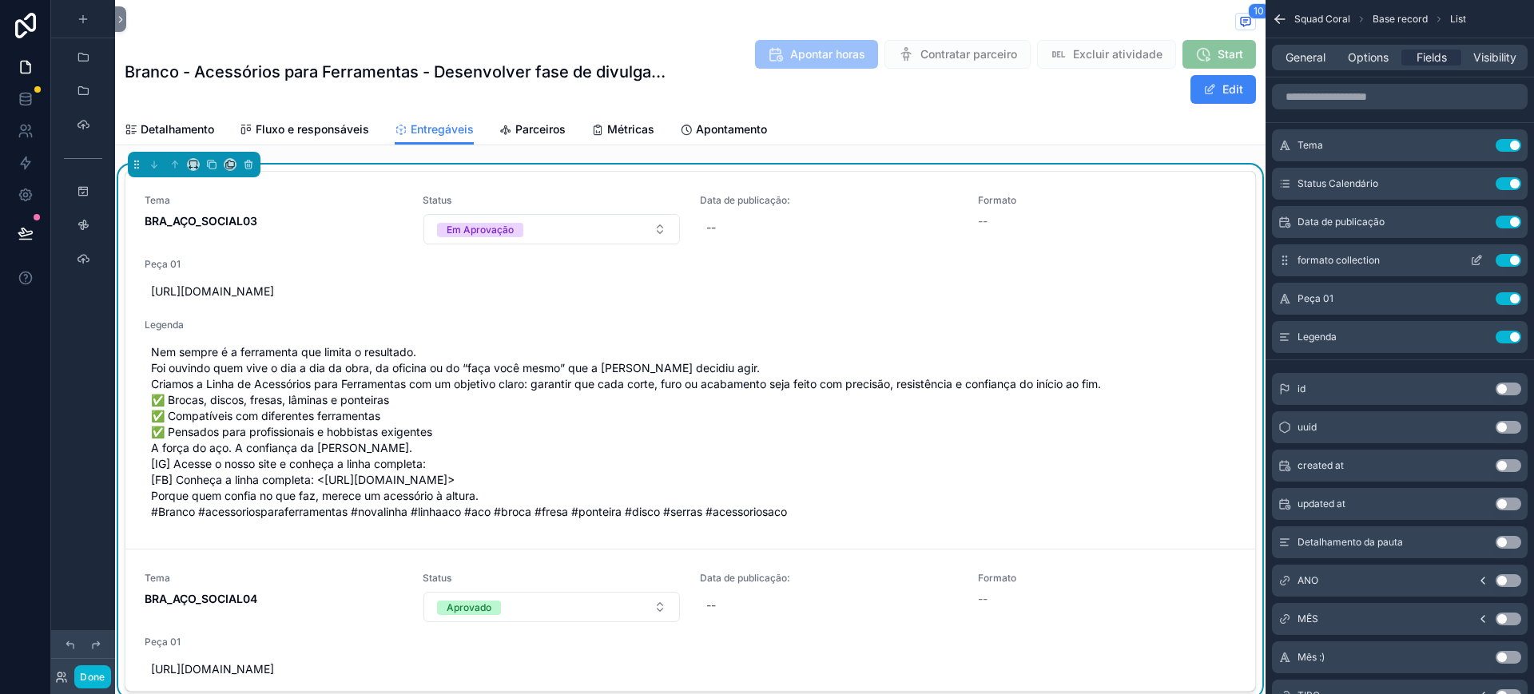
click at [1476, 263] on icon "scrollable content" at bounding box center [1476, 260] width 13 height 13
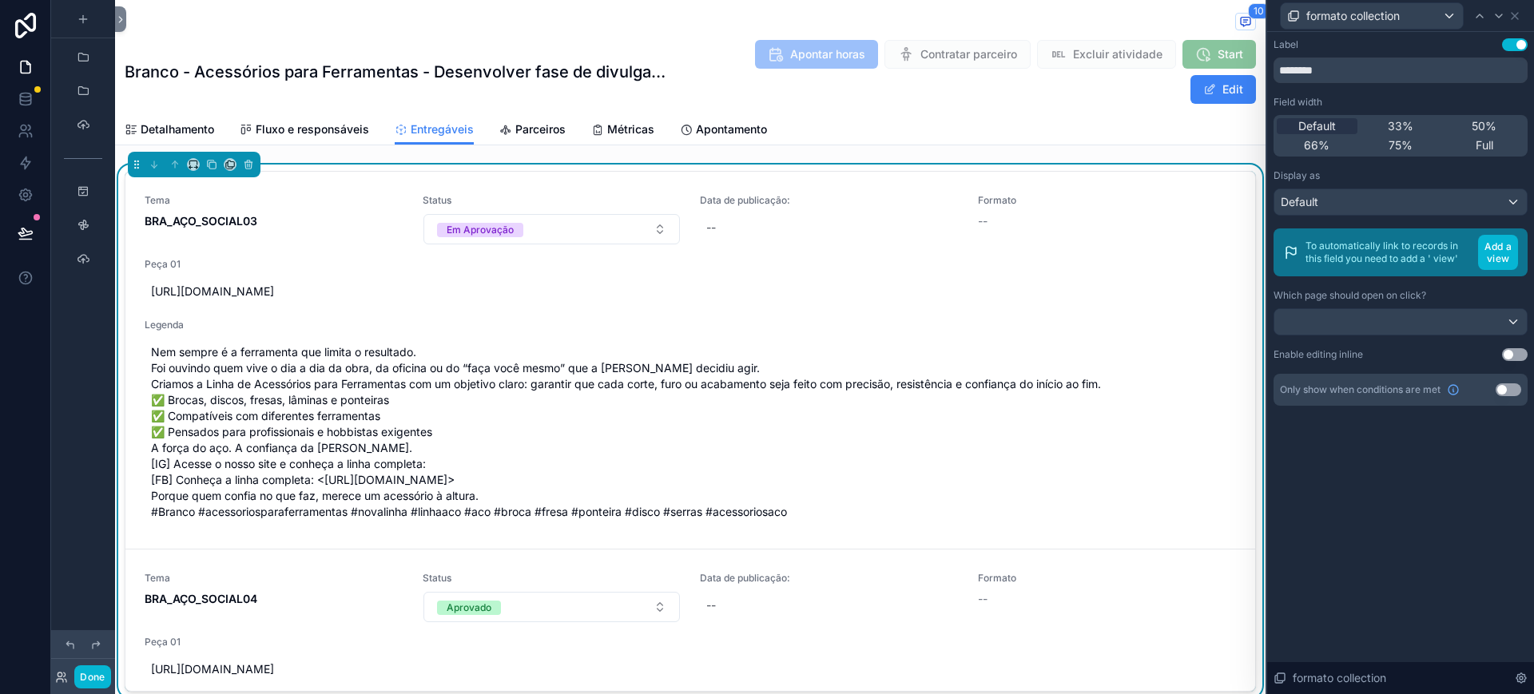
click at [1514, 356] on button "Use setting" at bounding box center [1515, 354] width 26 height 13
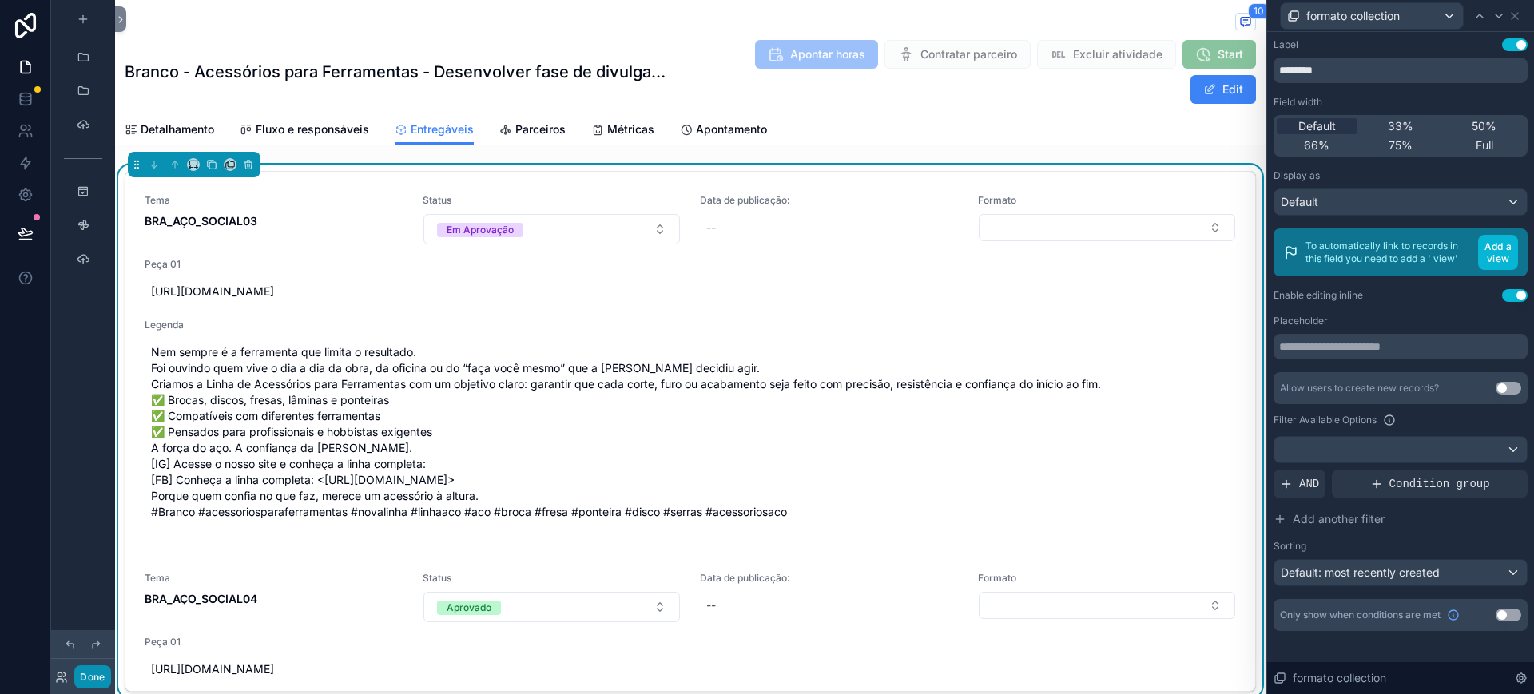
click at [89, 674] on button "Done" at bounding box center [92, 677] width 36 height 23
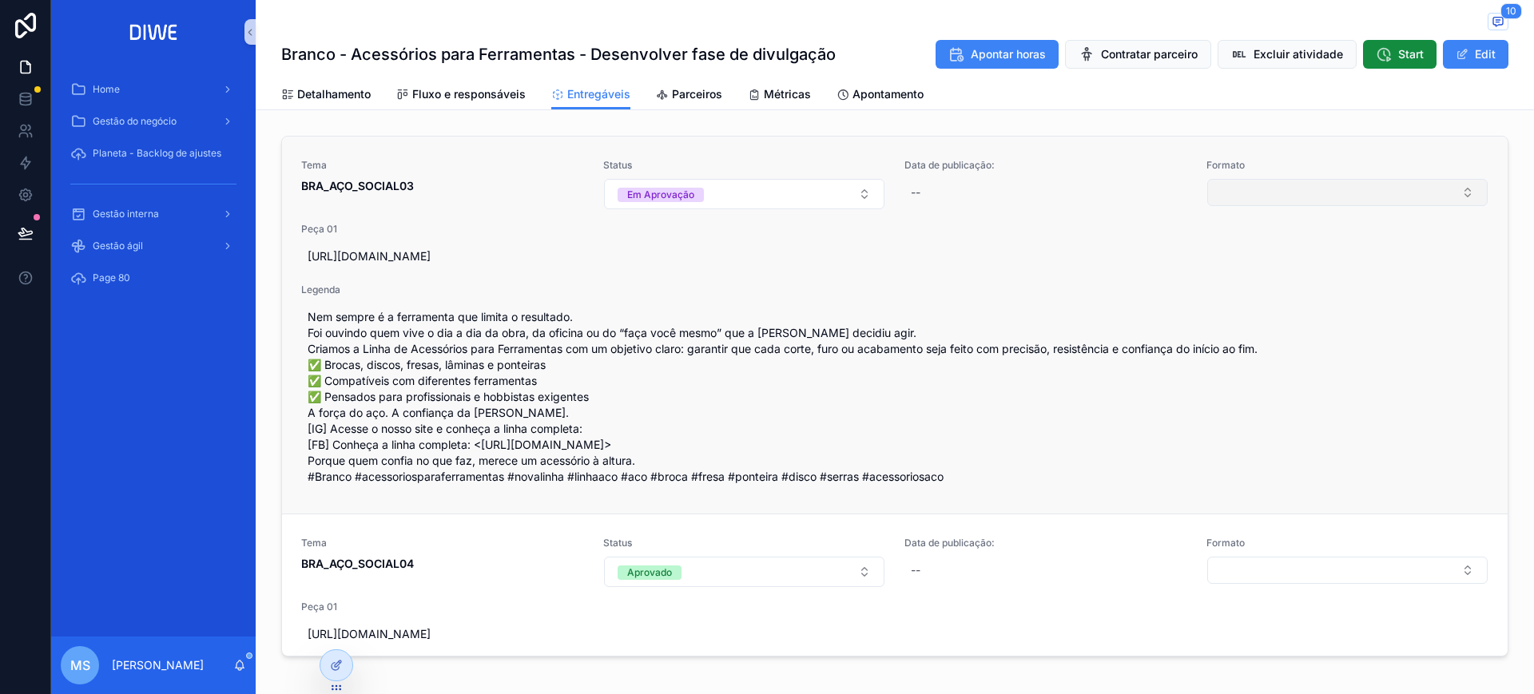
click at [1233, 191] on button "Select Button" at bounding box center [1347, 192] width 281 height 27
type input "****"
click at [1271, 253] on div "Carrossel" at bounding box center [1326, 256] width 269 height 26
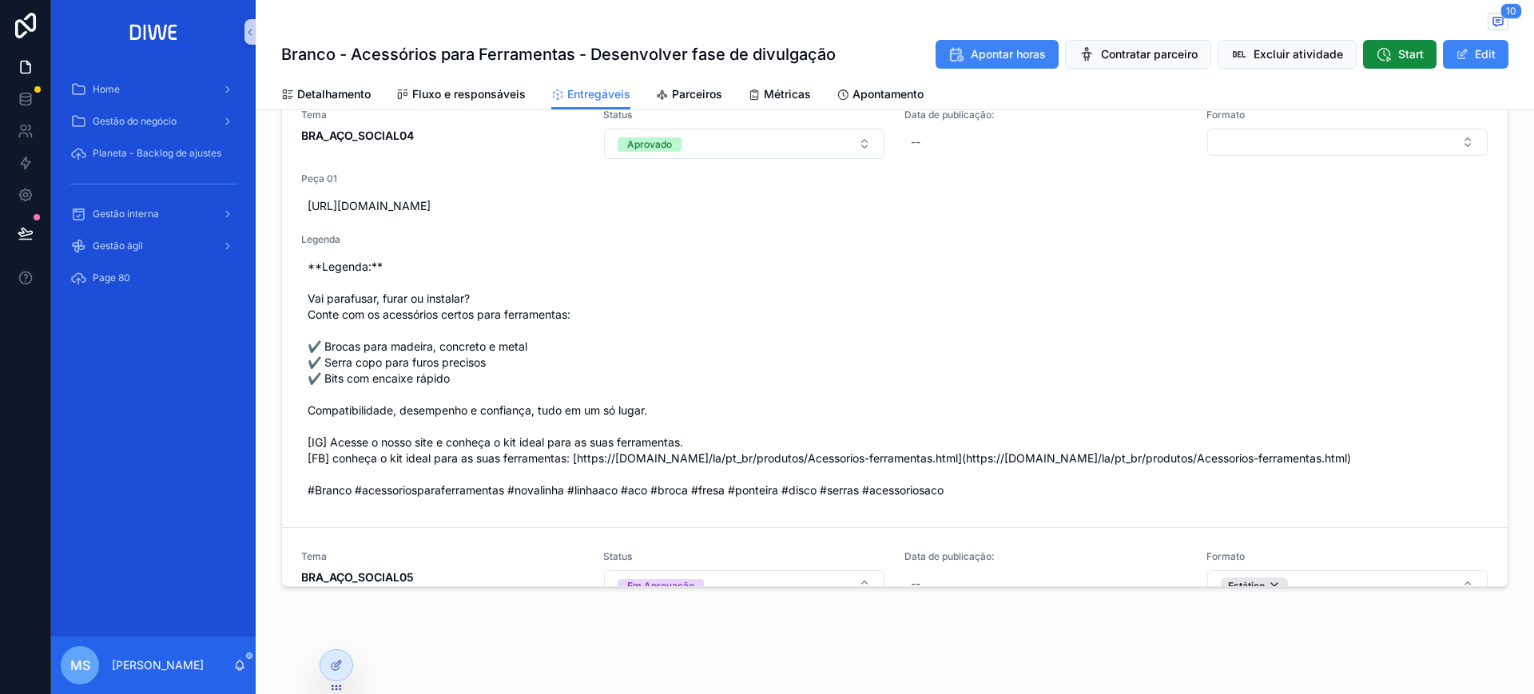
scroll to position [414, 0]
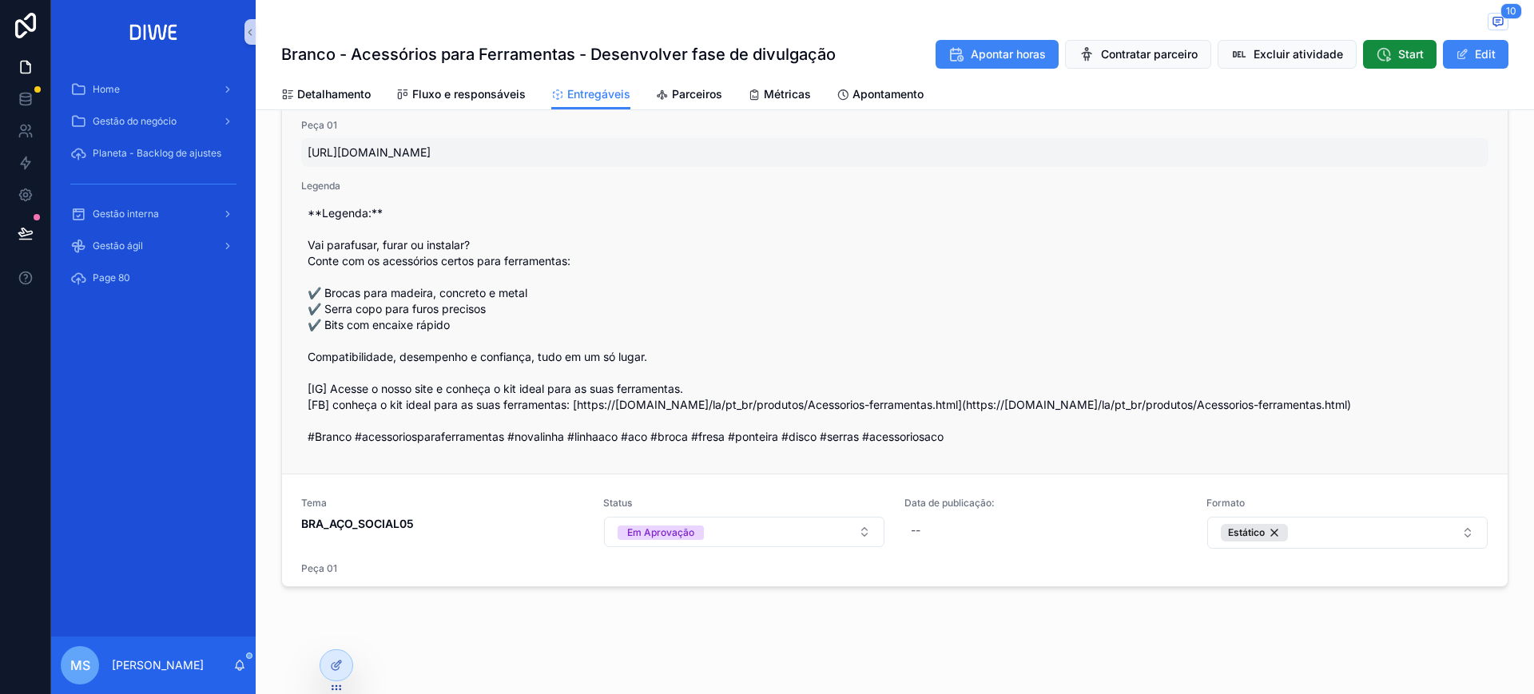
click at [682, 161] on span "https://www.figma.com/proto/0We4GGCU9z4NfTlJPM02og/Linha-A%C3%A7o-Acess%C3%B3ri…" at bounding box center [895, 153] width 1175 height 16
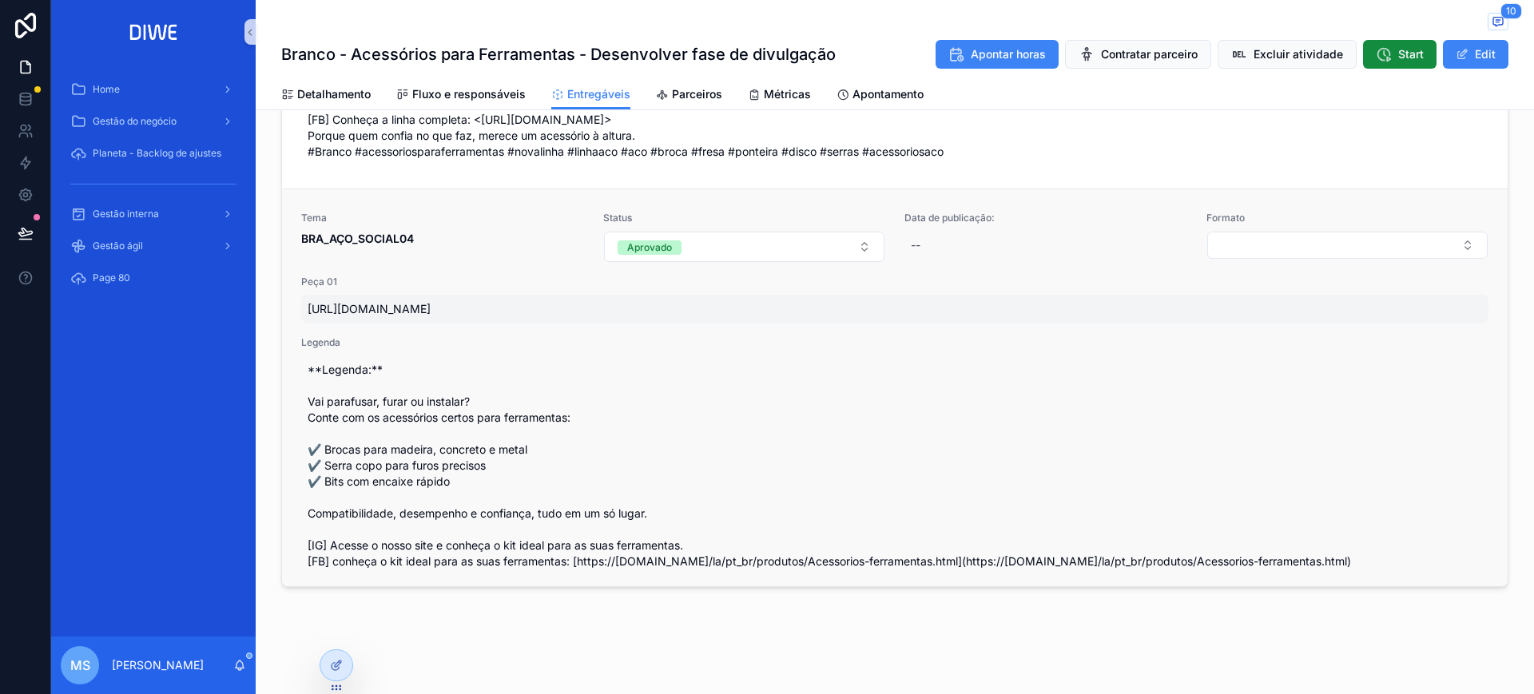
scroll to position [263, 0]
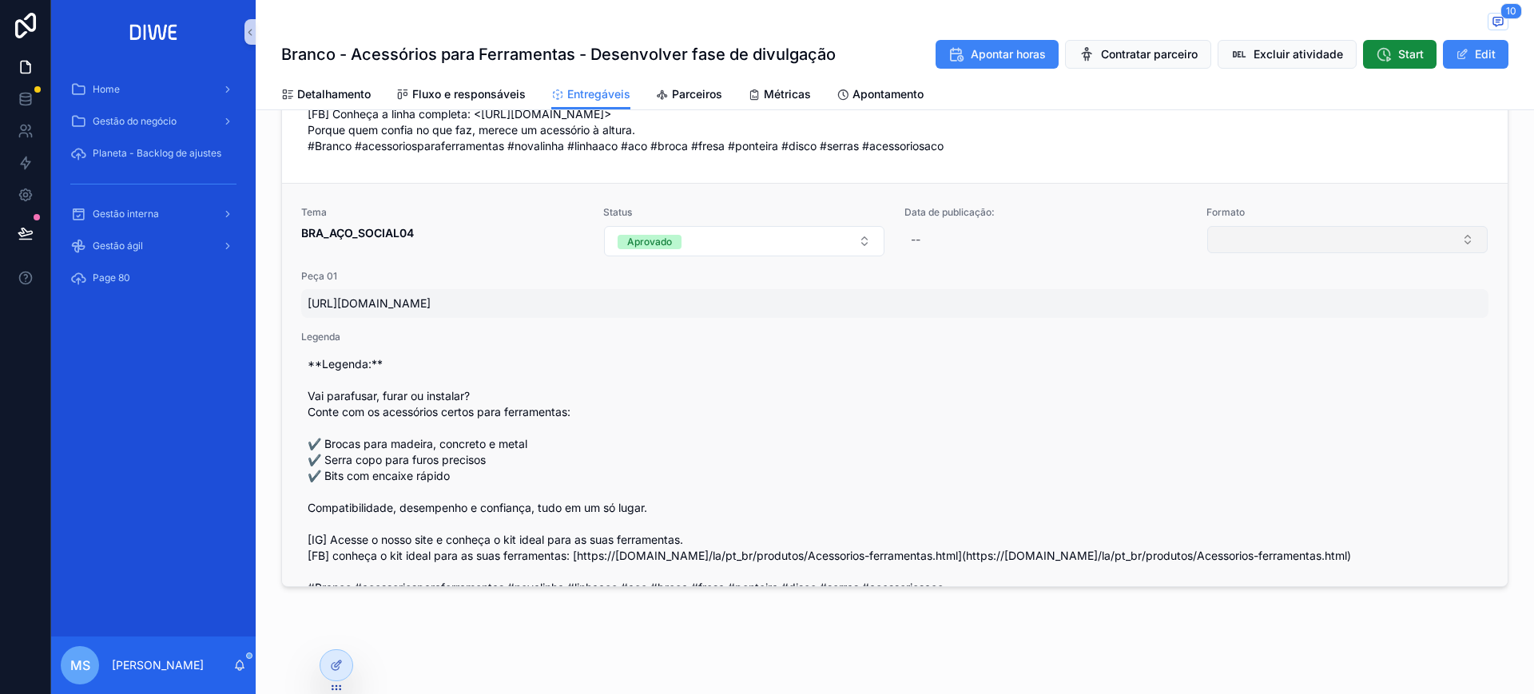
click at [1237, 253] on button "Select Button" at bounding box center [1347, 239] width 281 height 27
click at [1258, 300] on input "****" at bounding box center [1336, 303] width 237 height 29
type input "****"
click at [1247, 341] on div "Estático" at bounding box center [1326, 335] width 269 height 26
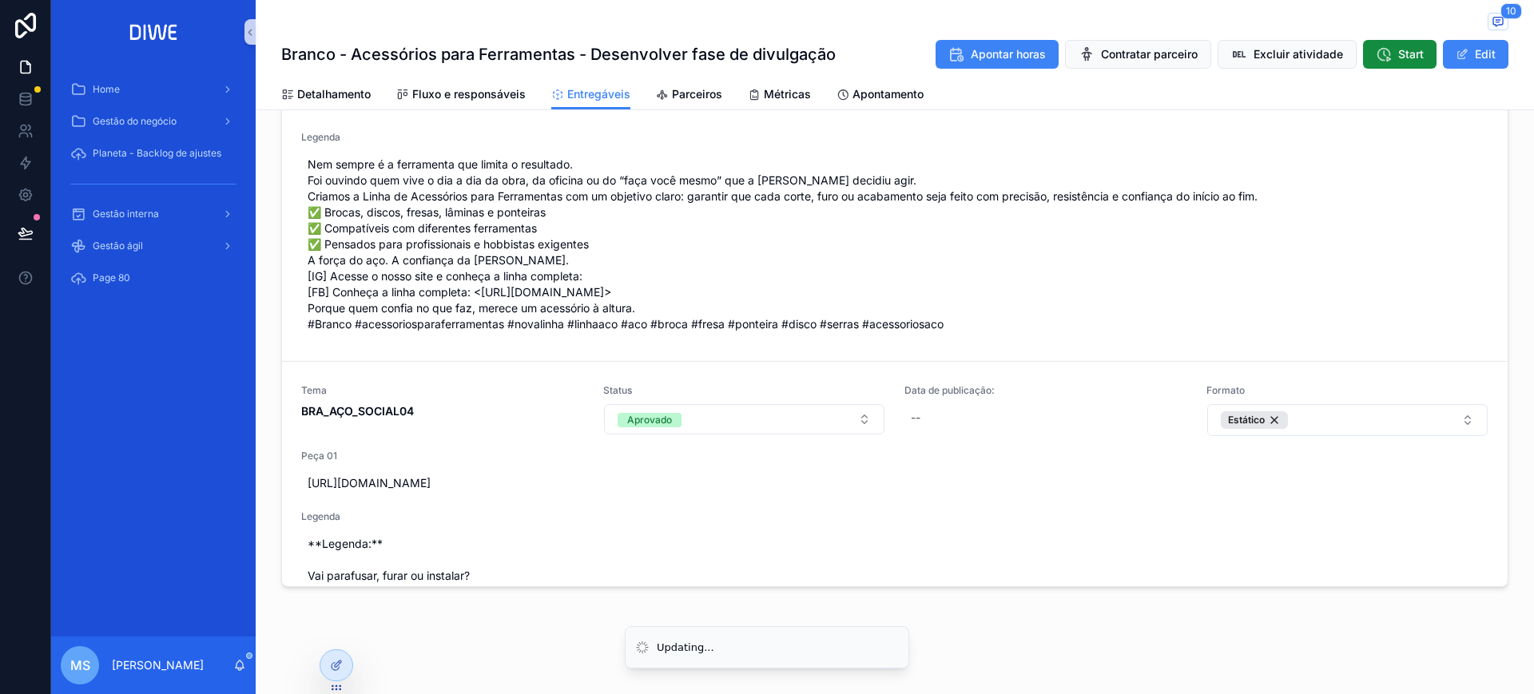
scroll to position [0, 0]
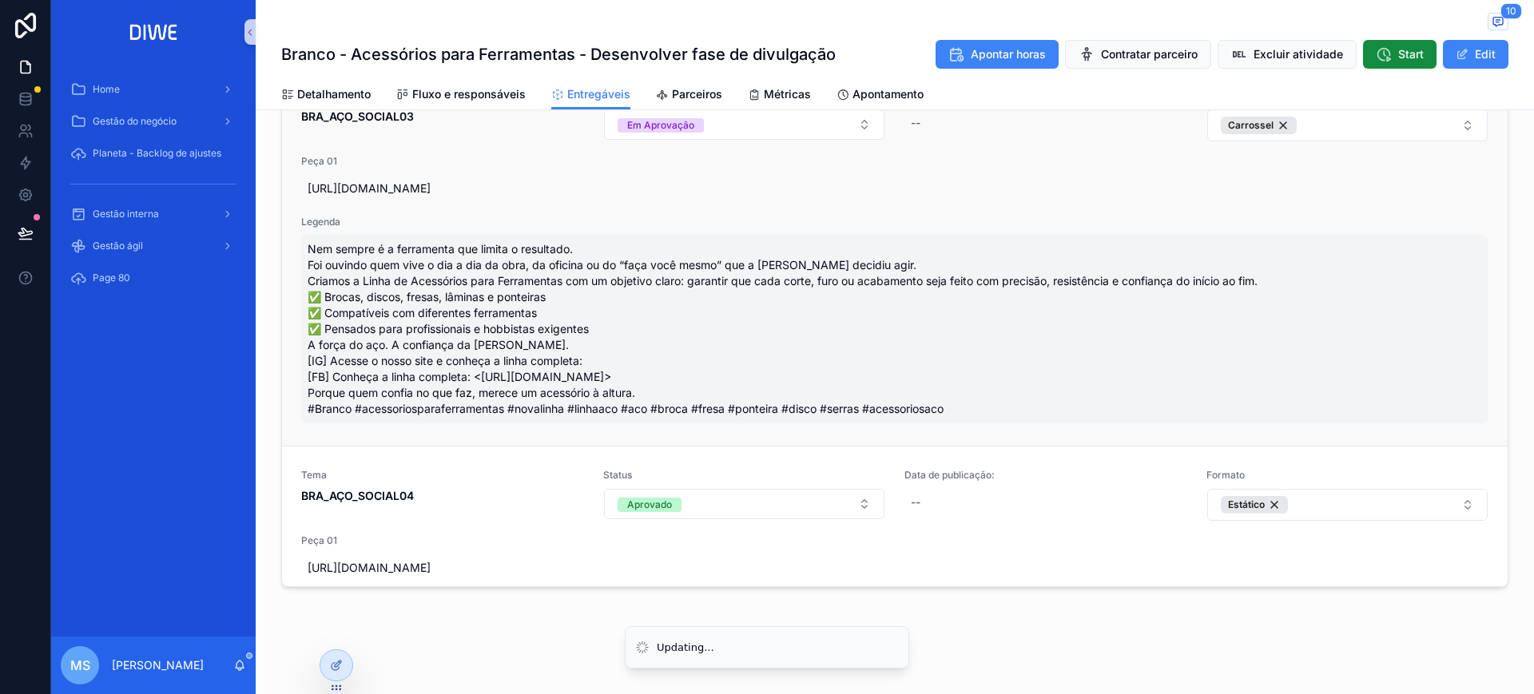
click at [861, 323] on span "Nem sempre é a ferramenta que limita o resultado. Foi ouvindo quem vive o dia a…" at bounding box center [895, 329] width 1175 height 176
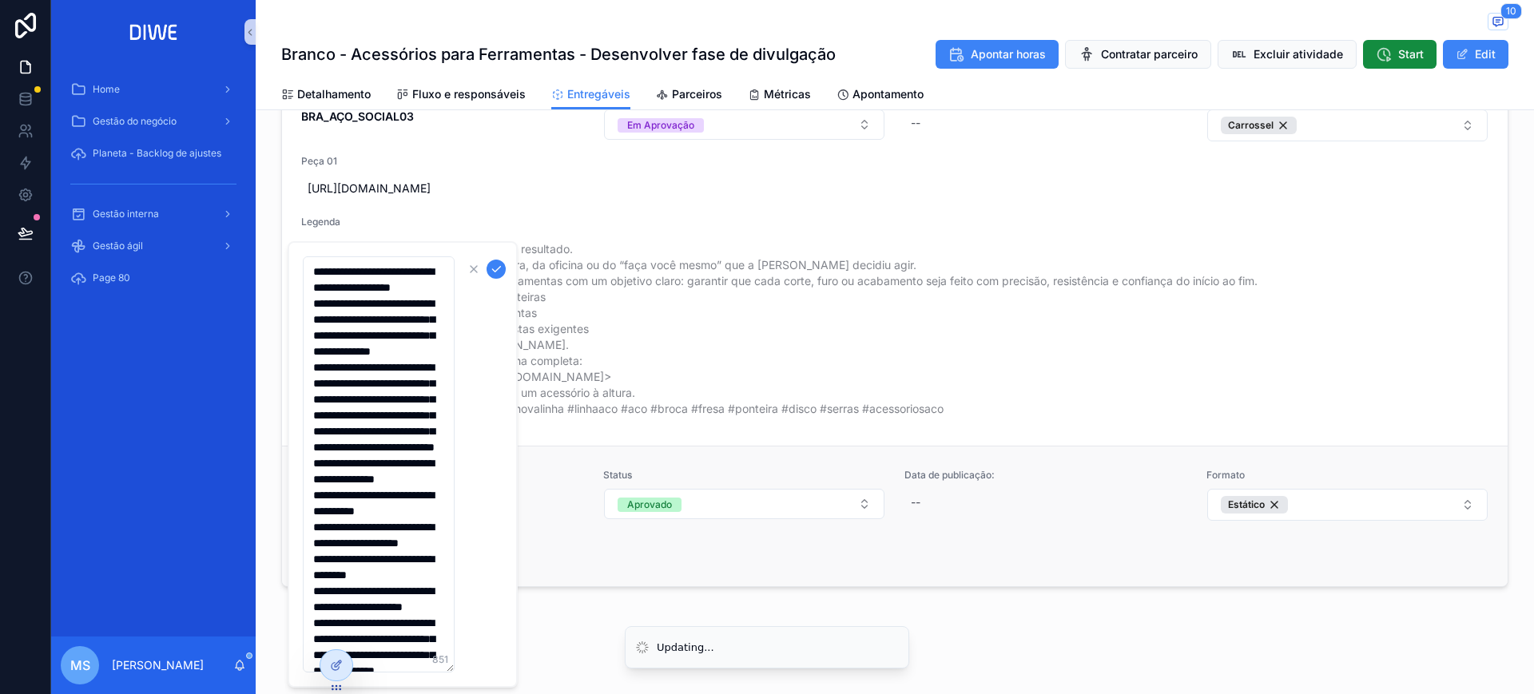
drag, startPoint x: 452, startPoint y: 670, endPoint x: 548, endPoint y: 574, distance: 136.7
click at [631, 595] on div "Home Gestão do negócio Planeta - Backlog de ajustes Gestão interna Gestão ágil …" at bounding box center [792, 347] width 1483 height 694
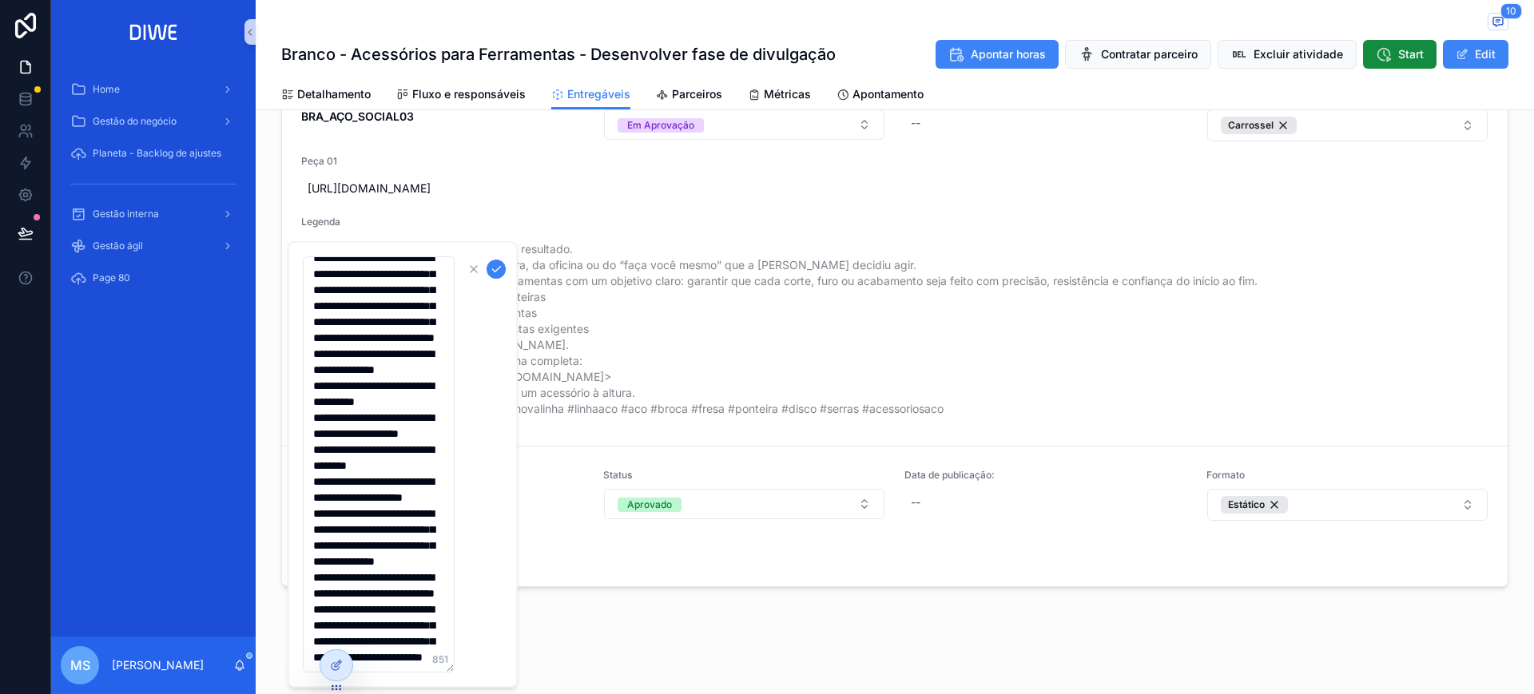
scroll to position [477, 0]
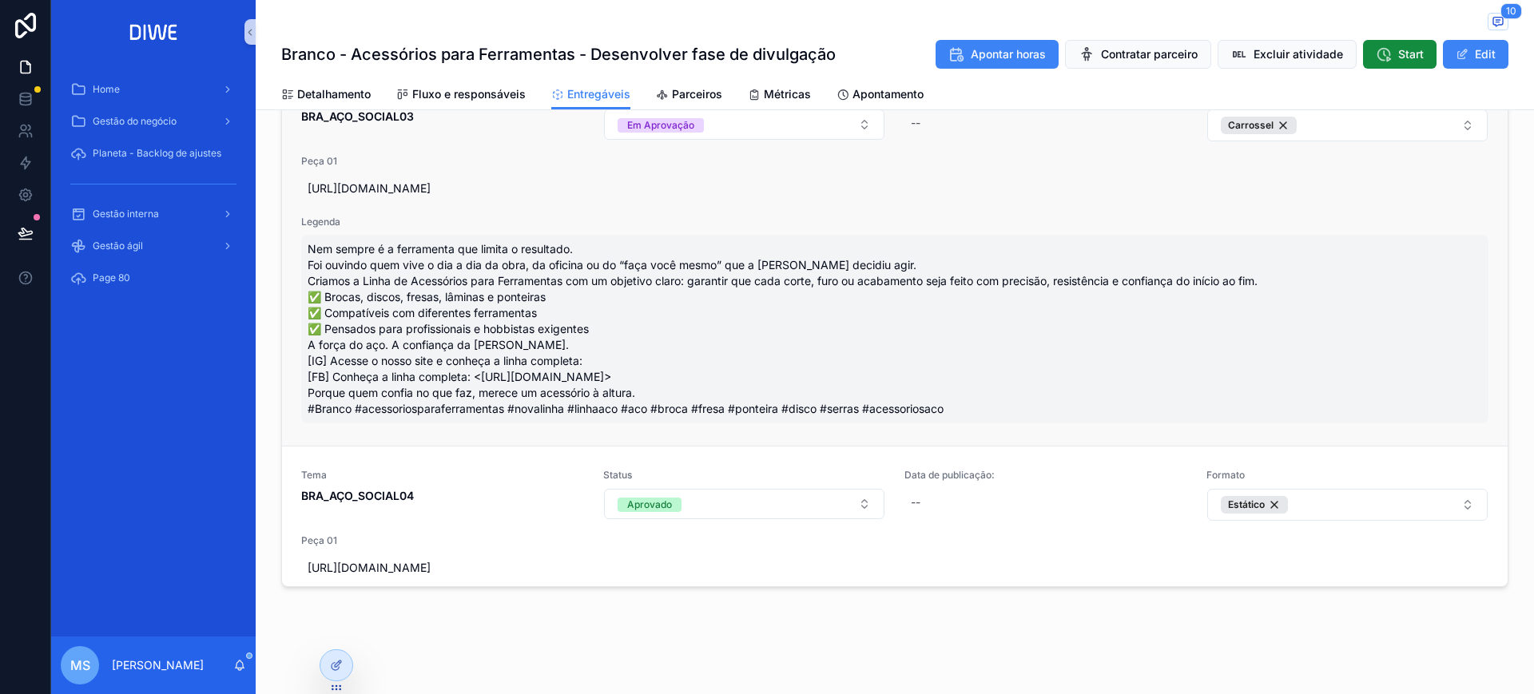
click at [593, 325] on span "Nem sempre é a ferramenta que limita o resultado. Foi ouvindo quem vive o dia a…" at bounding box center [895, 329] width 1175 height 176
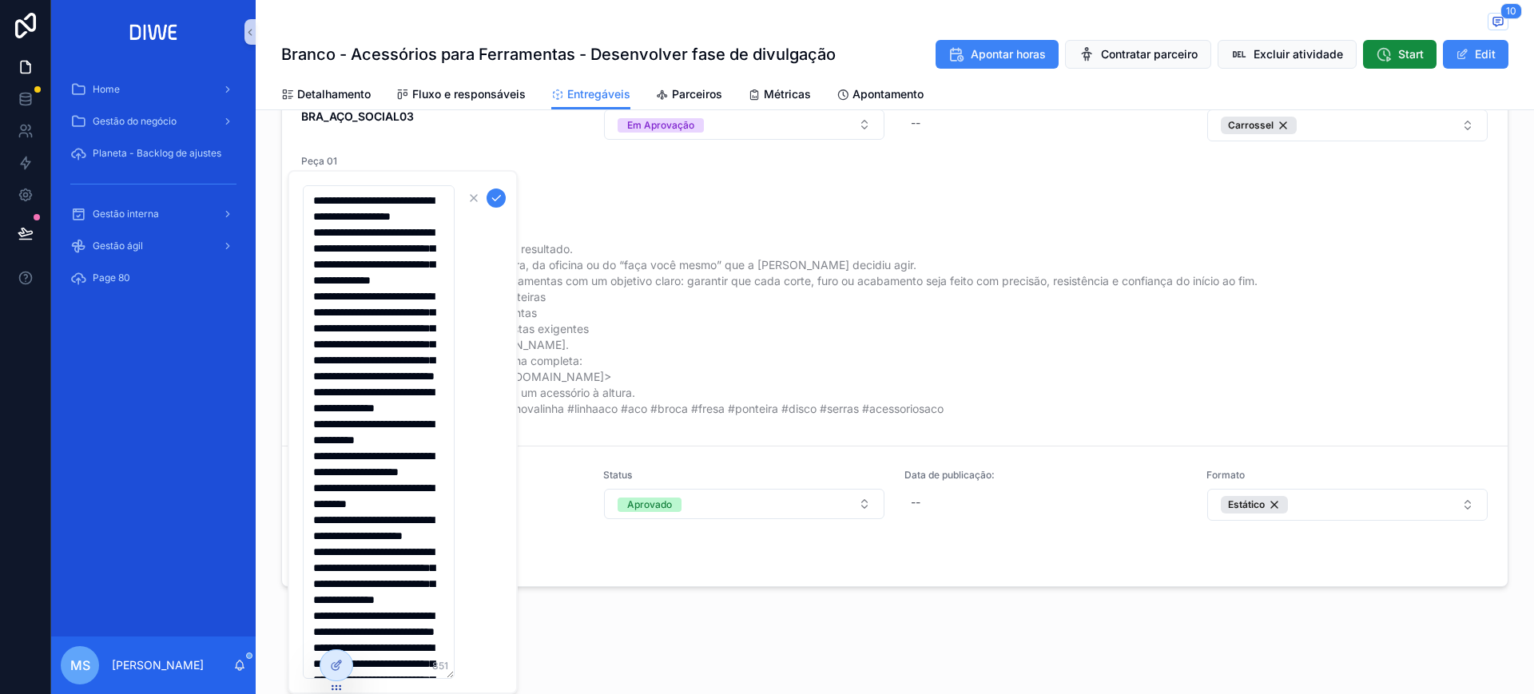
click at [404, 307] on textarea "**********" at bounding box center [379, 432] width 152 height 494
click at [476, 197] on icon "scrollable content" at bounding box center [473, 198] width 13 height 13
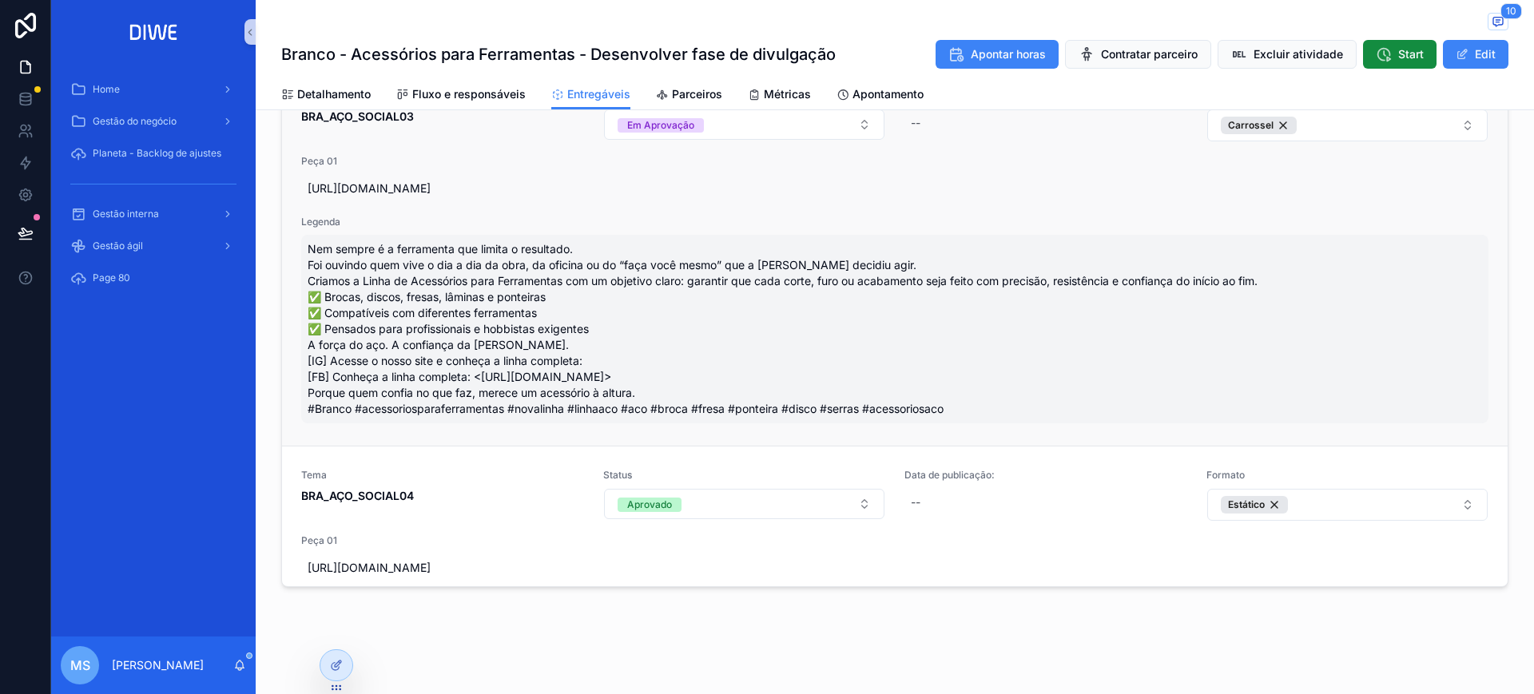
click at [662, 298] on span "Nem sempre é a ferramenta que limita o resultado. Foi ouvindo quem vive o dia a…" at bounding box center [895, 329] width 1175 height 176
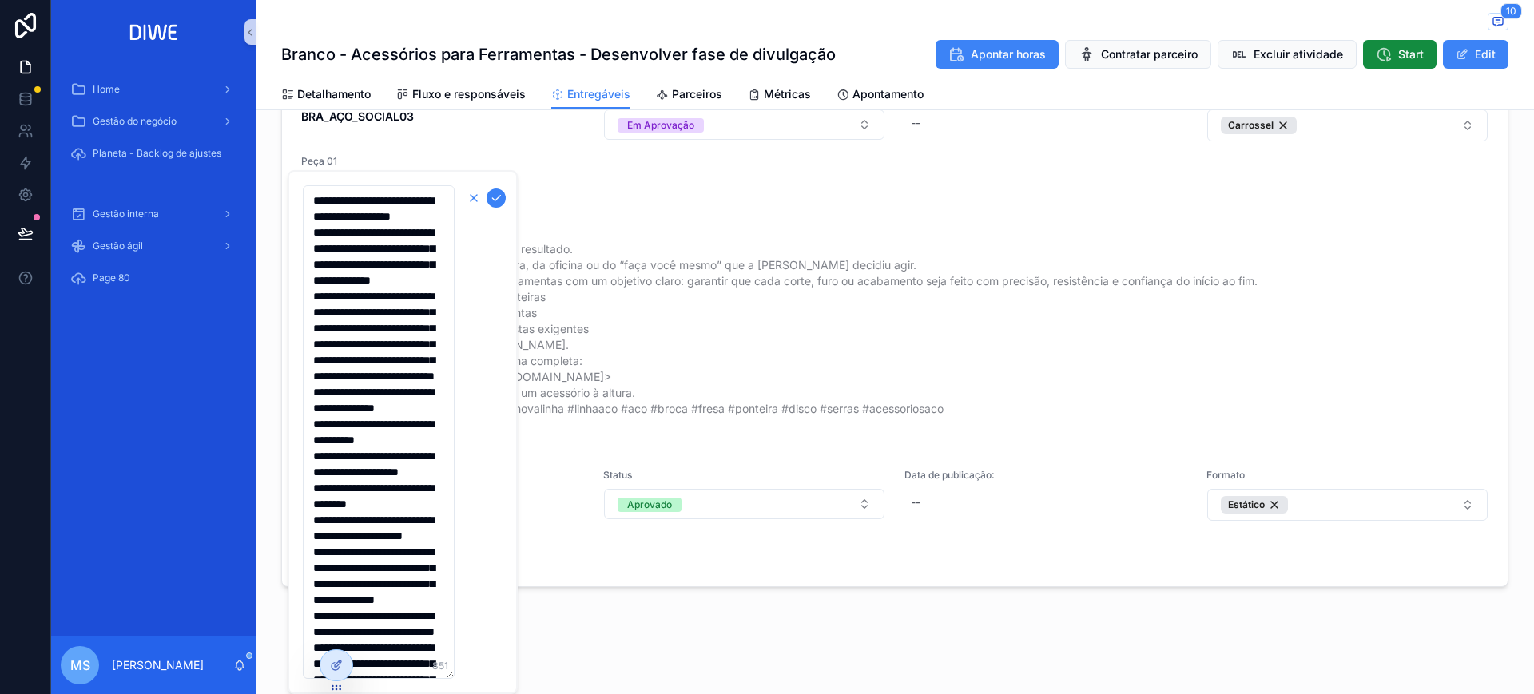
click at [471, 194] on icon "scrollable content" at bounding box center [473, 198] width 13 height 13
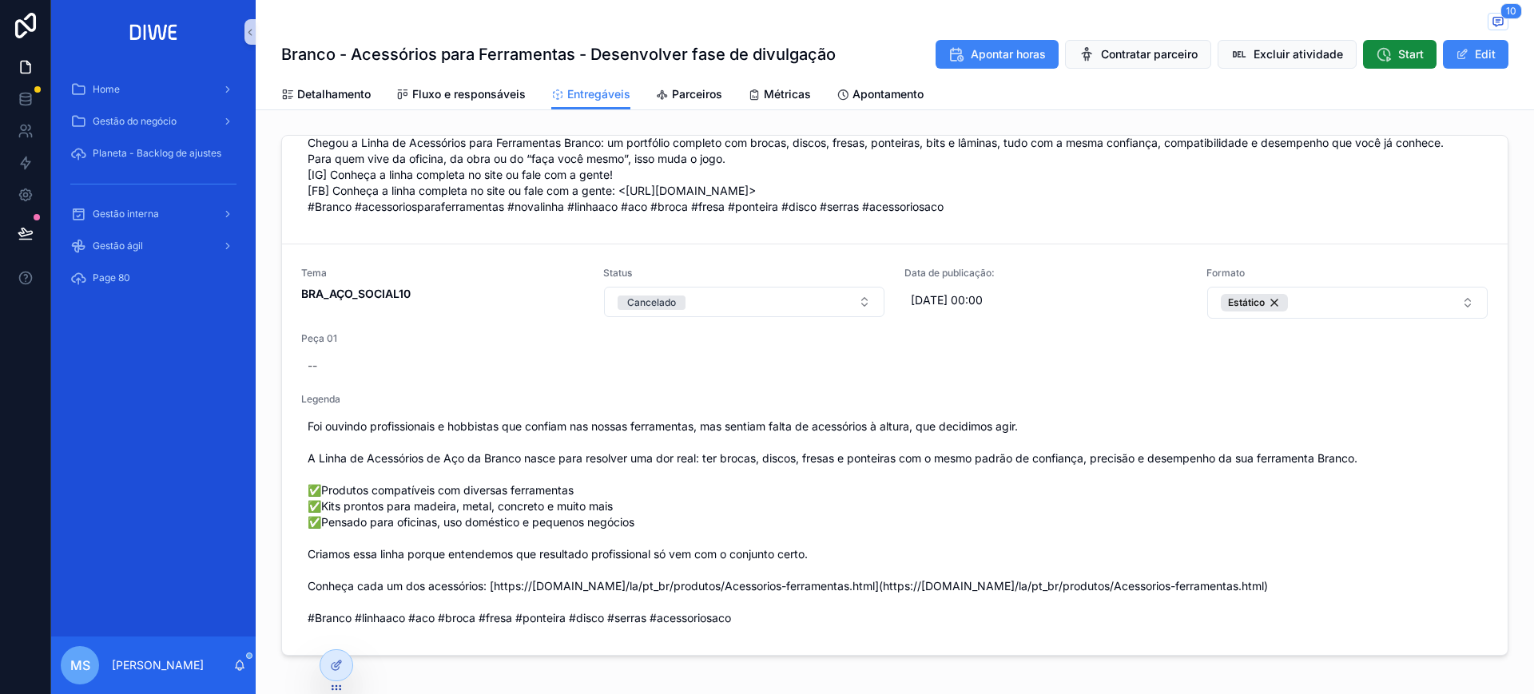
scroll to position [0, 0]
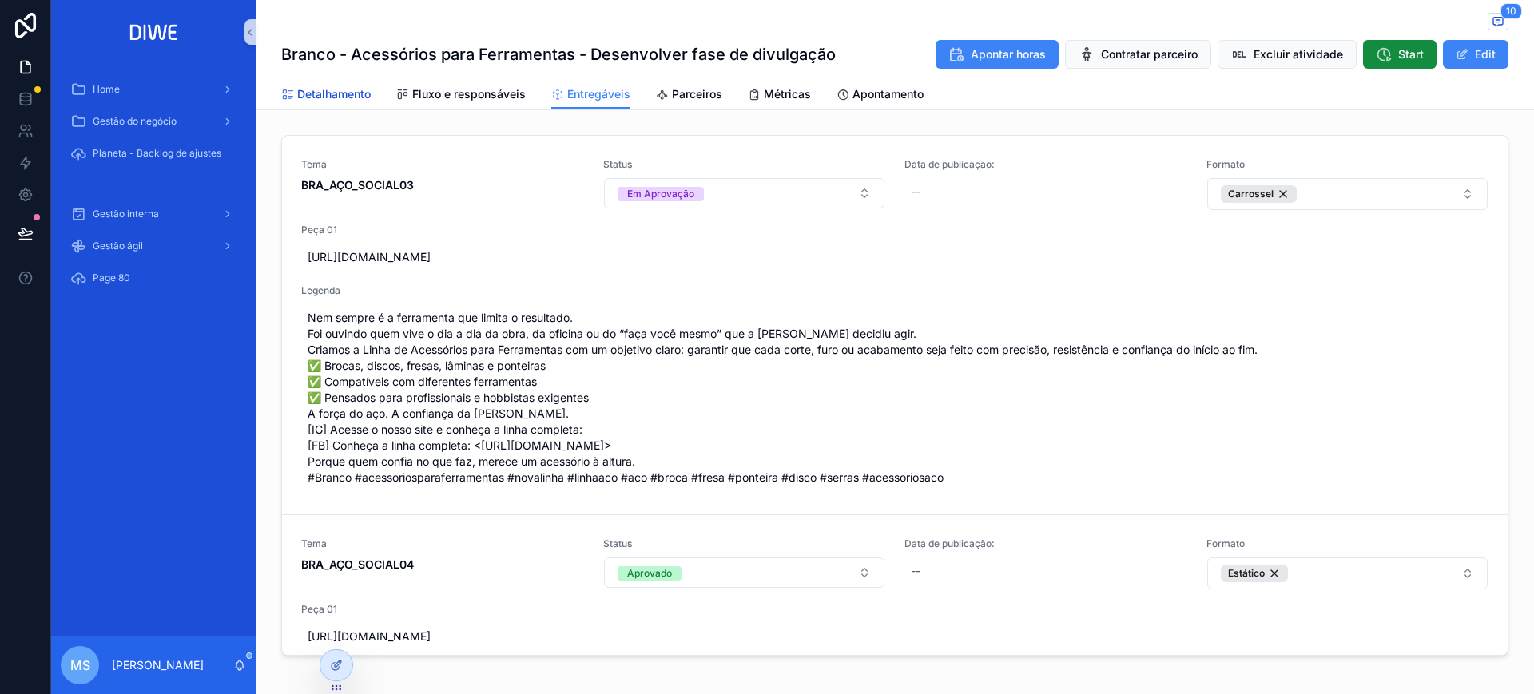
click at [340, 95] on span "Detalhamento" at bounding box center [334, 94] width 74 height 16
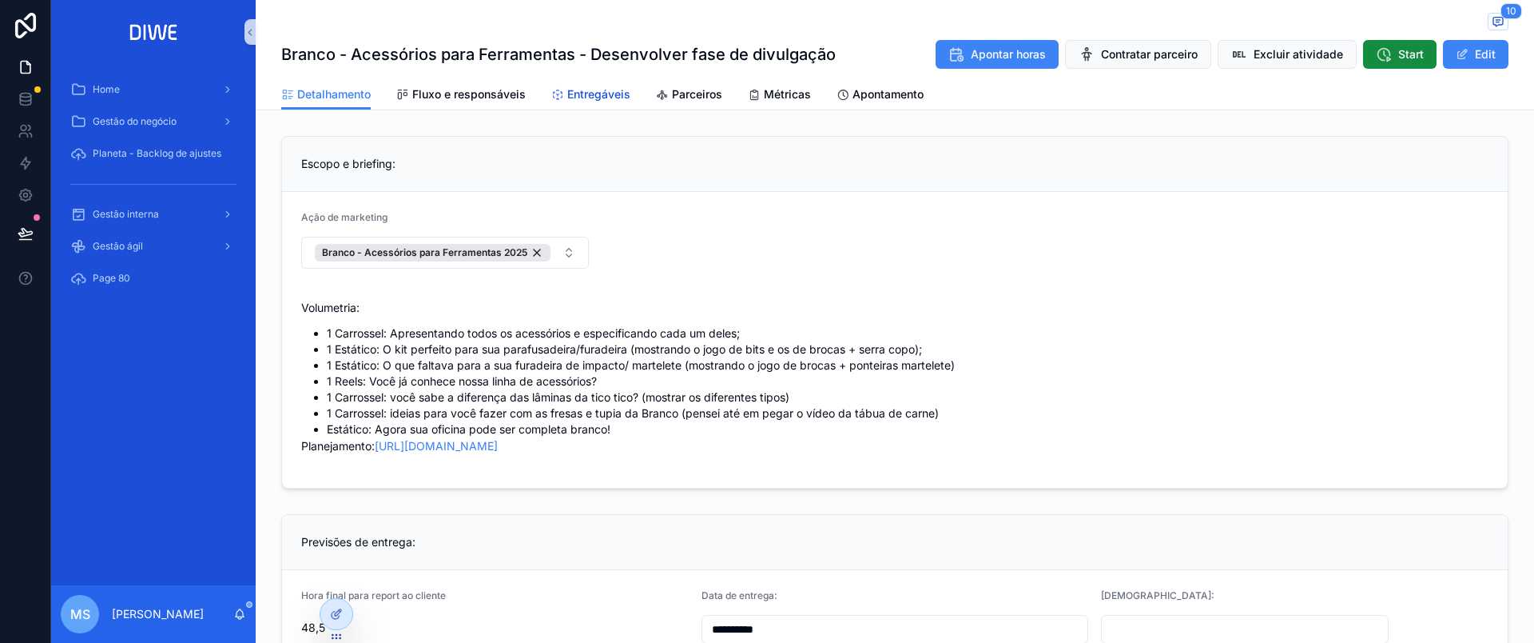
click at [593, 93] on span "Entregáveis" at bounding box center [598, 94] width 63 height 16
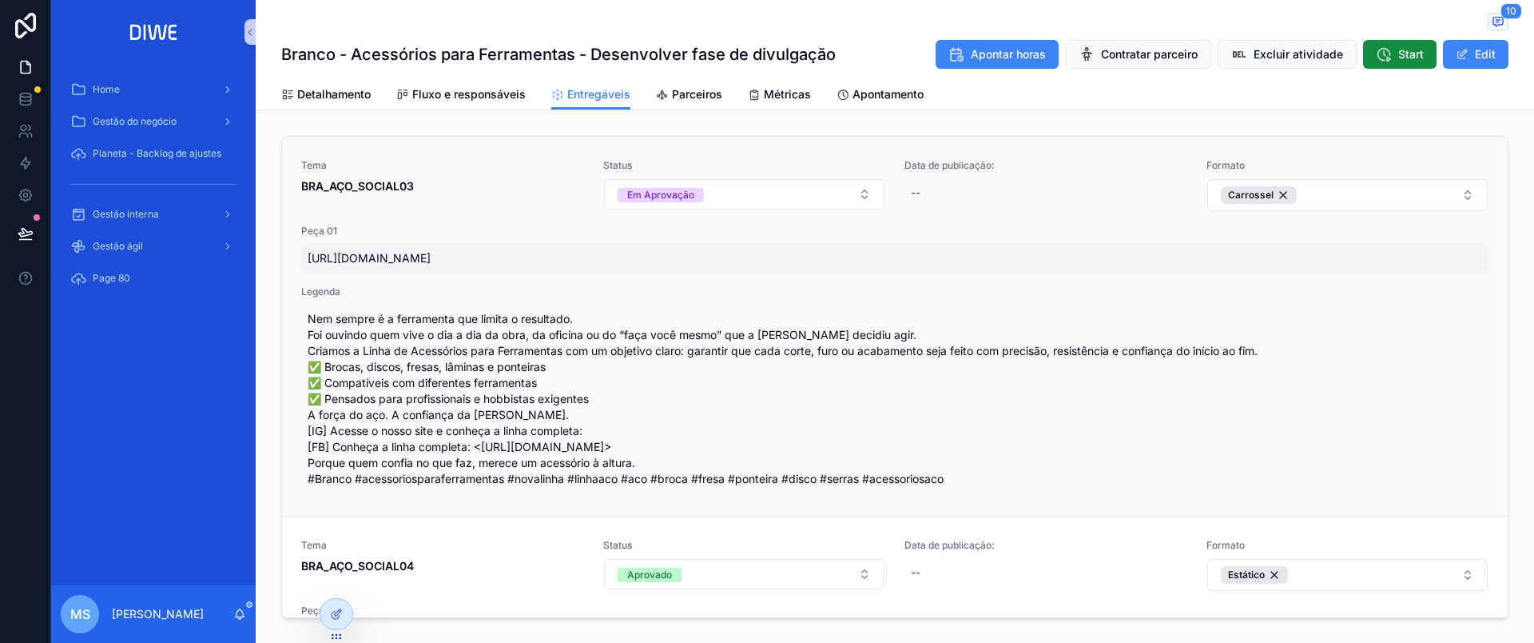
click at [771, 258] on span "[URL][DOMAIN_NAME]" at bounding box center [895, 258] width 1175 height 16
click at [609, 344] on span "Nem sempre é a ferramenta que limita o resultado. Foi ouvindo quem vive o dia a…" at bounding box center [895, 399] width 1175 height 176
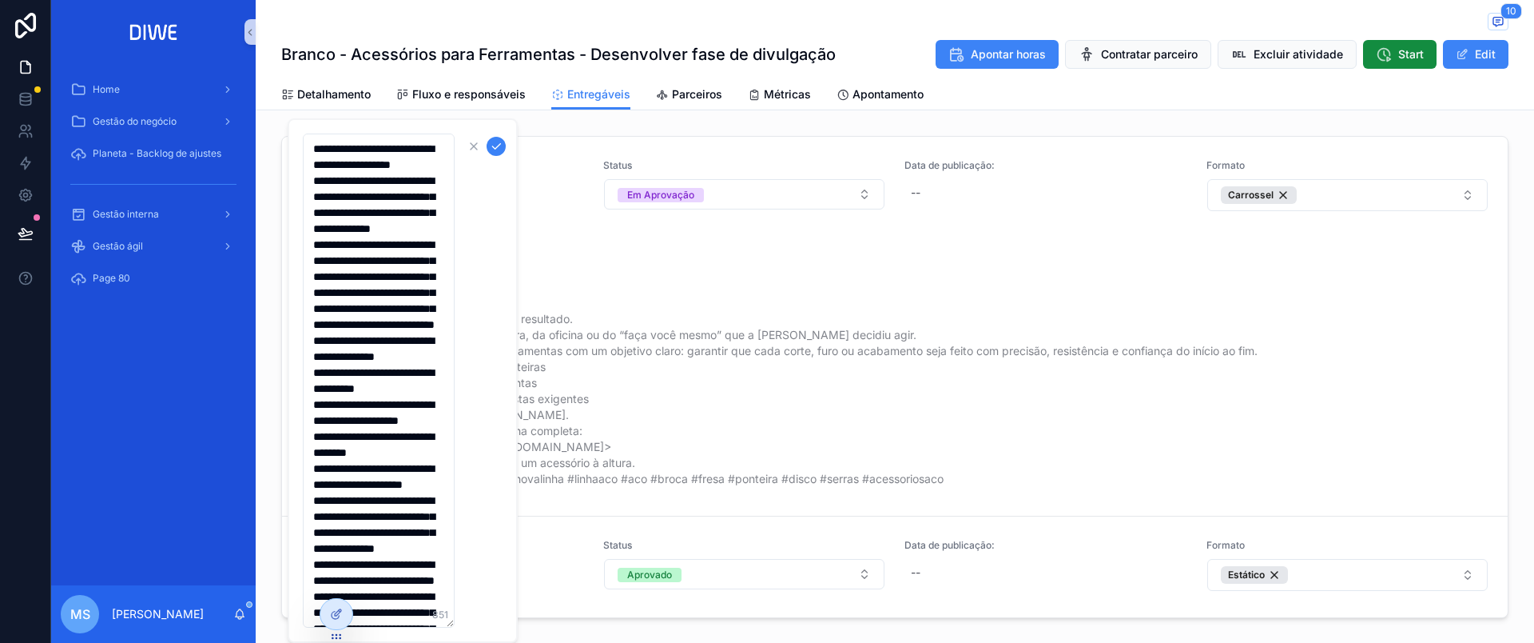
click at [1044, 24] on div "10" at bounding box center [894, 23] width 1227 height 20
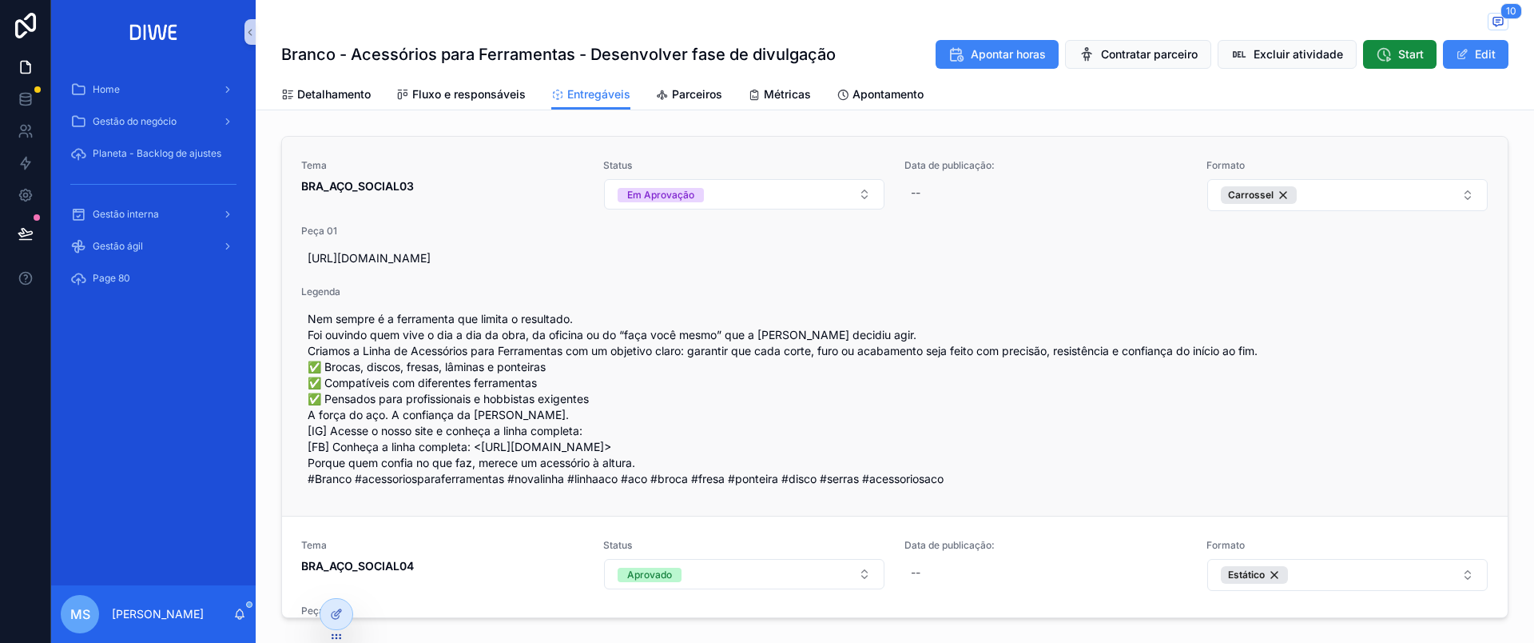
drag, startPoint x: 1476, startPoint y: 201, endPoint x: 1475, endPoint y: 229, distance: 27.2
click at [1475, 229] on link "Tema BRA_AÇO_SOCIAL03 Status Em Aprovação Data de publicação: -- Formato Carros…" at bounding box center [895, 326] width 1226 height 379
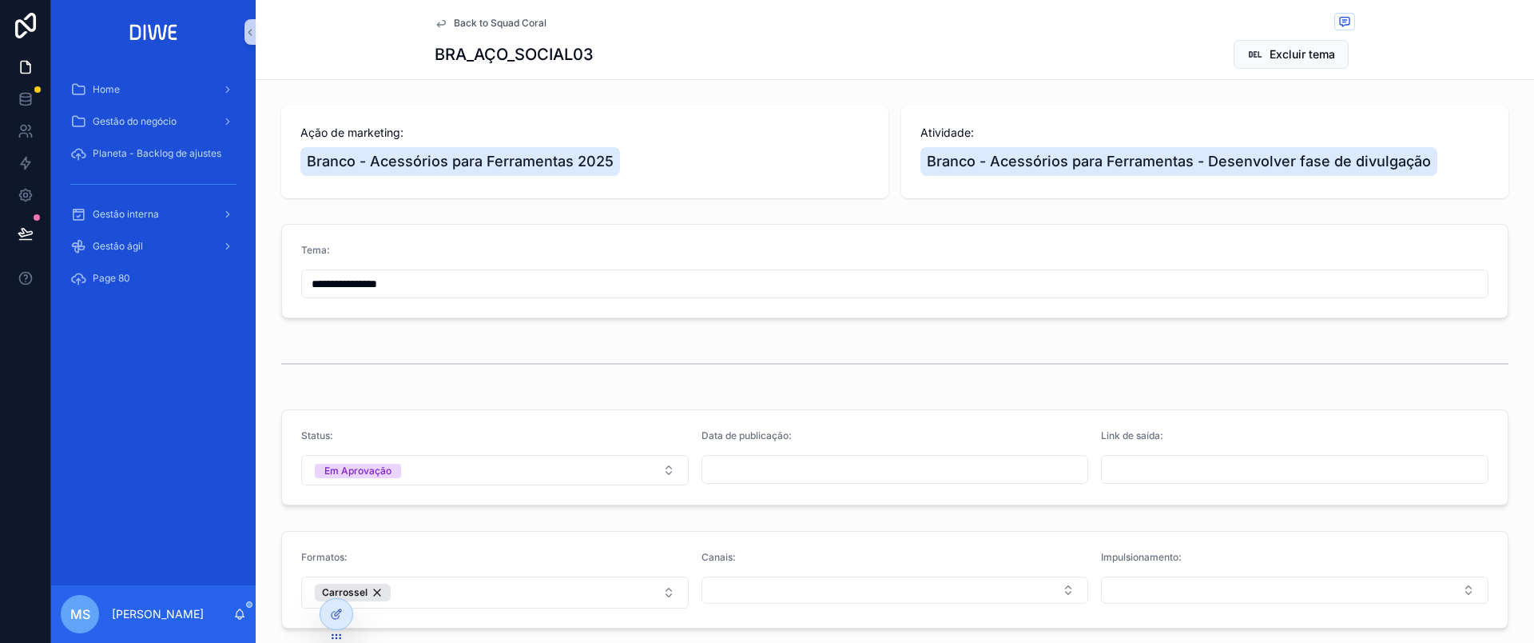
click at [522, 22] on span "Back to Squad Coral" at bounding box center [500, 23] width 93 height 13
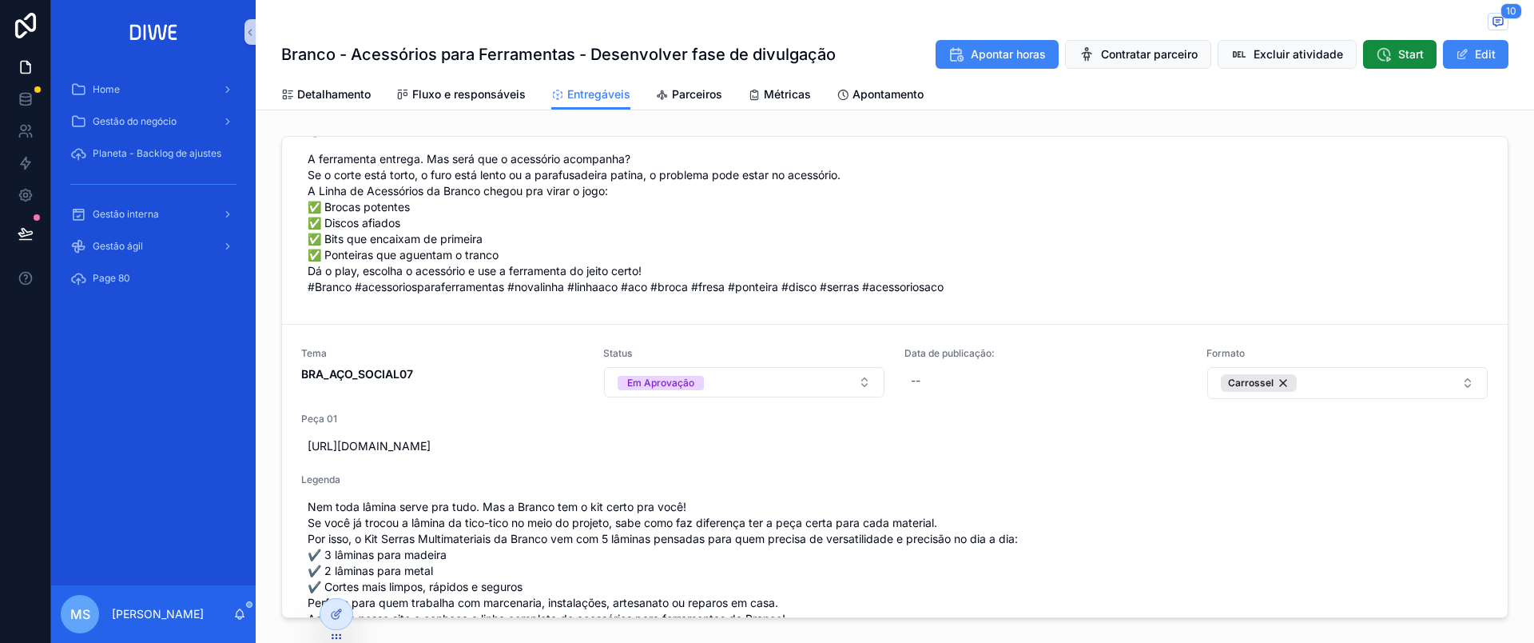
scroll to position [18, 0]
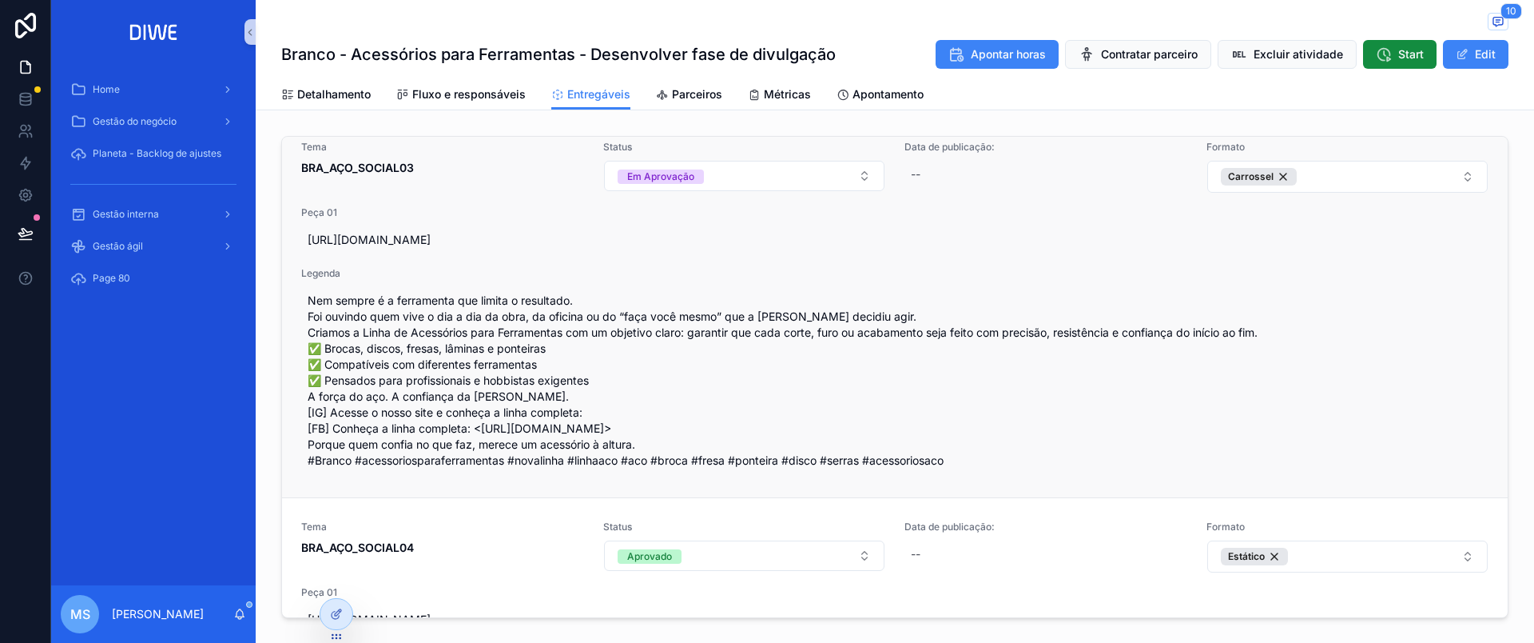
click at [449, 174] on span "BRA_AÇO_SOCIAL03" at bounding box center [442, 168] width 283 height 16
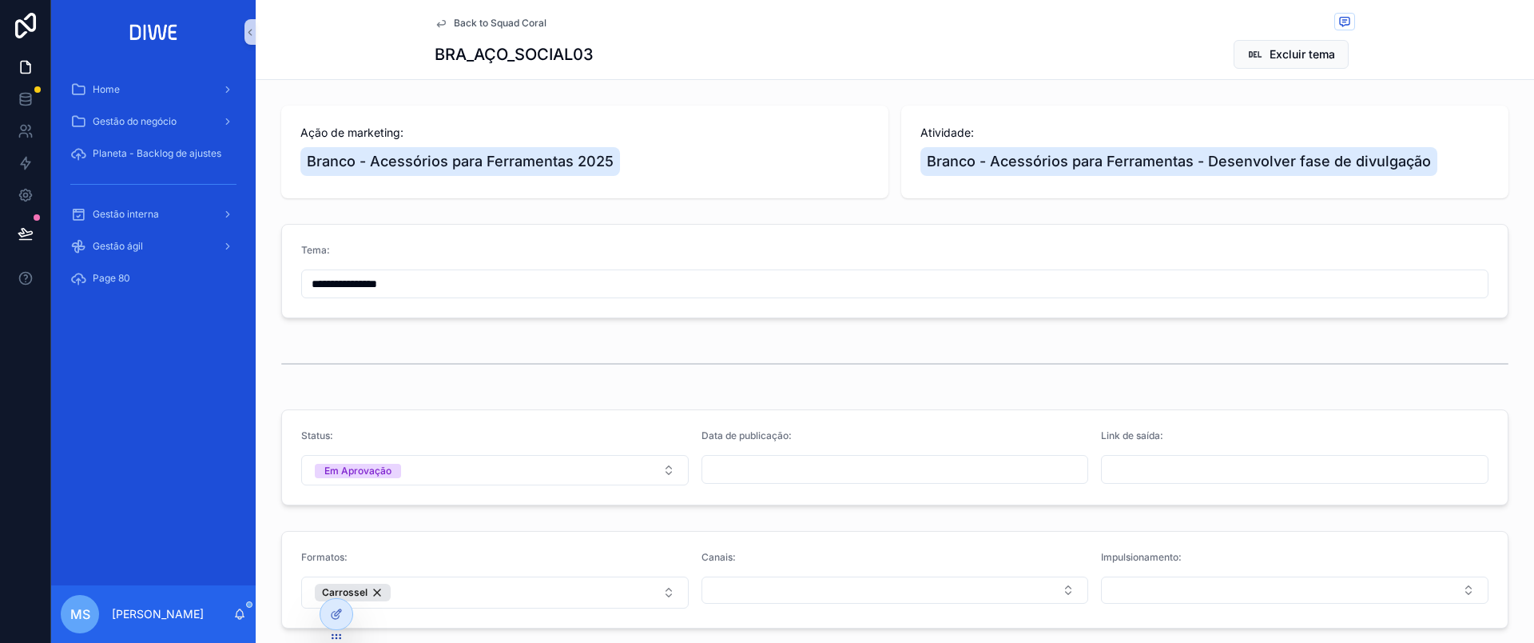
click at [503, 28] on span "Back to Squad Coral" at bounding box center [500, 23] width 93 height 13
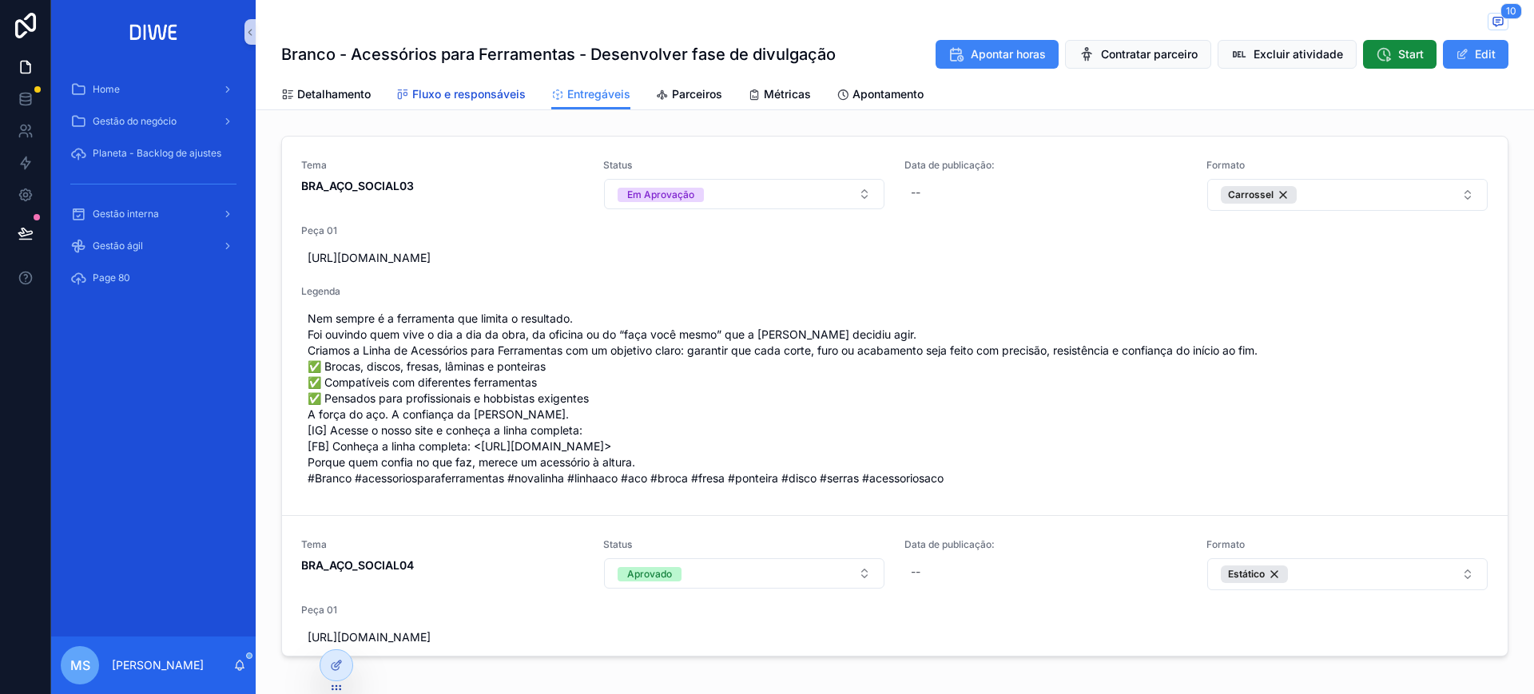
click at [484, 88] on span "Fluxo e responsáveis" at bounding box center [468, 94] width 113 height 16
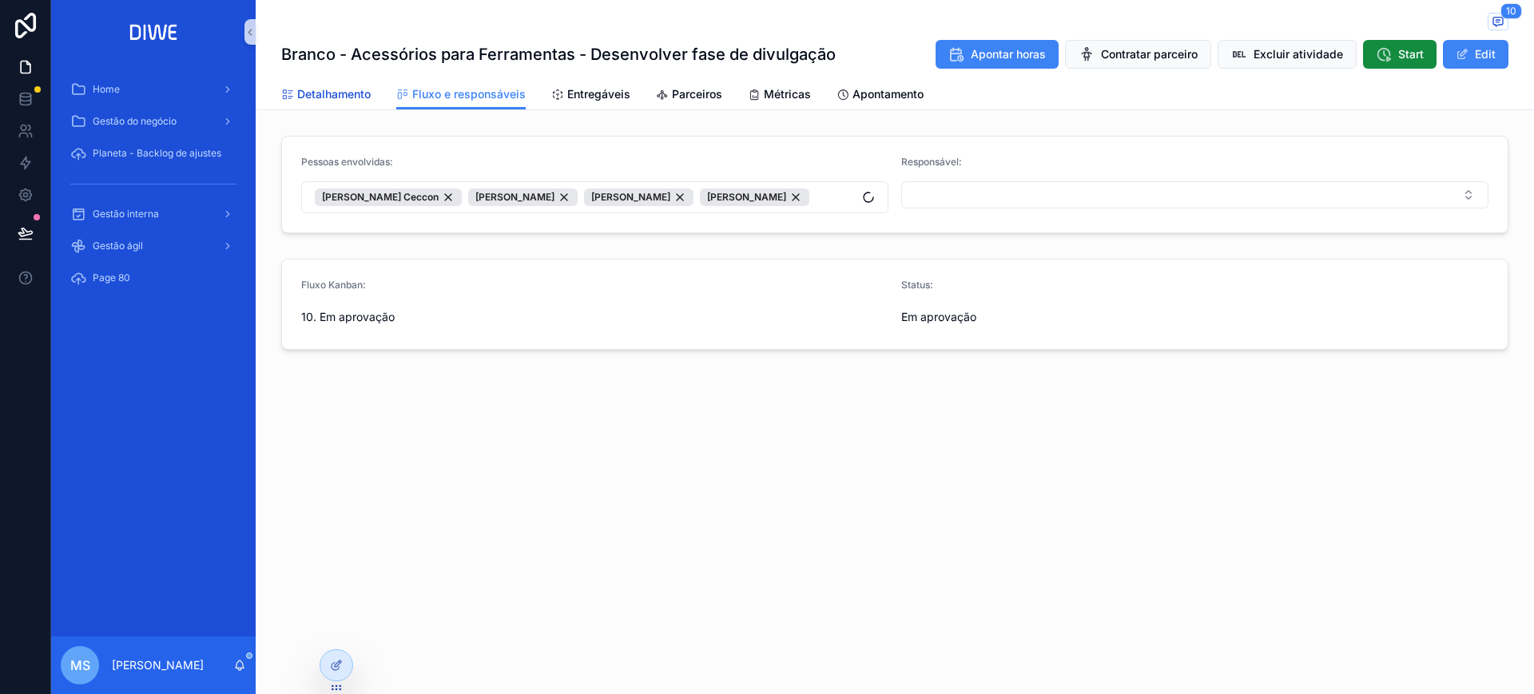
click at [321, 103] on link "Detalhamento" at bounding box center [326, 96] width 90 height 32
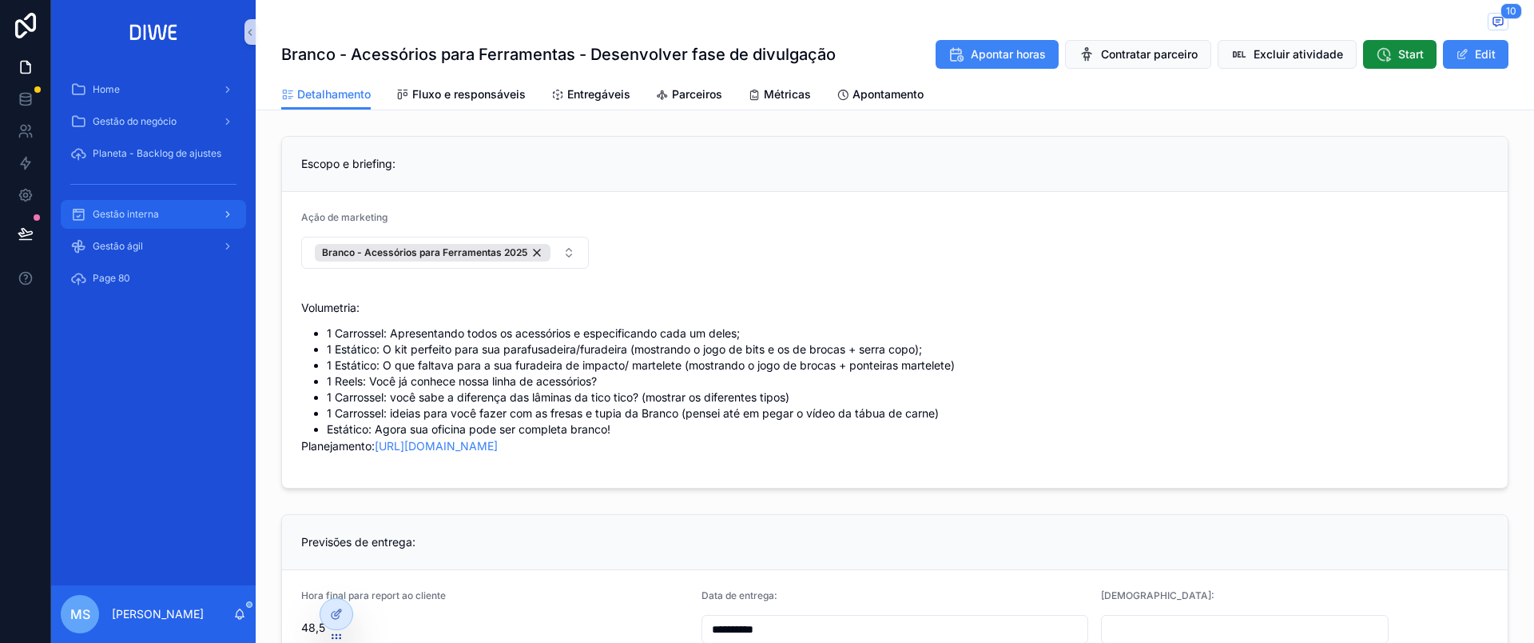
click at [161, 214] on div "Gestão interna" at bounding box center [153, 214] width 166 height 26
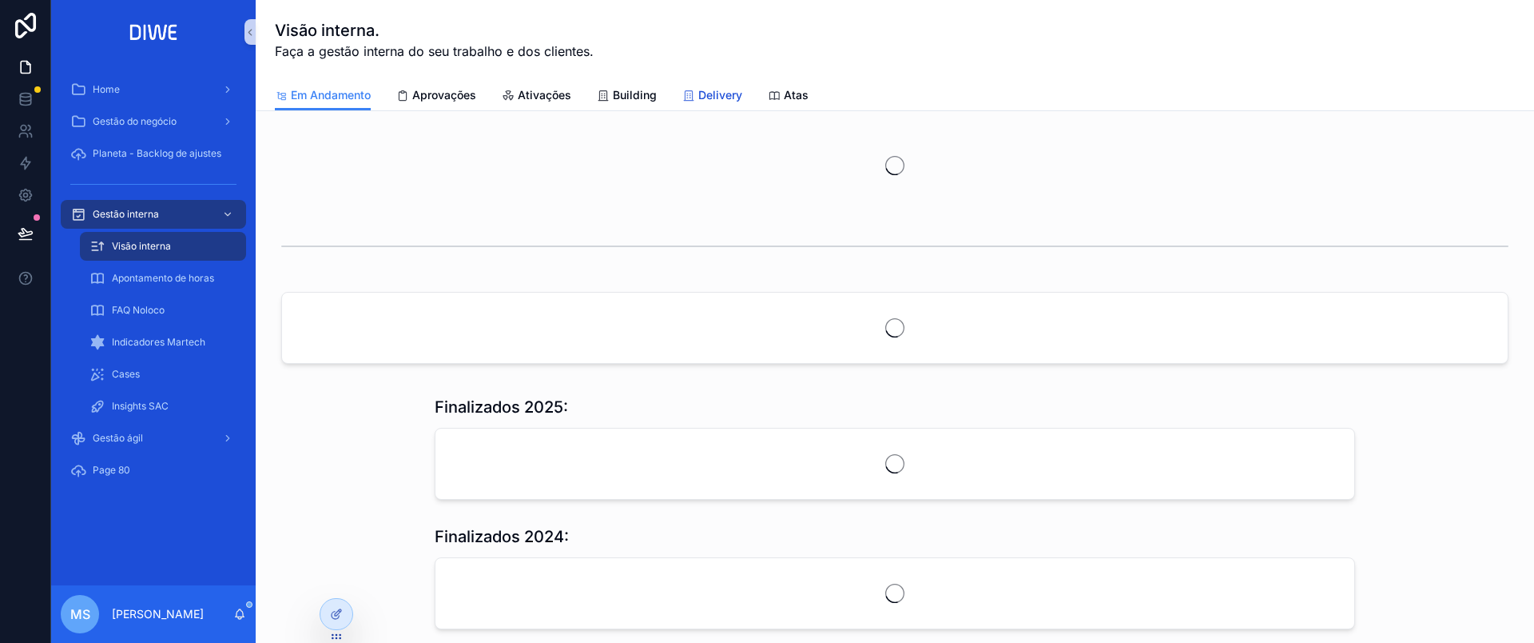
click at [708, 91] on span "Delivery" at bounding box center [720, 95] width 44 height 16
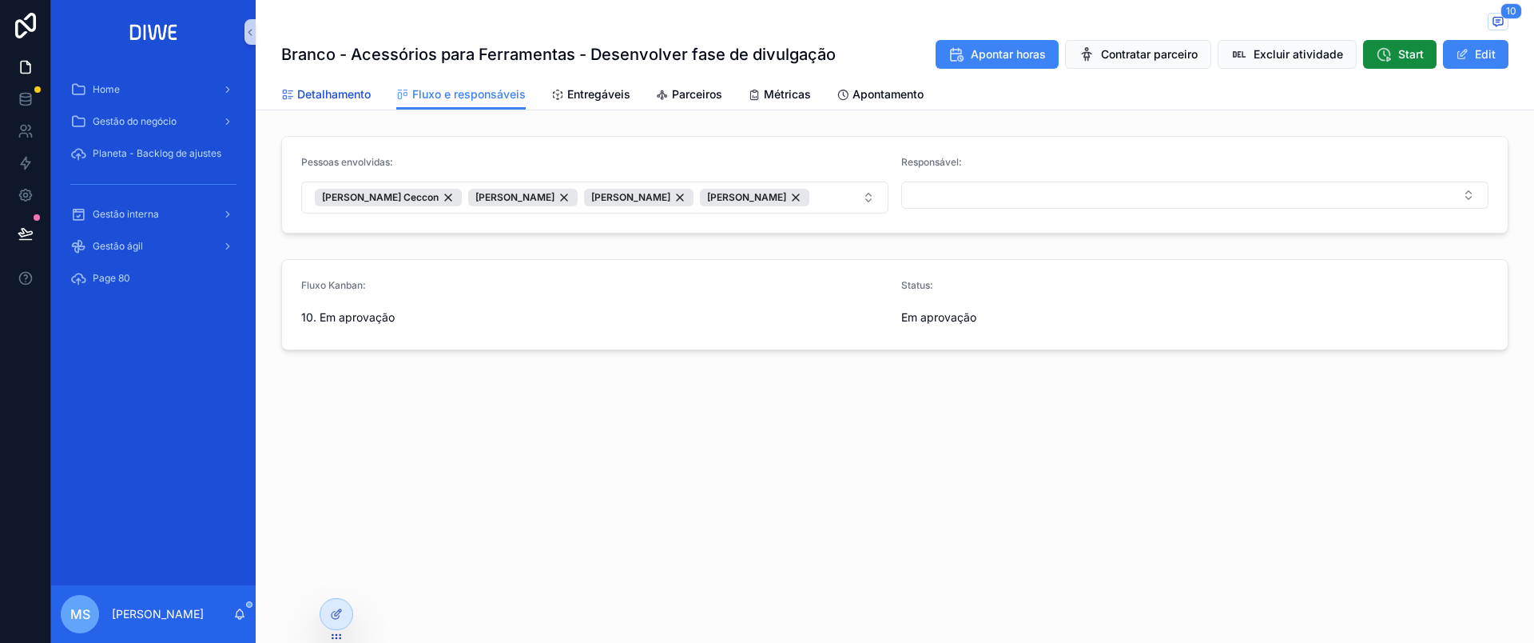
click at [358, 95] on span "Detalhamento" at bounding box center [334, 94] width 74 height 16
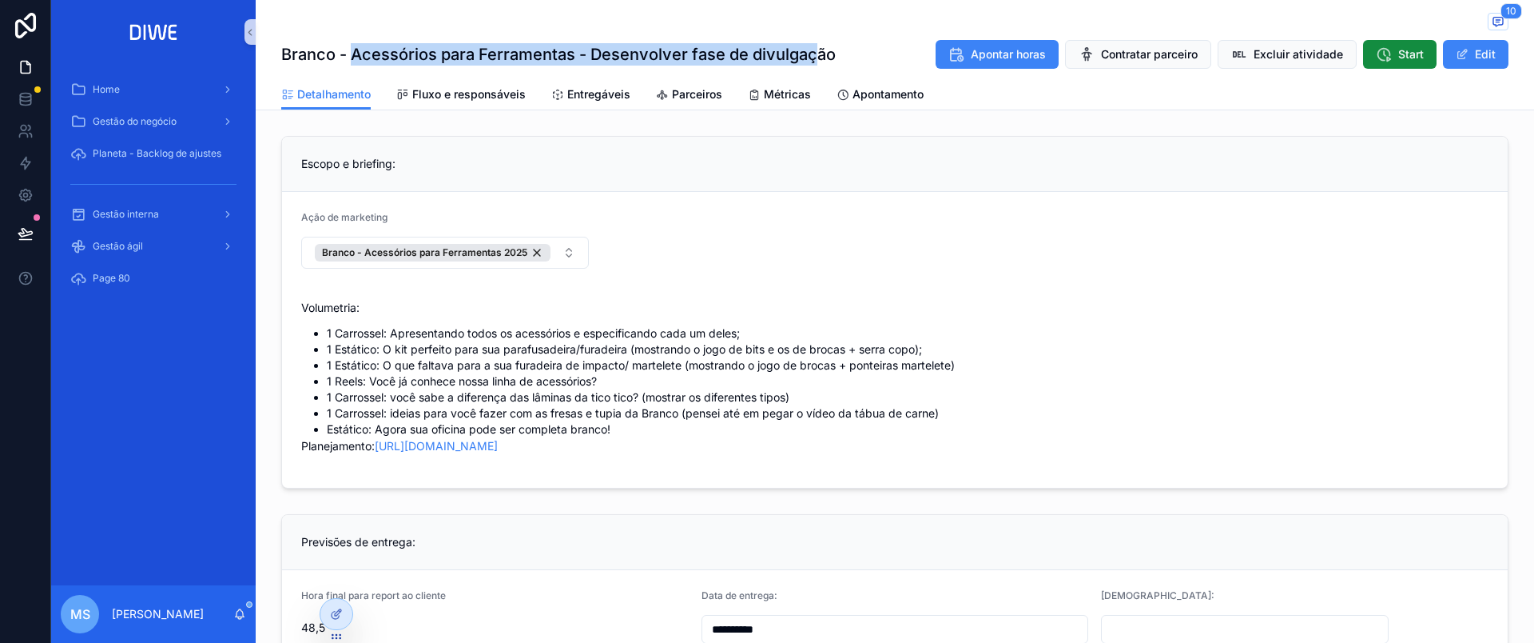
drag, startPoint x: 342, startPoint y: 50, endPoint x: 807, endPoint y: 47, distance: 465.1
click at [807, 47] on h1 "Branco - Acessórios para Ferramentas - Desenvolver fase de divulgação" at bounding box center [558, 54] width 555 height 22
click at [591, 90] on span "Entregáveis" at bounding box center [598, 94] width 63 height 16
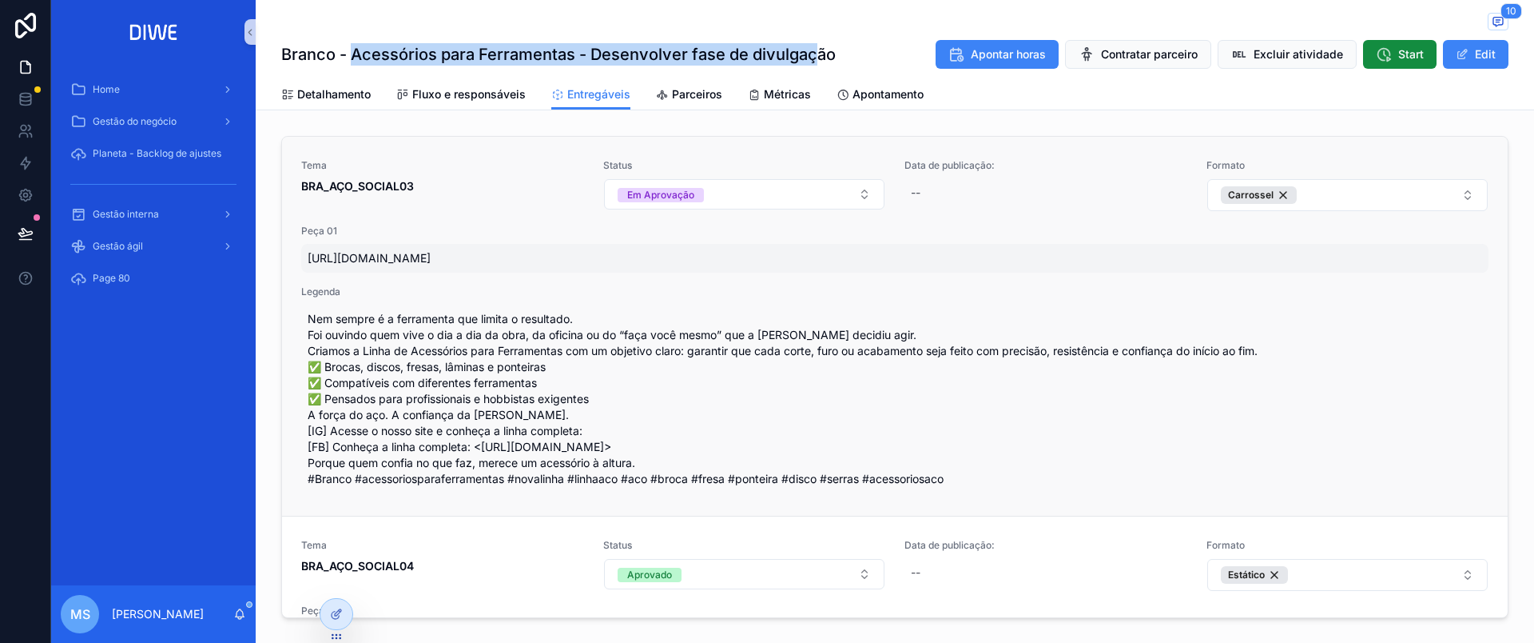
click at [455, 250] on span "https://www.figma.com/proto/0We4GGCU9z4NfTlJPM02og/Linha-A%C3%A7o-Acess%C3%B3ri…" at bounding box center [895, 258] width 1175 height 16
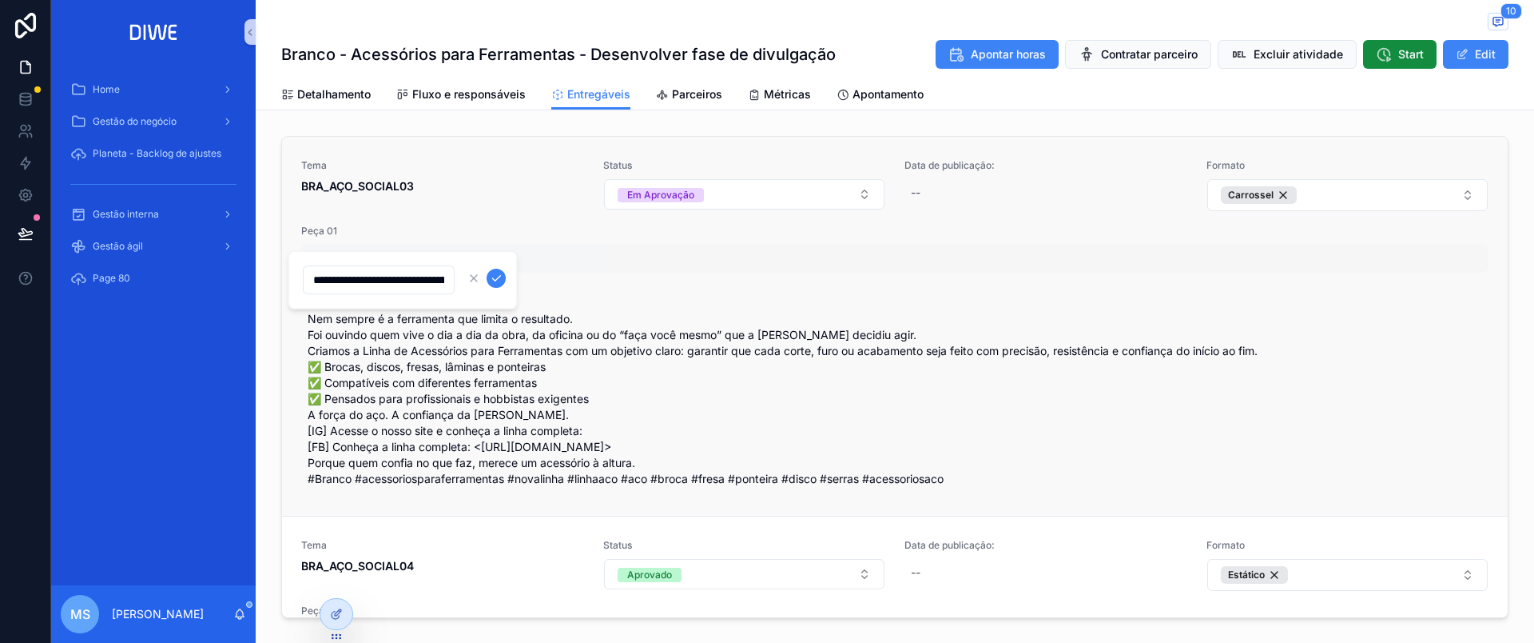
scroll to position [0, 992]
click at [553, 392] on span "Nem sempre é a ferramenta que limita o resultado. Foi ouvindo quem vive o dia a…" at bounding box center [895, 399] width 1175 height 176
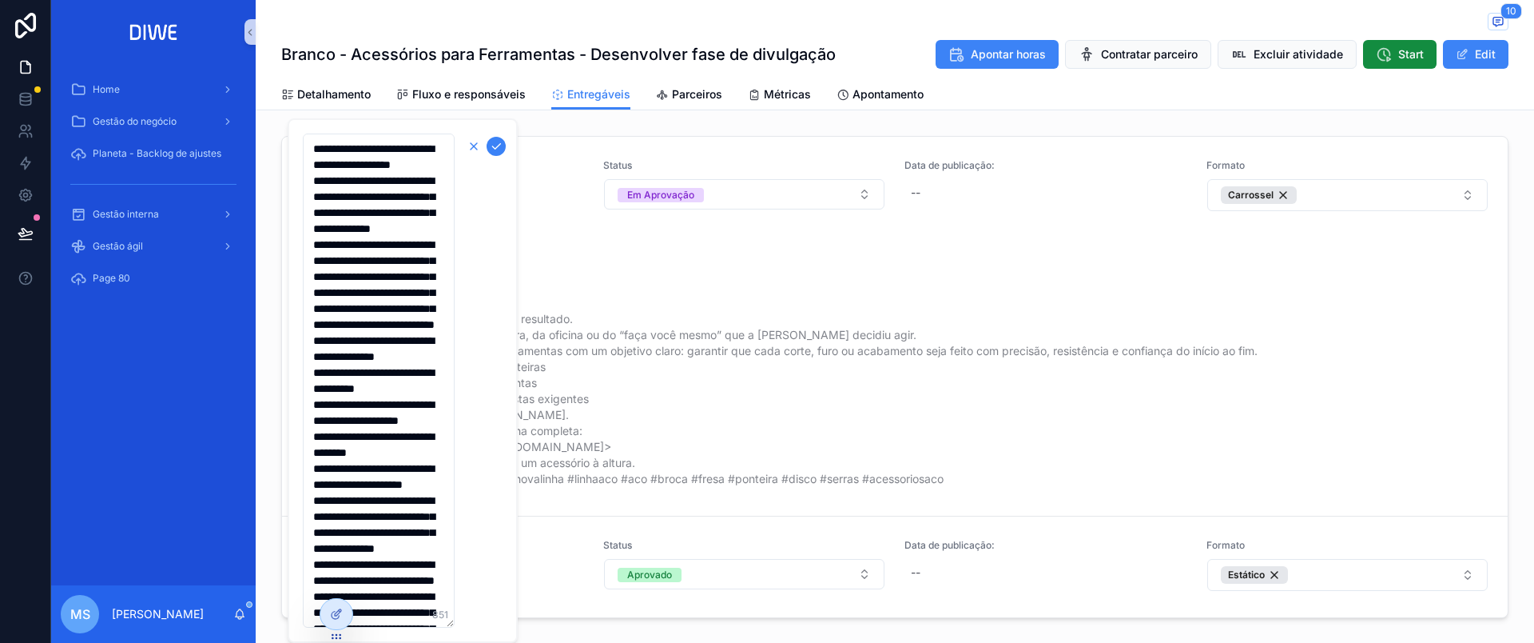
click at [467, 145] on button "scrollable content" at bounding box center [473, 146] width 19 height 19
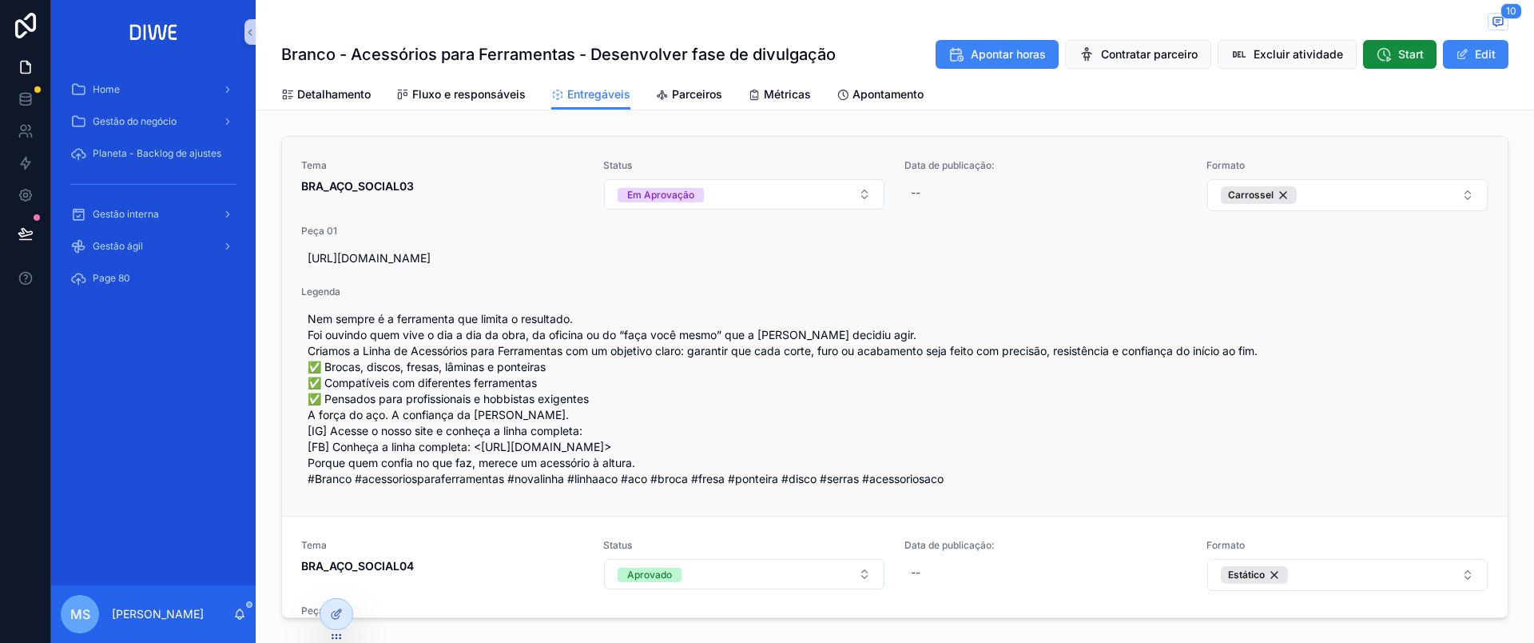
click at [464, 162] on span "Tema" at bounding box center [442, 165] width 283 height 13
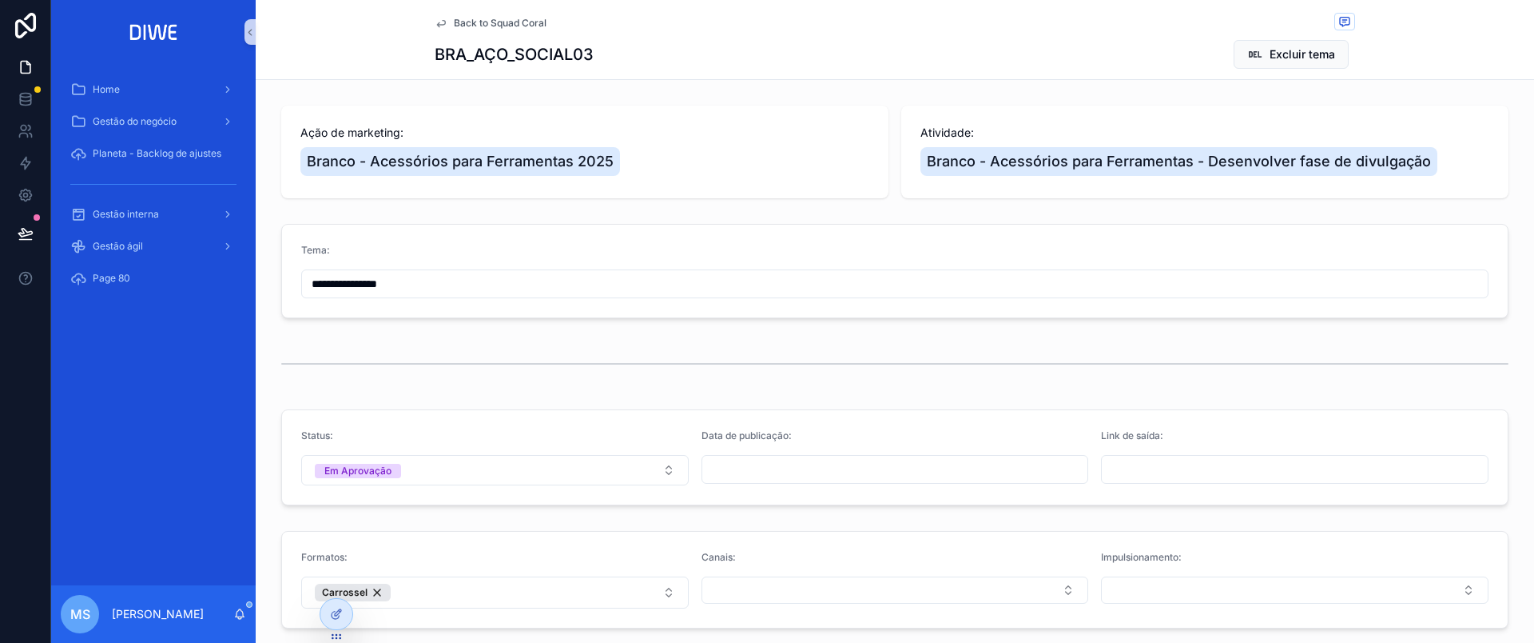
click at [491, 22] on span "Back to Squad Coral" at bounding box center [500, 23] width 93 height 13
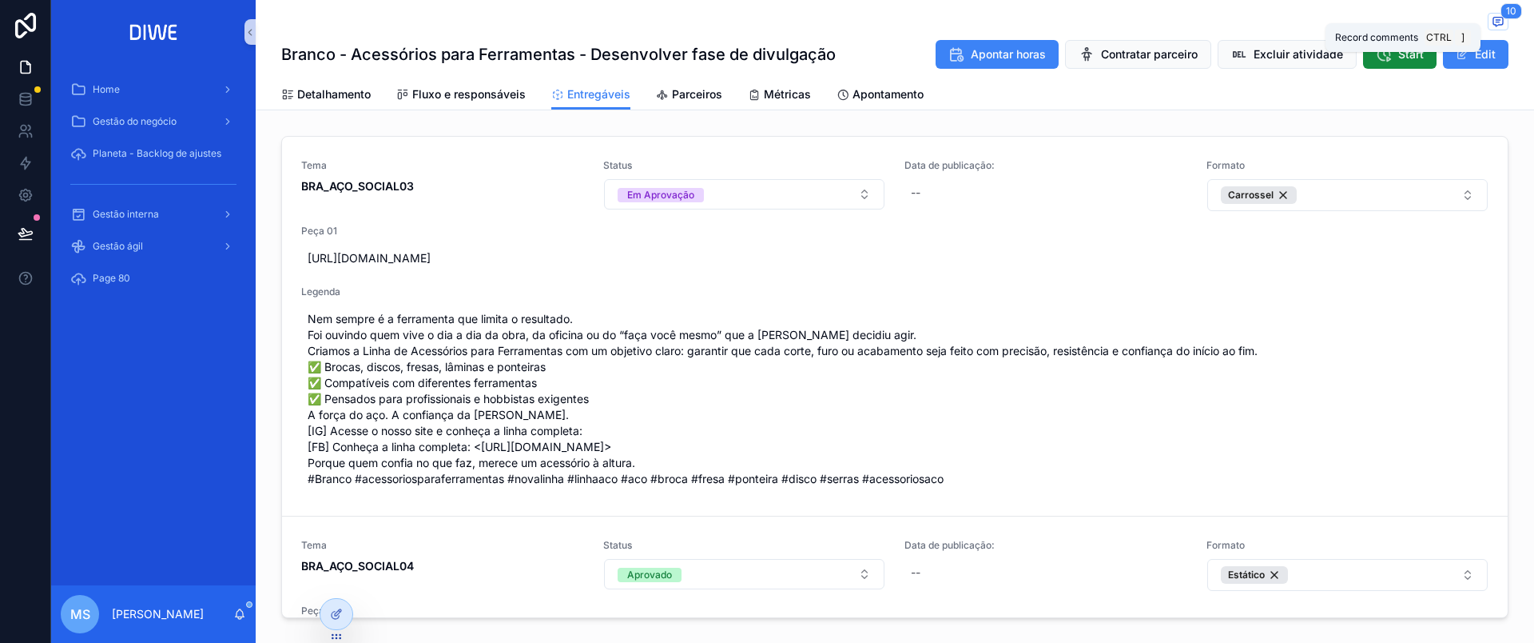
click at [1494, 22] on icon "scrollable content" at bounding box center [1498, 21] width 13 height 13
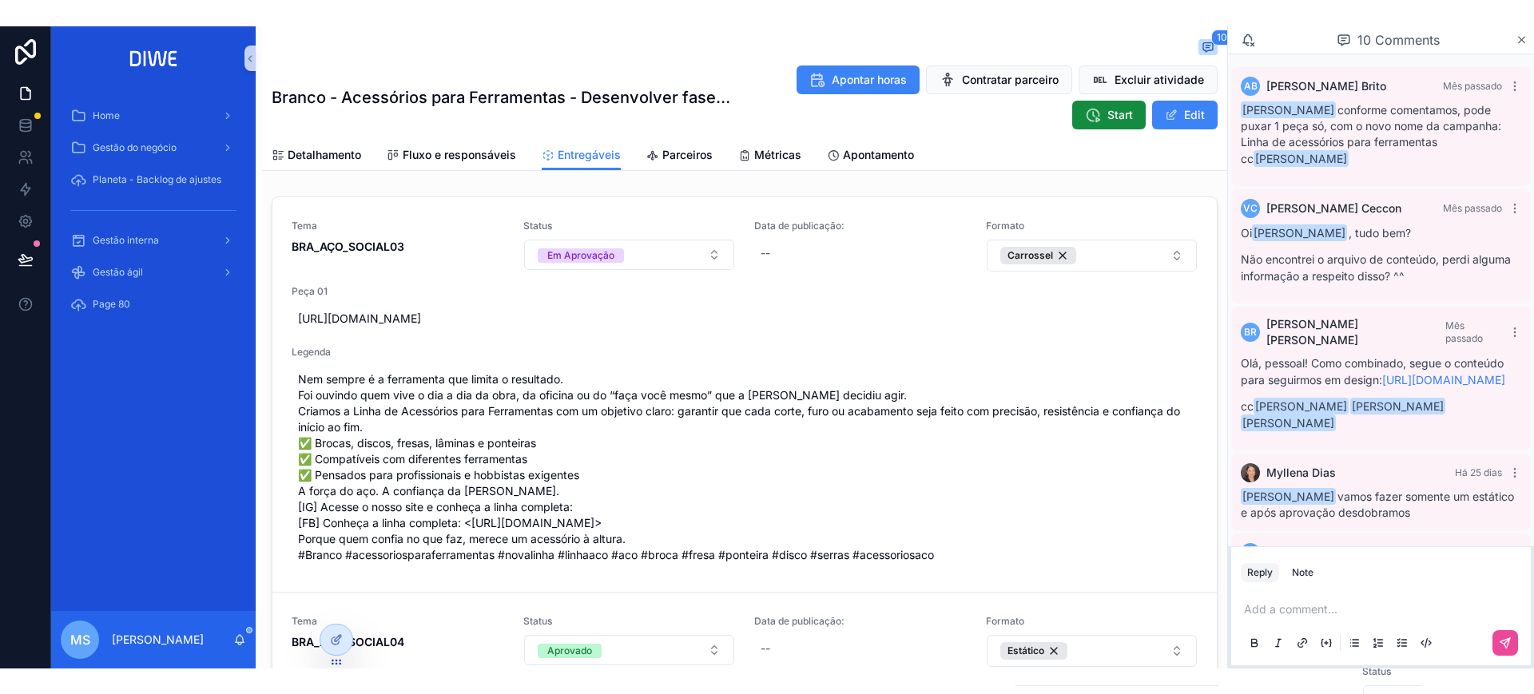
scroll to position [1307, 0]
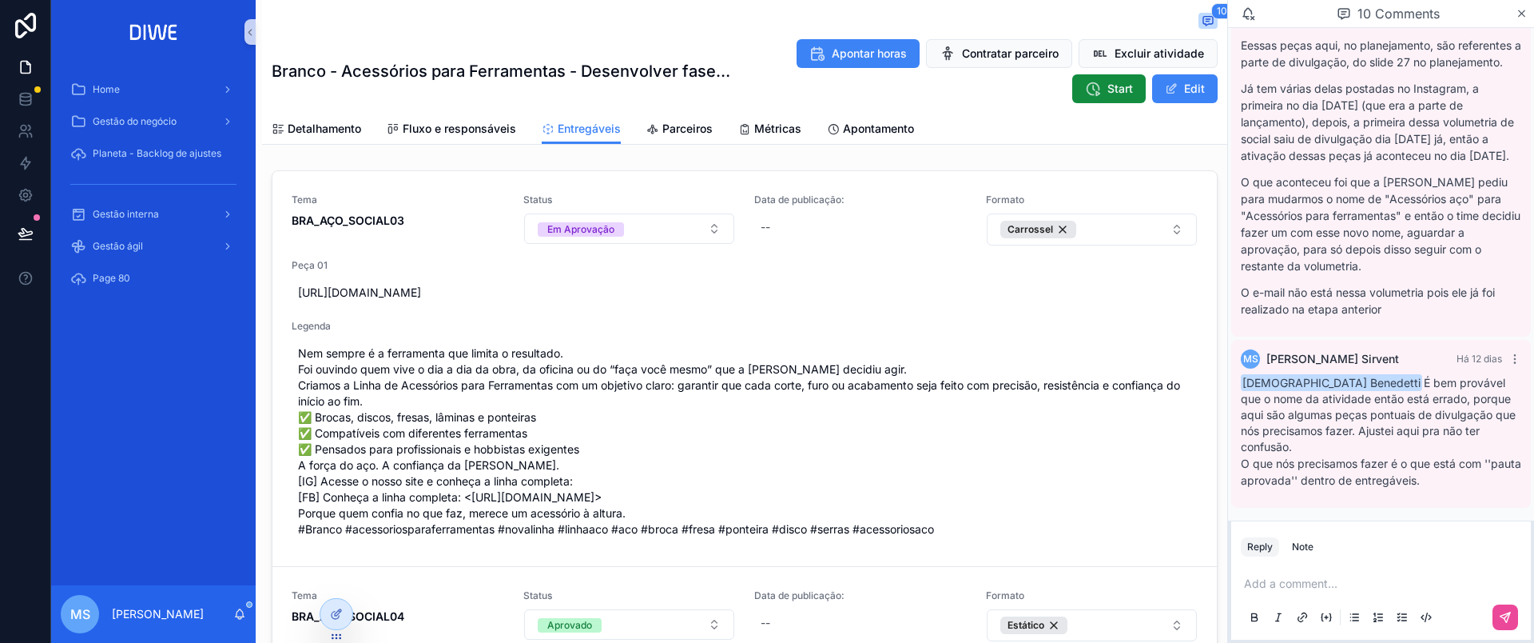
click at [1267, 586] on p "scrollable content" at bounding box center [1384, 583] width 280 height 16
click at [1350, 555] on span "amaral.mayara@basco.com" at bounding box center [1368, 556] width 193 height 16
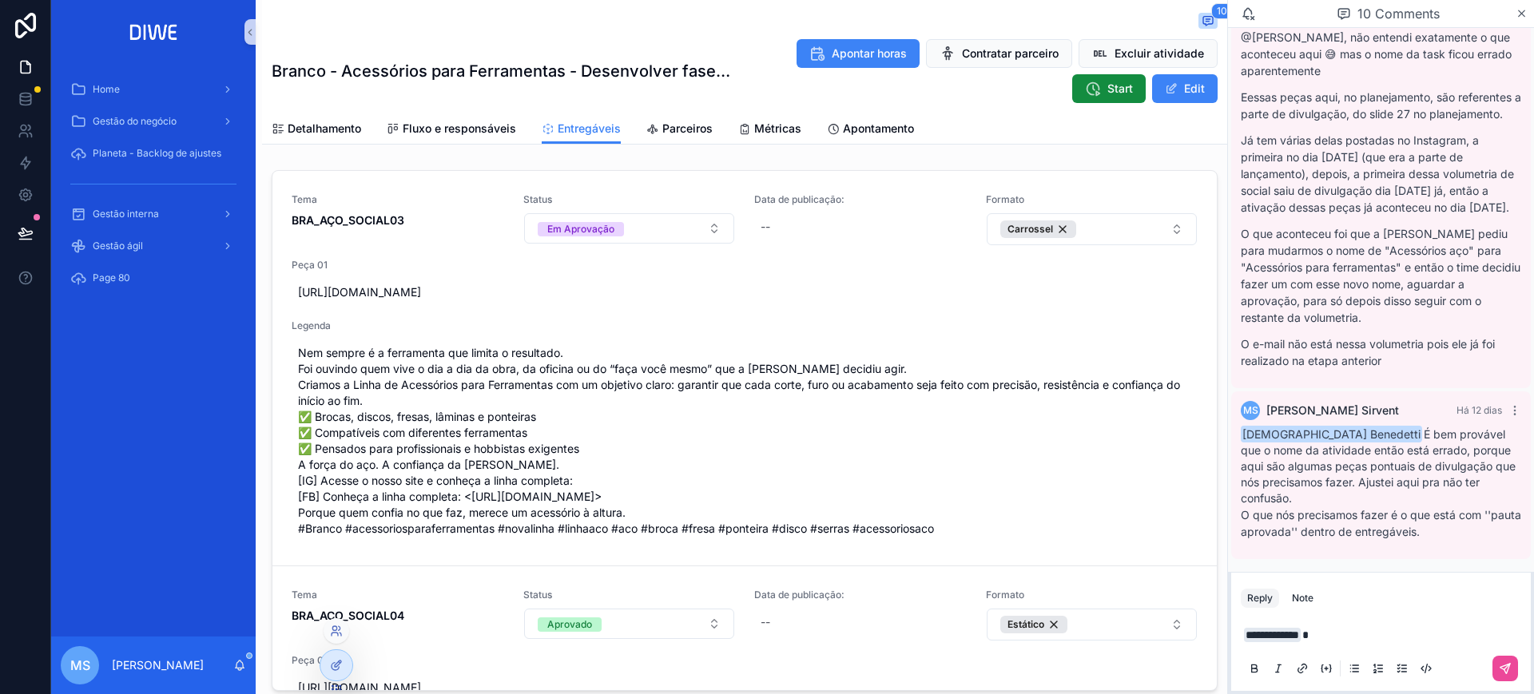
scroll to position [1255, 0]
click at [333, 634] on icon at bounding box center [336, 631] width 13 height 13
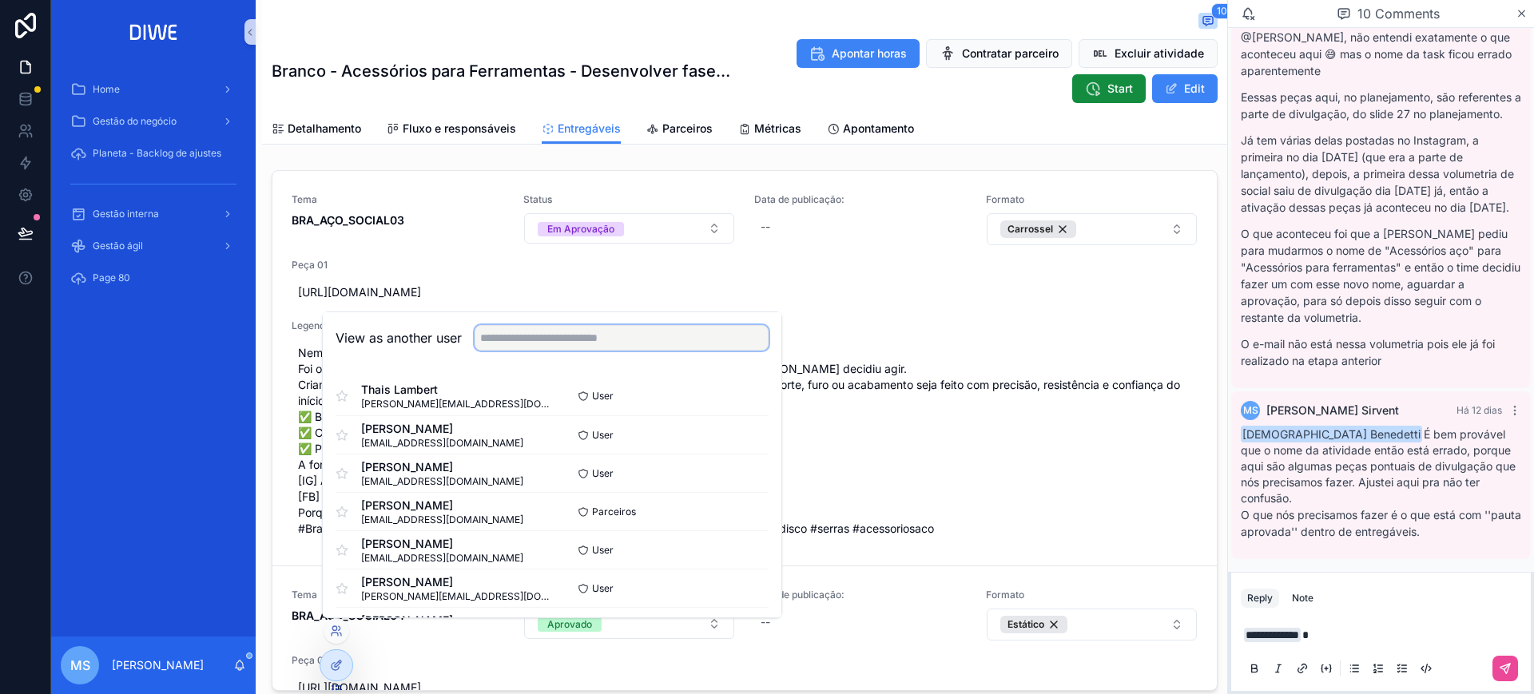
click at [541, 342] on input "text" at bounding box center [622, 338] width 294 height 26
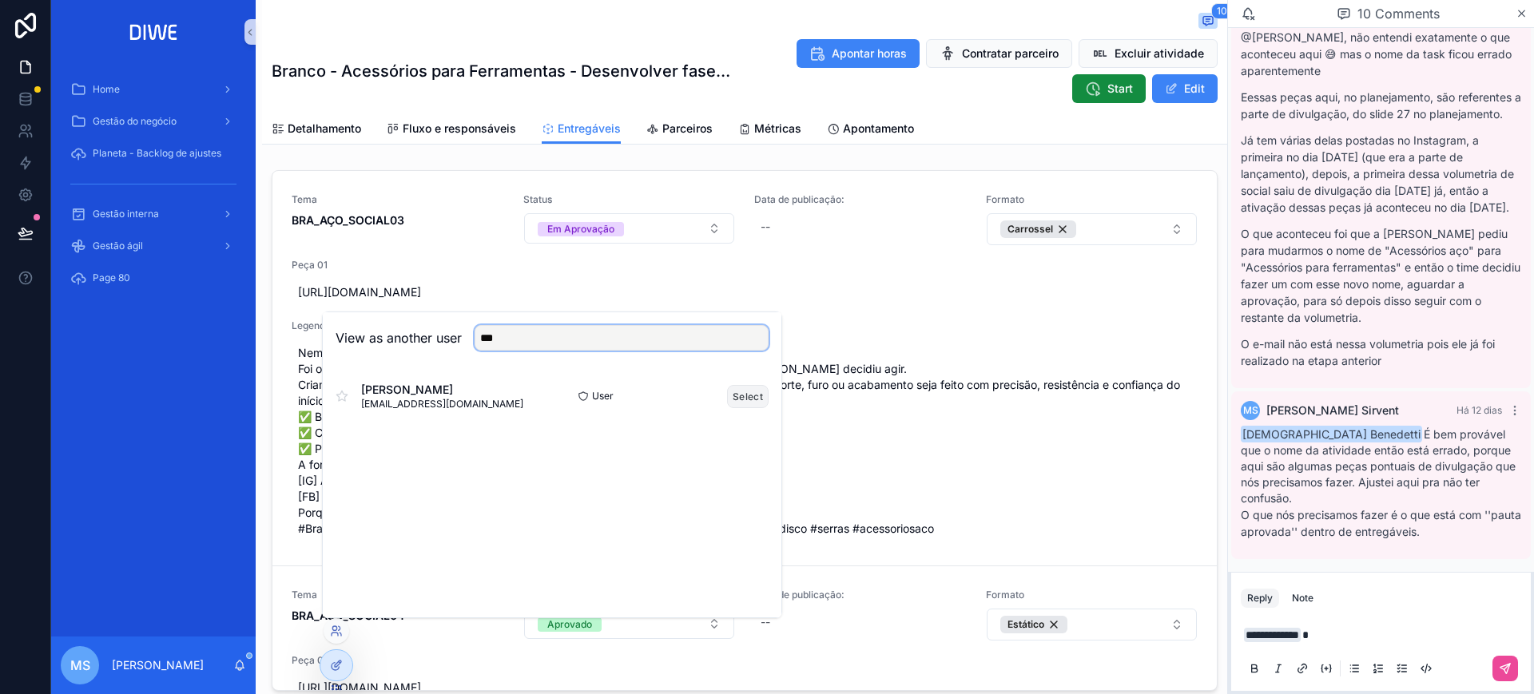
type input "***"
click at [750, 397] on button "Select" at bounding box center [748, 396] width 42 height 23
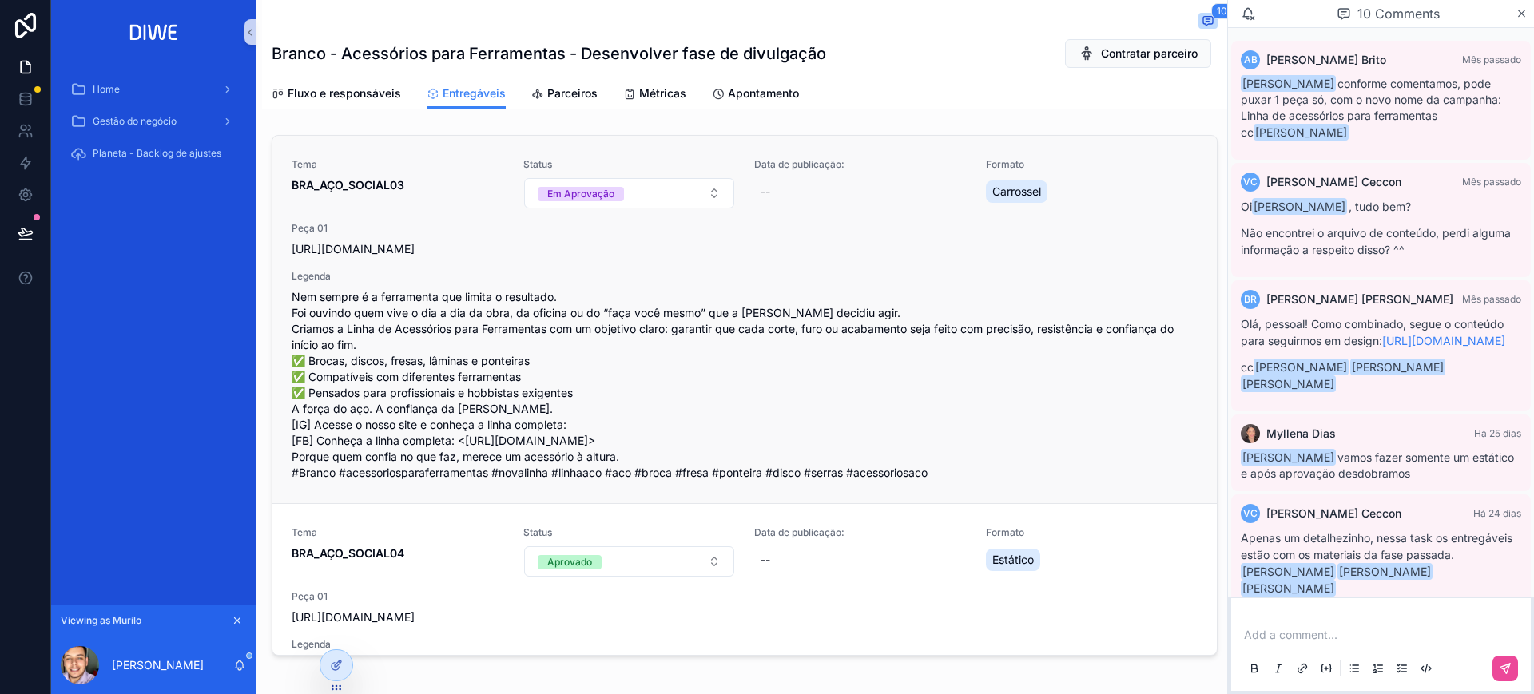
scroll to position [1230, 0]
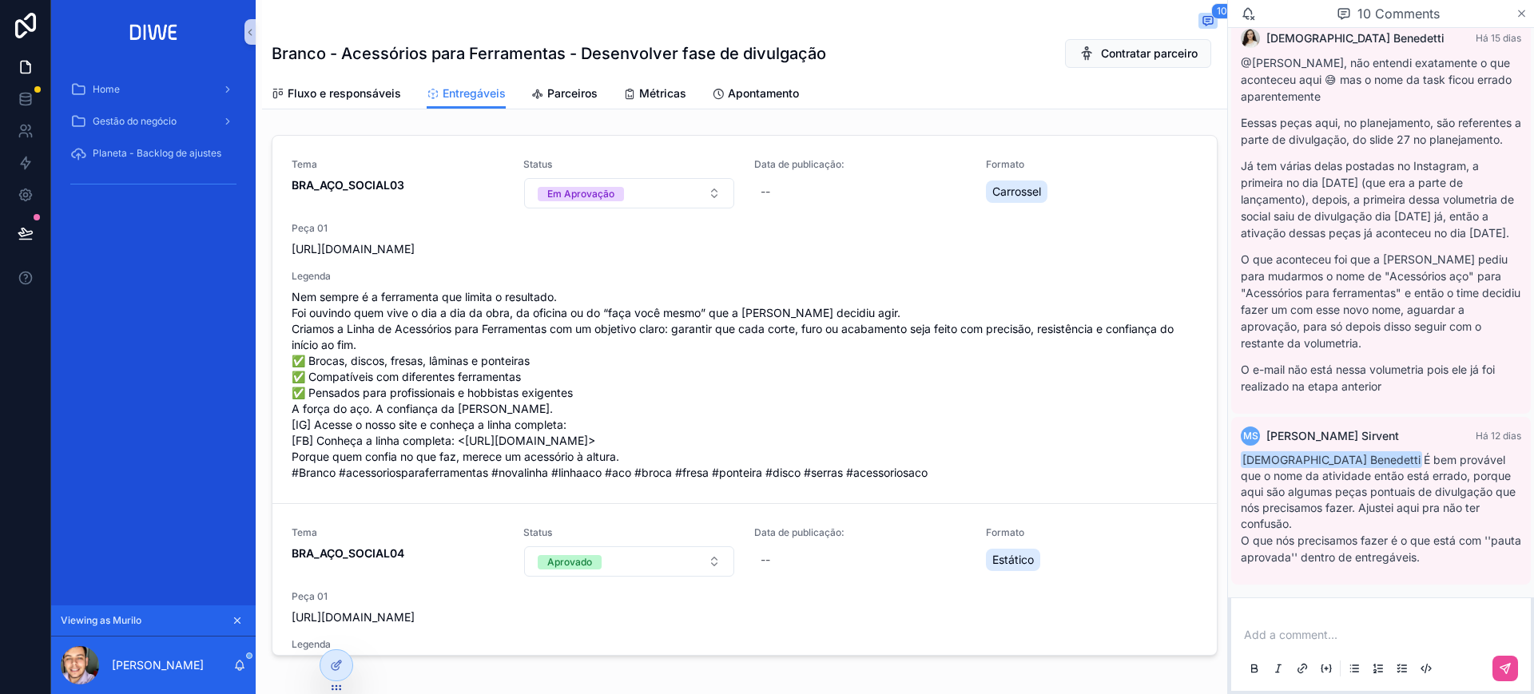
click at [1525, 16] on icon "scrollable content" at bounding box center [1522, 13] width 12 height 13
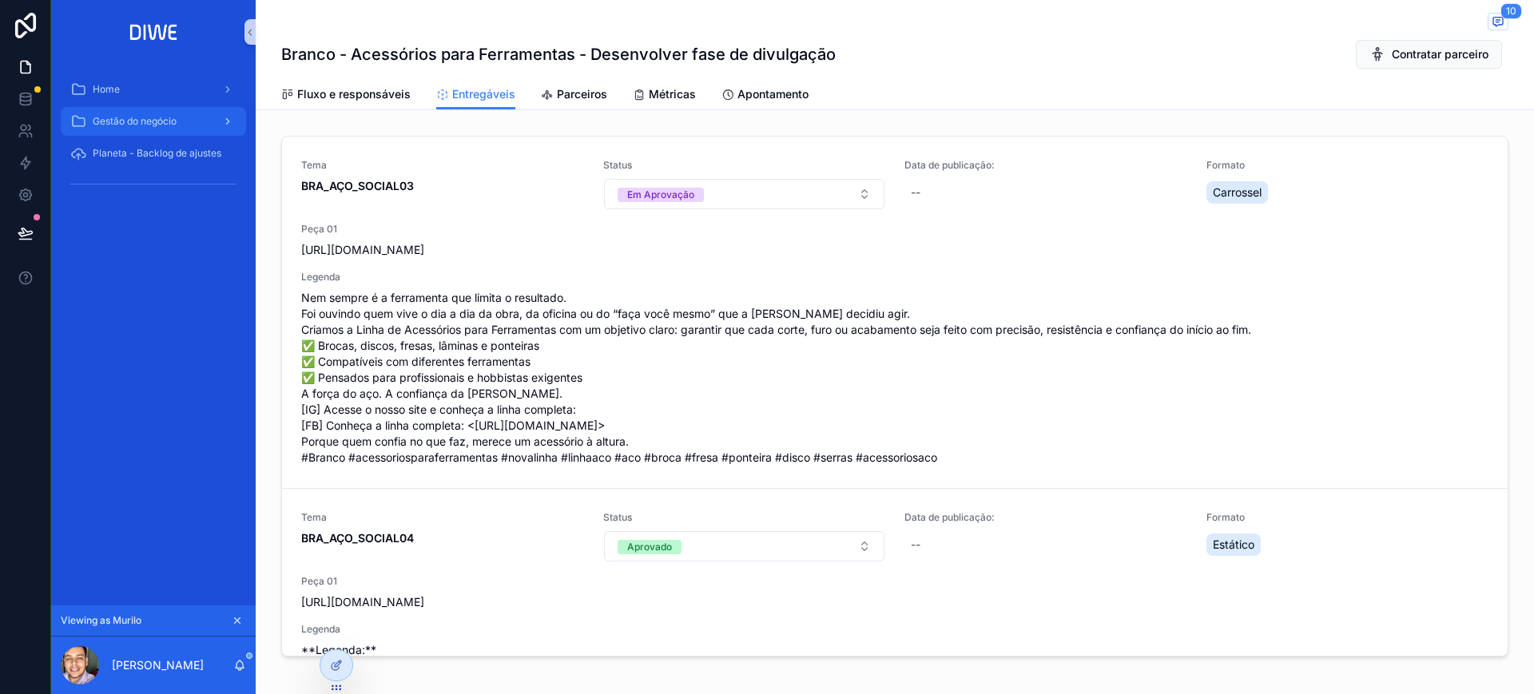
click at [153, 117] on span "Gestão do negócio" at bounding box center [135, 121] width 84 height 13
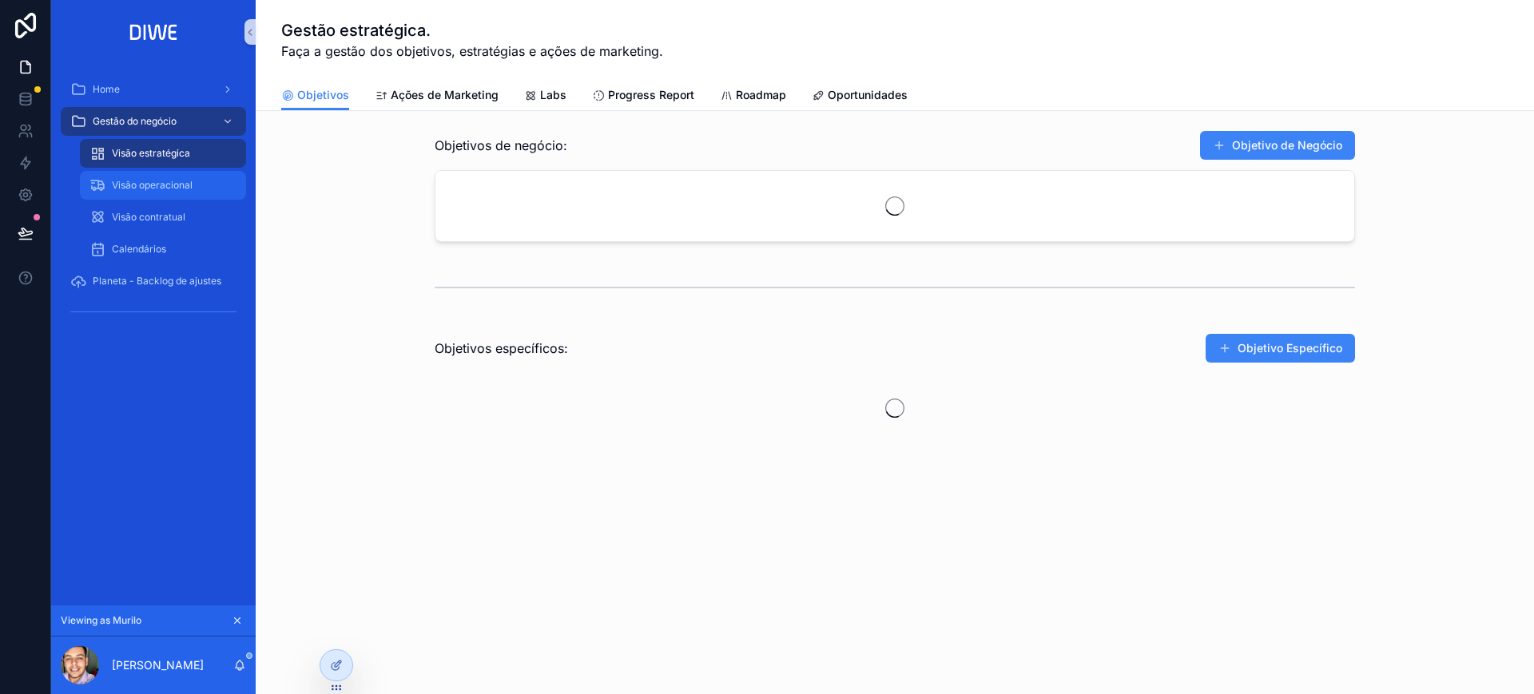
click at [162, 180] on span "Visão operacional" at bounding box center [152, 185] width 81 height 13
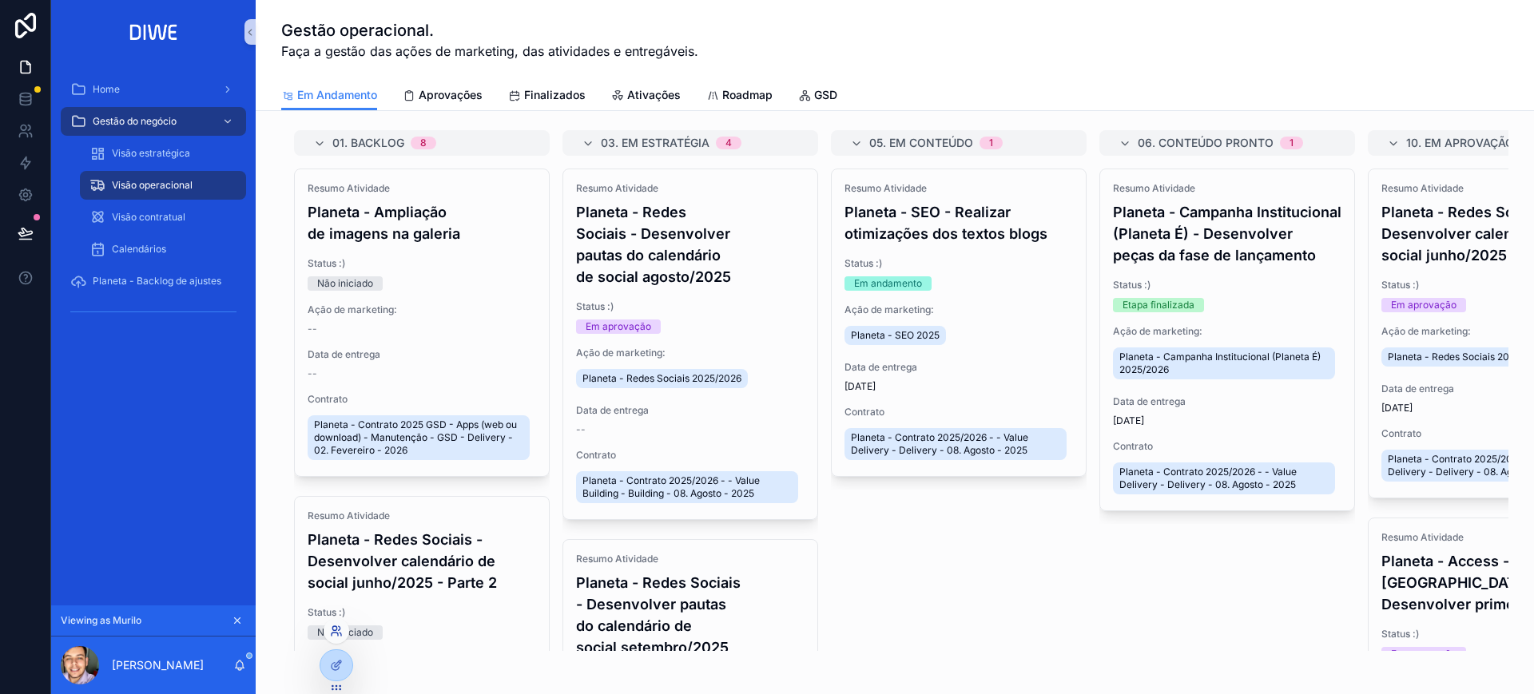
click at [336, 630] on icon at bounding box center [336, 631] width 13 height 13
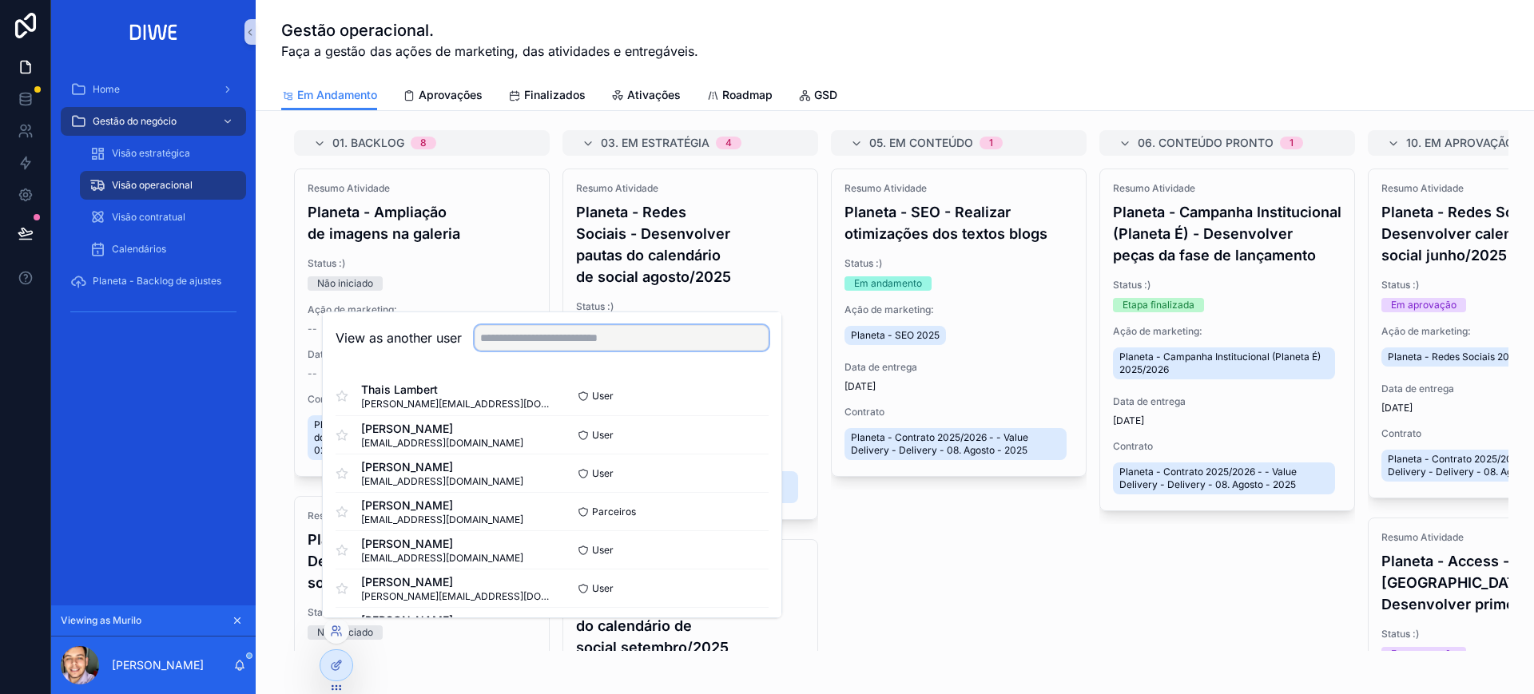
click at [519, 341] on input "text" at bounding box center [622, 338] width 294 height 26
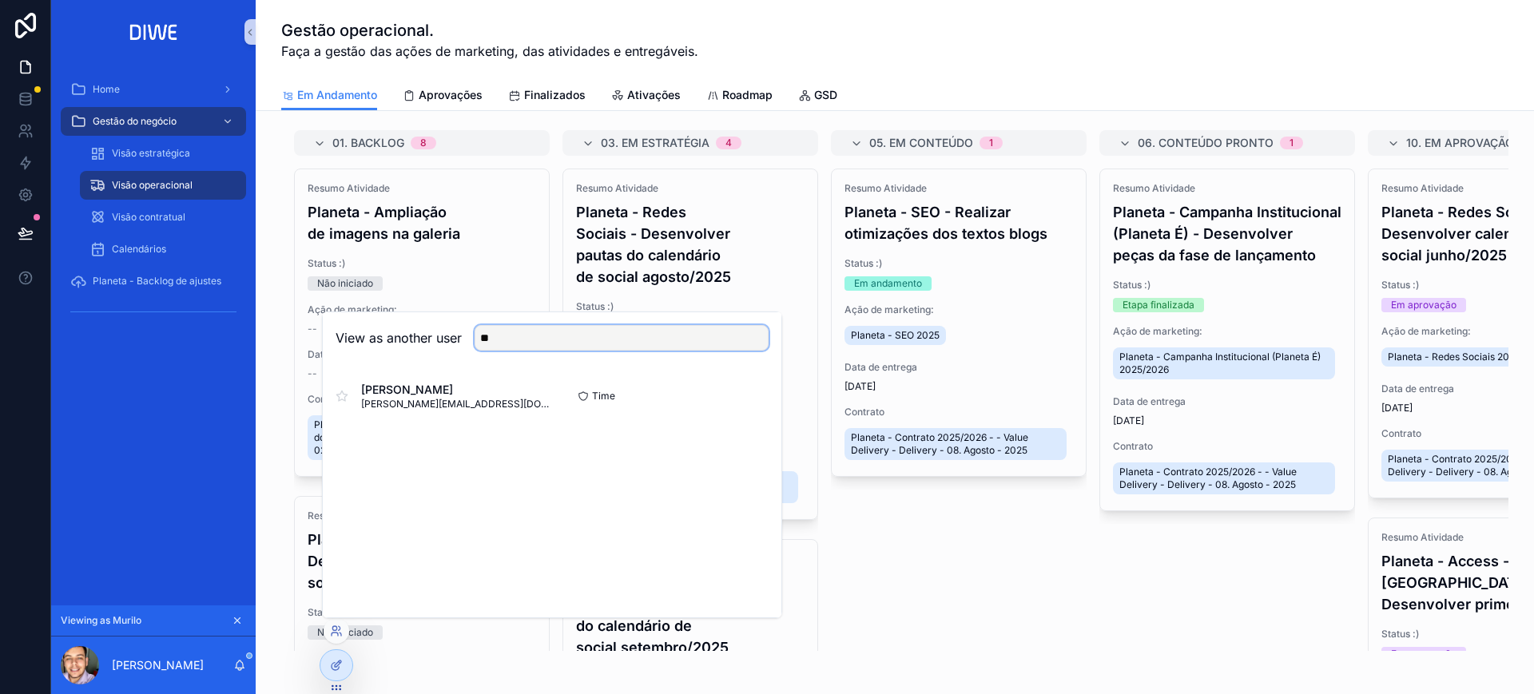
type input "*"
type input "*****"
click at [731, 392] on button "Select" at bounding box center [748, 396] width 42 height 23
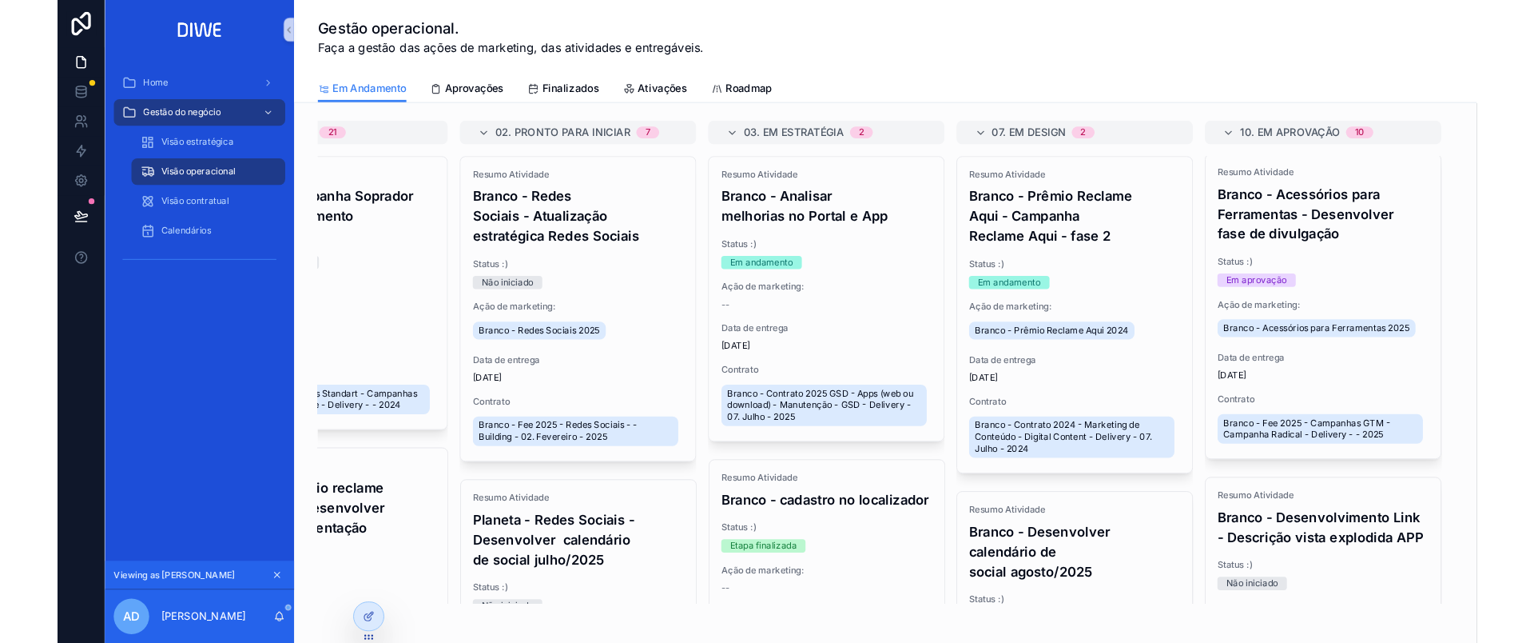
scroll to position [1289, 0]
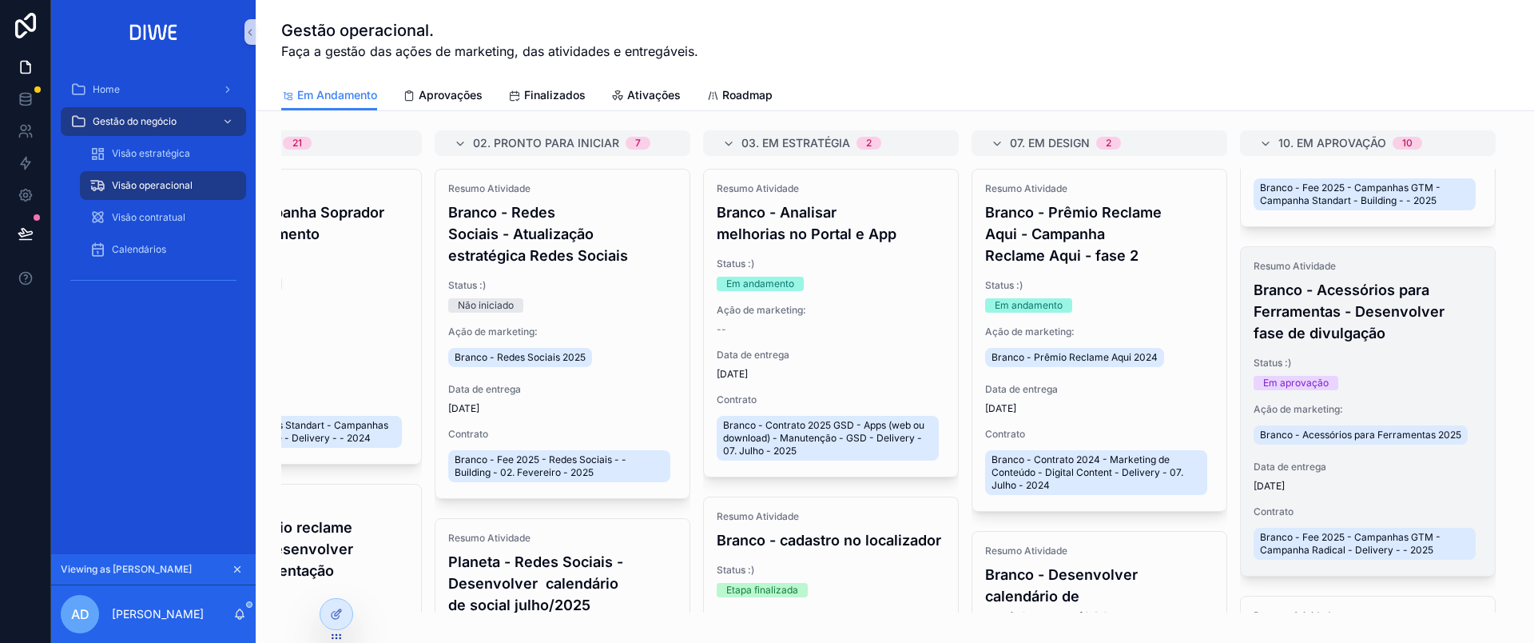
click at [1363, 311] on h4 "Branco - Acessórios para Ferramentas - Desenvolver fase de divulgação" at bounding box center [1368, 311] width 229 height 65
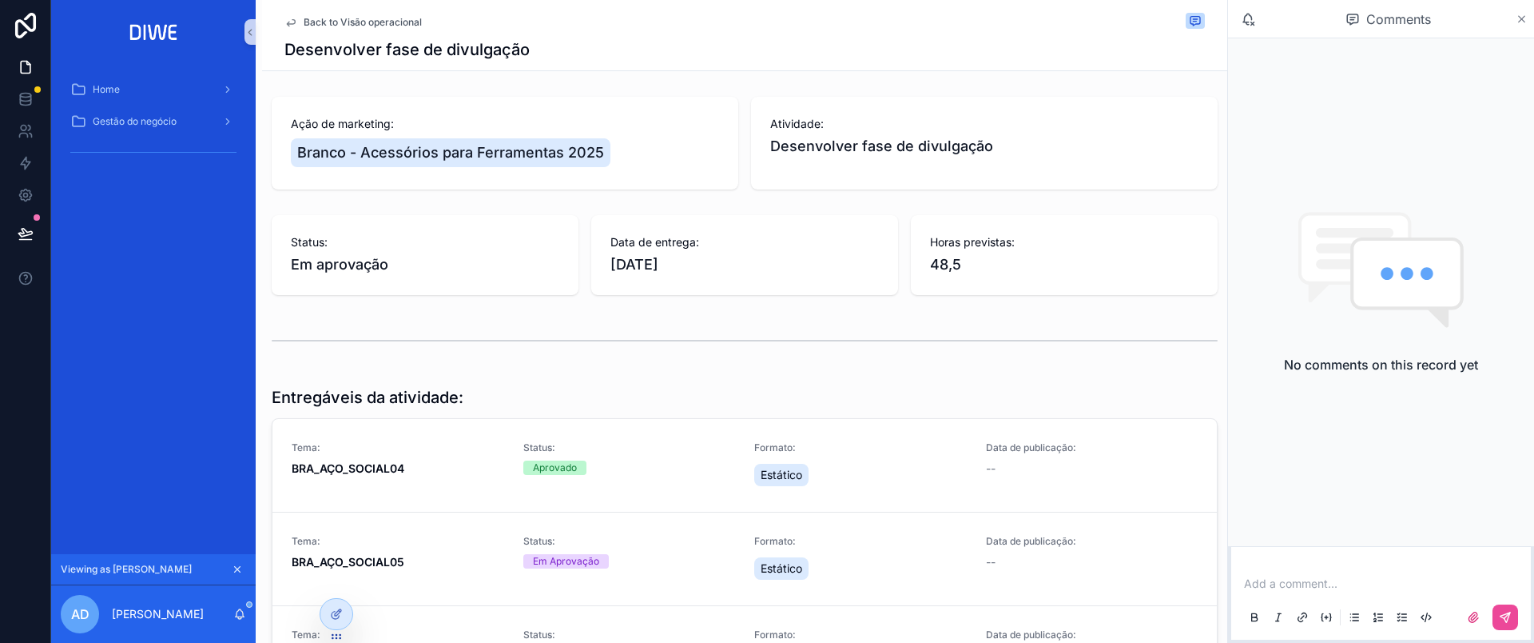
click at [1527, 18] on icon "scrollable content" at bounding box center [1522, 19] width 12 height 13
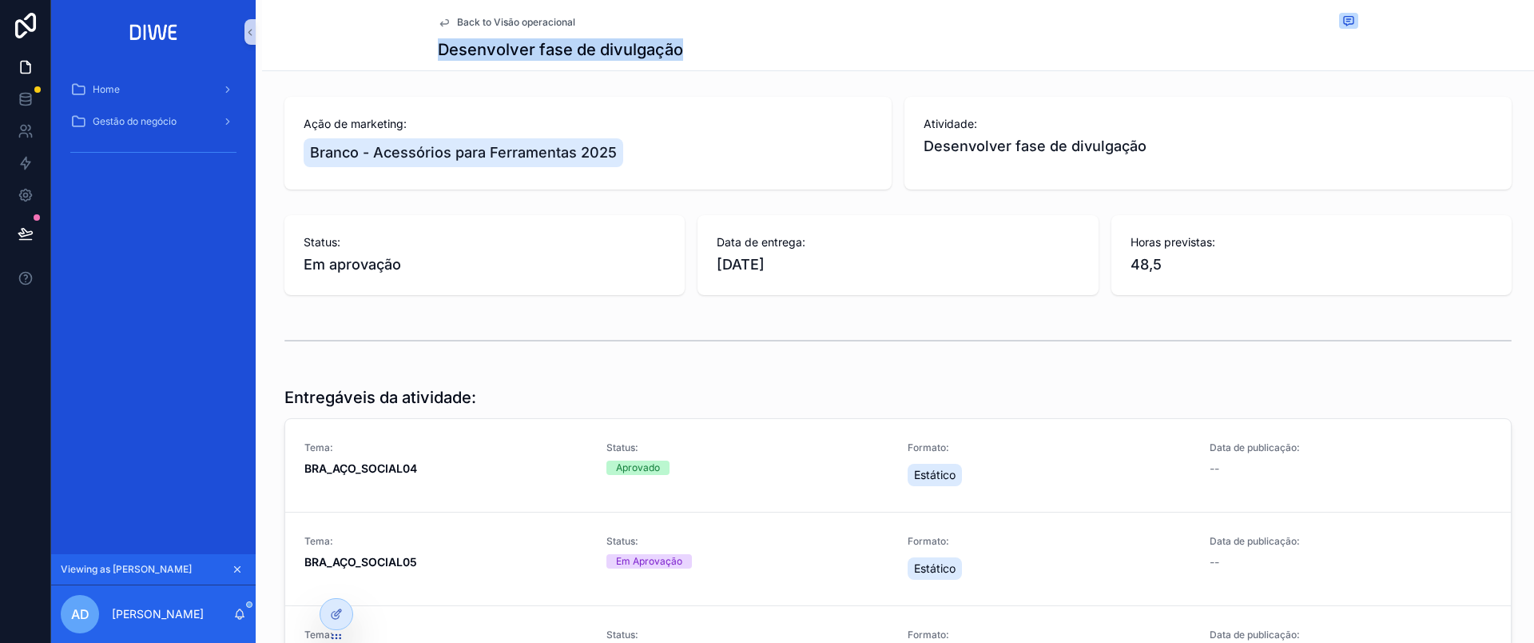
drag, startPoint x: 424, startPoint y: 46, endPoint x: 729, endPoint y: 44, distance: 304.5
click at [729, 44] on div "Back to Visão operacional Desenvolver fase de divulgação" at bounding box center [898, 35] width 1272 height 71
click at [1347, 22] on icon "scrollable content" at bounding box center [1348, 22] width 3 height 0
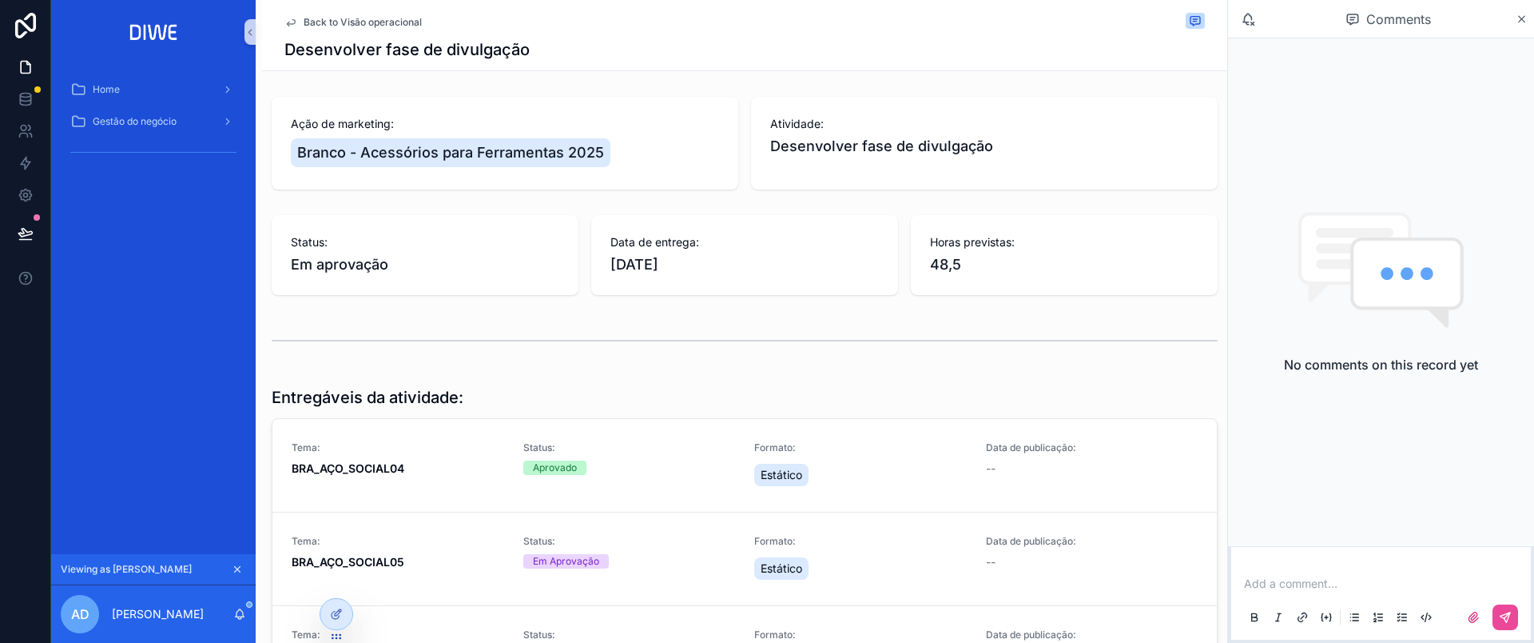
click at [1291, 581] on p "scrollable content" at bounding box center [1384, 583] width 280 height 16
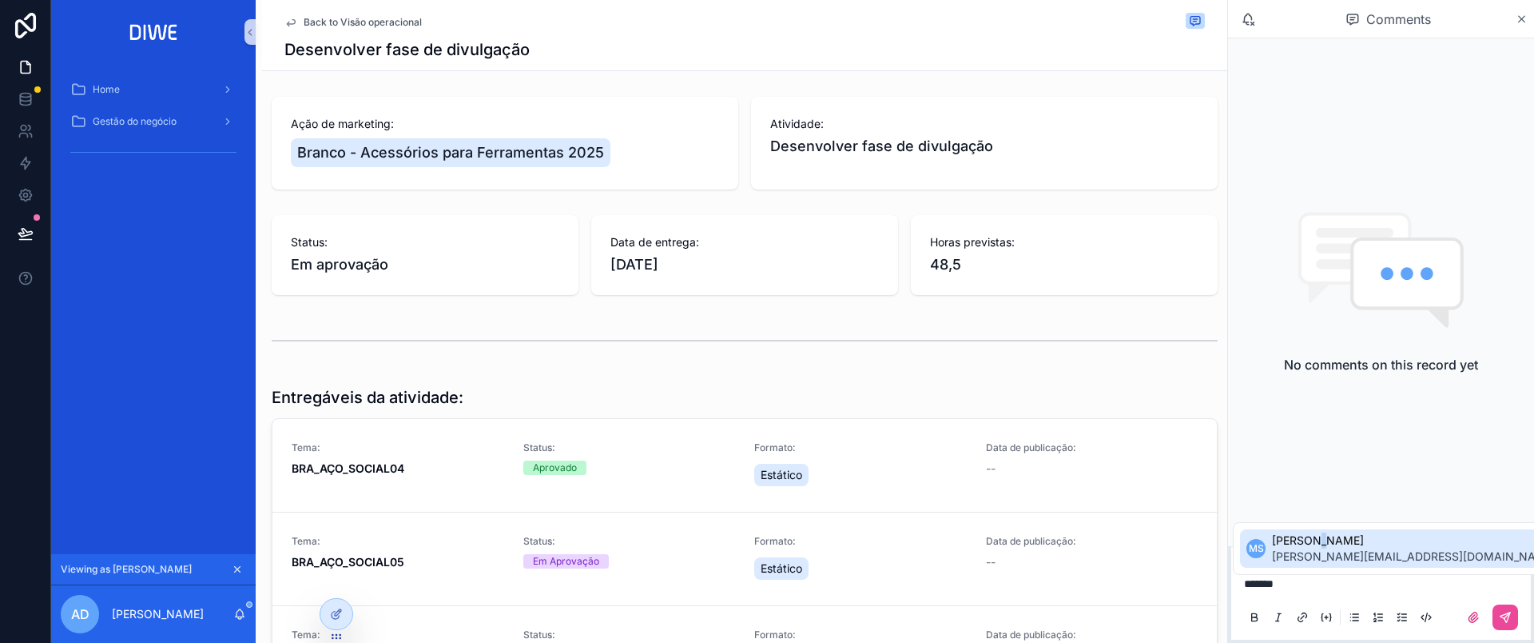
click at [1315, 541] on span "[PERSON_NAME]" at bounding box center [1414, 540] width 284 height 16
click at [1519, 14] on icon "scrollable content" at bounding box center [1522, 19] width 12 height 13
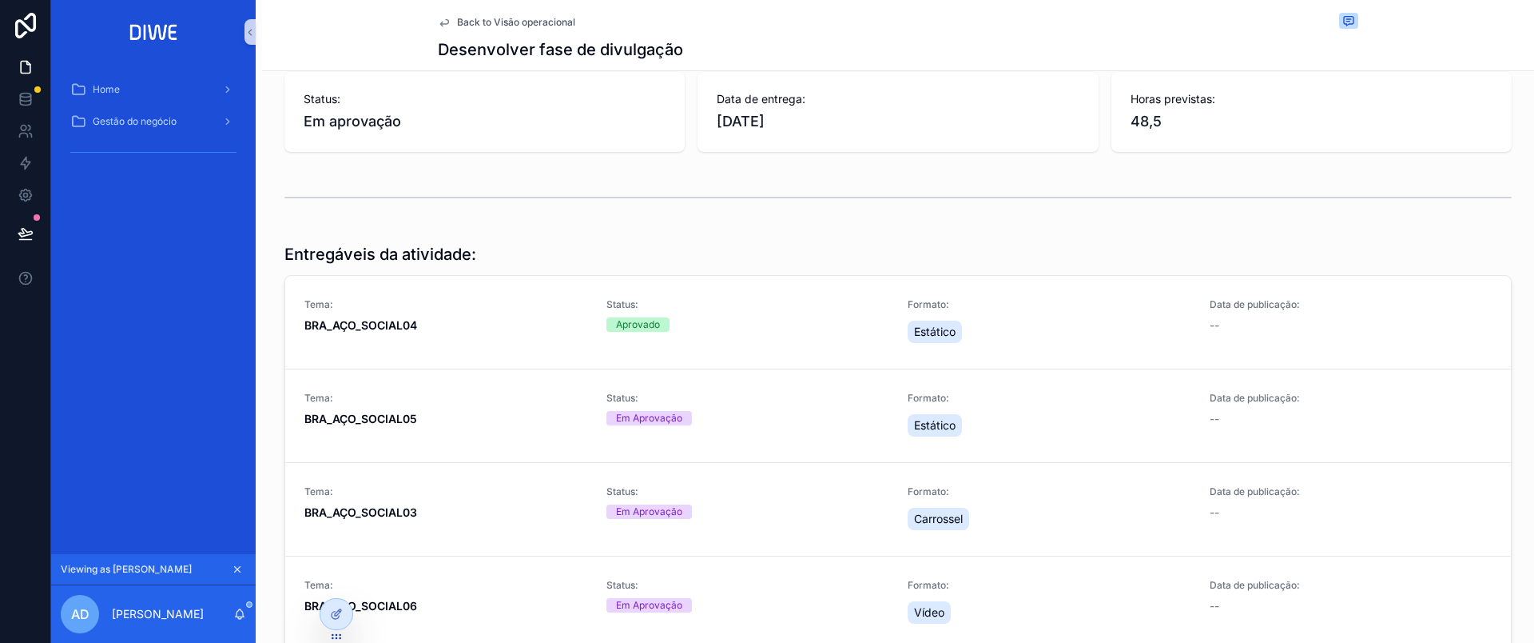
scroll to position [137, 0]
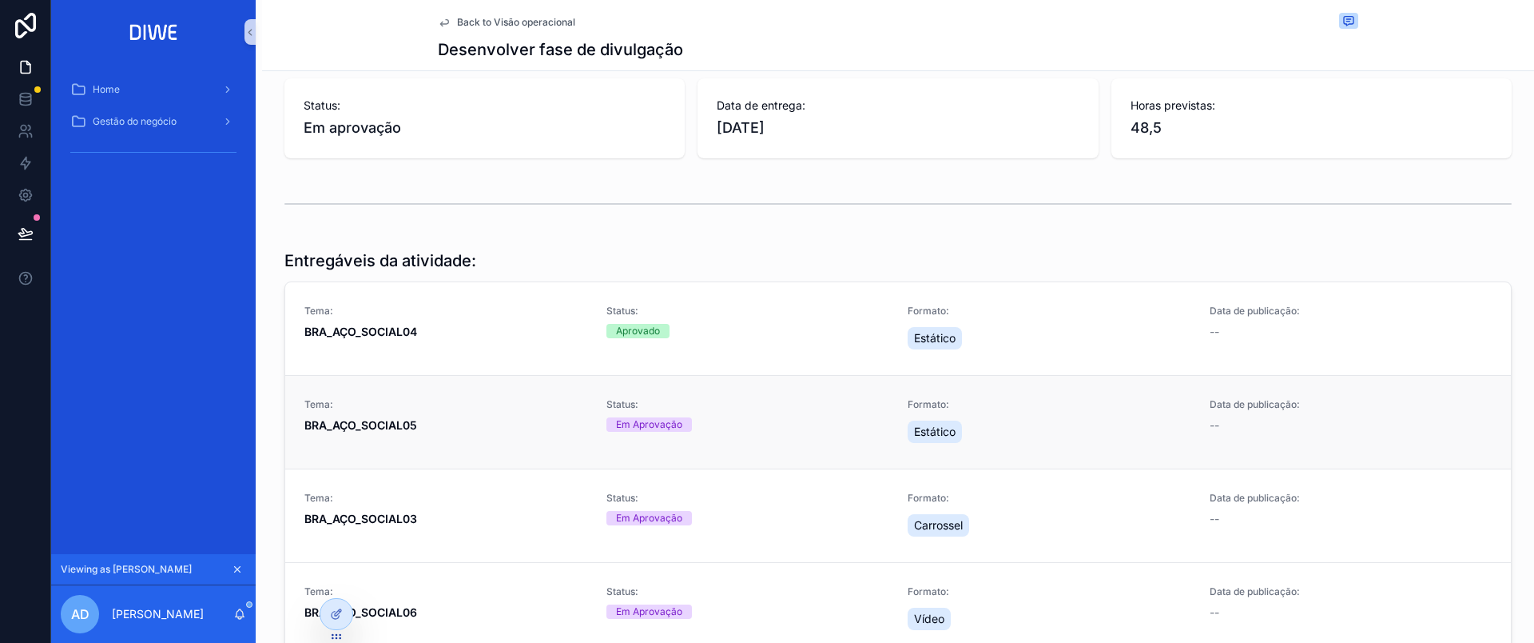
click at [454, 420] on span "BRA_AÇO_SOCIAL05" at bounding box center [445, 425] width 283 height 16
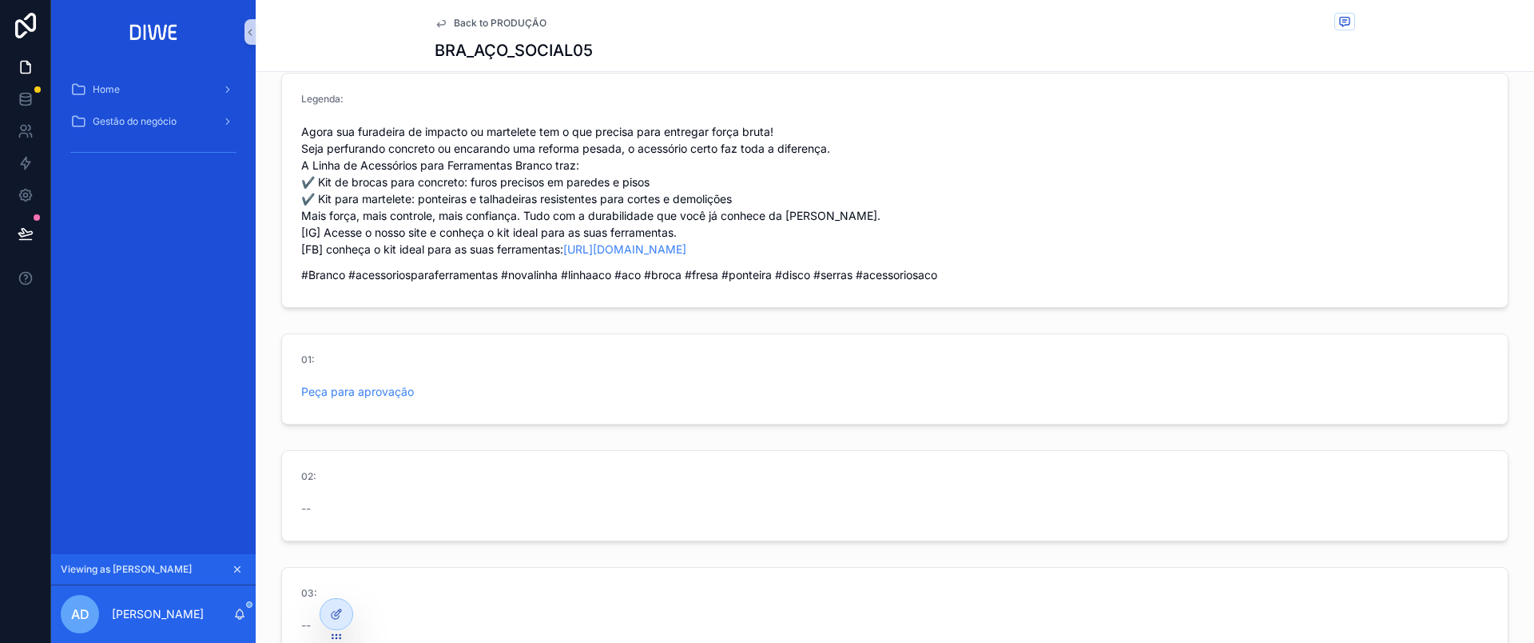
scroll to position [612, 0]
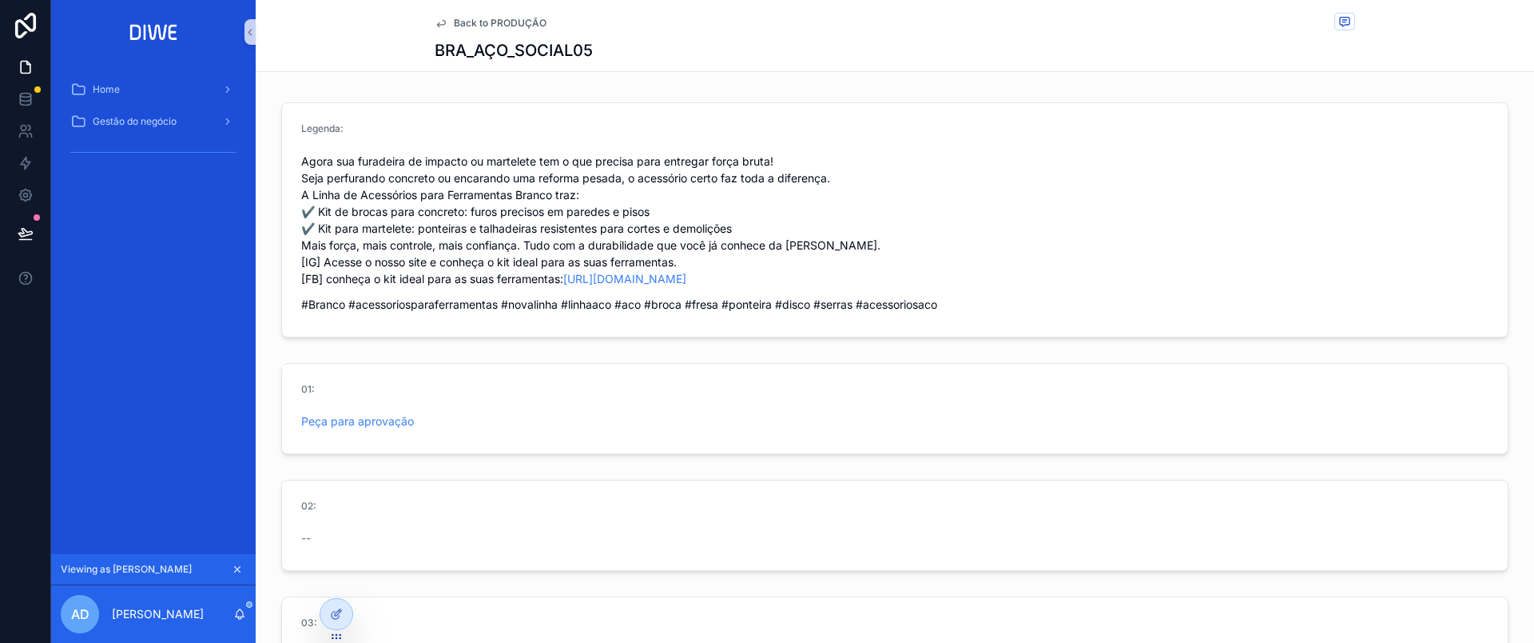
click at [505, 20] on span "Back to PRODUÇÃO" at bounding box center [500, 23] width 93 height 13
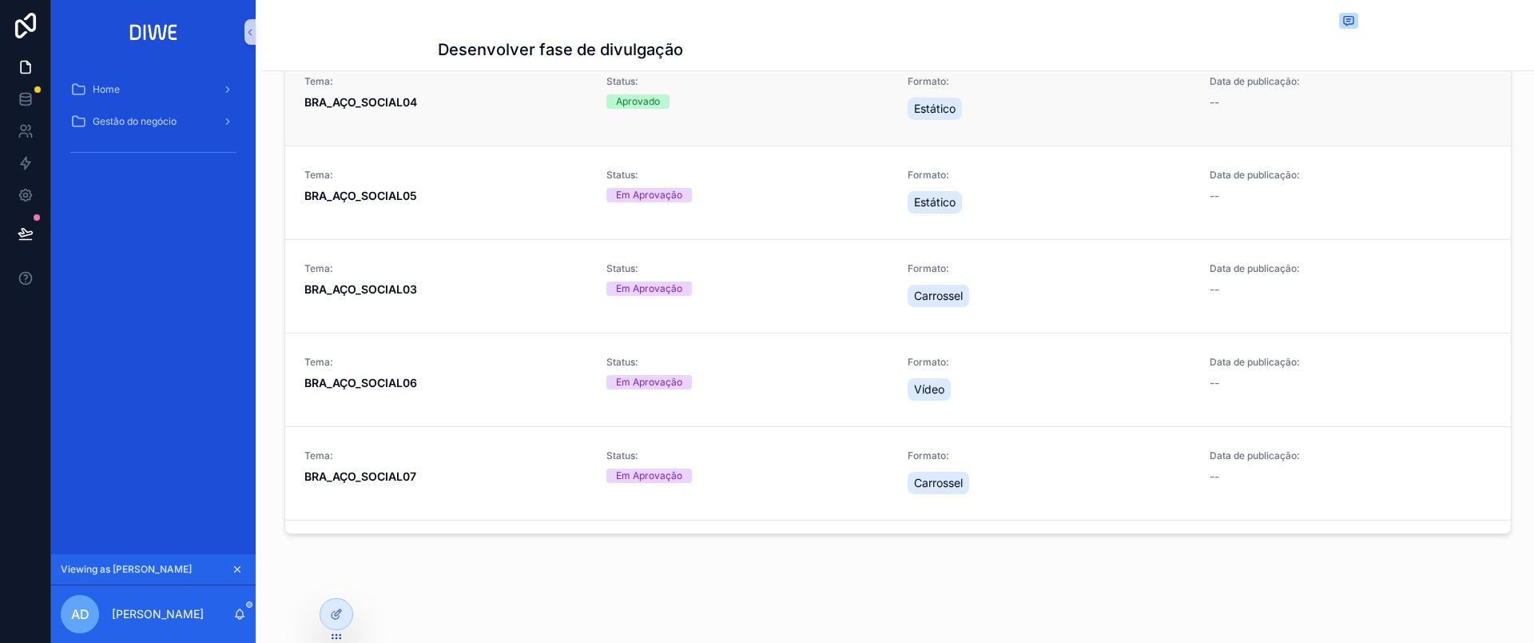
scroll to position [366, 0]
click at [1344, 19] on icon "scrollable content" at bounding box center [1349, 21] width 10 height 9
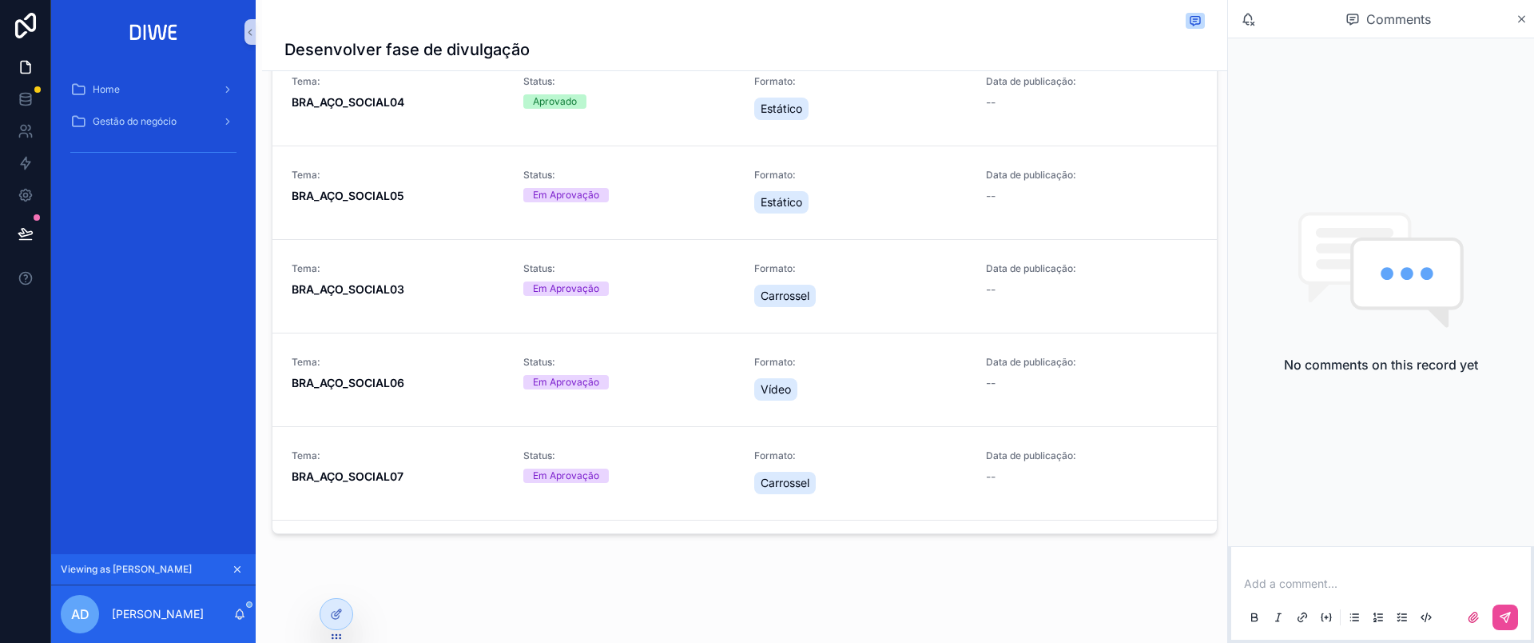
click at [1309, 582] on p "scrollable content" at bounding box center [1384, 583] width 280 height 16
drag, startPoint x: 1410, startPoint y: 14, endPoint x: 1463, endPoint y: 22, distance: 53.2
click at [1463, 22] on div "Comments" at bounding box center [1389, 19] width 254 height 27
click at [1326, 579] on p "scrollable content" at bounding box center [1384, 583] width 280 height 16
click at [1291, 586] on p "scrollable content" at bounding box center [1384, 583] width 280 height 16
